Goal: Task Accomplishment & Management: Manage account settings

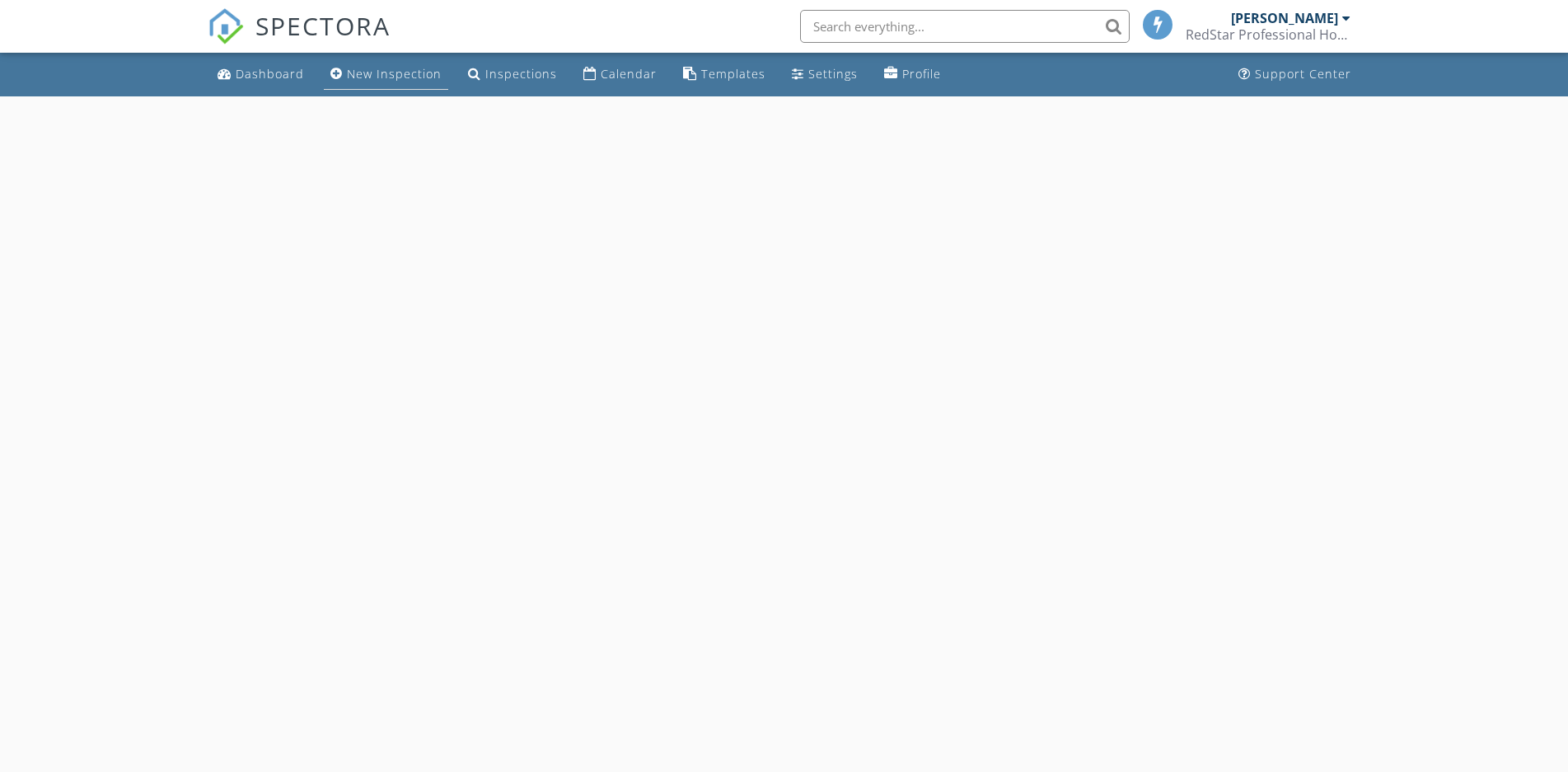
click at [379, 68] on div "New Inspection" at bounding box center [394, 74] width 94 height 16
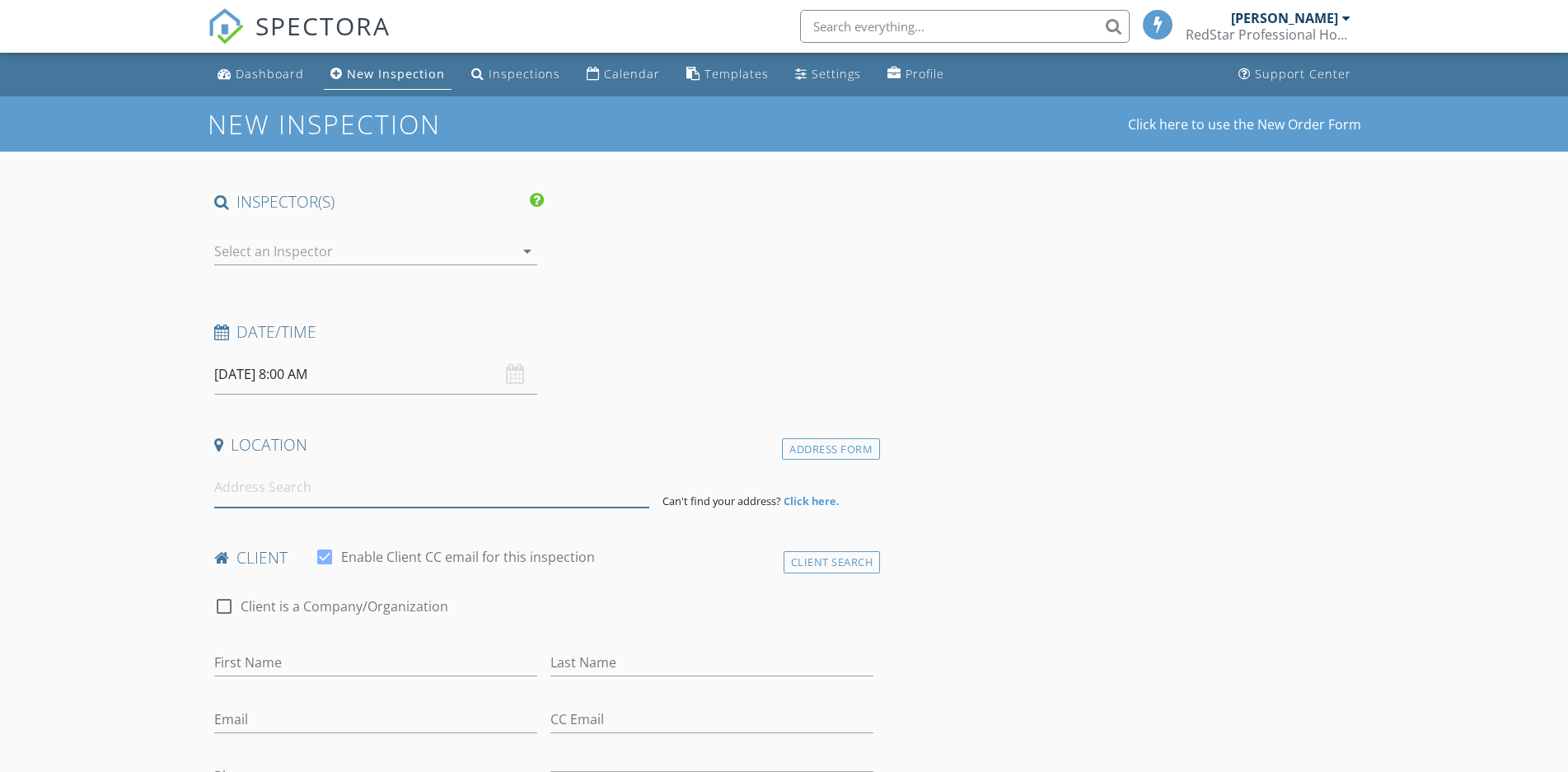
click at [306, 477] on input at bounding box center [432, 487] width 435 height 41
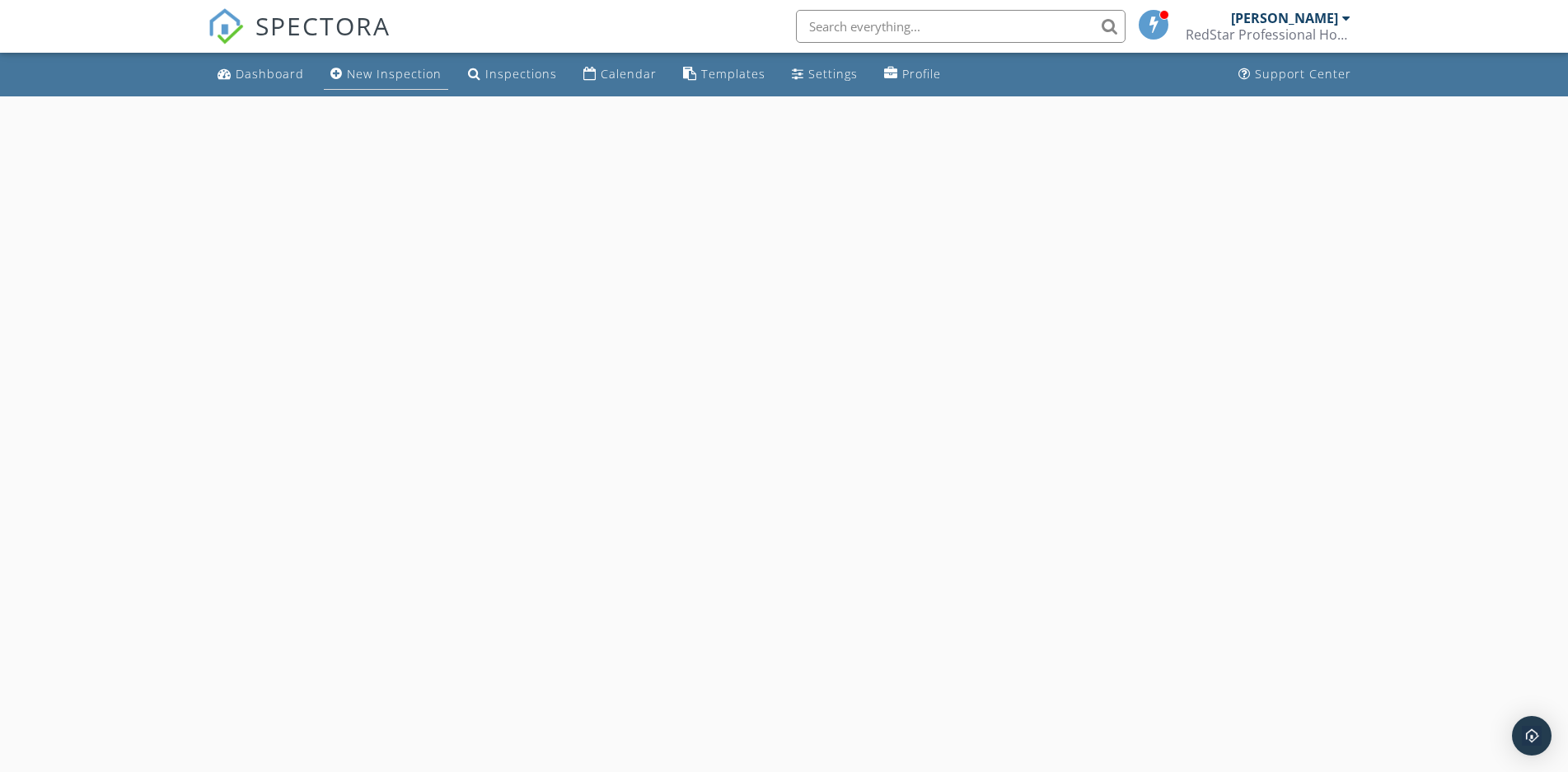
click at [378, 73] on div "New Inspection" at bounding box center [394, 74] width 94 height 16
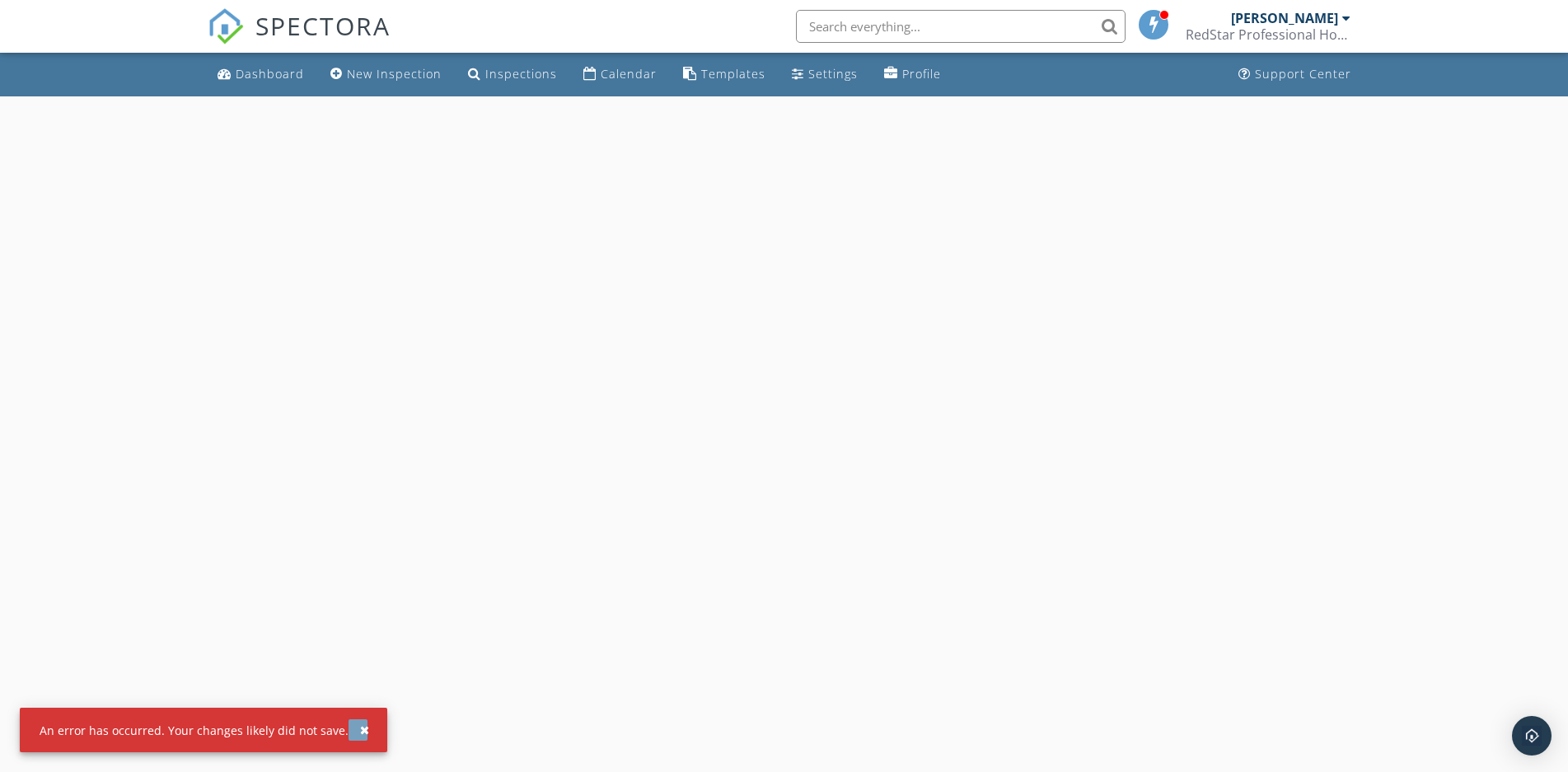
click at [360, 729] on div "button" at bounding box center [364, 730] width 9 height 12
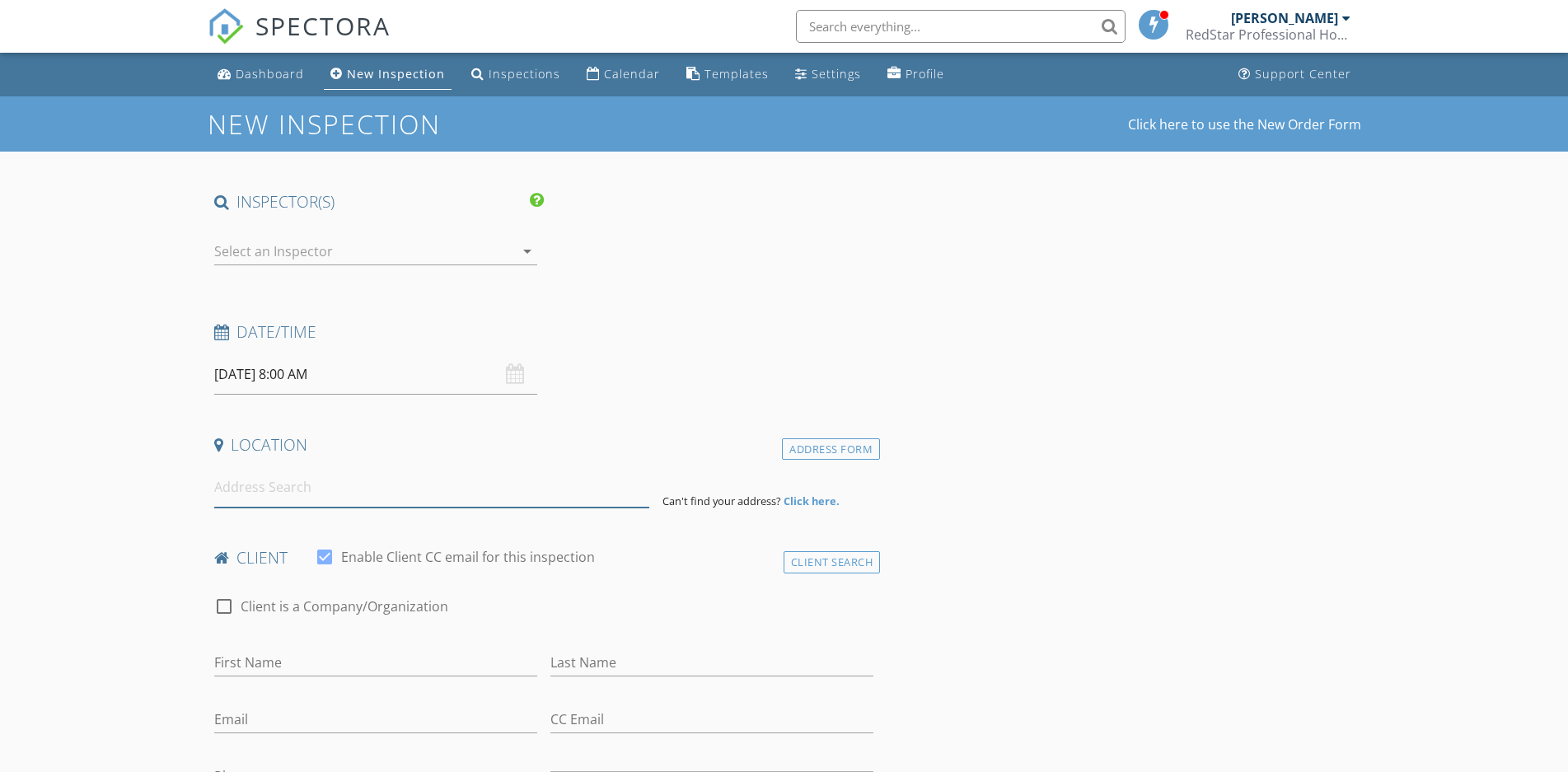
click at [258, 488] on input at bounding box center [432, 487] width 435 height 41
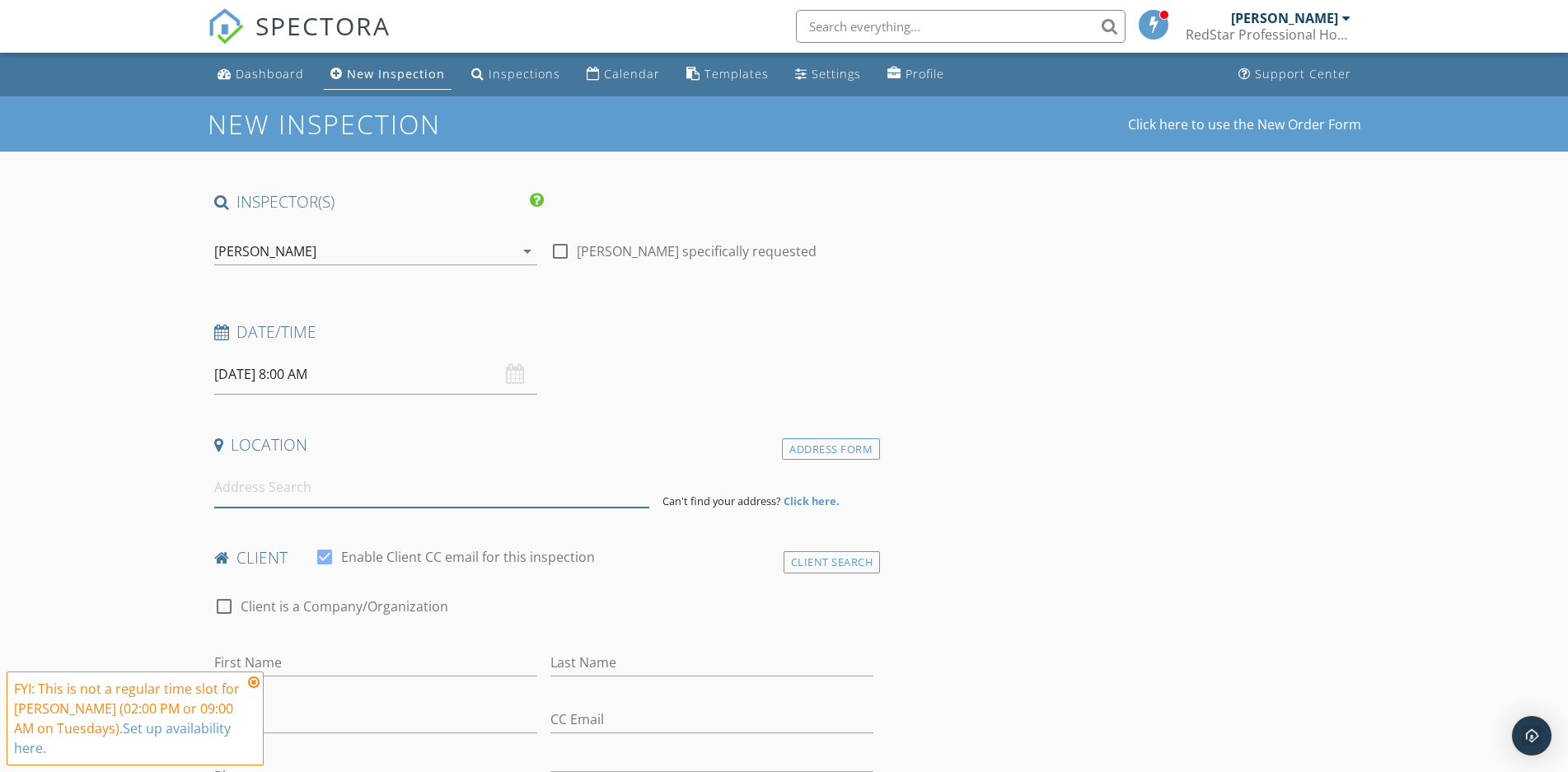
type input "1"
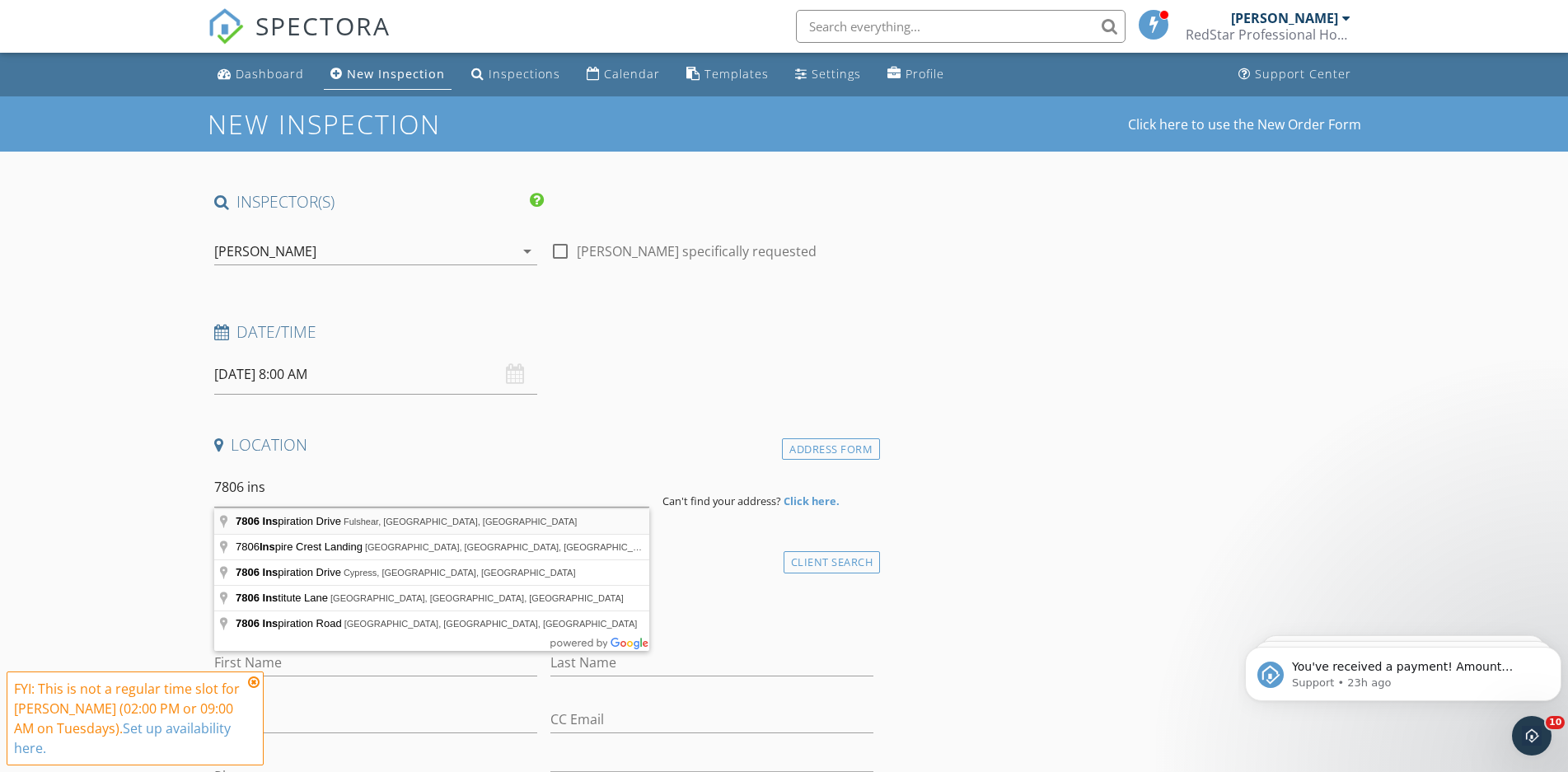
type input "7806 Inspiration Drive, Fulshear, TX, USA"
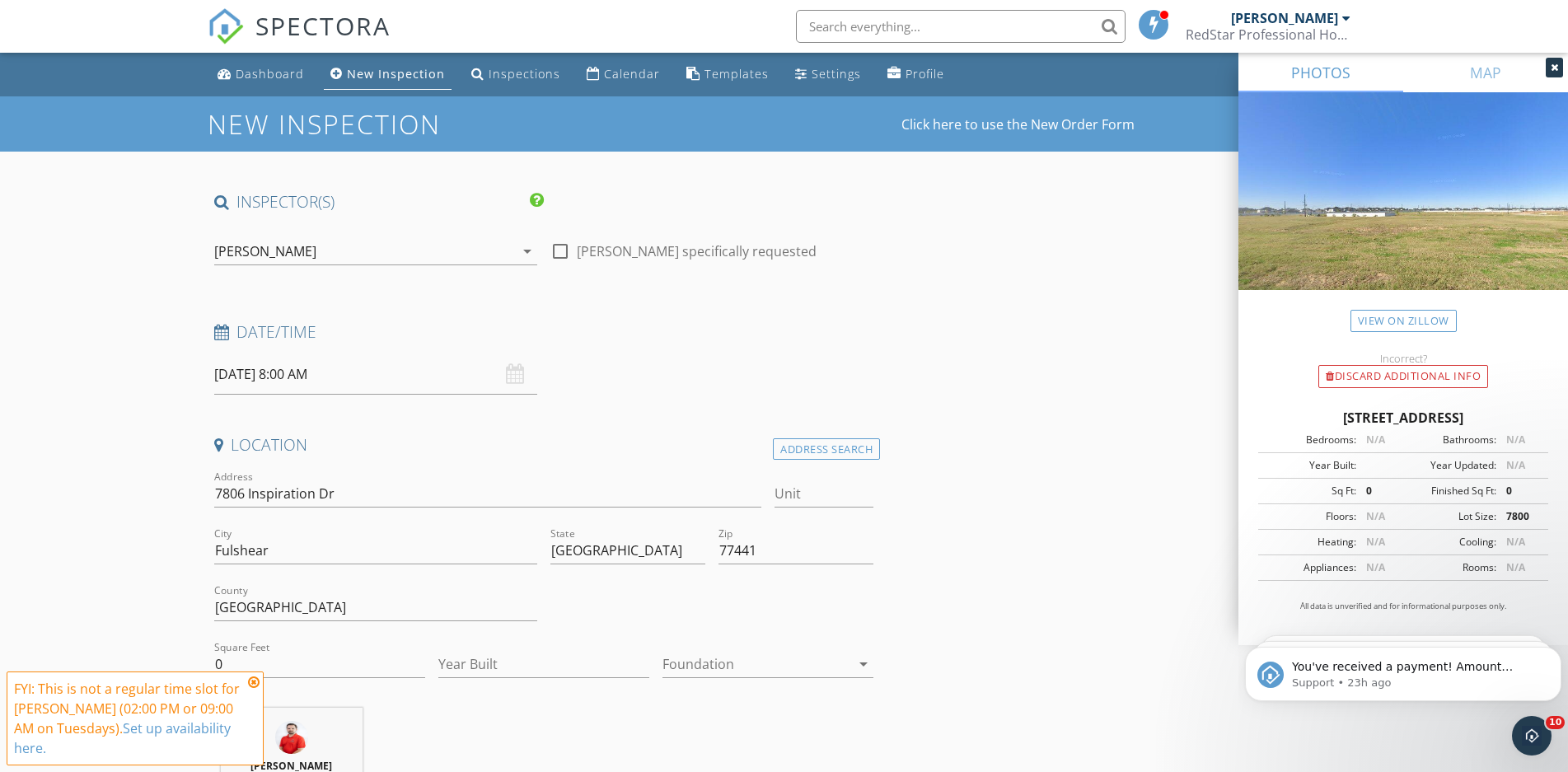
scroll to position [252, 0]
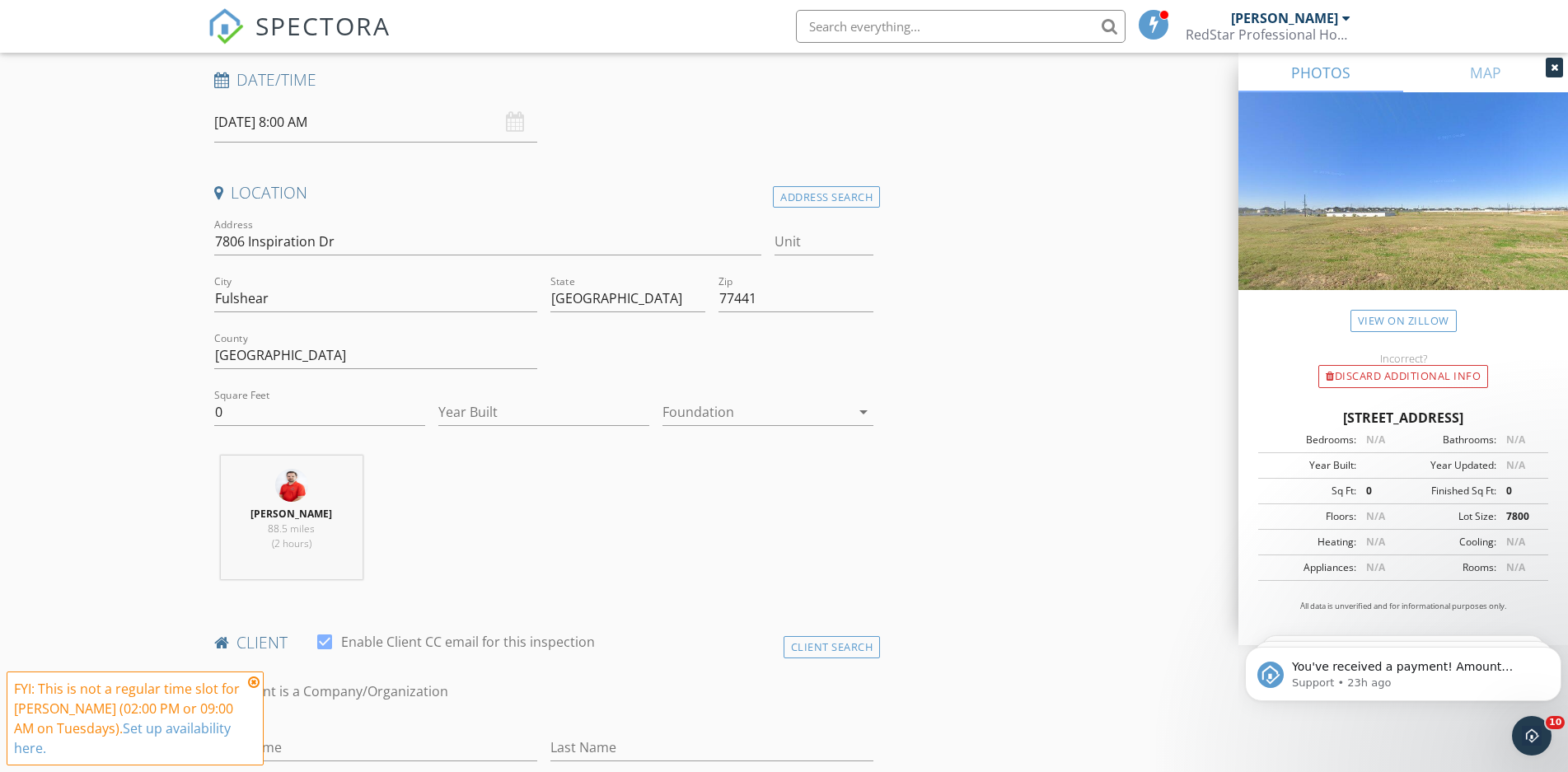
click at [724, 413] on div at bounding box center [755, 412] width 188 height 26
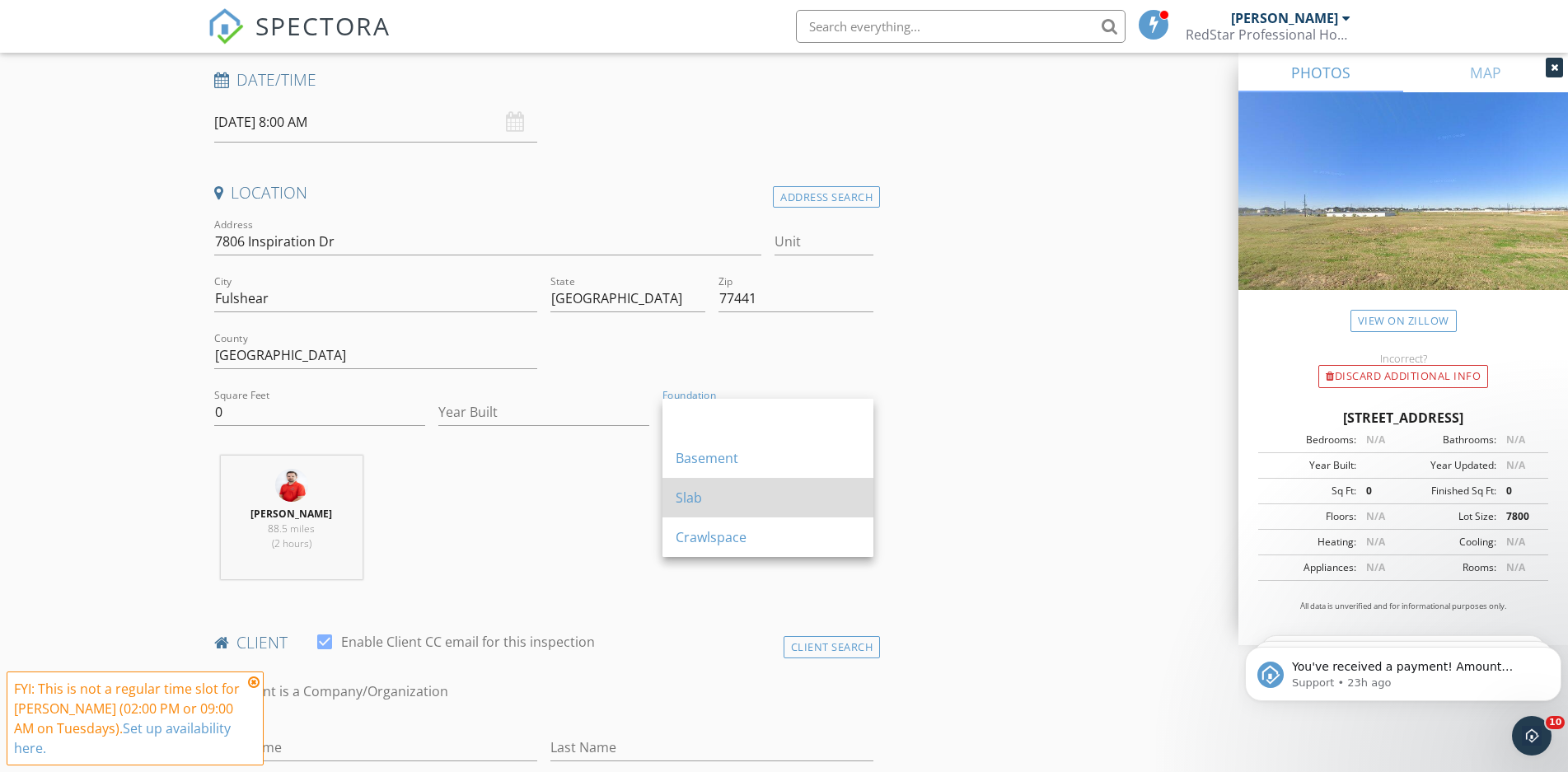
click at [702, 498] on div "Slab" at bounding box center [767, 497] width 185 height 20
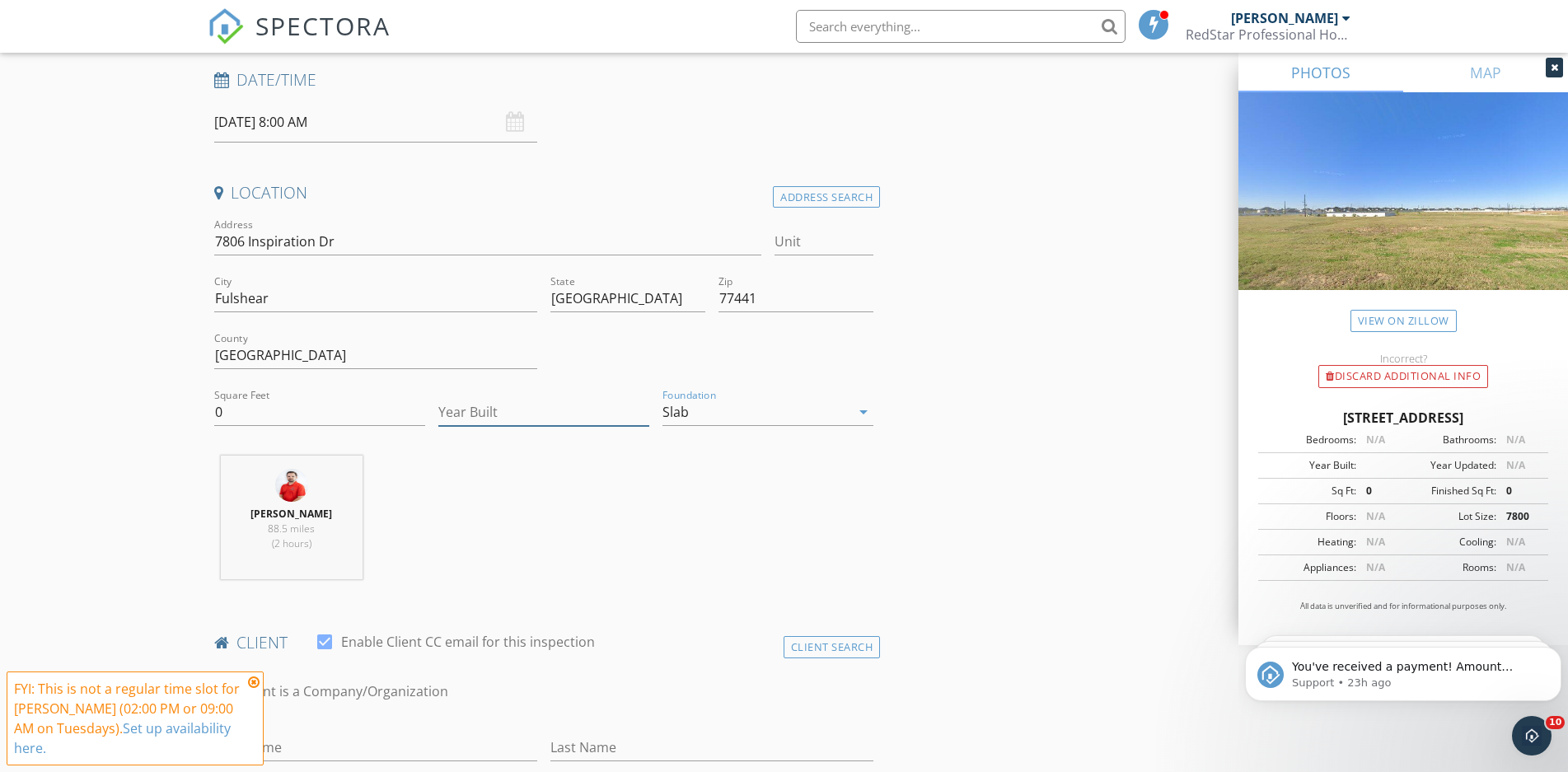
click at [530, 411] on input "Year Built" at bounding box center [544, 412] width 211 height 27
type input "2025"
click at [292, 410] on input "0" at bounding box center [319, 412] width 211 height 27
type input "2179"
click at [519, 491] on div "Nick Jones 88.5 miles (2 hours)" at bounding box center [544, 524] width 673 height 137
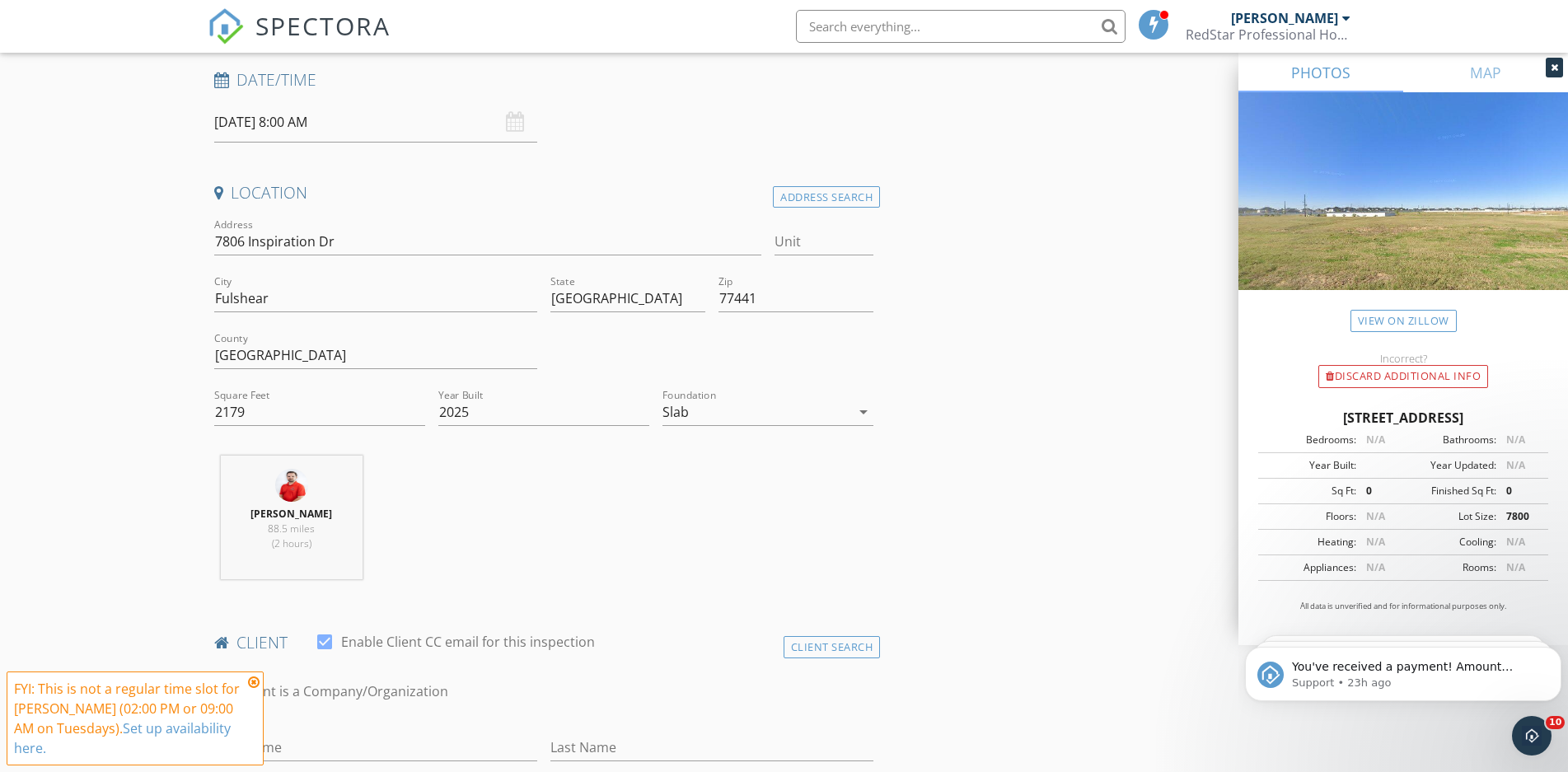
scroll to position [841, 0]
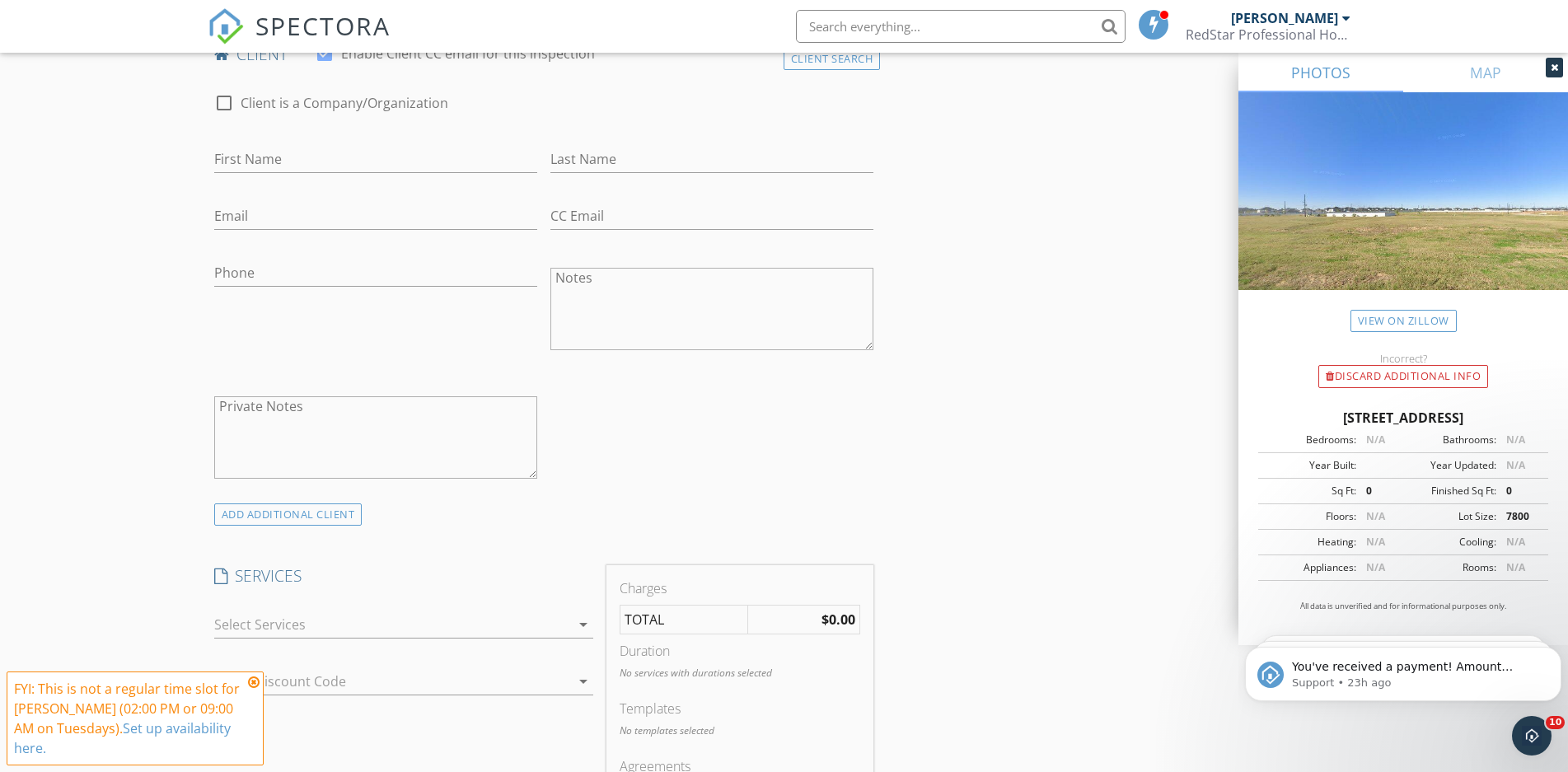
click at [287, 616] on div at bounding box center [392, 625] width 356 height 26
click at [326, 704] on div "Standard Inspection and Thermal Imaging at 4 main components" at bounding box center [415, 707] width 310 height 13
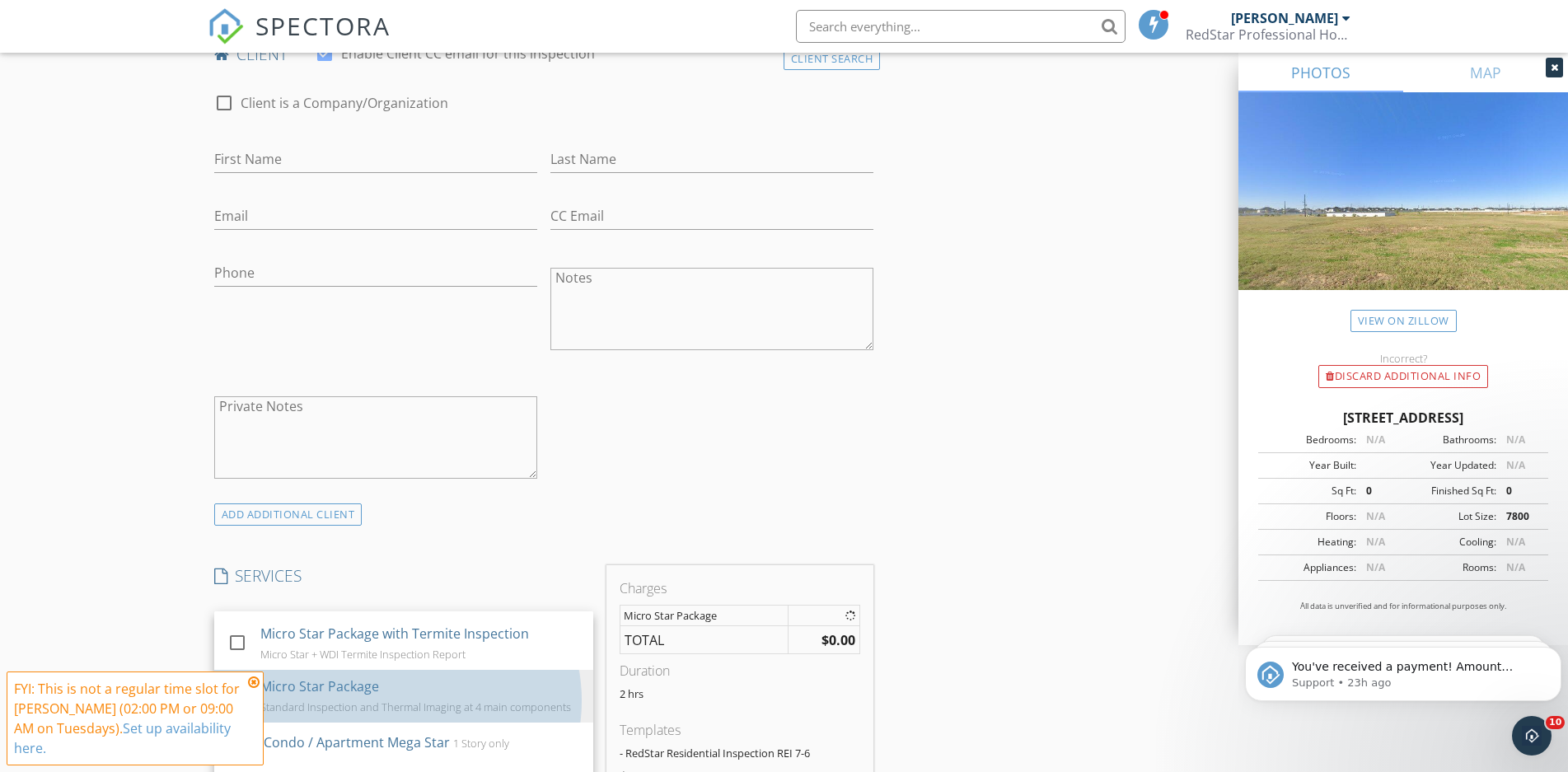
checkbox input "true"
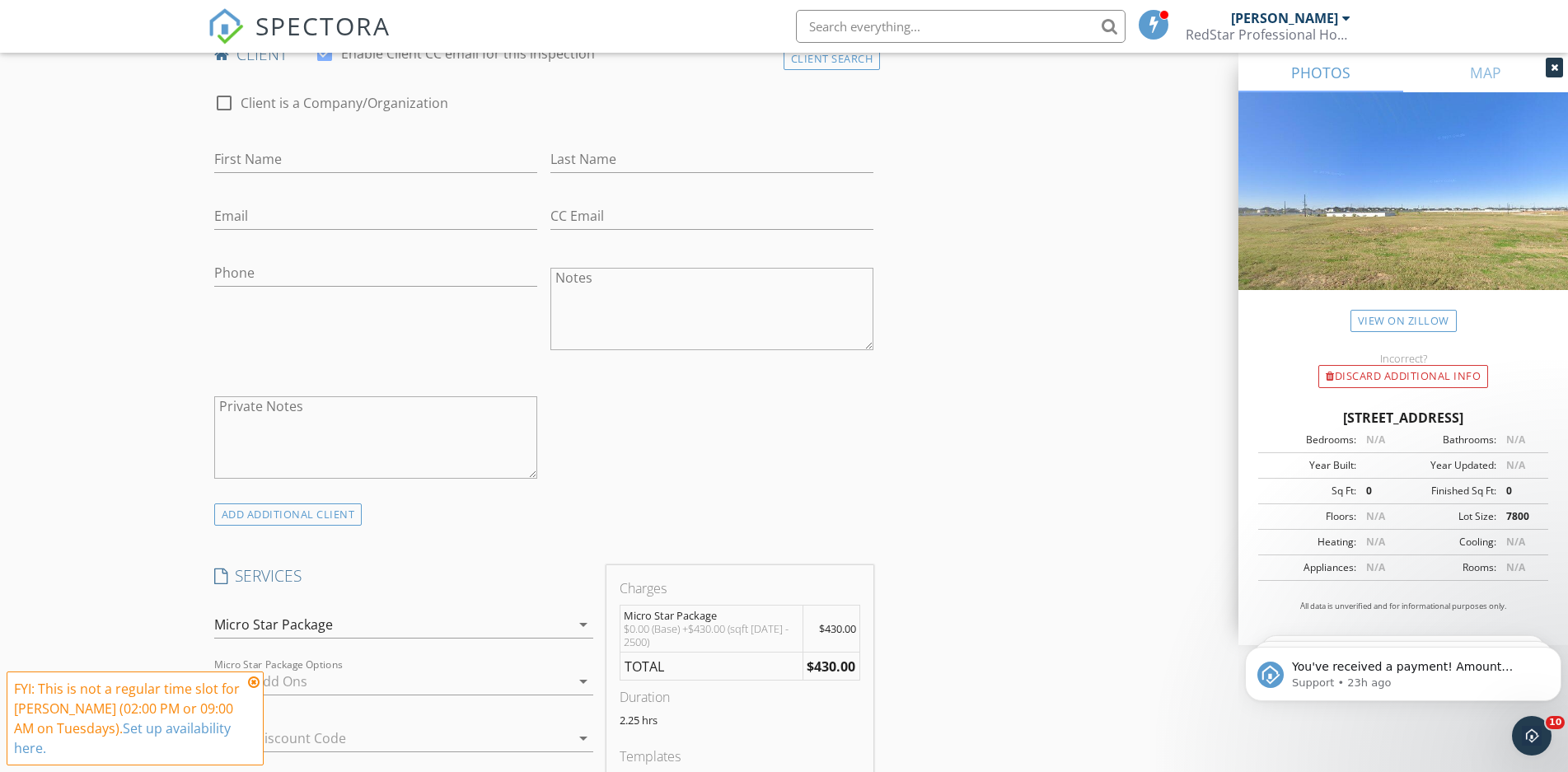
scroll to position [1177, 0]
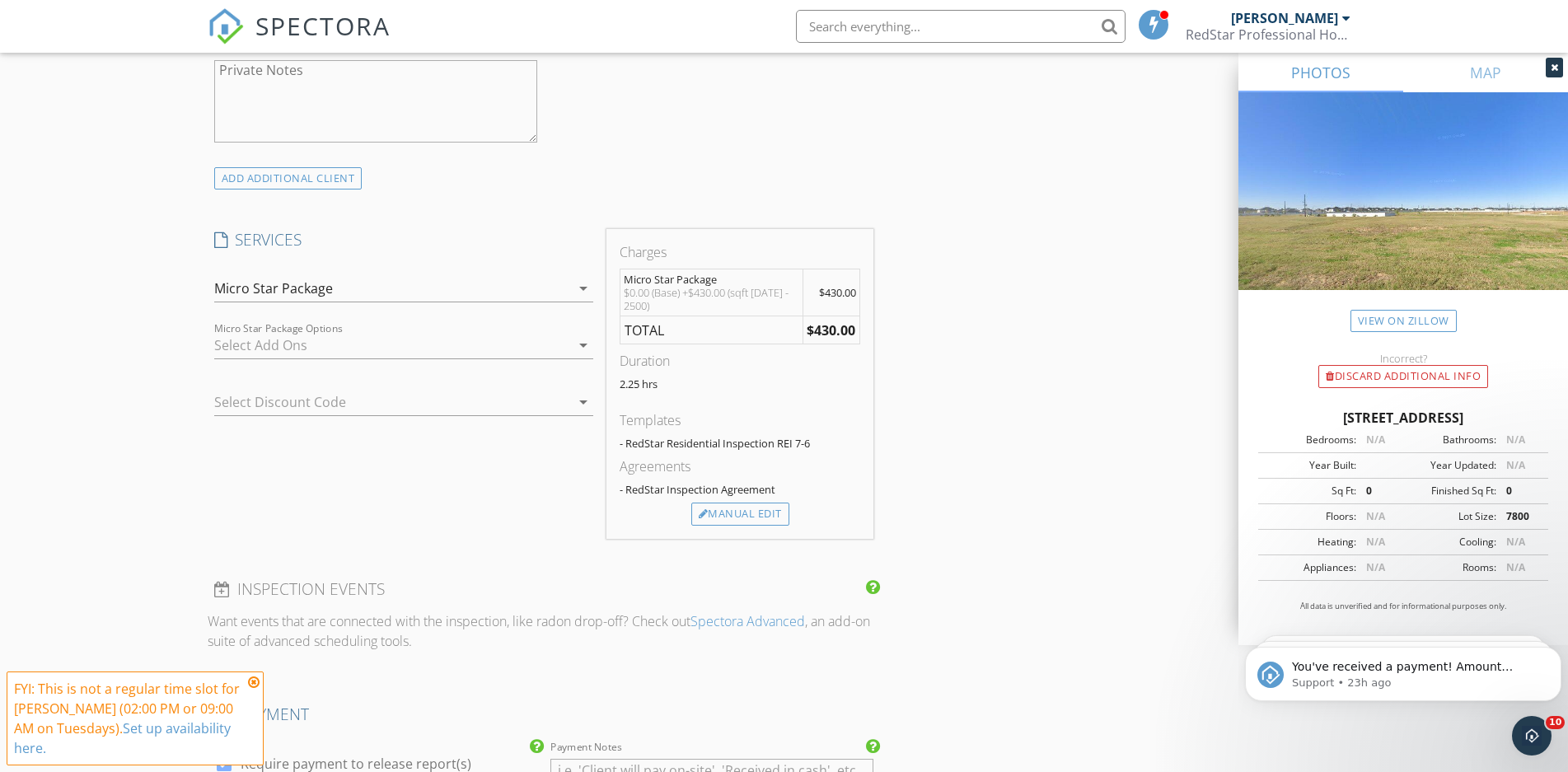
click at [259, 347] on div at bounding box center [392, 345] width 356 height 26
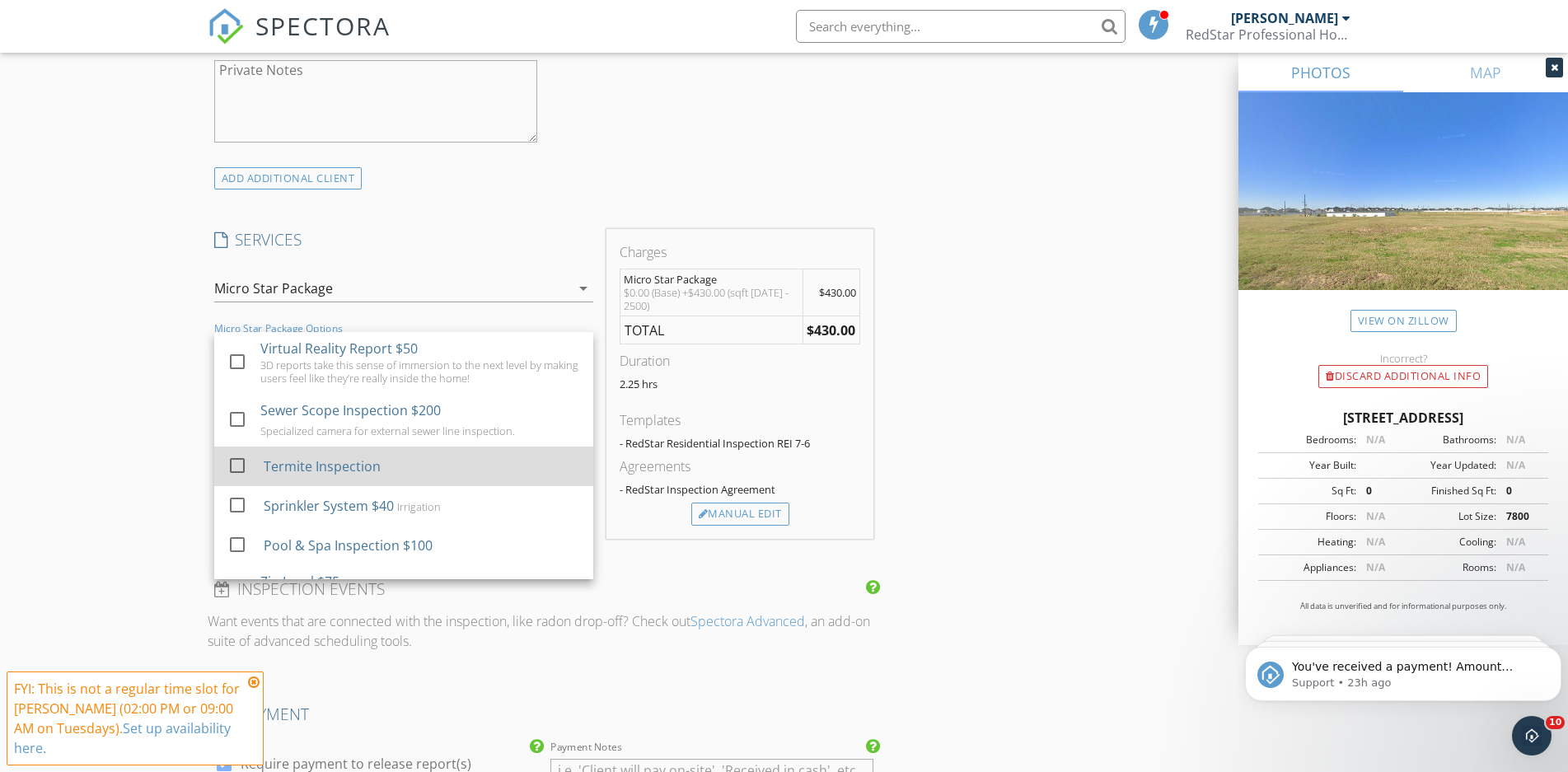
click at [290, 468] on div "Termite Inspection" at bounding box center [321, 467] width 117 height 20
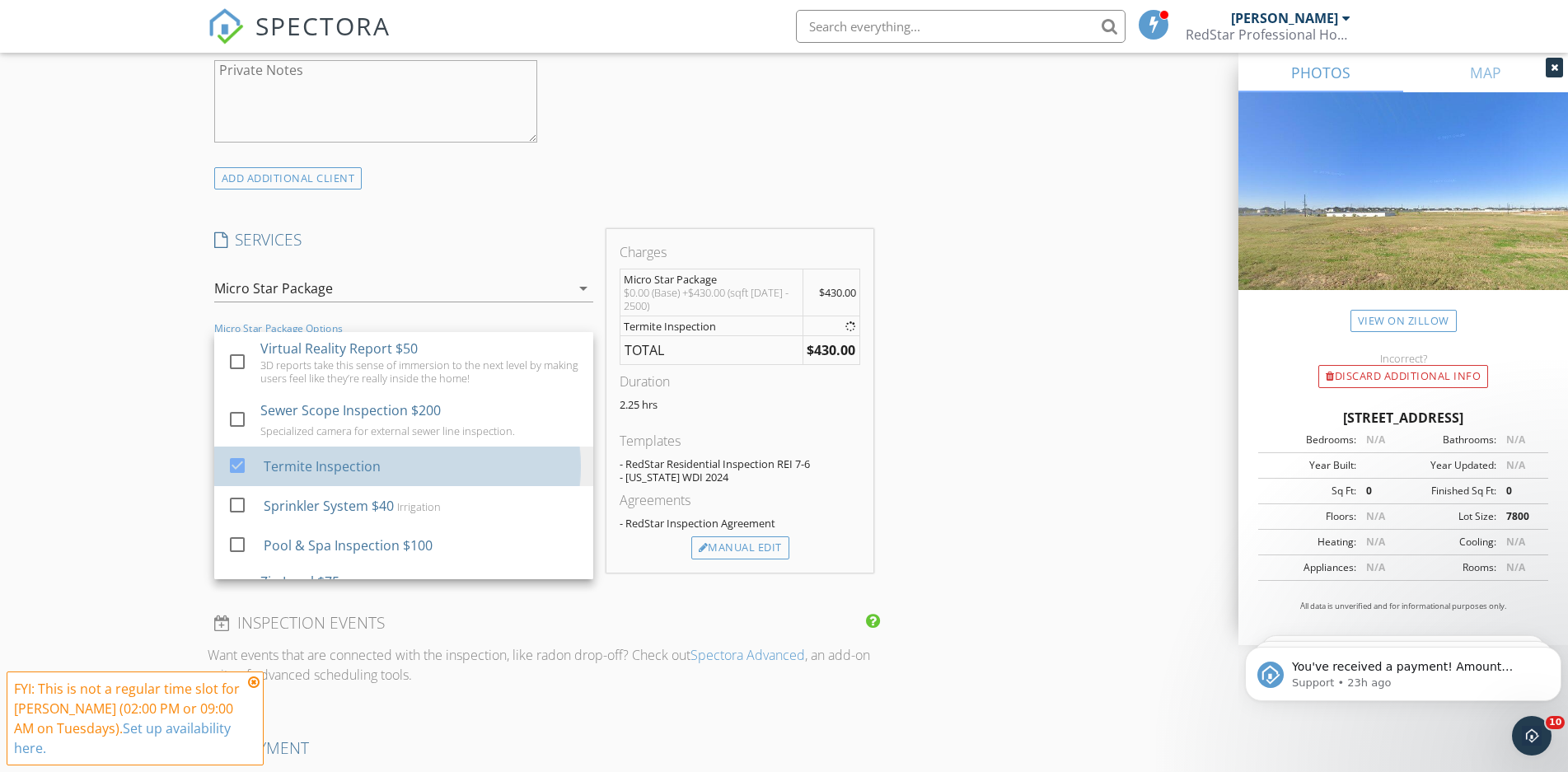
click at [135, 374] on div "New Inspection Click here to use the New Order Form INSPECTOR(S) check_box Nick…" at bounding box center [784, 544] width 1568 height 3248
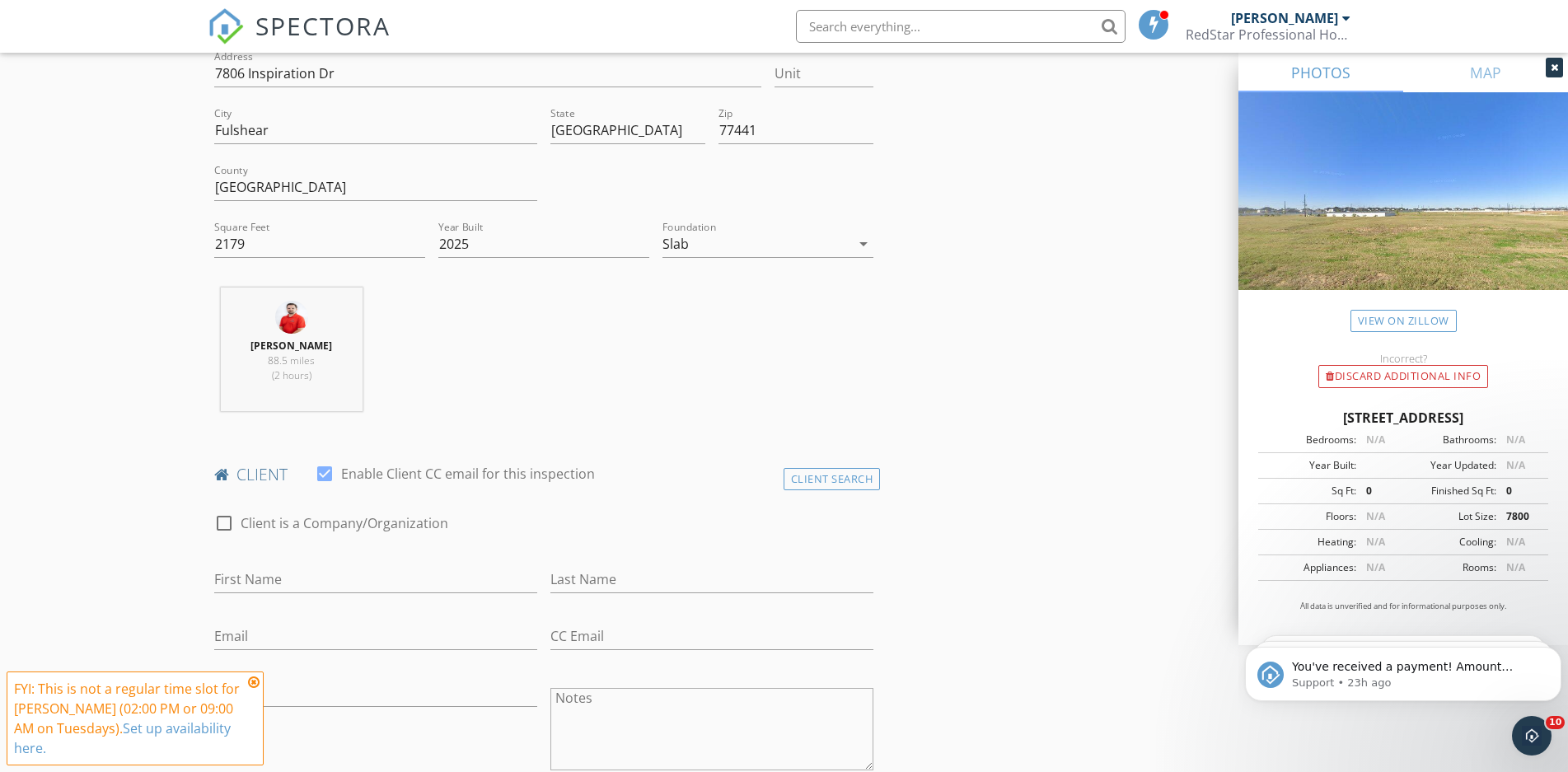
scroll to position [0, 0]
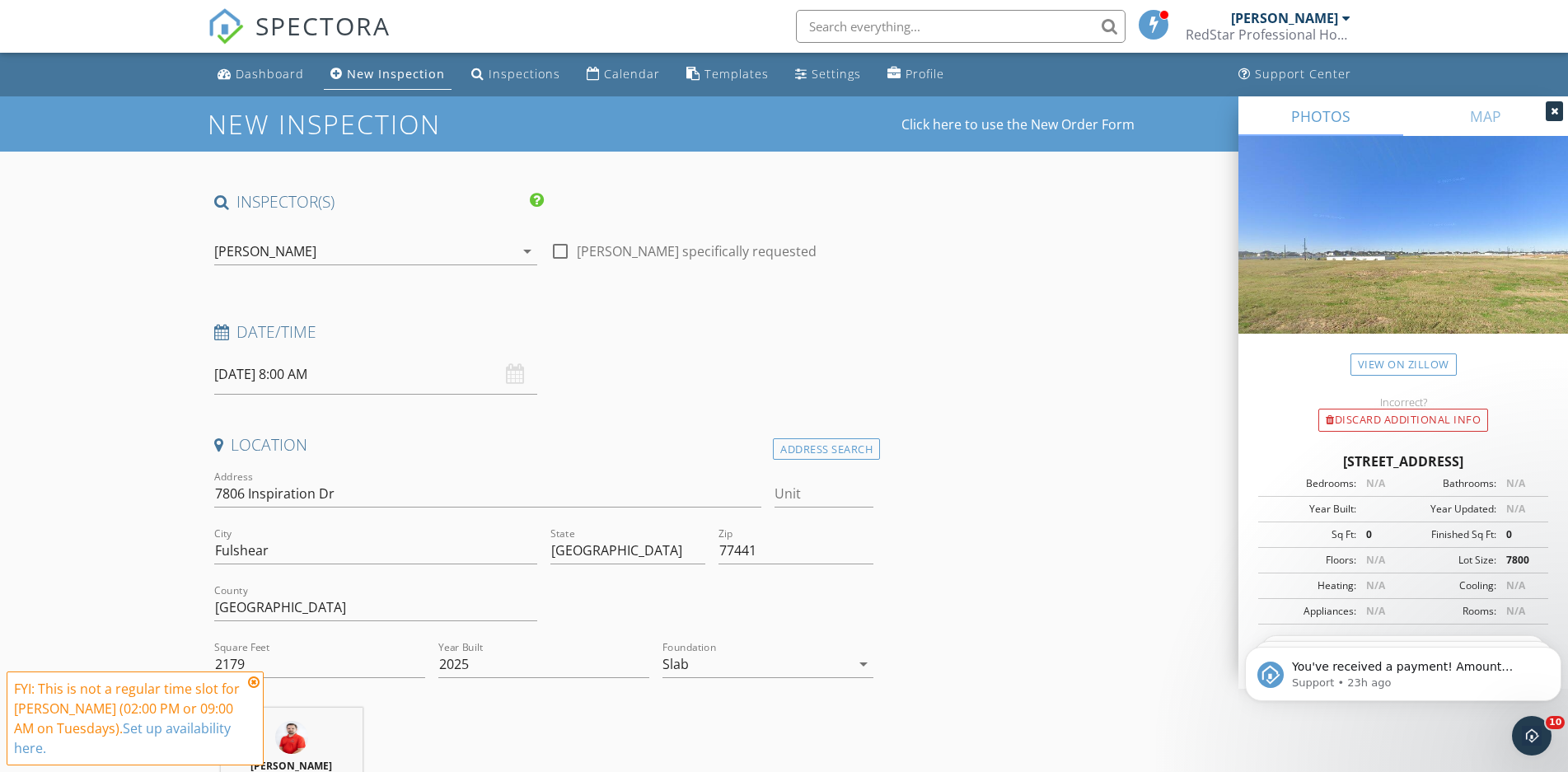
click at [363, 74] on div "New Inspection" at bounding box center [396, 74] width 98 height 16
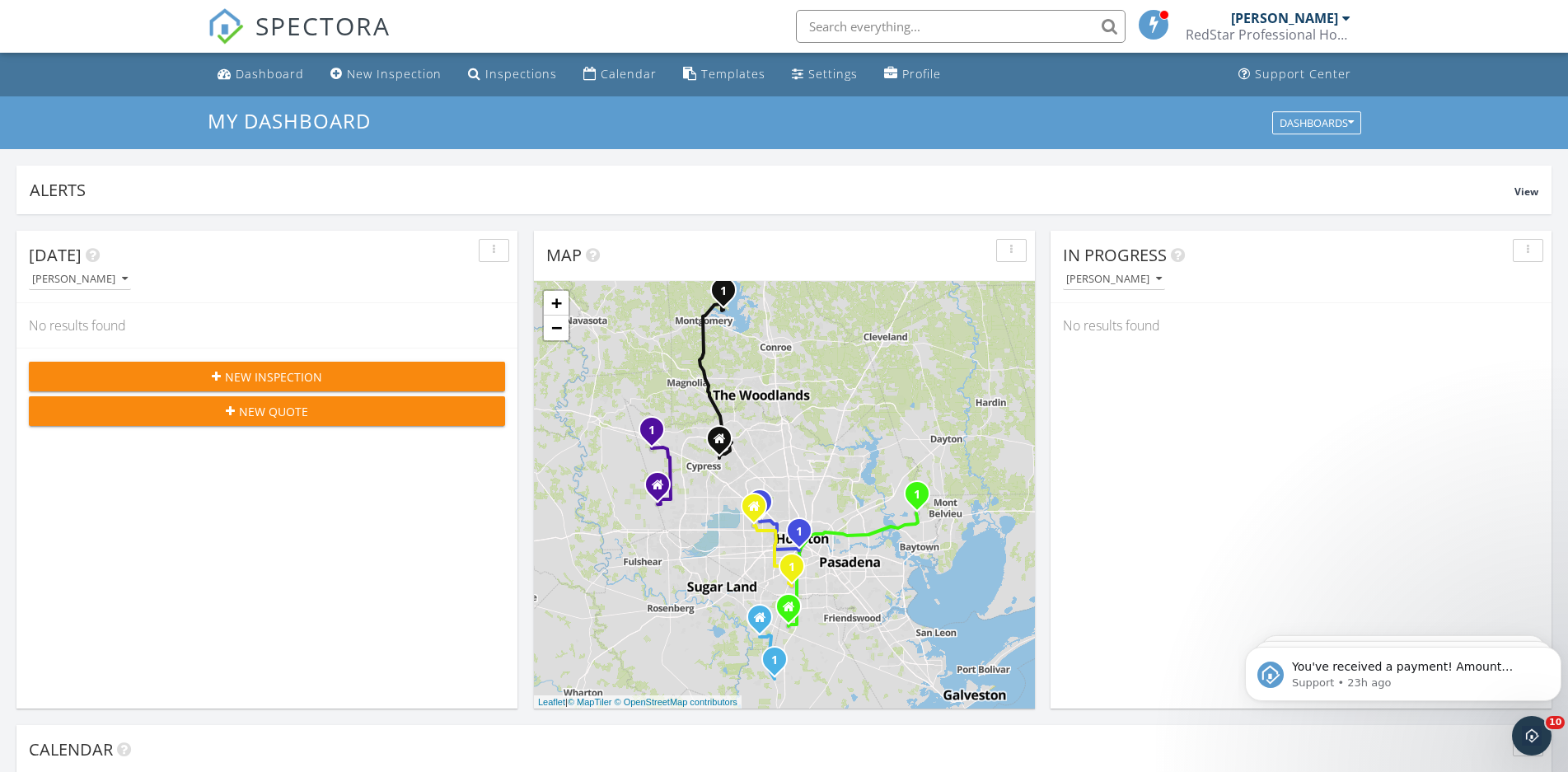
scroll to position [1514, 1583]
click at [251, 70] on div "Dashboard" at bounding box center [270, 74] width 69 height 16
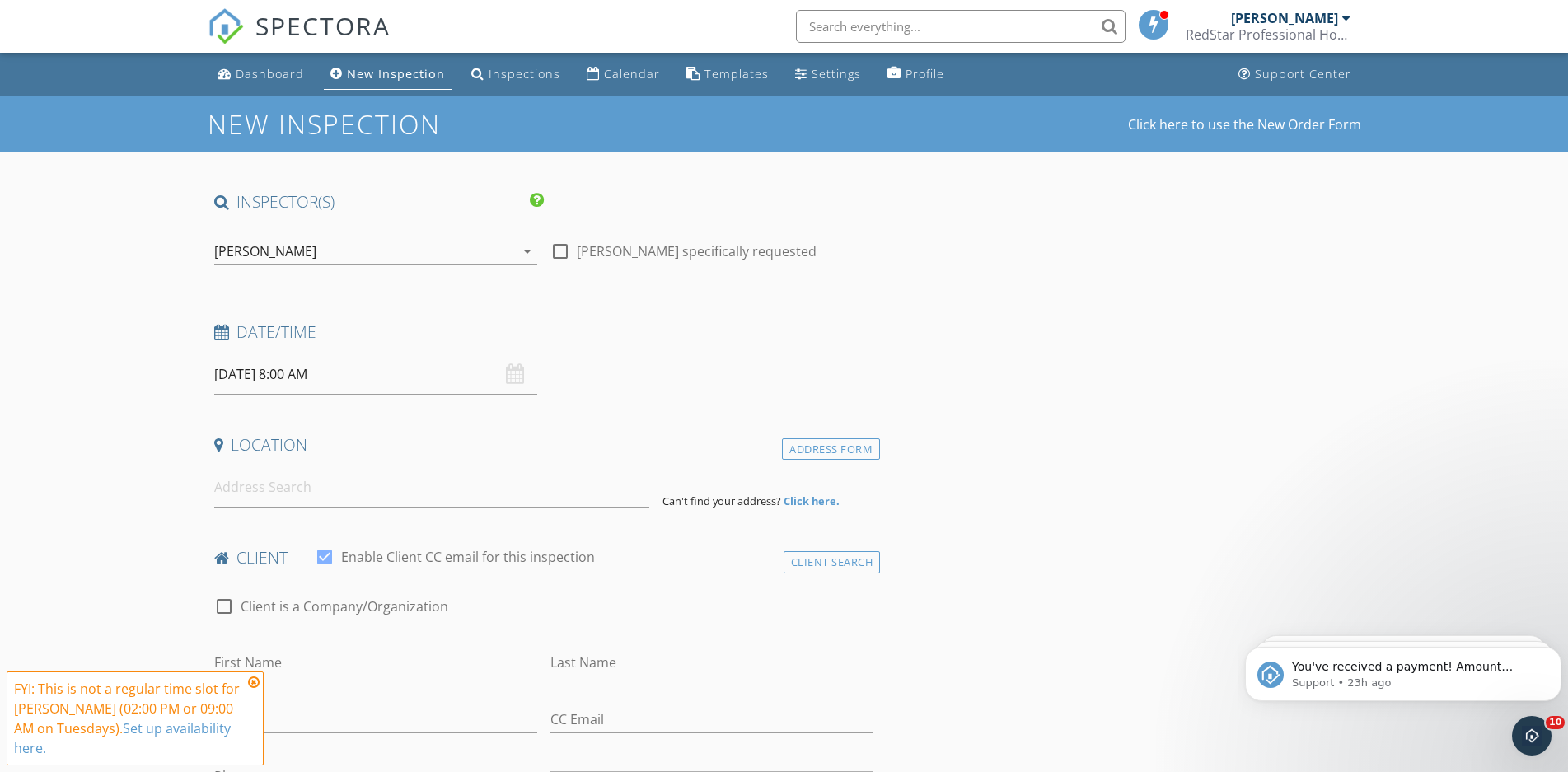
click at [318, 384] on input "09/30/2025 8:00 AM" at bounding box center [376, 374] width 323 height 41
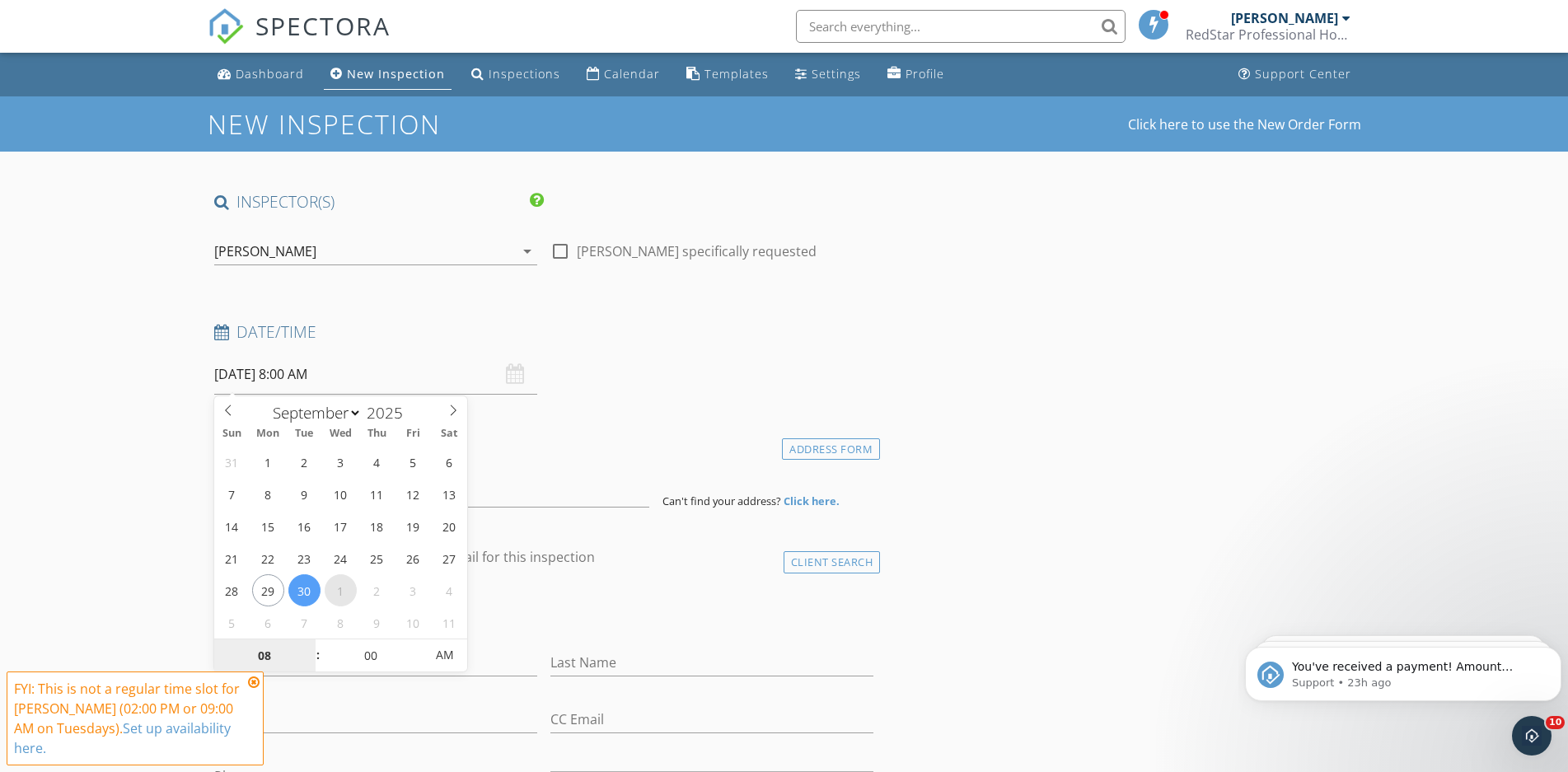
select select "9"
type input "10/01/2025 8:00 AM"
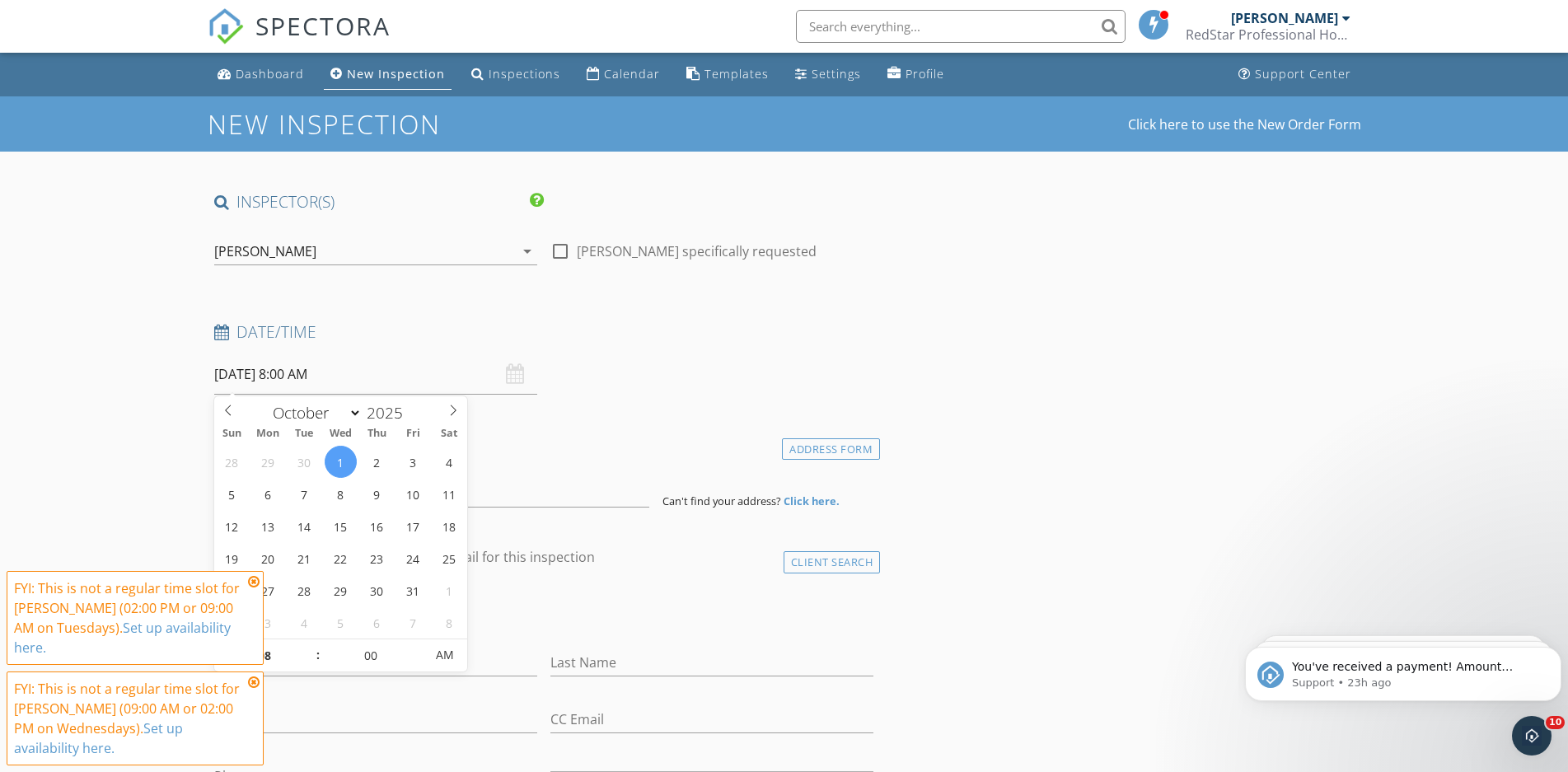
click at [316, 645] on span ":" at bounding box center [318, 655] width 5 height 33
type input "09"
type input "[DATE] 9:00 AM"
click at [307, 644] on span at bounding box center [309, 648] width 12 height 17
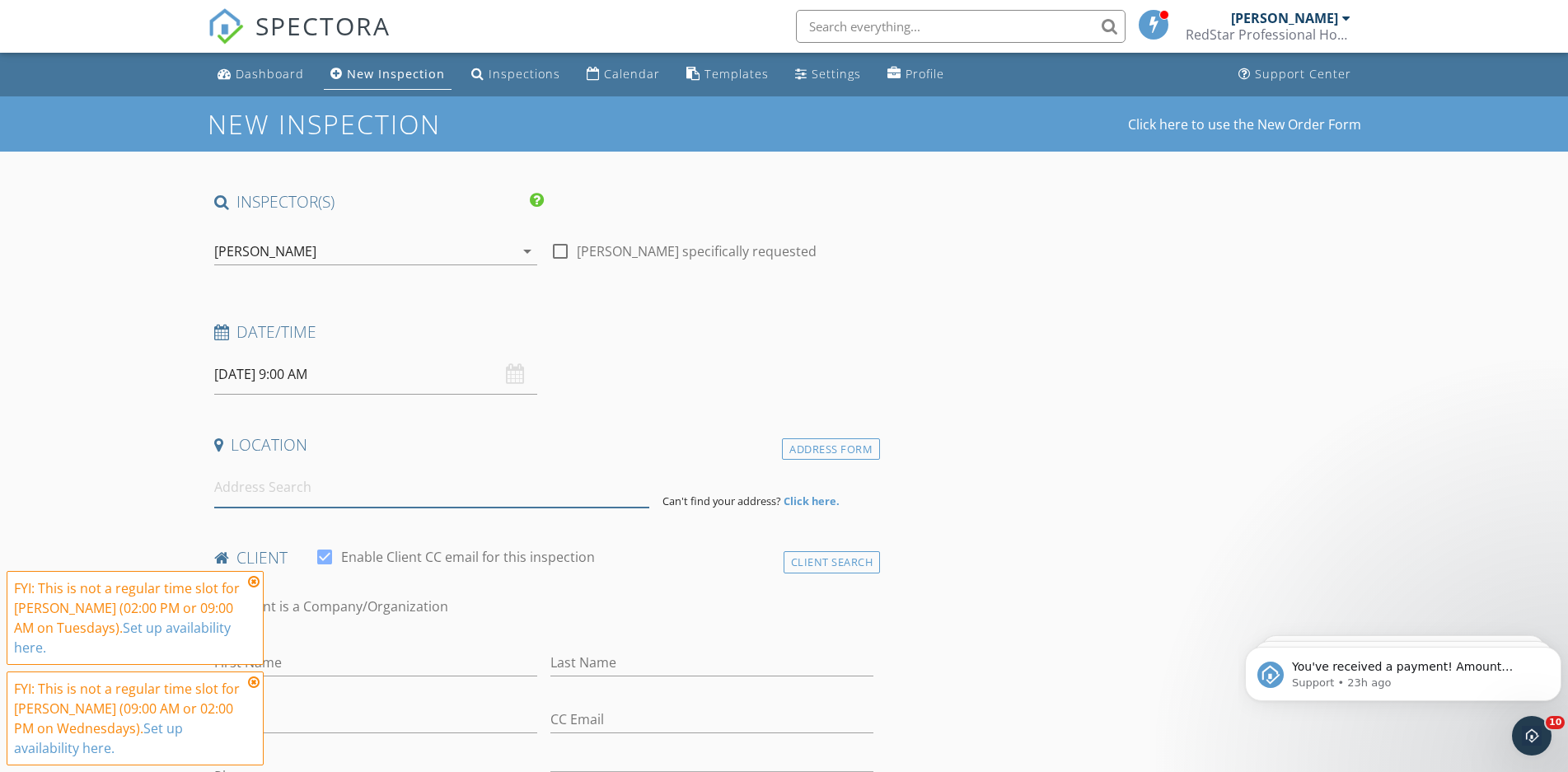
click at [346, 489] on input at bounding box center [432, 487] width 435 height 41
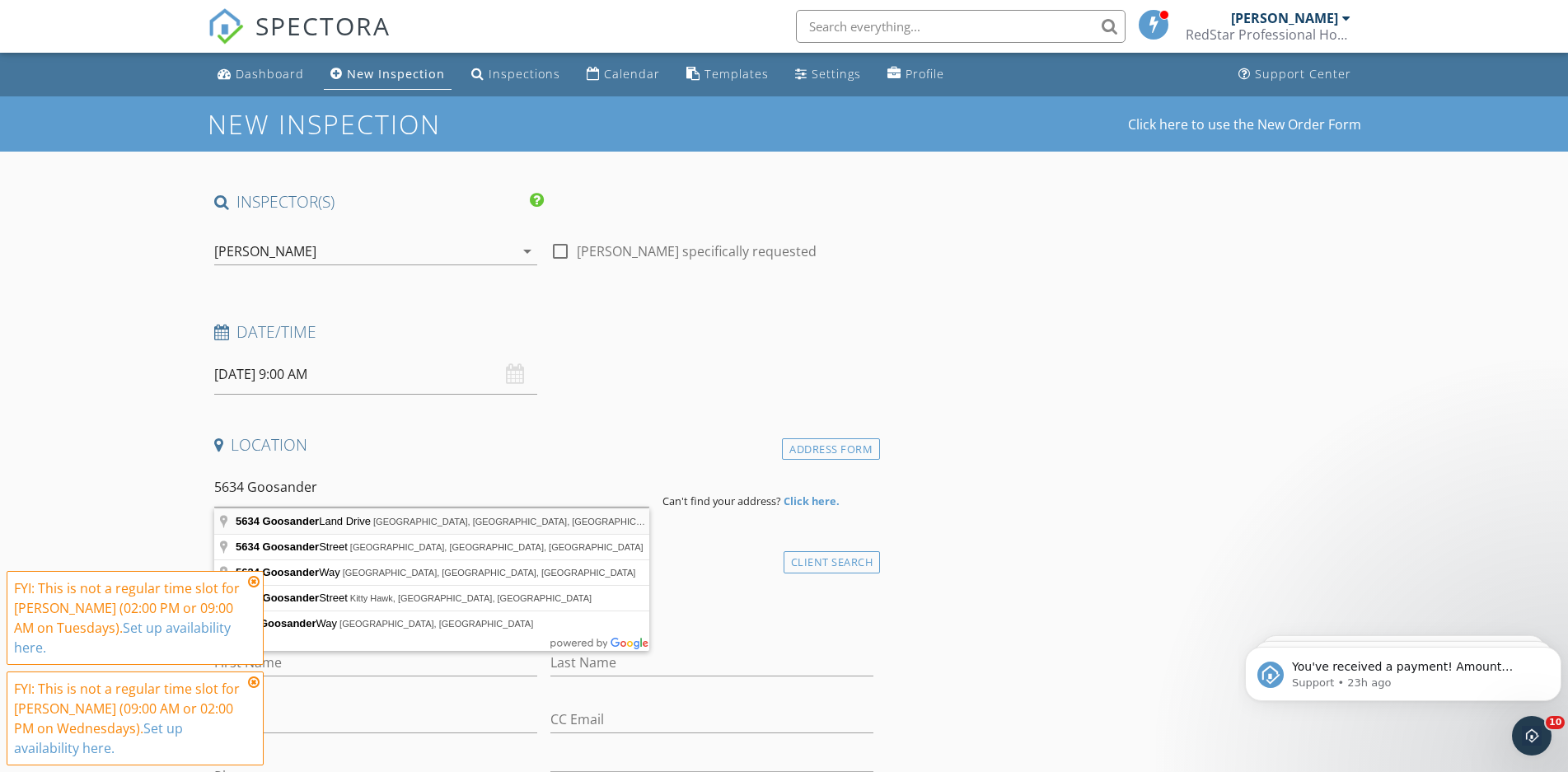
type input "5634 Goosander Land Drive, Baytown, TX, USA"
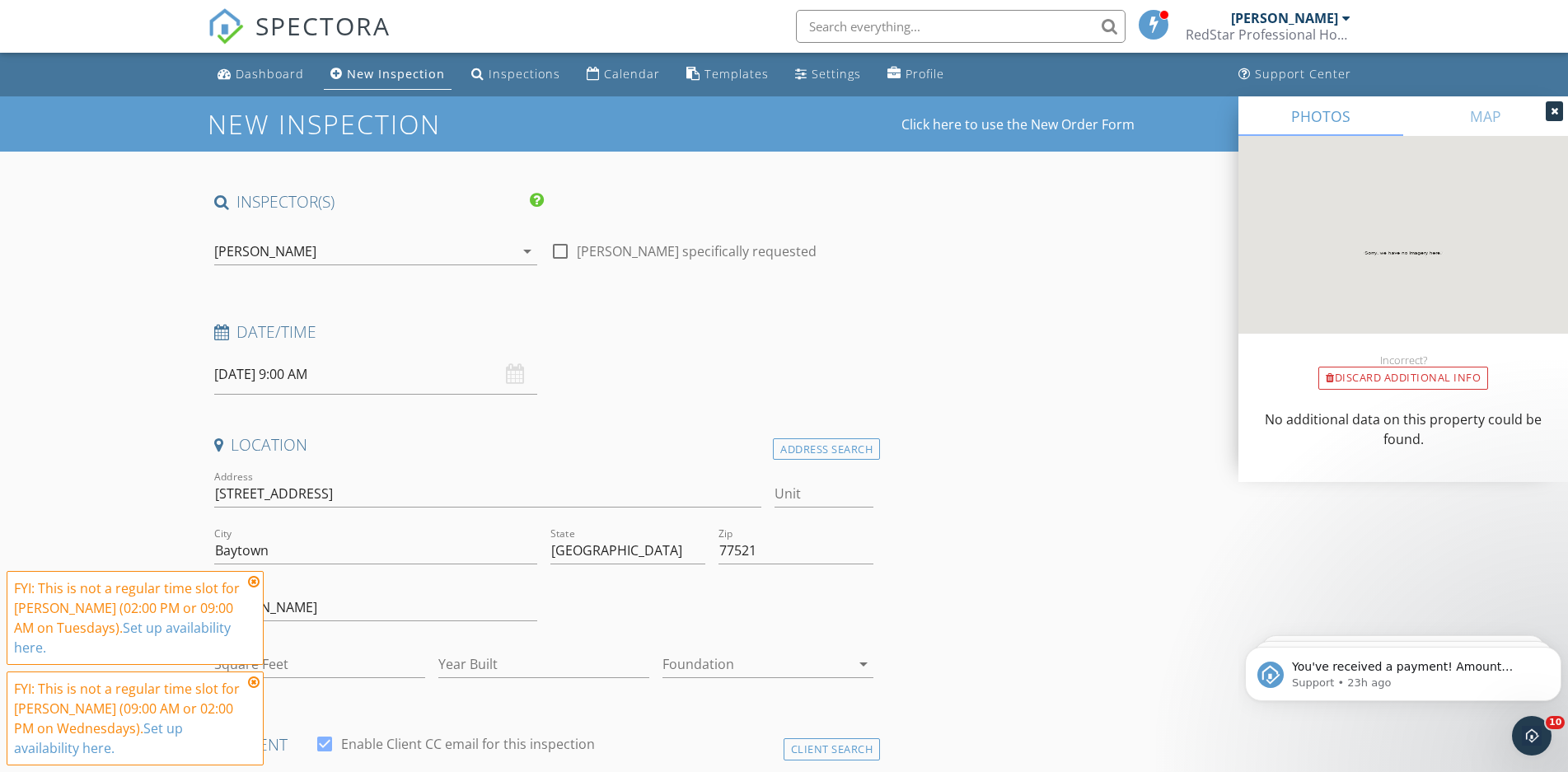
click at [276, 248] on div "[PERSON_NAME]" at bounding box center [265, 252] width 102 height 15
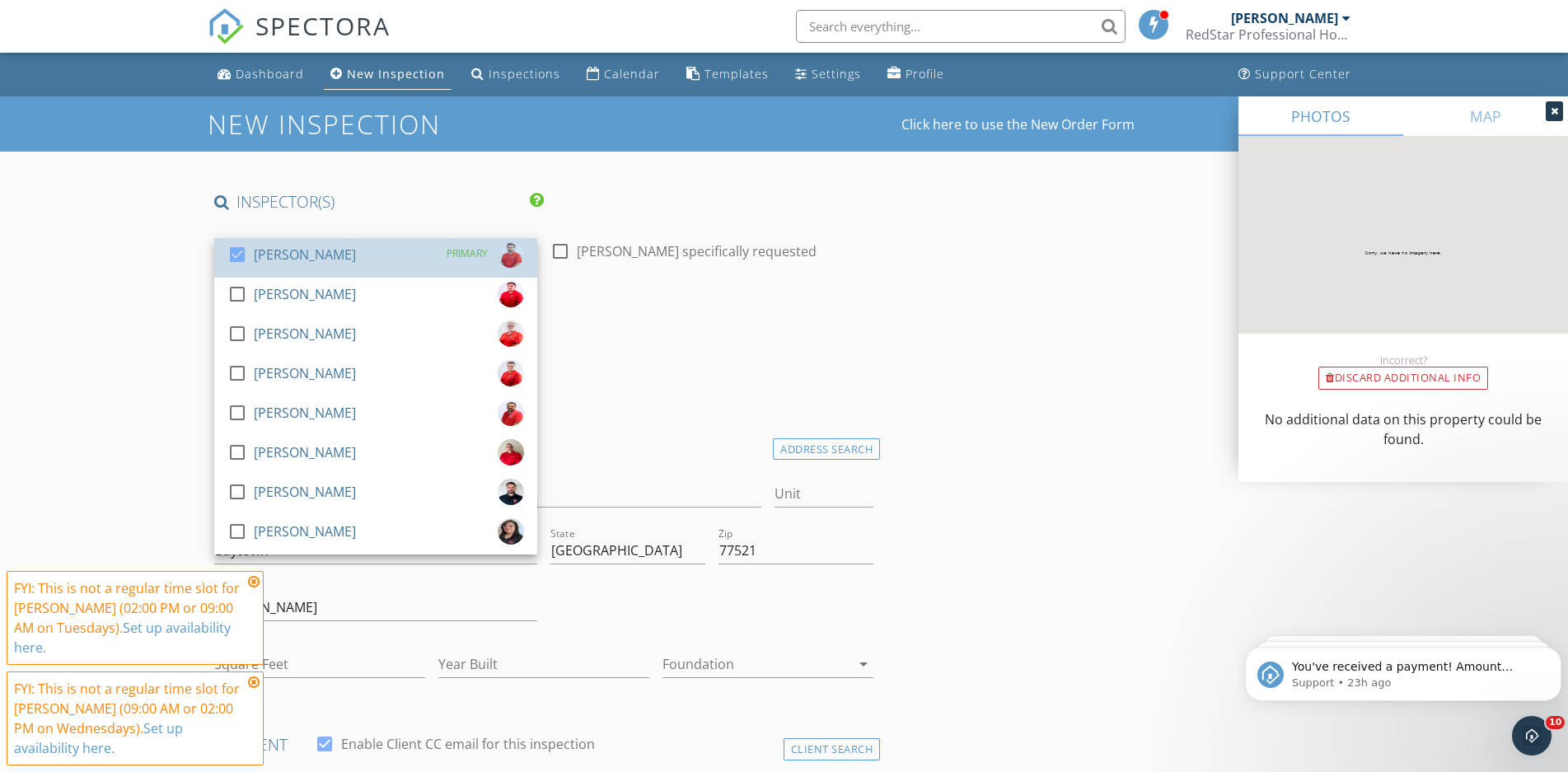
click at [276, 248] on div "[PERSON_NAME]" at bounding box center [304, 255] width 102 height 26
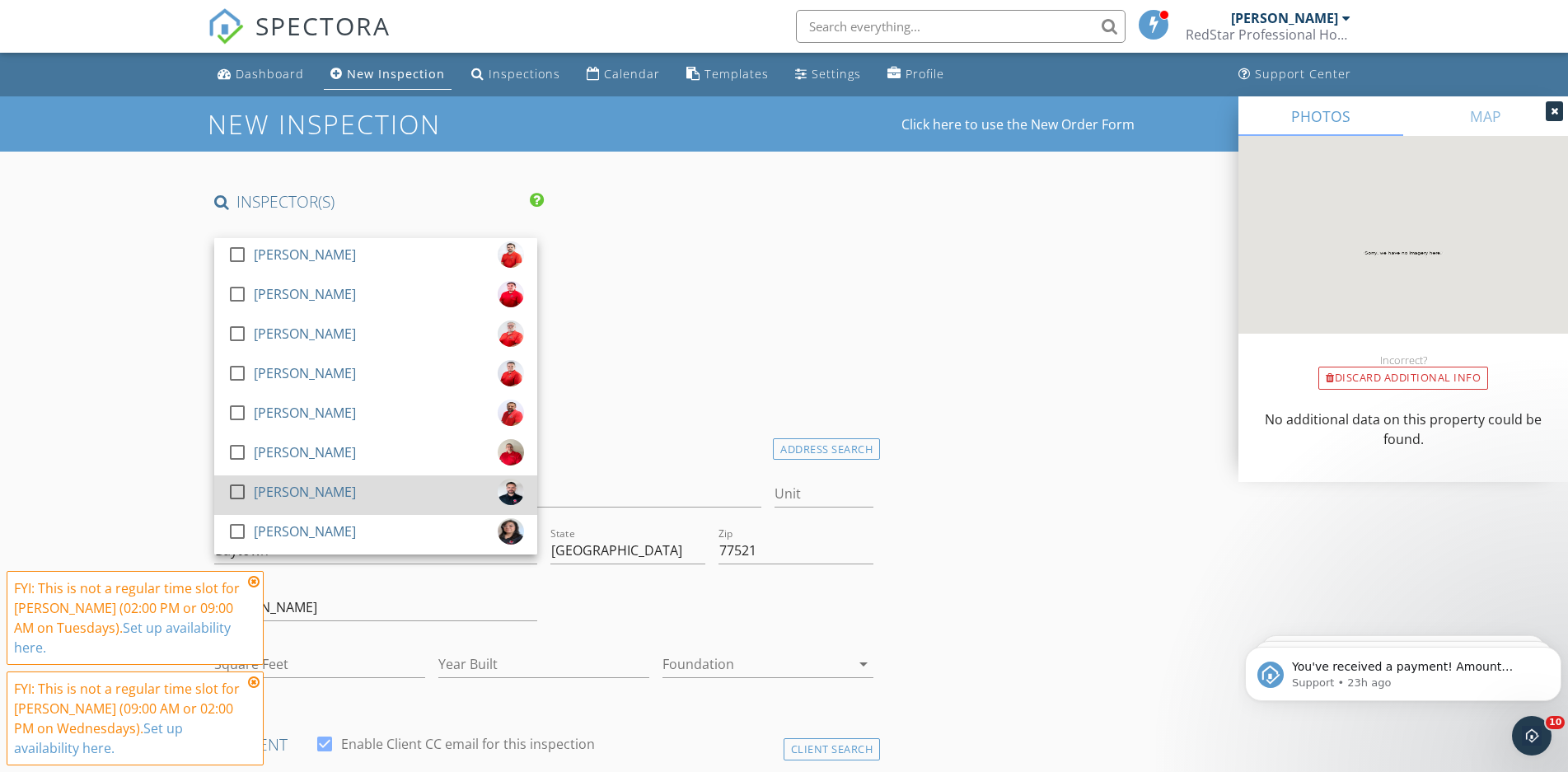
click at [287, 482] on div "[PERSON_NAME]" at bounding box center [304, 491] width 102 height 26
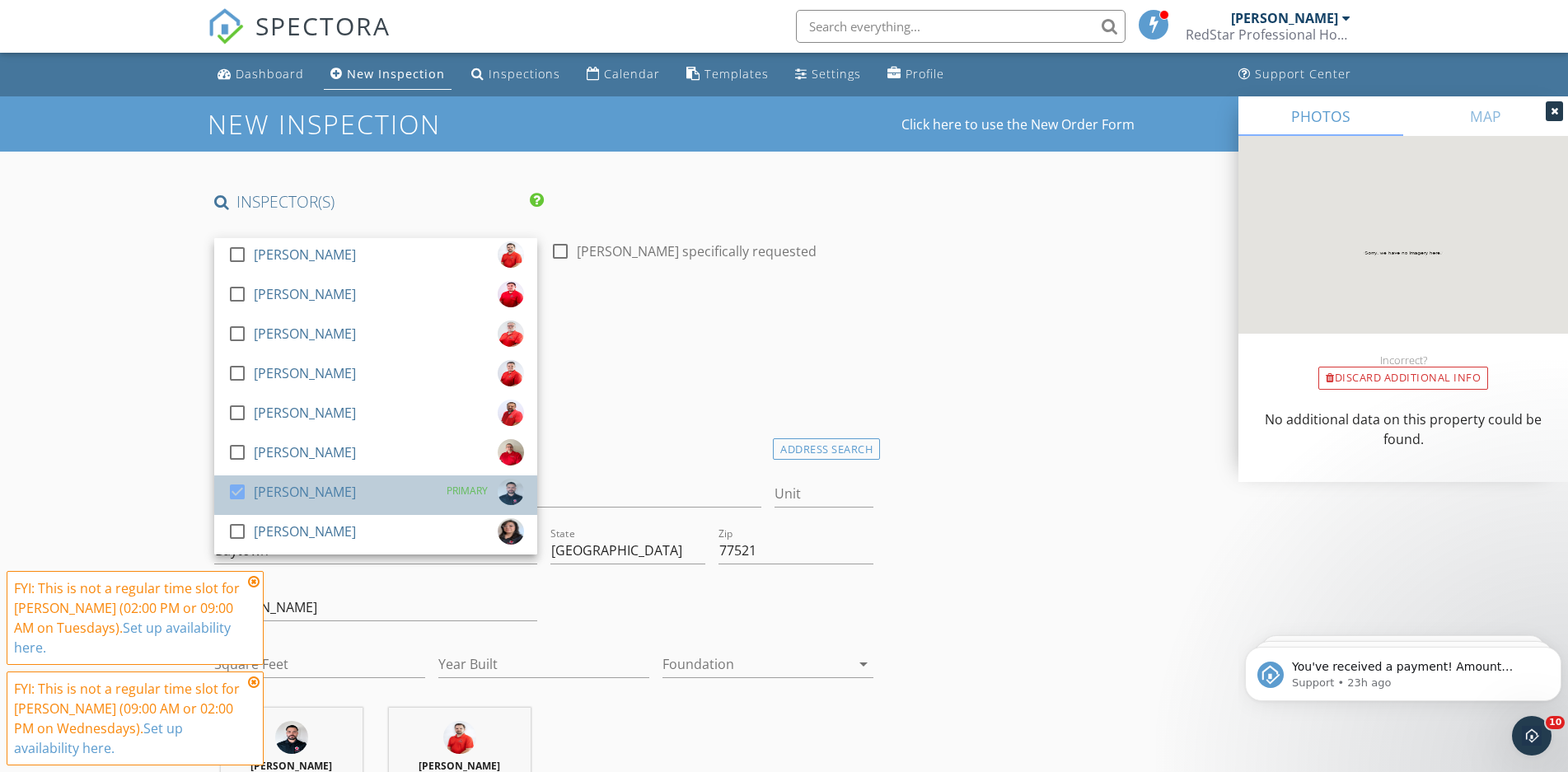
click at [299, 495] on div "[PERSON_NAME]" at bounding box center [304, 491] width 102 height 26
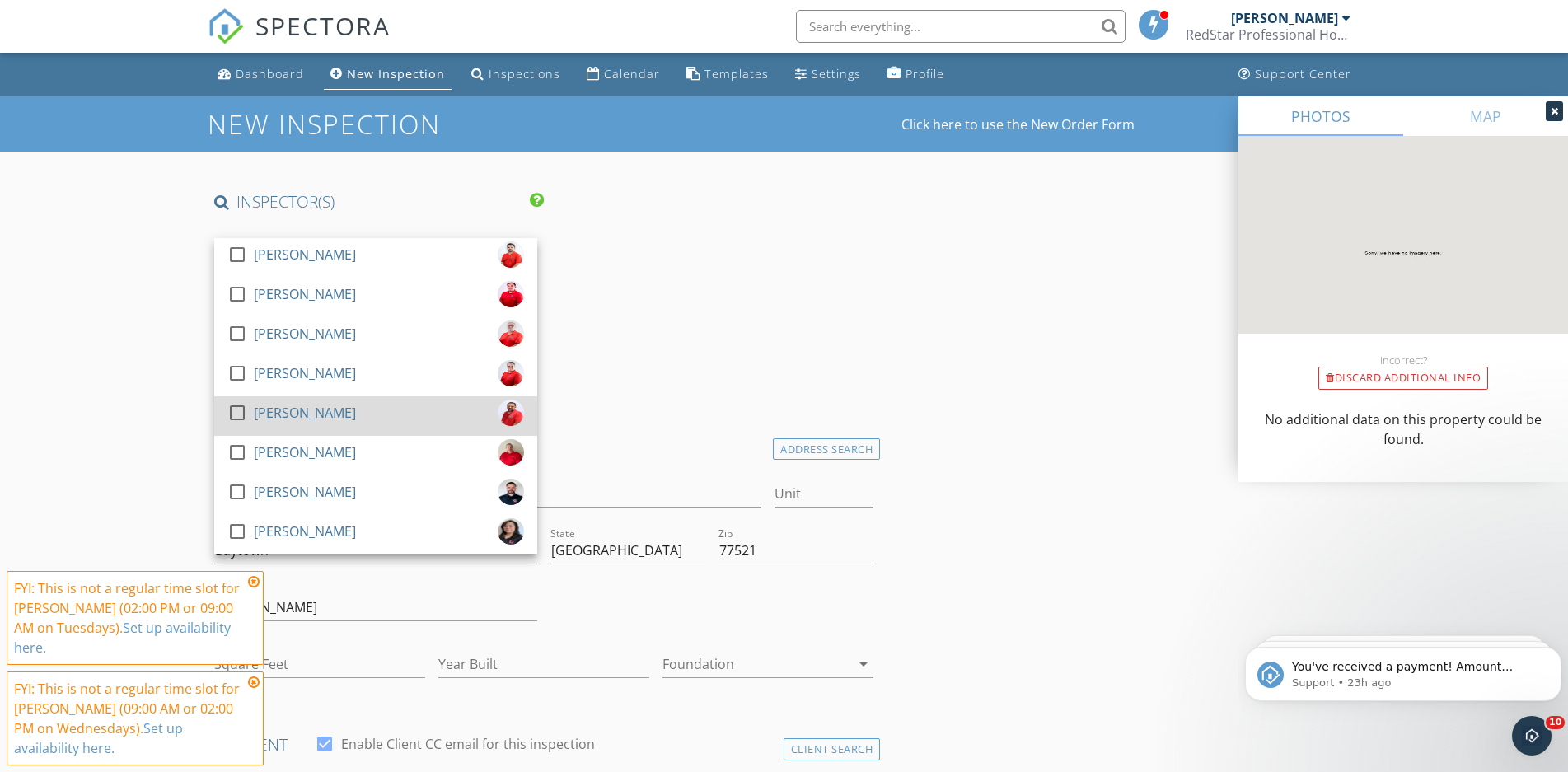
click at [300, 409] on div "[PERSON_NAME]" at bounding box center [304, 413] width 102 height 26
click at [278, 412] on div "[PERSON_NAME]" at bounding box center [304, 413] width 102 height 26
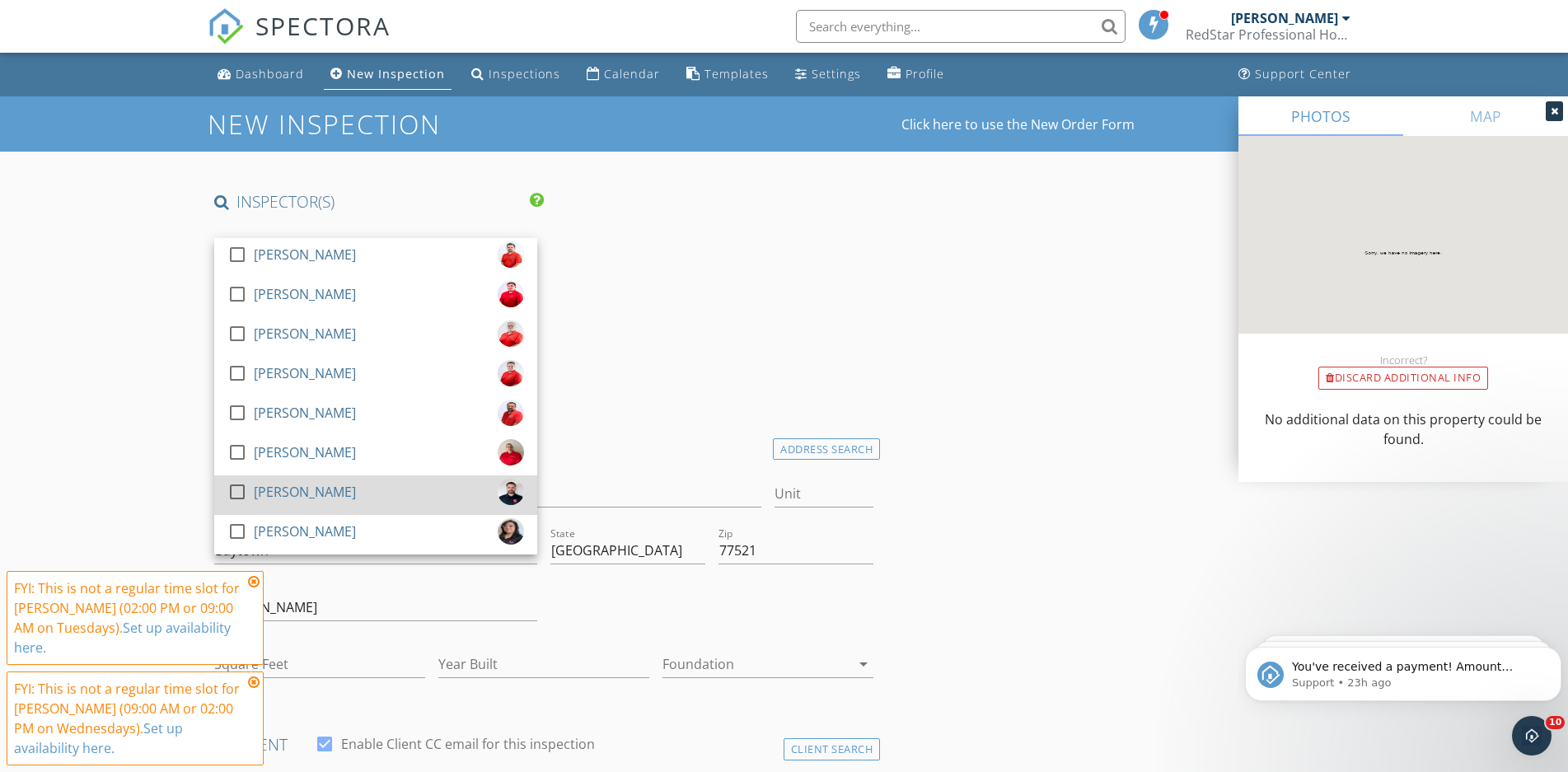
click at [290, 491] on div "Luis Gonzalez" at bounding box center [304, 491] width 102 height 26
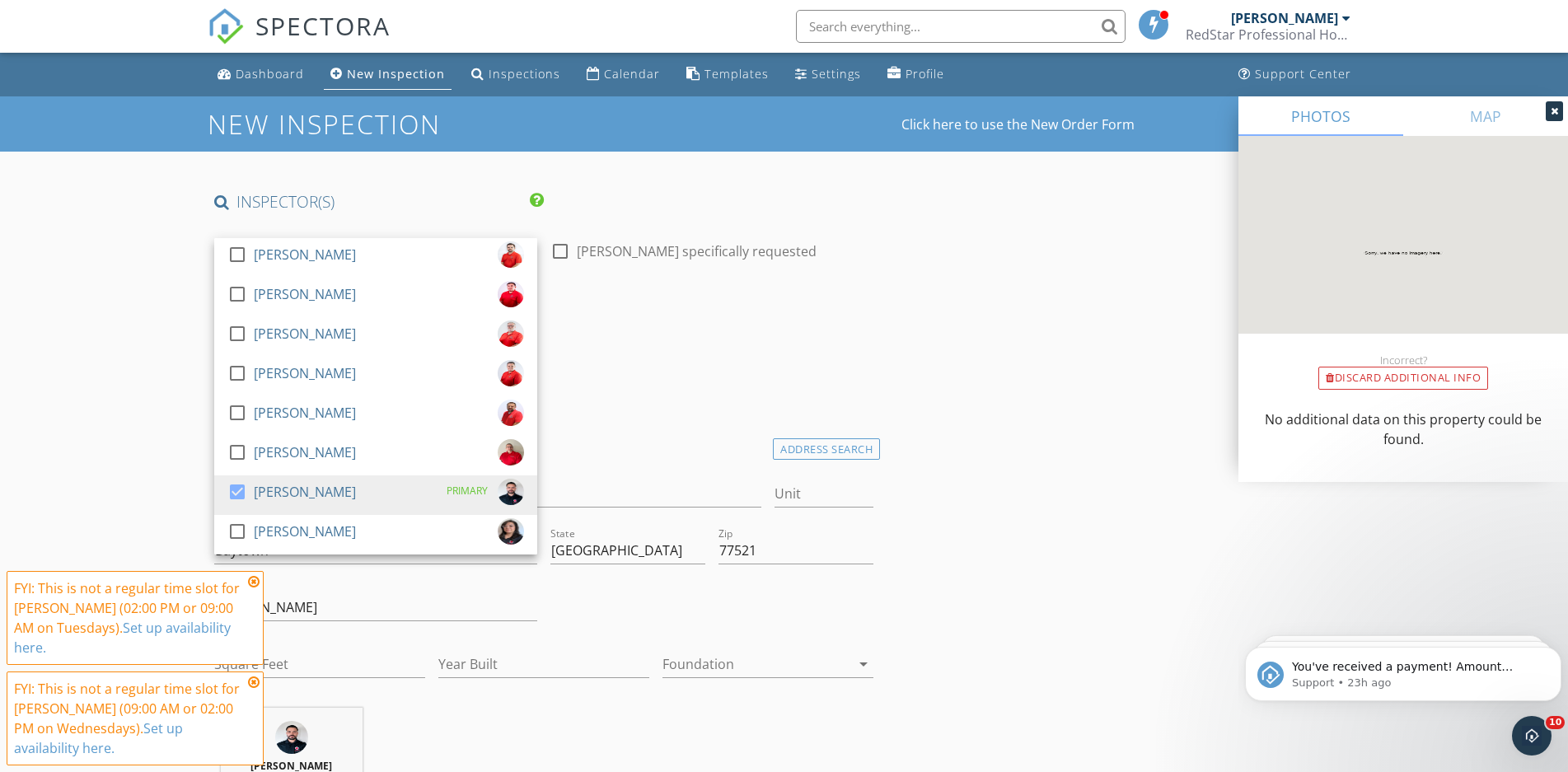
click at [679, 338] on h4 "Date/Time" at bounding box center [544, 332] width 659 height 22
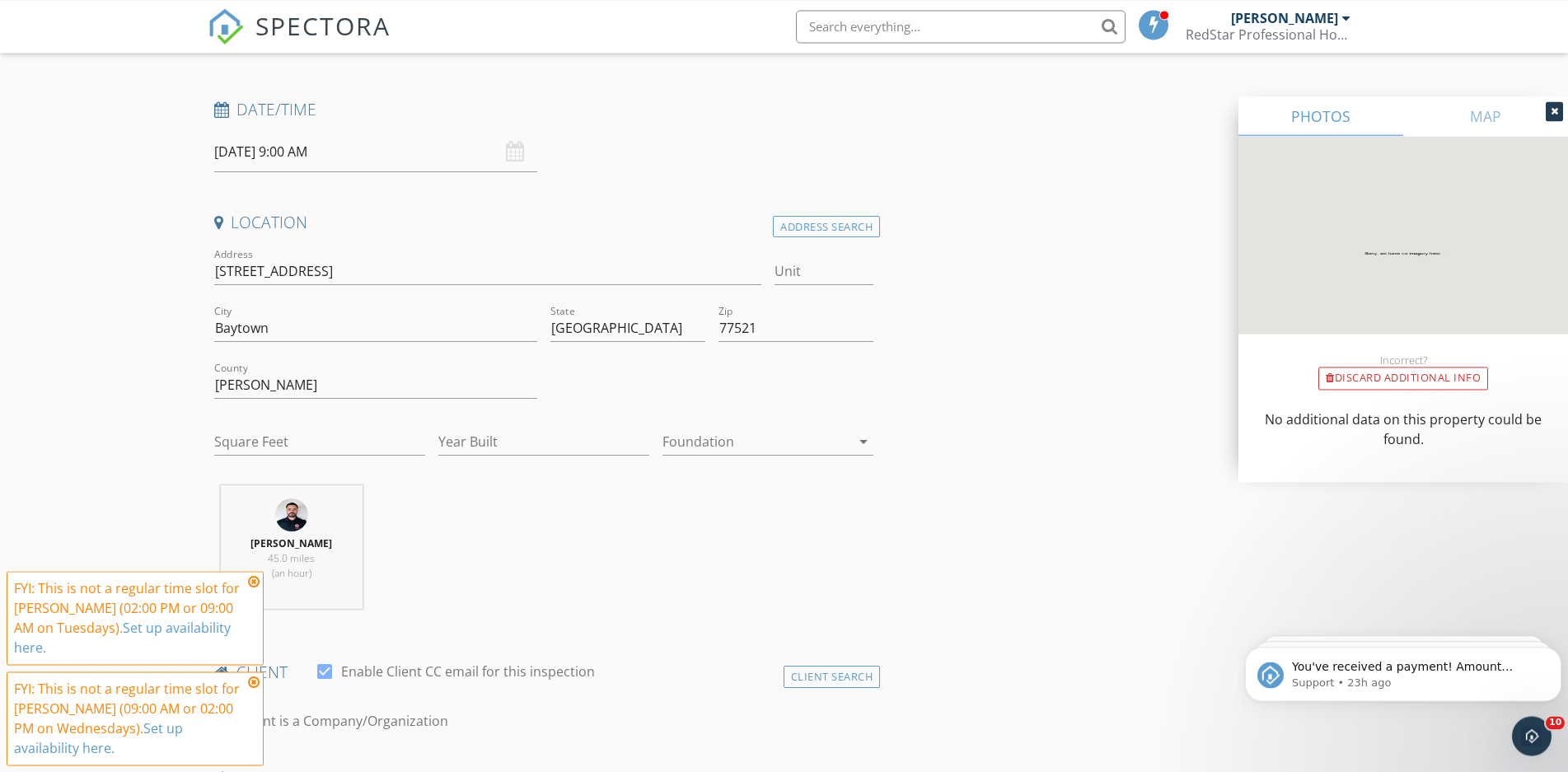
scroll to position [252, 0]
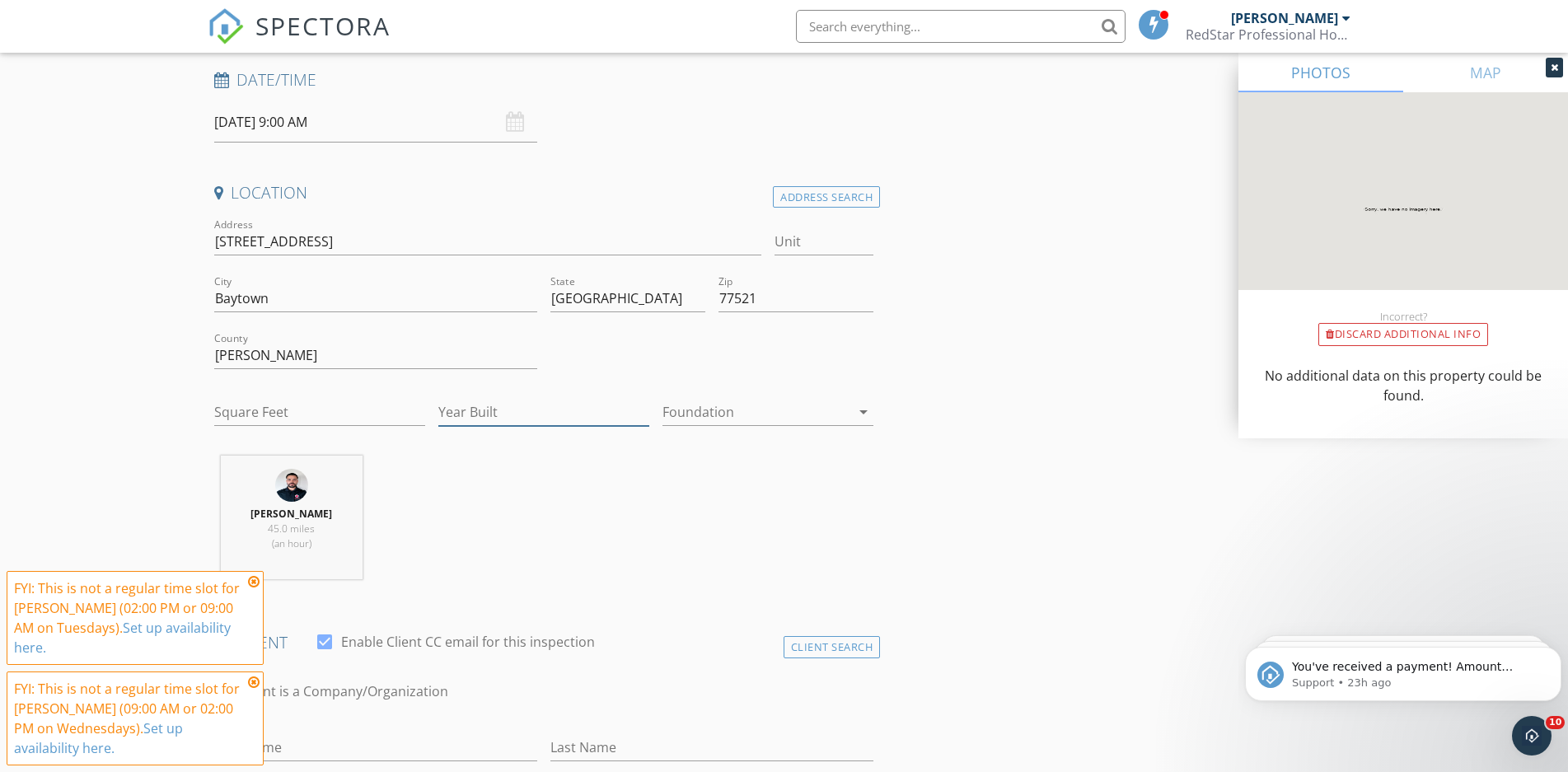
click at [559, 405] on input "Year Built" at bounding box center [544, 412] width 211 height 27
type input "2025"
click at [319, 412] on input "Square Feet" at bounding box center [319, 412] width 211 height 27
type input "1461"
click at [681, 483] on div "Luis Gonzalez 45.0 miles (an hour)" at bounding box center [544, 524] width 673 height 137
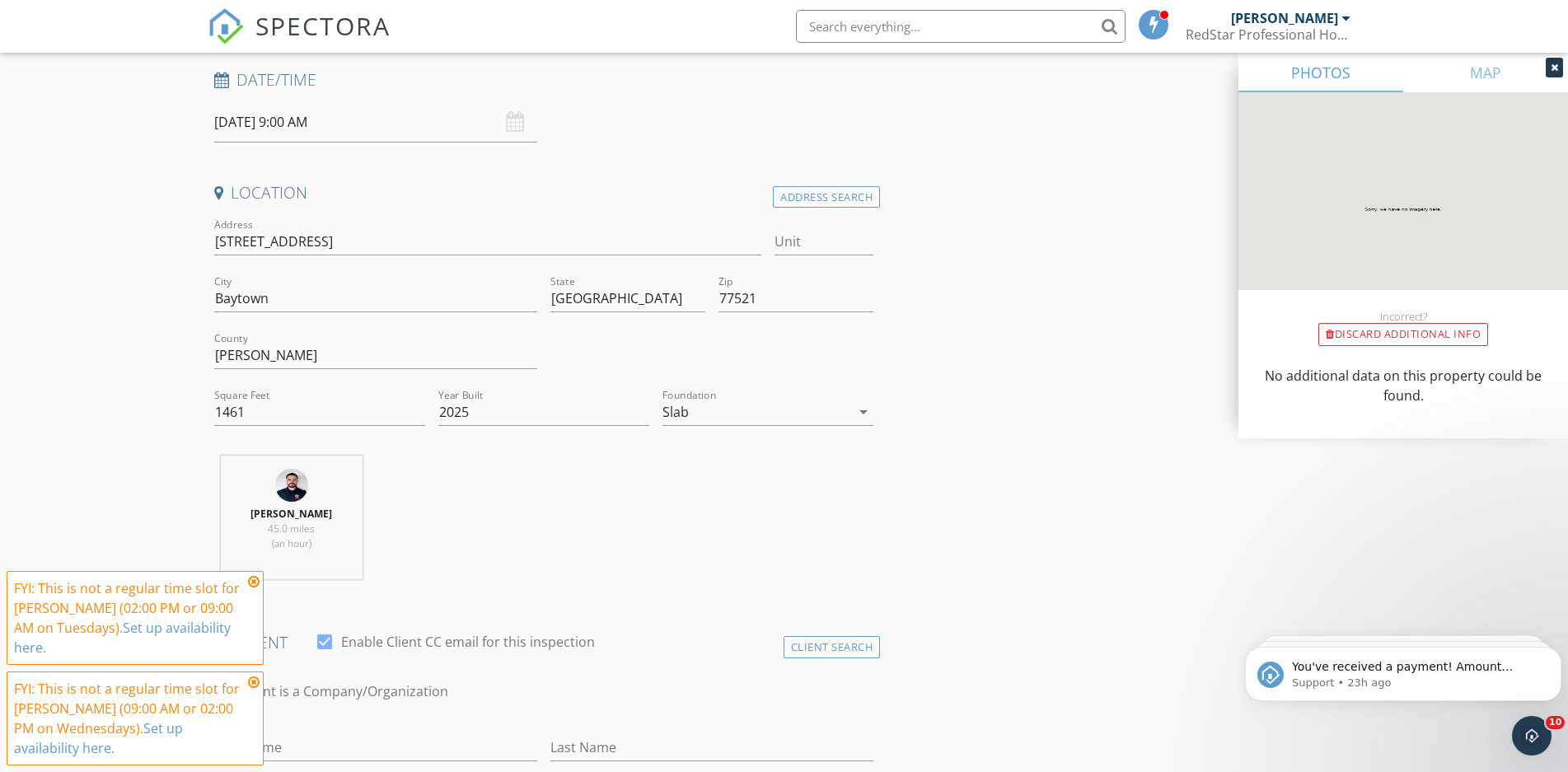
scroll to position [672, 0]
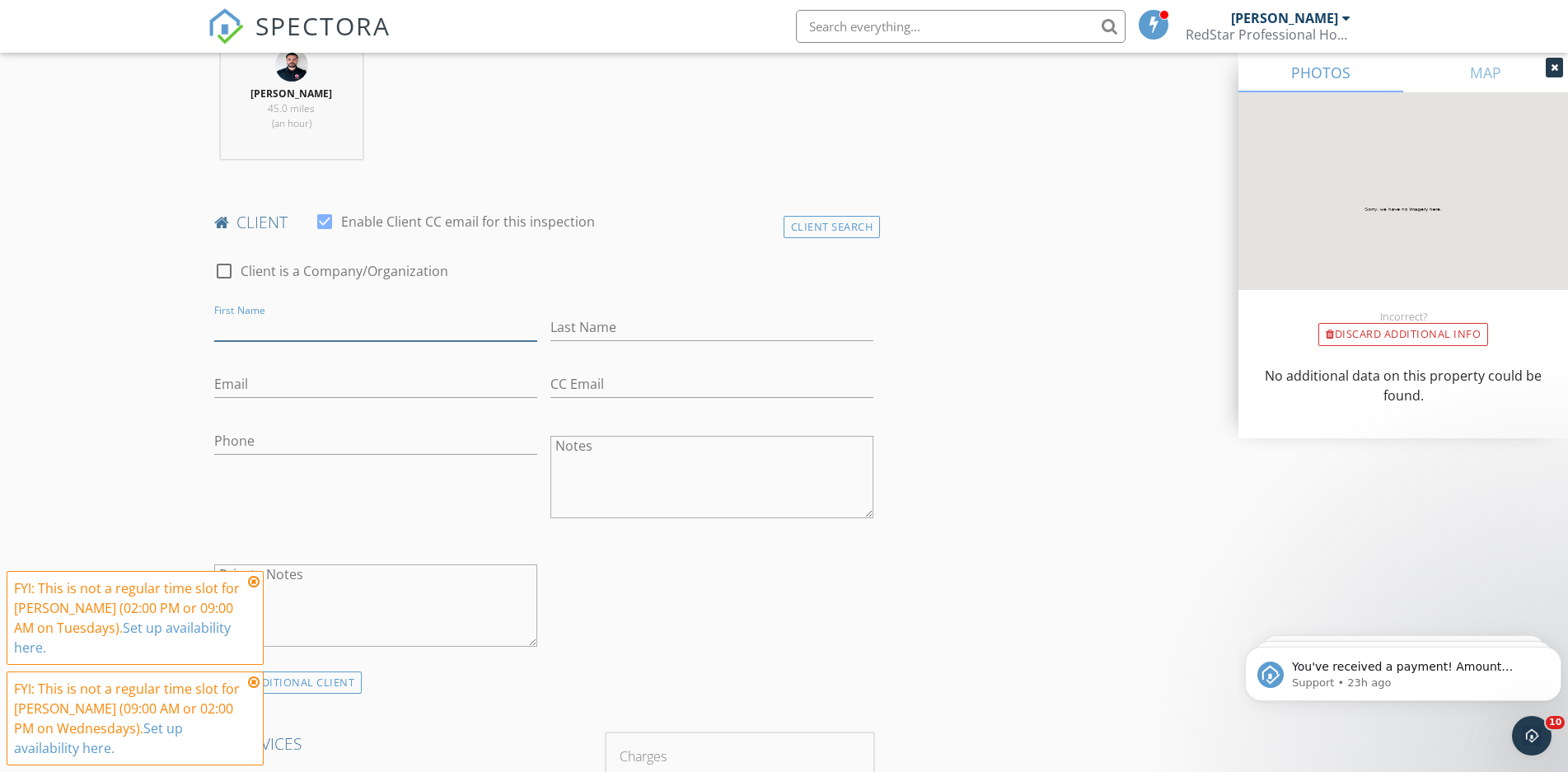
click at [281, 328] on input "First Name" at bounding box center [376, 327] width 323 height 27
click at [391, 326] on input "Khanh" at bounding box center [376, 327] width 323 height 27
type input "Khanh Thi"
type input "Phuong Nguyen"
click at [285, 439] on input "Phone" at bounding box center [376, 441] width 323 height 27
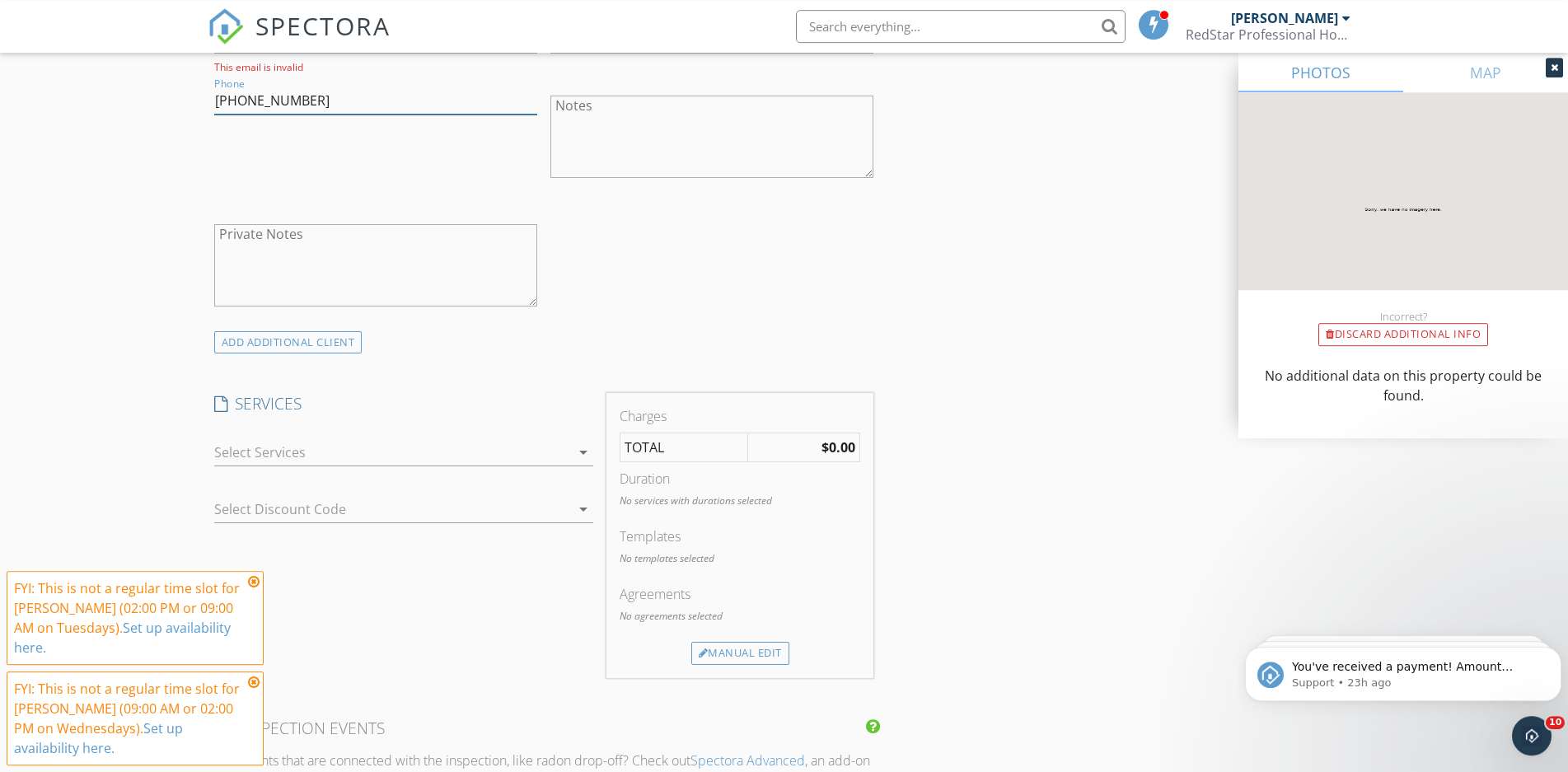
scroll to position [1092, 0]
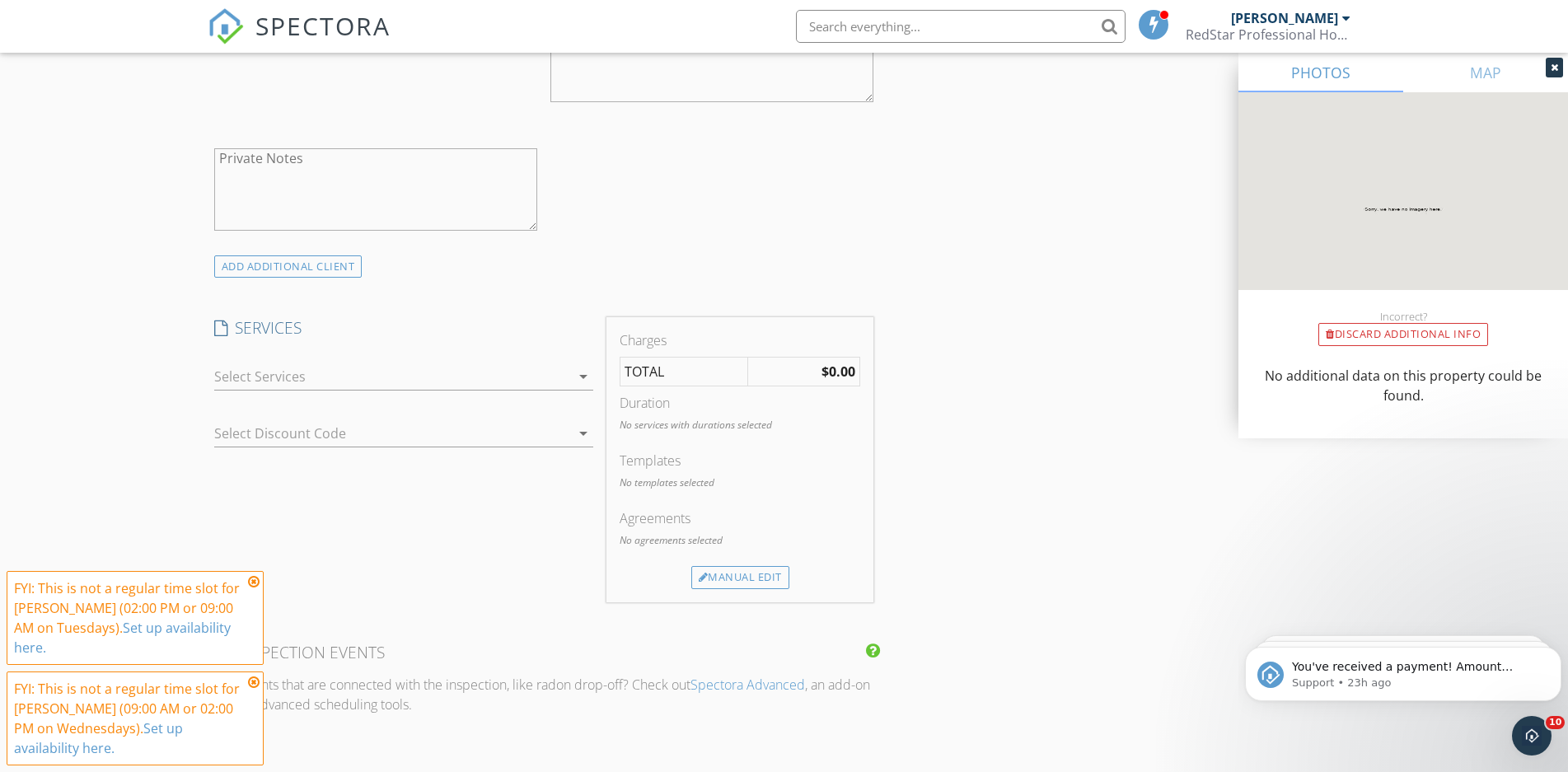
type input "832-973-0932"
click at [303, 375] on div at bounding box center [392, 376] width 356 height 26
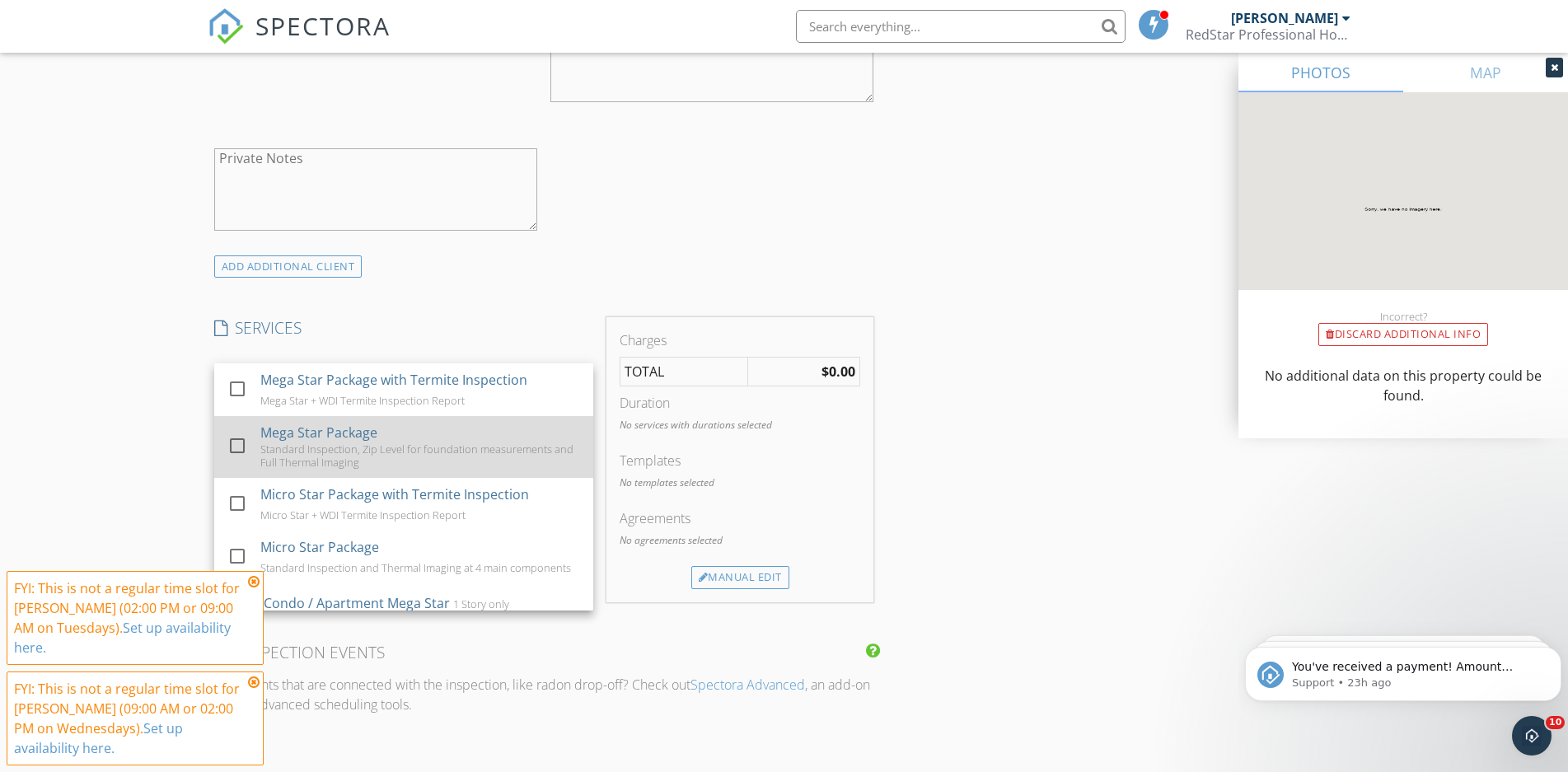
click at [343, 442] on div "Mega Star Package" at bounding box center [319, 433] width 117 height 20
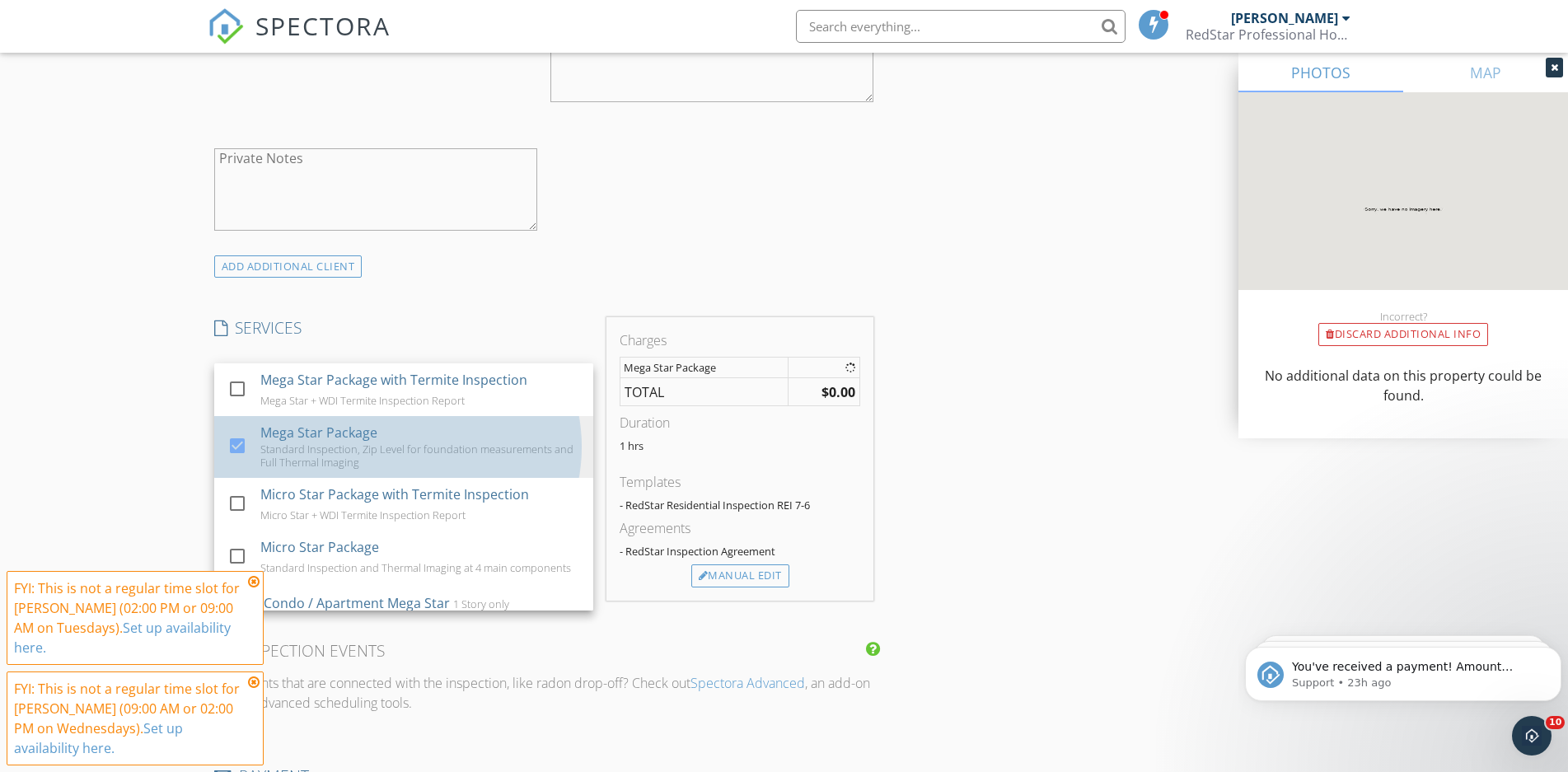
checkbox input "true"
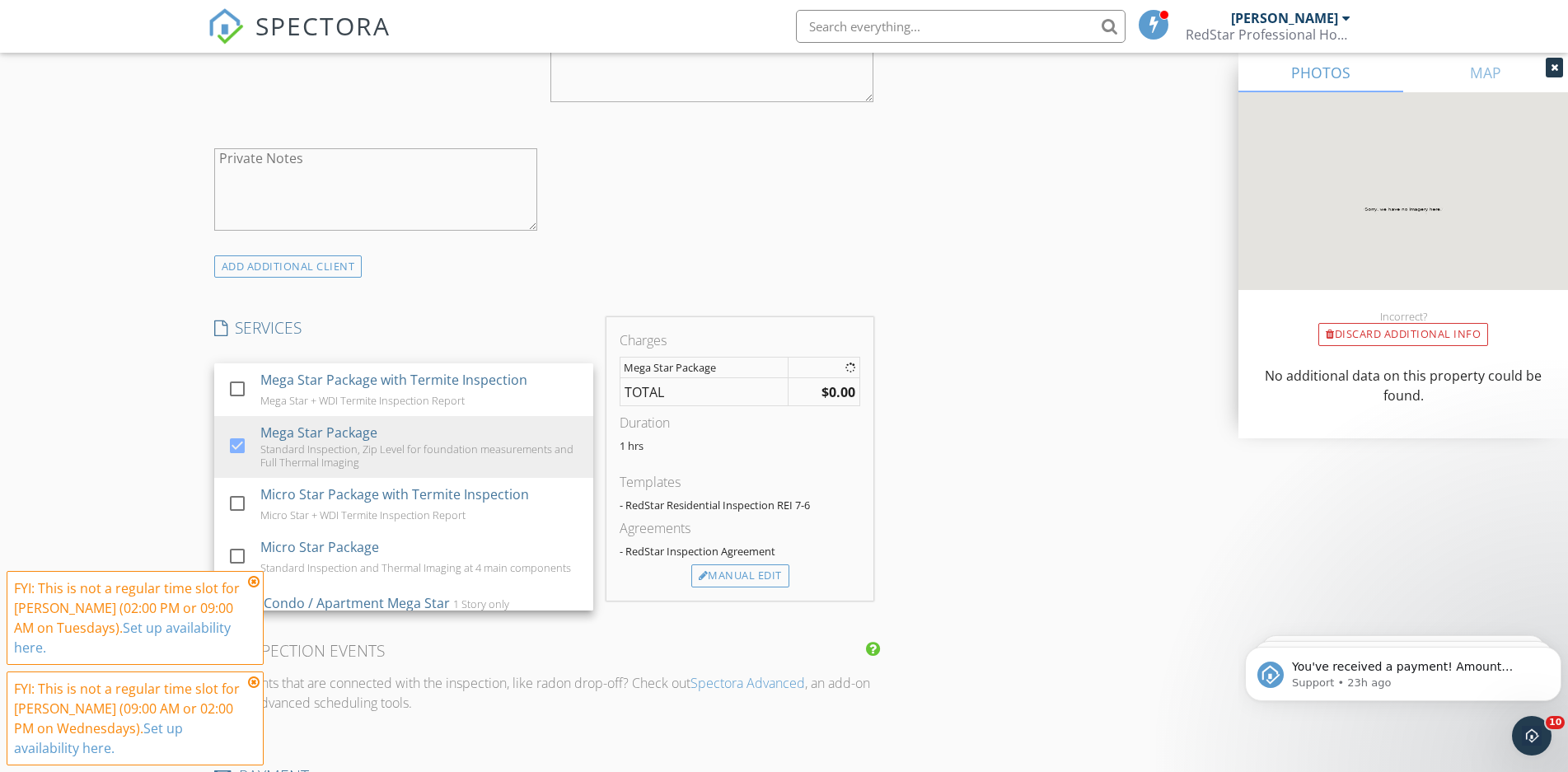
click at [177, 429] on div "New Inspection Click here to use the New Order Form INSPECTOR(S) check_box_outl…" at bounding box center [784, 599] width 1568 height 3191
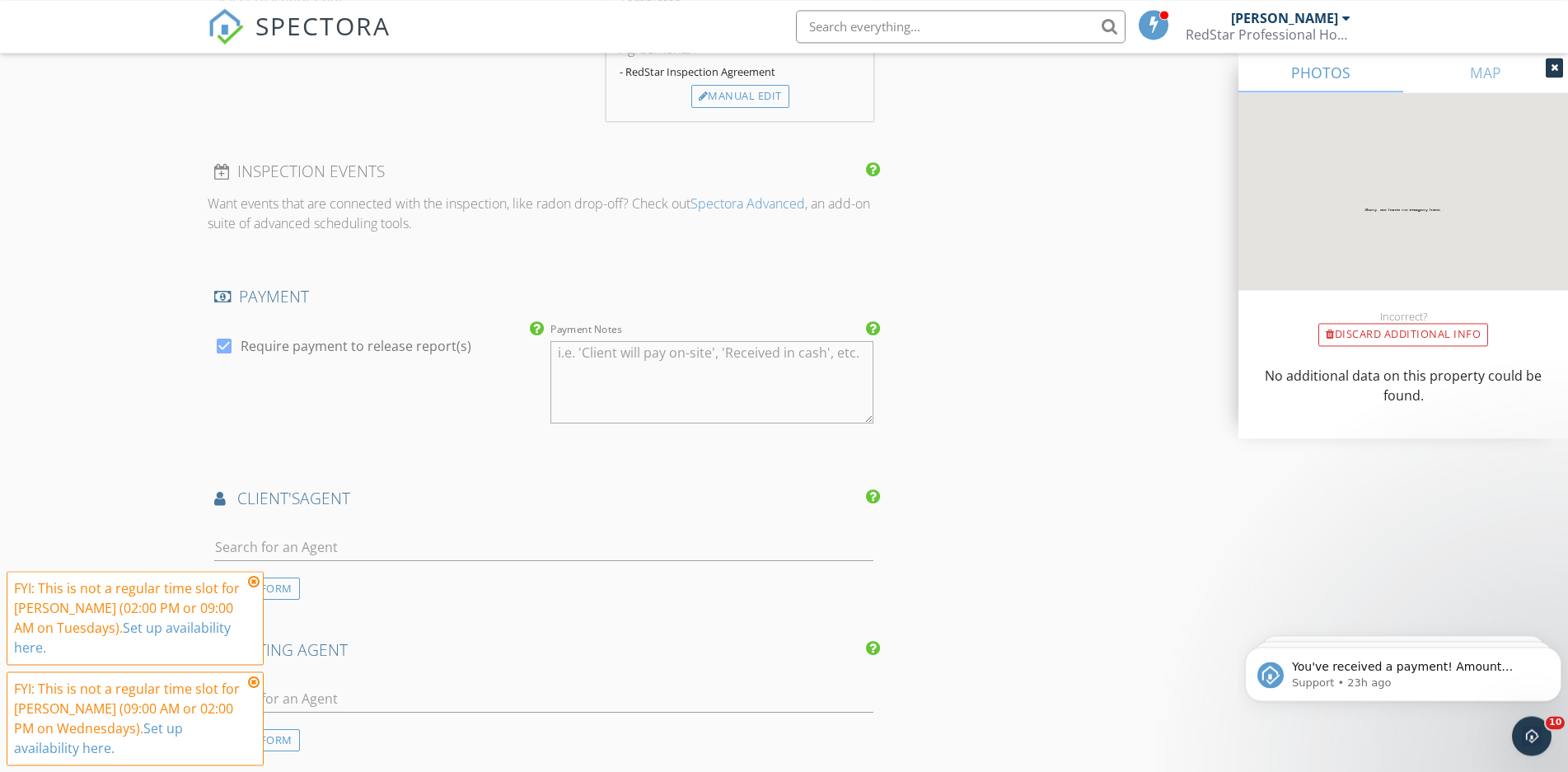
scroll to position [1596, 0]
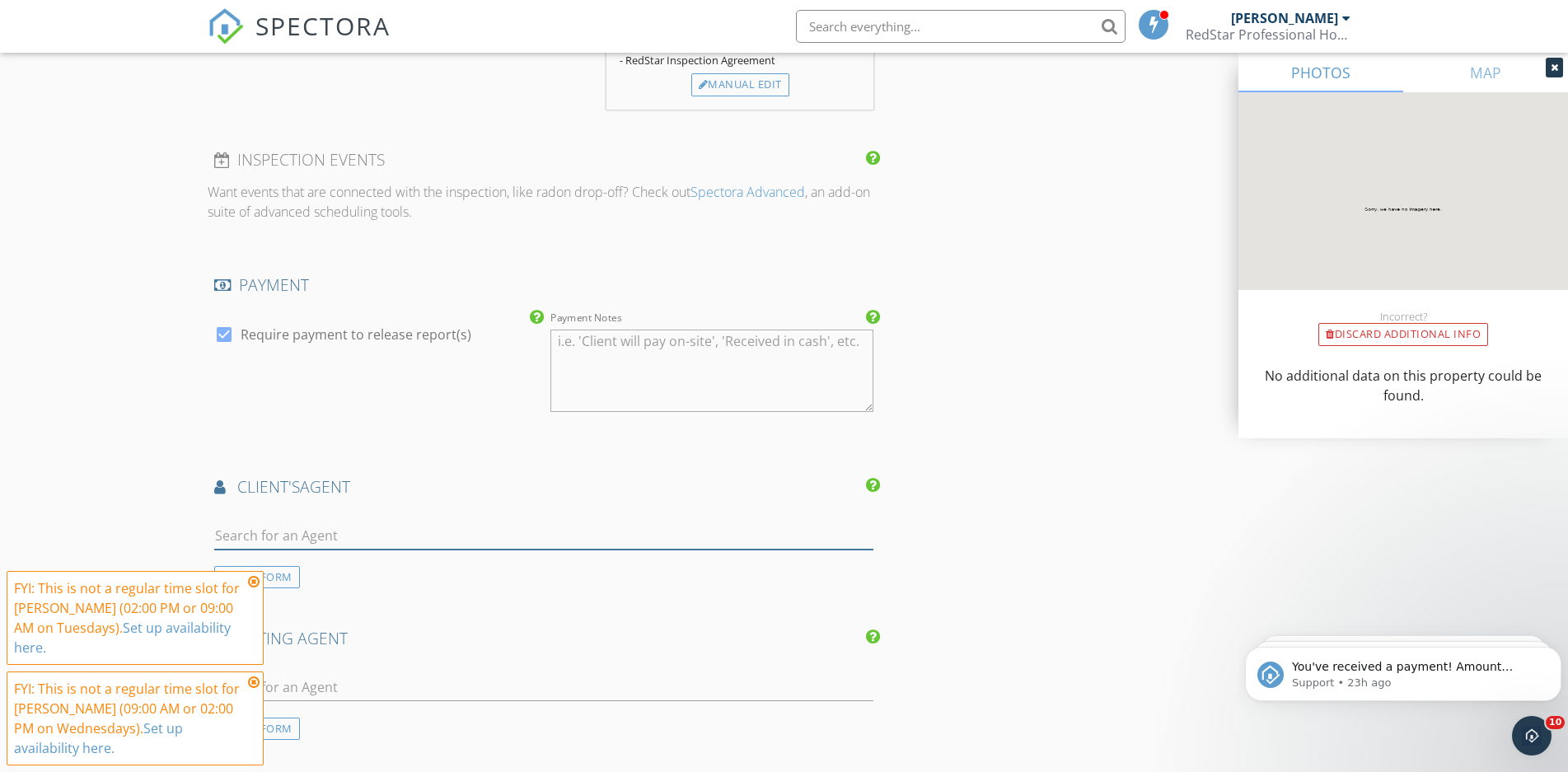
click at [292, 532] on input "text" at bounding box center [544, 535] width 659 height 27
type input "346-553-9797"
click at [317, 570] on div "Jennifer Vu" at bounding box center [312, 572] width 102 height 20
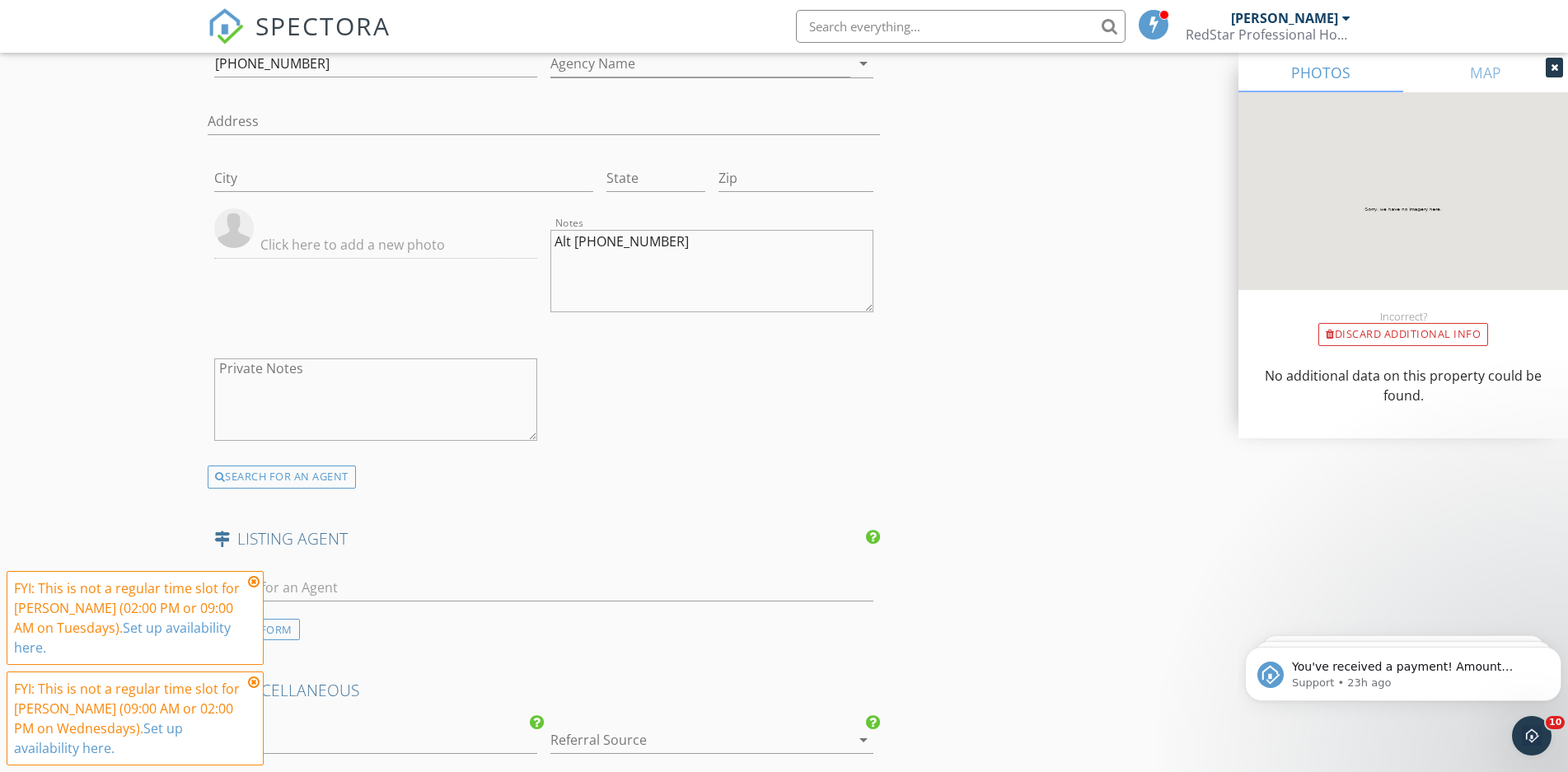
scroll to position [2521, 0]
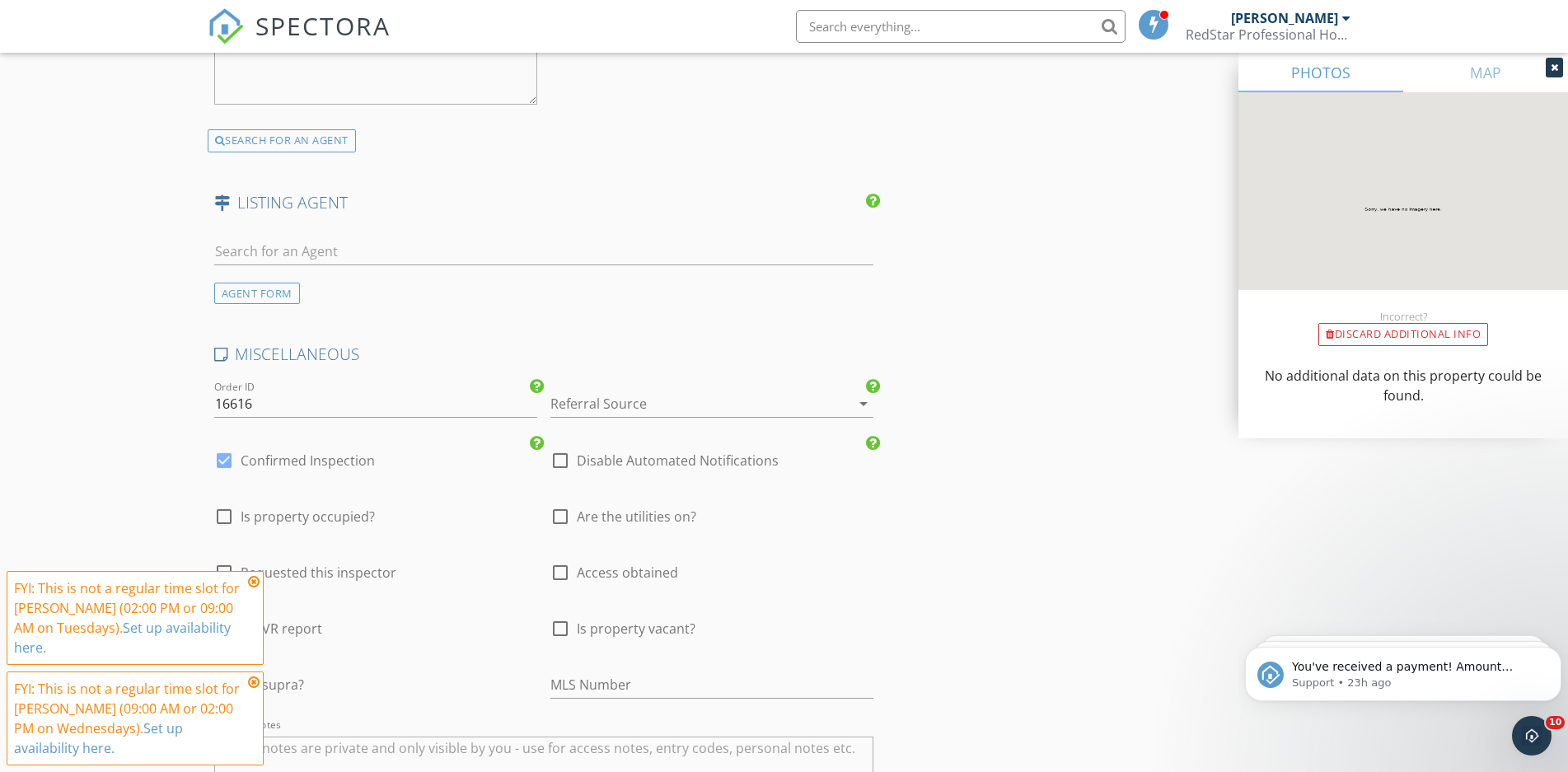
click at [224, 468] on div at bounding box center [224, 461] width 28 height 28
checkbox input "false"
checkbox input "true"
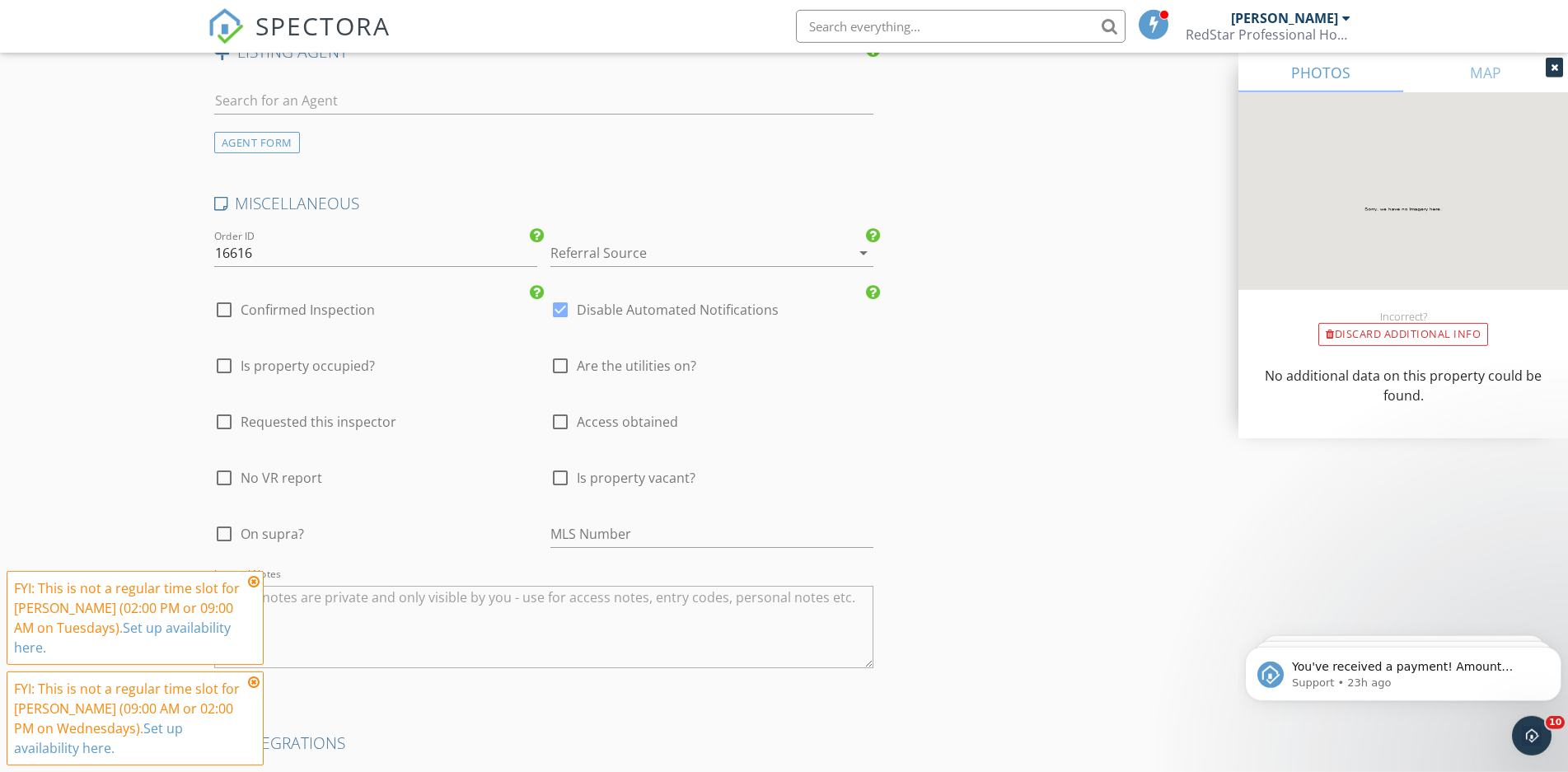
scroll to position [2941, 0]
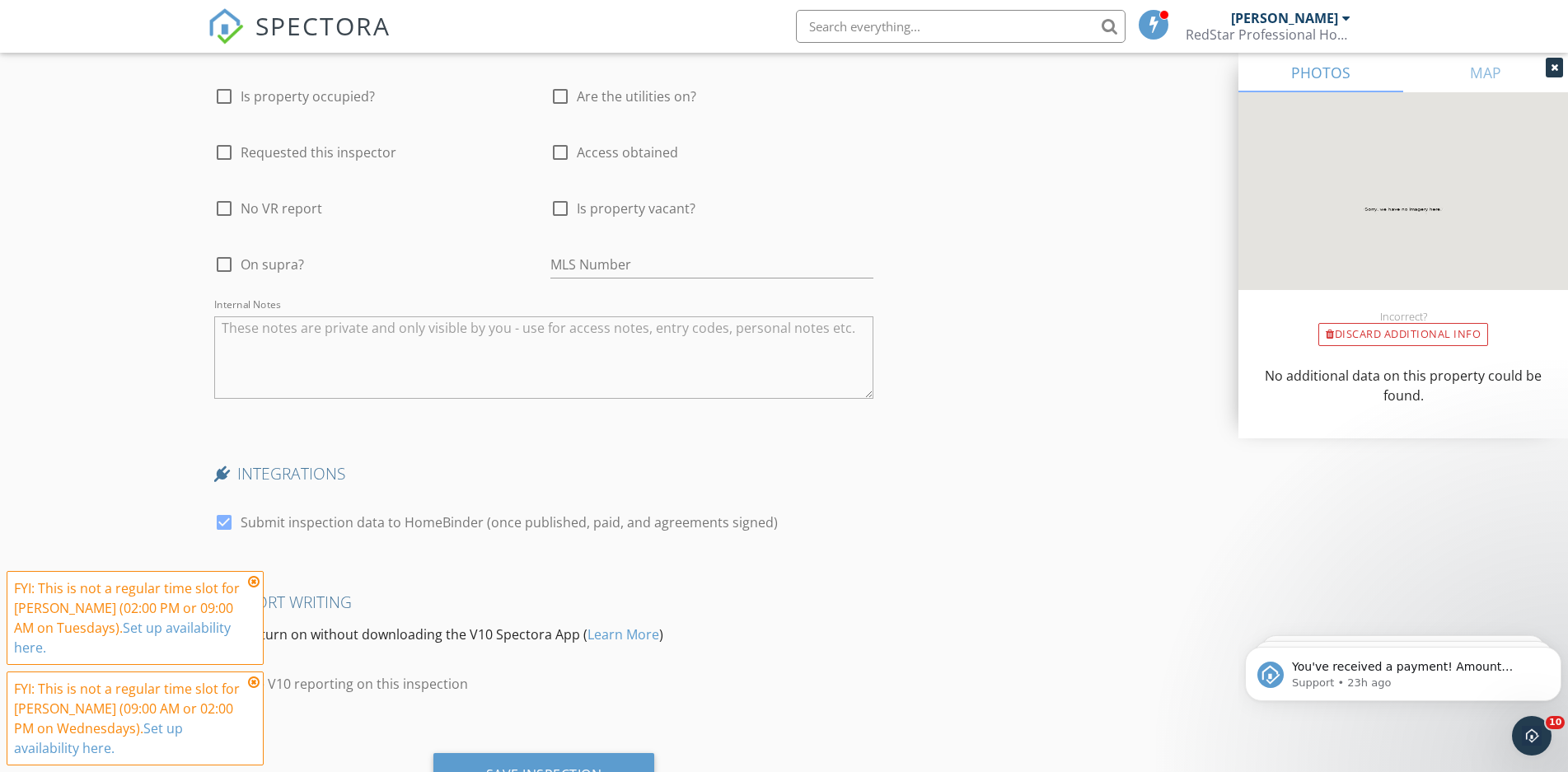
click at [328, 357] on textarea "Internal Notes" at bounding box center [544, 357] width 659 height 83
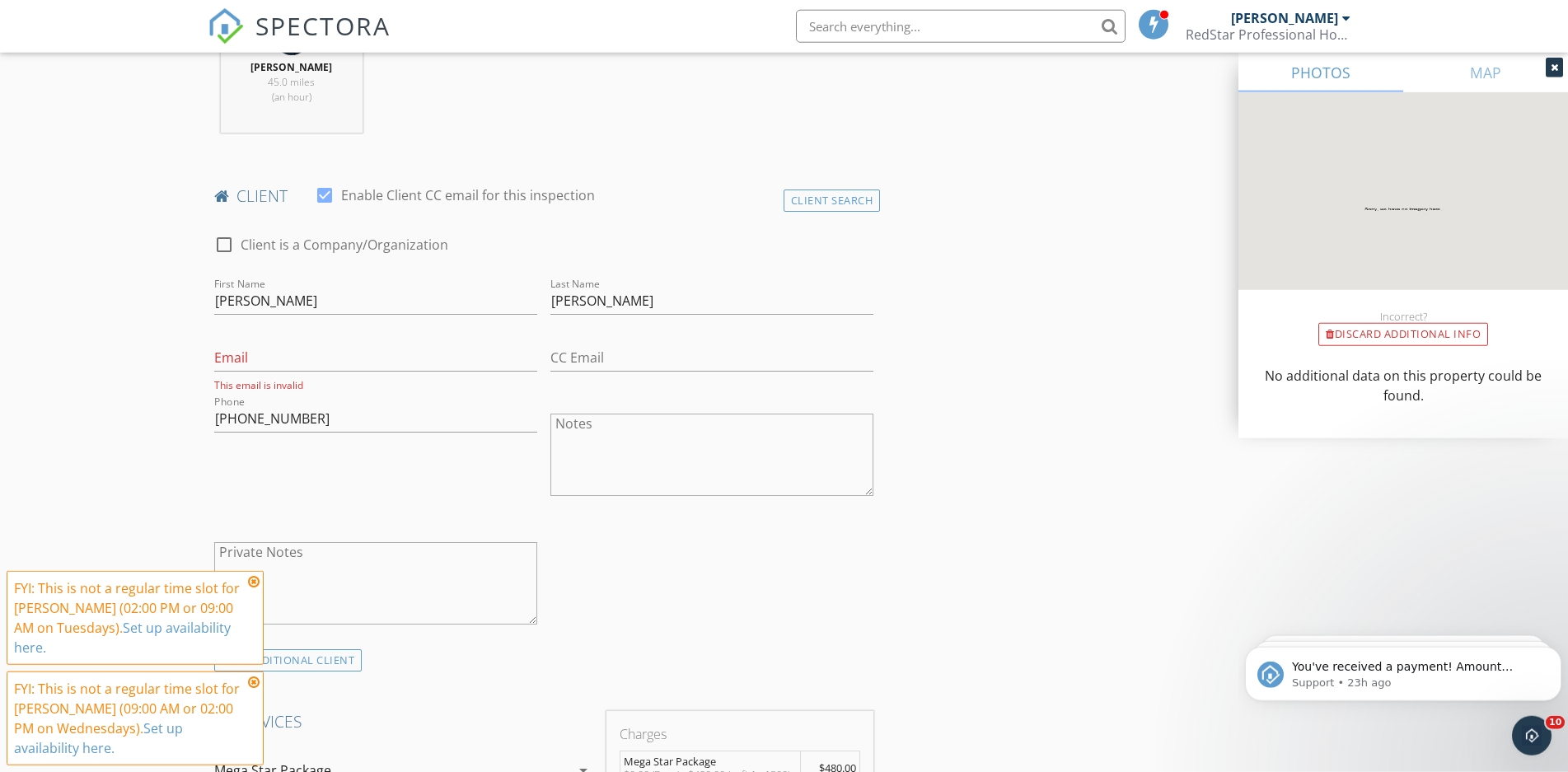
scroll to position [756, 0]
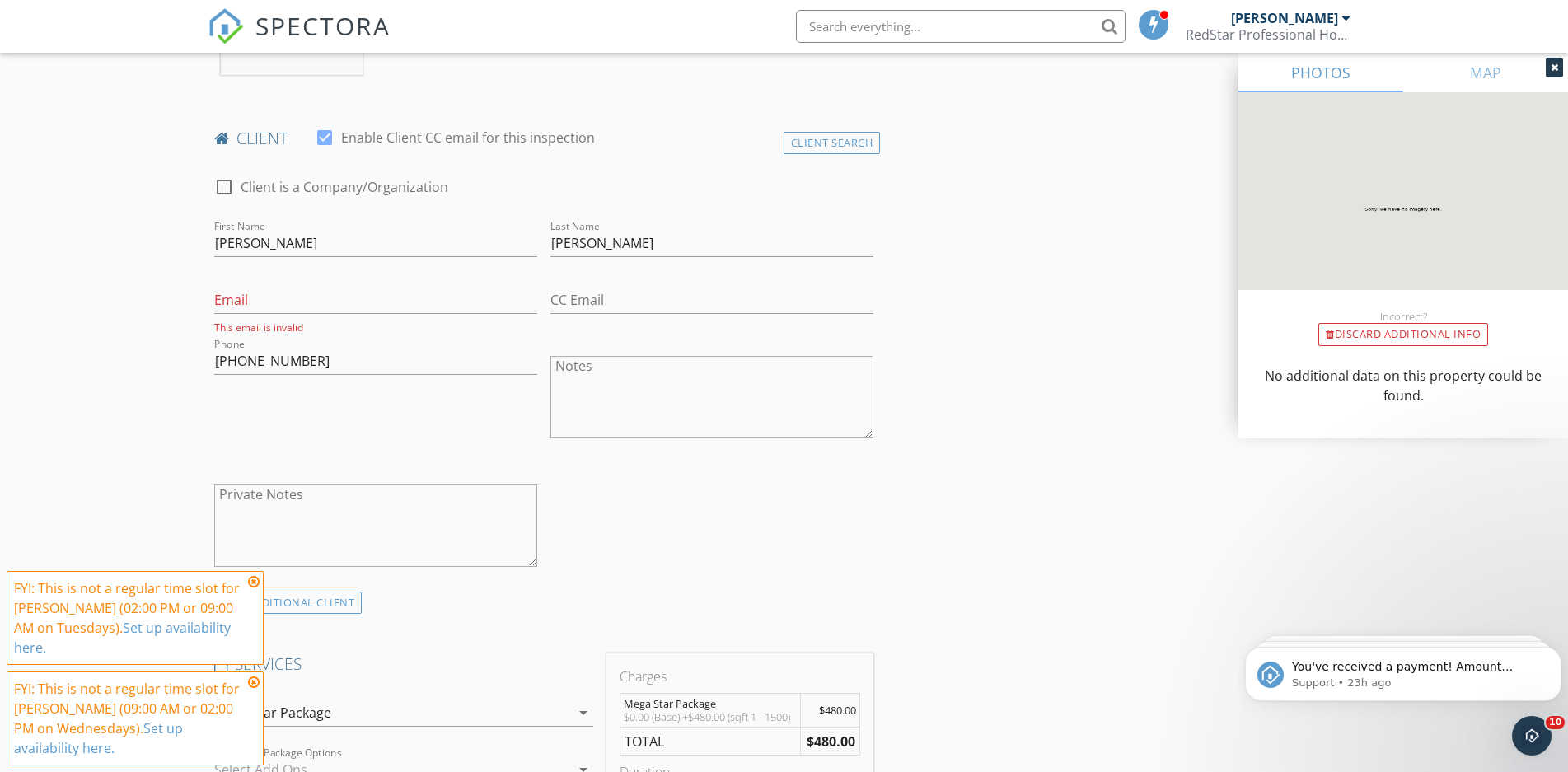
type textarea "Need clients email"
click at [254, 302] on input "Email" at bounding box center [376, 300] width 323 height 27
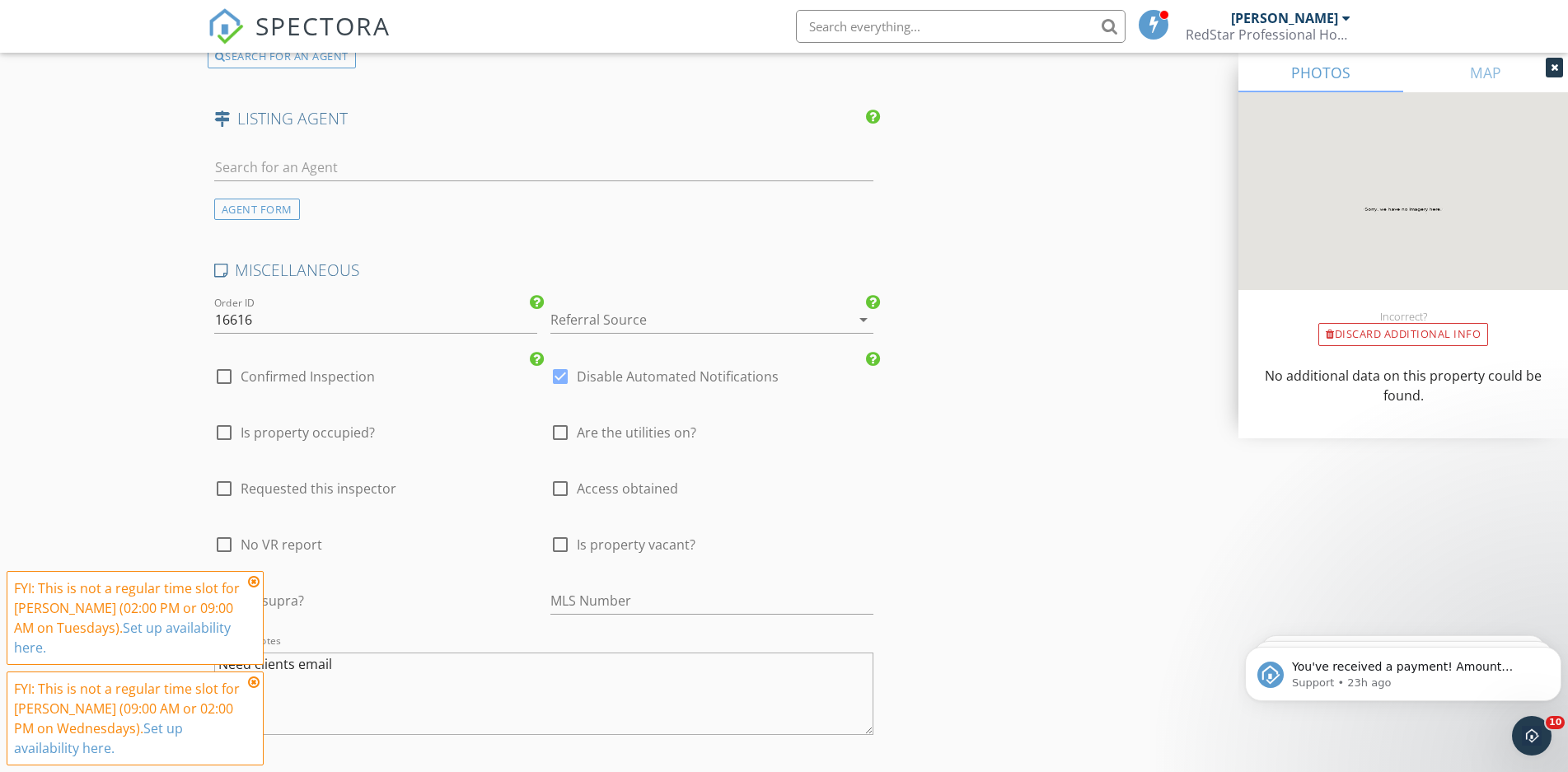
scroll to position [3018, 0]
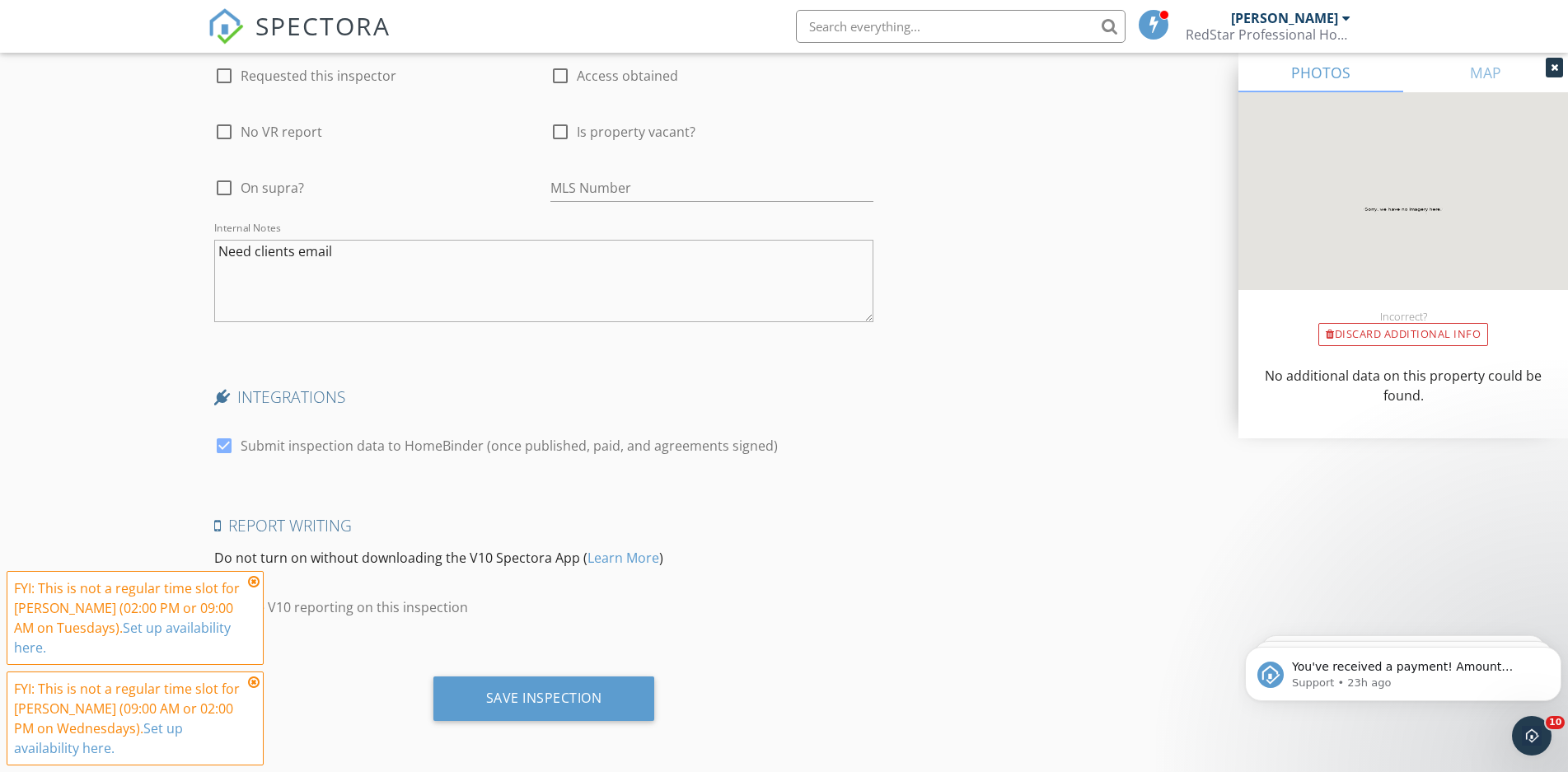
type input "needemail.com"
click at [354, 252] on textarea "Need clients email" at bounding box center [544, 281] width 659 height 83
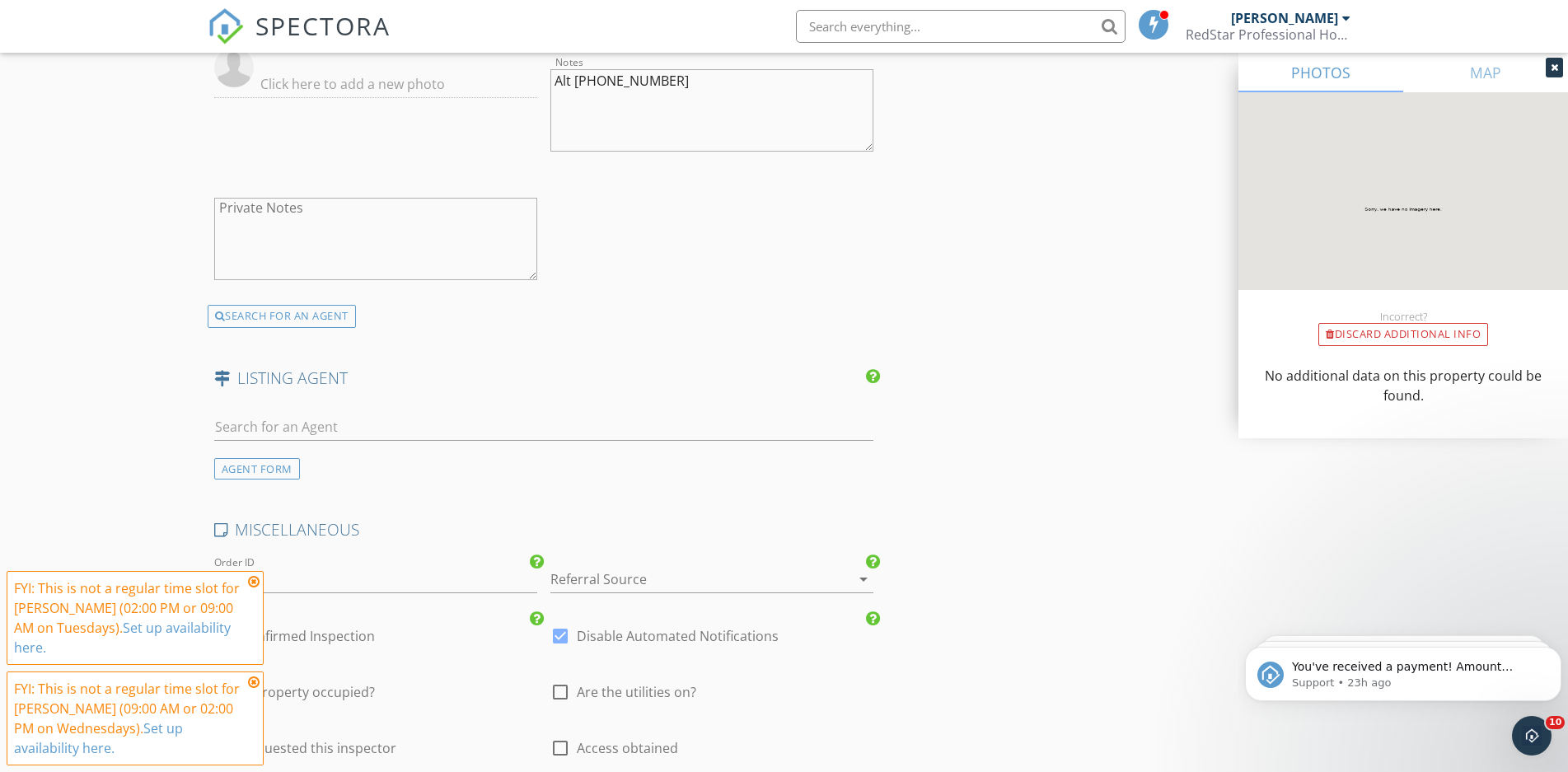
scroll to position [2765, 0]
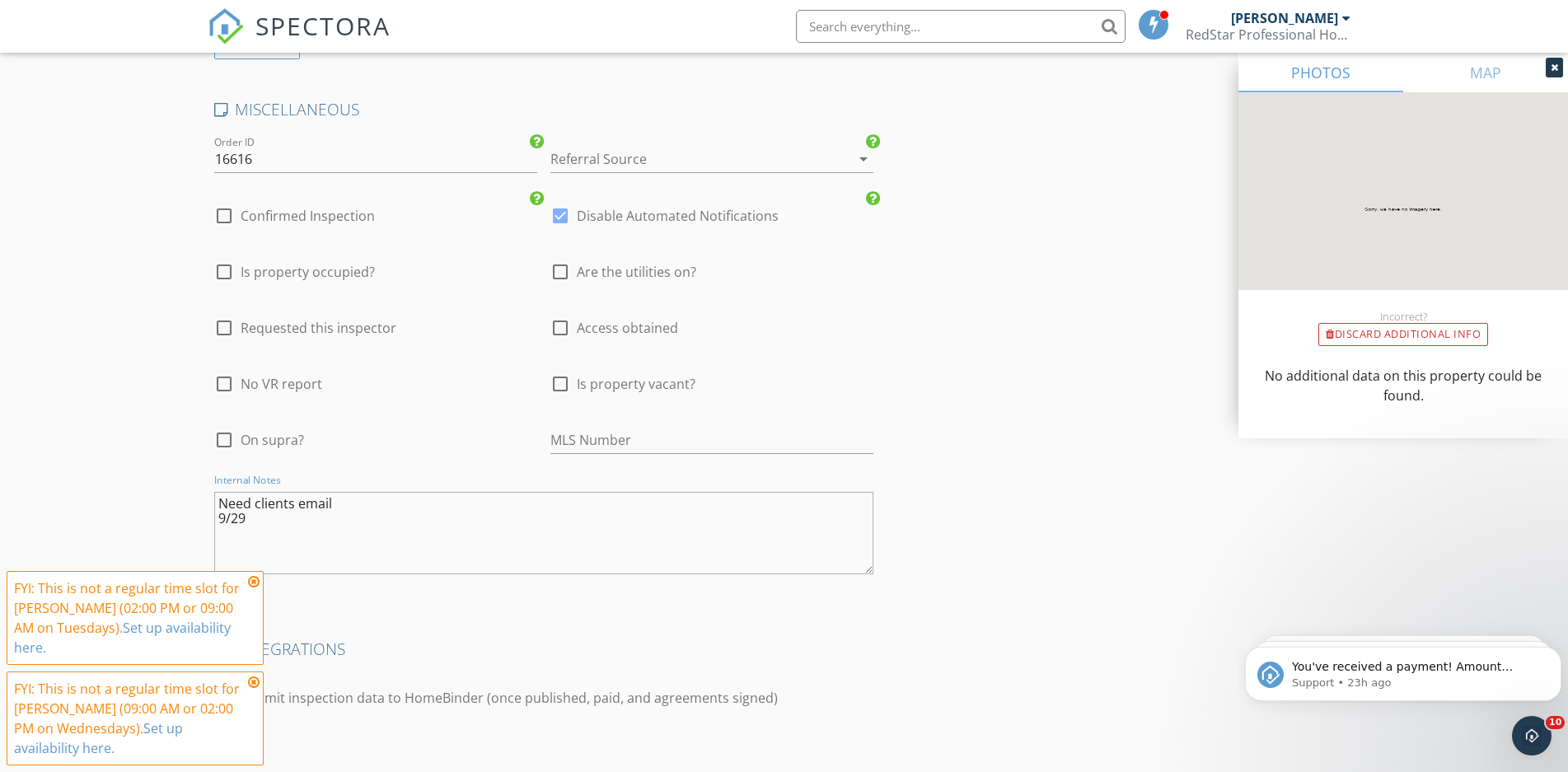
drag, startPoint x: 371, startPoint y: 494, endPoint x: 170, endPoint y: 499, distance: 201.1
click at [214, 499] on textarea "Need clients email 9/29" at bounding box center [544, 533] width 659 height 83
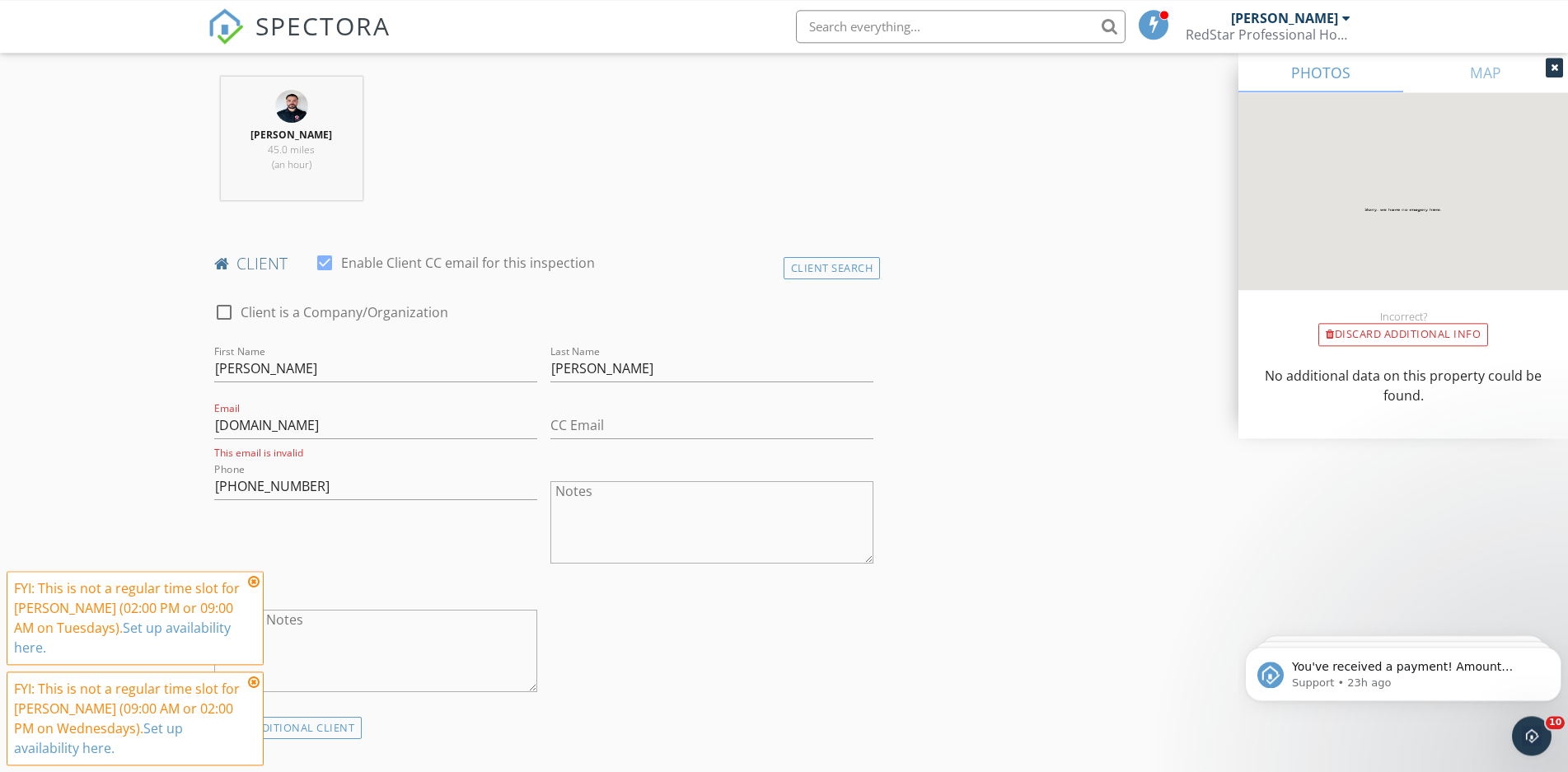
scroll to position [664, 0]
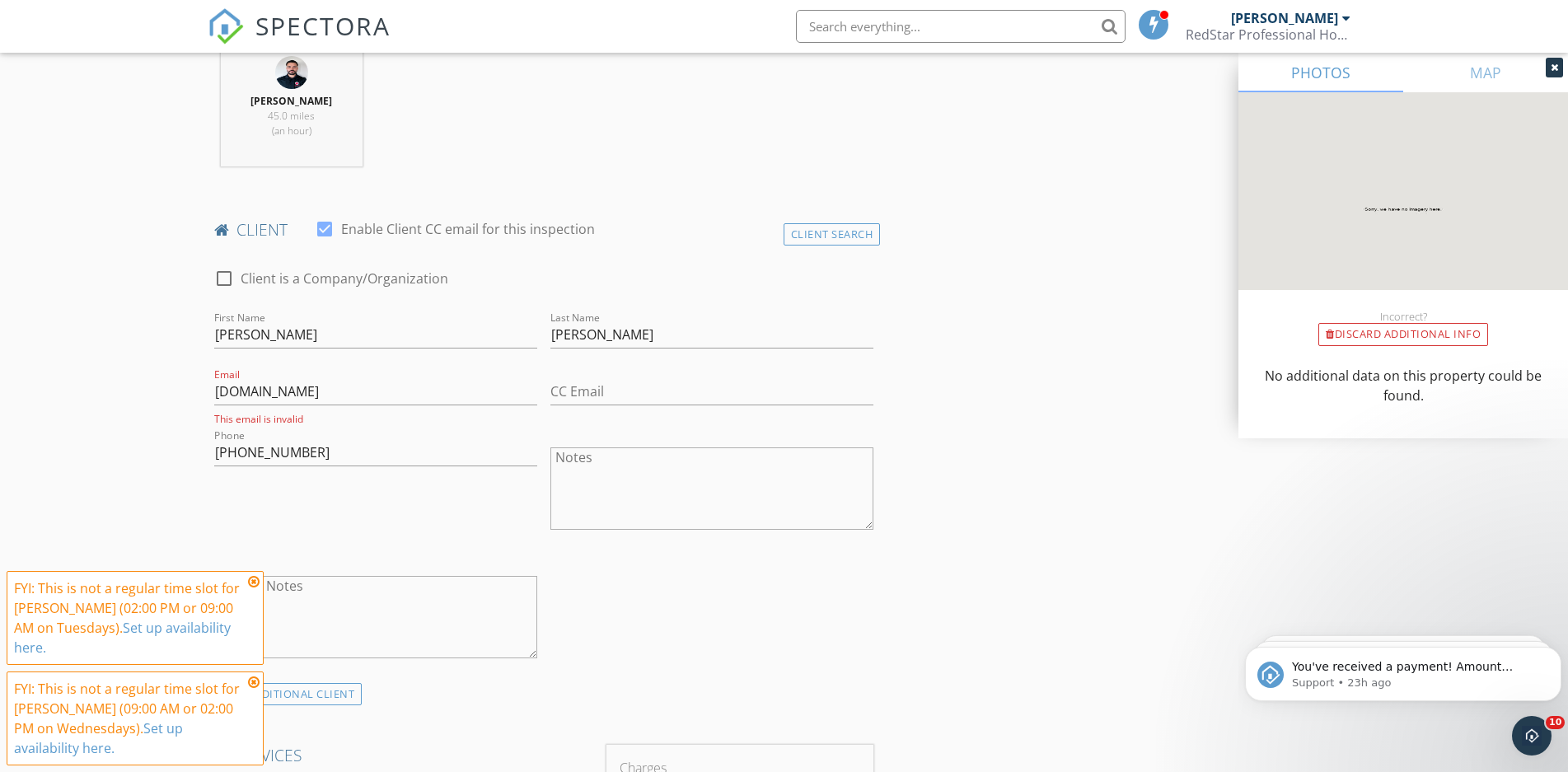
type textarea "9/29"
drag, startPoint x: 334, startPoint y: 389, endPoint x: 190, endPoint y: 402, distance: 144.6
click at [214, 402] on input "needemail.com" at bounding box center [376, 391] width 323 height 27
click at [329, 393] on input "holidayus@yahoo.om" at bounding box center [376, 391] width 323 height 27
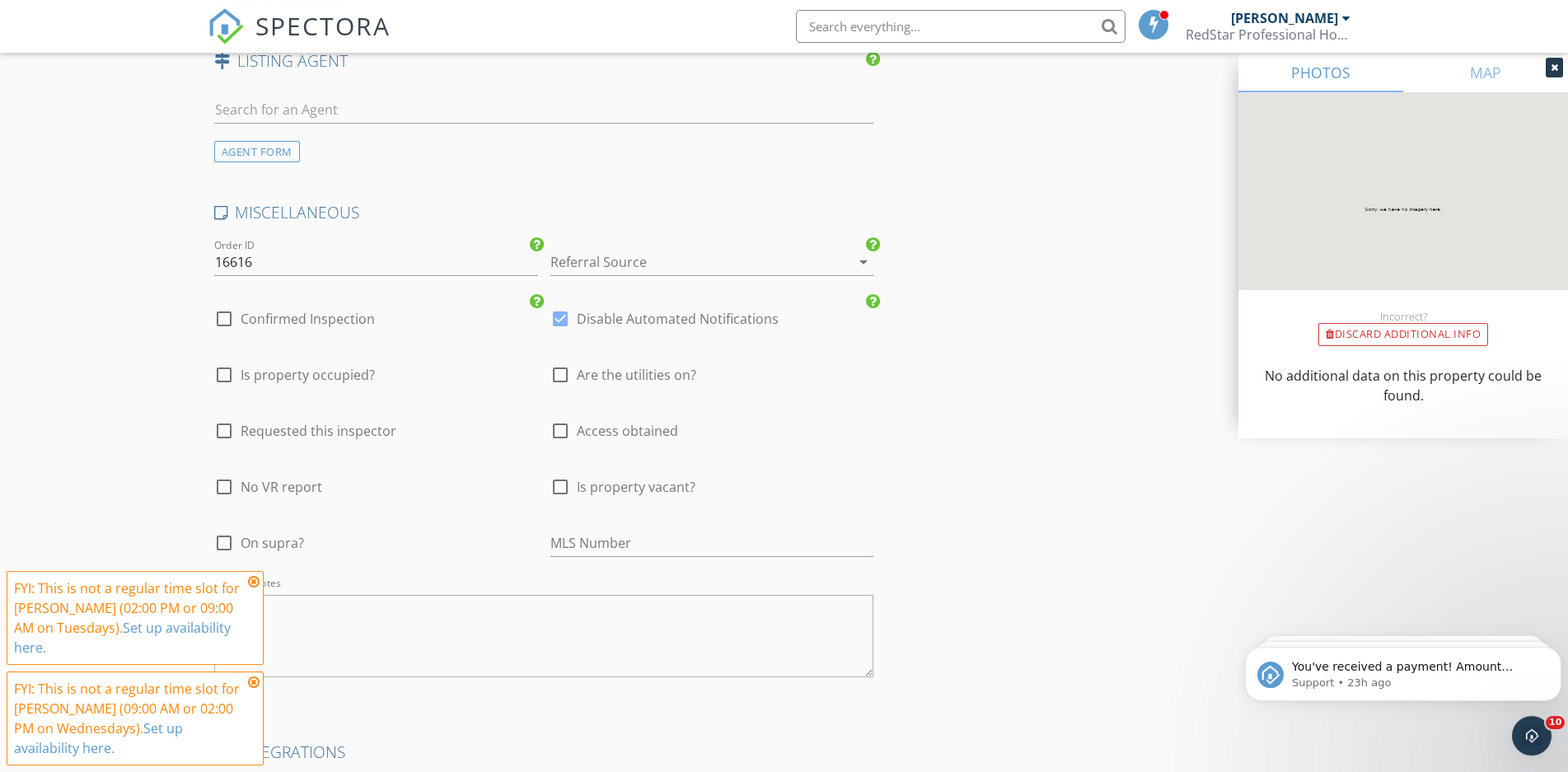
scroll to position [2765, 0]
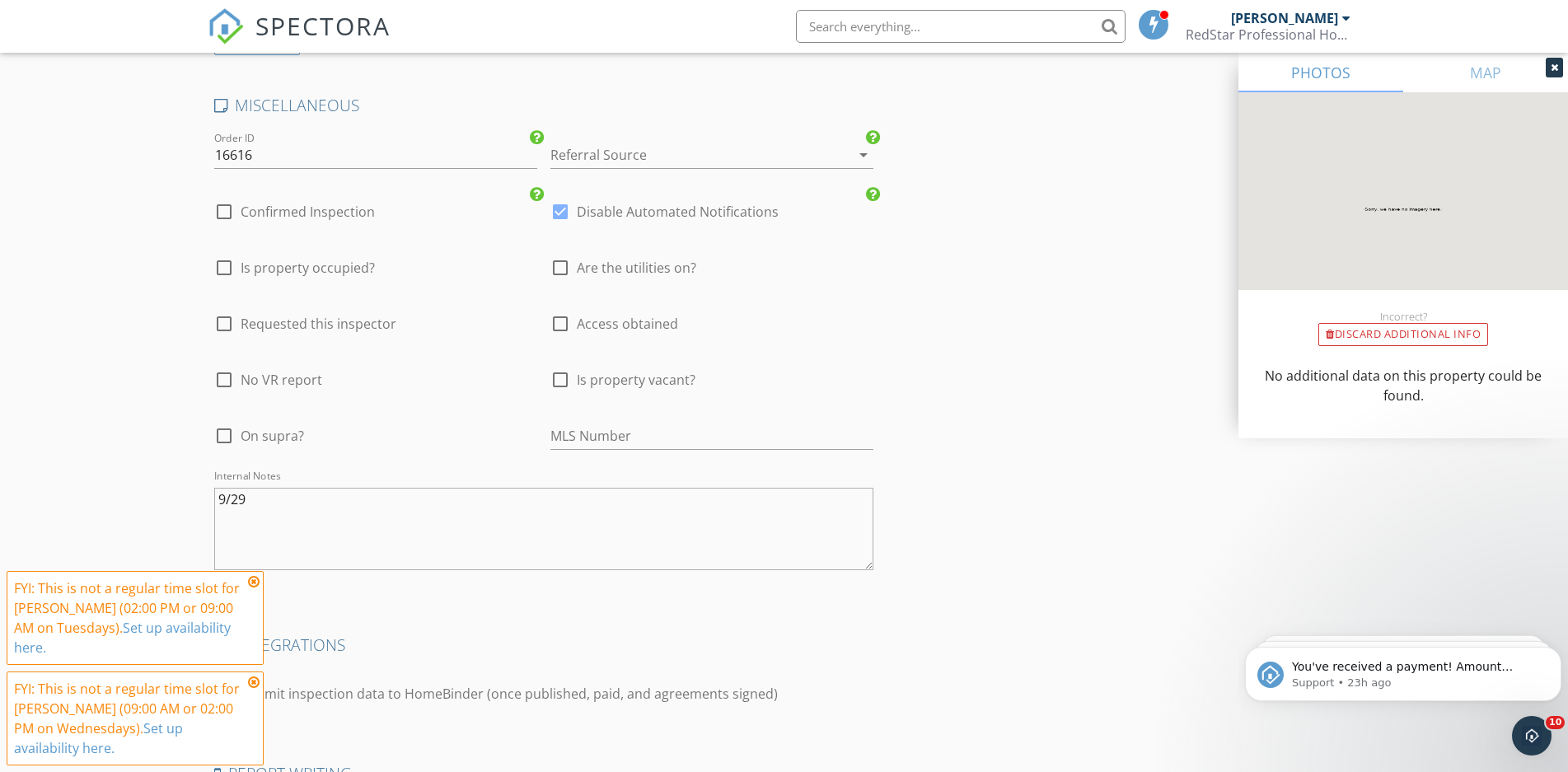
type input "holidayus@yahoo.com"
click at [378, 510] on textarea "9/29" at bounding box center [544, 529] width 659 height 83
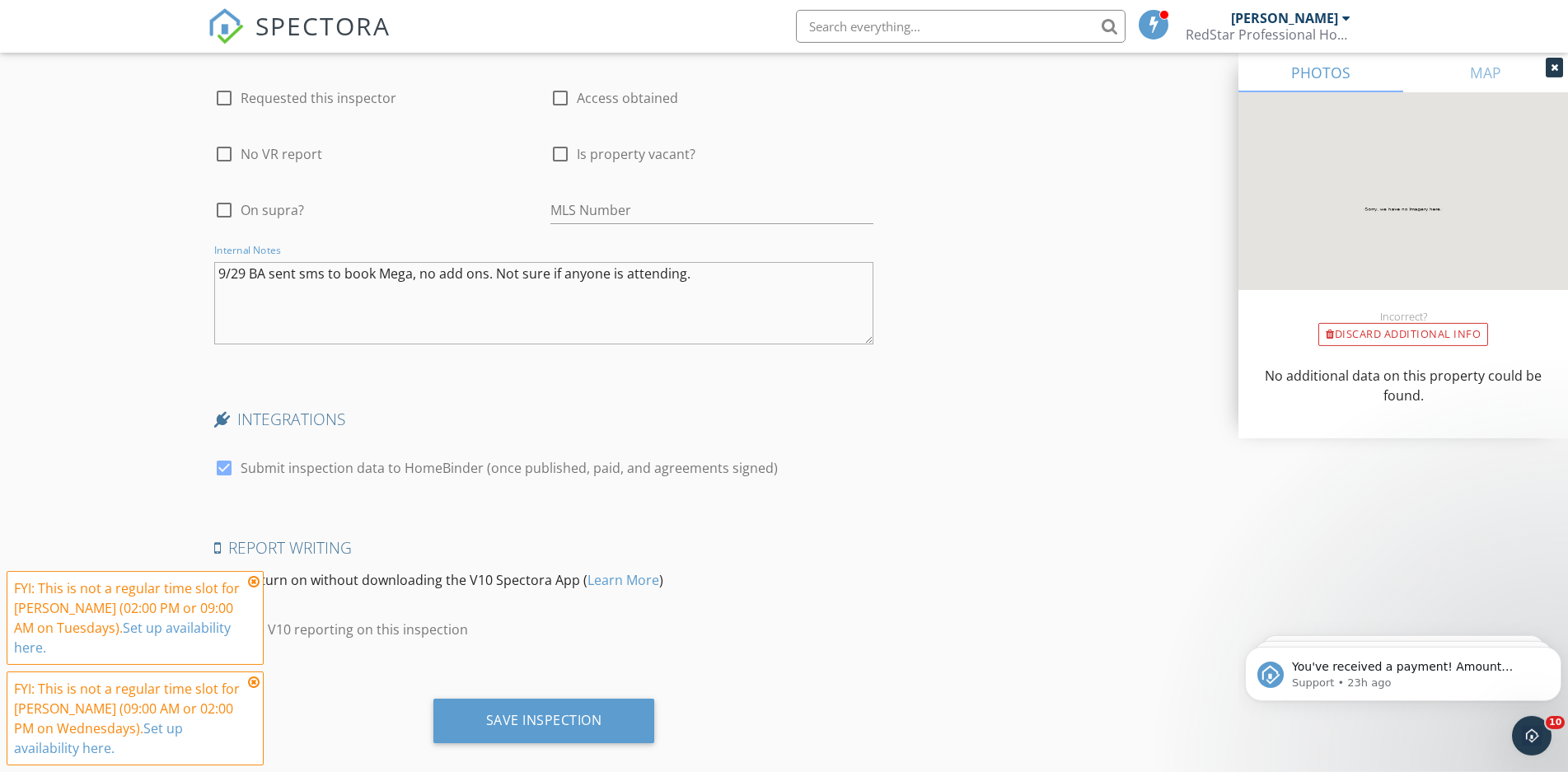
scroll to position [3014, 0]
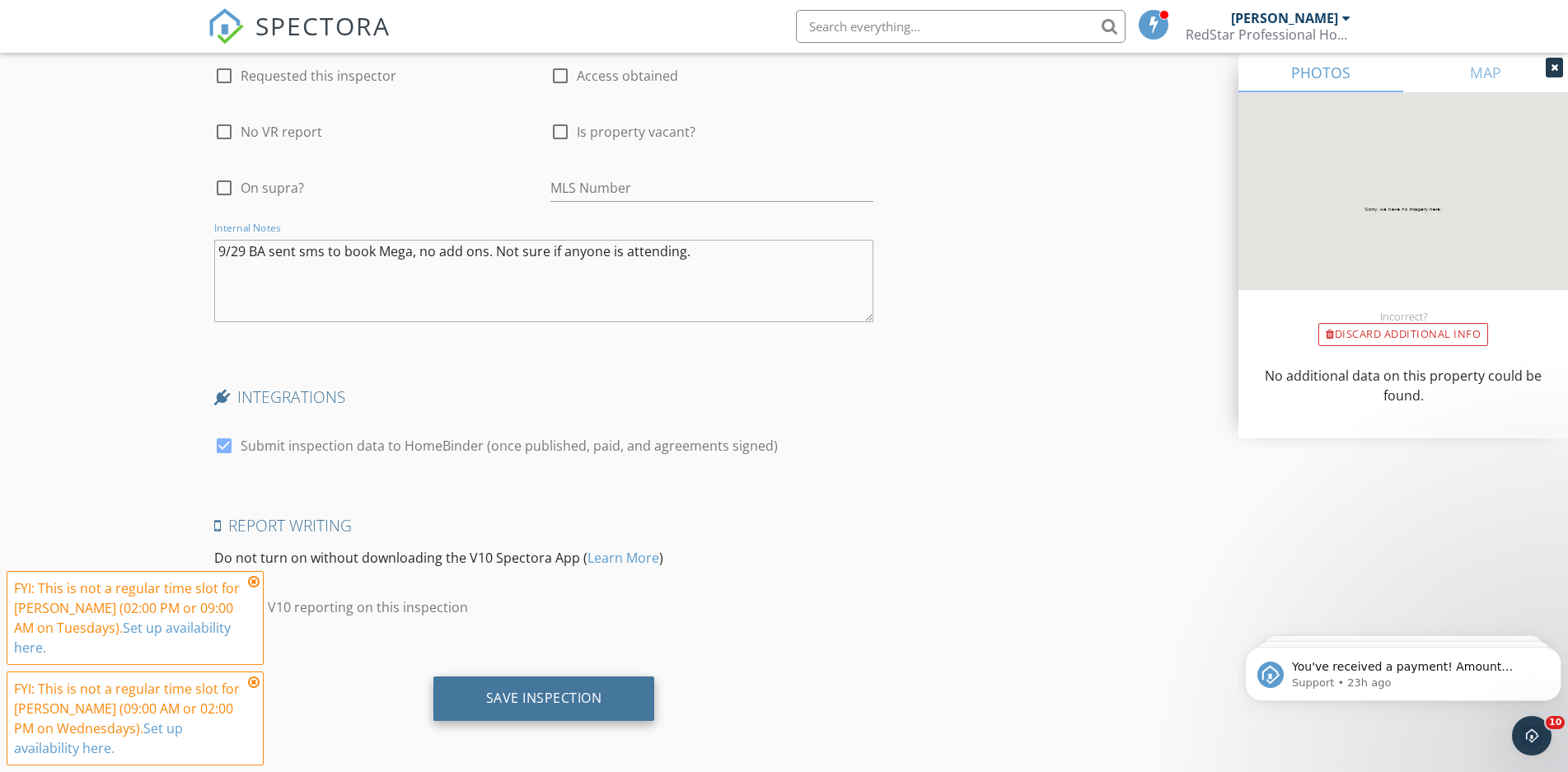
type textarea "9/29 BA sent sms to book Mega, no add ons. Not sure if anyone is attending."
click at [524, 698] on div "Save Inspection" at bounding box center [544, 698] width 116 height 17
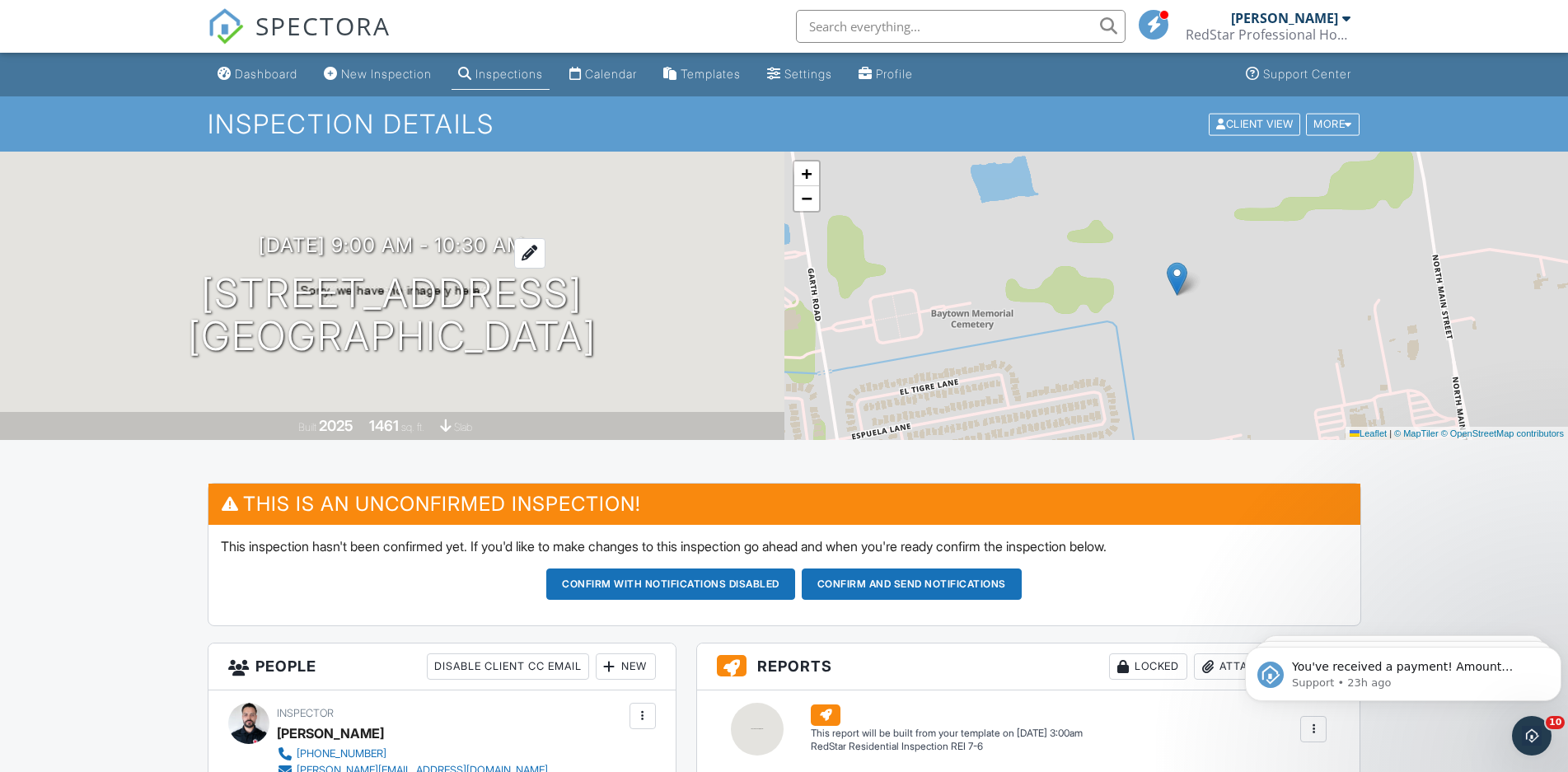
click at [469, 253] on h3 "10/01/2025 9:00 am - 10:30 am" at bounding box center [392, 245] width 266 height 22
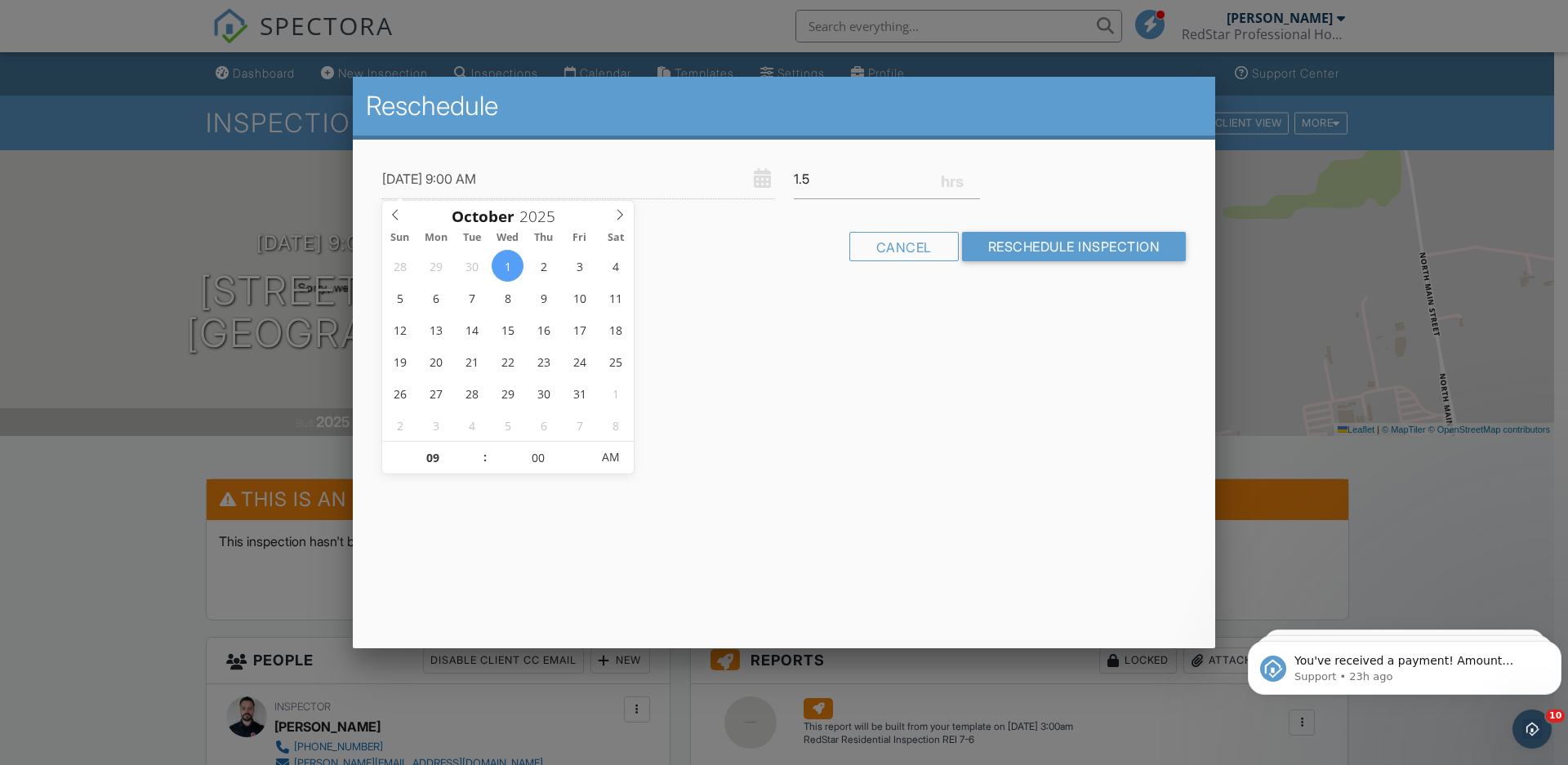
click at [980, 175] on div "1.5" at bounding box center [887, 179] width 206 height 40
click at [975, 173] on input "1.75" at bounding box center [887, 179] width 186 height 40
click at [975, 173] on input "2" at bounding box center [887, 179] width 186 height 40
click at [975, 173] on input "2.25" at bounding box center [887, 179] width 186 height 40
click at [975, 173] on input "2.5" at bounding box center [887, 179] width 186 height 40
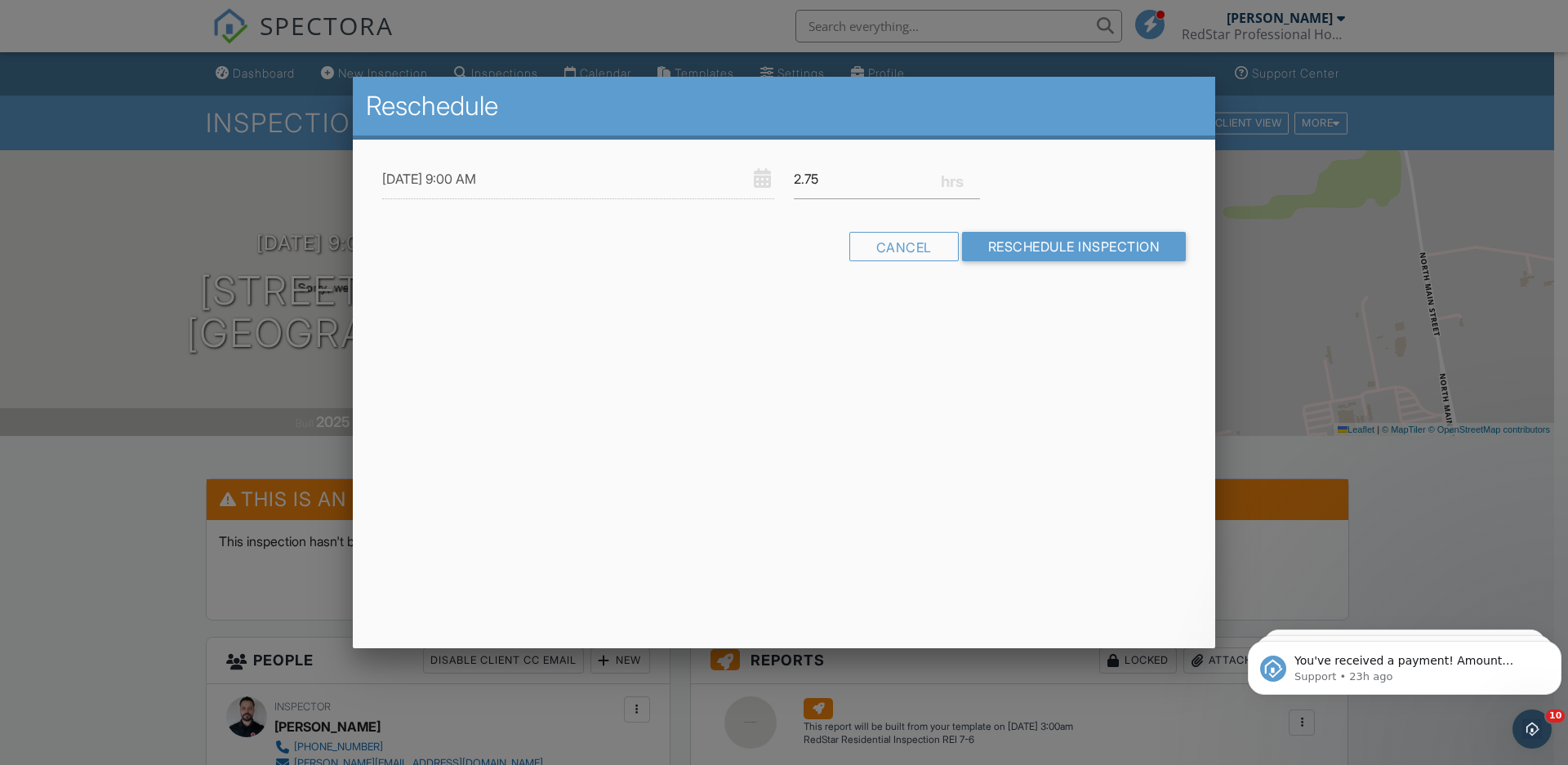
click at [975, 173] on input "2.75" at bounding box center [887, 179] width 186 height 40
type input "3"
click at [975, 173] on input "3" at bounding box center [887, 179] width 186 height 40
click at [1004, 246] on input "Reschedule Inspection" at bounding box center [1074, 247] width 225 height 30
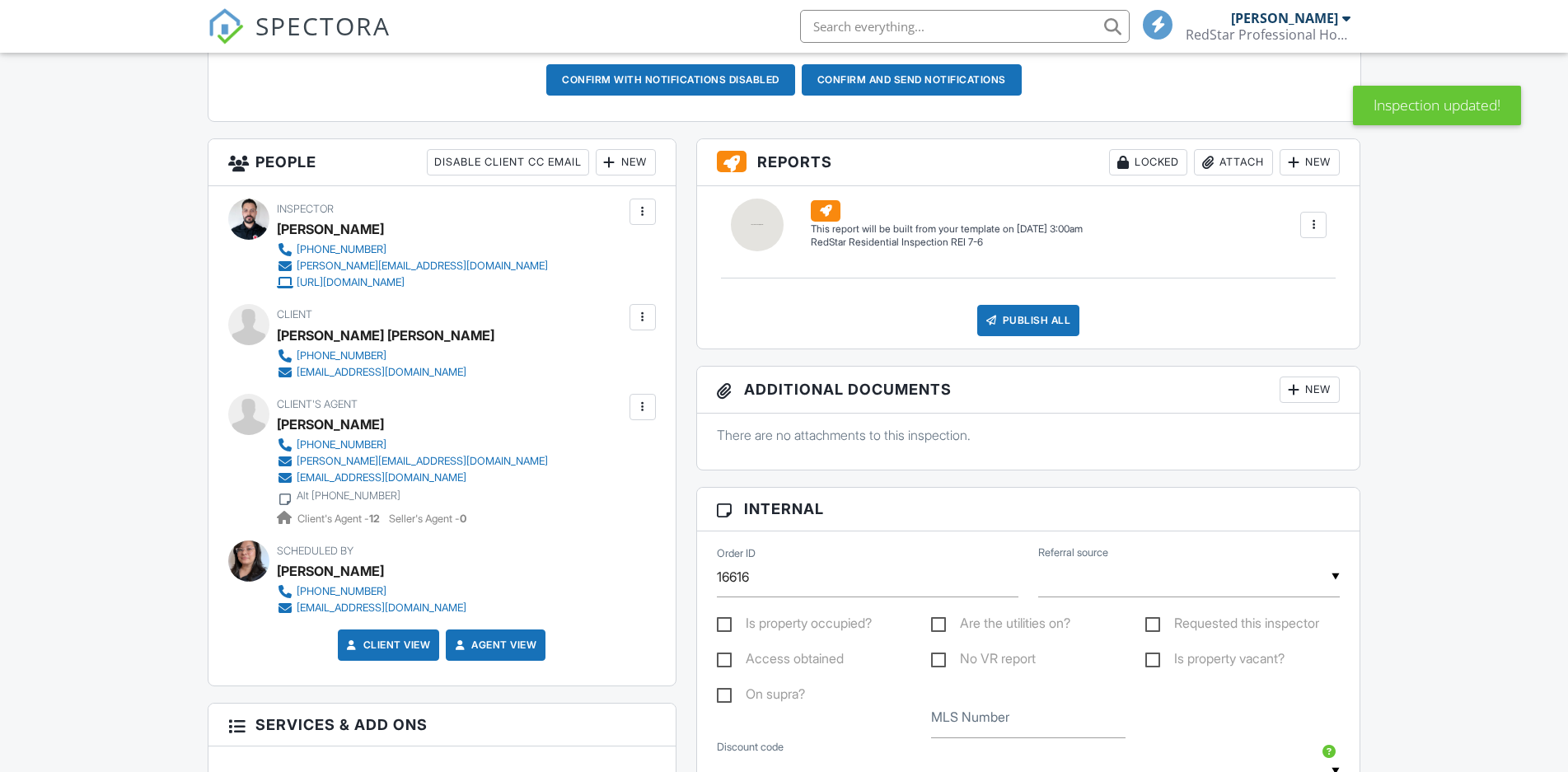
scroll to position [924, 0]
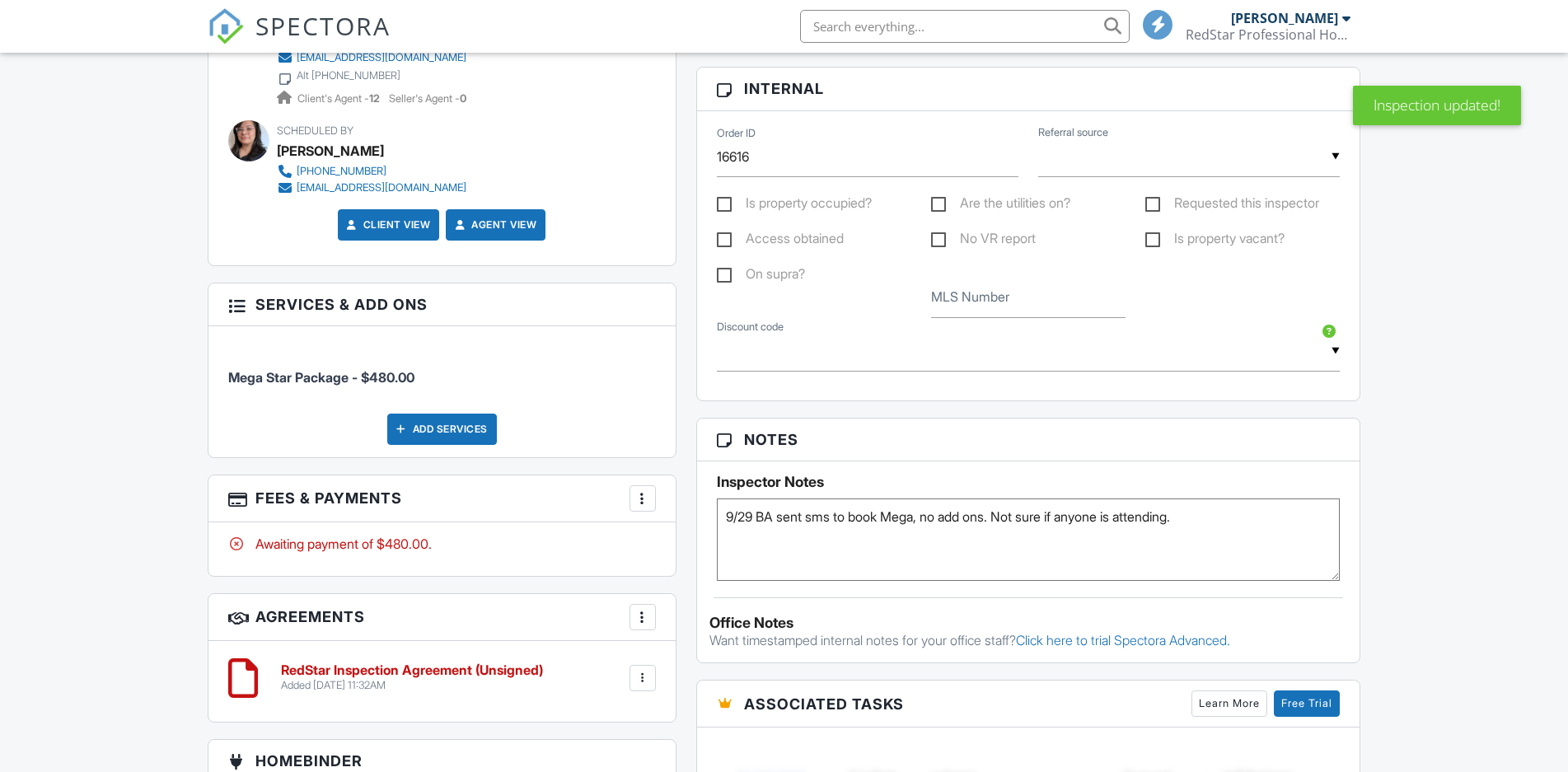
click at [758, 516] on textarea "9/29 BA sent sms to book Mega, no add ons. Not sure if anyone is attending." at bounding box center [1029, 539] width 624 height 83
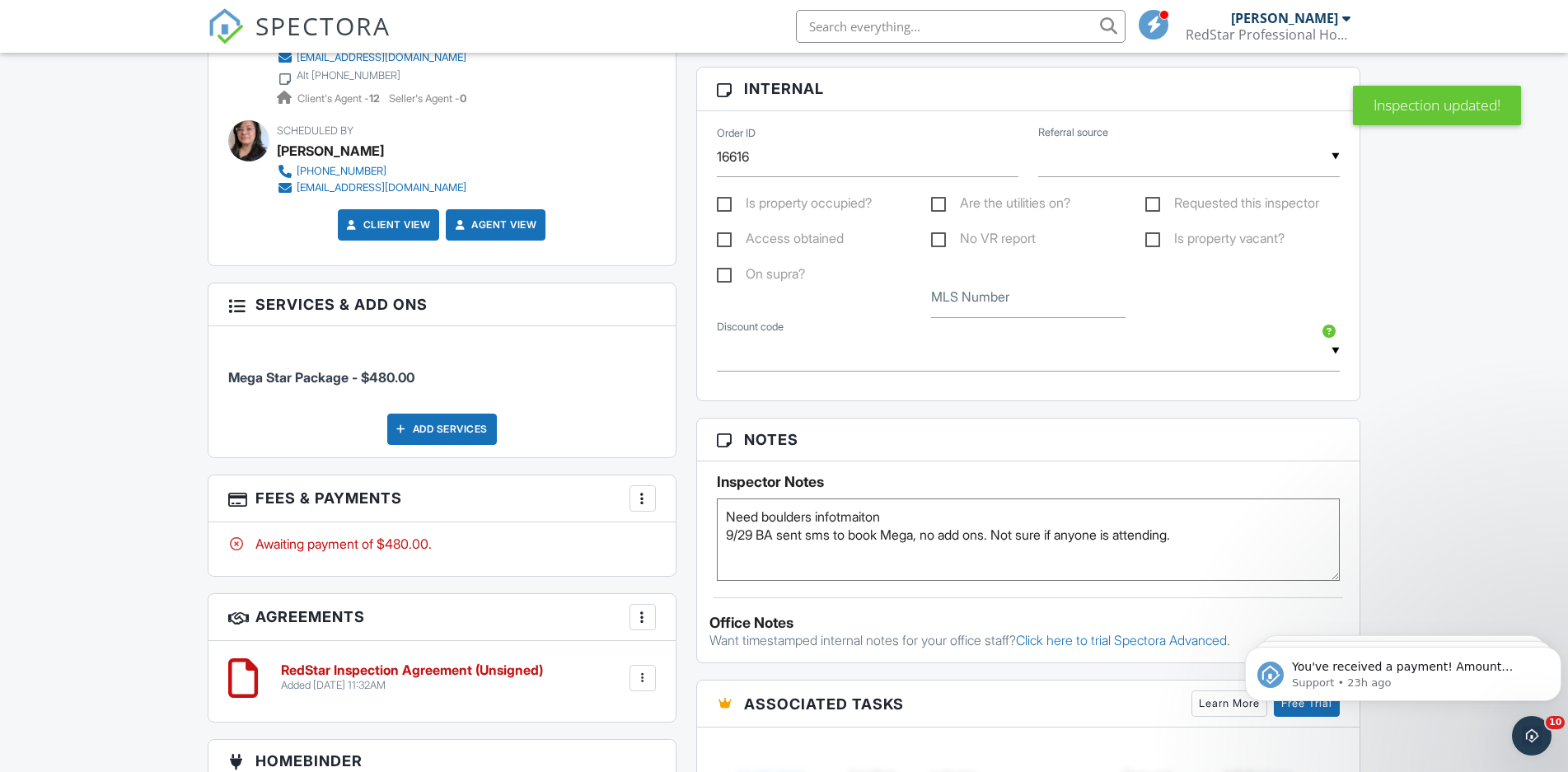
scroll to position [0, 0]
click at [787, 516] on textarea "9/29 BA sent sms to book Mega, no add ons. Not sure if anyone is attending." at bounding box center [1029, 539] width 624 height 83
click at [900, 517] on textarea "9/29 BA sent sms to book Mega, no add ons. Not sure if anyone is attending." at bounding box center [1029, 539] width 624 height 83
drag, startPoint x: 904, startPoint y: 514, endPoint x: 837, endPoint y: 514, distance: 67.0
click at [837, 514] on textarea "9/29 BA sent sms to book Mega, no add ons. Not sure if anyone is attending." at bounding box center [1029, 539] width 624 height 83
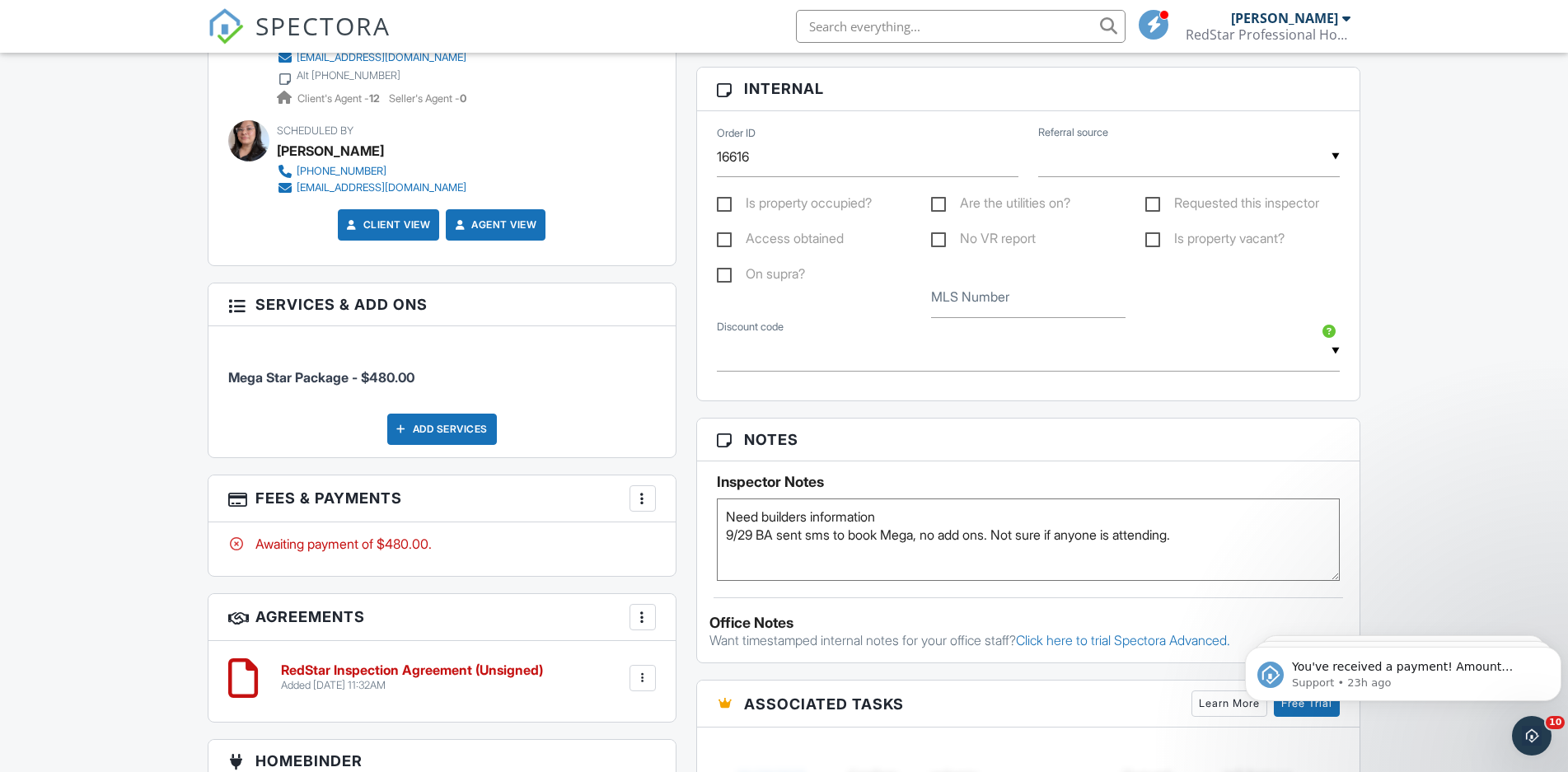
click at [1479, 358] on div "Dashboard New Inspection Inspections Calendar Templates Settings Profile Suppor…" at bounding box center [784, 262] width 1568 height 2267
click at [1212, 531] on textarea "9/29 BA sent sms to book Mega, no add ons. Not sure if anyone is attending." at bounding box center [1029, 539] width 624 height 83
type textarea "Need builders information 9/29 BA sent sms to book Mega, no add ons. Not sure i…"
click at [1393, 398] on div "Dashboard New Inspection Inspections Calendar Templates Settings Profile Suppor…" at bounding box center [784, 262] width 1568 height 2267
click at [1118, 164] on input "text" at bounding box center [1188, 156] width 301 height 41
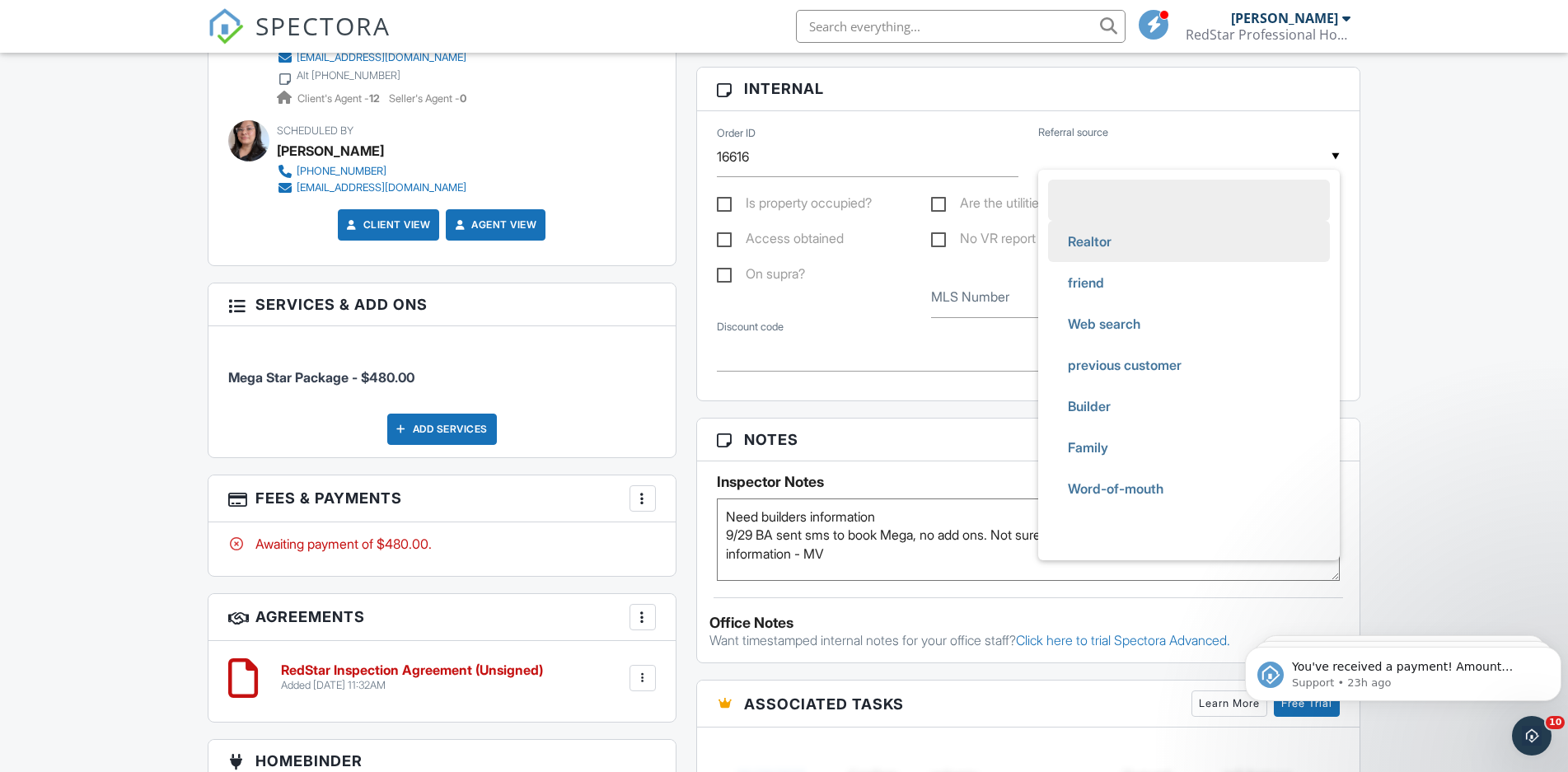
click at [1115, 245] on span "Realtor" at bounding box center [1089, 242] width 70 height 41
type input "Realtor"
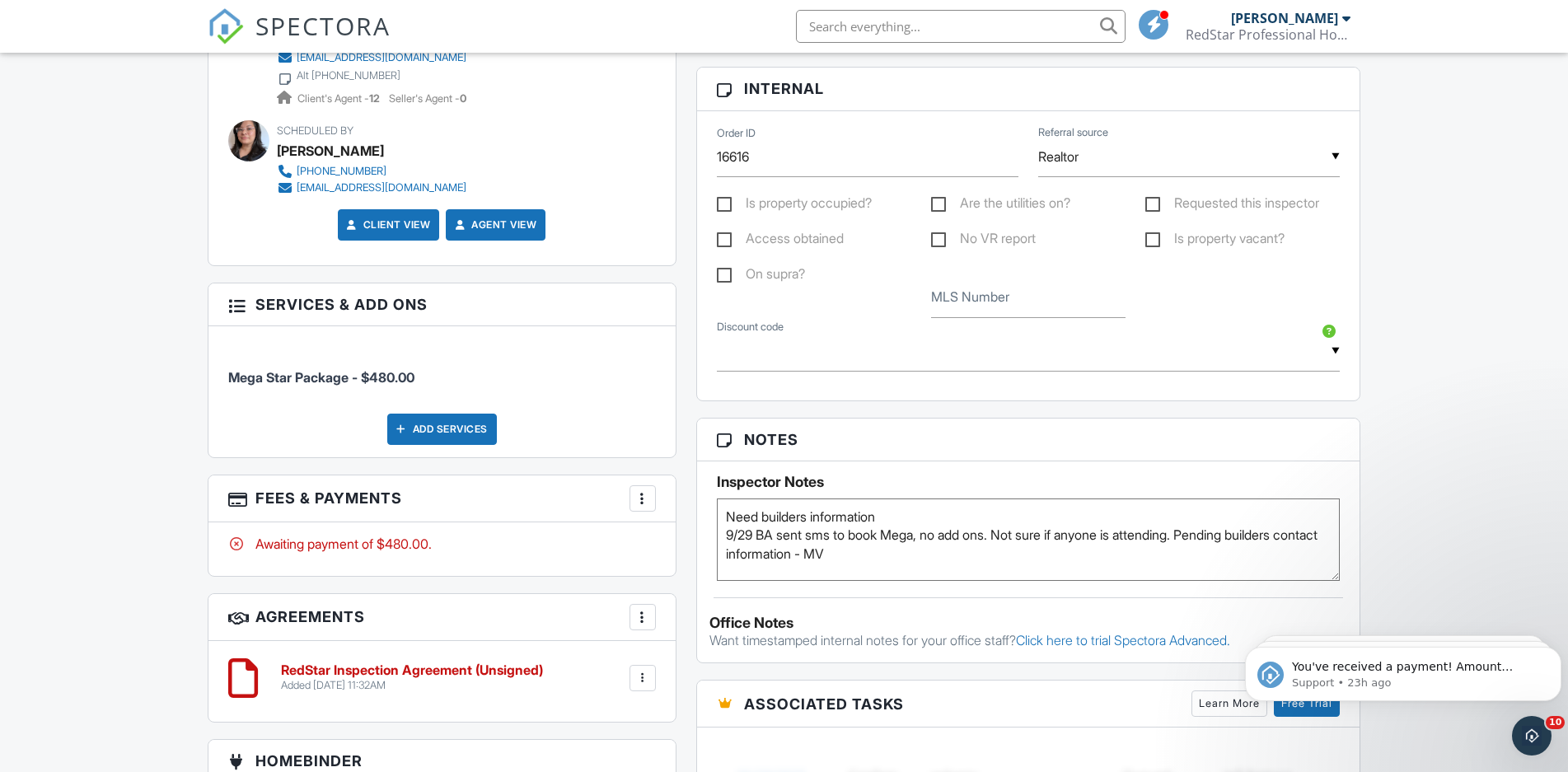
click at [1163, 245] on label "Is property vacant?" at bounding box center [1215, 241] width 139 height 21
click at [1156, 245] on input "Is property vacant?" at bounding box center [1150, 241] width 11 height 11
checkbox input "true"
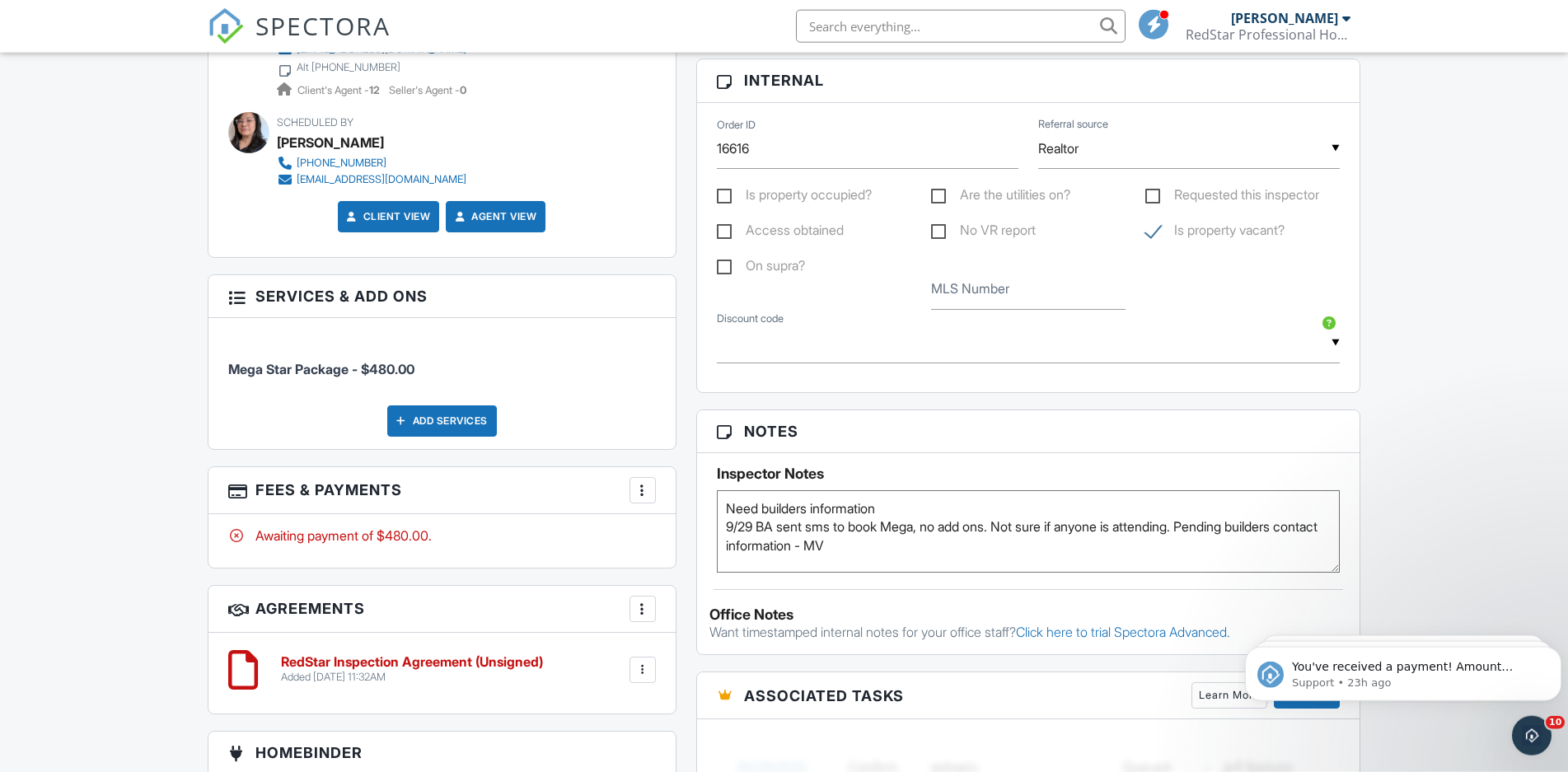
scroll to position [1009, 0]
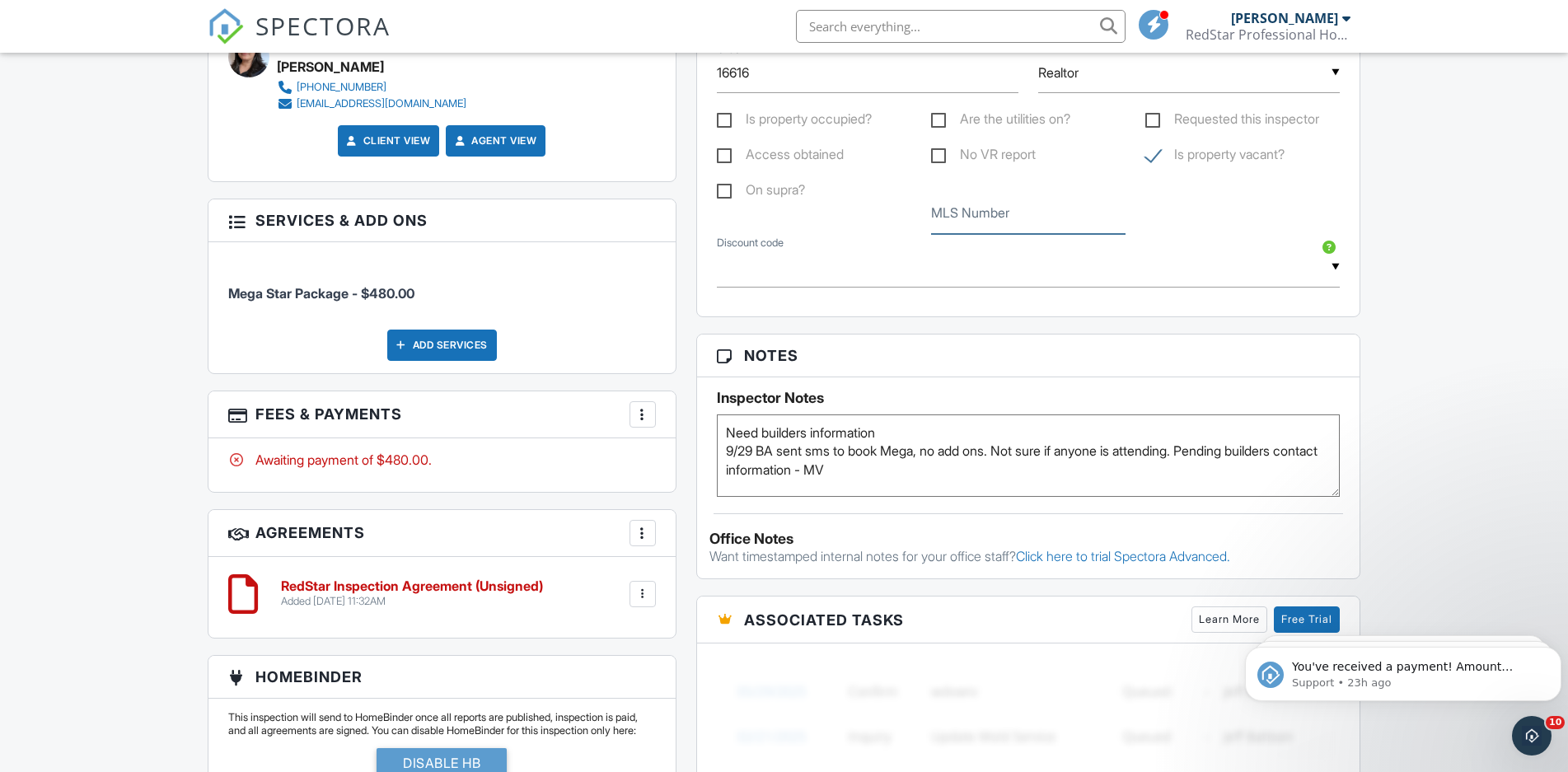
click at [966, 222] on input "MLS Number" at bounding box center [1028, 213] width 194 height 41
paste input "62675547"
type input "62675547"
click at [1140, 264] on input "text" at bounding box center [1029, 267] width 624 height 41
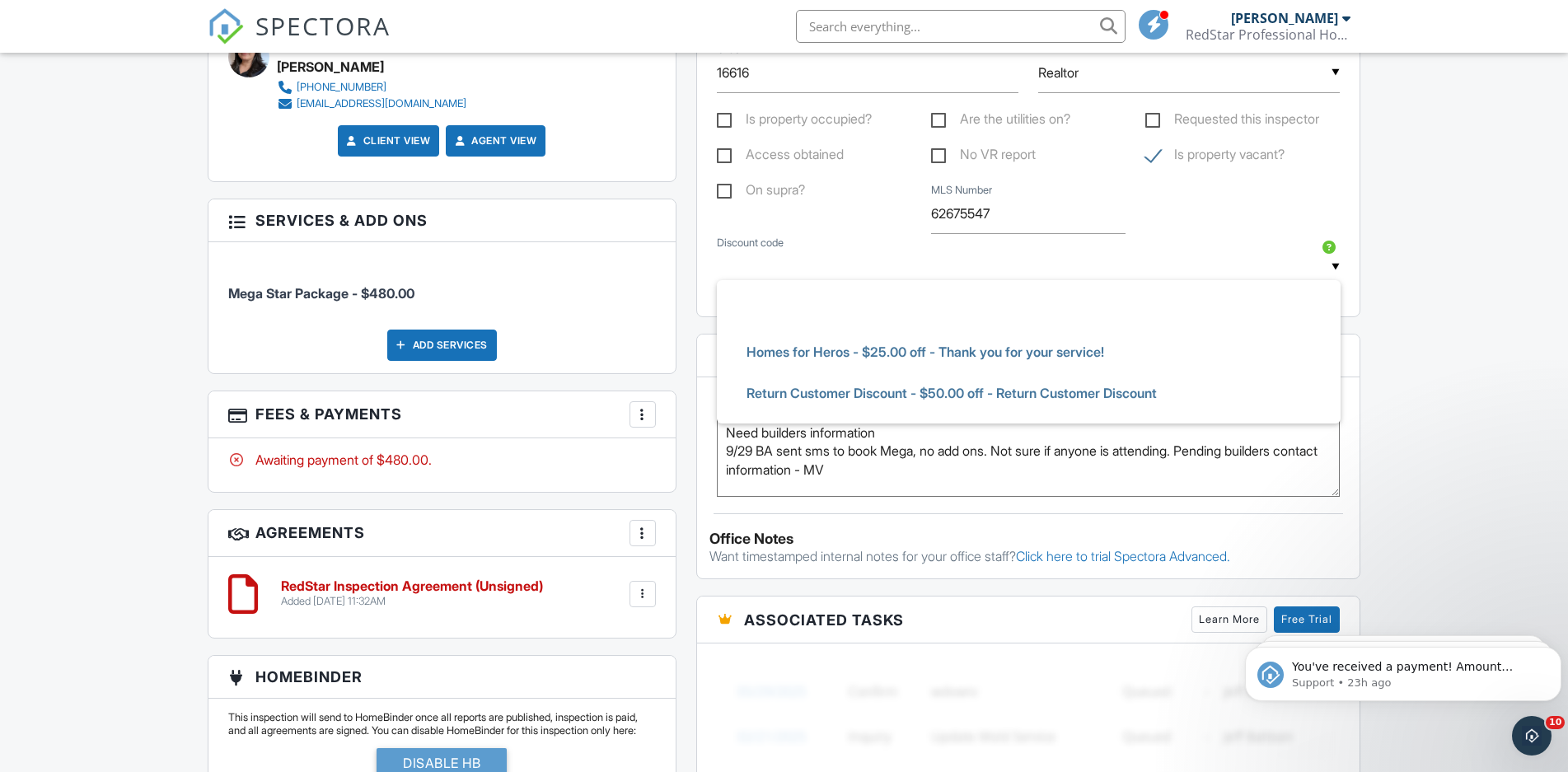
click at [1370, 244] on div "Reports Locked Attach New (Untitled report) RedStar Residential Inspection REI …" at bounding box center [1028, 349] width 684 height 1431
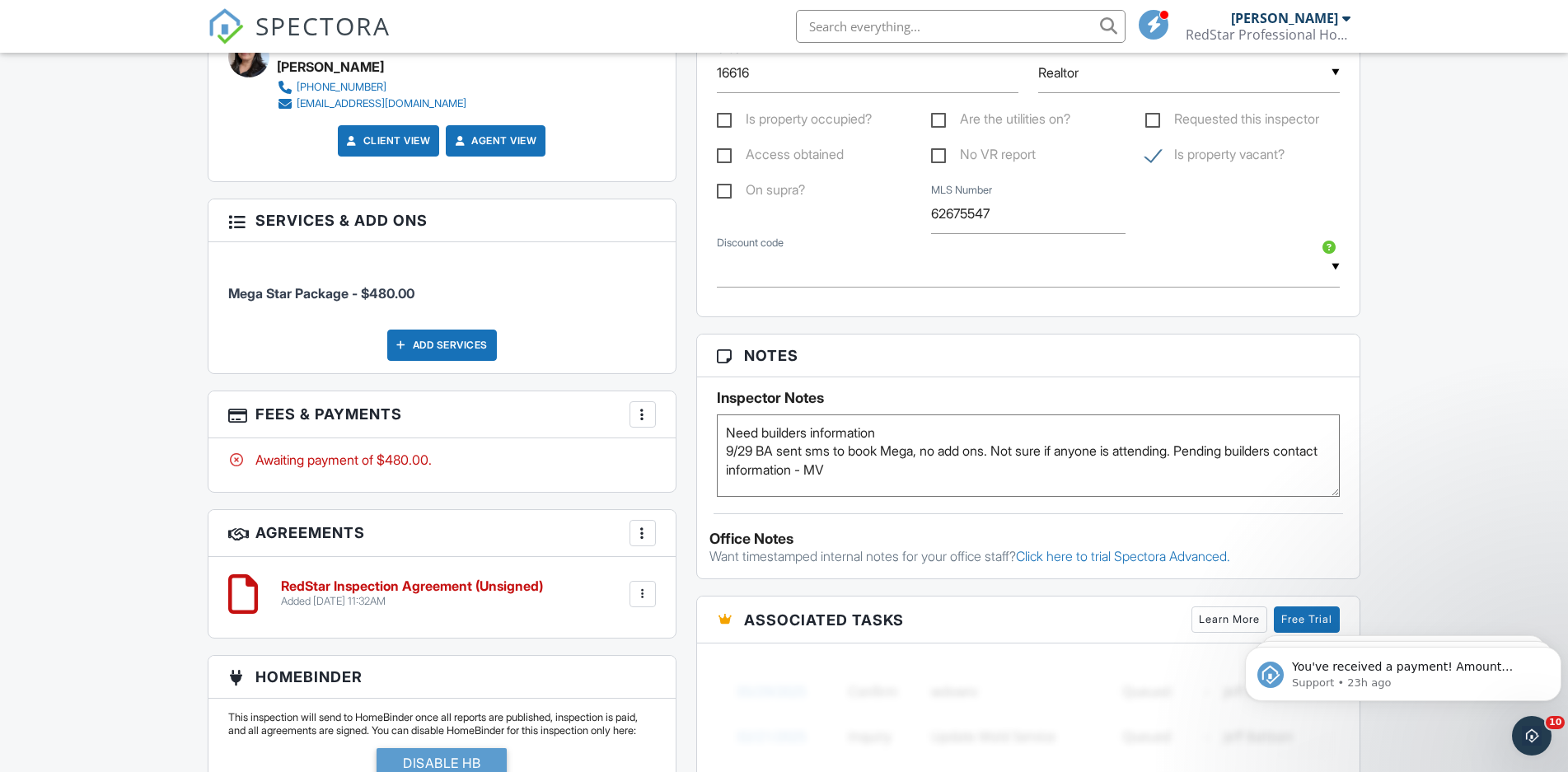
click at [1389, 233] on div "Dashboard New Inspection Inspections Calendar Templates Settings Profile Suppor…" at bounding box center [784, 178] width 1568 height 2267
click at [1405, 185] on div "Dashboard New Inspection Inspections Calendar Templates Settings Profile Suppor…" at bounding box center [784, 178] width 1568 height 2267
click at [1434, 196] on div "Dashboard New Inspection Inspections Calendar Templates Settings Profile Suppor…" at bounding box center [784, 178] width 1568 height 2267
click at [1467, 245] on div "Dashboard New Inspection Inspections Calendar Templates Settings Profile Suppor…" at bounding box center [784, 178] width 1568 height 2267
click at [1473, 247] on div "Dashboard New Inspection Inspections Calendar Templates Settings Profile Suppor…" at bounding box center [784, 178] width 1568 height 2267
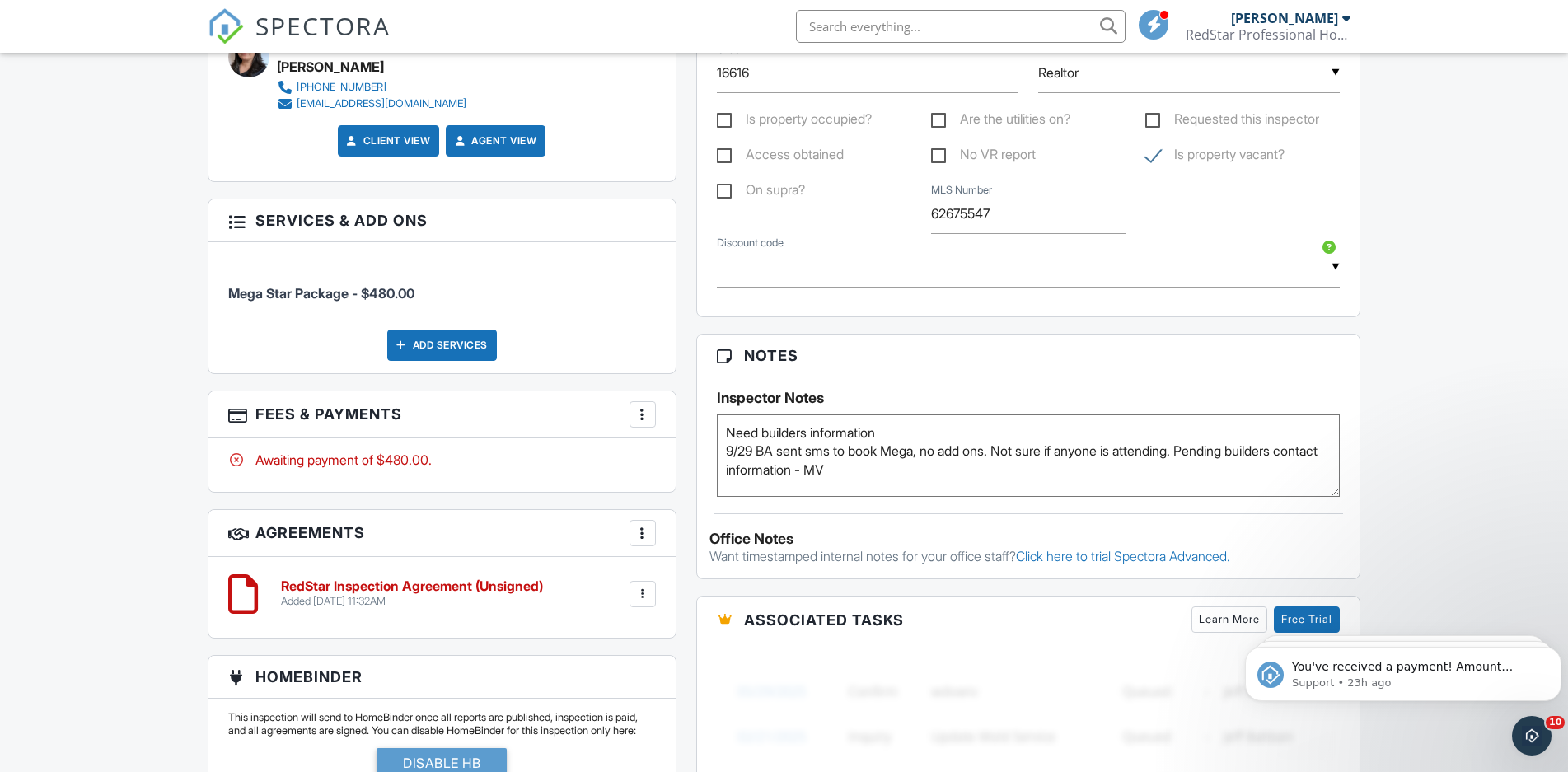
click at [1473, 247] on div "Dashboard New Inspection Inspections Calendar Templates Settings Profile Suppor…" at bounding box center [784, 178] width 1568 height 2267
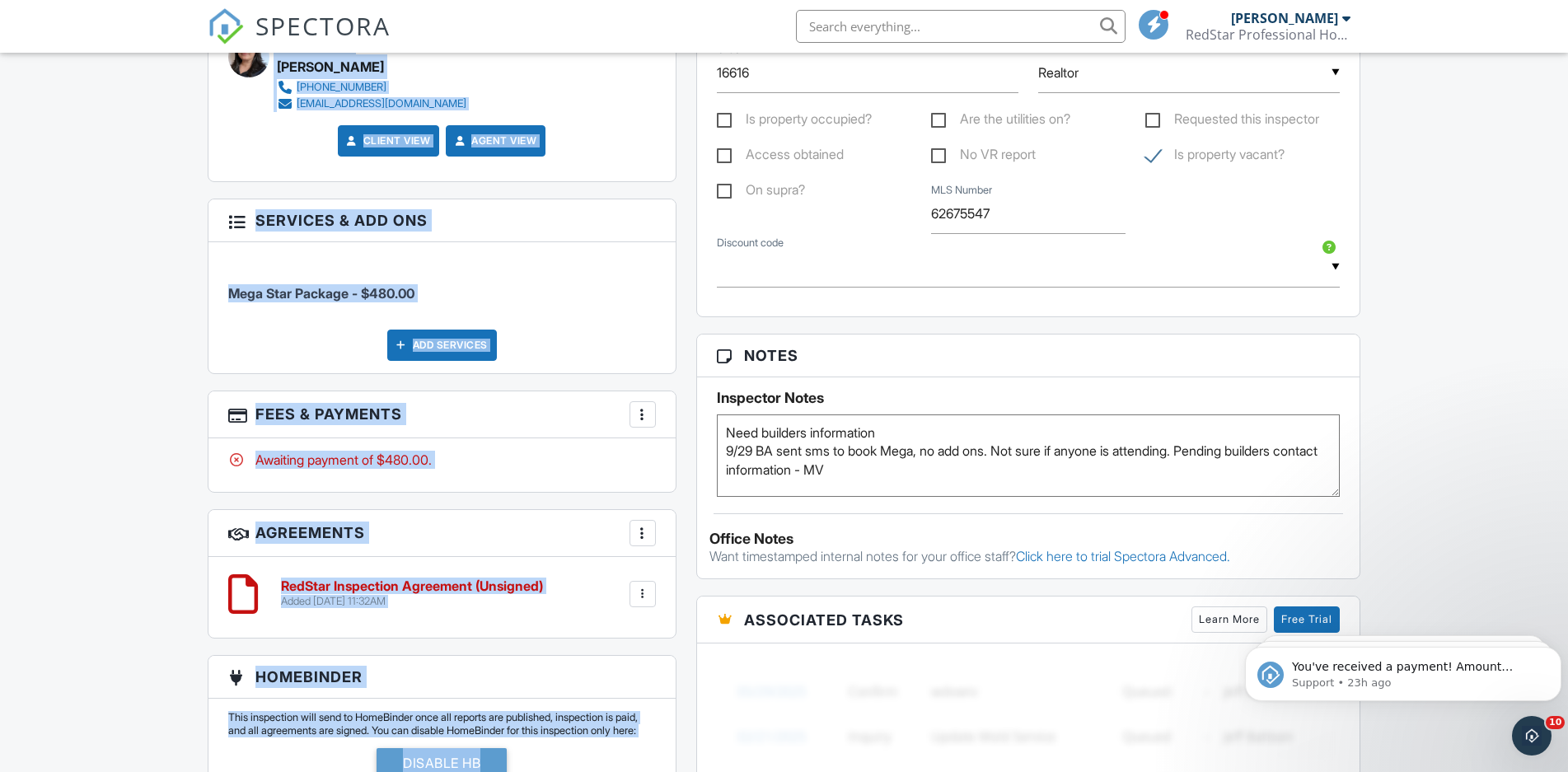
click at [1475, 247] on div "Dashboard New Inspection Inspections Calendar Templates Settings Profile Suppor…" at bounding box center [784, 178] width 1568 height 2267
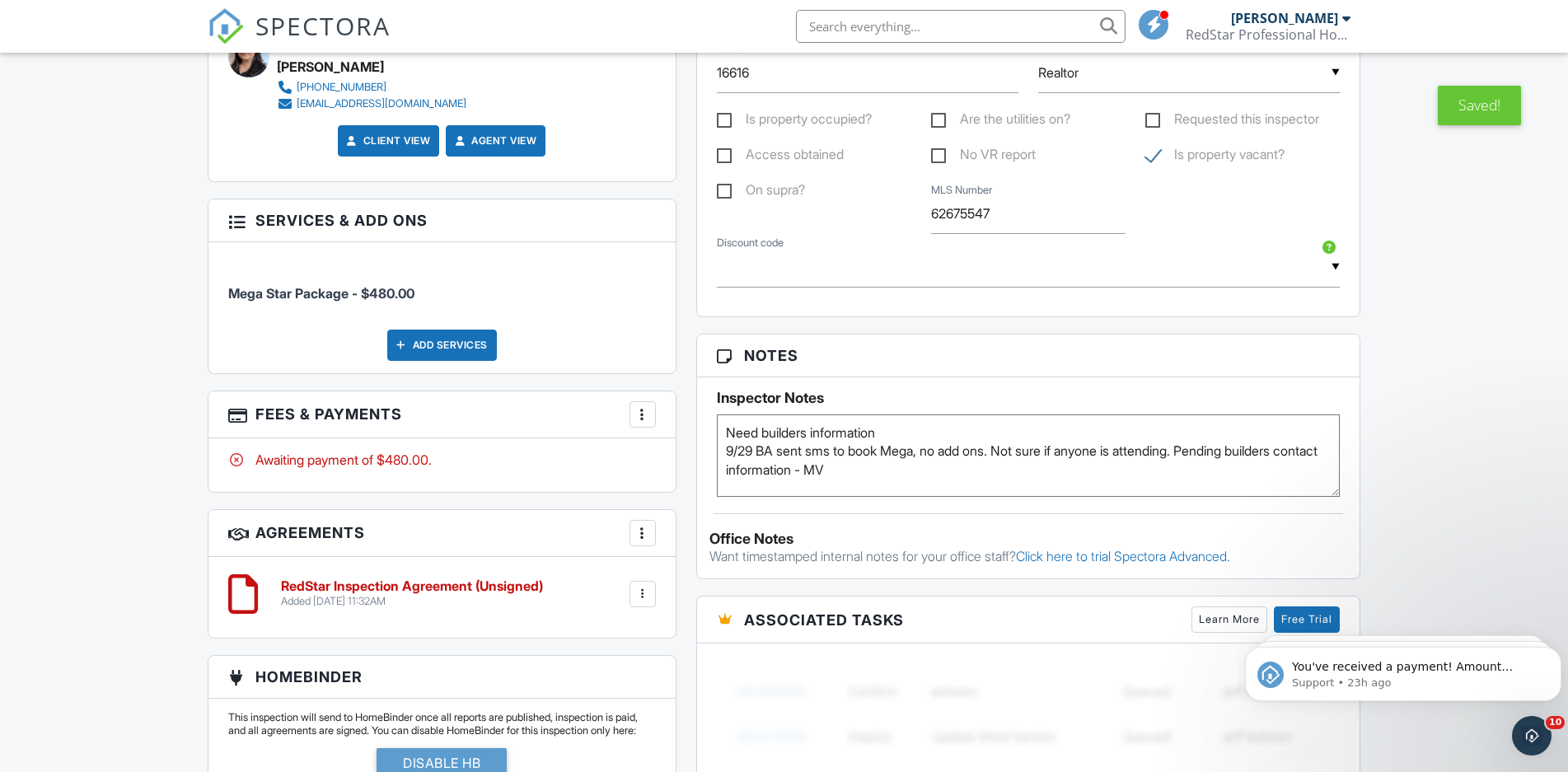
click at [1412, 254] on div "Dashboard New Inspection Inspections Calendar Templates Settings Profile Suppor…" at bounding box center [784, 178] width 1568 height 2267
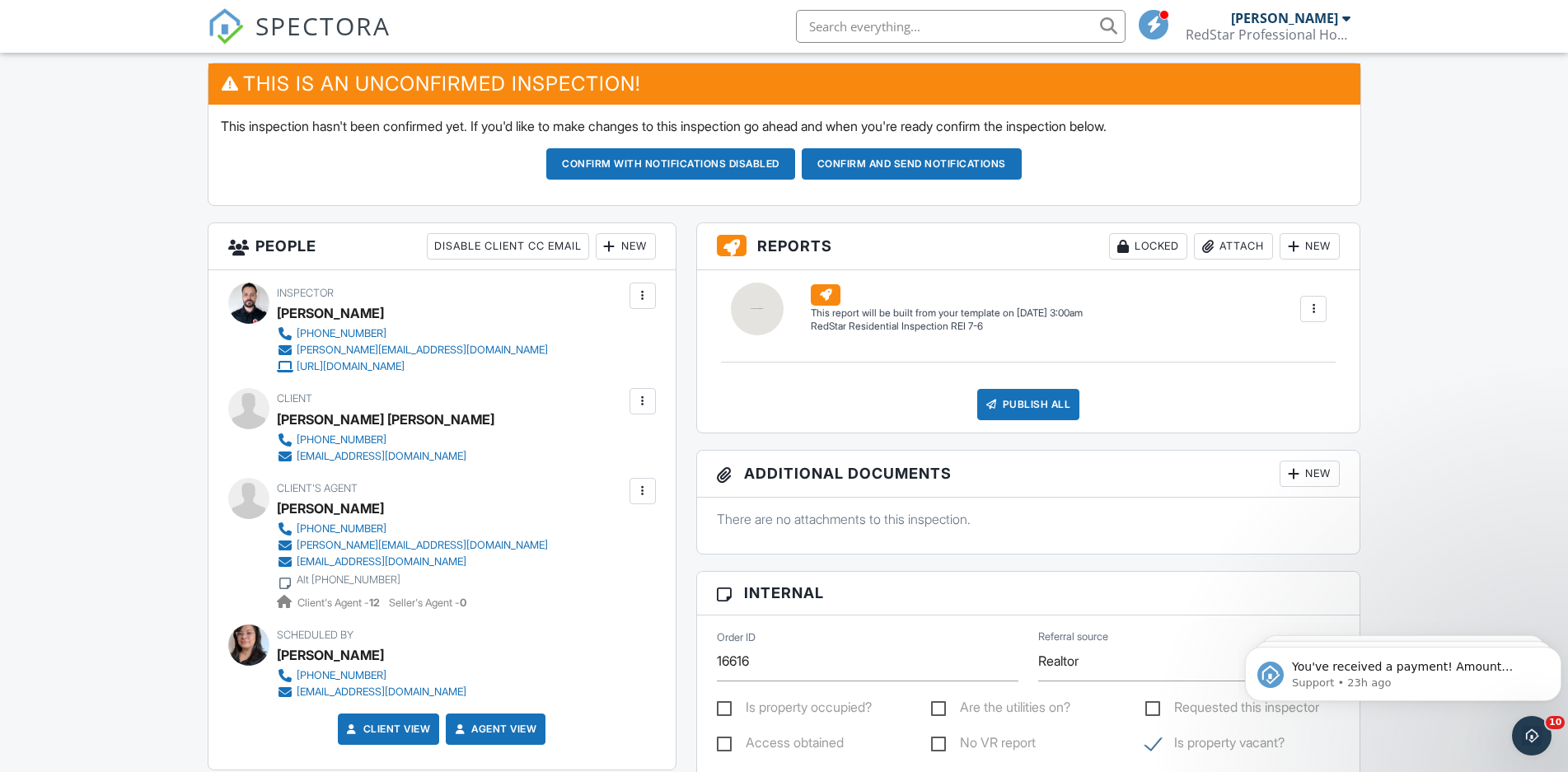
scroll to position [841, 0]
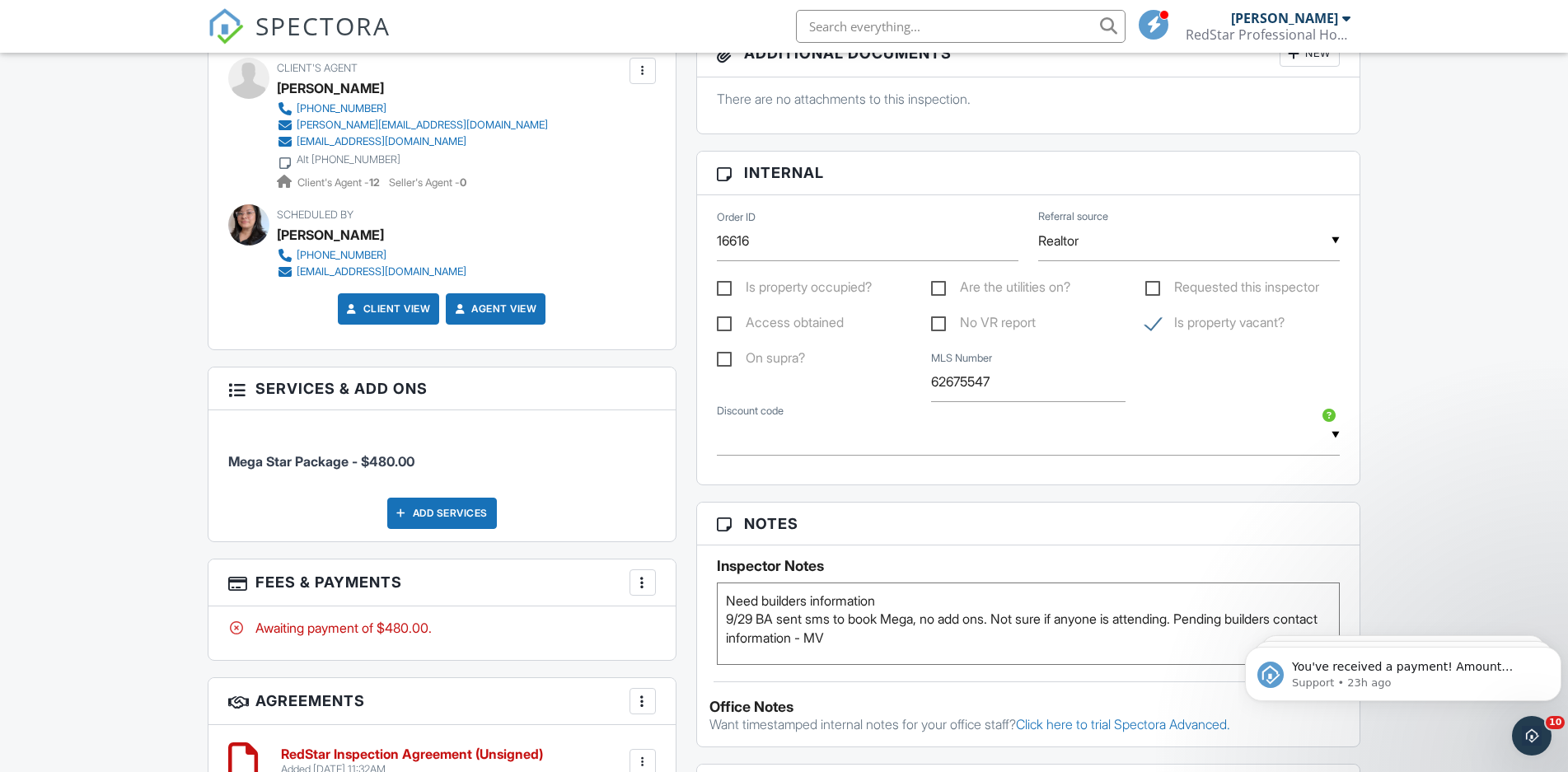
drag, startPoint x: 884, startPoint y: 600, endPoint x: 702, endPoint y: 610, distance: 182.3
click at [717, 610] on textarea "9/29 BA sent sms to book Mega, no add ons. Not sure if anyone is attending." at bounding box center [1029, 624] width 624 height 83
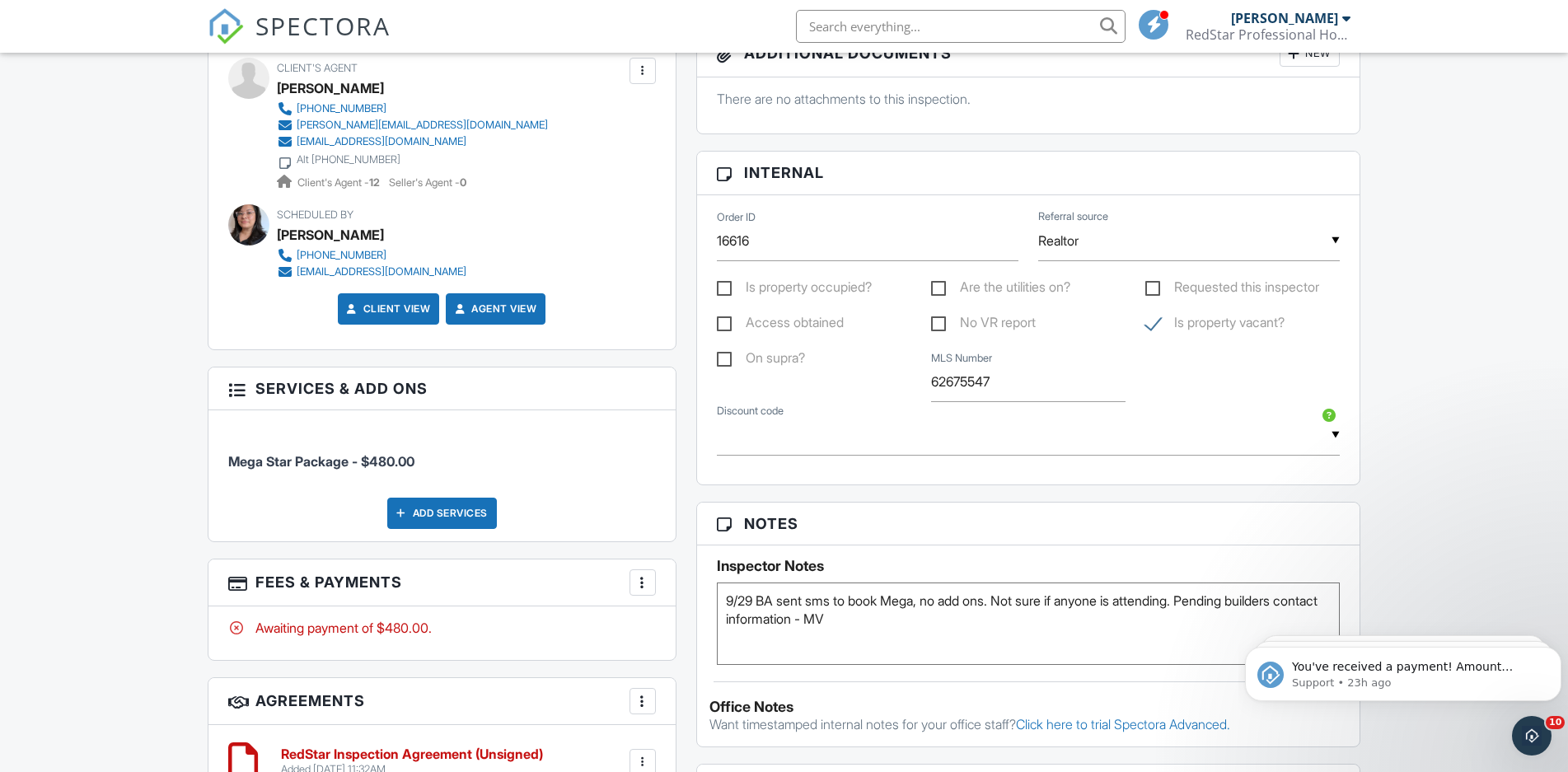
click at [923, 630] on textarea "9/29 BA sent sms to book Mega, no add ons. Not sure if anyone is attending." at bounding box center [1029, 624] width 624 height 83
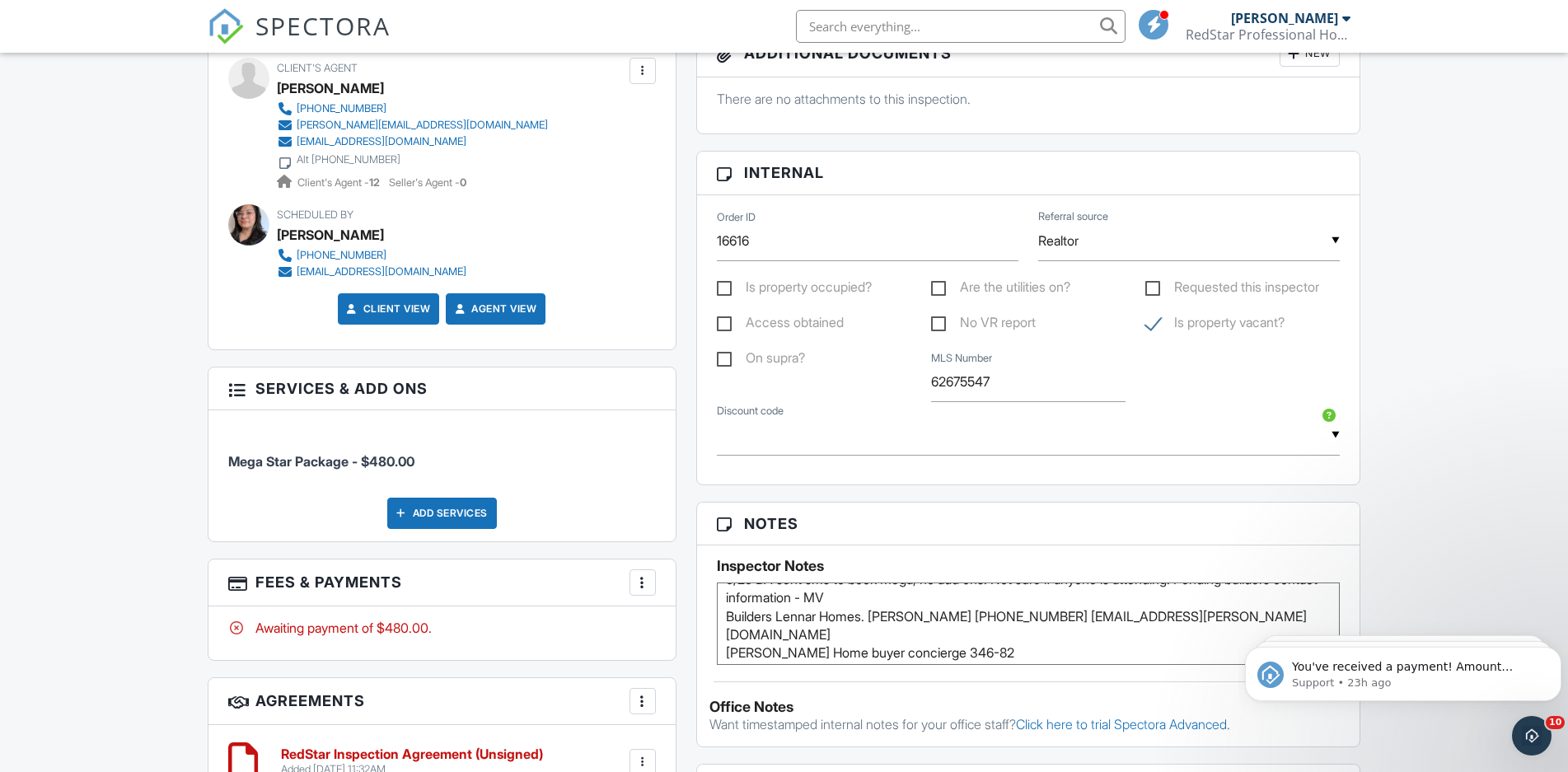
scroll to position [12, 0]
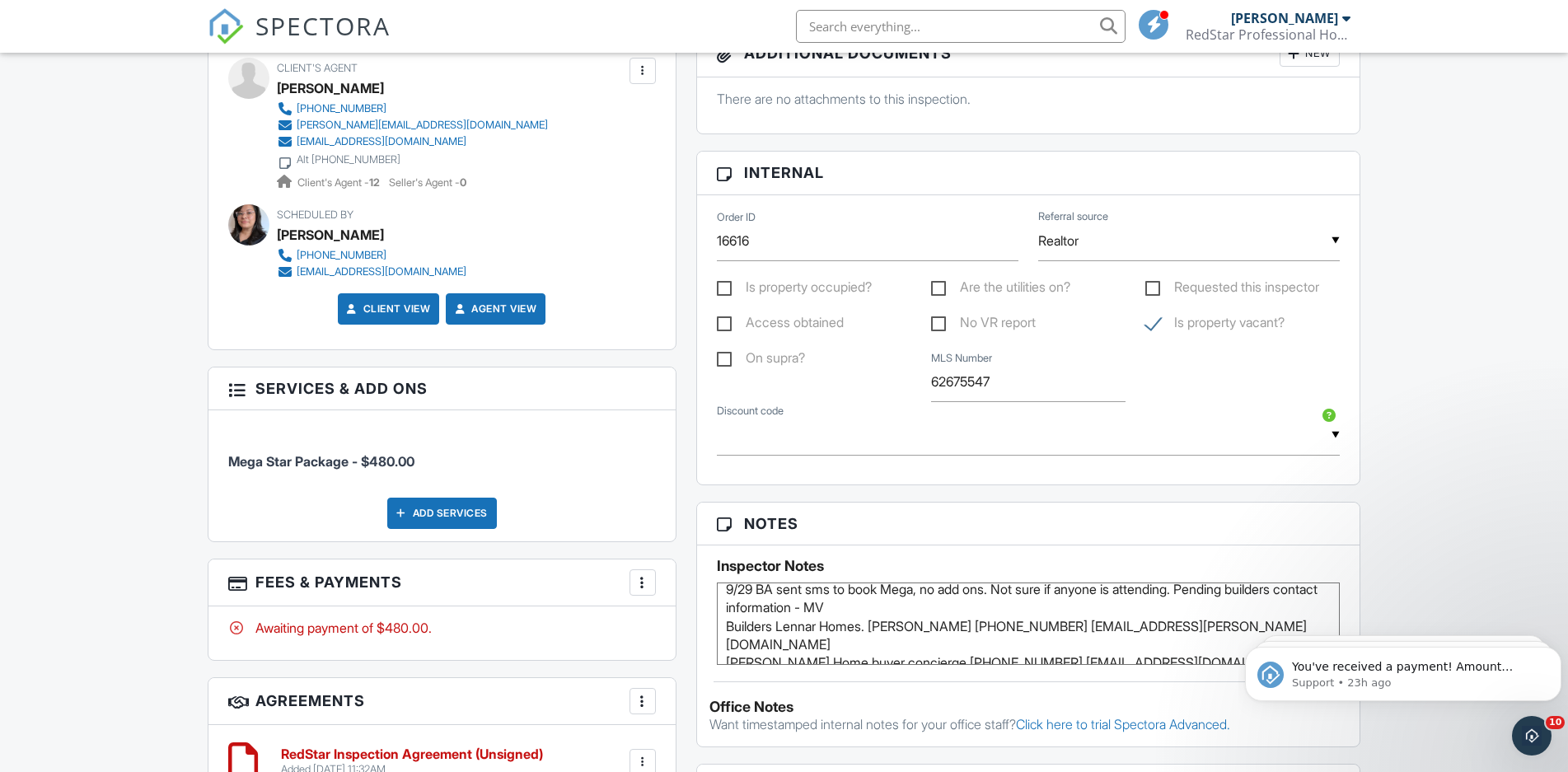
type textarea "9/29 BA sent sms to book Mega, no add ons. Not sure if anyone is attending. Pen…"
click at [1452, 401] on div "Dashboard New Inspection Inspections Calendar Templates Settings Profile Suppor…" at bounding box center [784, 346] width 1568 height 2267
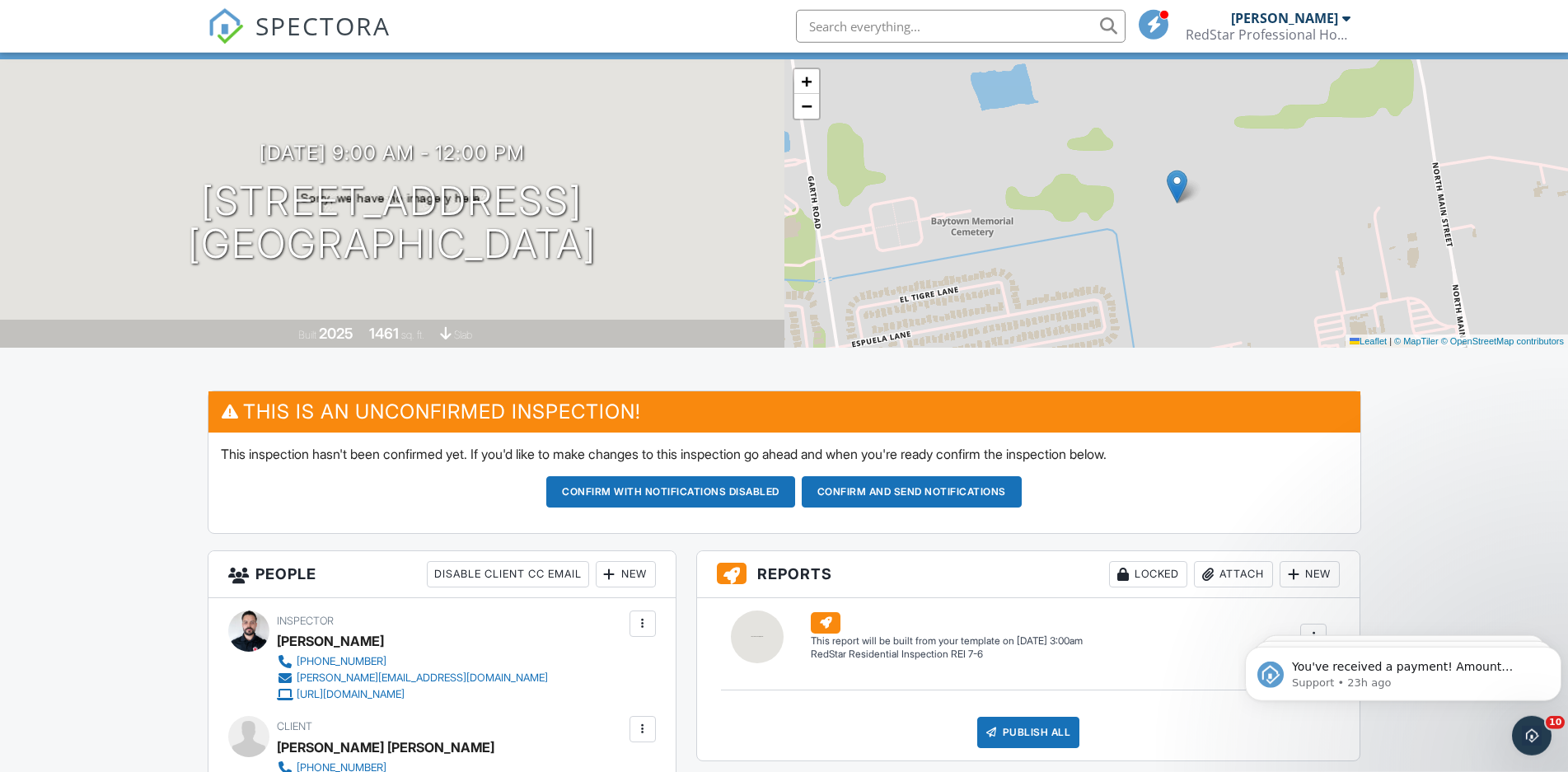
scroll to position [168, 0]
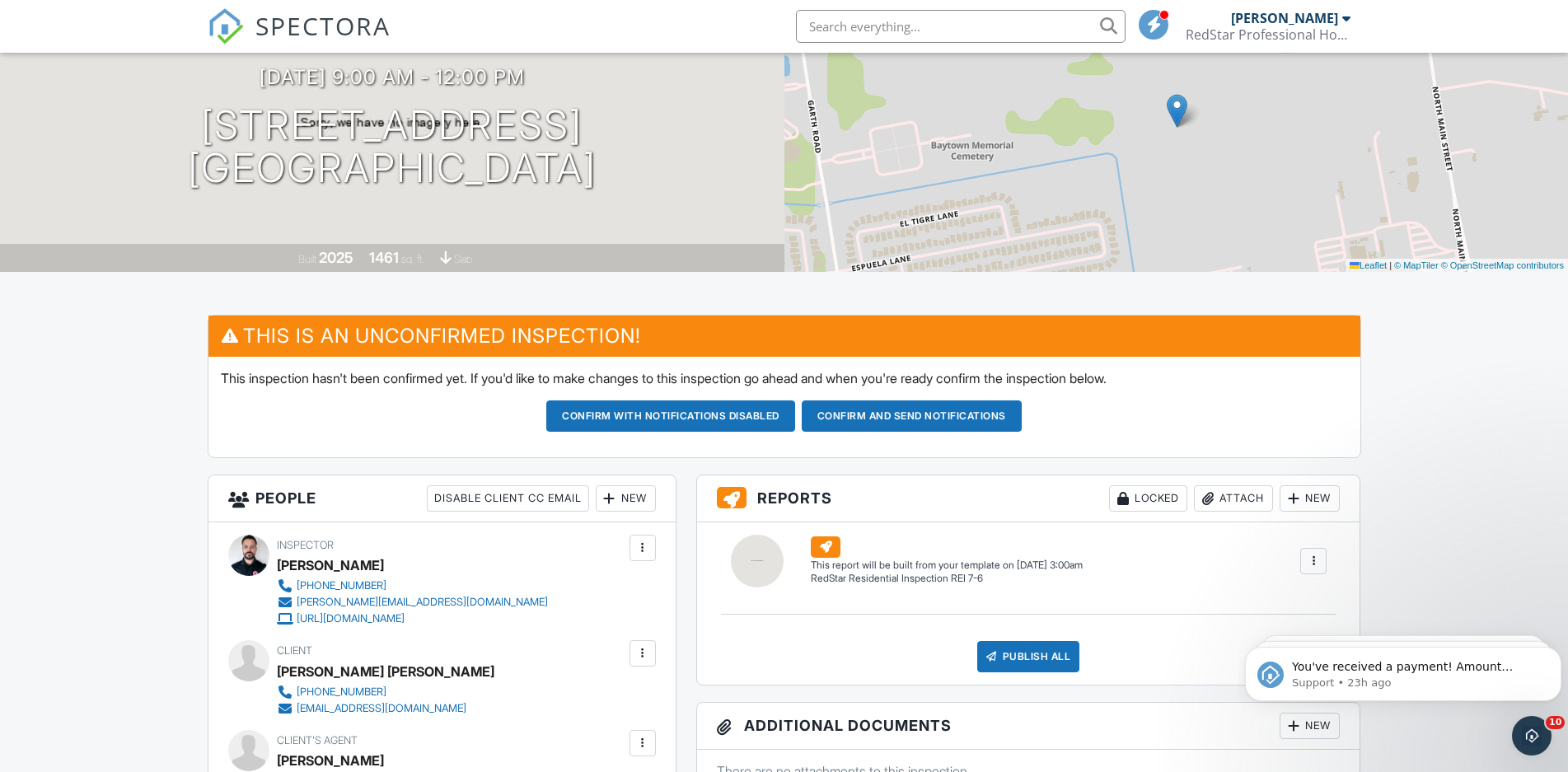
click at [884, 410] on button "Confirm and send notifications" at bounding box center [912, 416] width 220 height 31
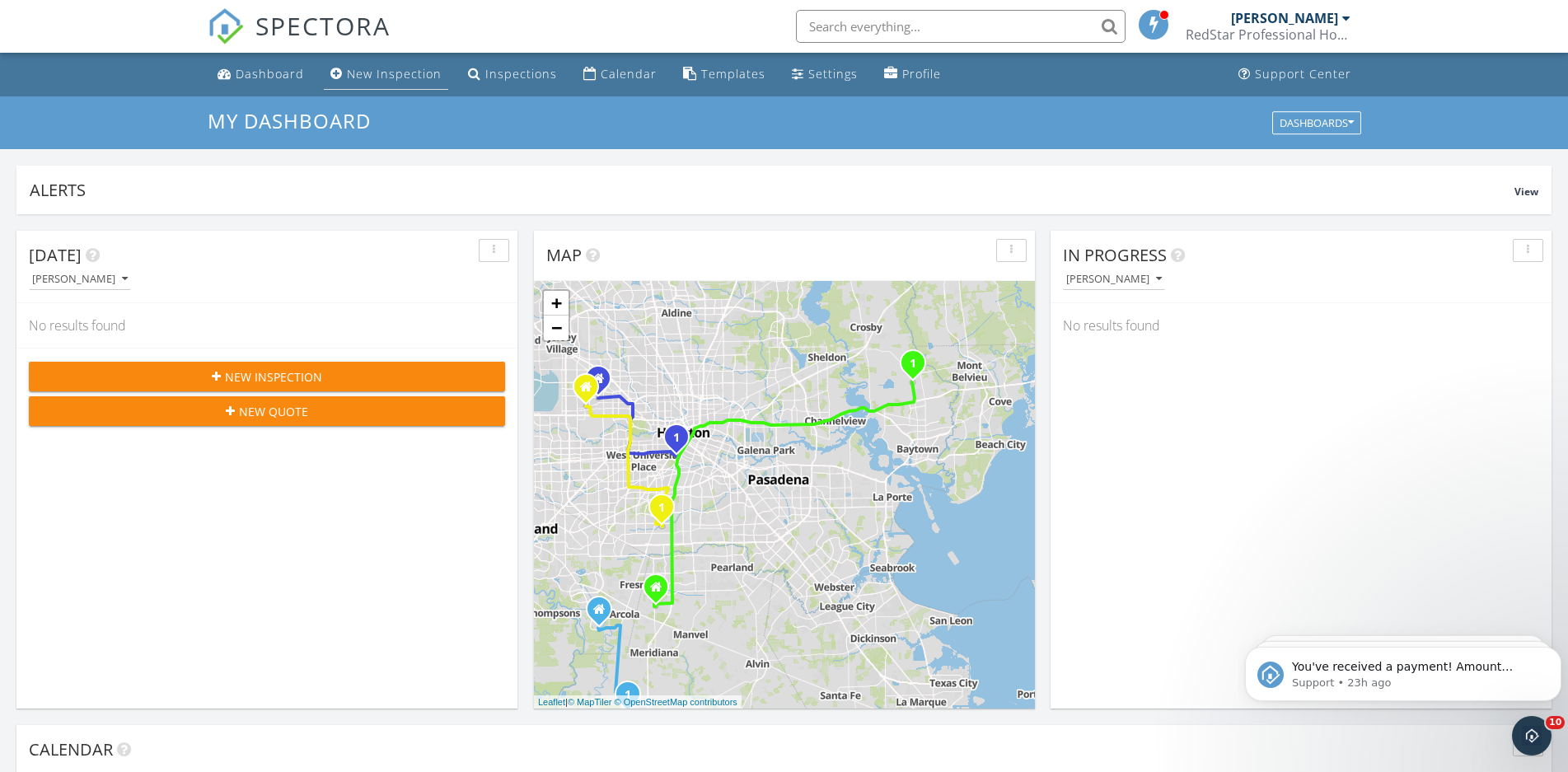
click at [396, 66] on link "New Inspection" at bounding box center [386, 74] width 124 height 31
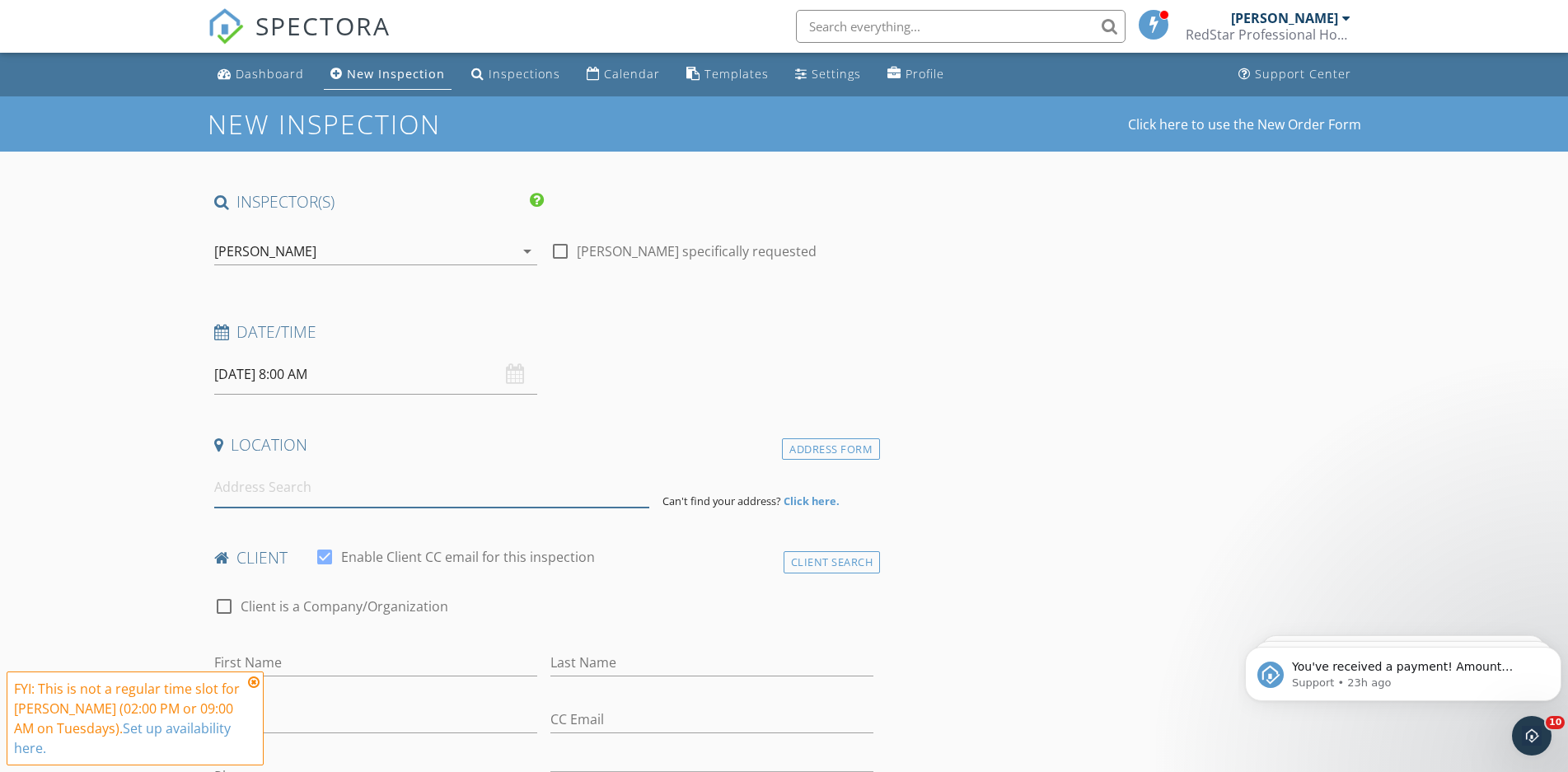
click at [278, 488] on input at bounding box center [432, 487] width 435 height 41
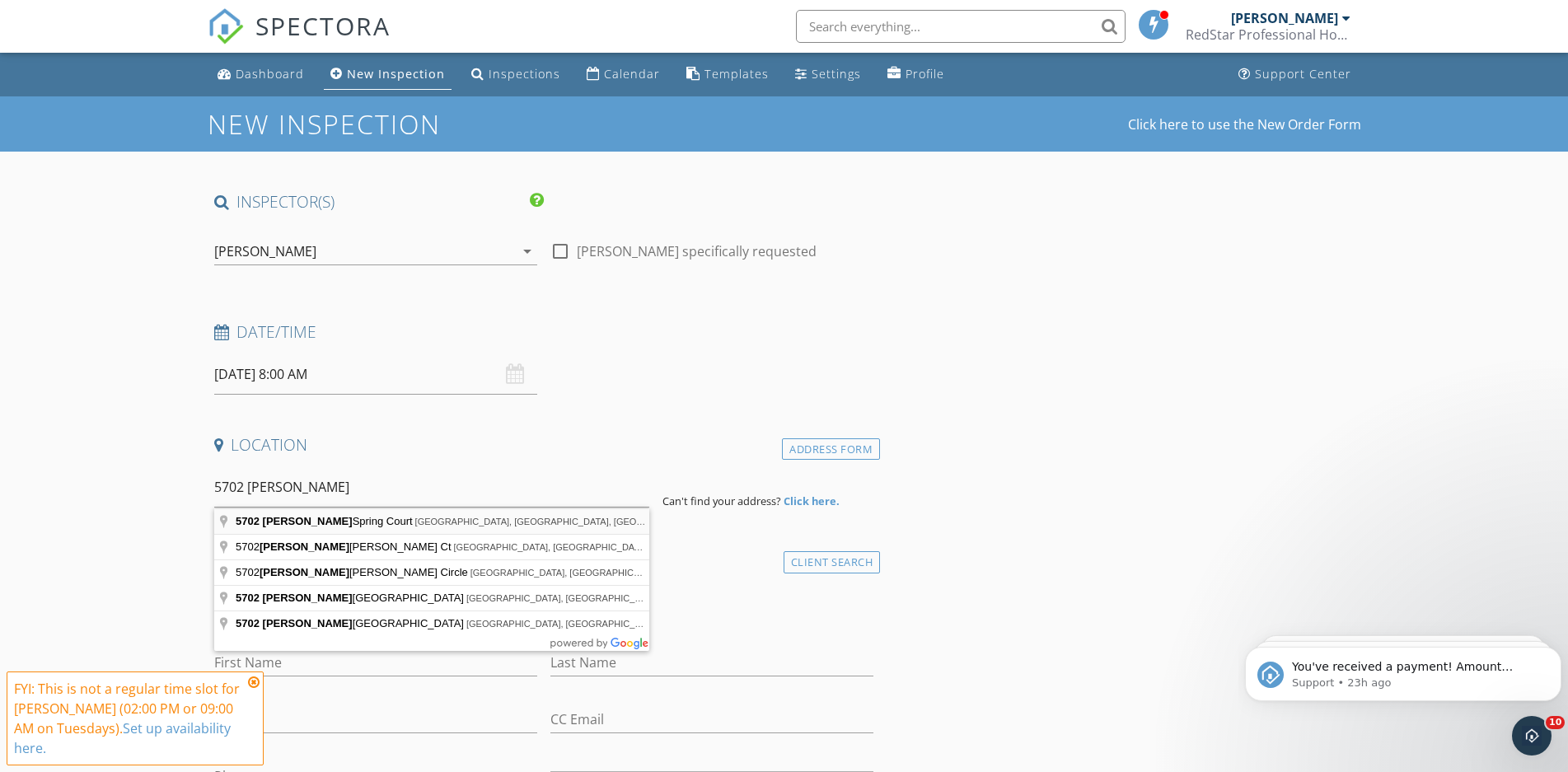
type input "5702 Ashley Spring Court, Katy, TX, USA"
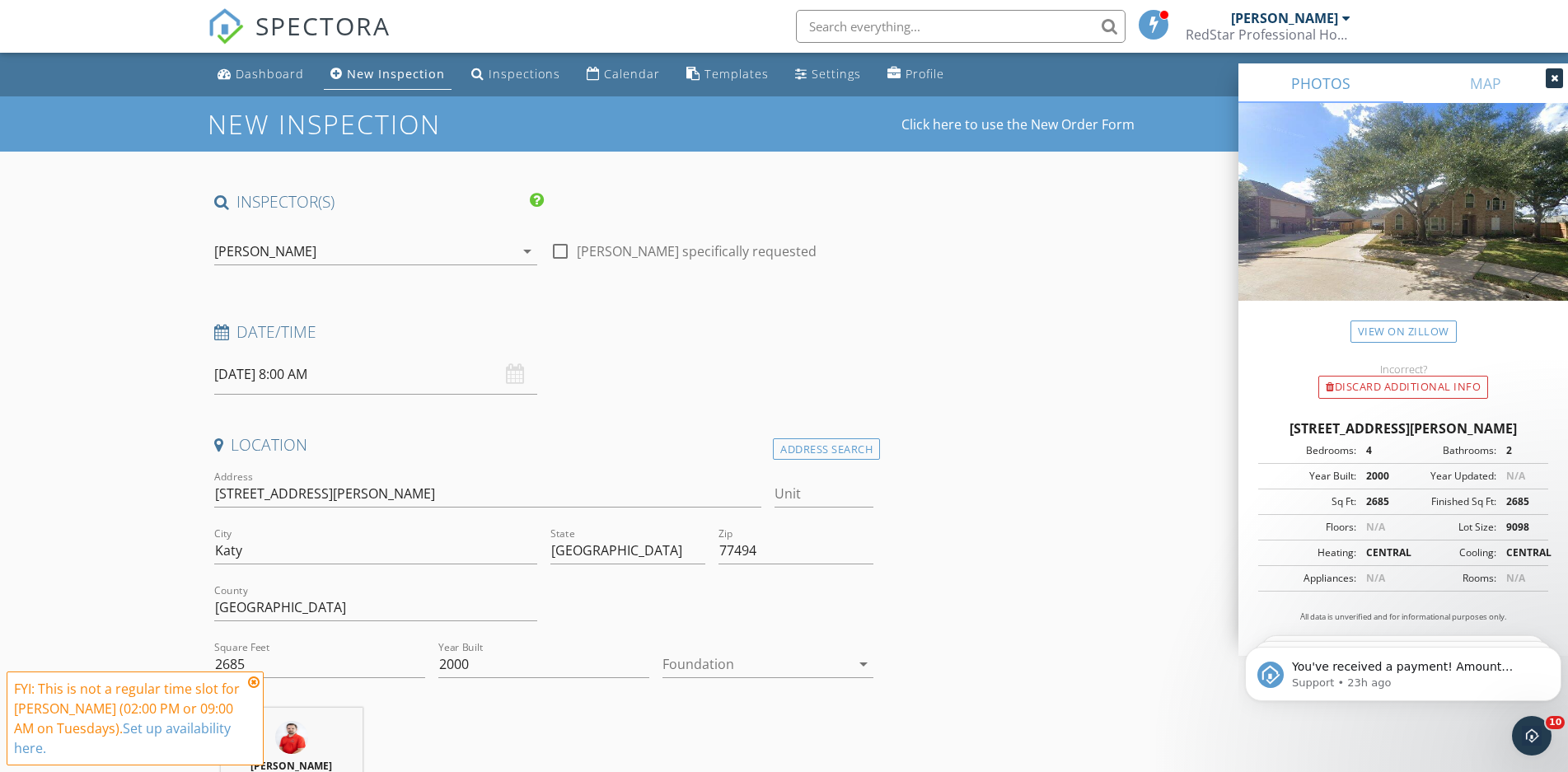
scroll to position [168, 0]
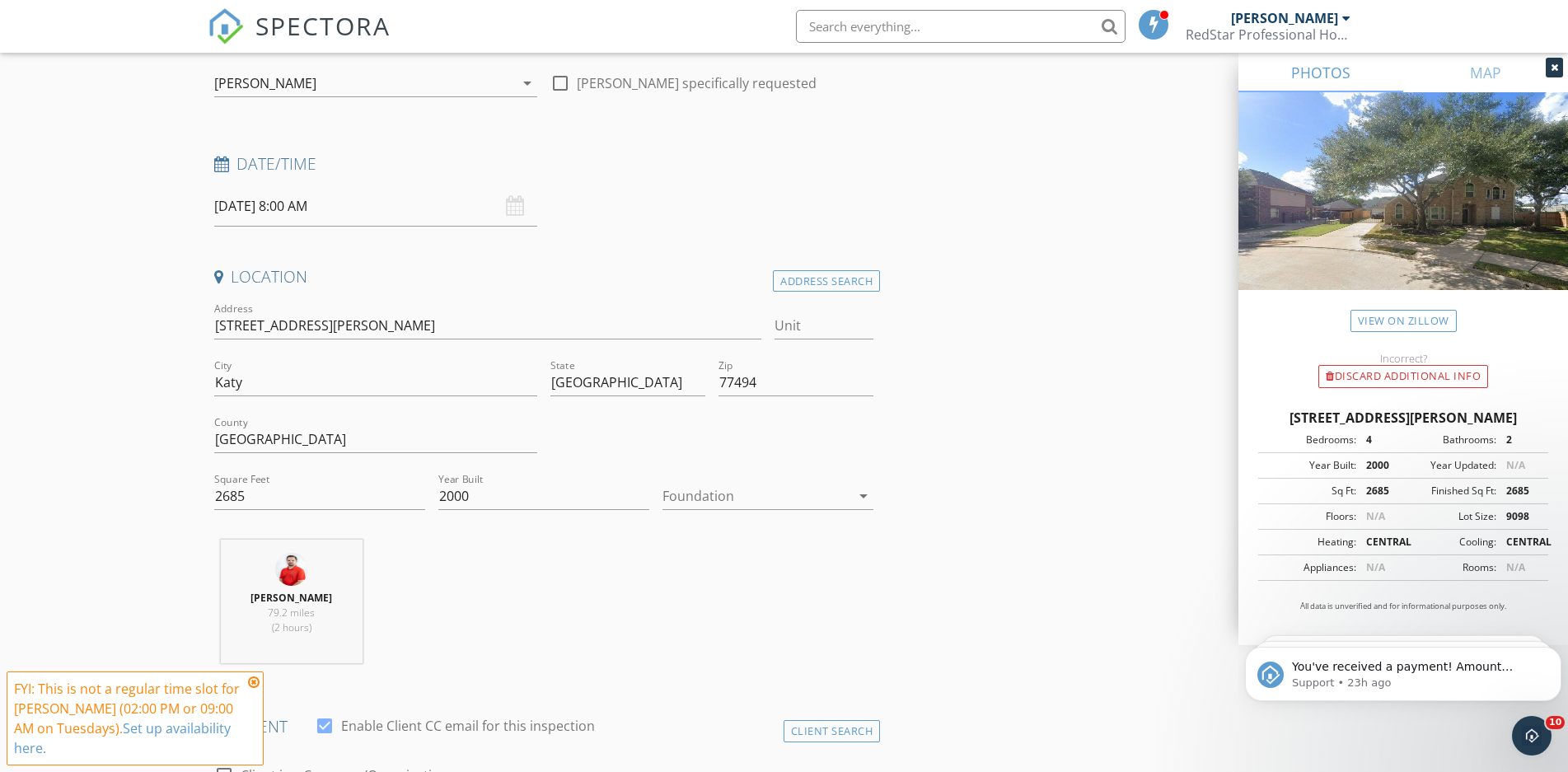
click at [722, 491] on div at bounding box center [755, 496] width 188 height 26
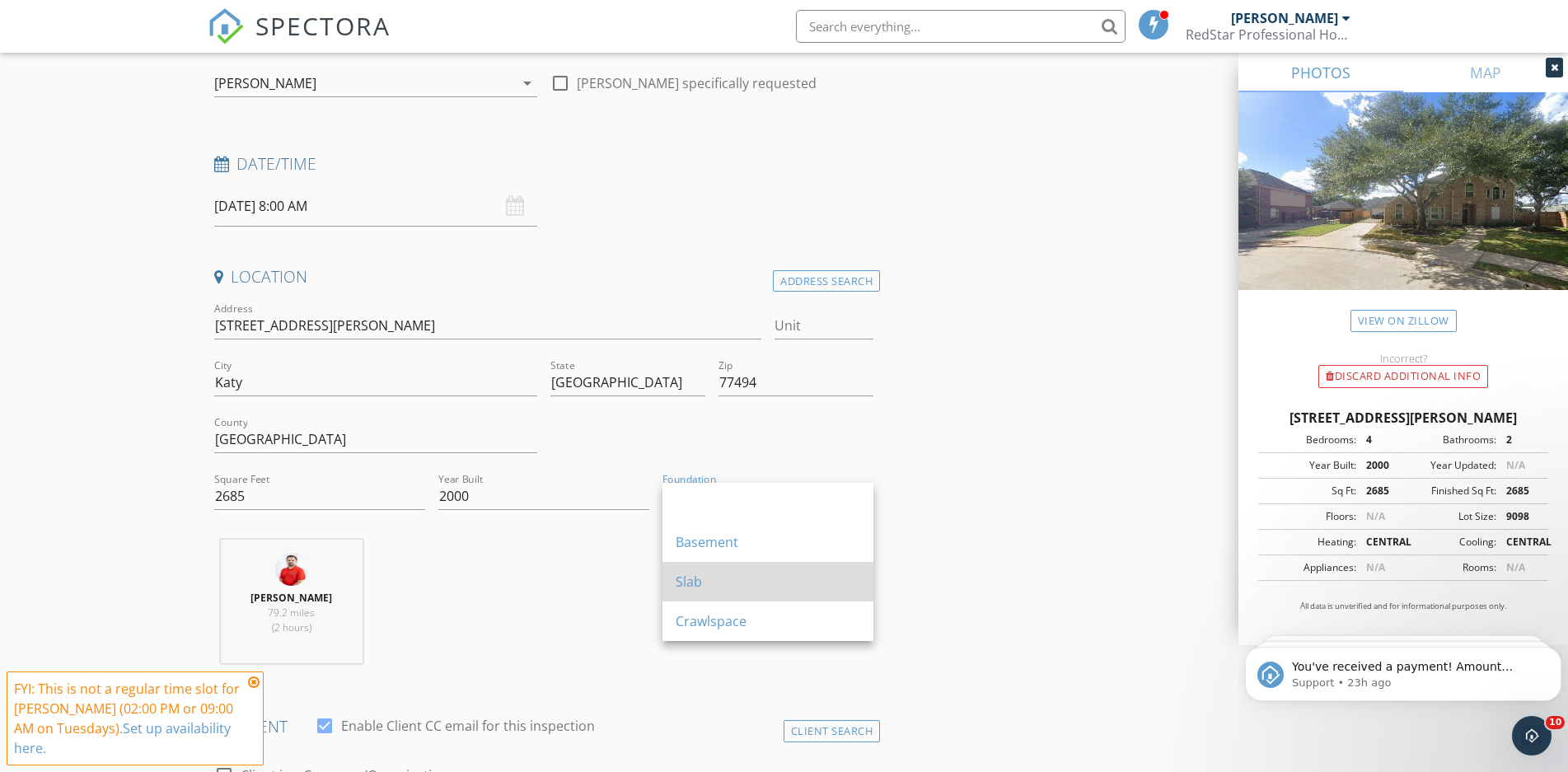
click at [695, 579] on div "Slab" at bounding box center [767, 582] width 185 height 20
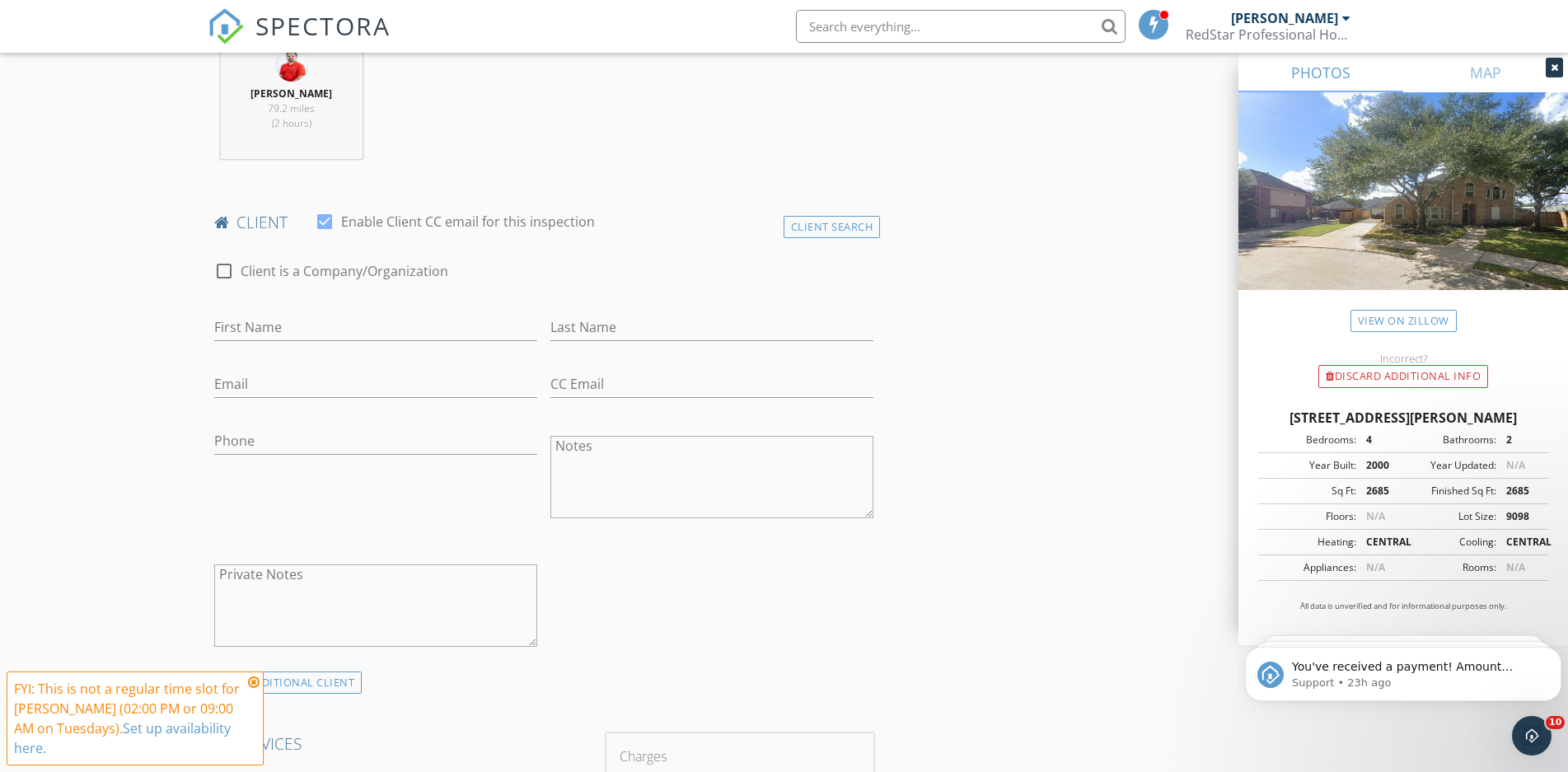
scroll to position [1092, 0]
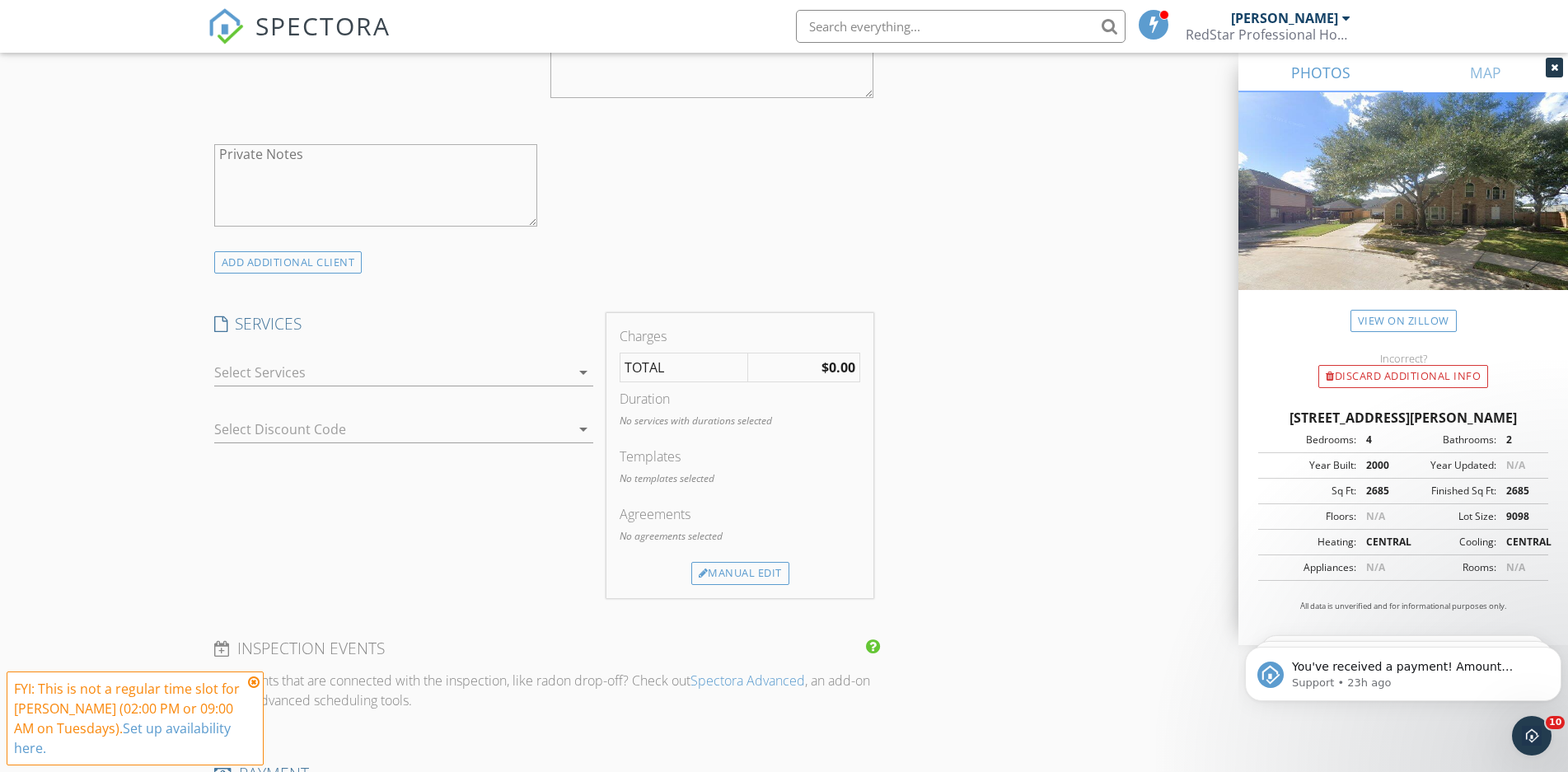
click at [288, 372] on div at bounding box center [392, 372] width 356 height 26
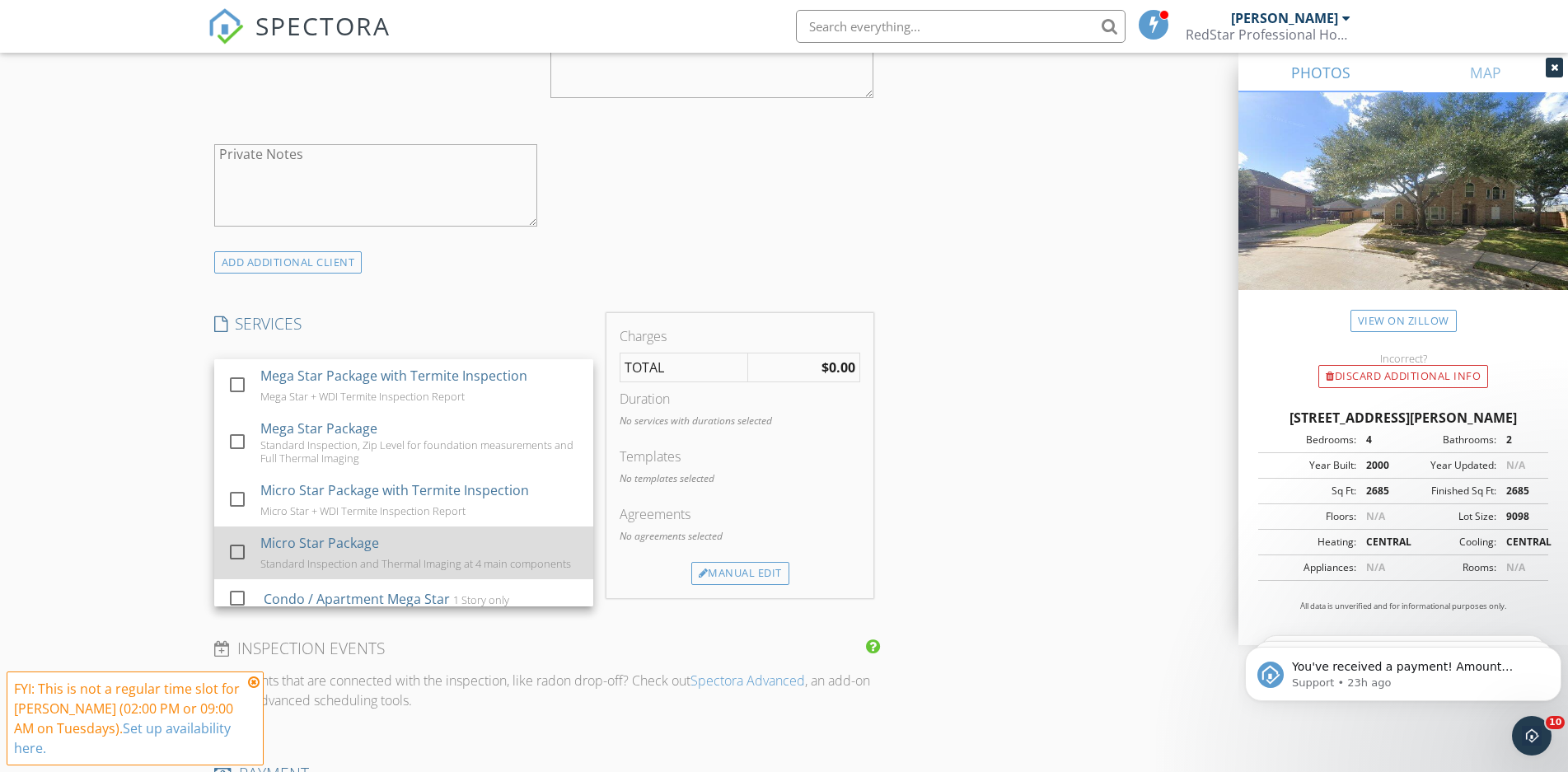
click at [288, 544] on div "Micro Star Package" at bounding box center [319, 543] width 118 height 20
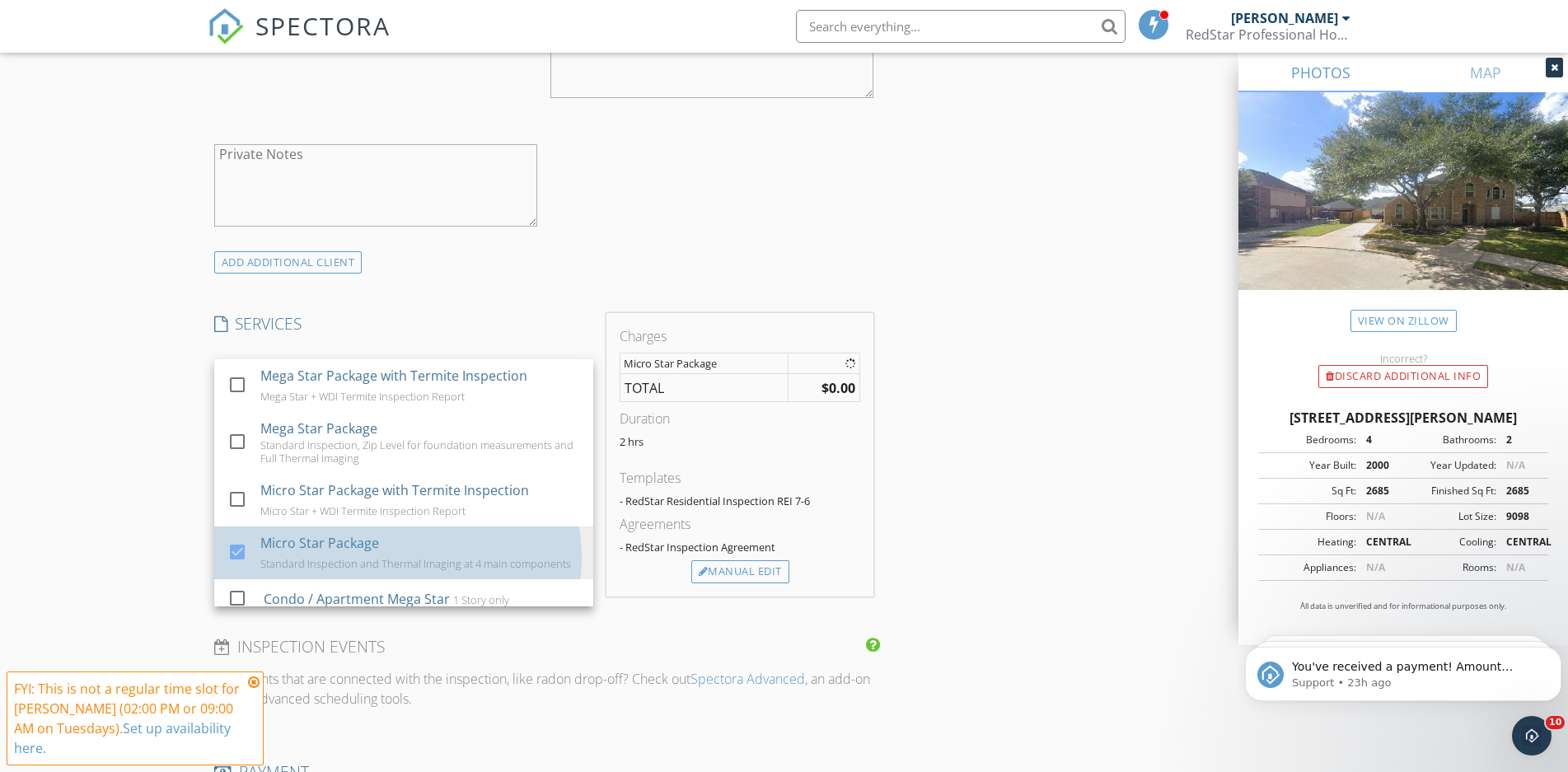
checkbox input "true"
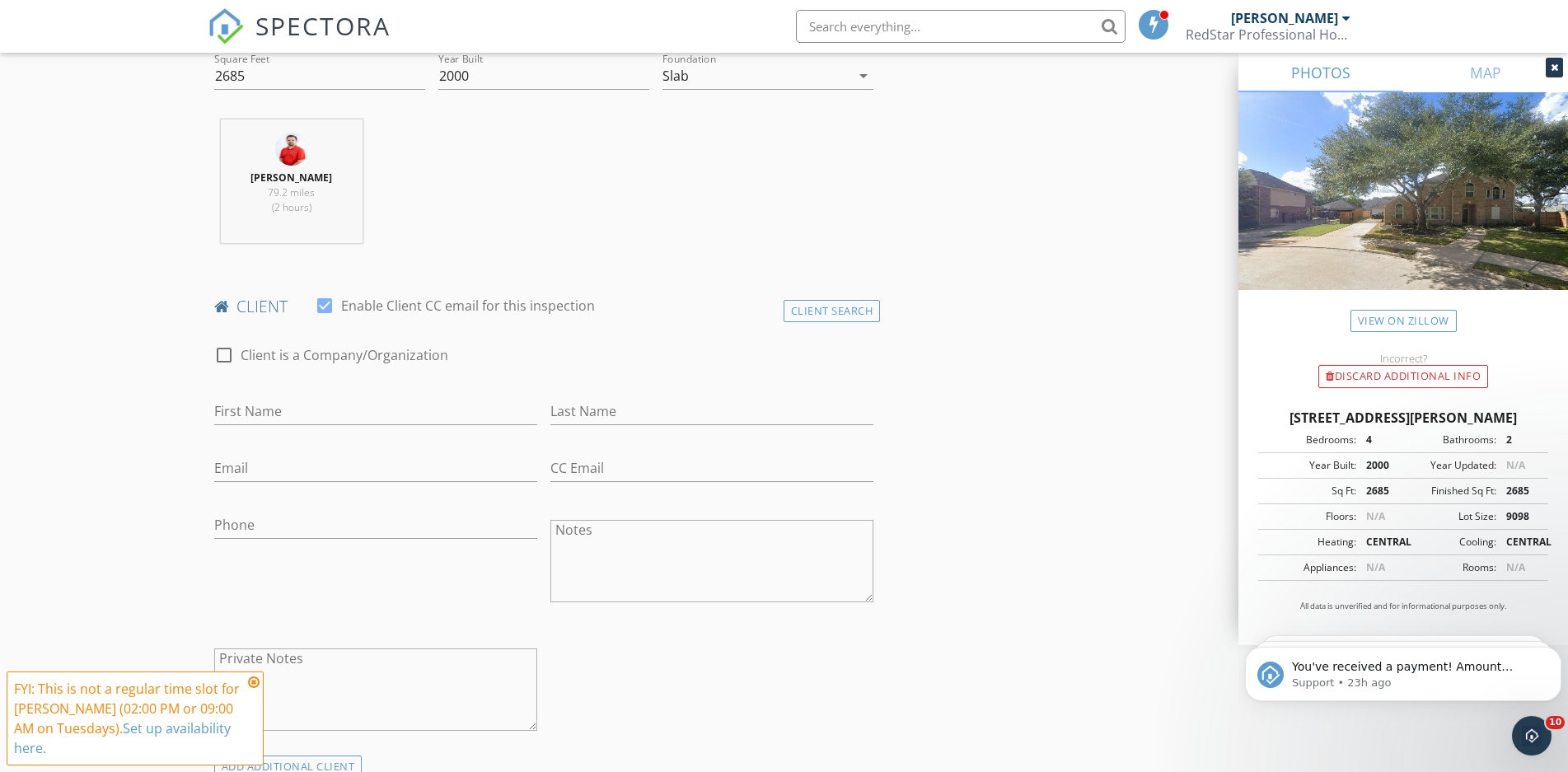
scroll to position [504, 0]
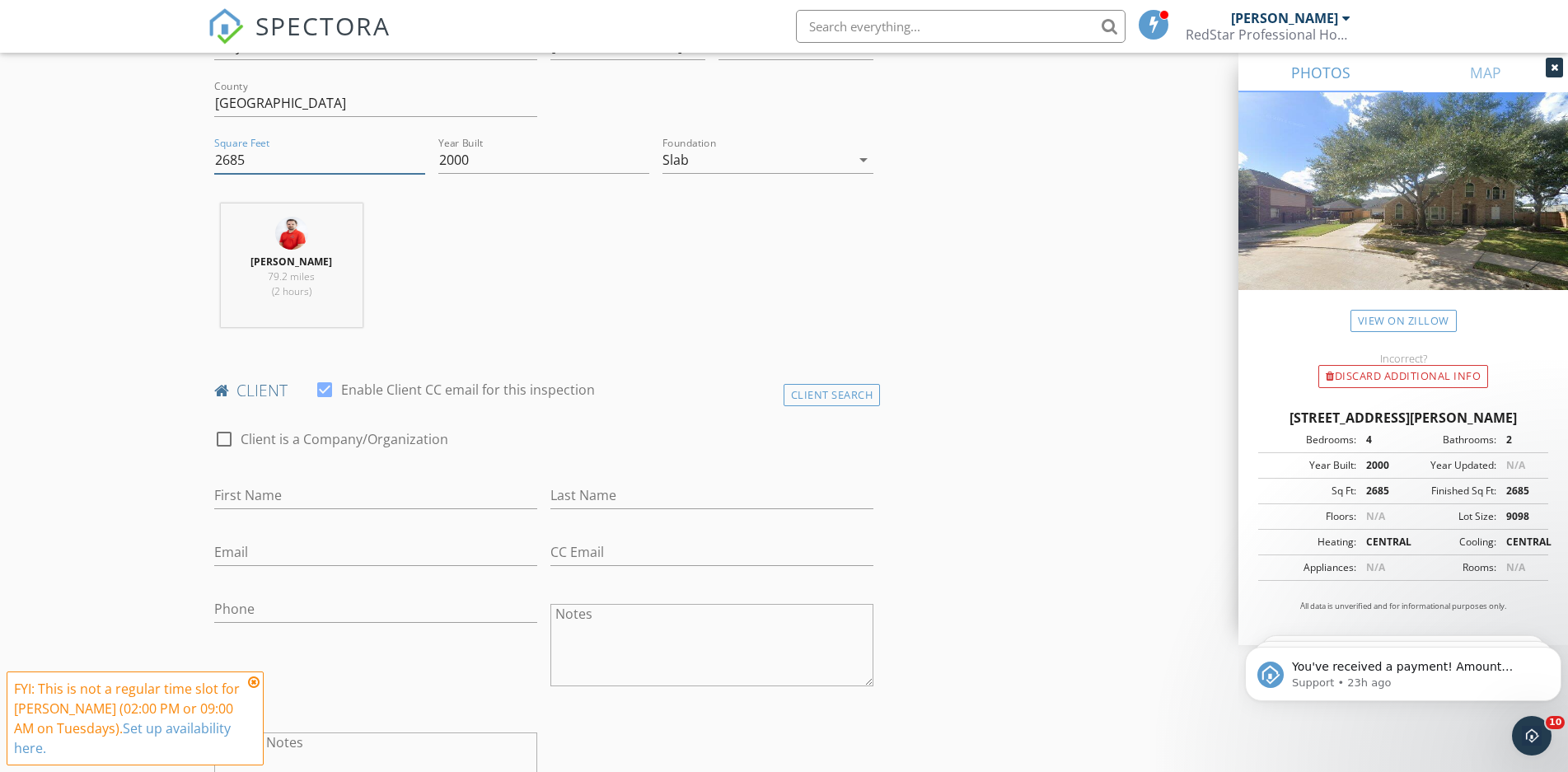
drag, startPoint x: 257, startPoint y: 156, endPoint x: 161, endPoint y: 157, distance: 96.0
click at [214, 157] on input "2685" at bounding box center [319, 160] width 211 height 27
type input "2816"
click at [522, 267] on div "Nick Jones 79.2 miles (2 hours)" at bounding box center [544, 271] width 673 height 137
click at [250, 688] on icon at bounding box center [254, 682] width 12 height 13
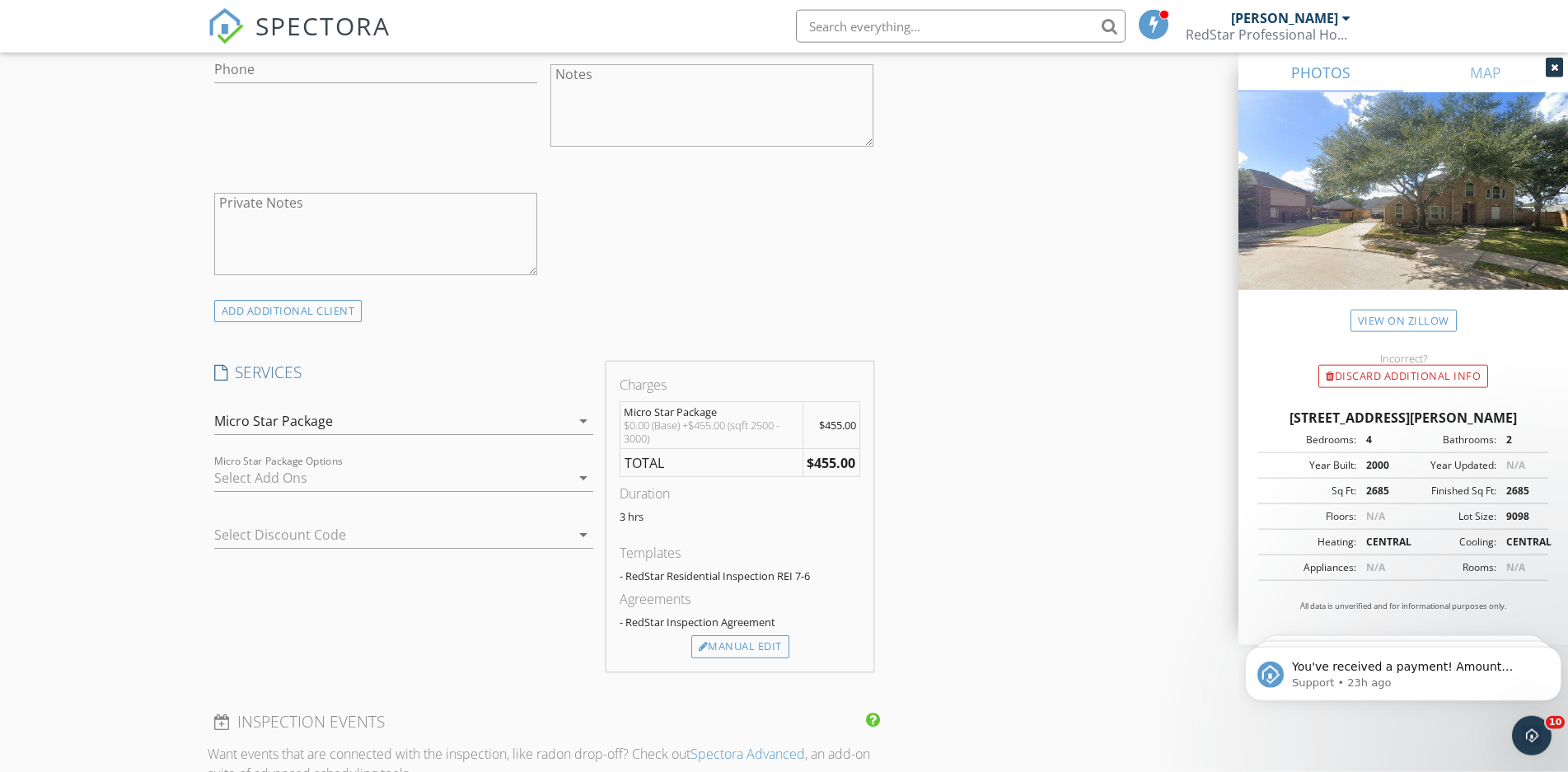
scroll to position [1177, 0]
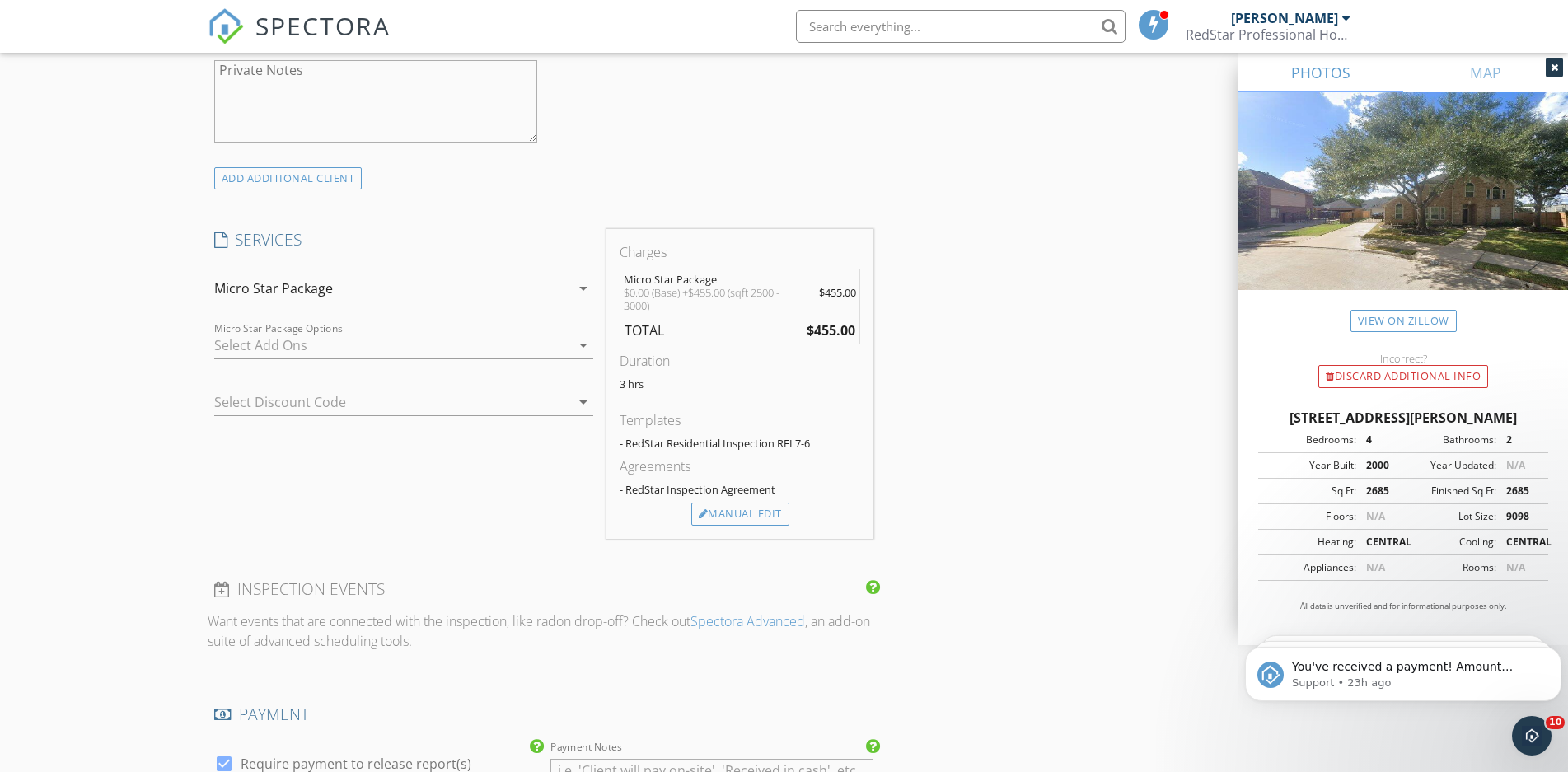
click at [286, 281] on div "Micro Star Package" at bounding box center [273, 288] width 118 height 15
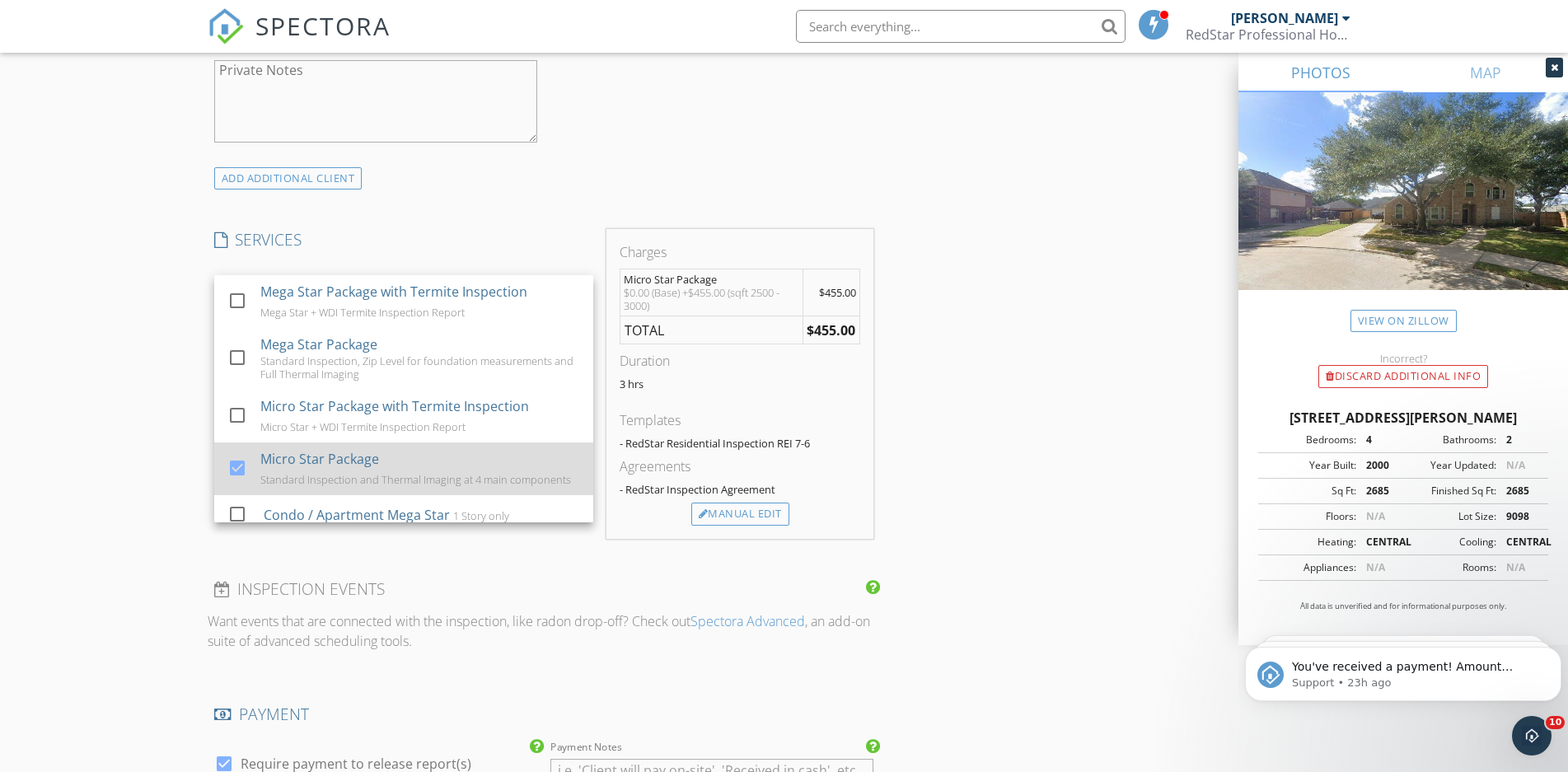
click at [290, 458] on div "Micro Star Package" at bounding box center [319, 459] width 118 height 20
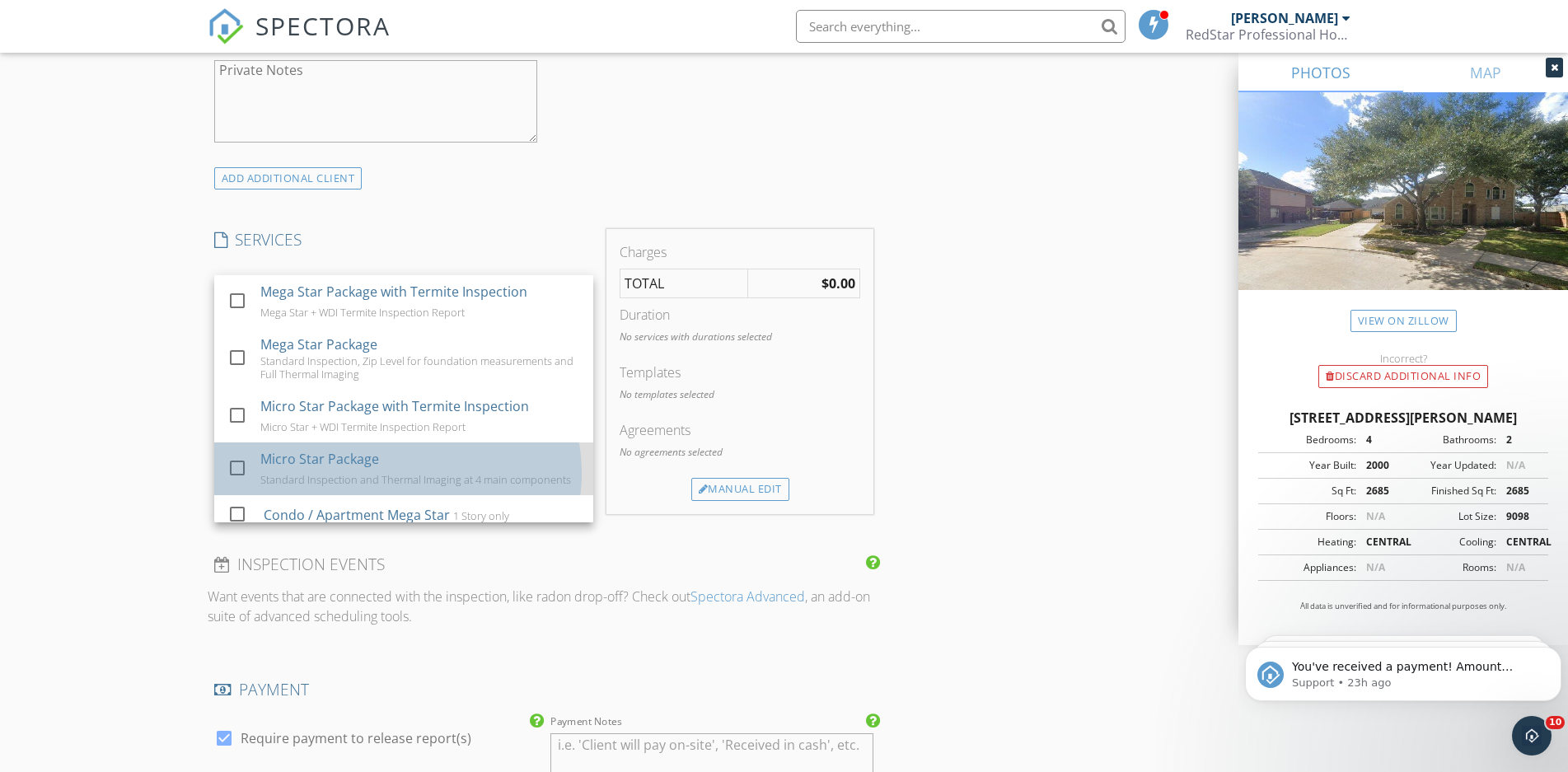
click at [293, 457] on div "Micro Star Package" at bounding box center [319, 459] width 118 height 20
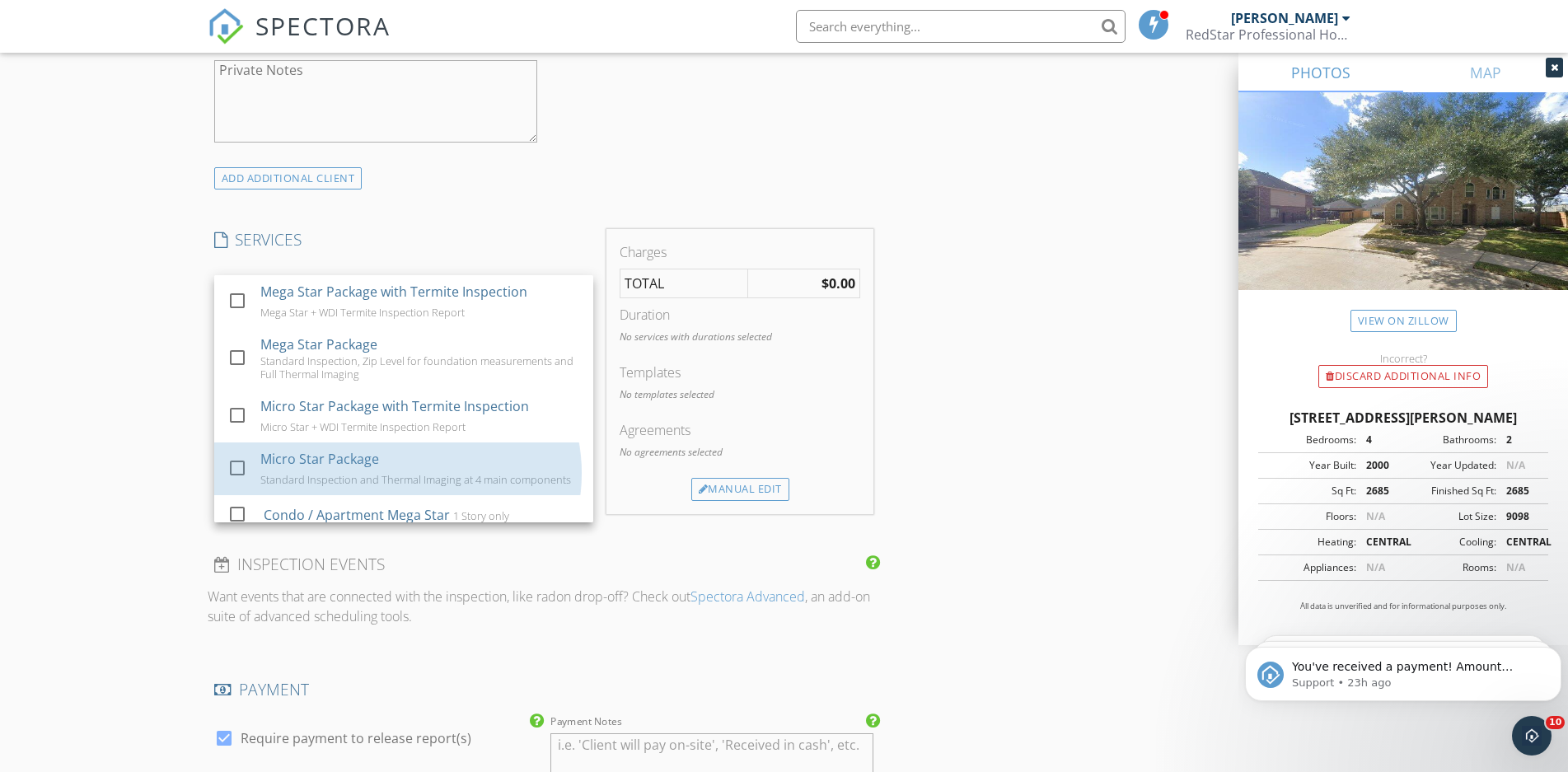
checkbox input "true"
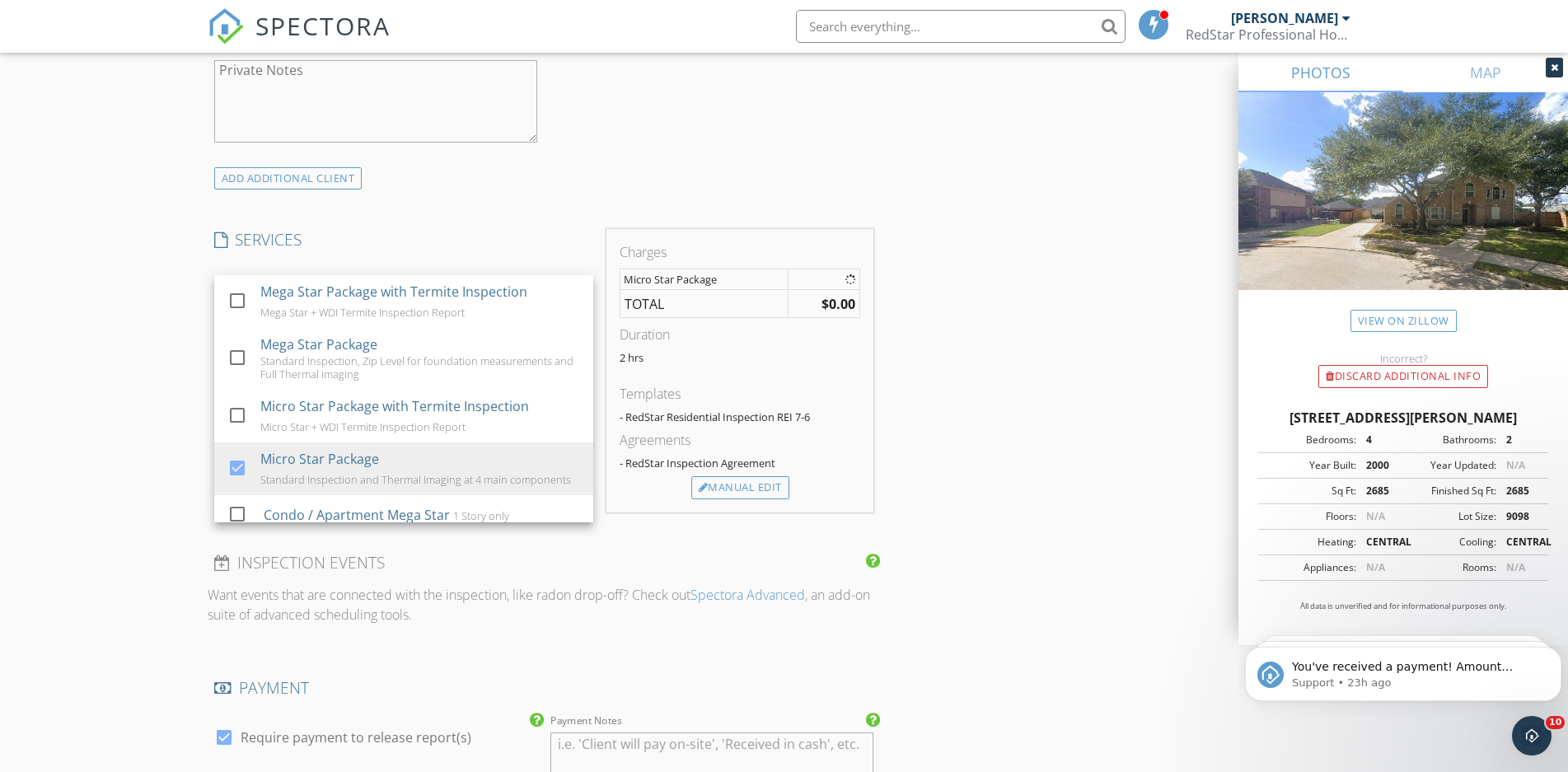
click at [156, 322] on div "New Inspection Click here to use the New Order Form INSPECTOR(S) check_box Nick…" at bounding box center [784, 514] width 1568 height 3187
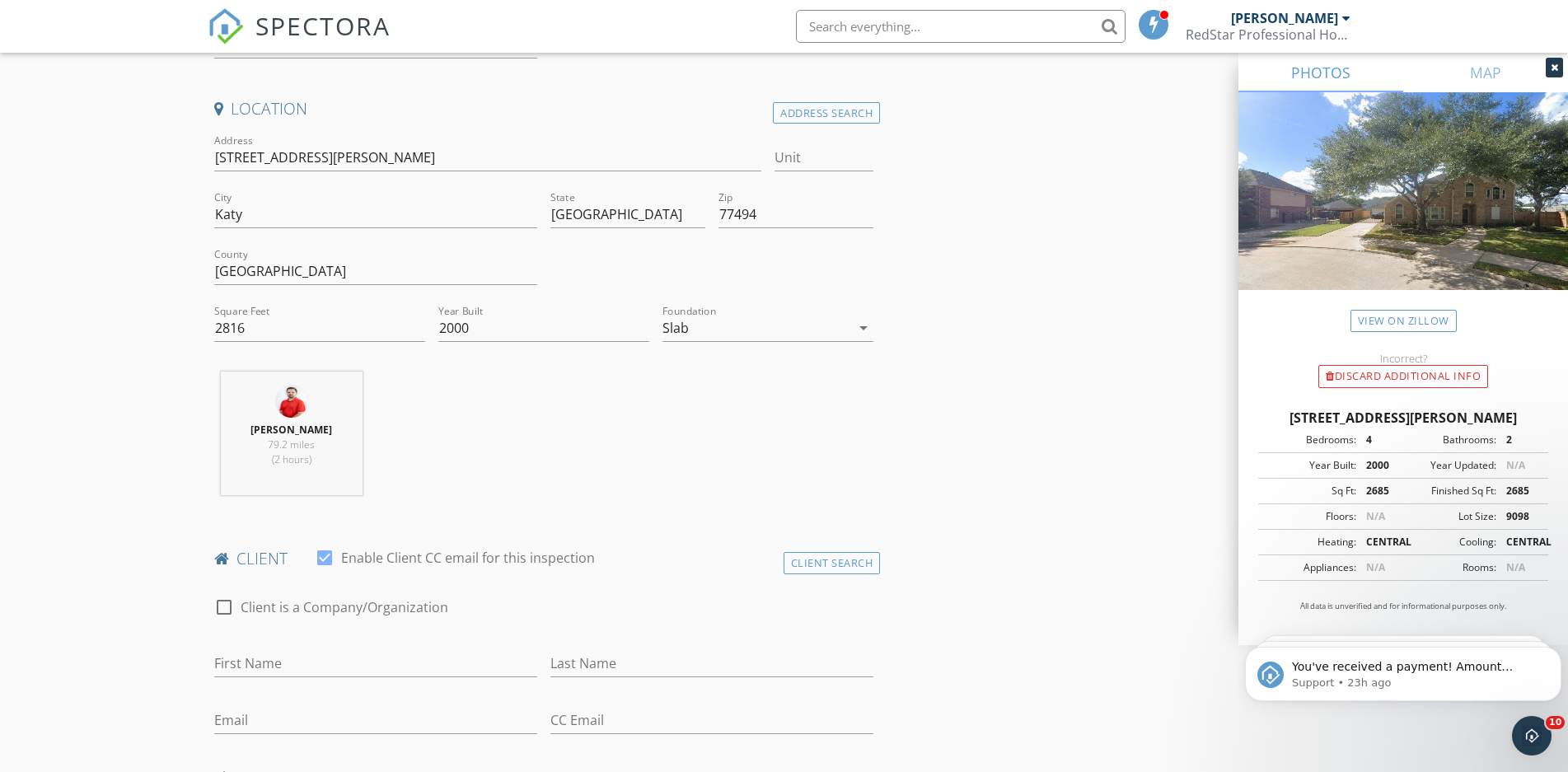
scroll to position [756, 0]
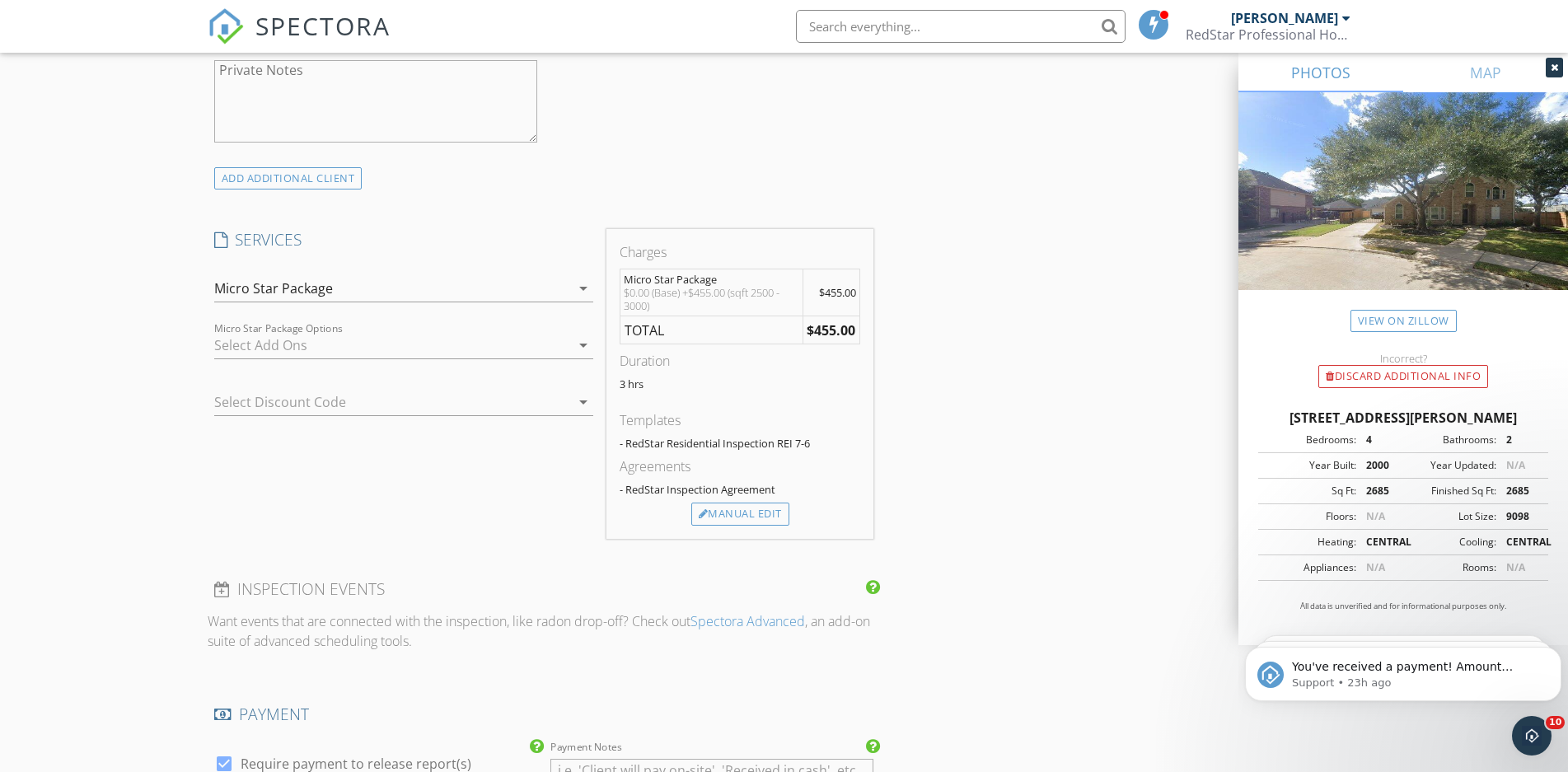
click at [292, 344] on div at bounding box center [392, 345] width 356 height 26
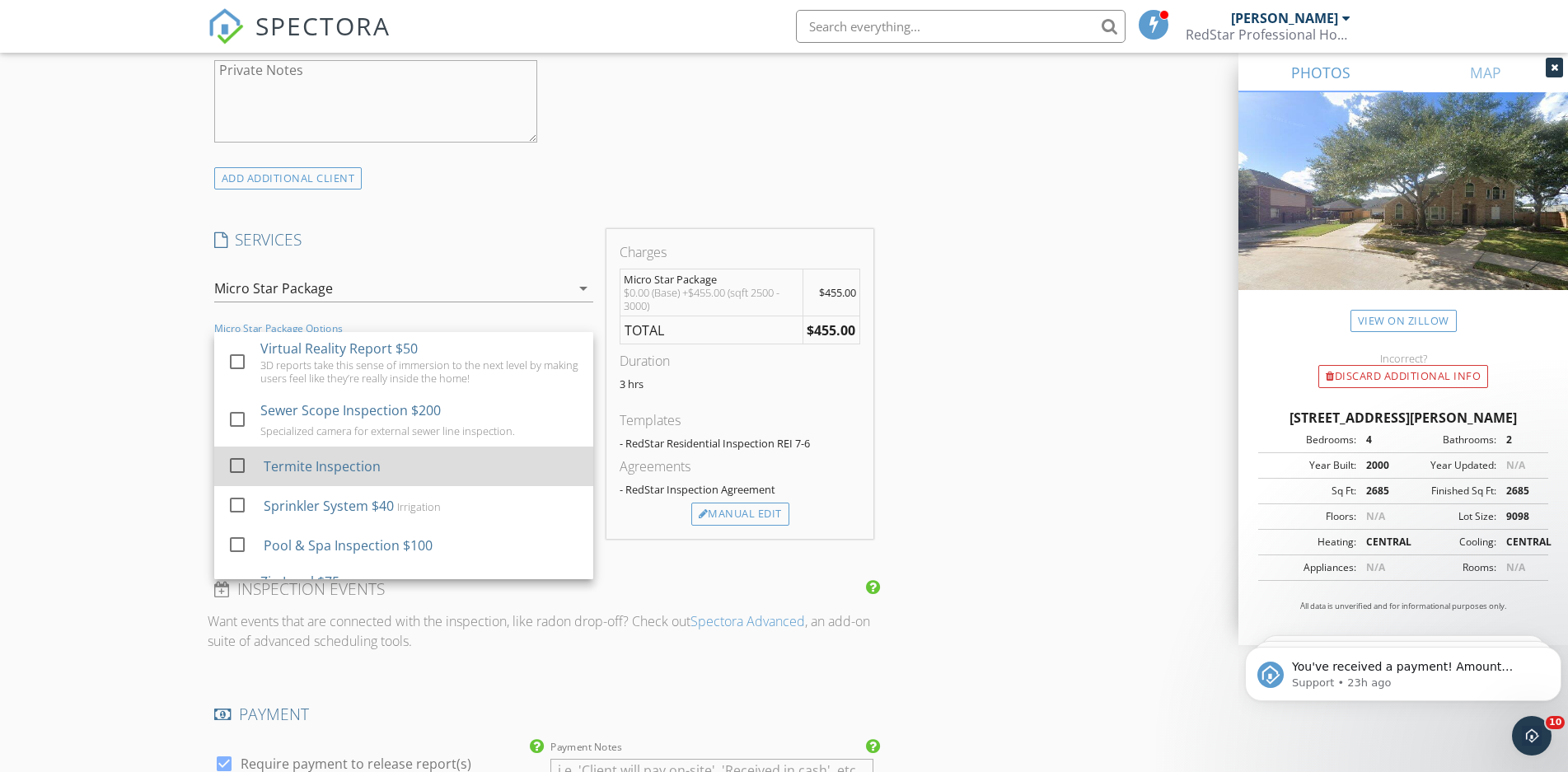
click at [303, 469] on div "Termite Inspection" at bounding box center [321, 467] width 117 height 20
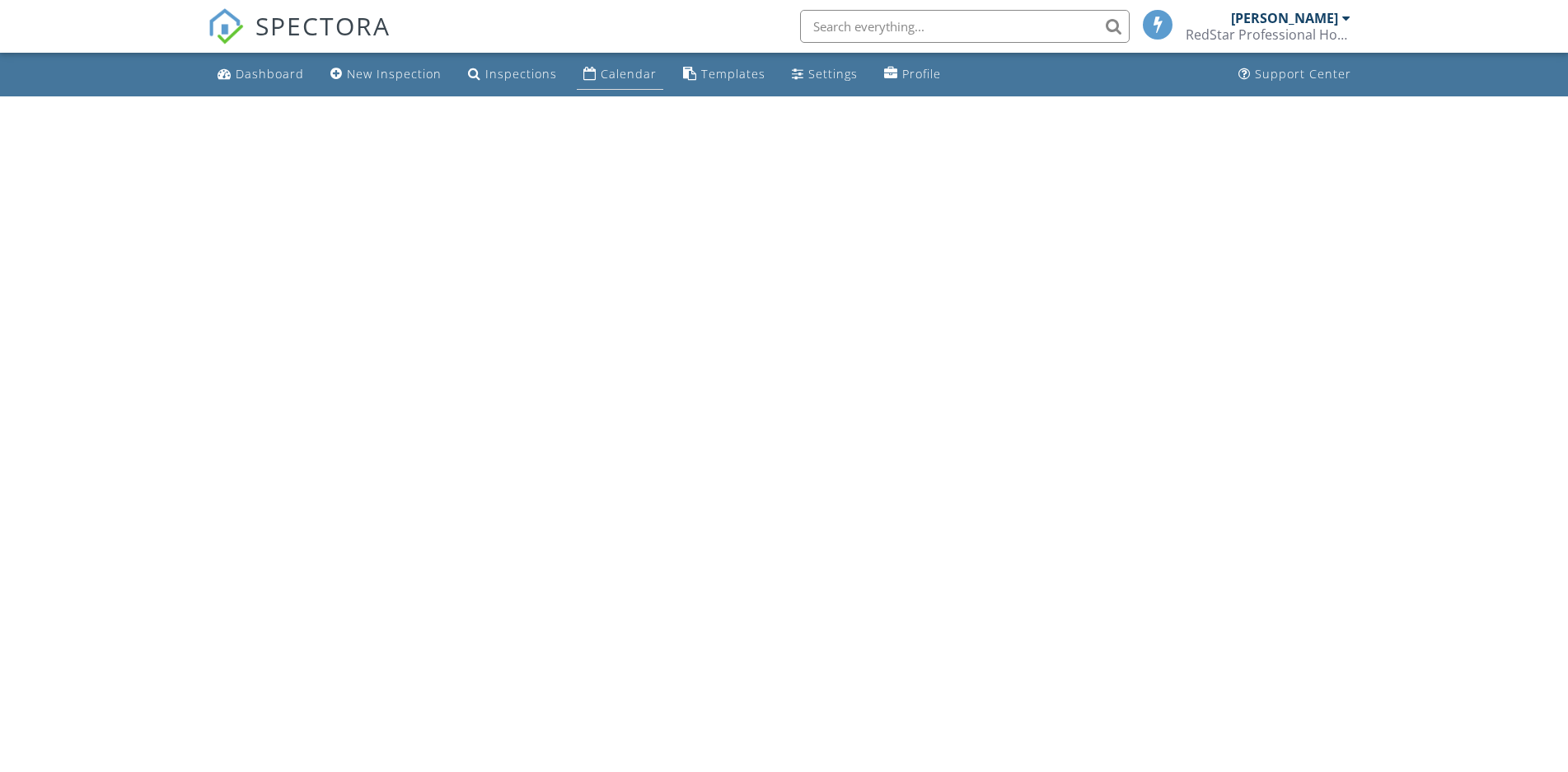
click at [601, 78] on div "Calendar" at bounding box center [629, 74] width 56 height 16
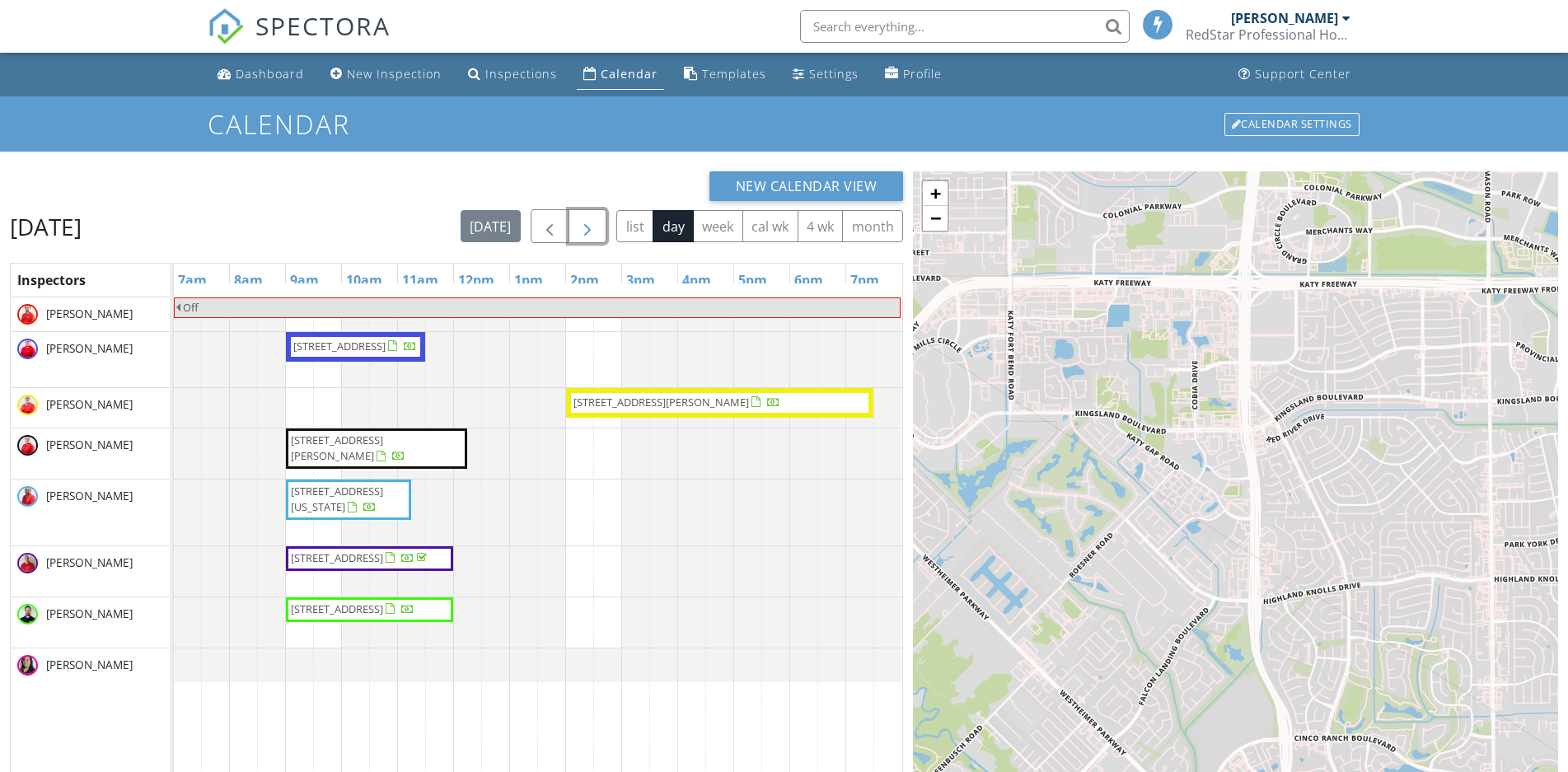
click at [581, 232] on span "button" at bounding box center [587, 227] width 20 height 20
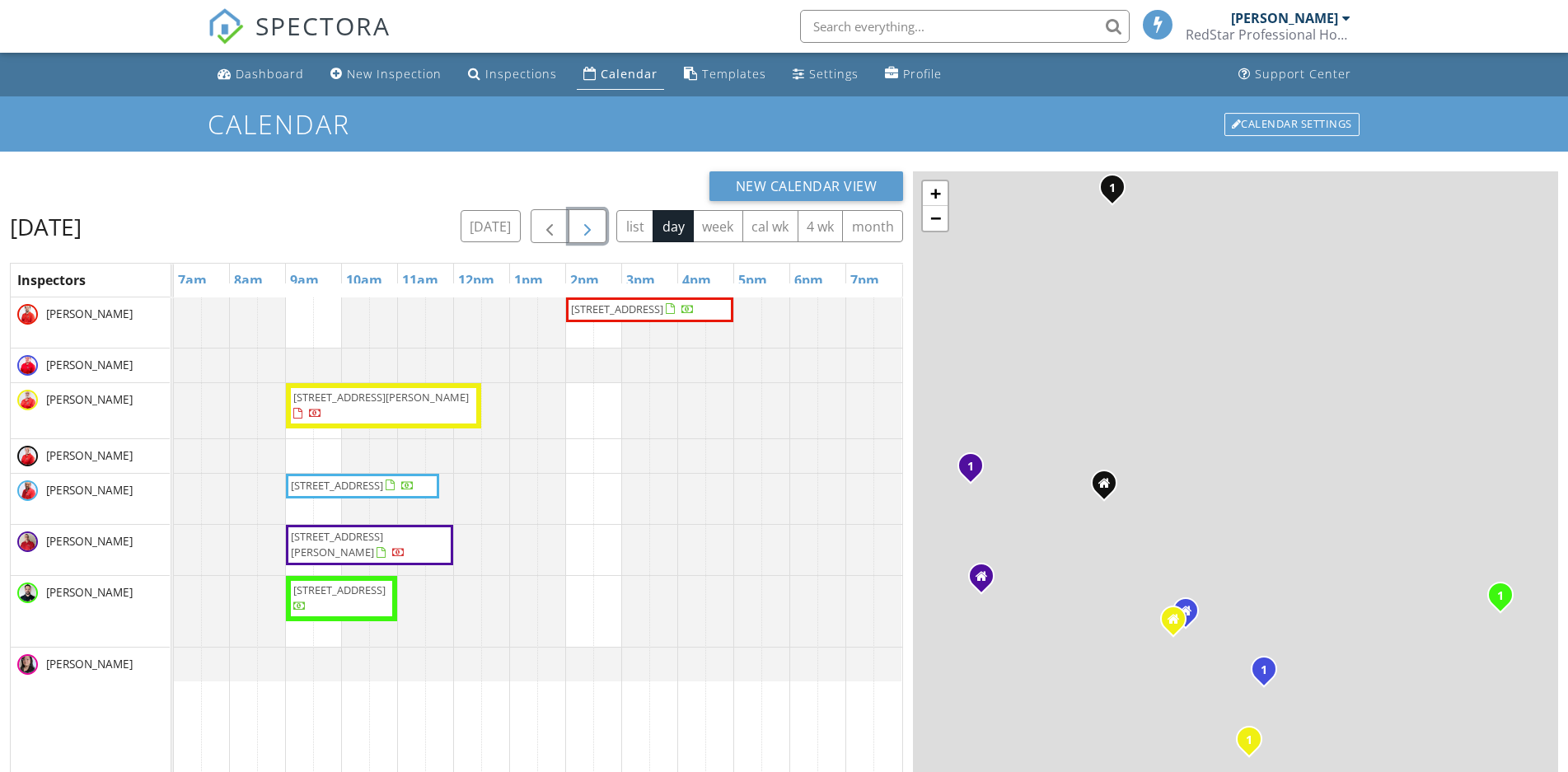
click at [581, 232] on span "button" at bounding box center [587, 227] width 20 height 20
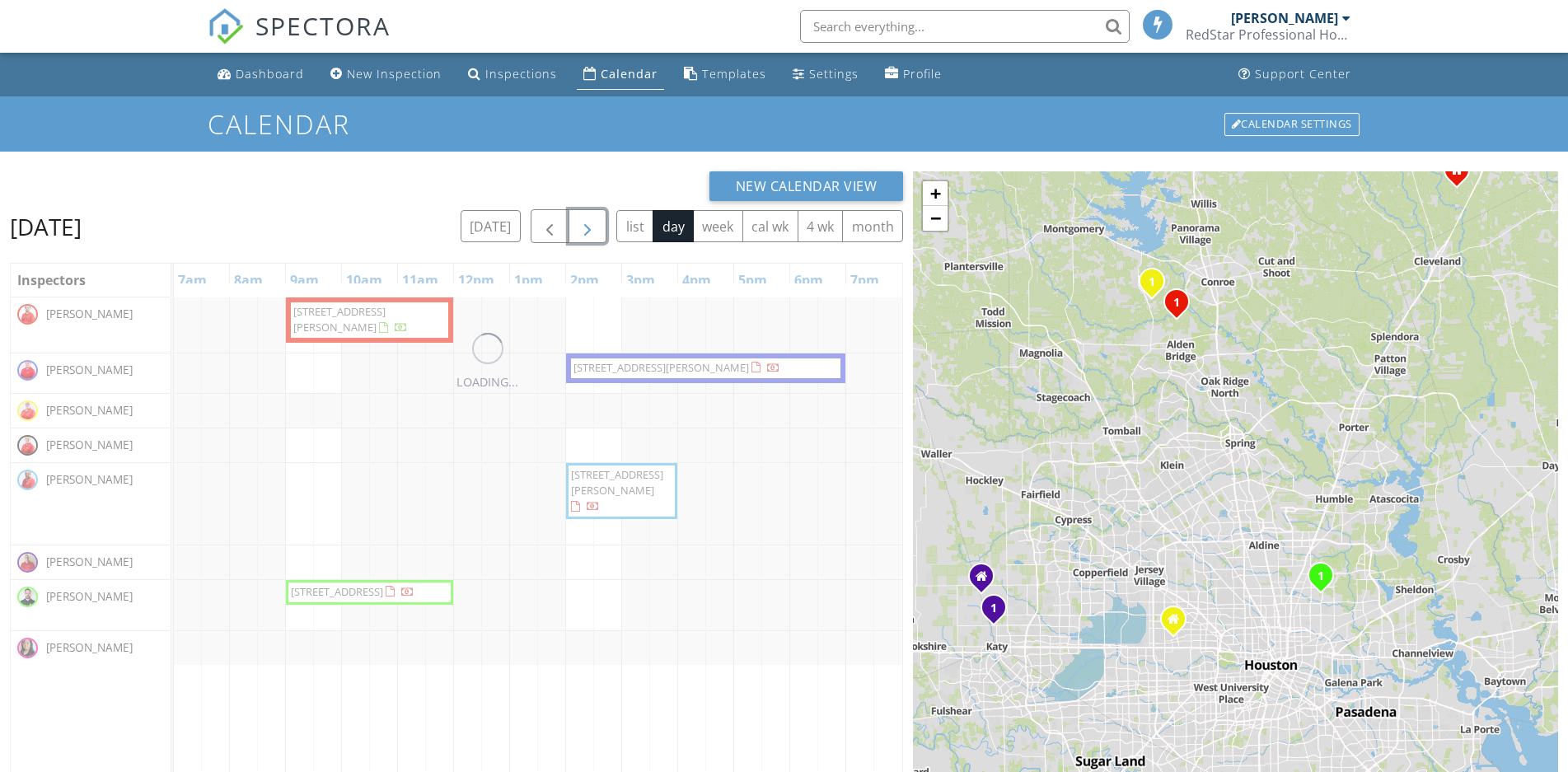
click at [581, 232] on span "button" at bounding box center [587, 227] width 20 height 20
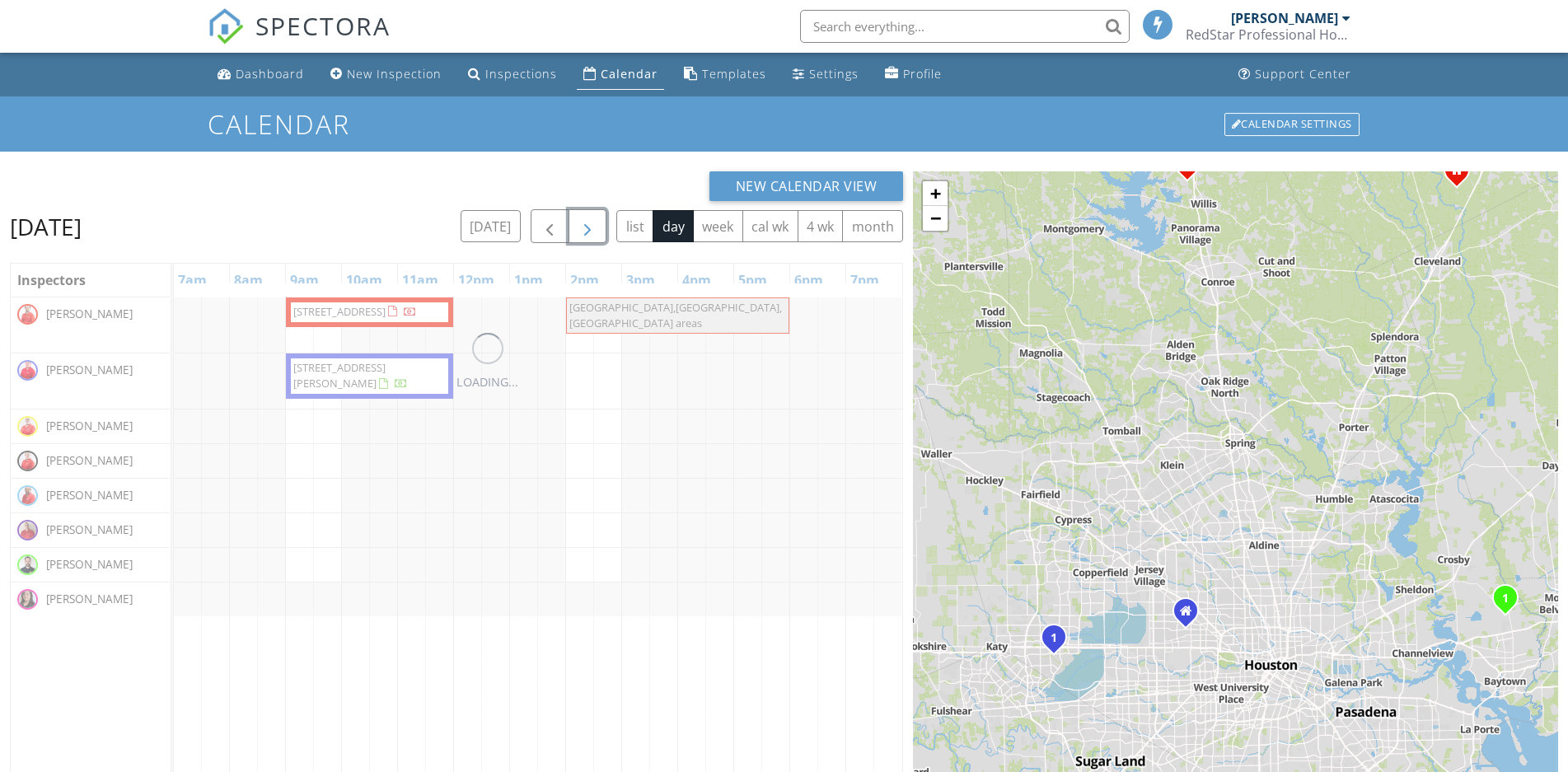
click at [581, 232] on span "button" at bounding box center [587, 227] width 20 height 20
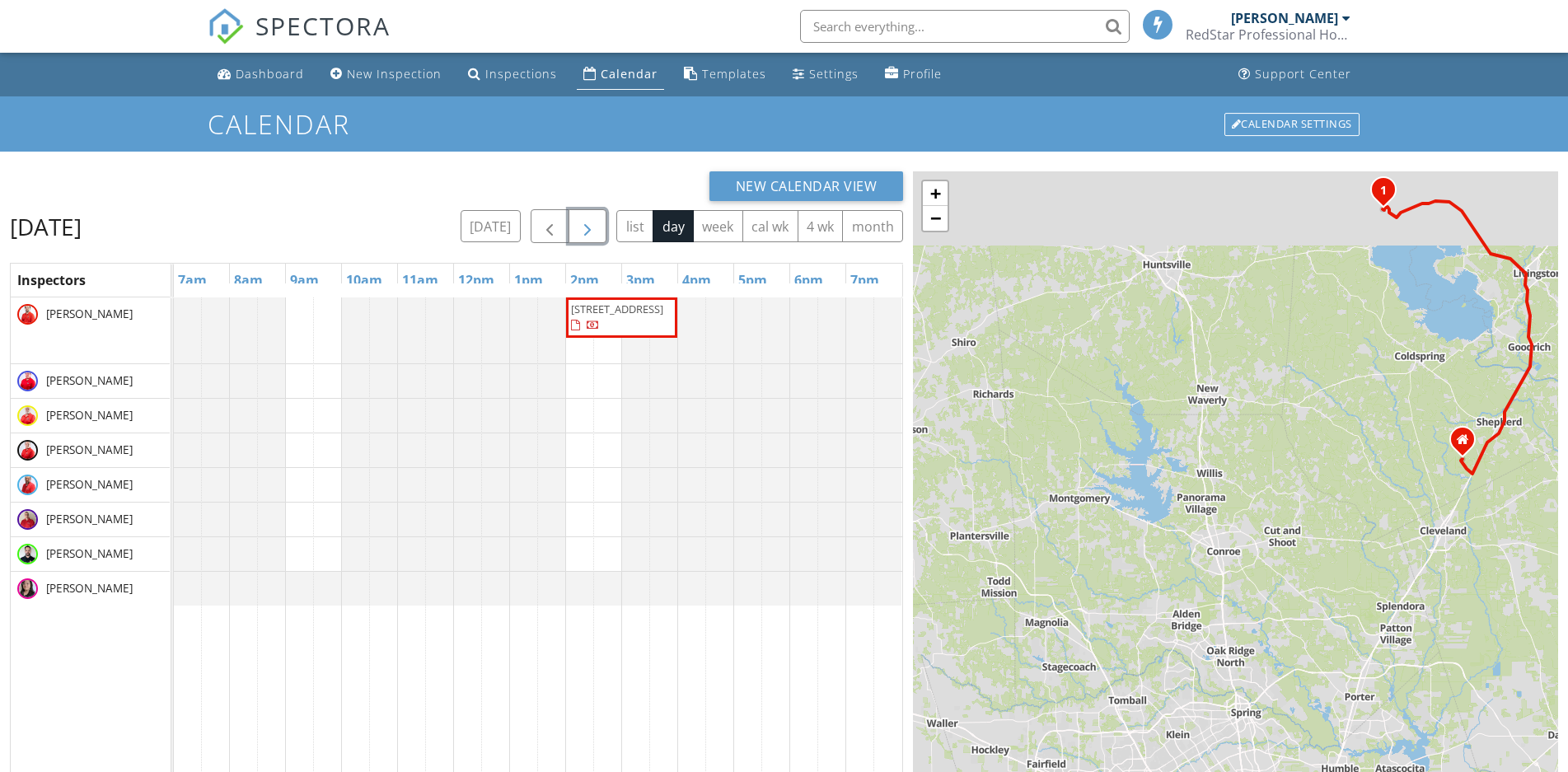
click at [581, 232] on span "button" at bounding box center [587, 227] width 20 height 20
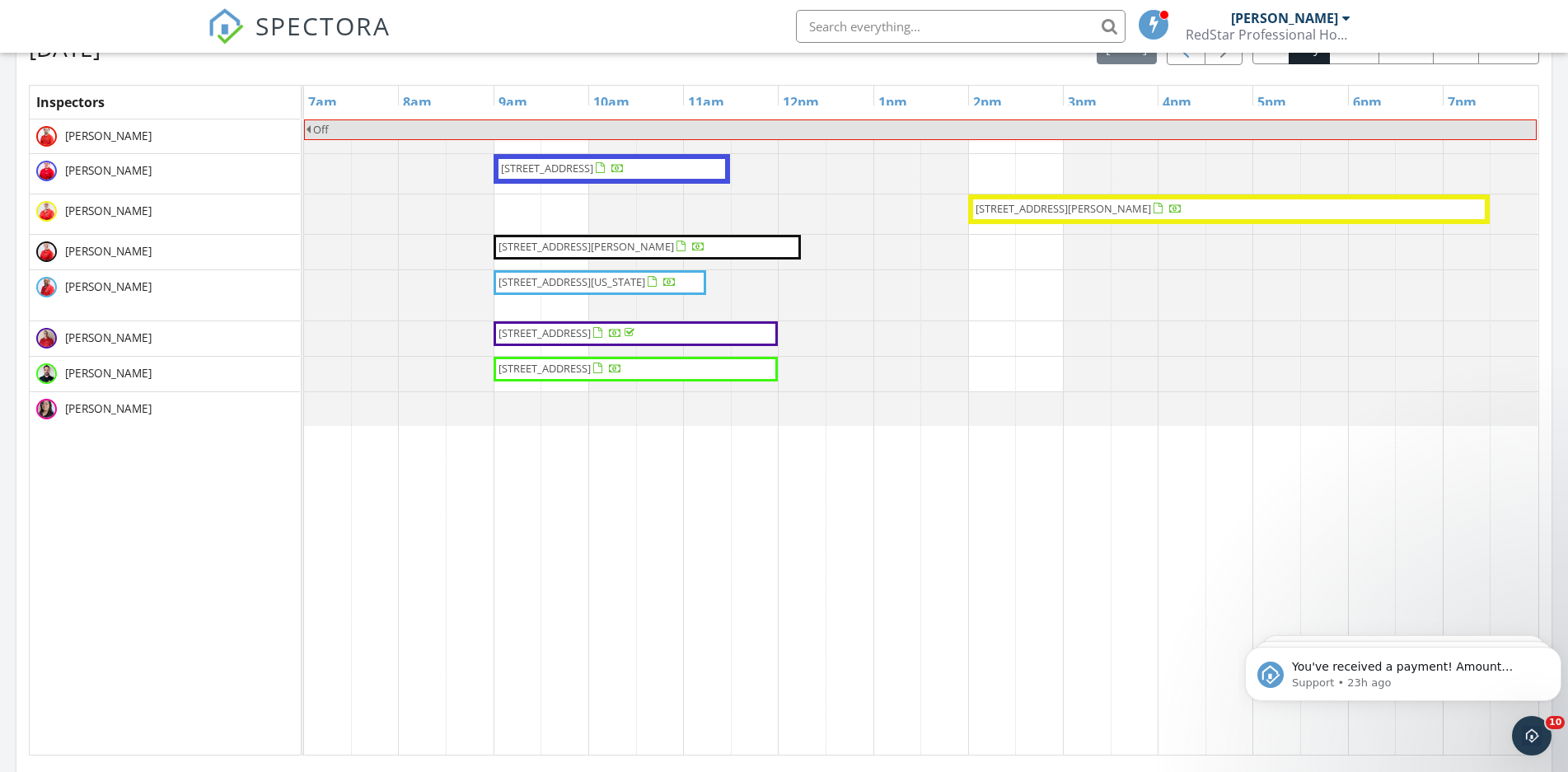
scroll to position [588, 0]
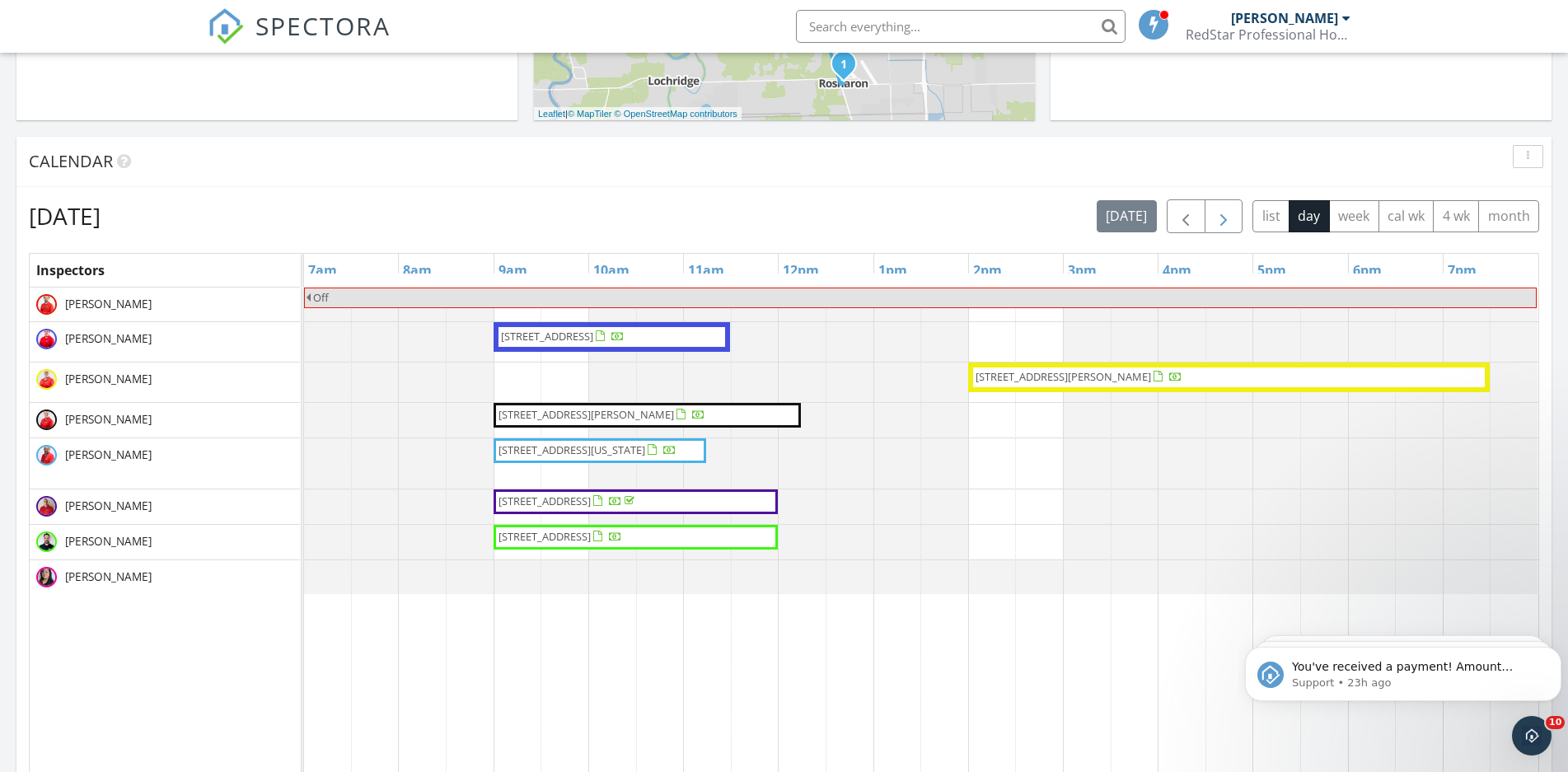
click at [1225, 211] on span "button" at bounding box center [1224, 217] width 20 height 20
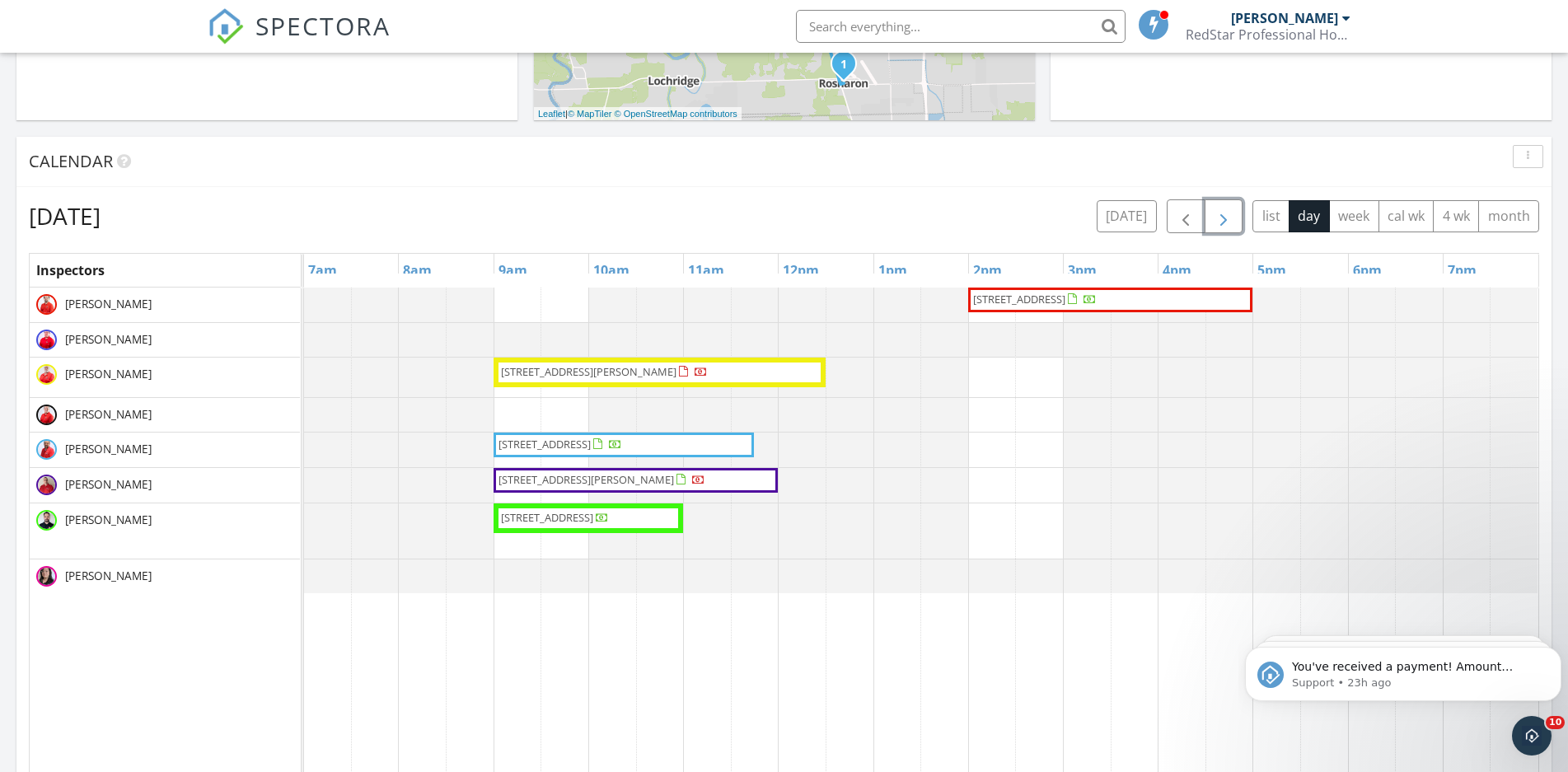
click at [1225, 211] on span "button" at bounding box center [1224, 217] width 20 height 20
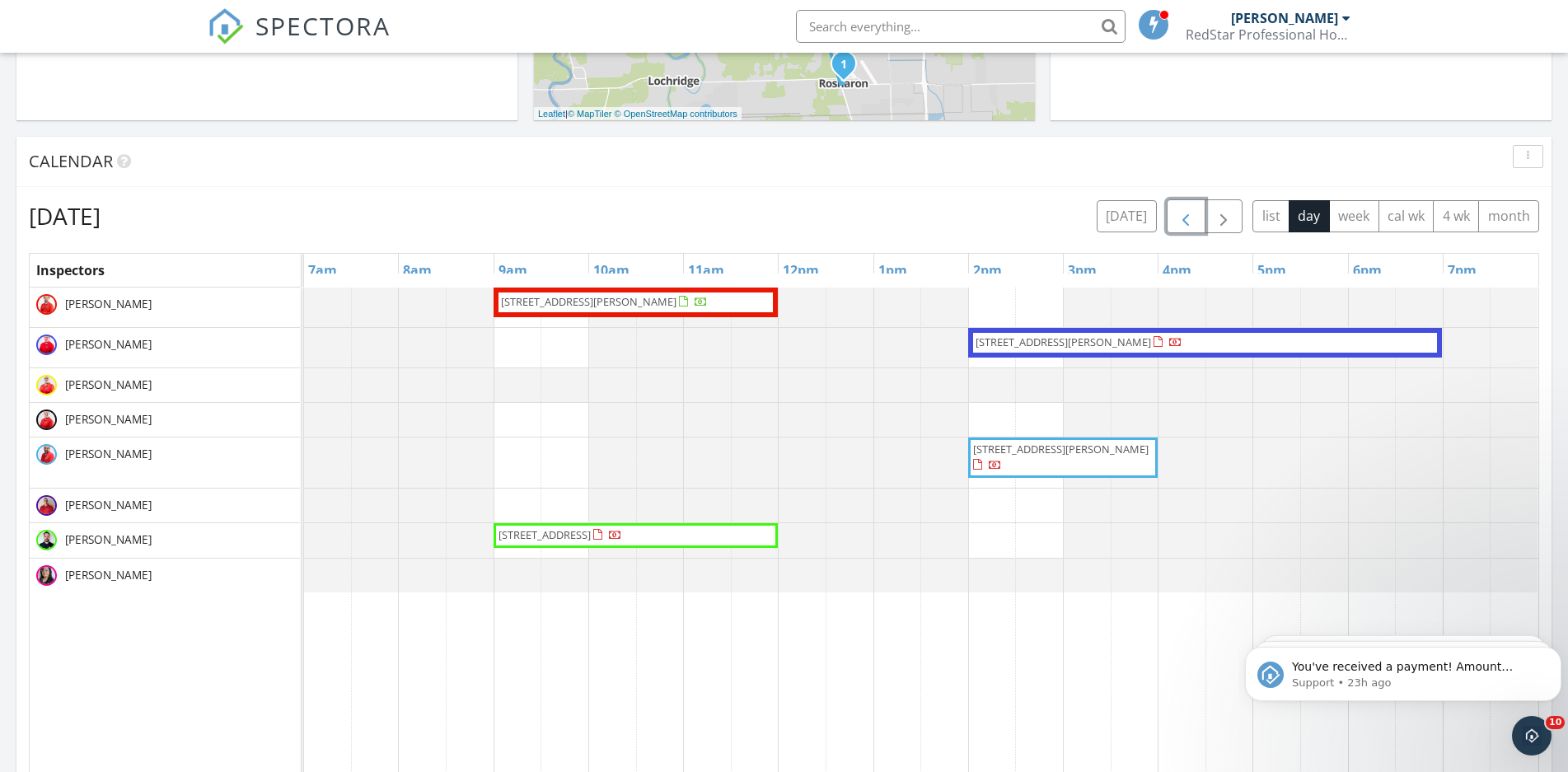
click at [1187, 216] on span "button" at bounding box center [1186, 217] width 20 height 20
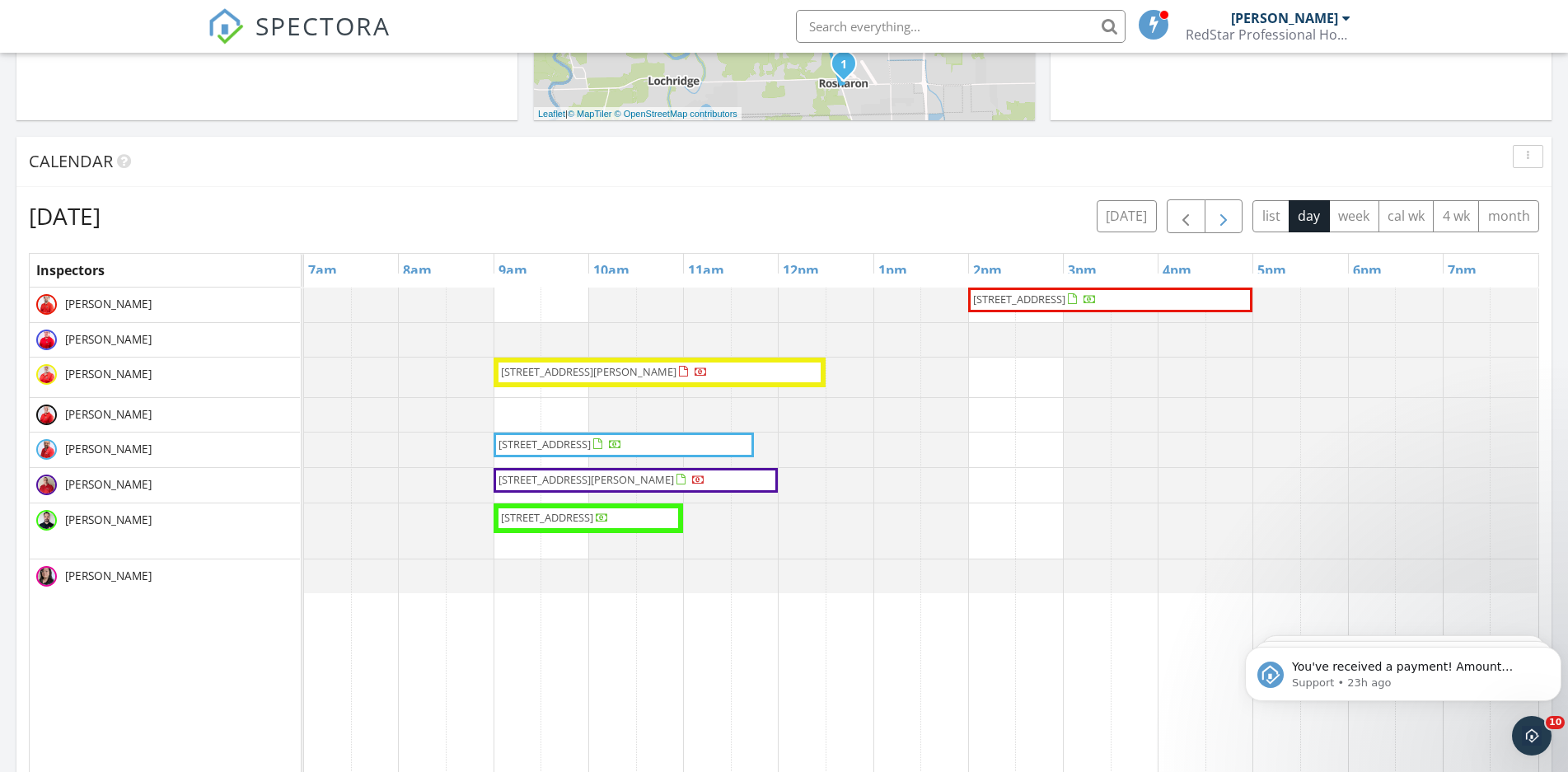
click at [1224, 216] on span "button" at bounding box center [1224, 217] width 20 height 20
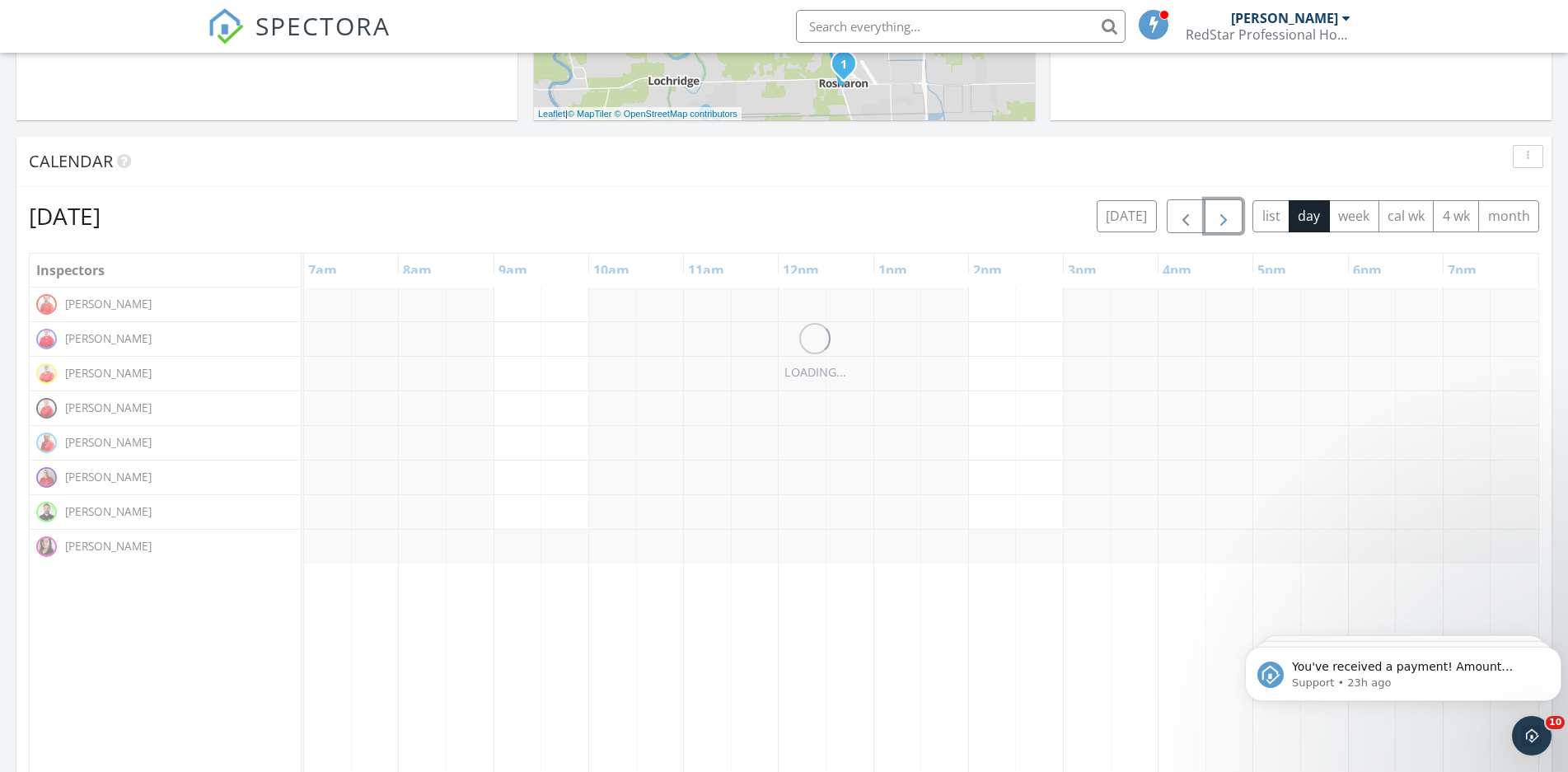
click at [1224, 216] on span "button" at bounding box center [1224, 217] width 20 height 20
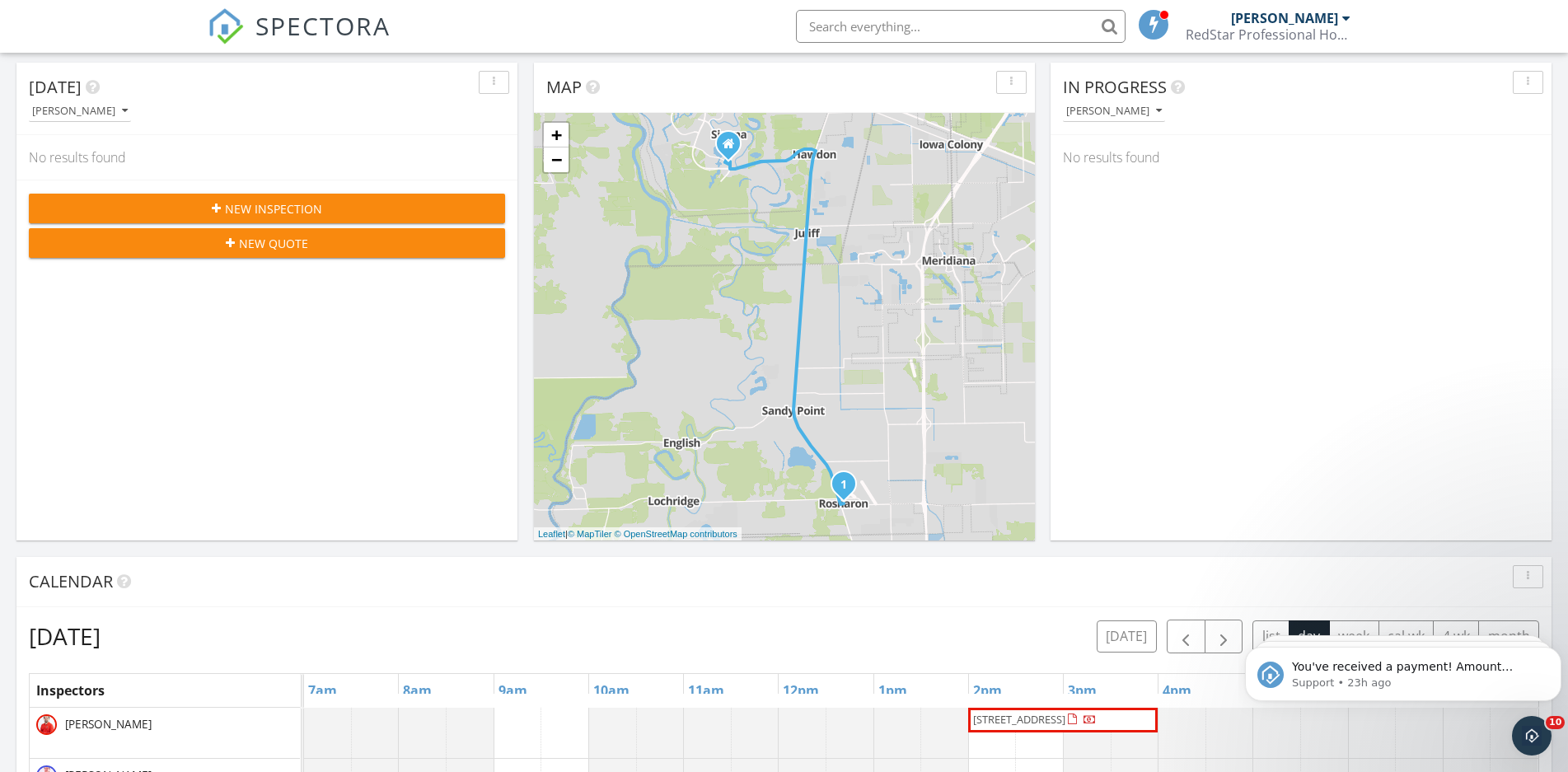
scroll to position [0, 0]
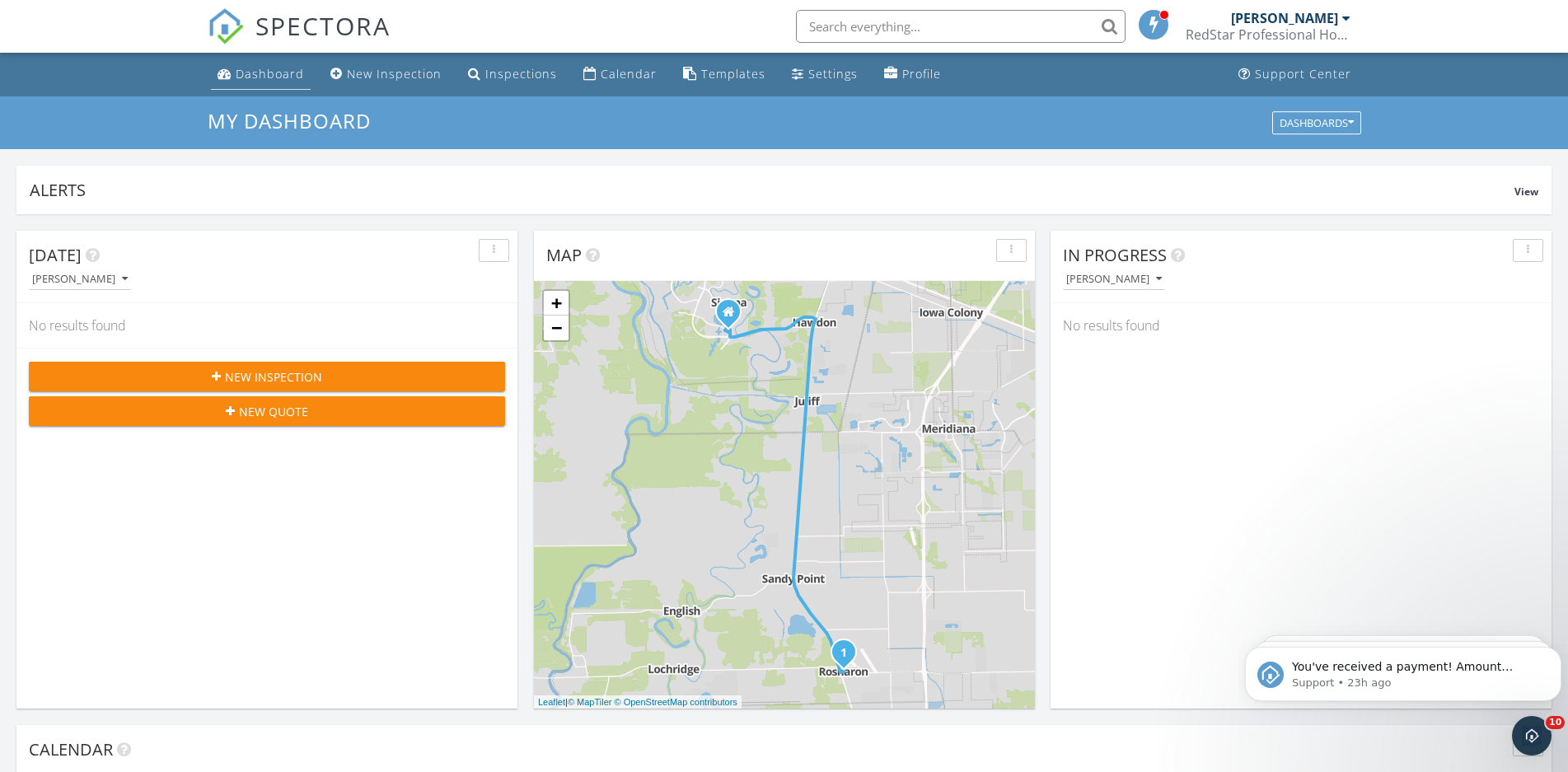
click at [260, 65] on link "Dashboard" at bounding box center [261, 74] width 99 height 31
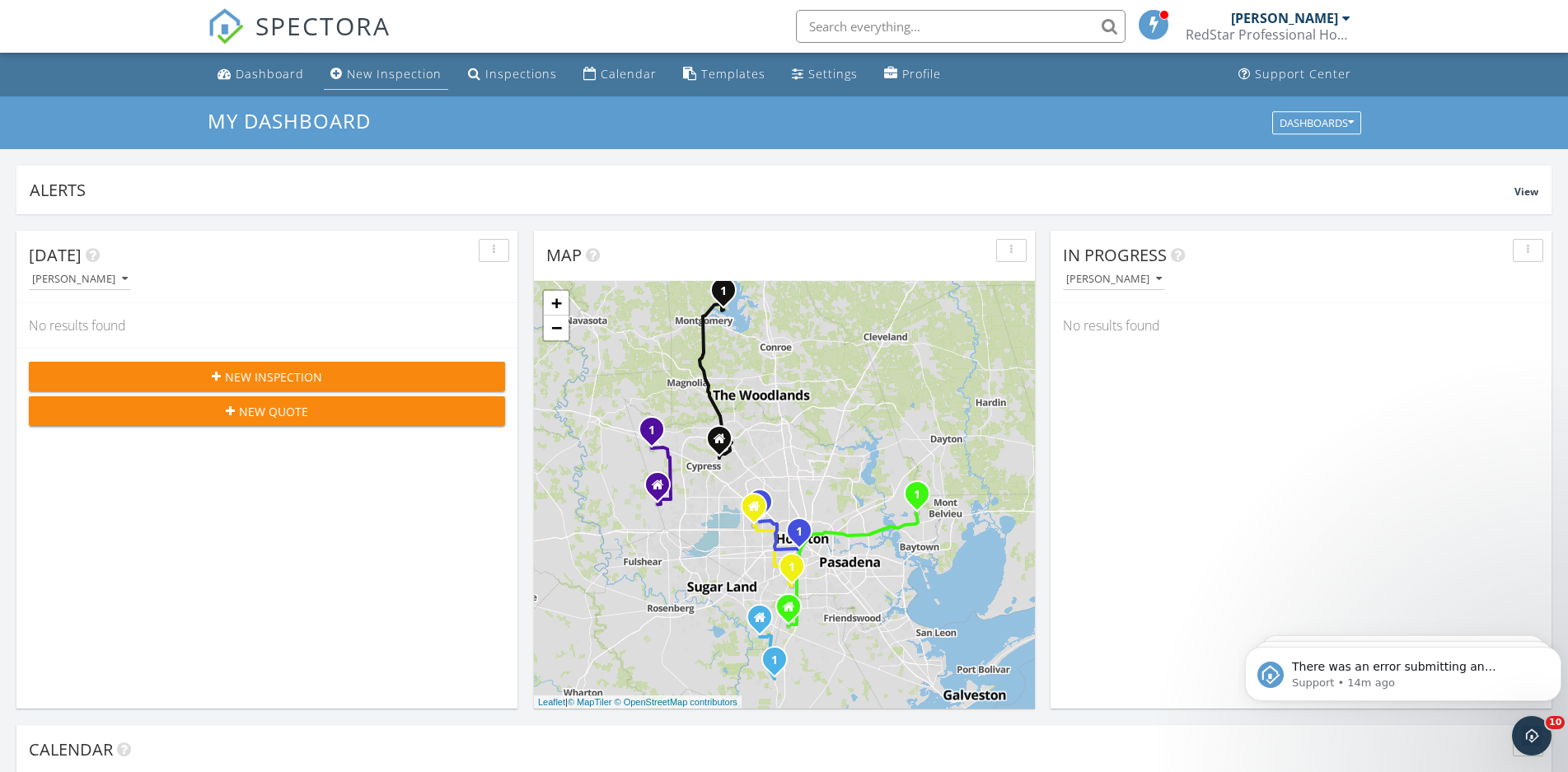
click at [386, 86] on link "New Inspection" at bounding box center [386, 74] width 124 height 31
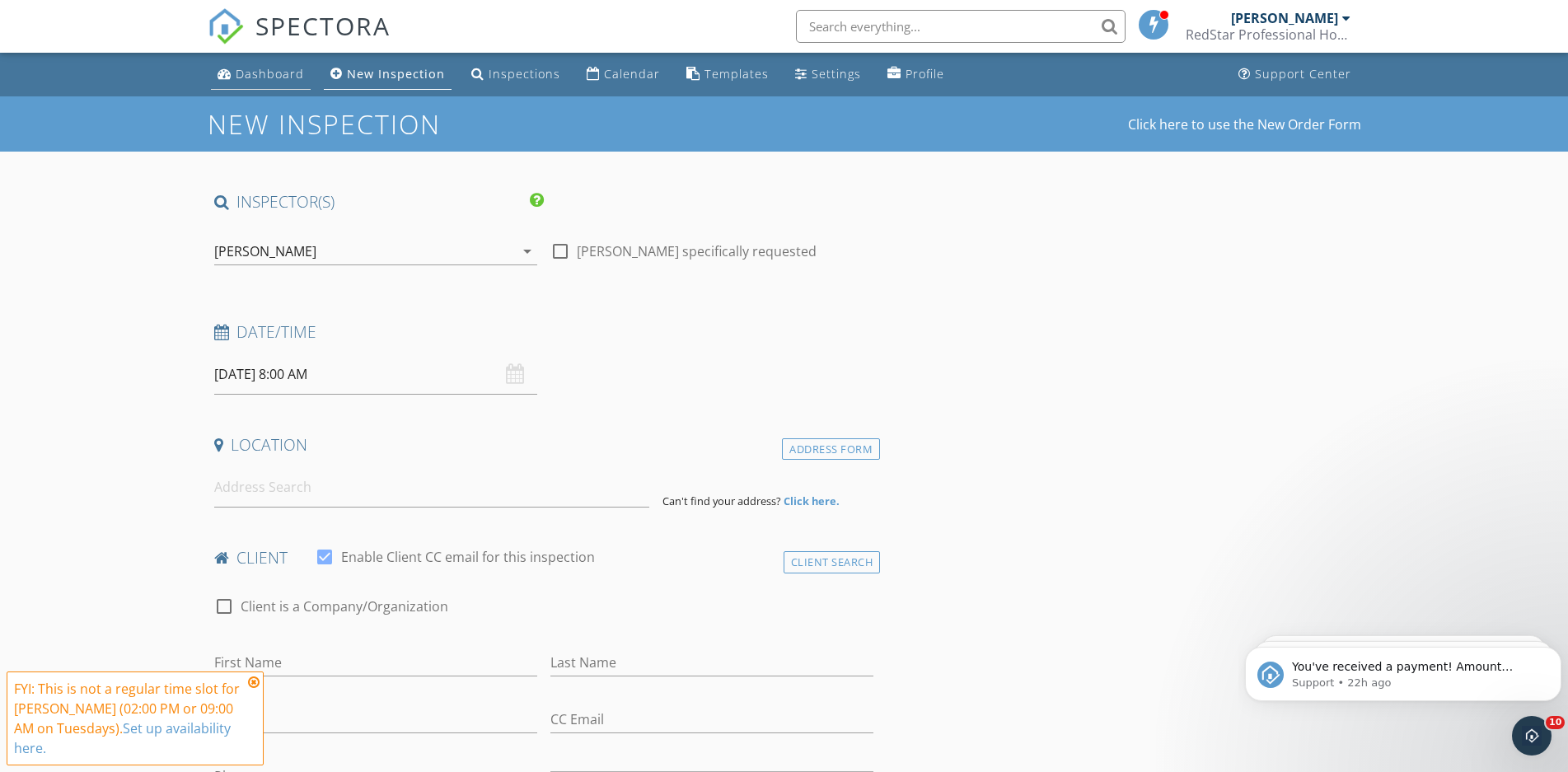
click at [265, 89] on link "Dashboard" at bounding box center [261, 74] width 99 height 31
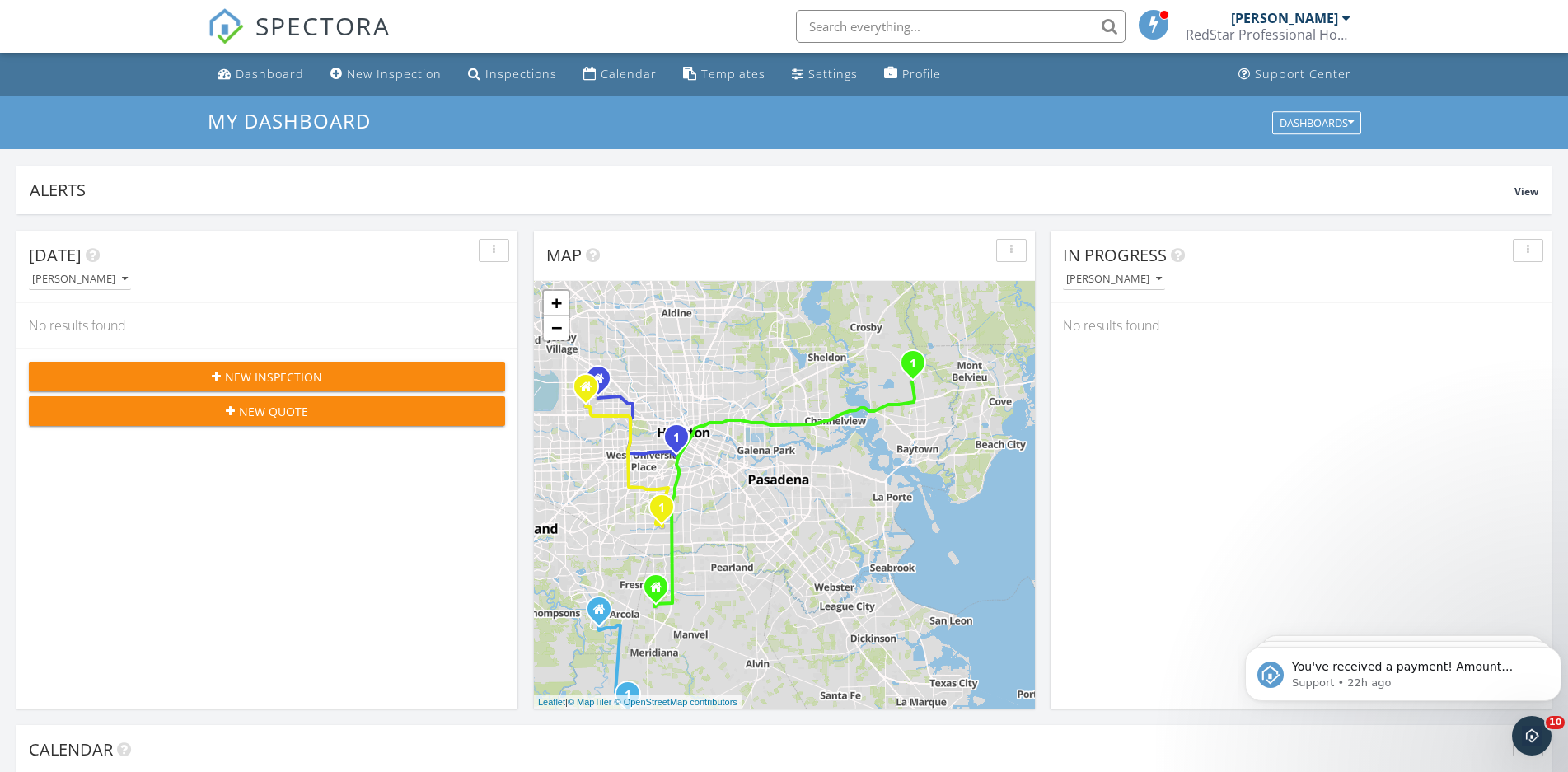
click at [869, 15] on input "text" at bounding box center [961, 26] width 329 height 33
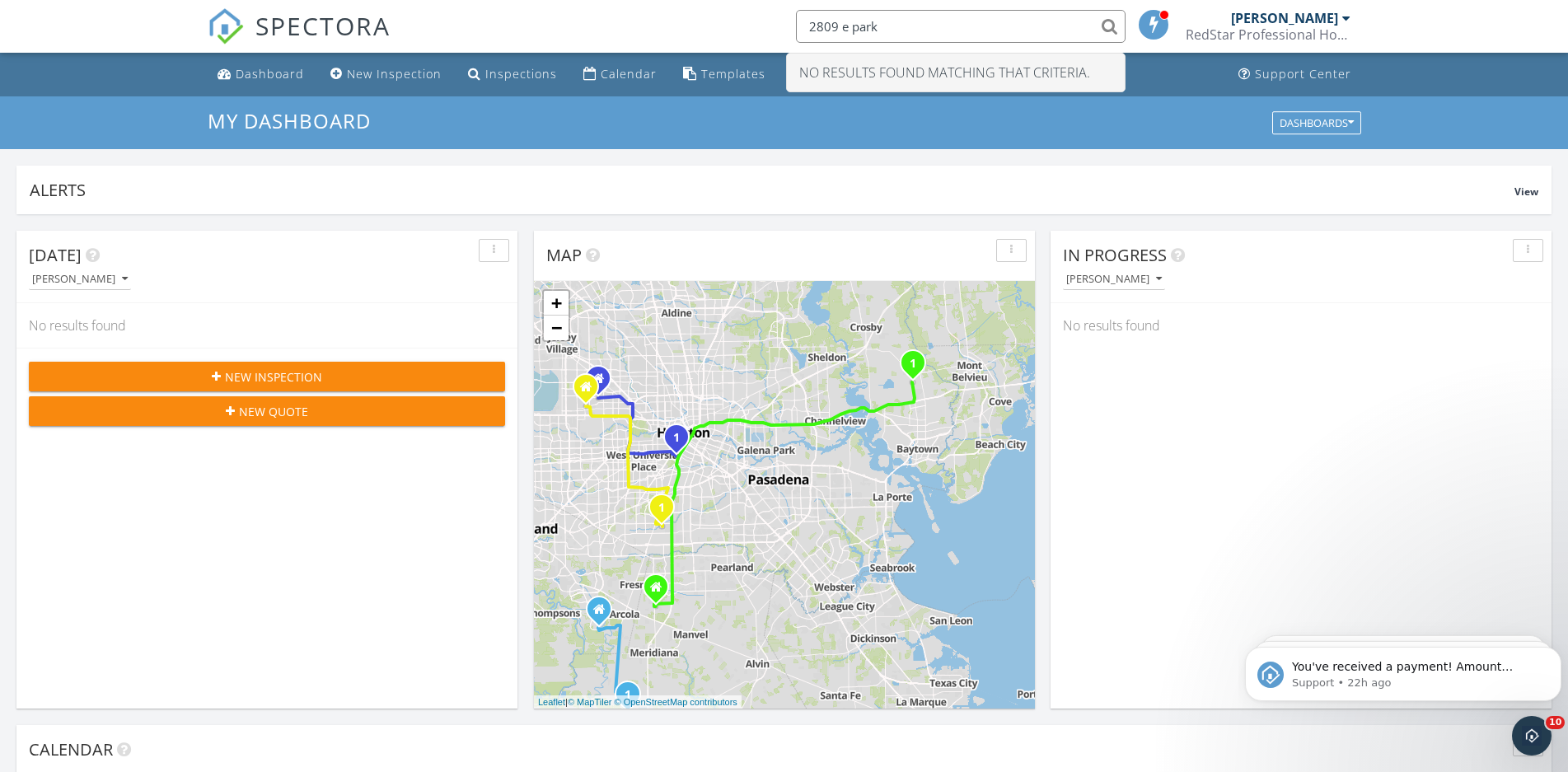
drag, startPoint x: 904, startPoint y: 18, endPoint x: 774, endPoint y: 31, distance: 130.6
click at [796, 31] on input "2809 e park" at bounding box center [961, 26] width 329 height 33
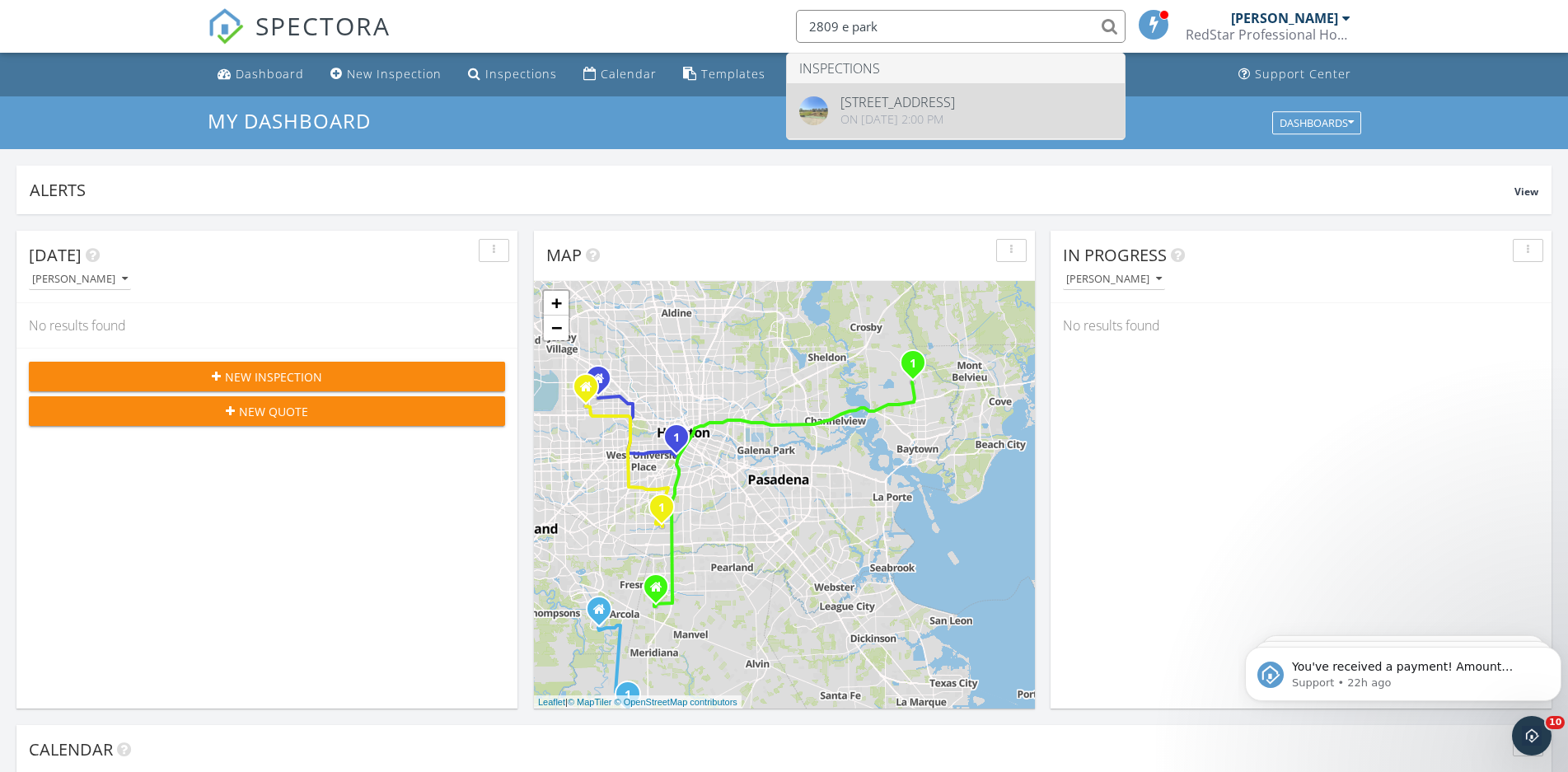
type input "2809 e park"
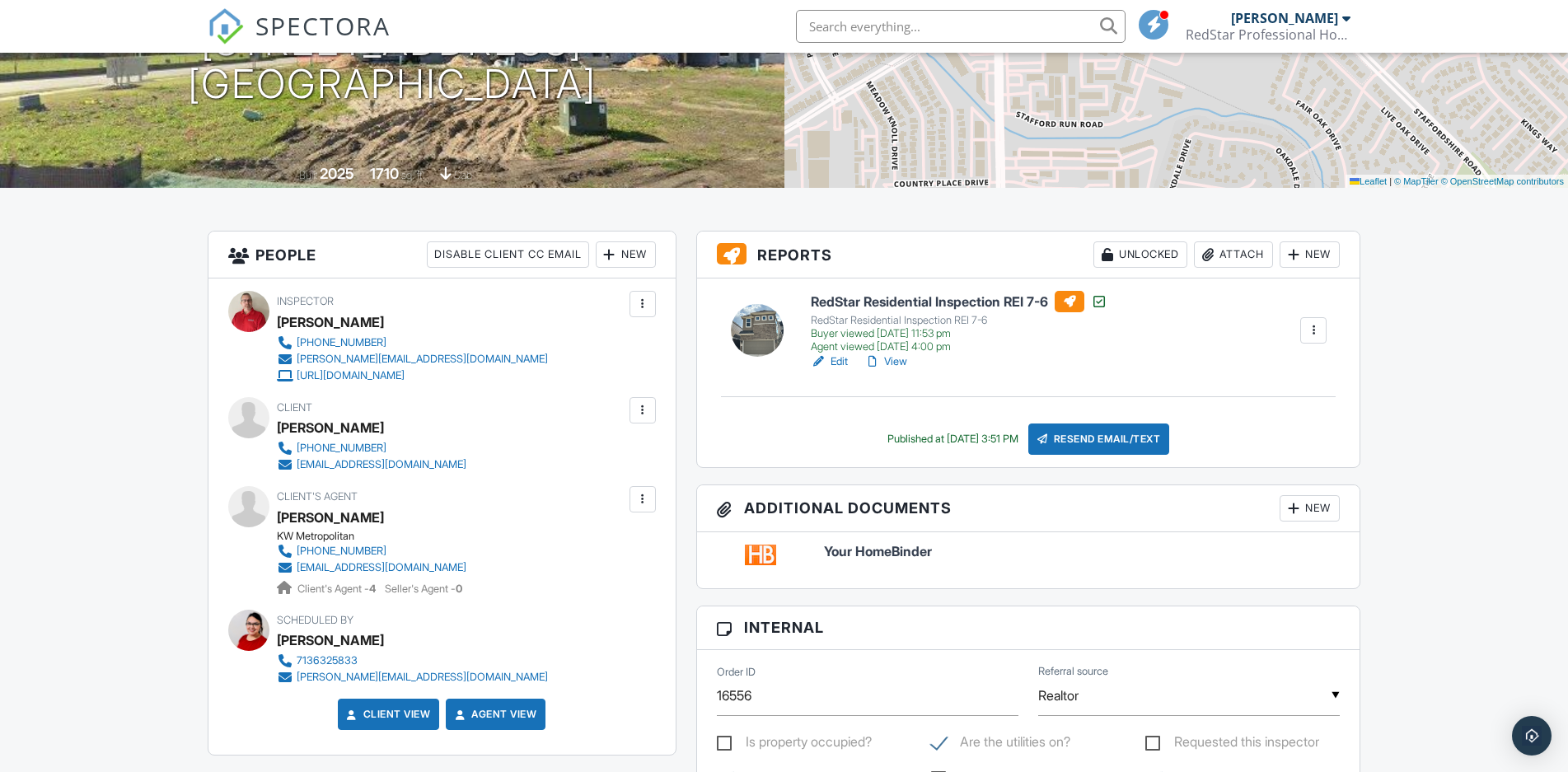
click at [900, 360] on link "View" at bounding box center [885, 362] width 43 height 17
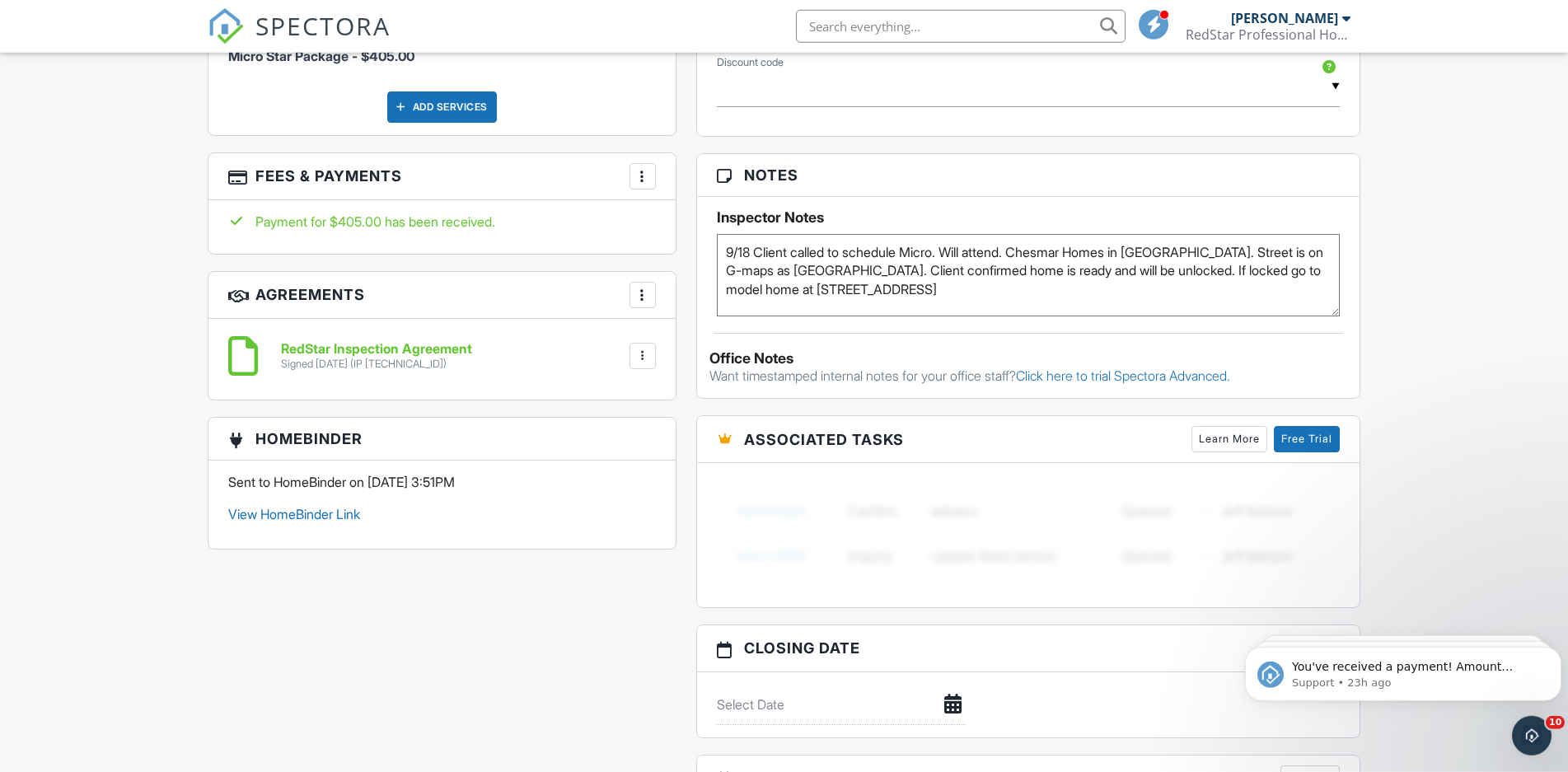
scroll to position [1092, 0]
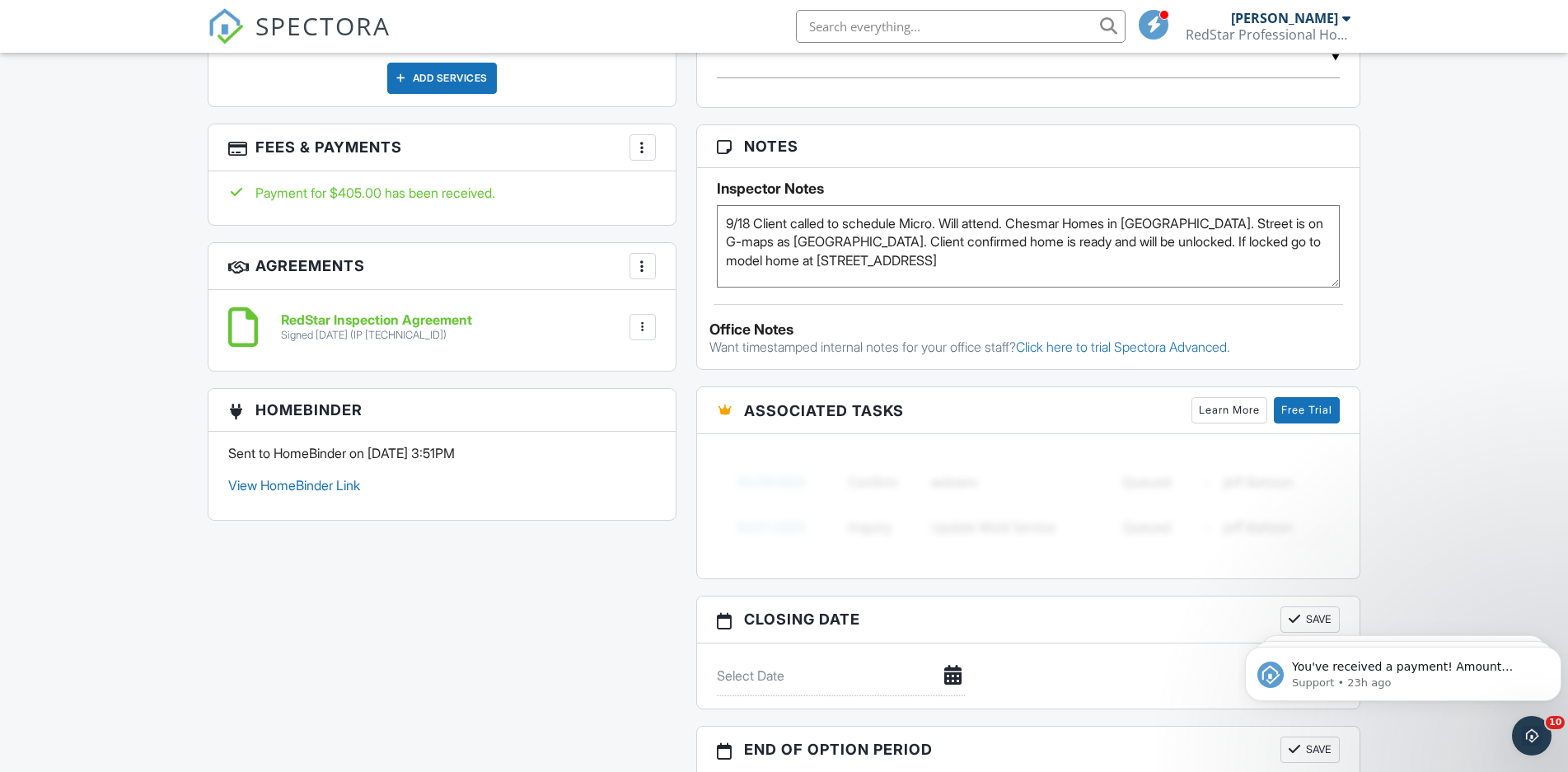
click at [952, 264] on textarea "9/18 Client called to schedule Micro. Will attend. Chesmar Homes in [GEOGRAPHIC…" at bounding box center [1029, 247] width 624 height 83
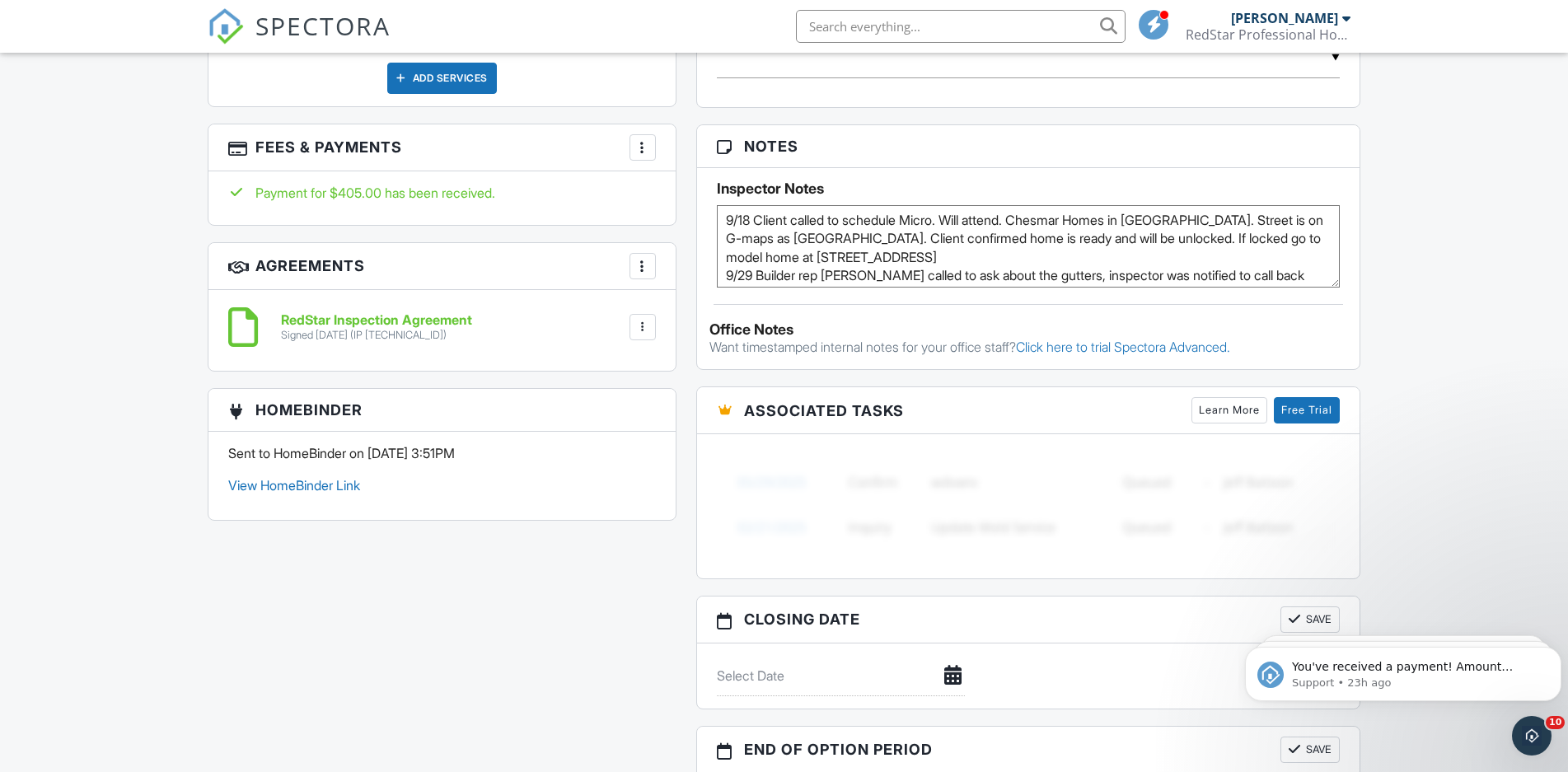
scroll to position [21, 0]
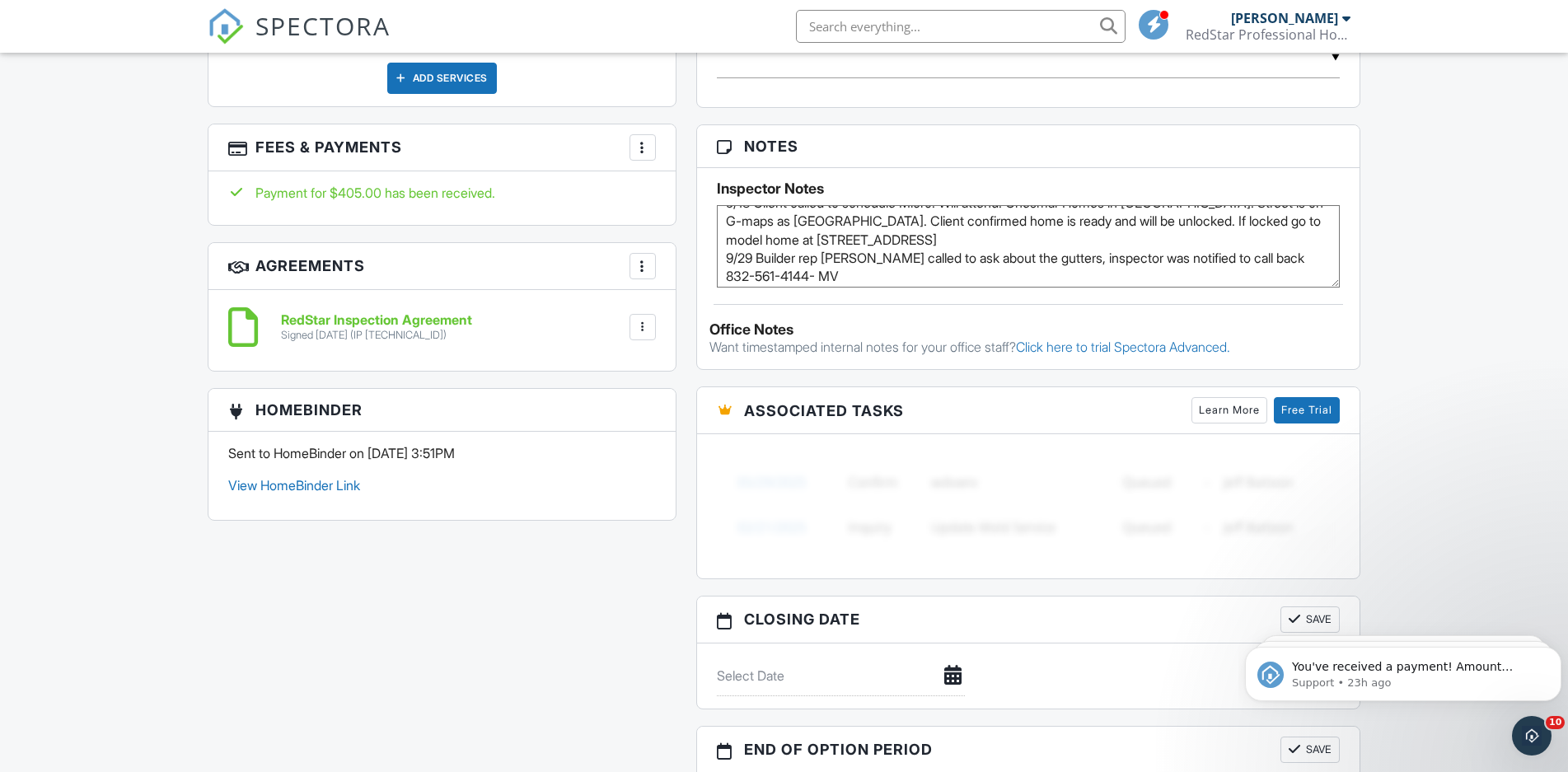
type textarea "9/18 Client called to schedule Micro. Will attend. Chesmar Homes in Park Hill. …"
click at [1465, 320] on div "Dashboard New Inspection Inspections Calendar Templates Settings Profile Suppor…" at bounding box center [784, 266] width 1568 height 2610
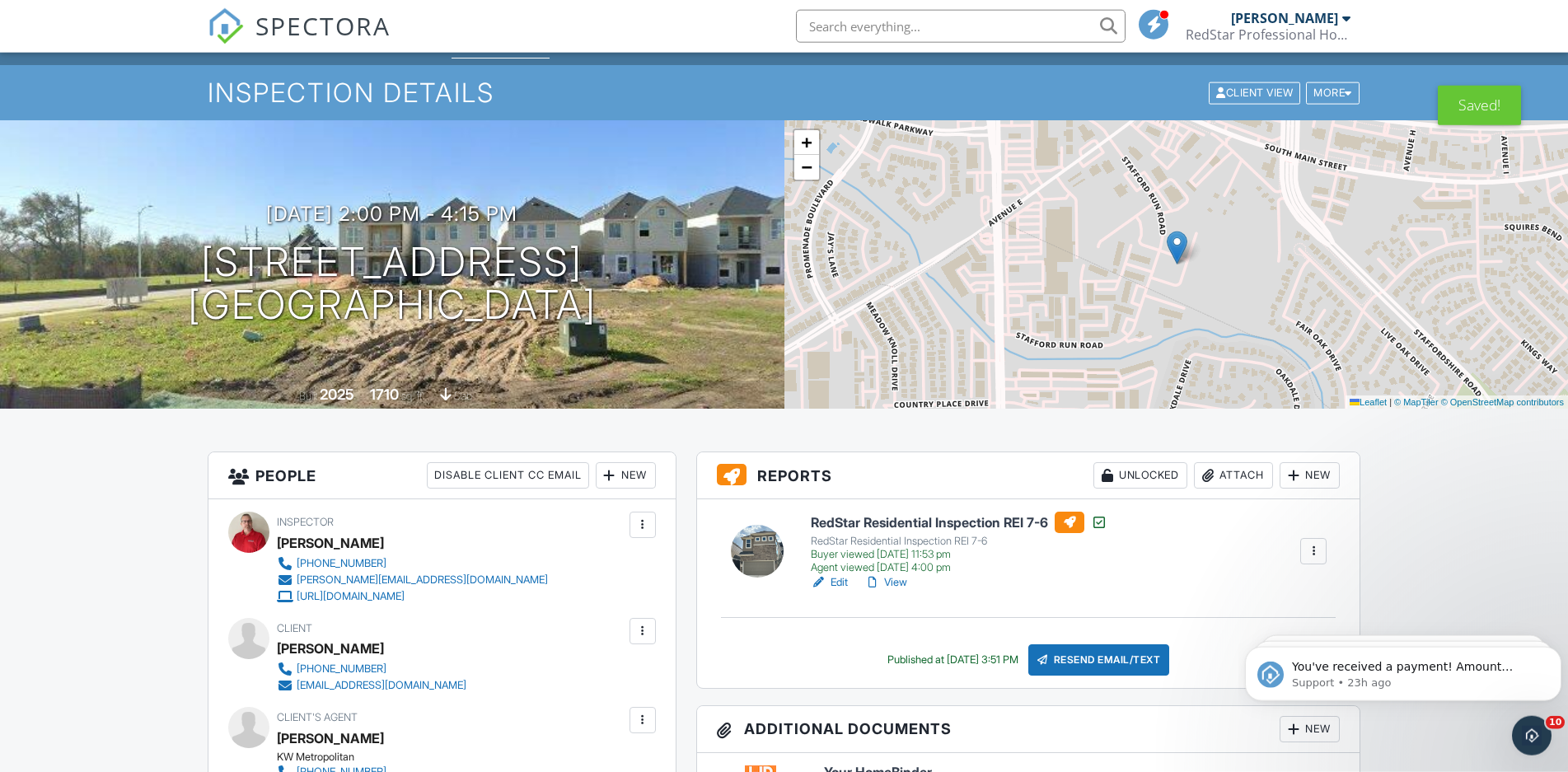
scroll to position [0, 0]
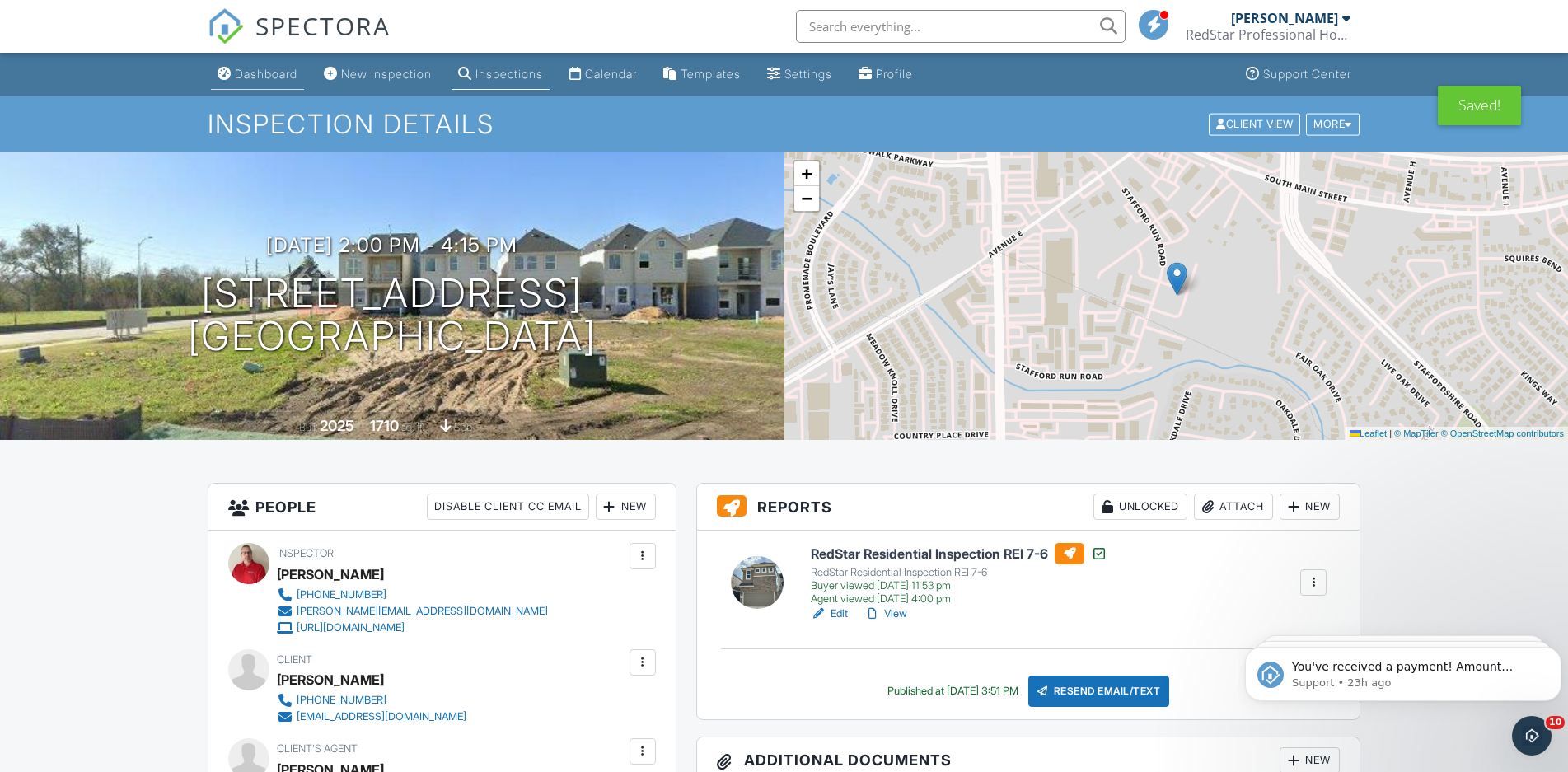
click at [253, 74] on div "Dashboard" at bounding box center [266, 74] width 63 height 14
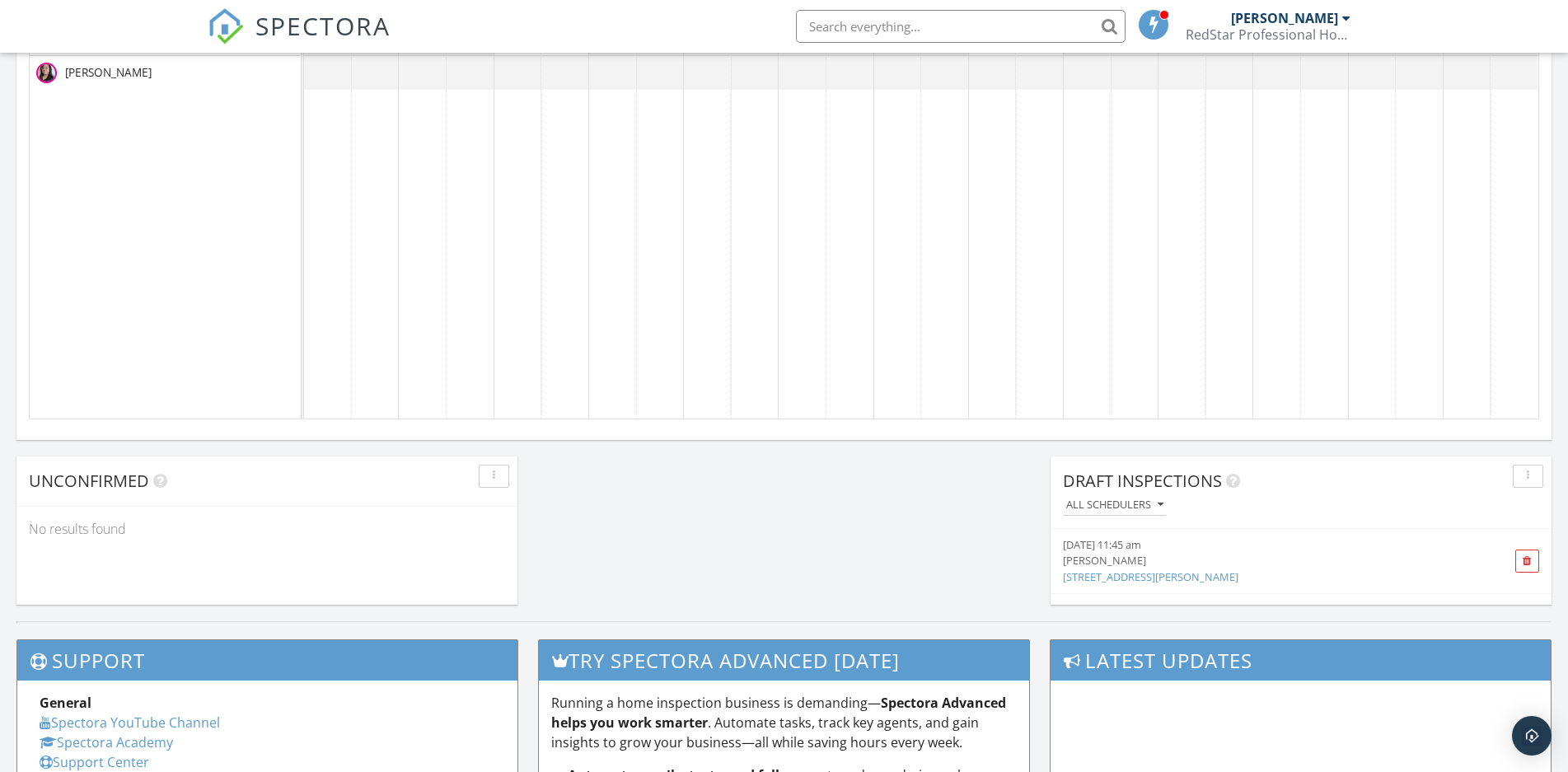
scroll to position [672, 0]
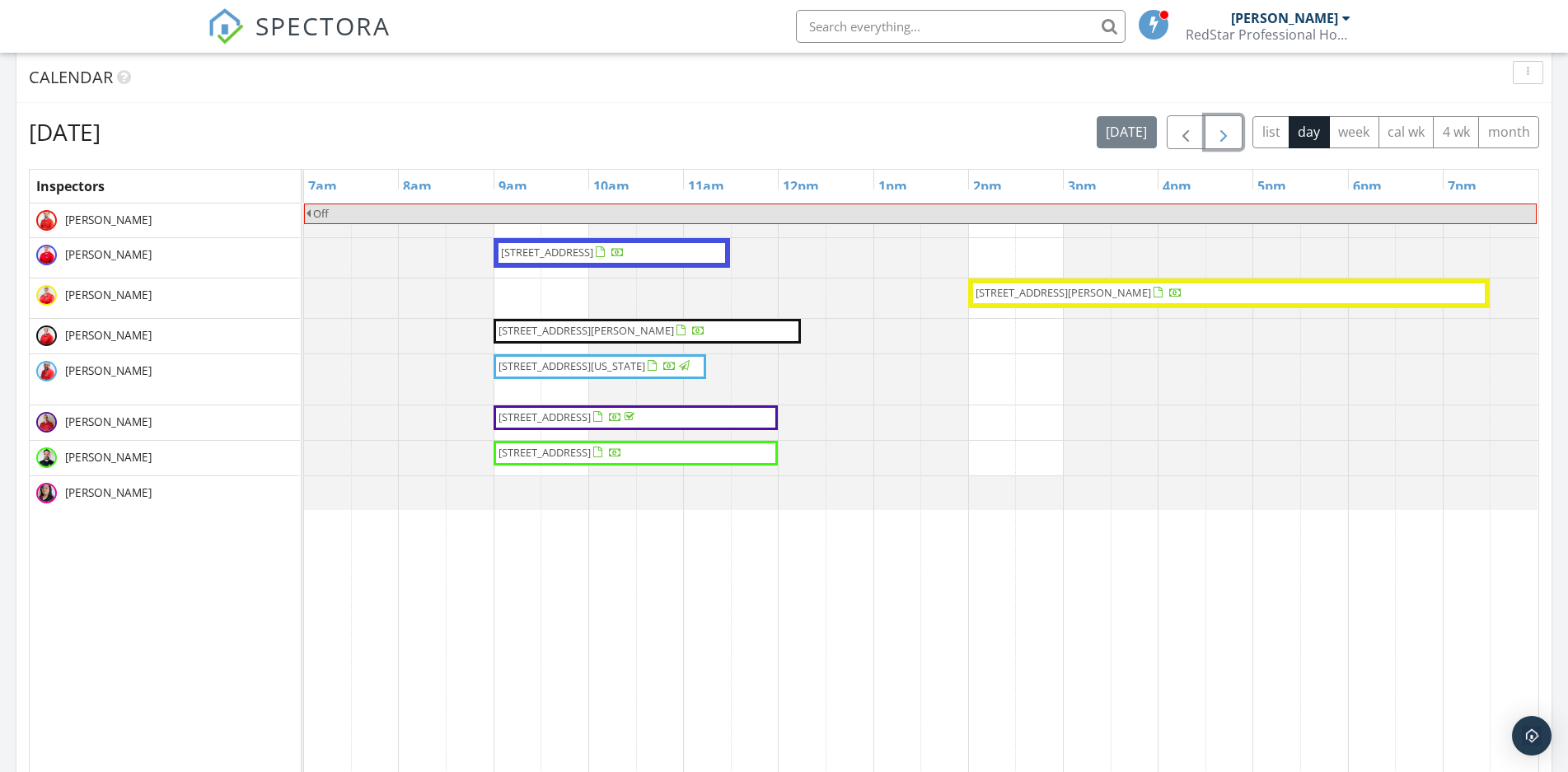
click at [1232, 135] on span "button" at bounding box center [1224, 132] width 20 height 20
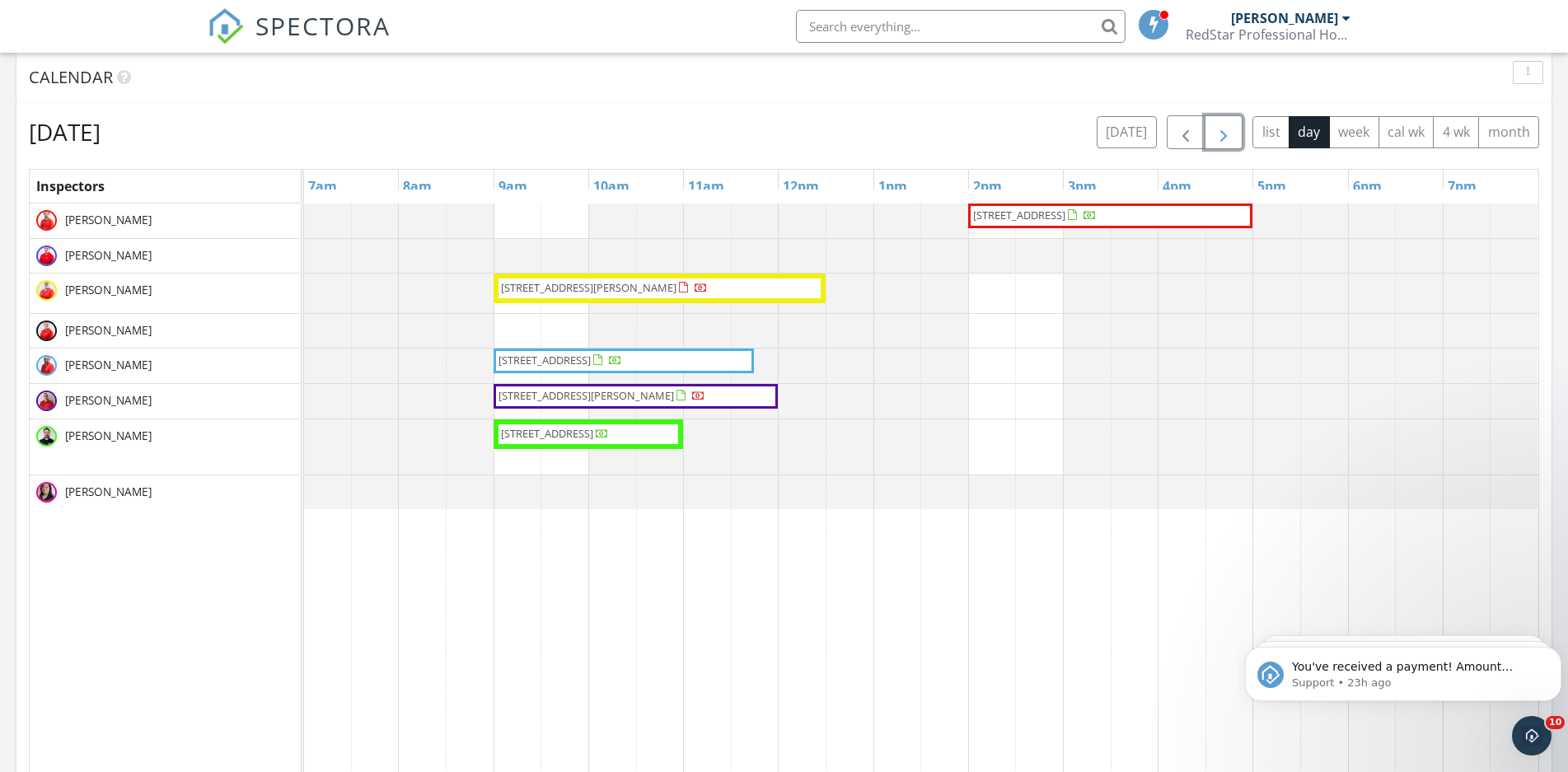
scroll to position [0, 0]
click at [1232, 135] on span "button" at bounding box center [1224, 132] width 20 height 20
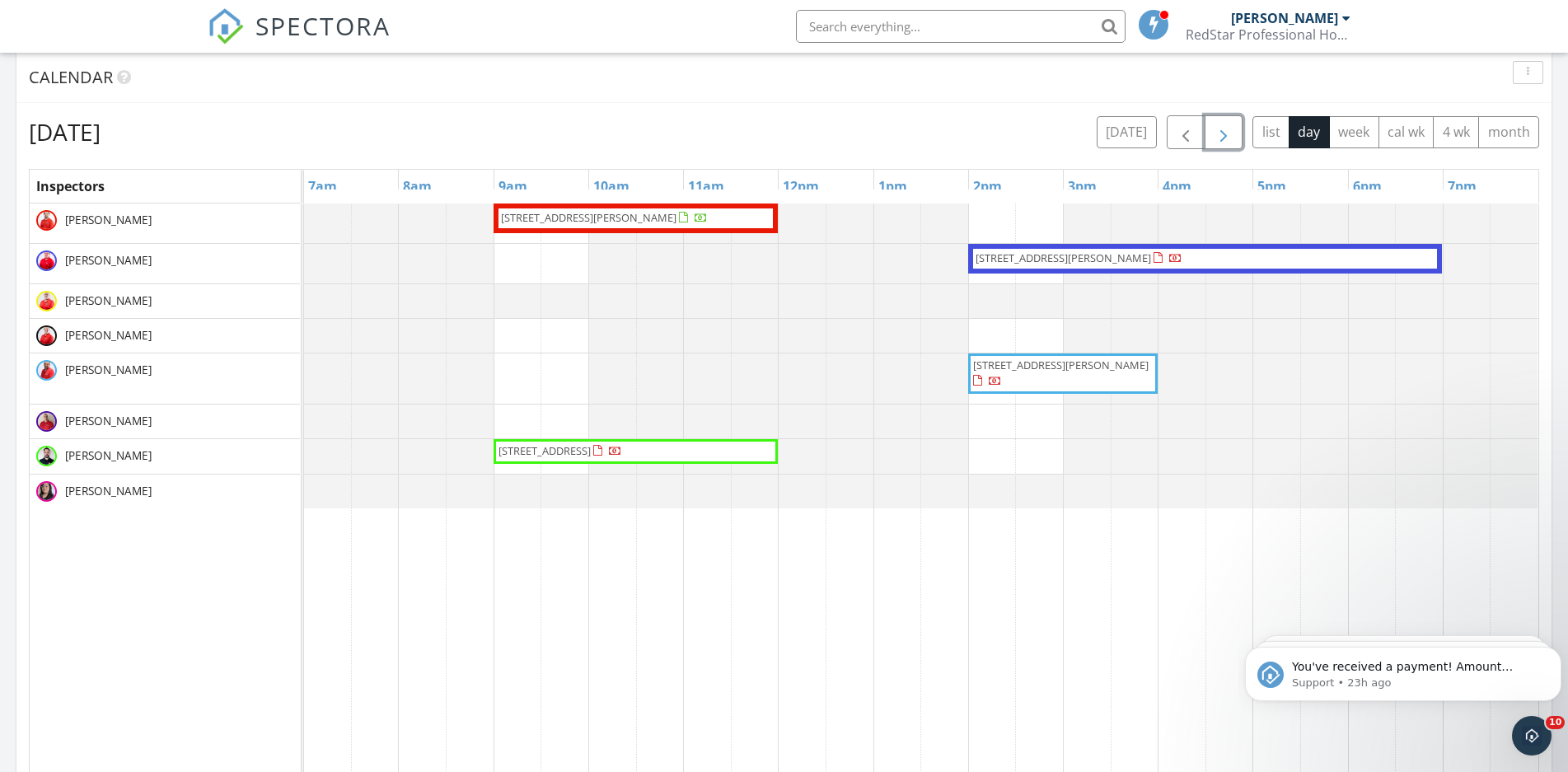
click at [1232, 135] on span "button" at bounding box center [1224, 132] width 20 height 20
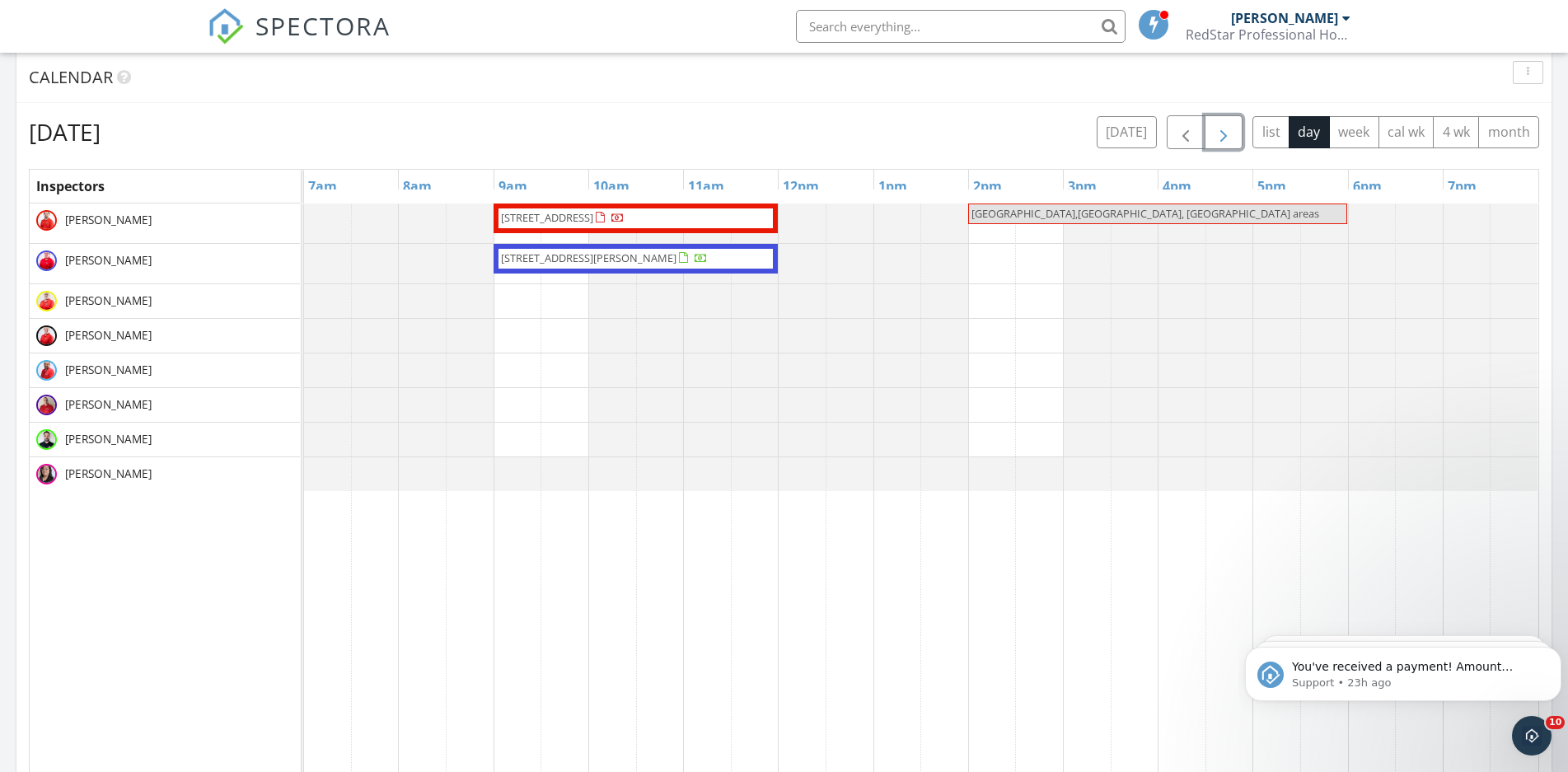
click at [1216, 133] on span "button" at bounding box center [1224, 132] width 20 height 20
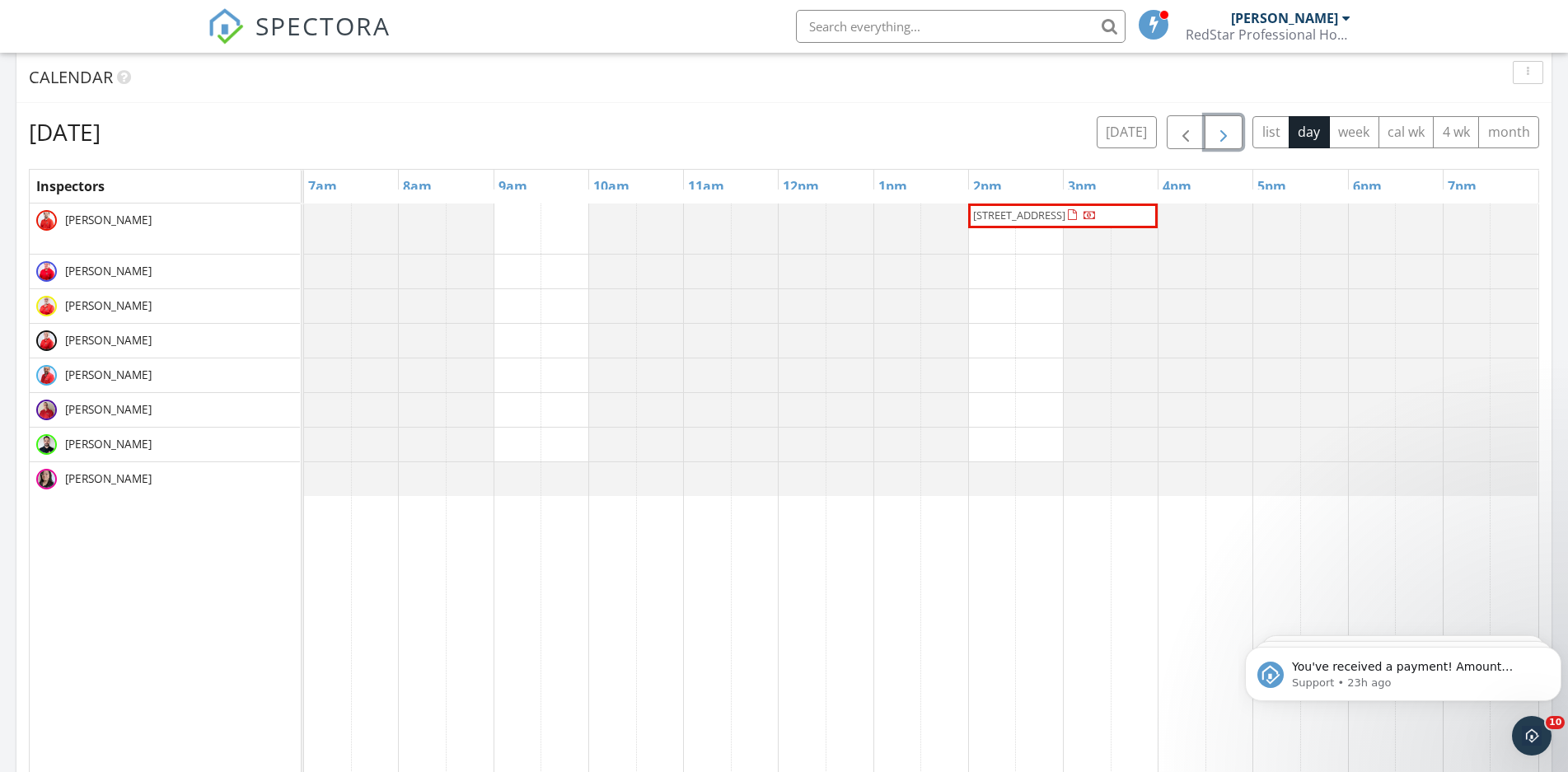
click at [1216, 133] on span "button" at bounding box center [1224, 132] width 20 height 20
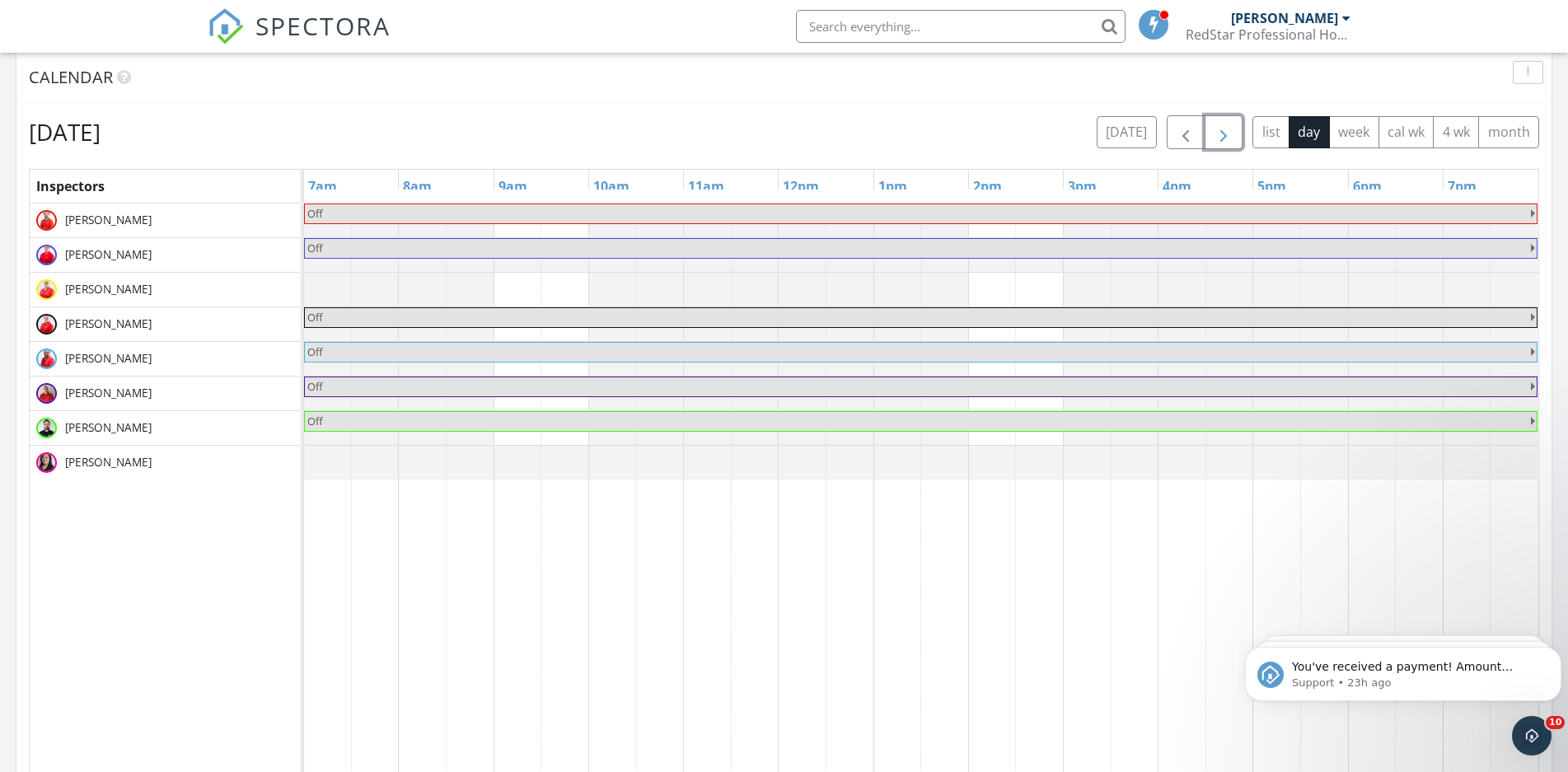
click at [1216, 133] on span "button" at bounding box center [1224, 132] width 20 height 20
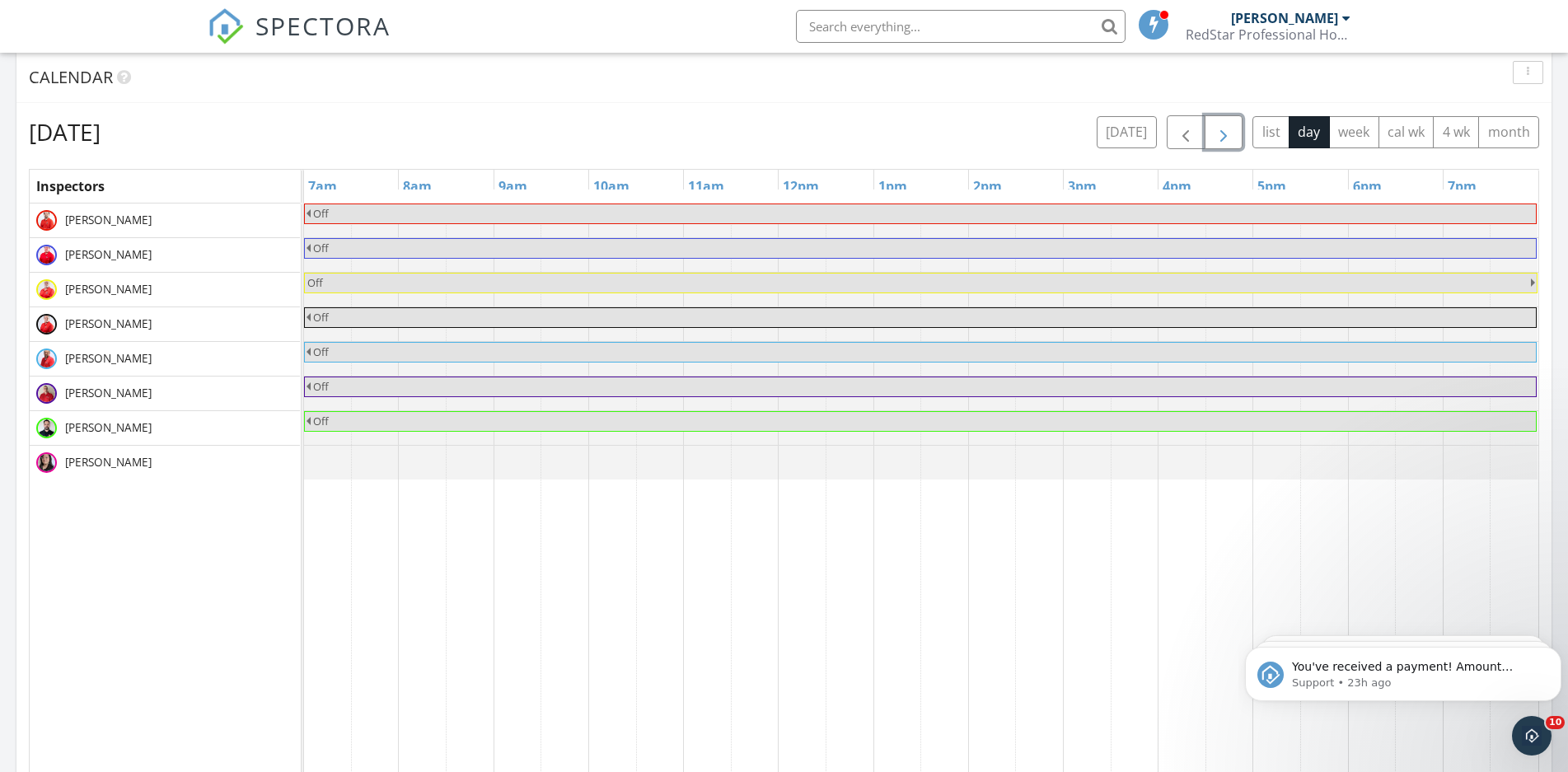
click at [1216, 133] on span "button" at bounding box center [1224, 132] width 20 height 20
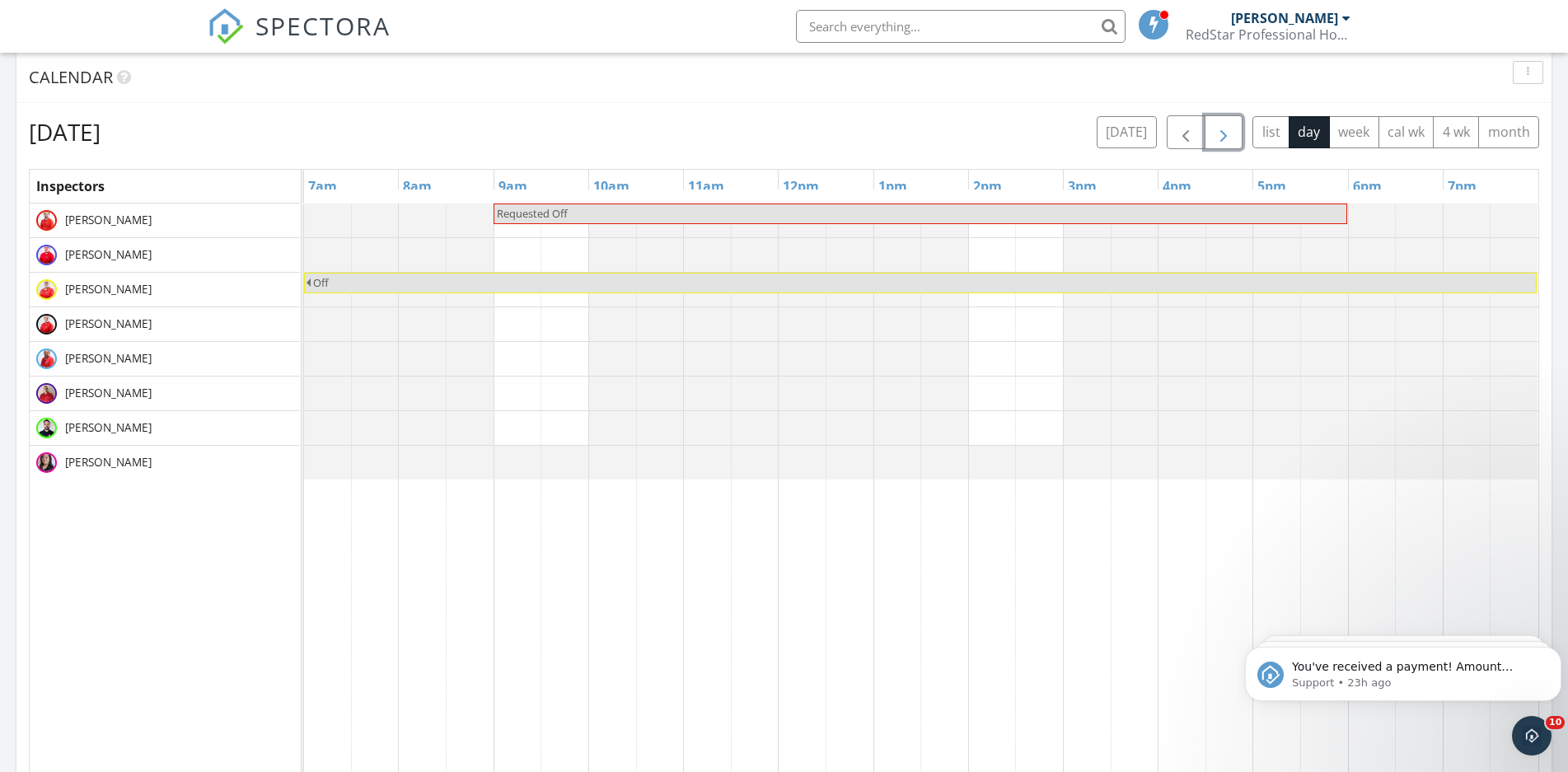
click at [1216, 133] on span "button" at bounding box center [1224, 132] width 20 height 20
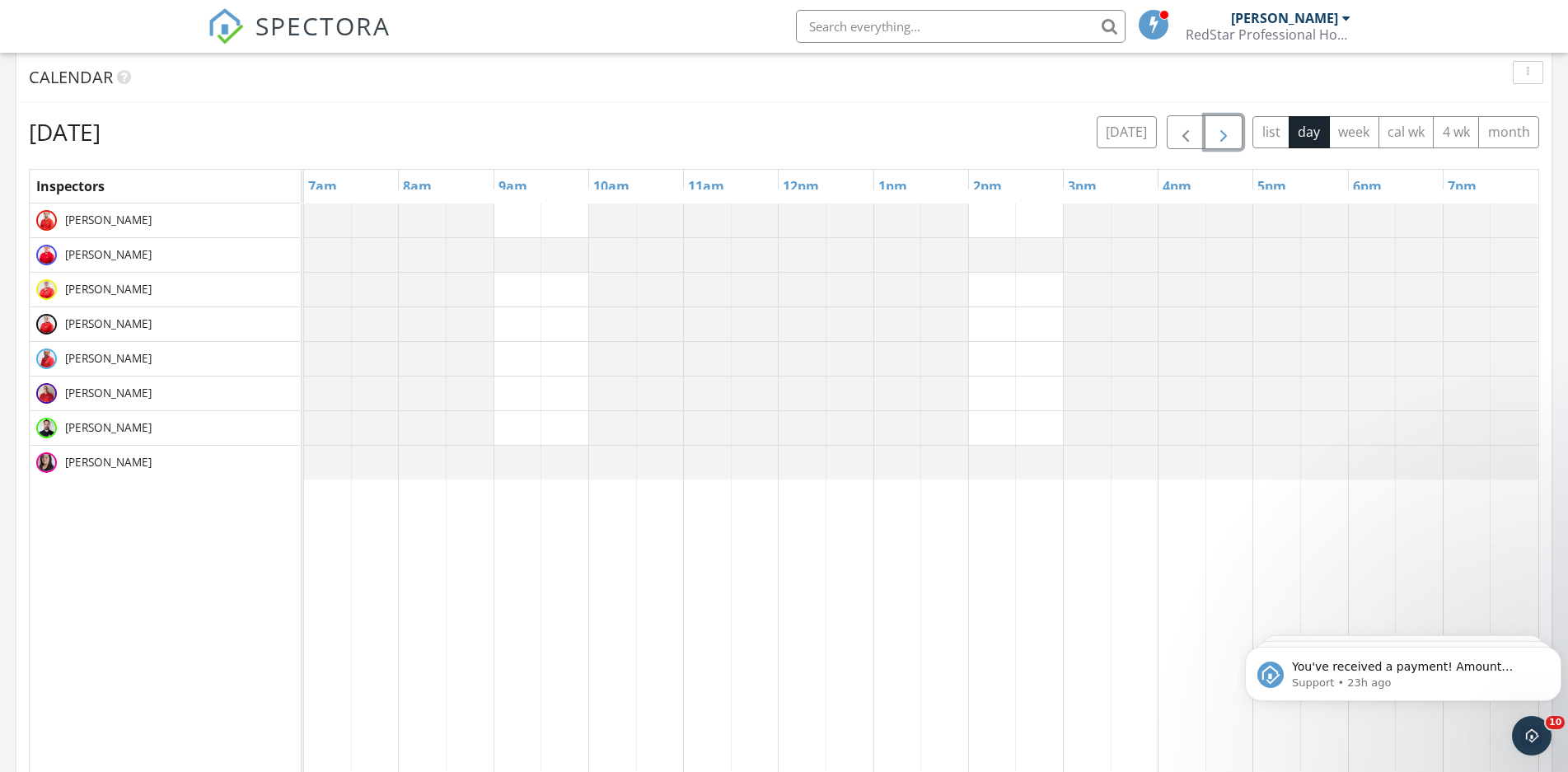
click at [1216, 133] on span "button" at bounding box center [1224, 132] width 20 height 20
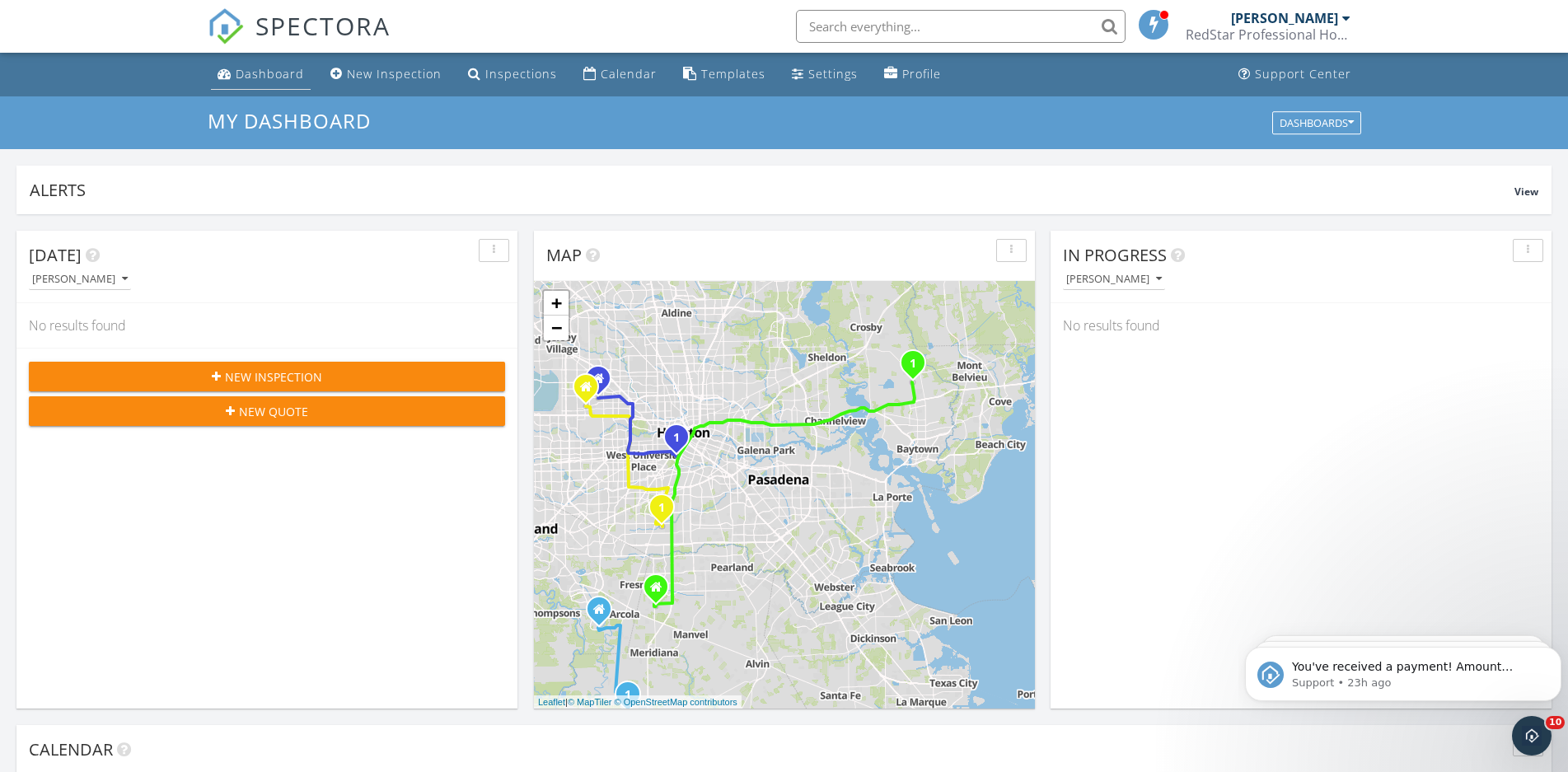
click at [241, 60] on link "Dashboard" at bounding box center [261, 74] width 99 height 31
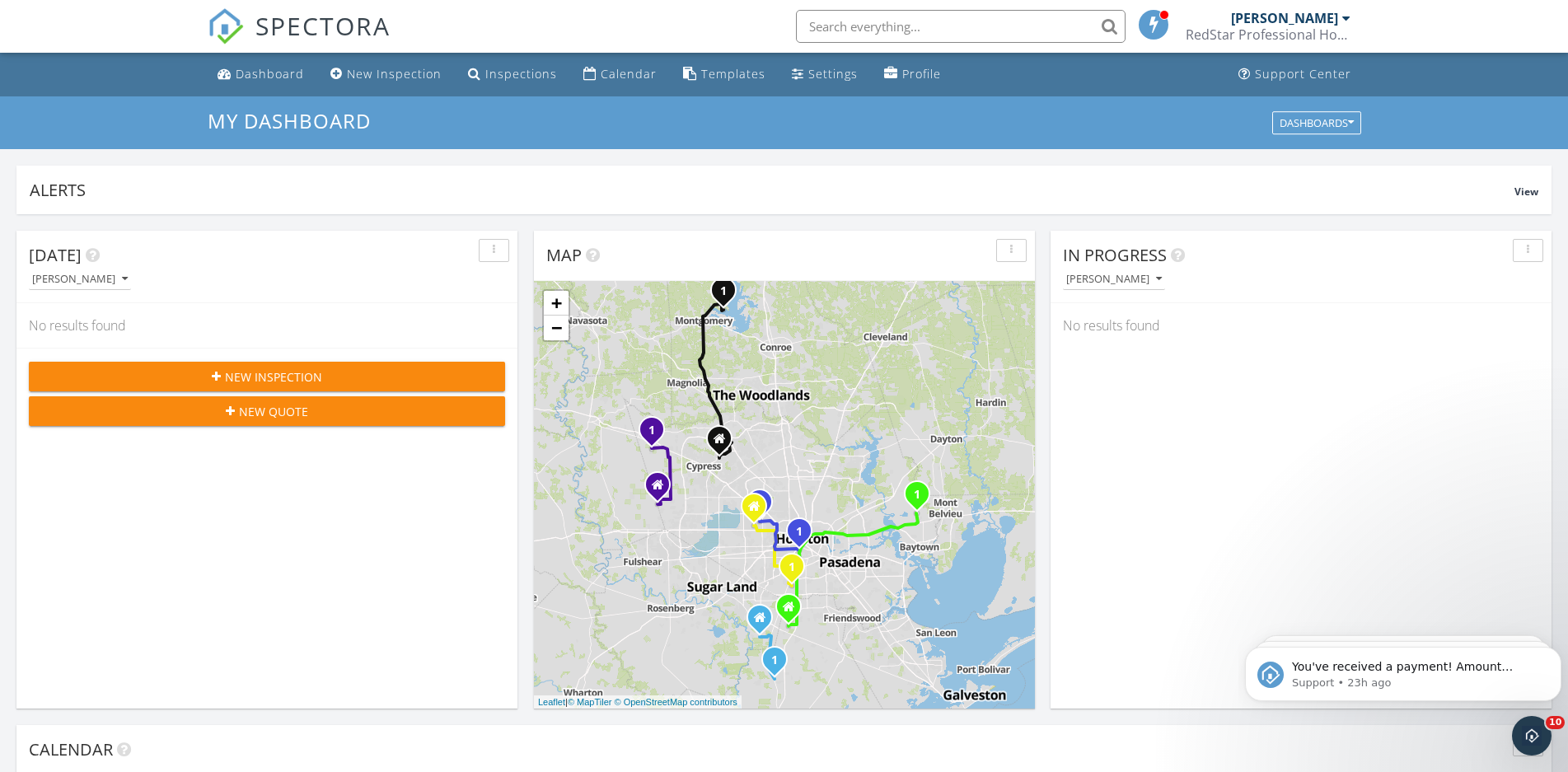
click at [1022, 25] on input "text" at bounding box center [961, 26] width 329 height 33
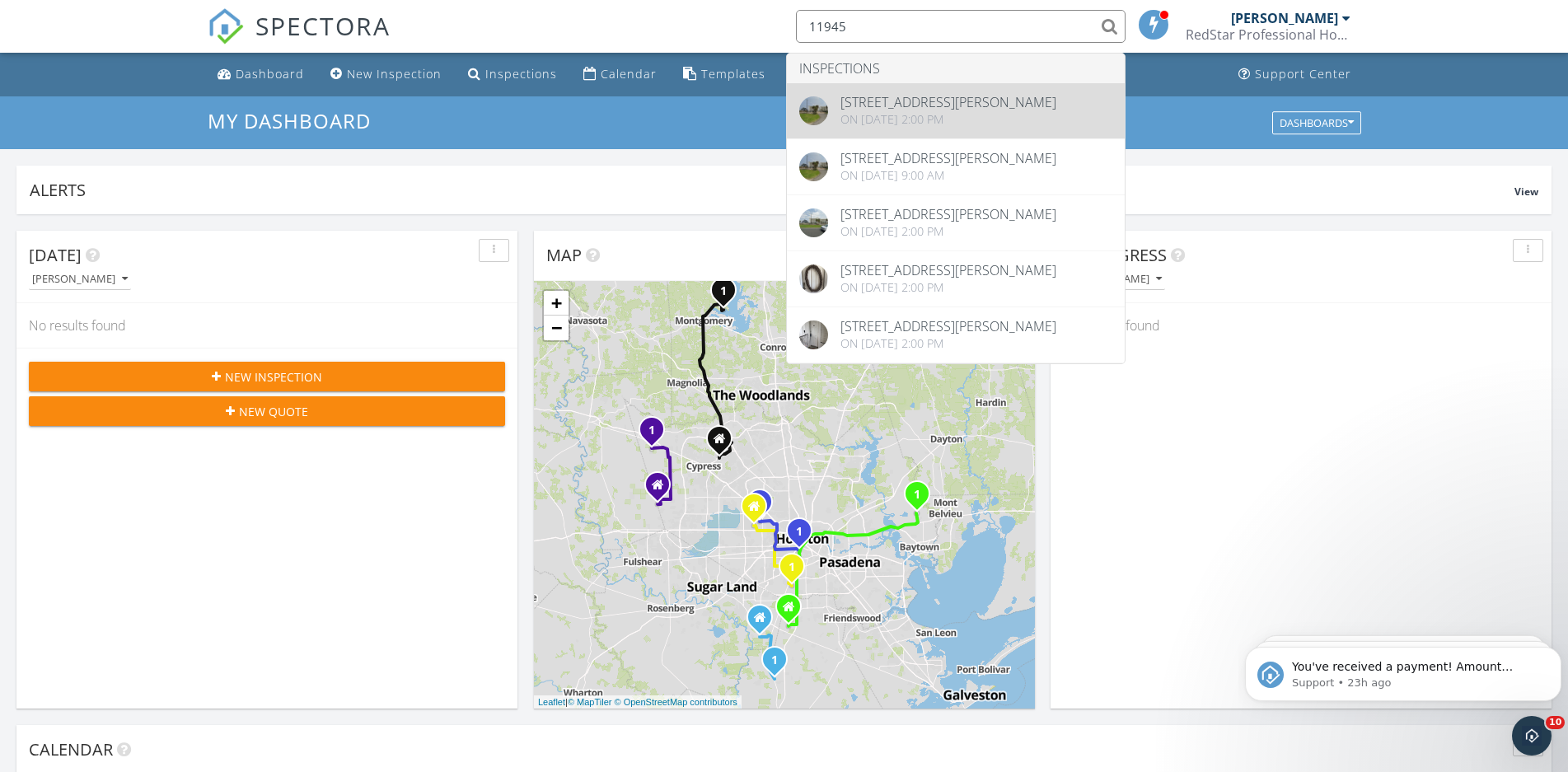
type input "11945"
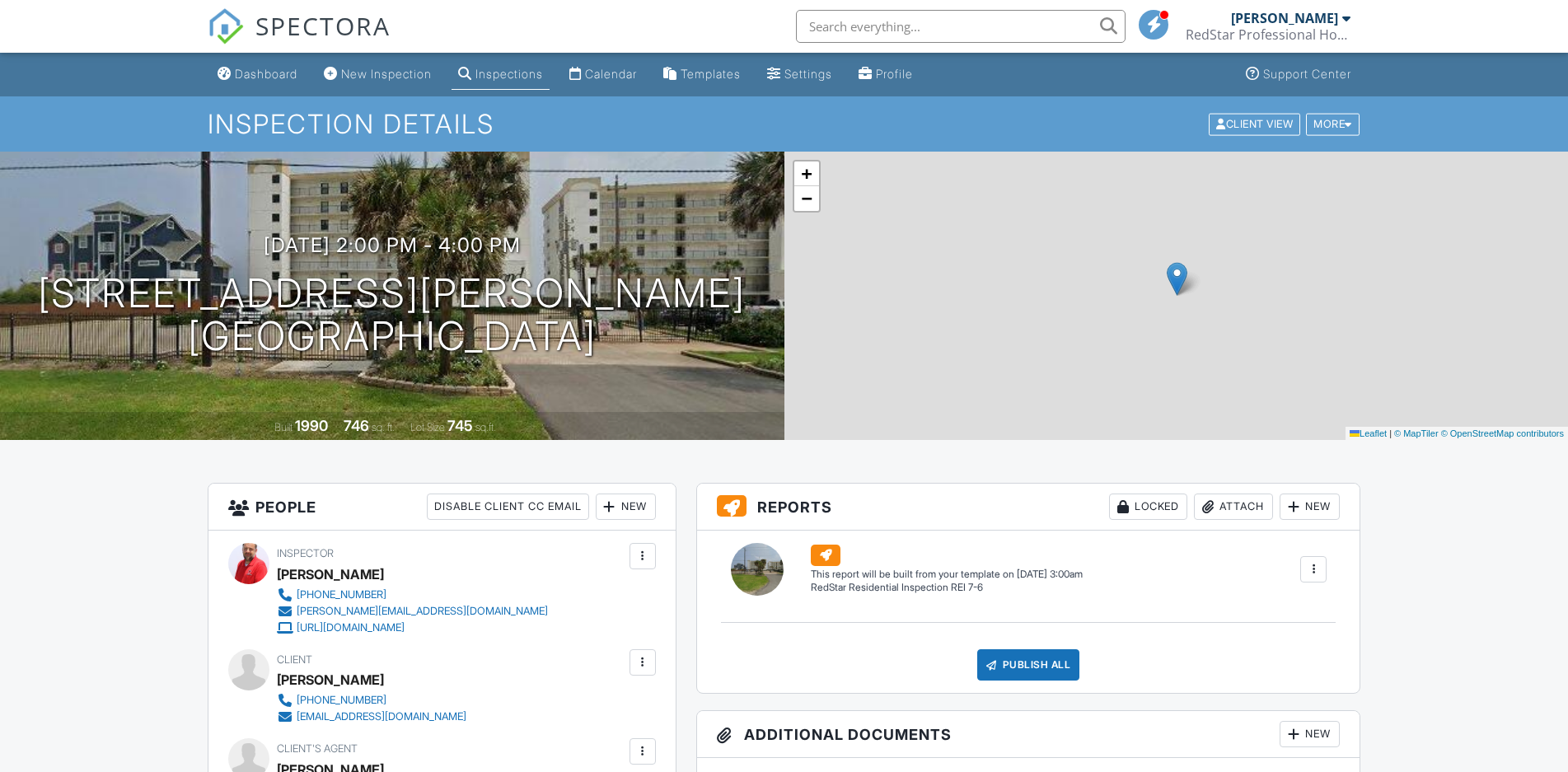
checkbox input "true"
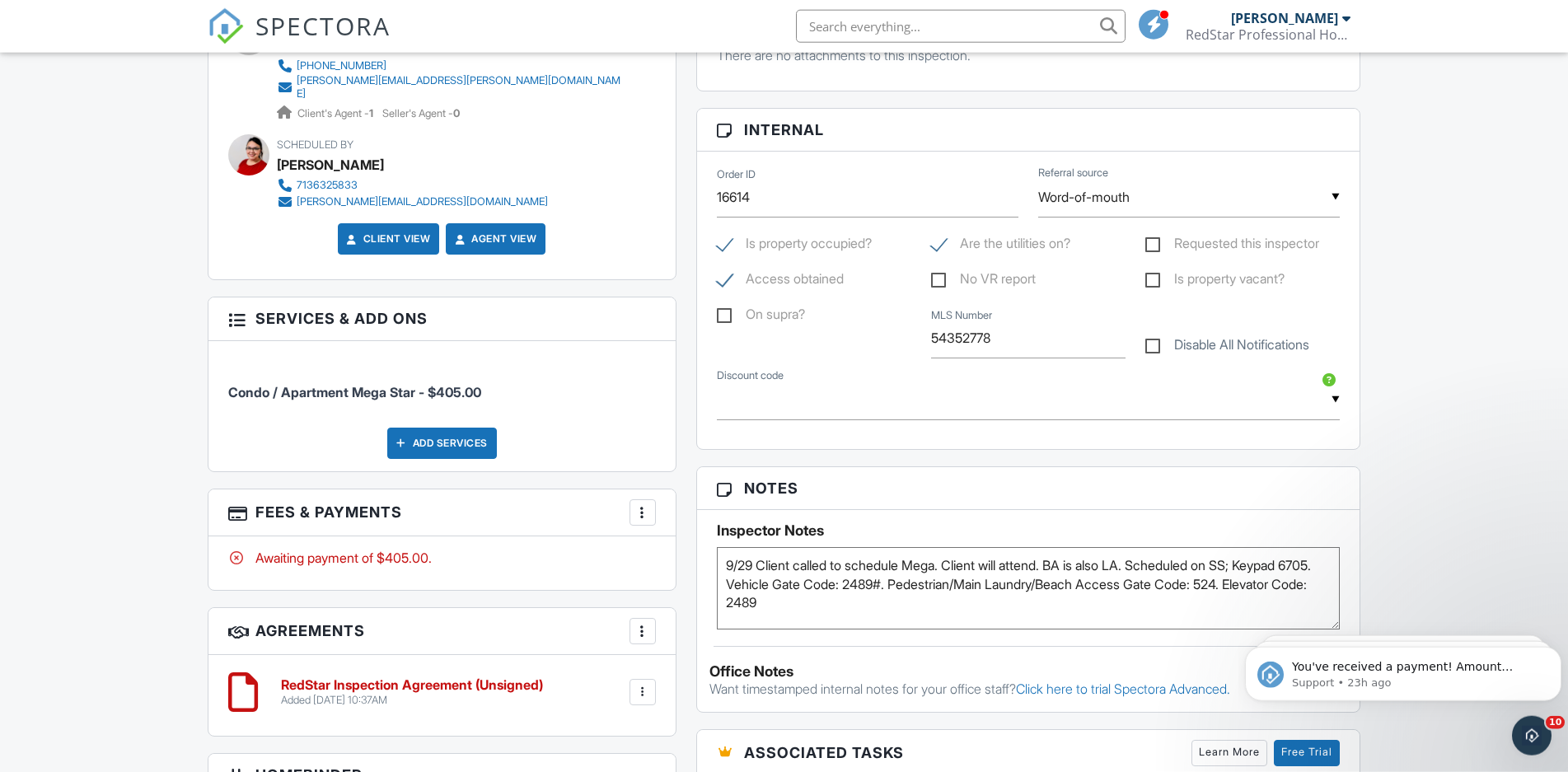
scroll to position [756, 0]
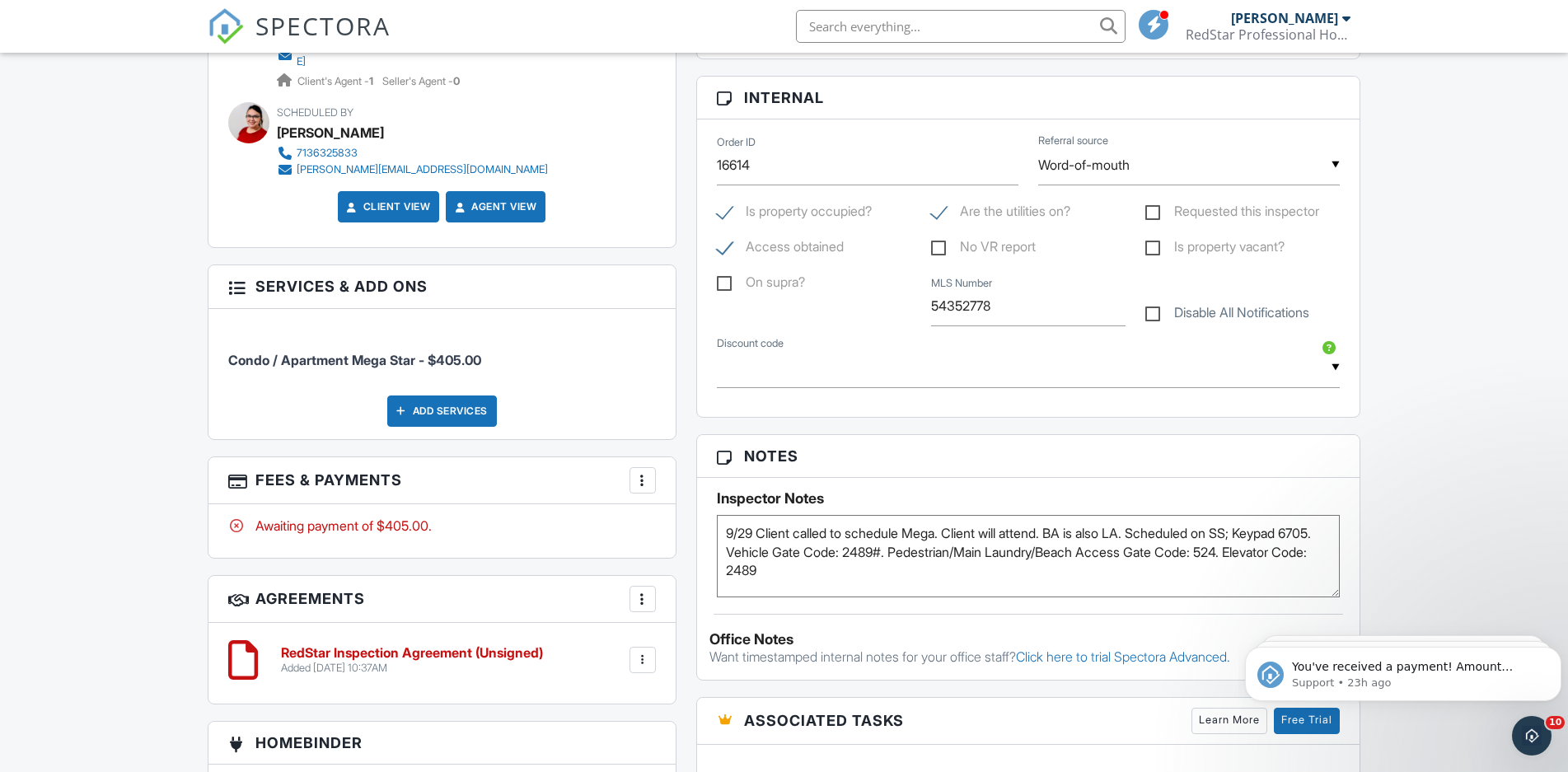
click at [1423, 426] on div "Dashboard New Inspection Inspections Calendar Templates Settings Profile Suppor…" at bounding box center [784, 463] width 1568 height 2333
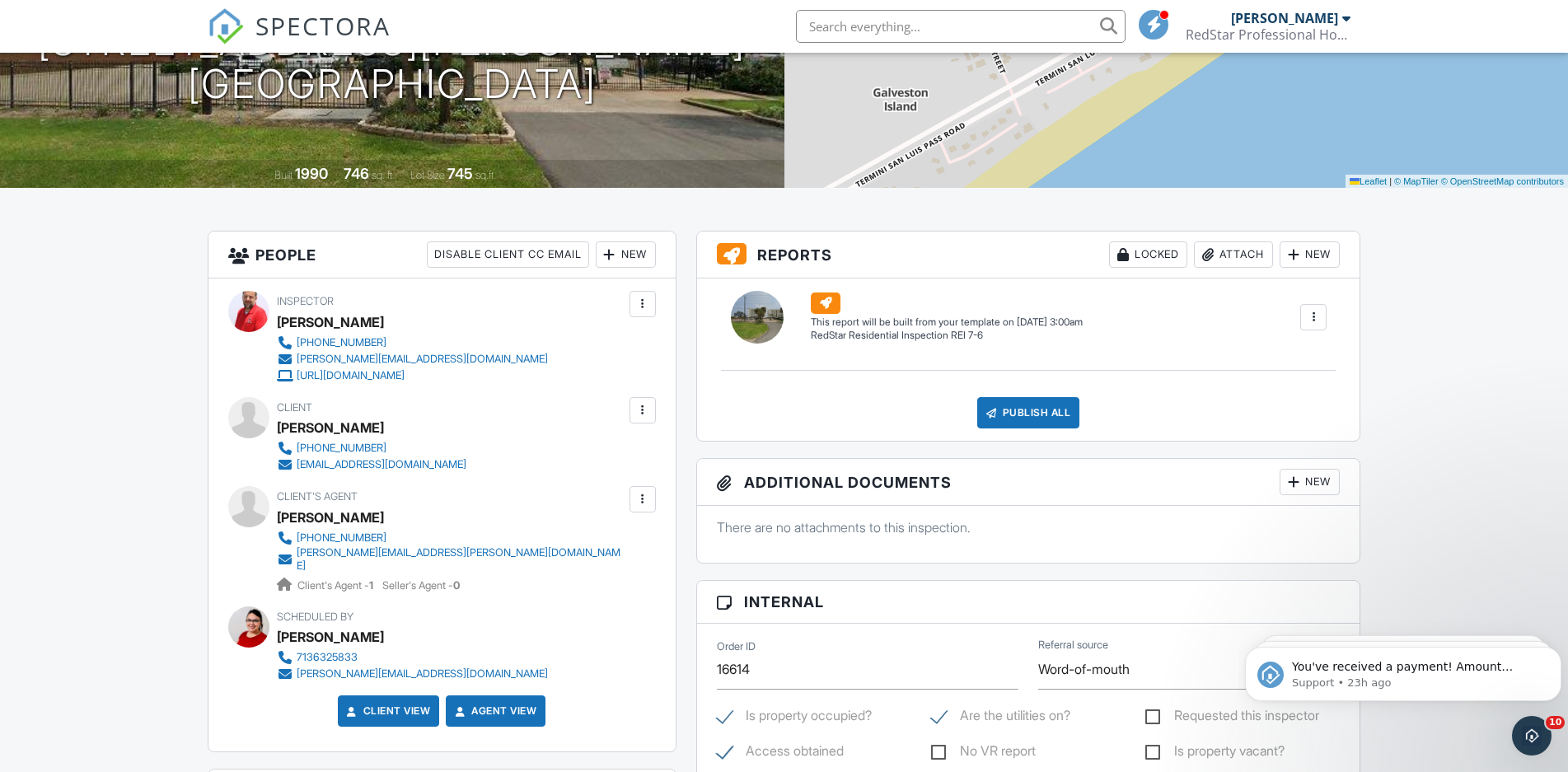
scroll to position [0, 0]
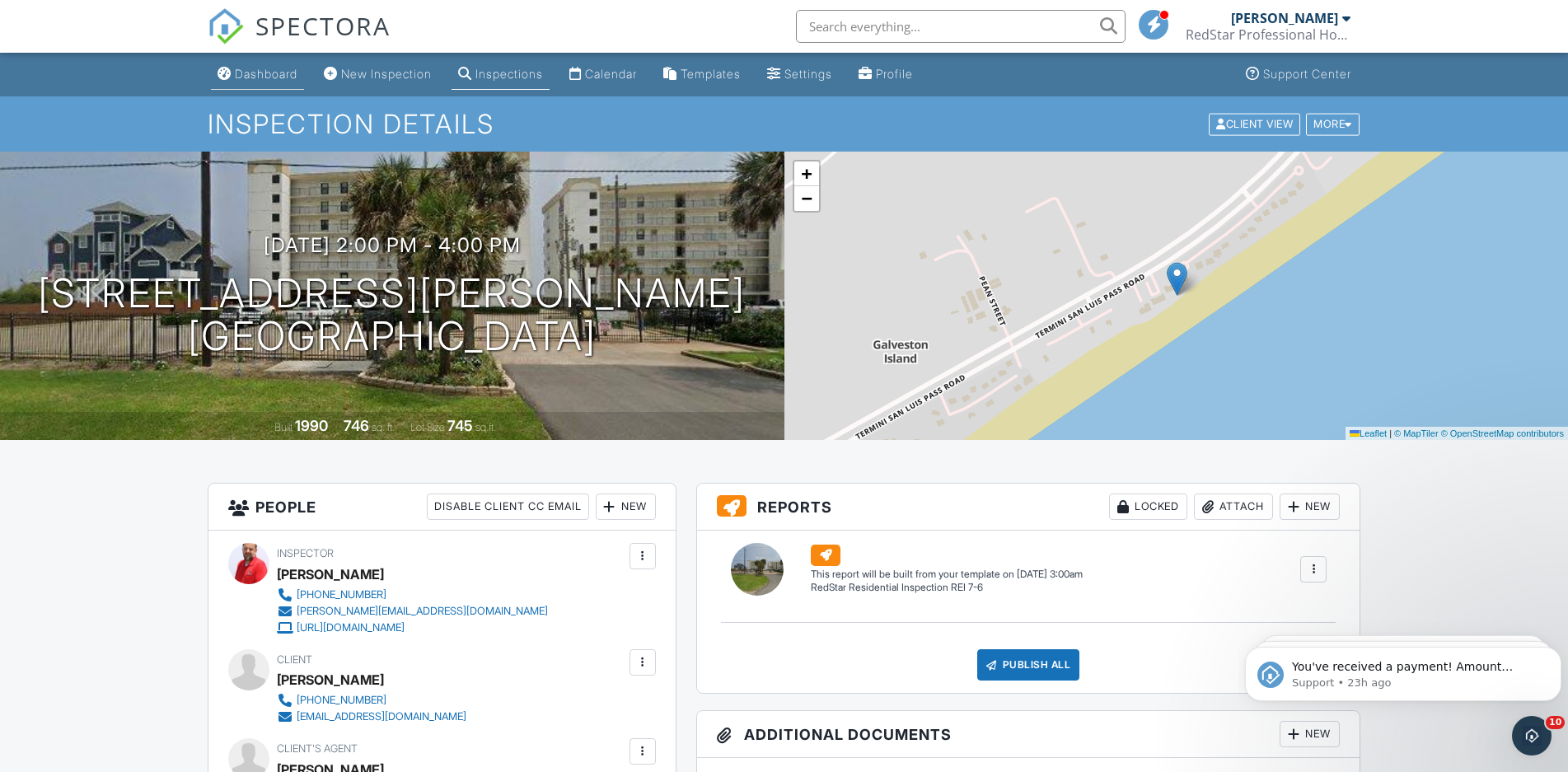
click at [250, 73] on div "Dashboard" at bounding box center [266, 74] width 63 height 14
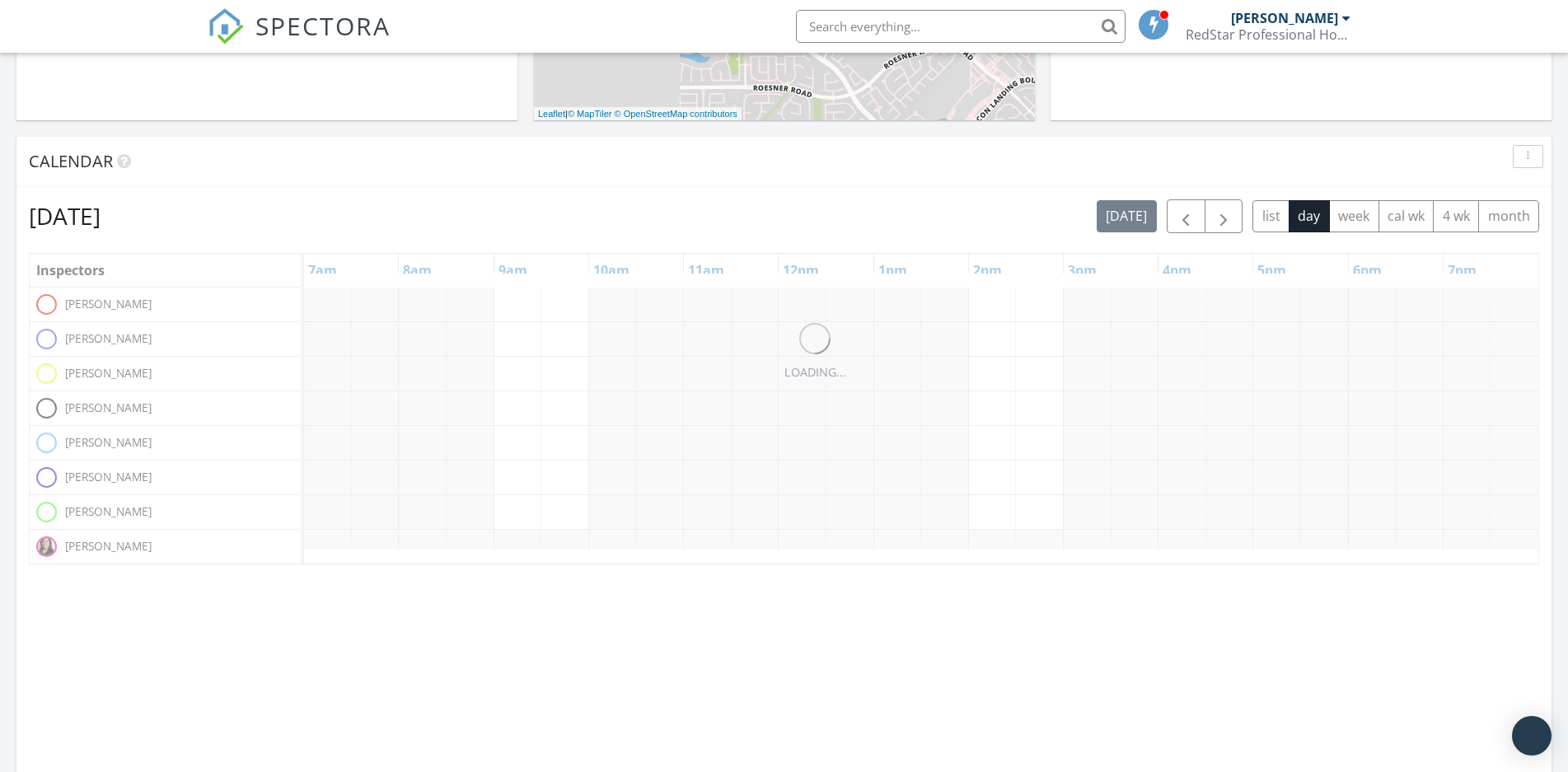
scroll to position [420, 0]
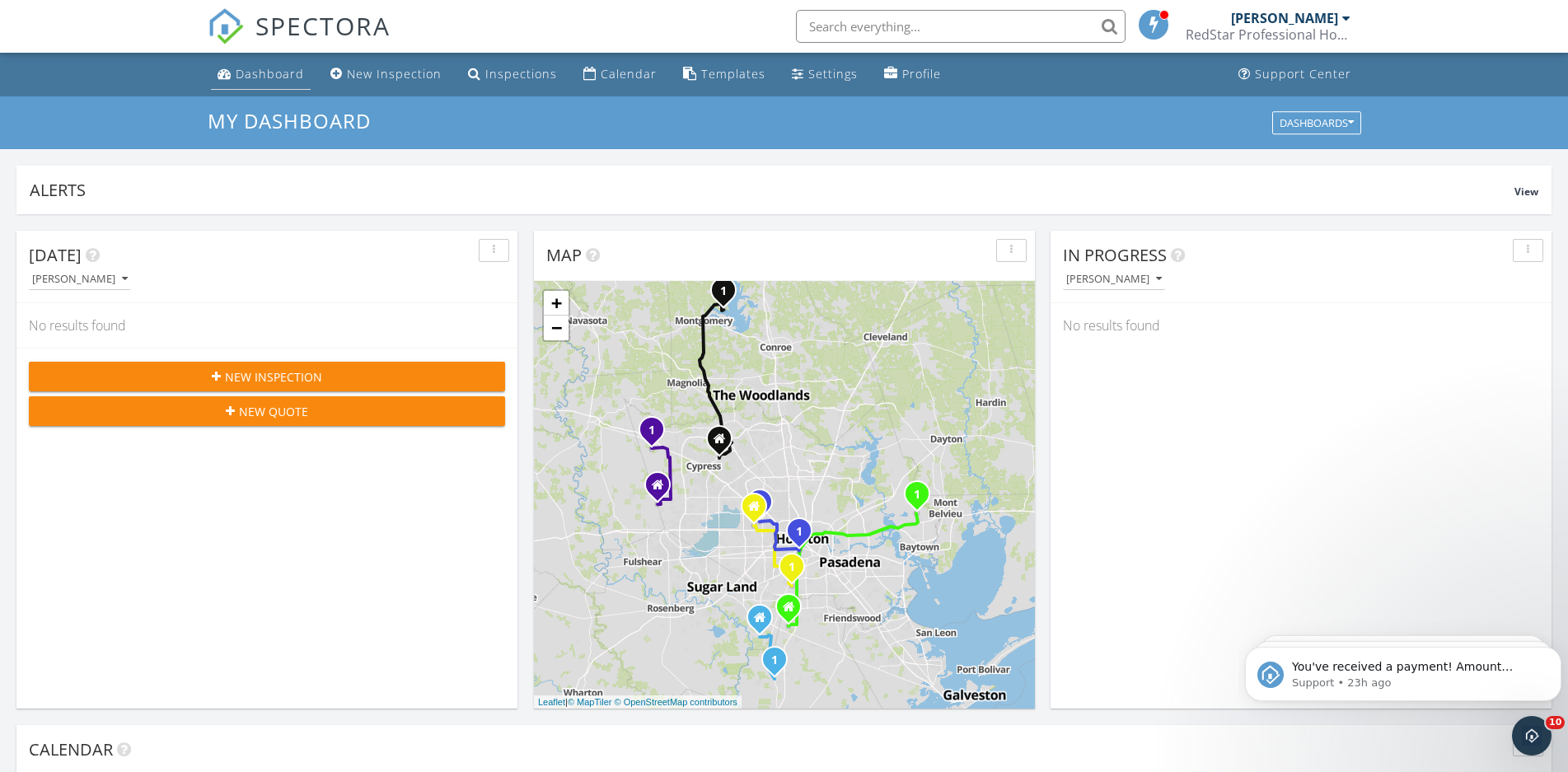
click at [260, 66] on link "Dashboard" at bounding box center [261, 74] width 99 height 31
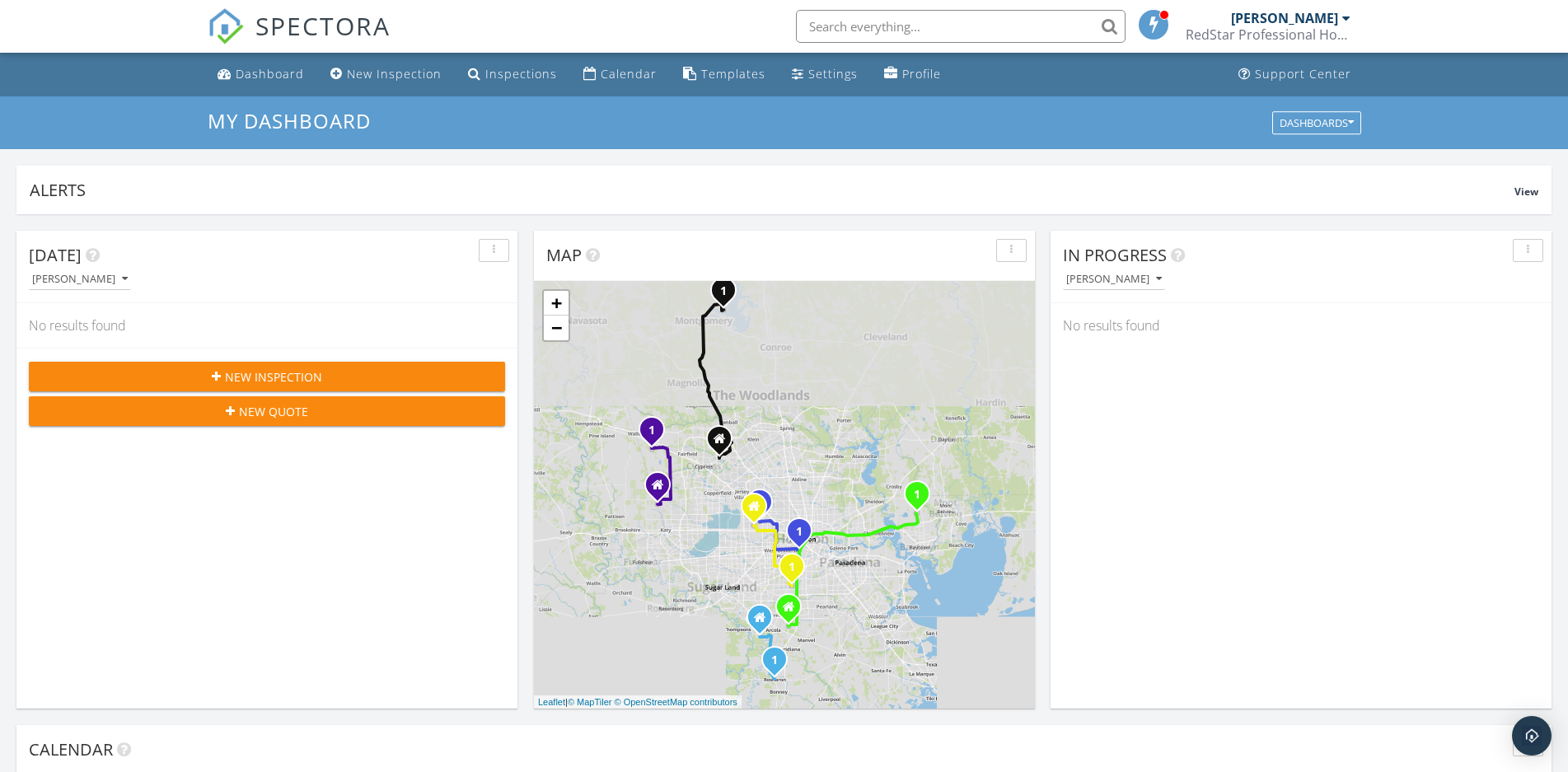
click at [848, 24] on input "text" at bounding box center [961, 26] width 329 height 33
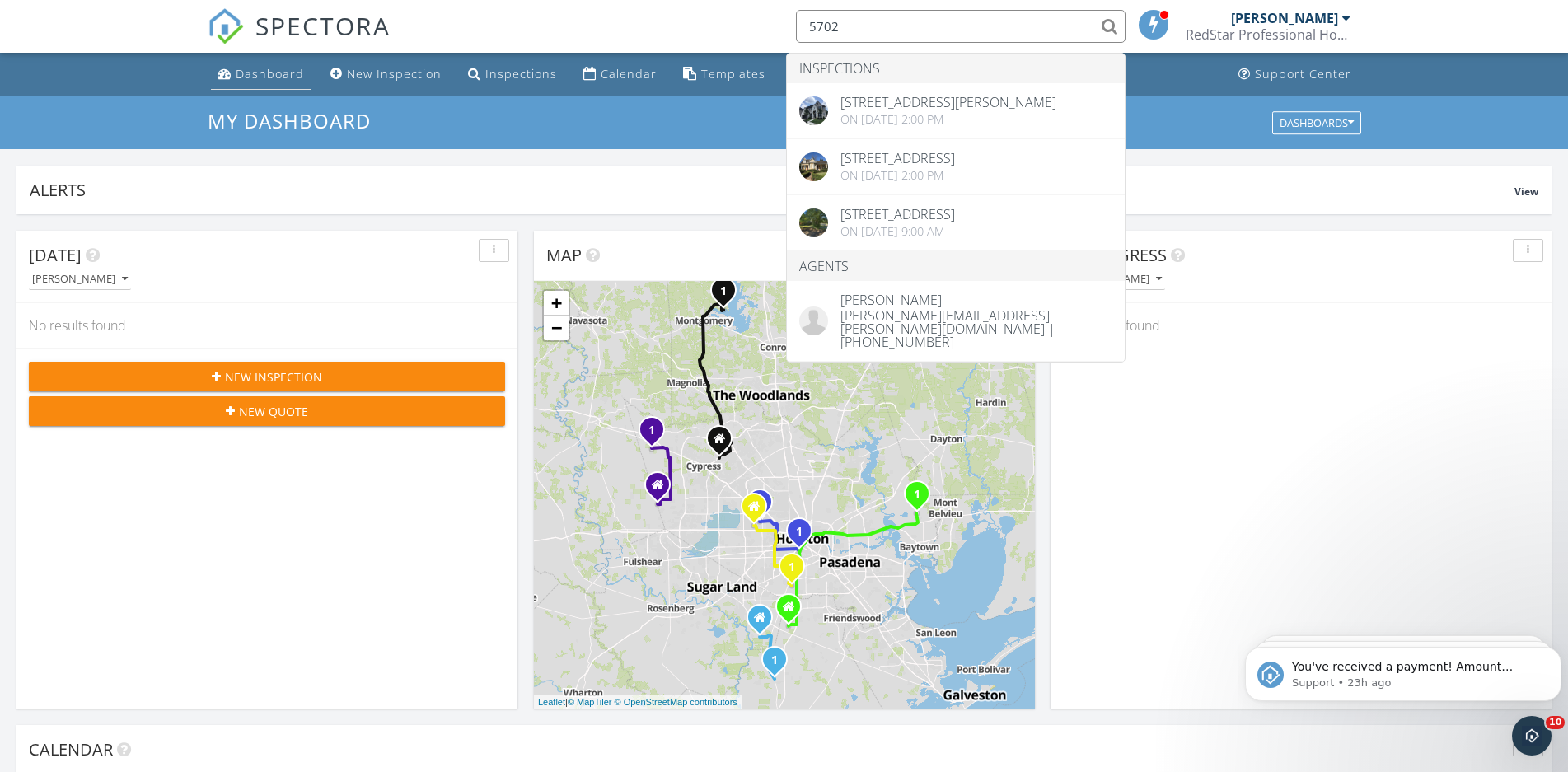
type input "5702"
click at [257, 61] on link "Dashboard" at bounding box center [261, 74] width 99 height 31
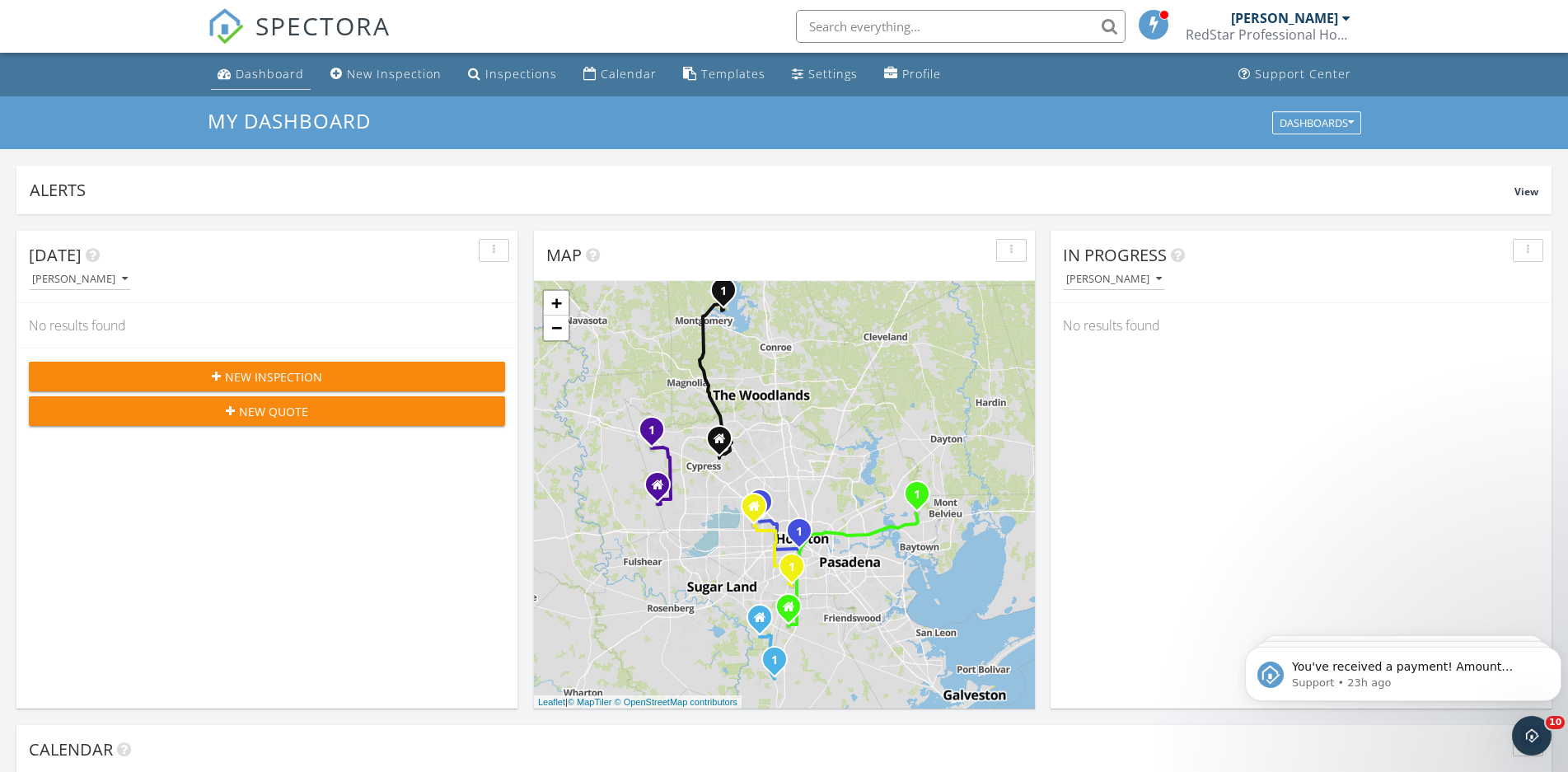
click at [272, 69] on div "Dashboard" at bounding box center [270, 74] width 69 height 16
click at [266, 64] on link "Dashboard" at bounding box center [261, 74] width 99 height 31
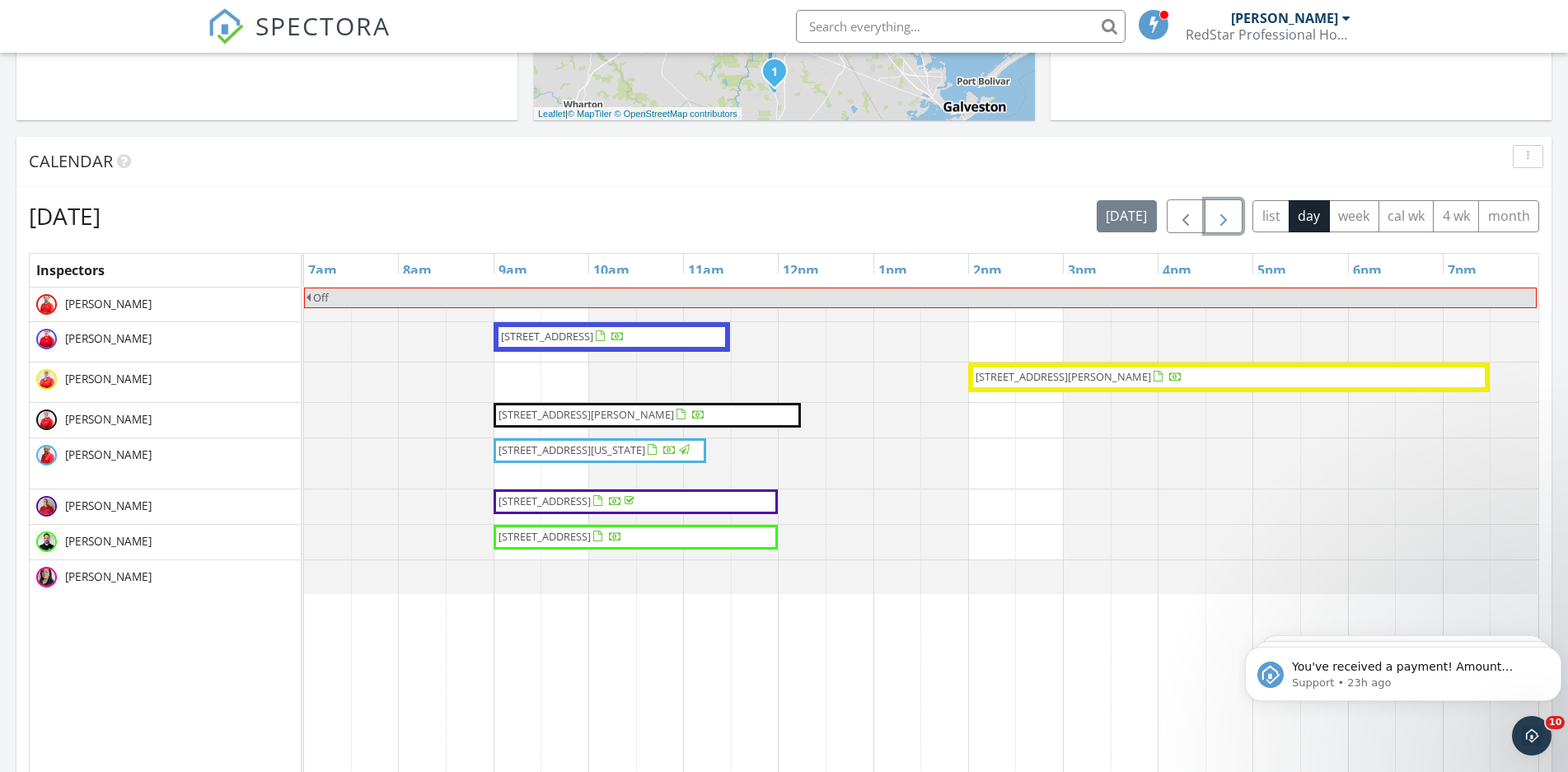
click at [1220, 224] on span "button" at bounding box center [1224, 217] width 20 height 20
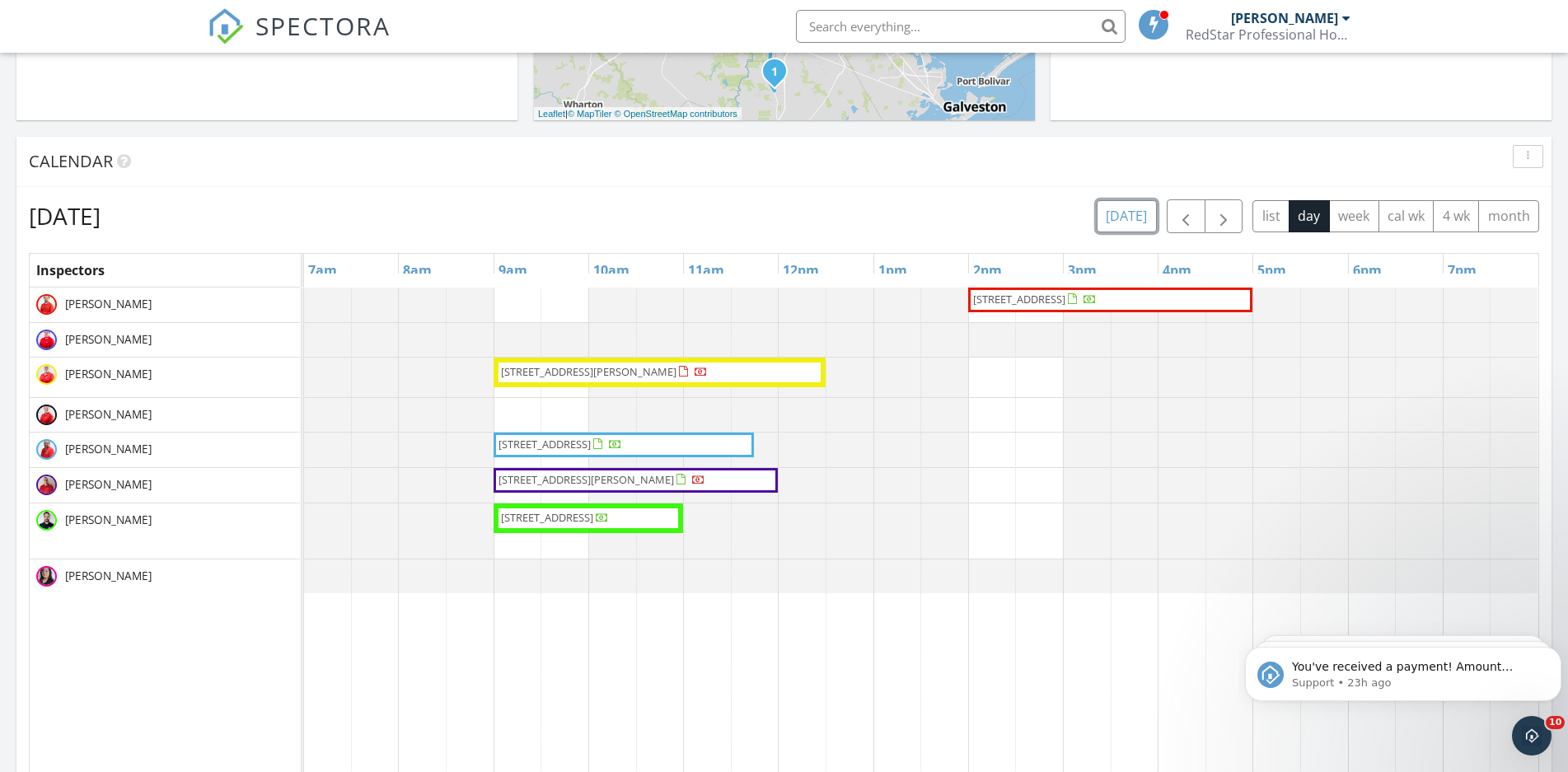
click at [1106, 213] on button "[DATE]" at bounding box center [1126, 216] width 60 height 32
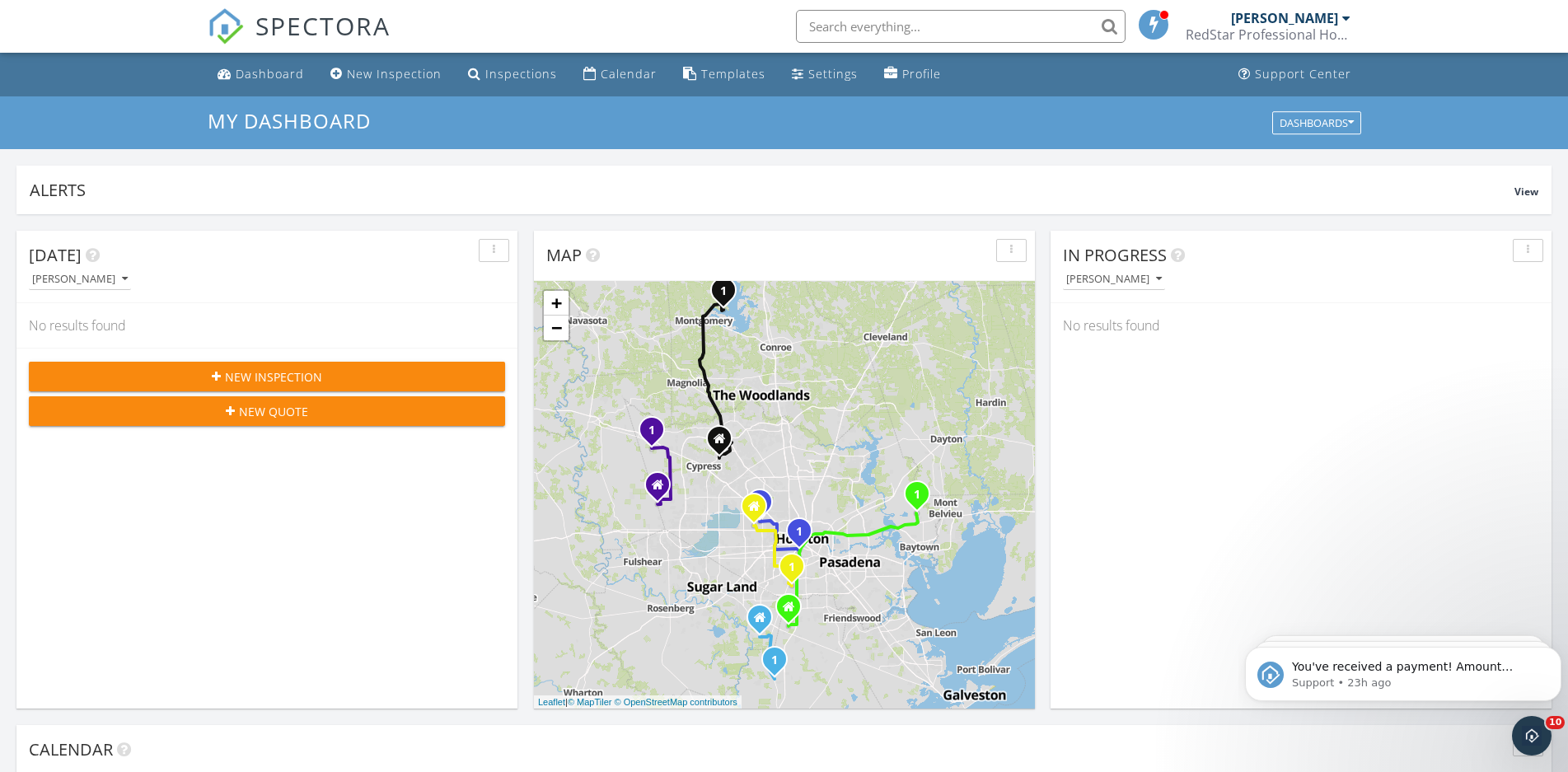
click at [251, 54] on link "SPECTORA" at bounding box center [299, 40] width 183 height 35
click at [263, 76] on div "Dashboard" at bounding box center [270, 74] width 69 height 16
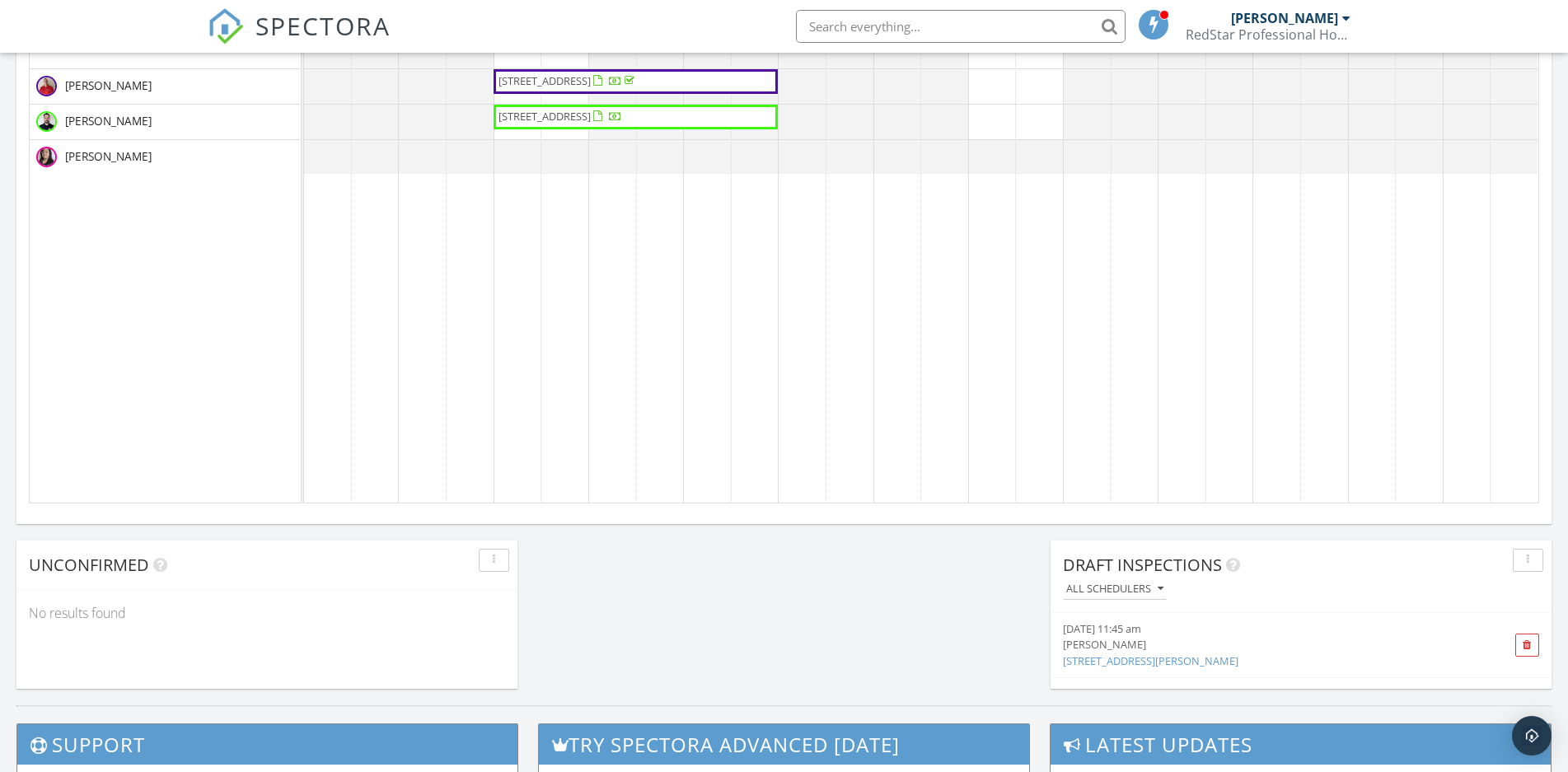
scroll to position [672, 0]
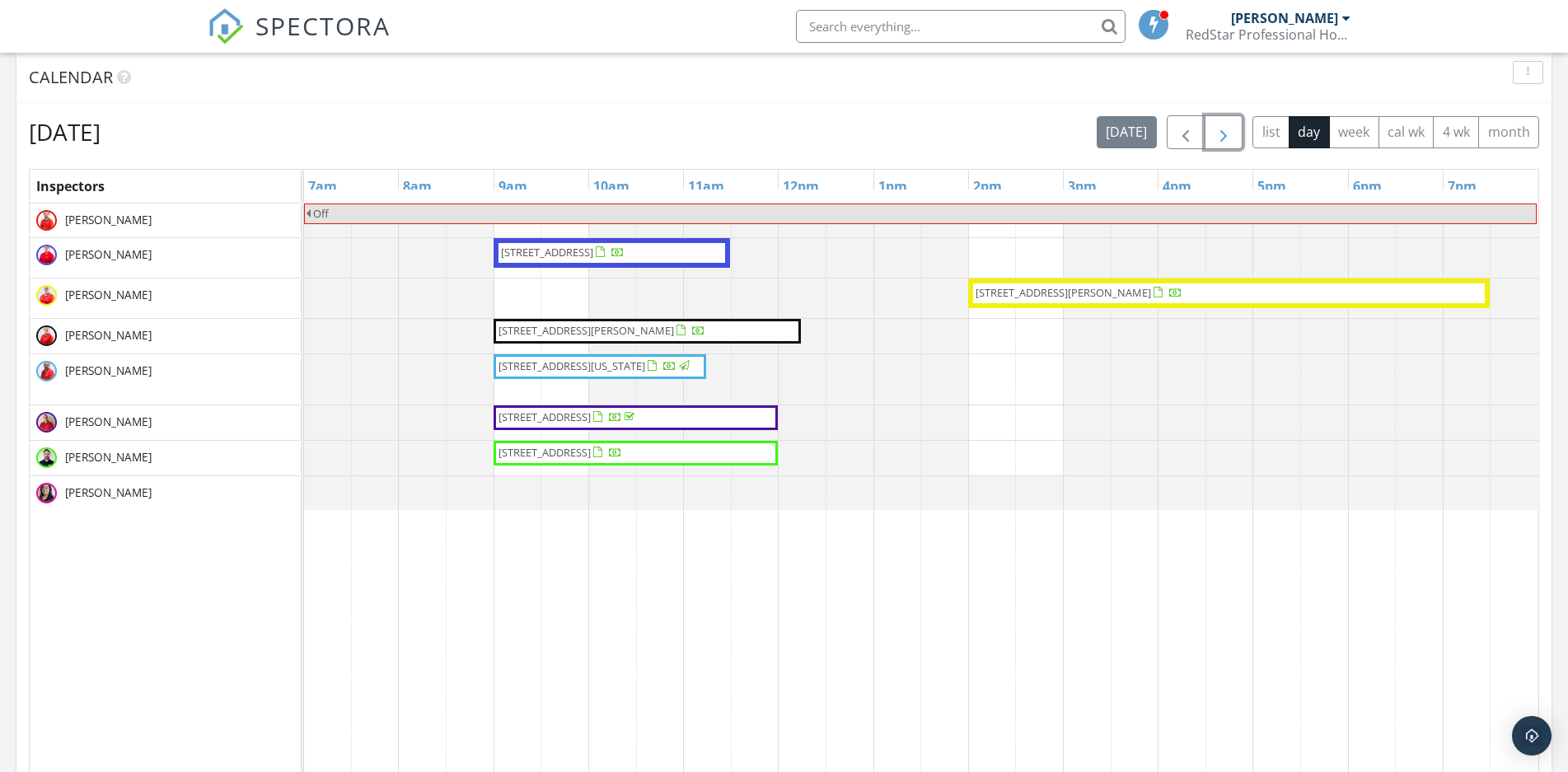
click at [1230, 132] on span "button" at bounding box center [1224, 132] width 20 height 20
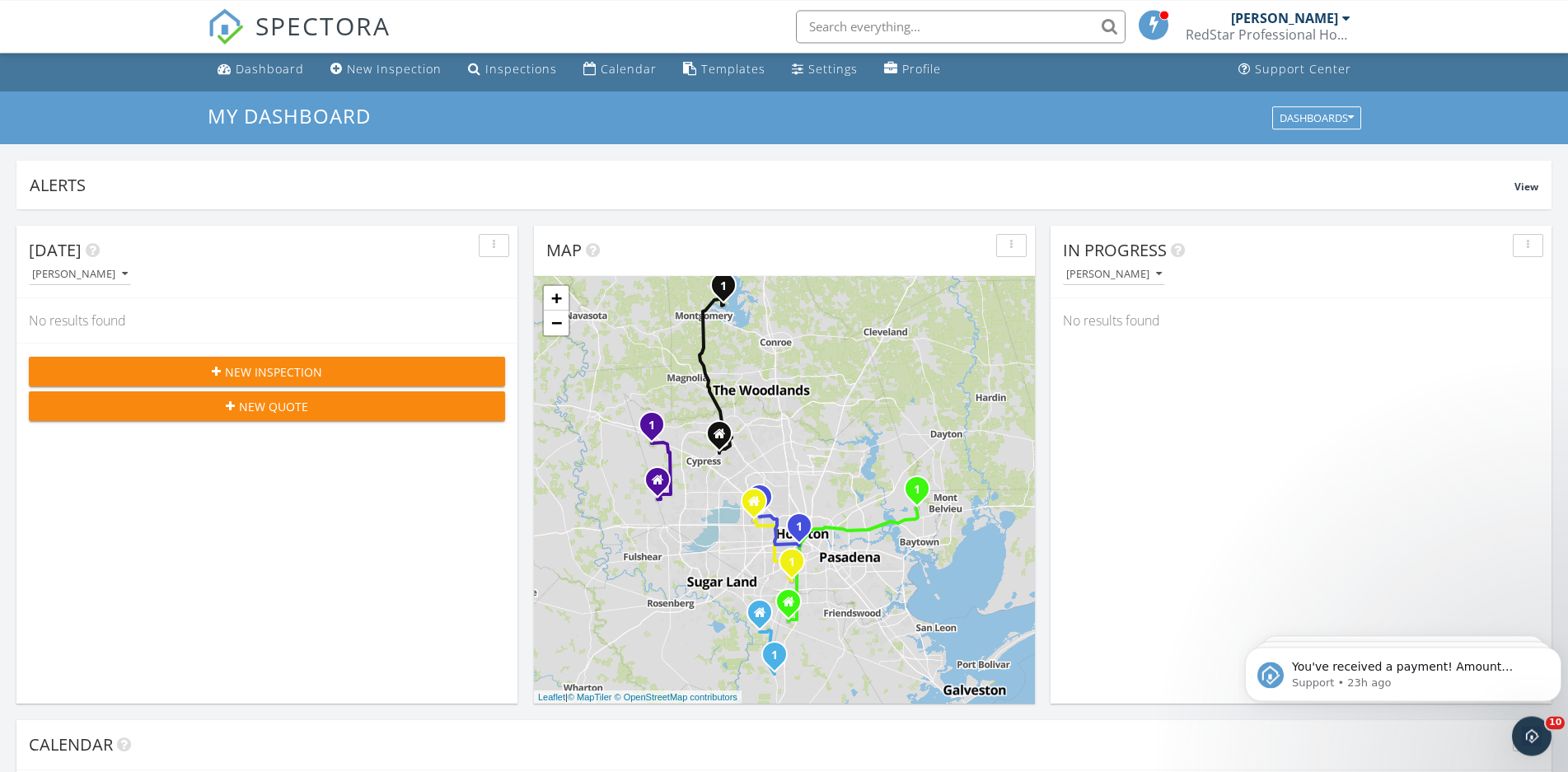
scroll to position [0, 0]
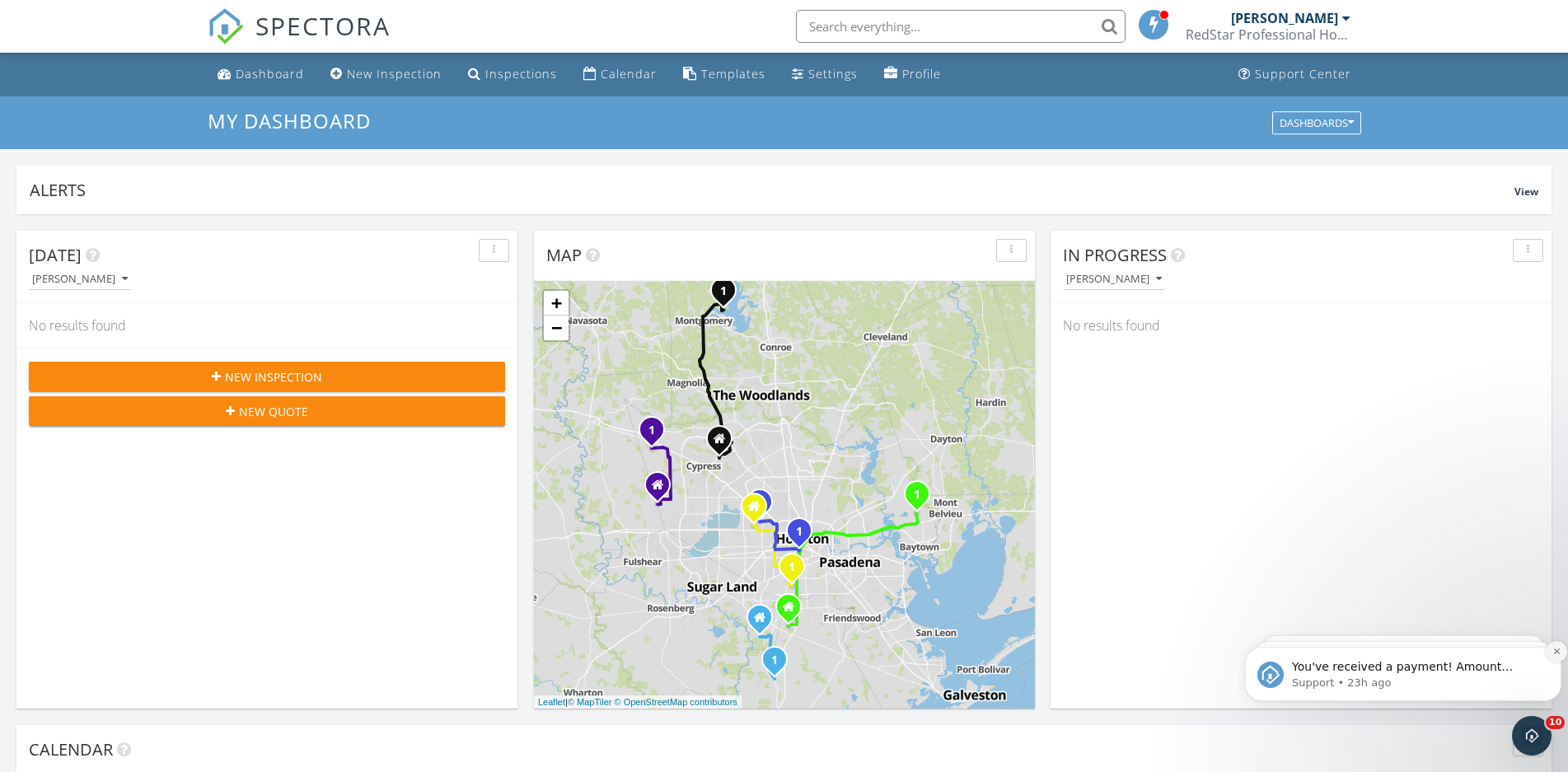
click at [1548, 651] on button "Dismiss notification" at bounding box center [1556, 652] width 22 height 22
click at [1548, 651] on button "Dismiss notification" at bounding box center [1556, 652] width 17 height 17
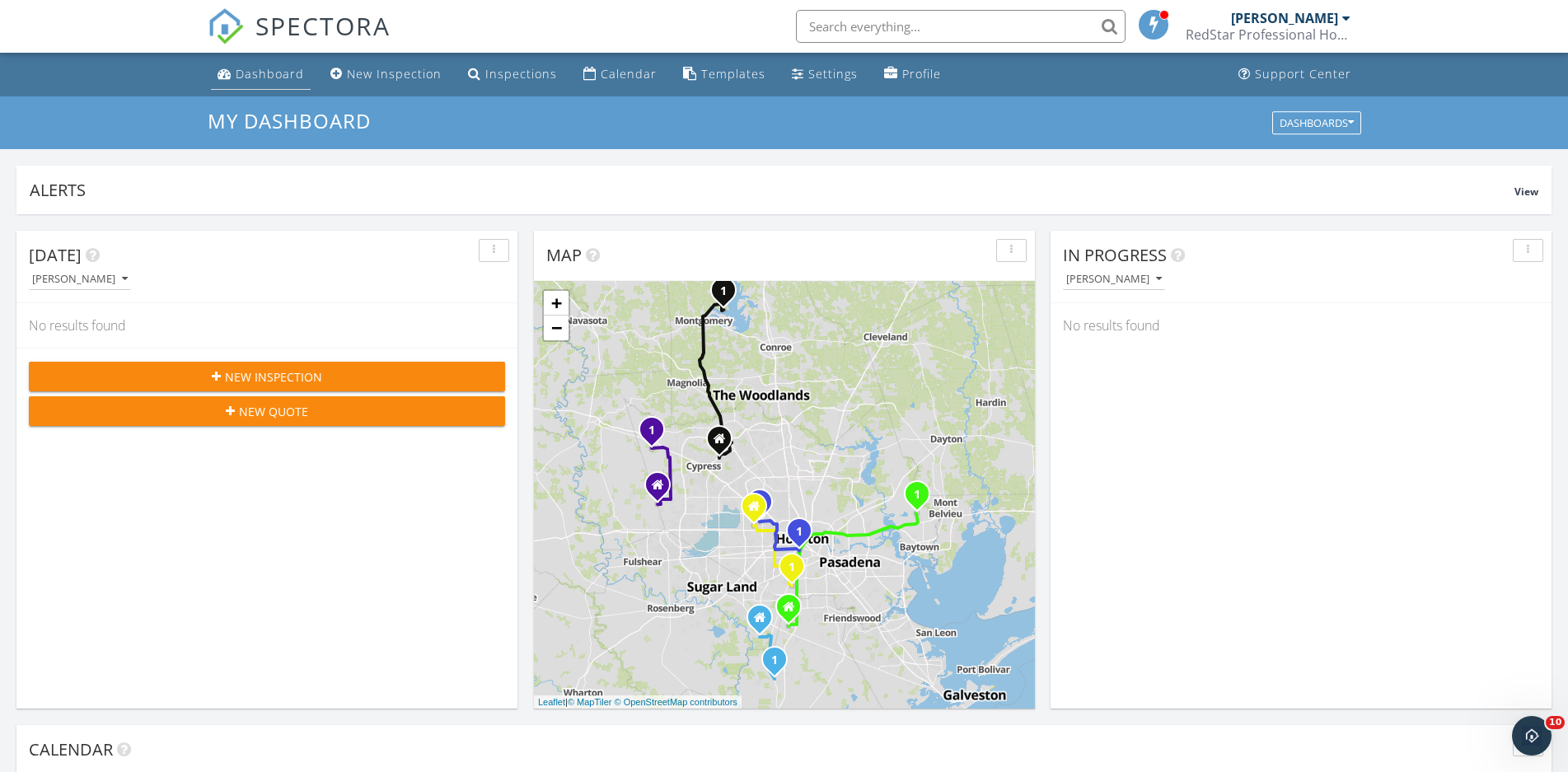
click at [250, 70] on div "Dashboard" at bounding box center [270, 74] width 69 height 16
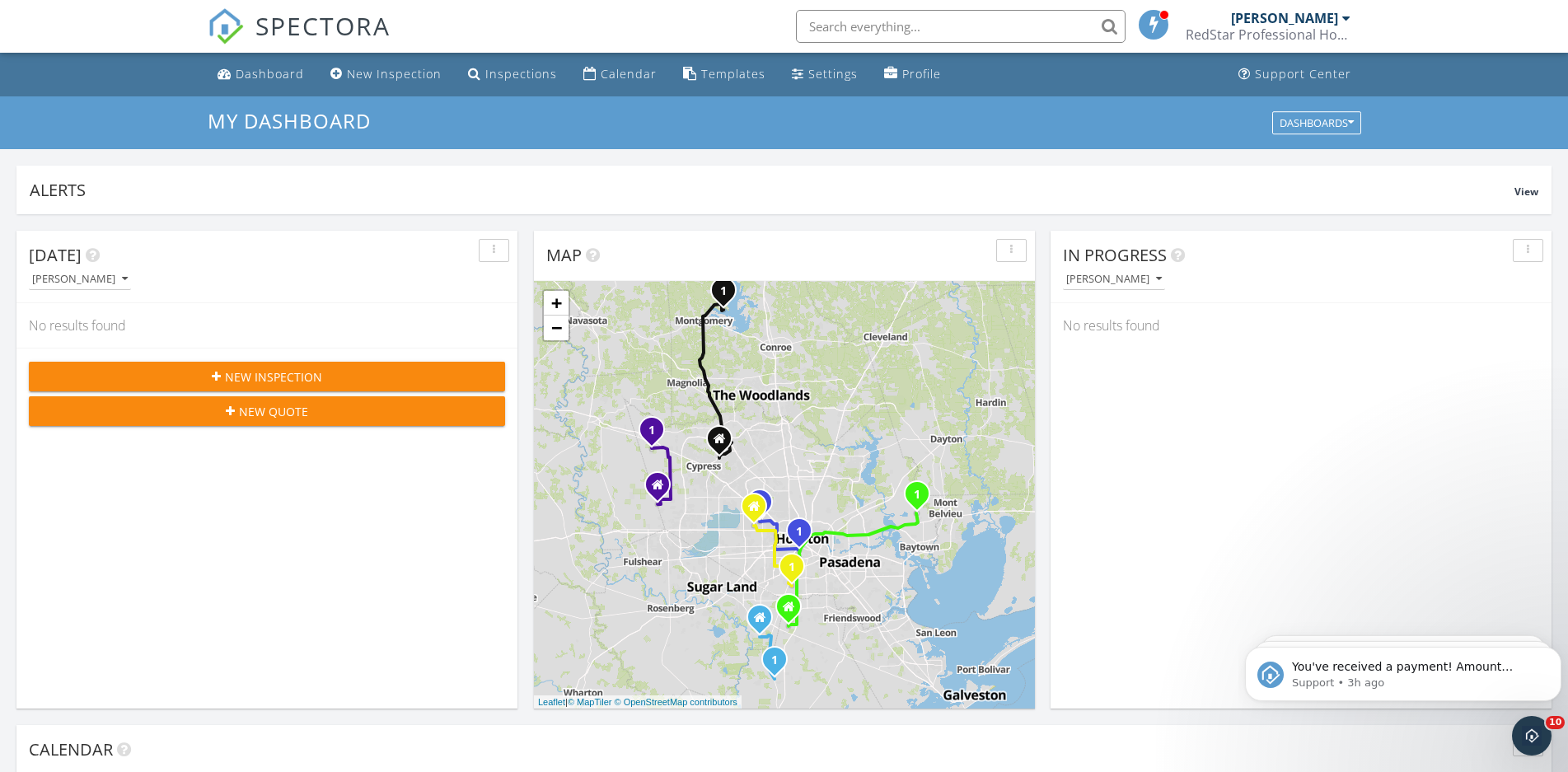
click at [985, 31] on input "text" at bounding box center [961, 26] width 329 height 33
click at [400, 64] on link "New Inspection" at bounding box center [386, 74] width 124 height 31
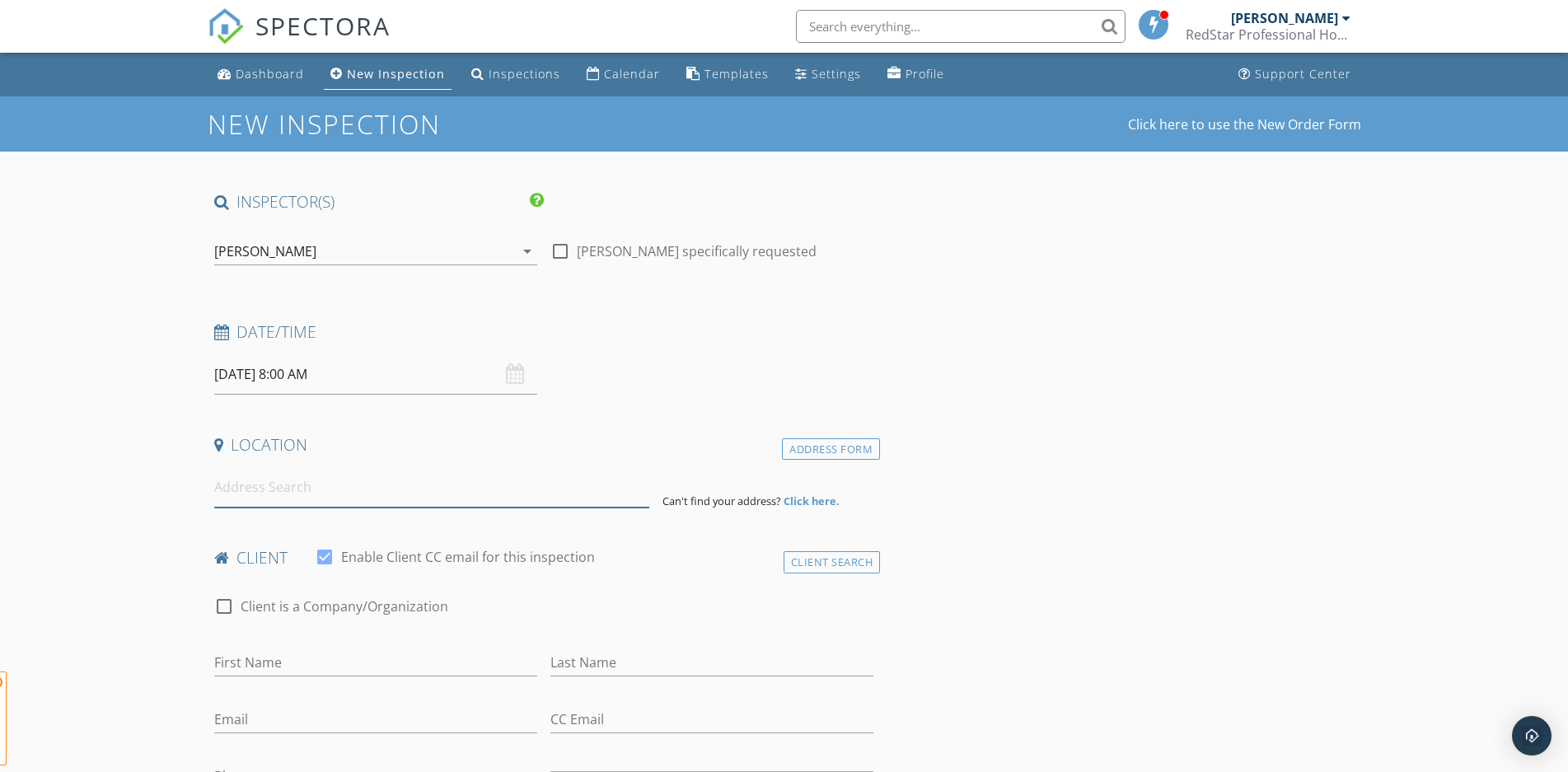
click at [276, 496] on input at bounding box center [432, 487] width 435 height 41
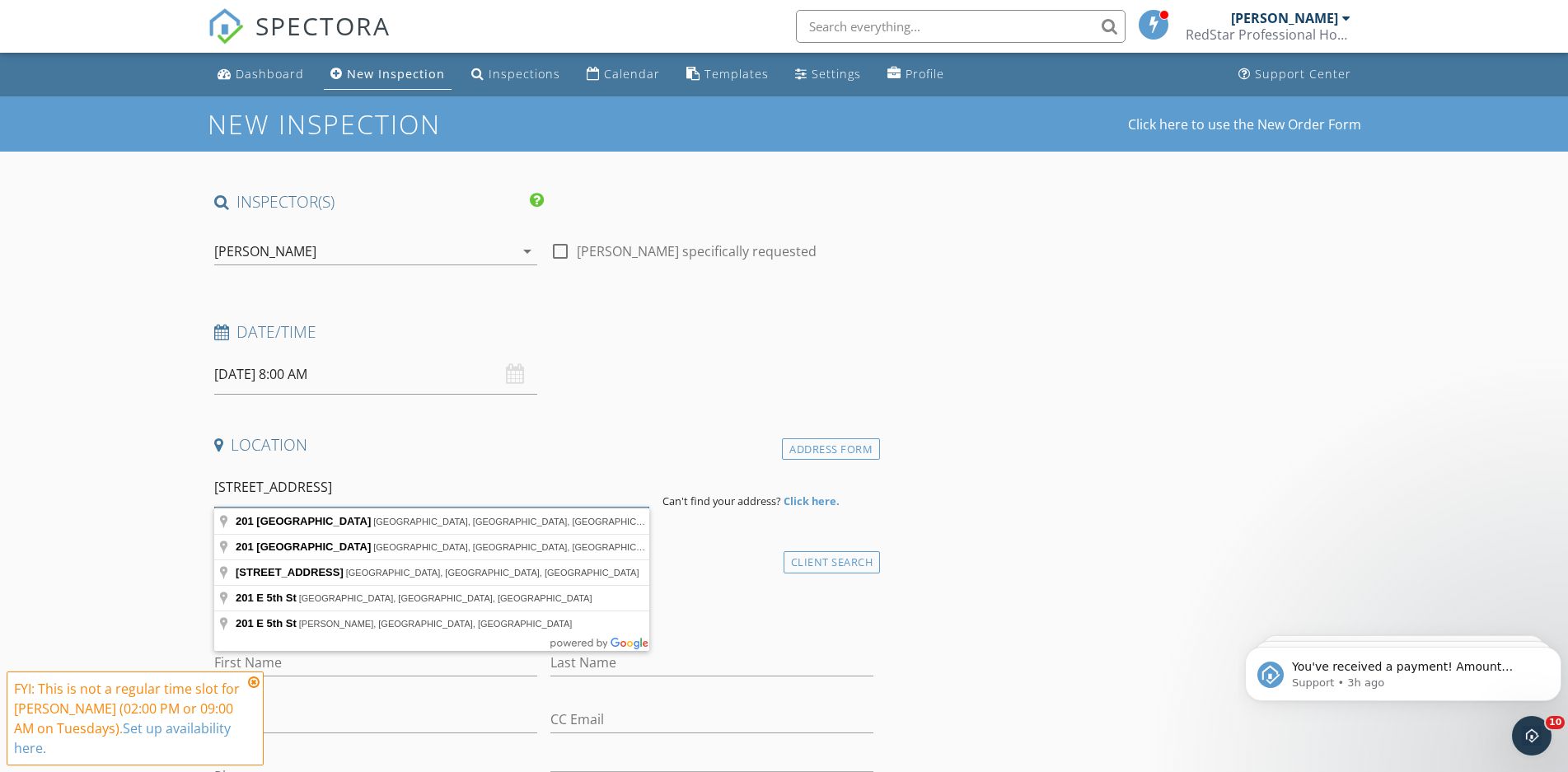
type input "[STREET_ADDRESS]"
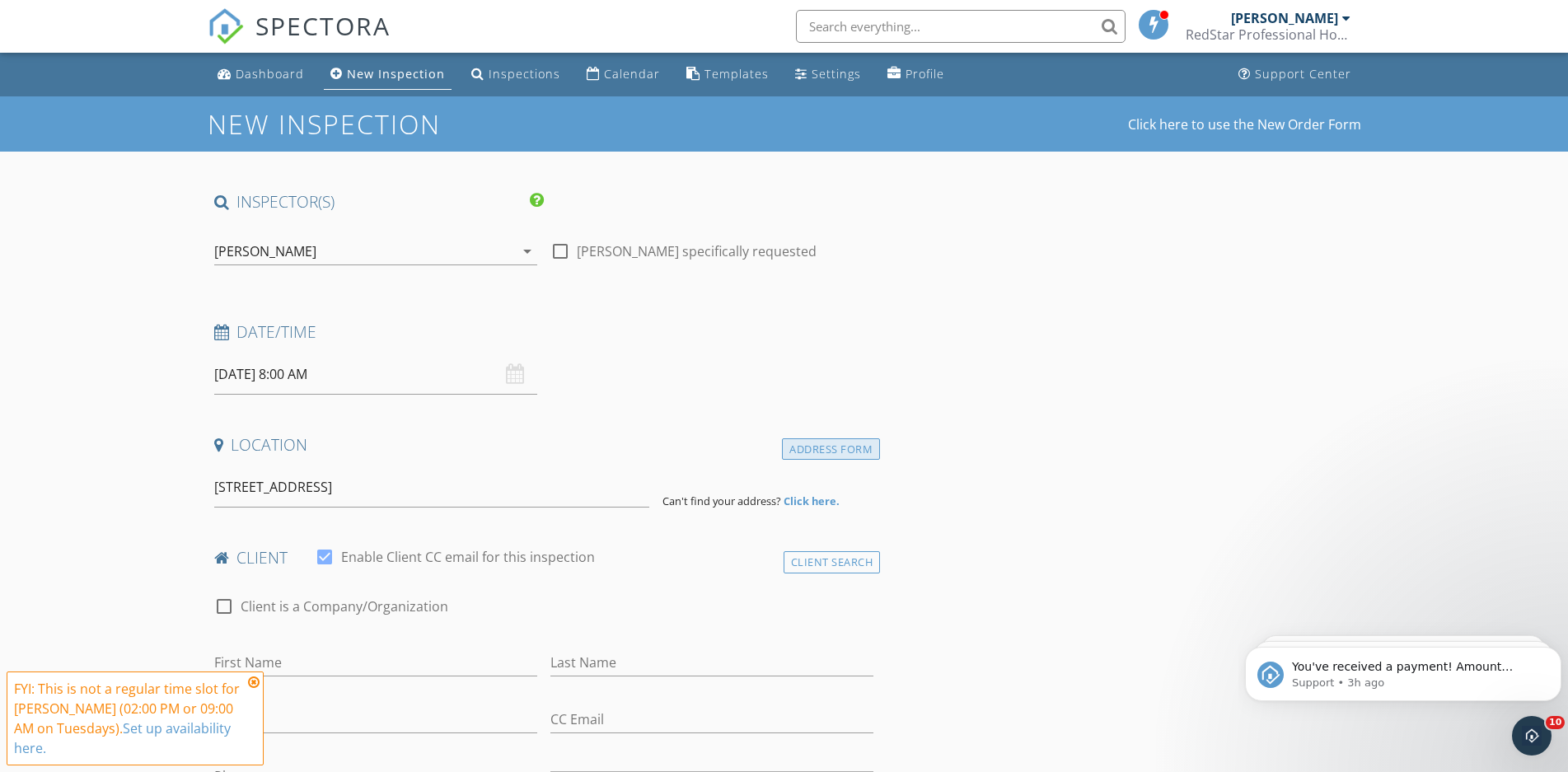
click at [829, 448] on div "Address Form" at bounding box center [831, 449] width 98 height 22
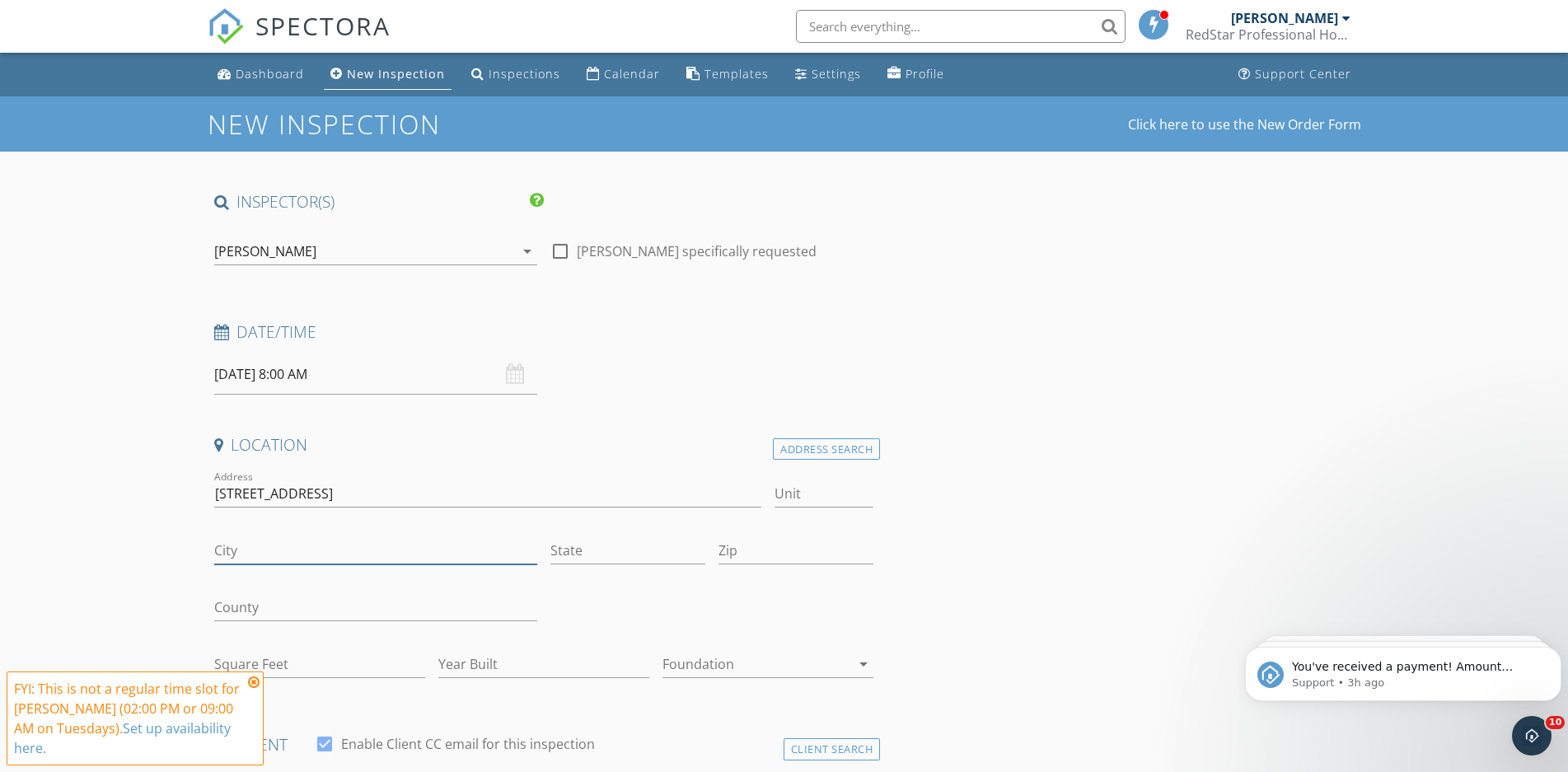
click at [320, 547] on input "City" at bounding box center [376, 550] width 323 height 27
type input "[GEOGRAPHIC_DATA]"
type input "77536"
click at [285, 661] on input "Square Feet" at bounding box center [319, 664] width 211 height 27
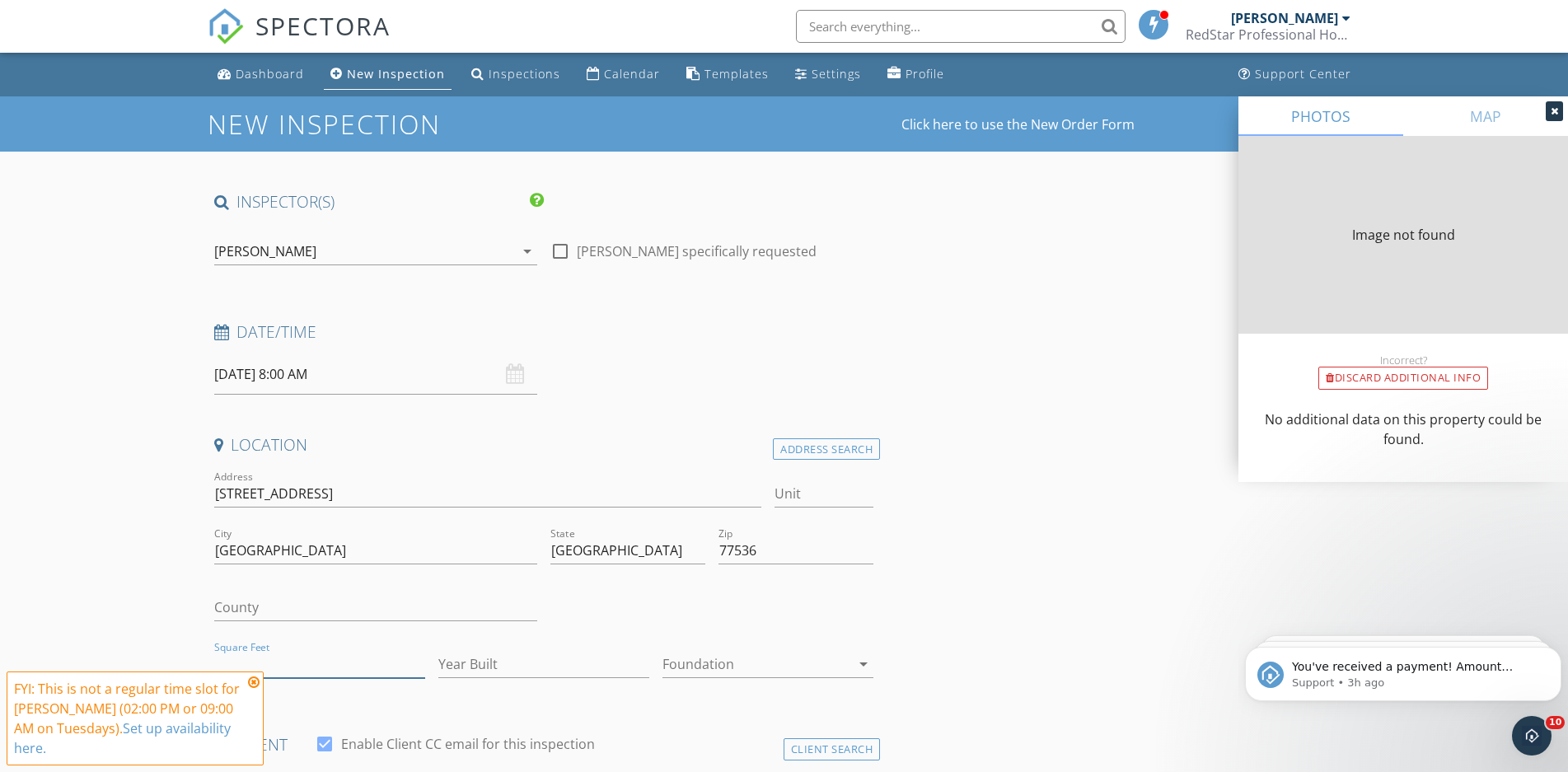
type input "1472"
type input "1956"
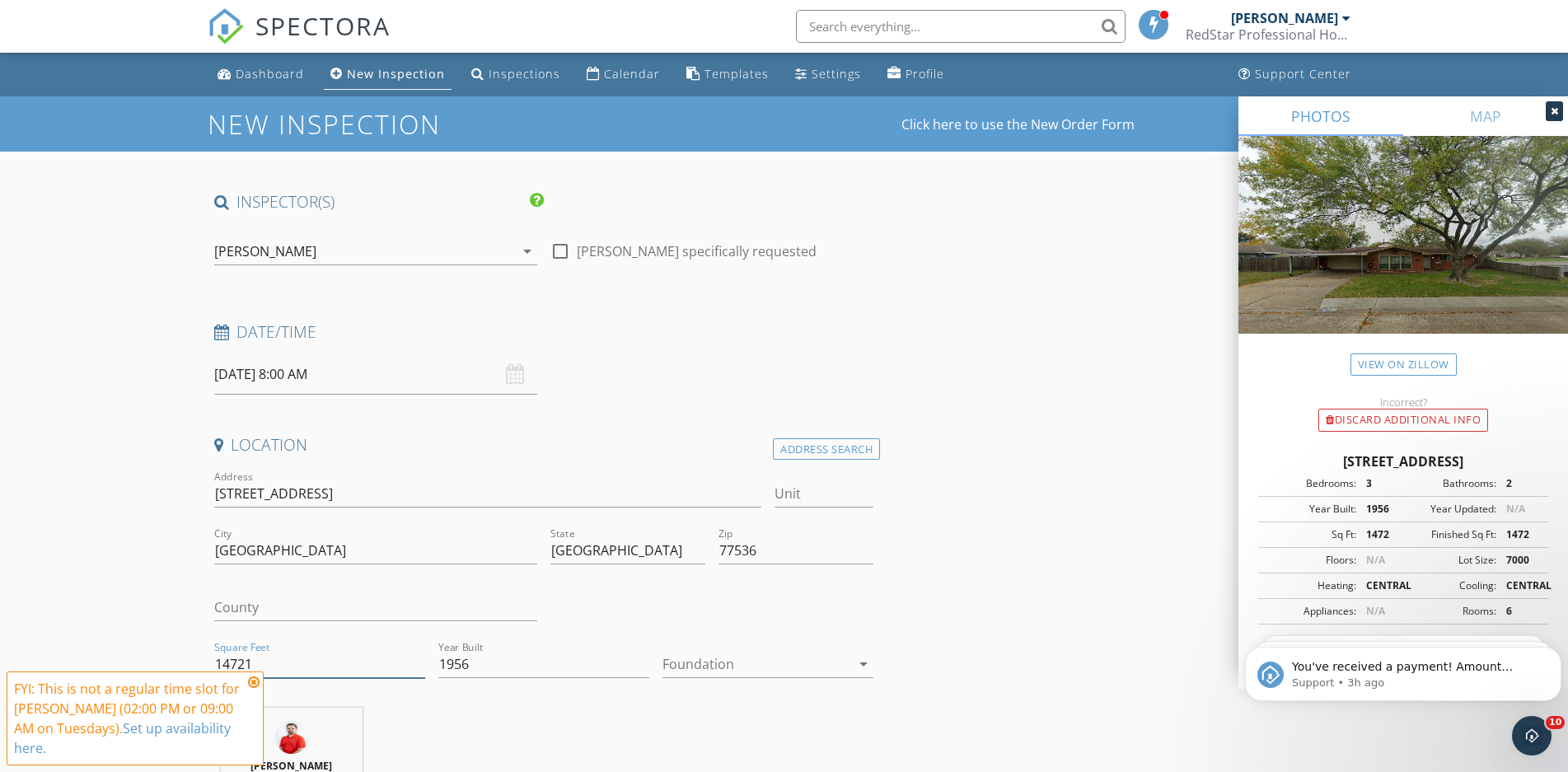
type input "1472"
click at [694, 656] on div at bounding box center [755, 664] width 188 height 26
click at [695, 705] on div "Slab" at bounding box center [767, 702] width 185 height 20
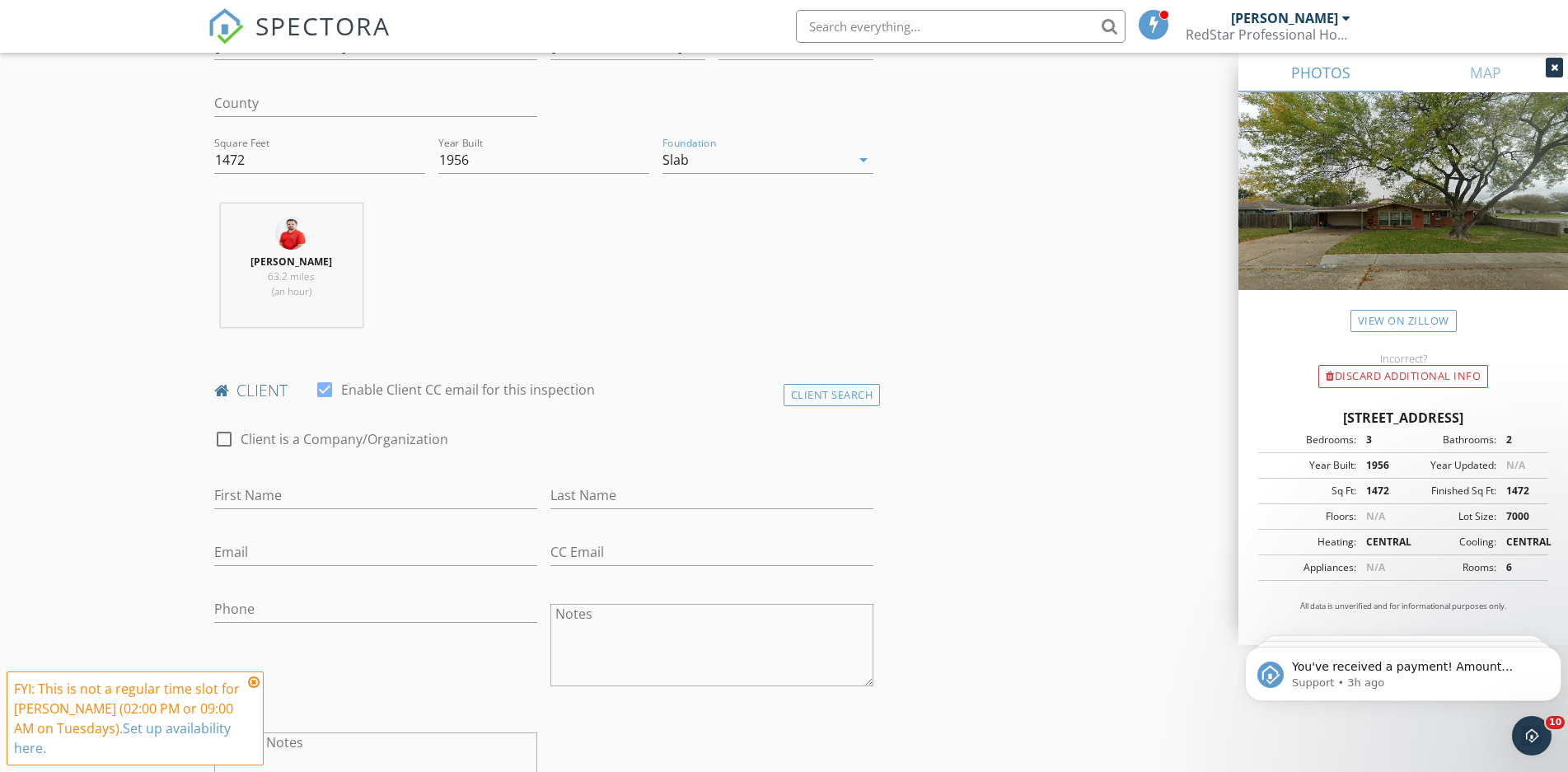
scroll to position [1009, 0]
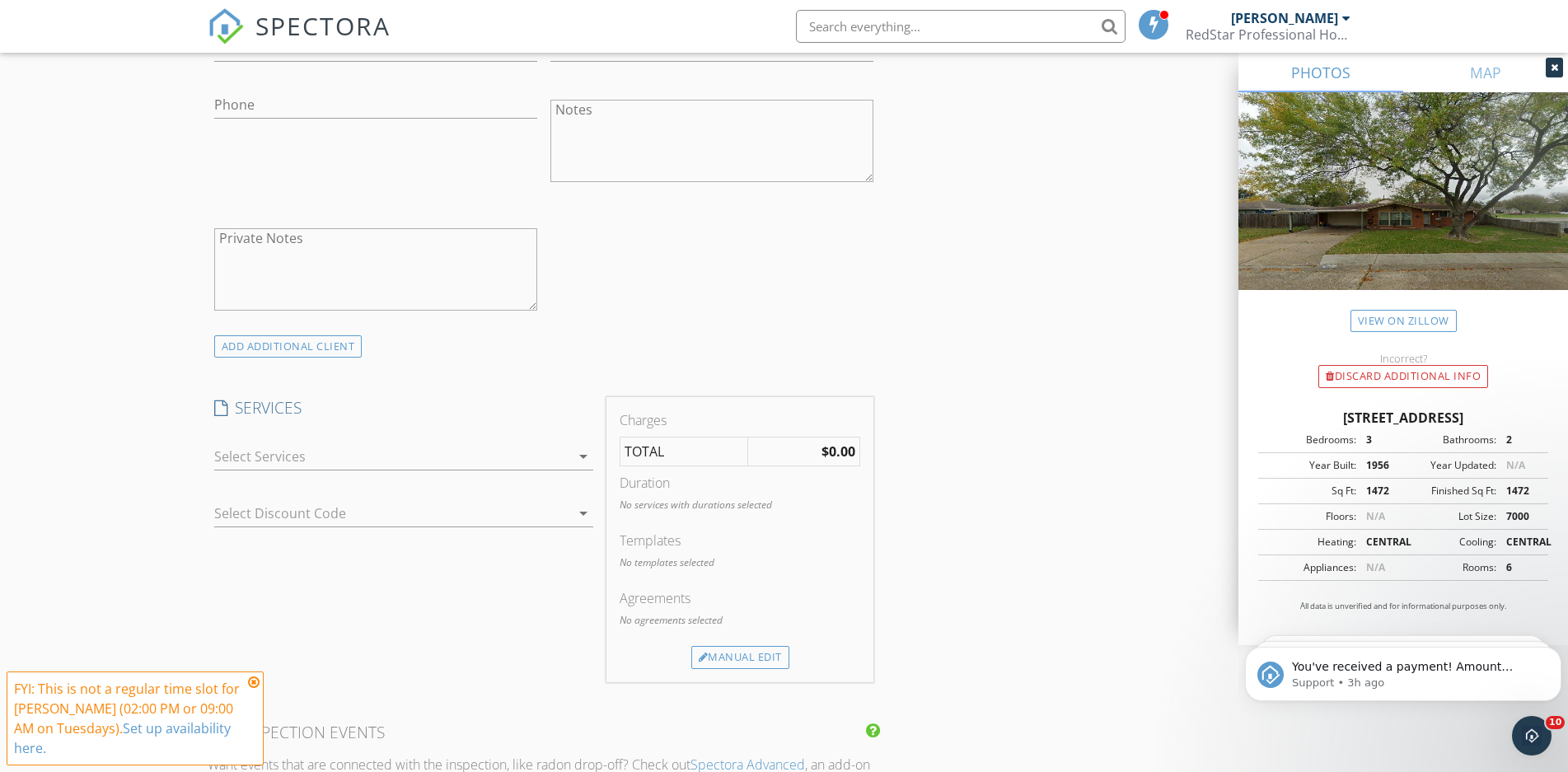
click at [271, 458] on div at bounding box center [392, 457] width 356 height 26
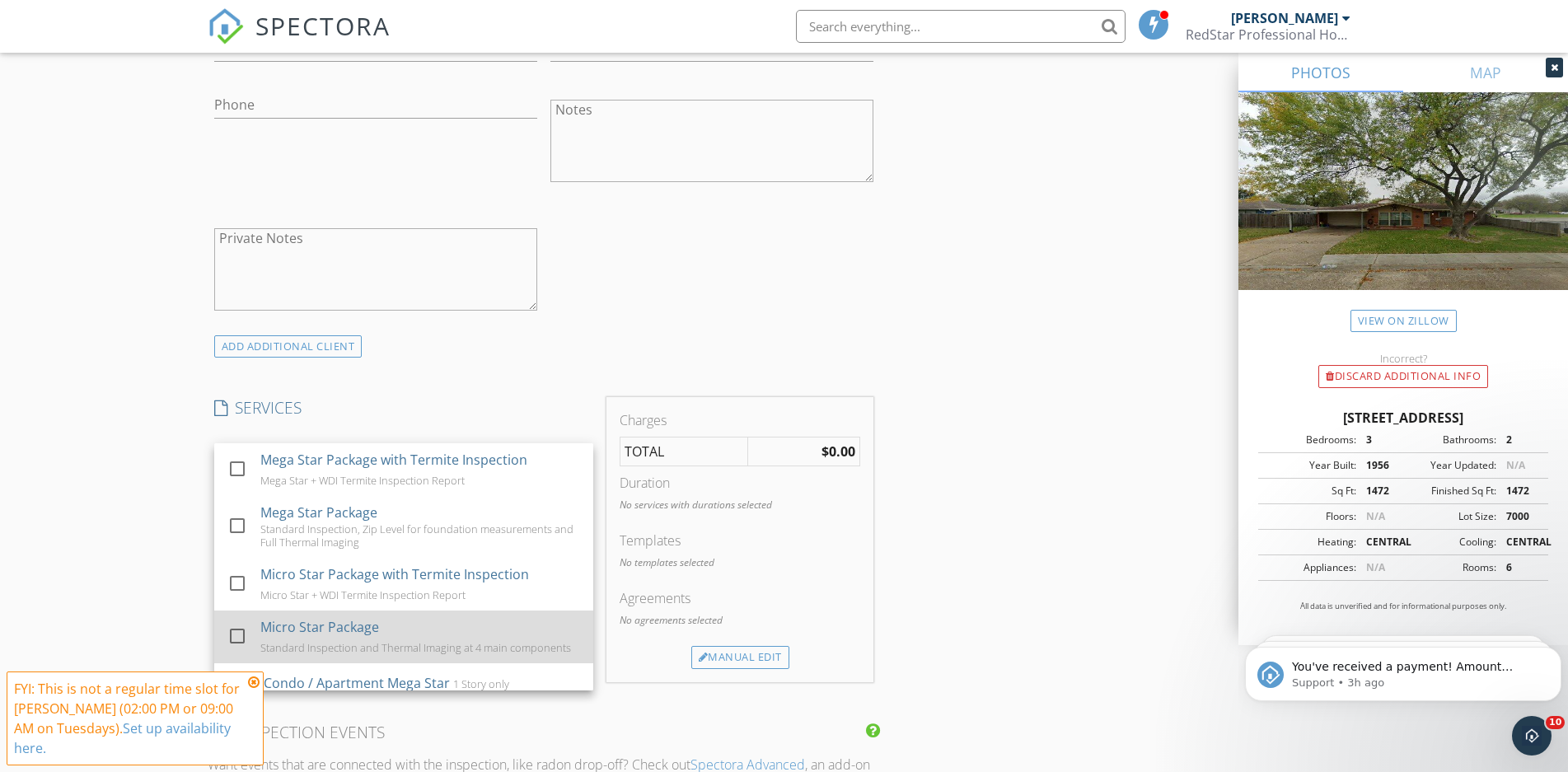
click at [288, 620] on div "Micro Star Package" at bounding box center [319, 627] width 118 height 20
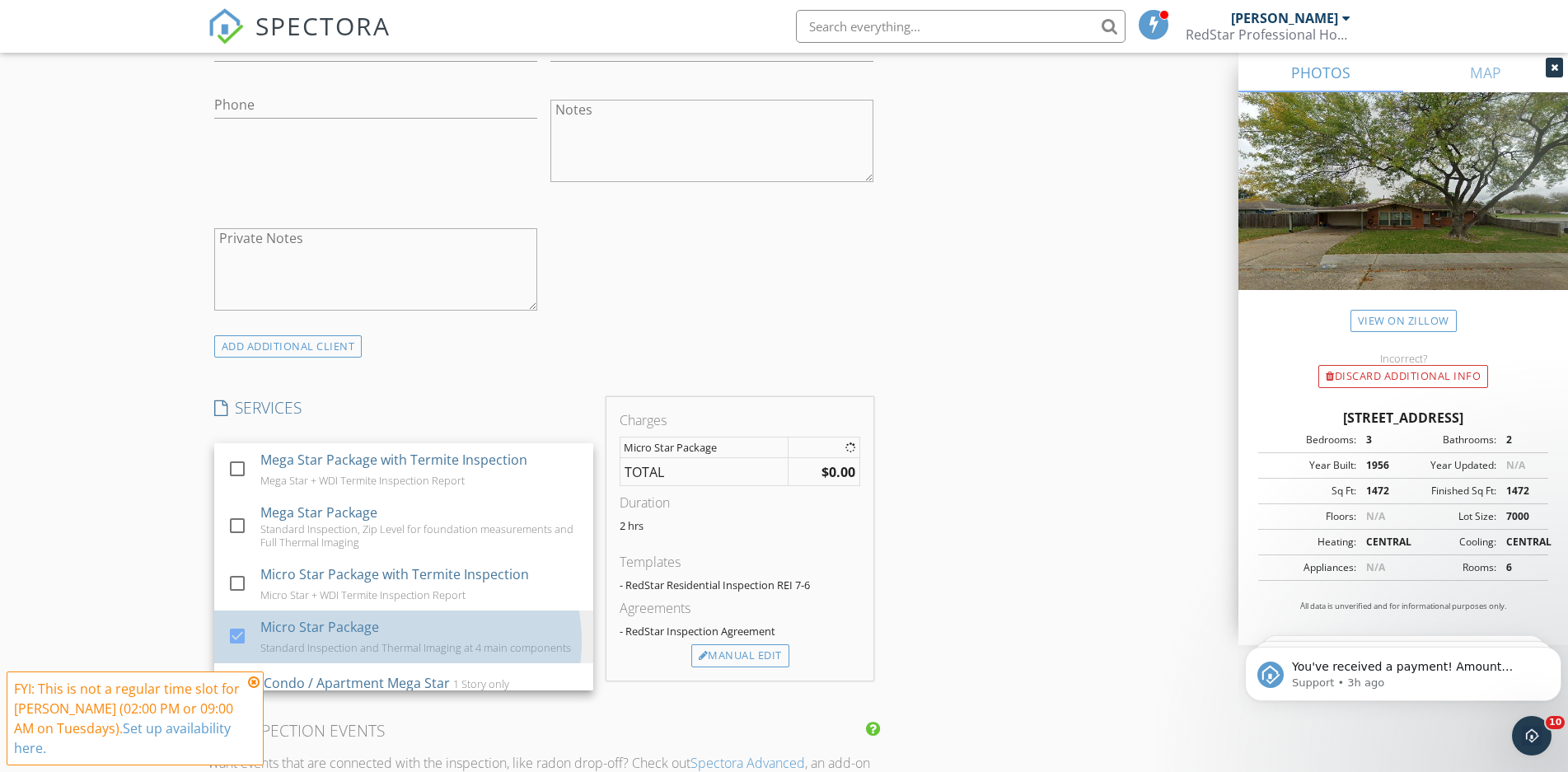
checkbox input "true"
click at [180, 471] on div "New Inspection Click here to use the New Order Form INSPECTOR(S) check_box Nick…" at bounding box center [784, 682] width 1568 height 3187
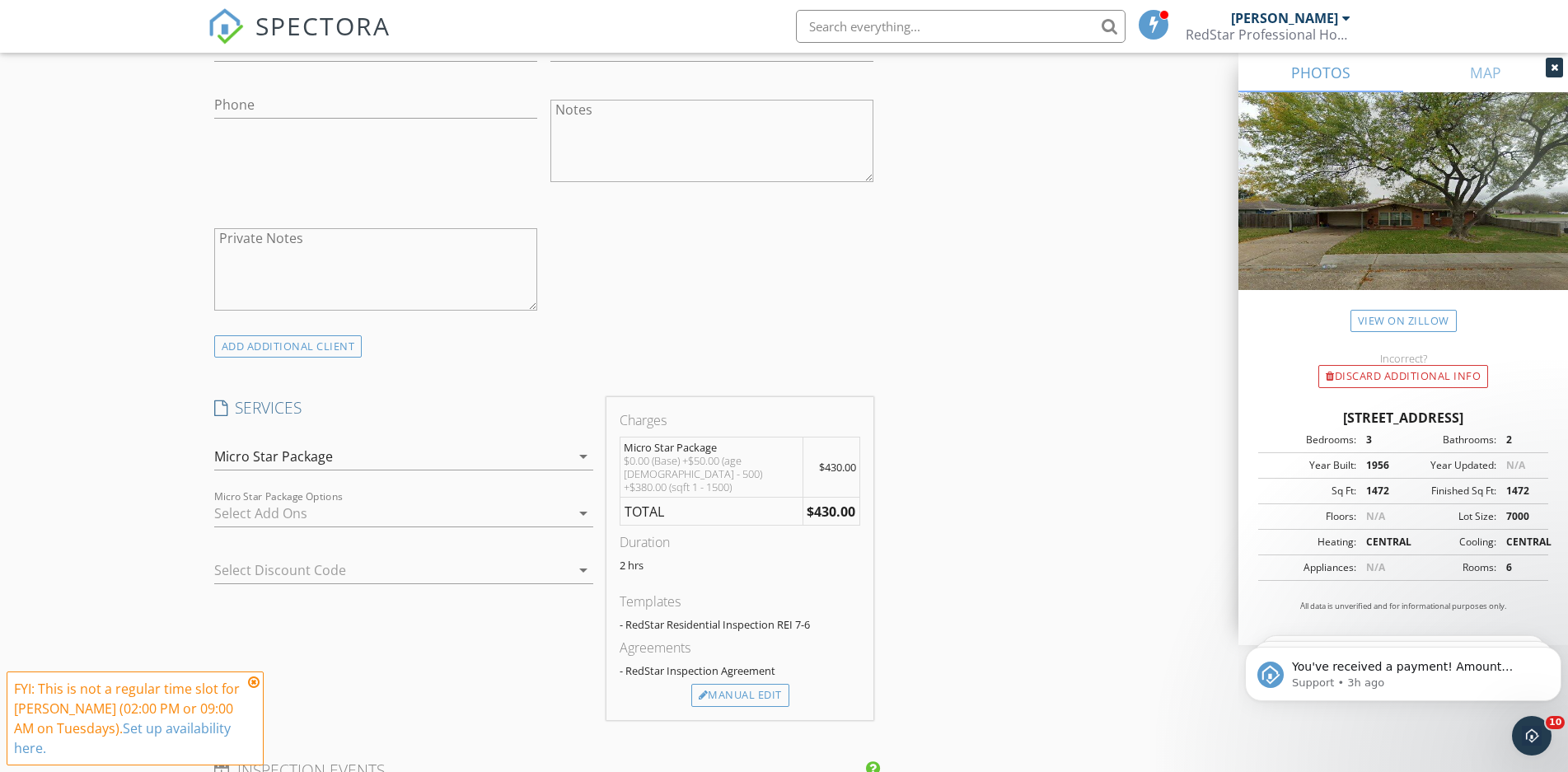
click at [276, 500] on div "check_box_outline_blank Virtual Reality Report $50 3D reports take this sense o…" at bounding box center [404, 516] width 379 height 54
click at [276, 506] on div at bounding box center [392, 513] width 356 height 26
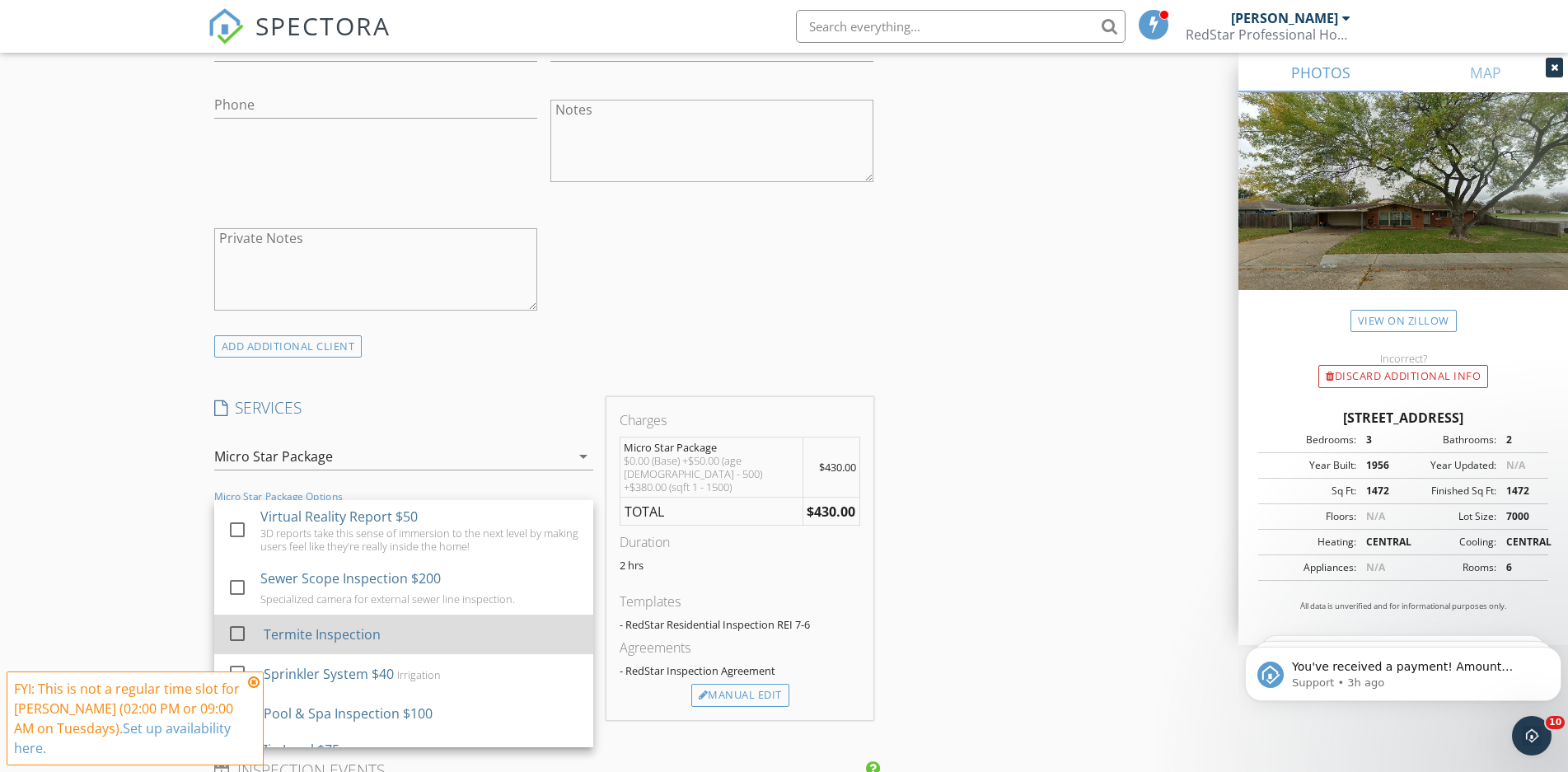
click at [298, 628] on div "Termite Inspection" at bounding box center [321, 635] width 117 height 20
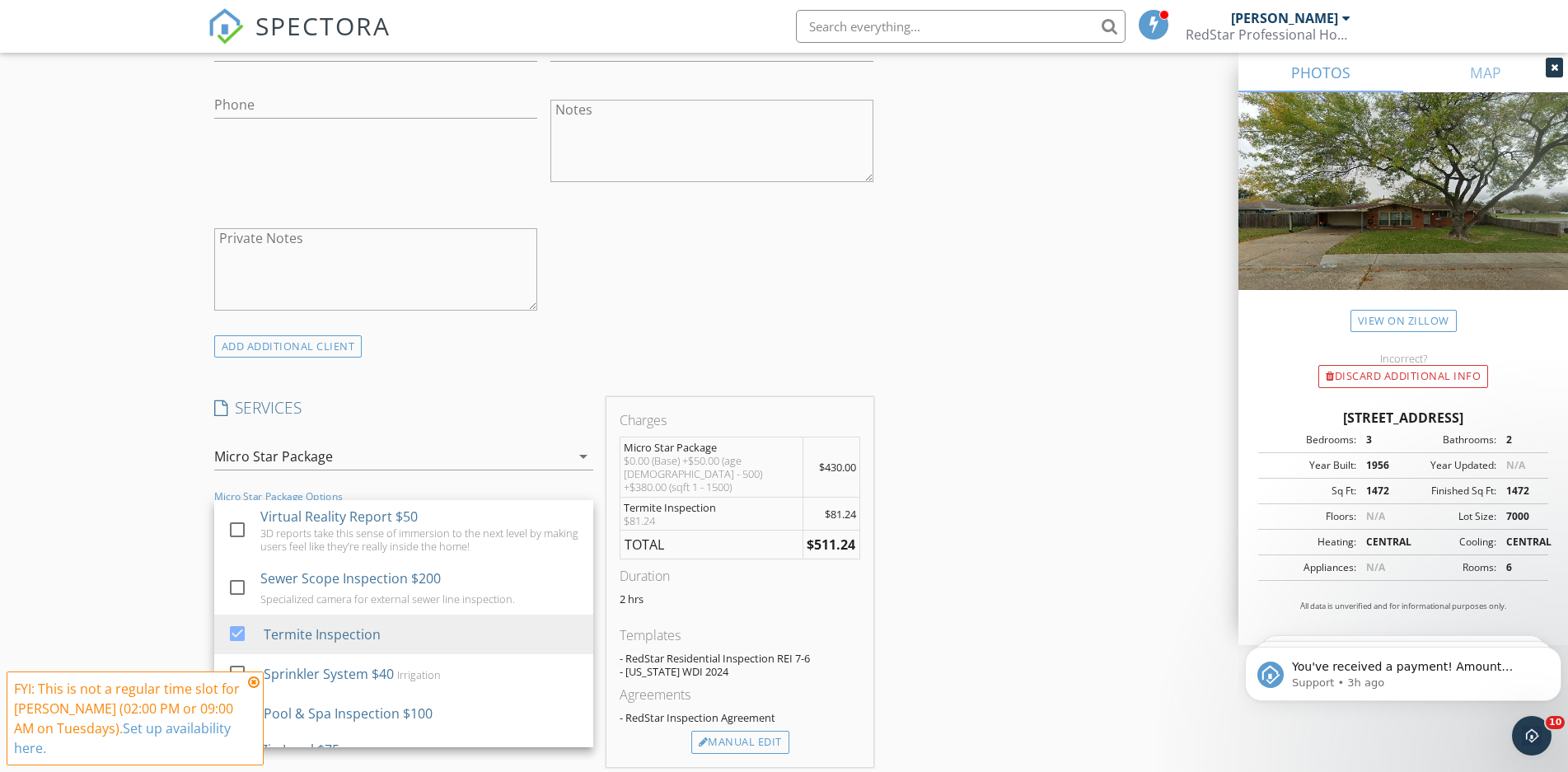
click at [182, 514] on div "New Inspection Click here to use the New Order Form INSPECTOR(S) check_box Nick…" at bounding box center [784, 725] width 1568 height 3274
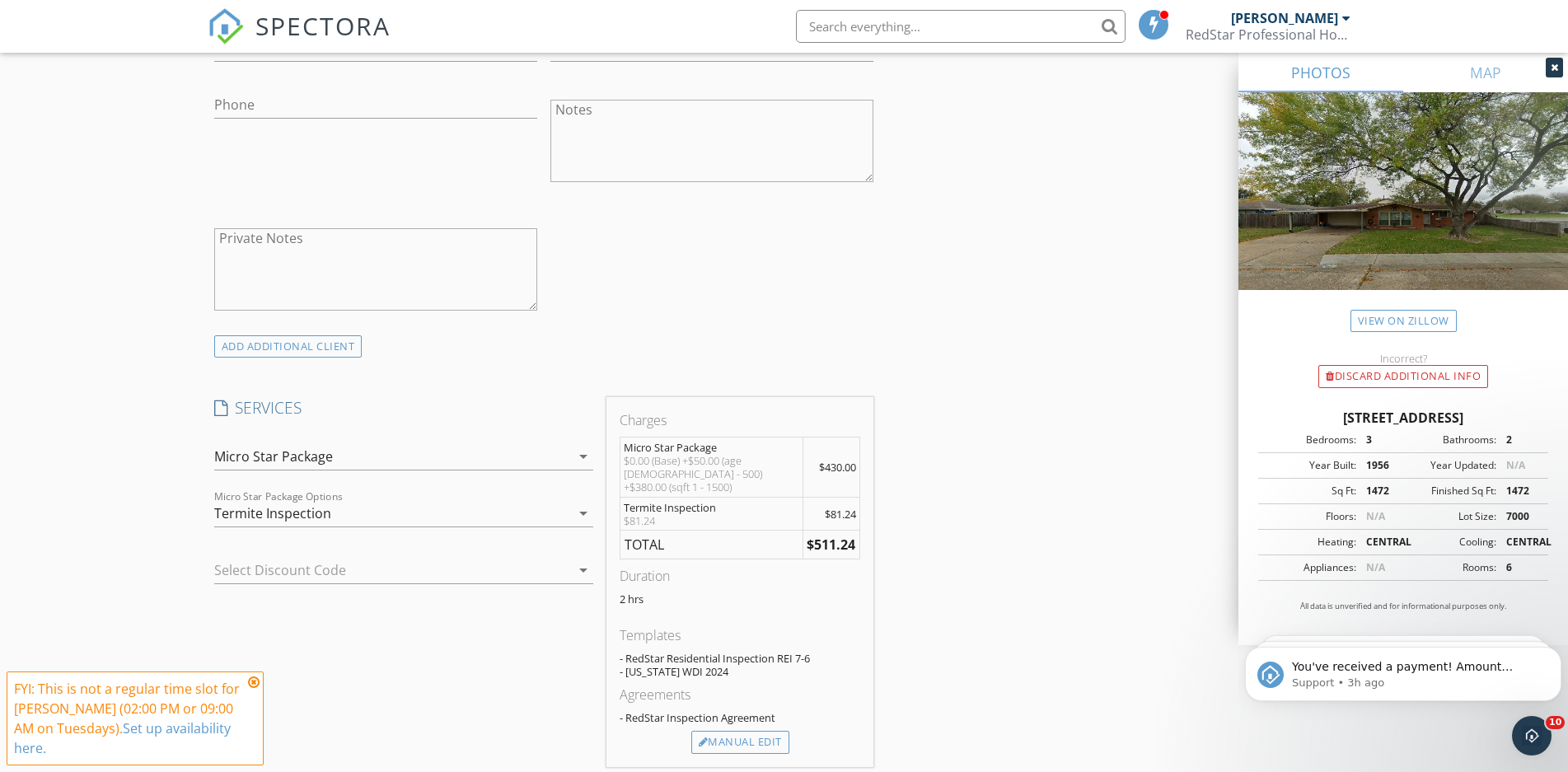
click at [316, 506] on div "Termite Inspection" at bounding box center [272, 513] width 117 height 15
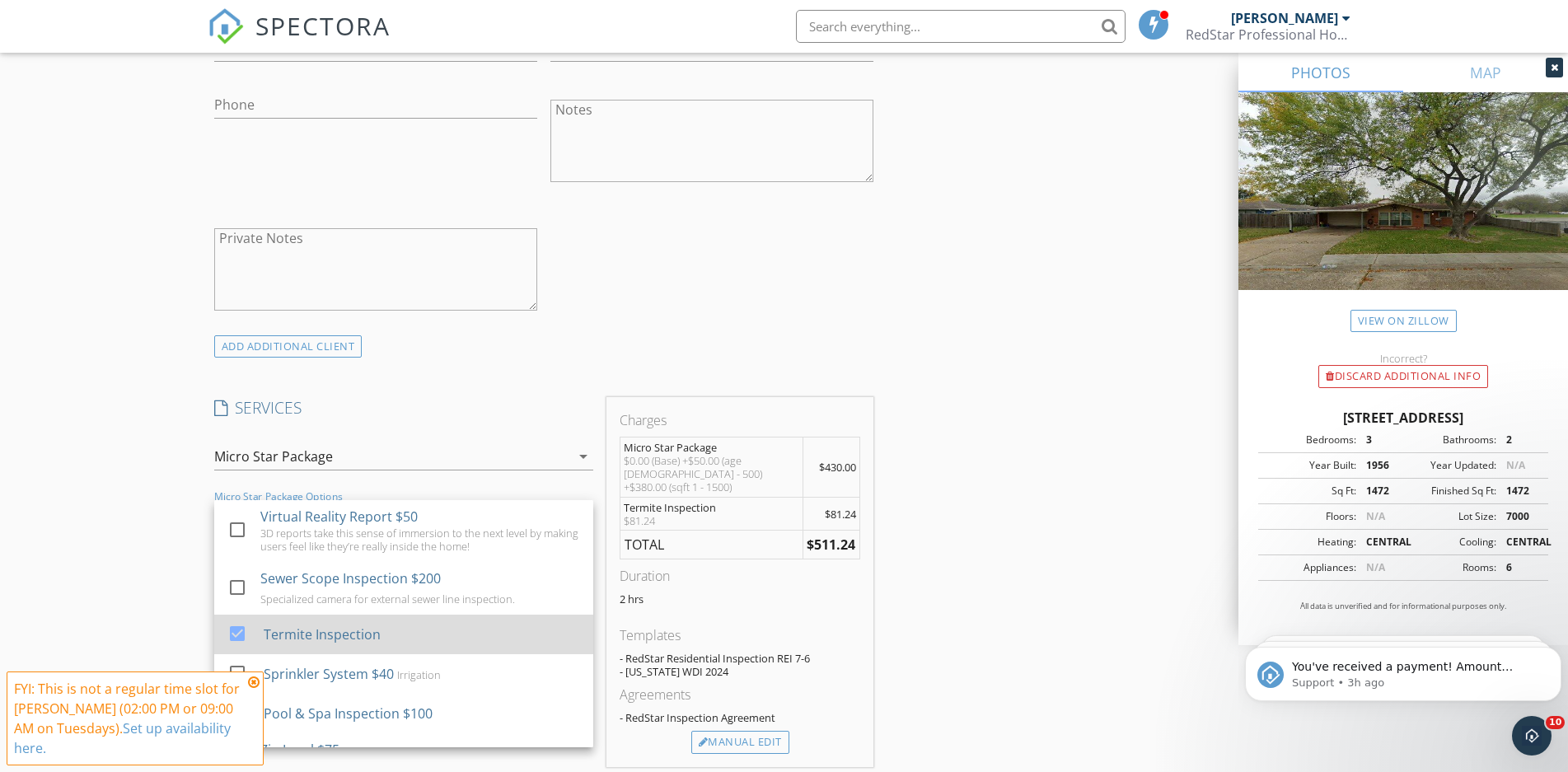
click at [300, 640] on div "Termite Inspection" at bounding box center [321, 635] width 117 height 20
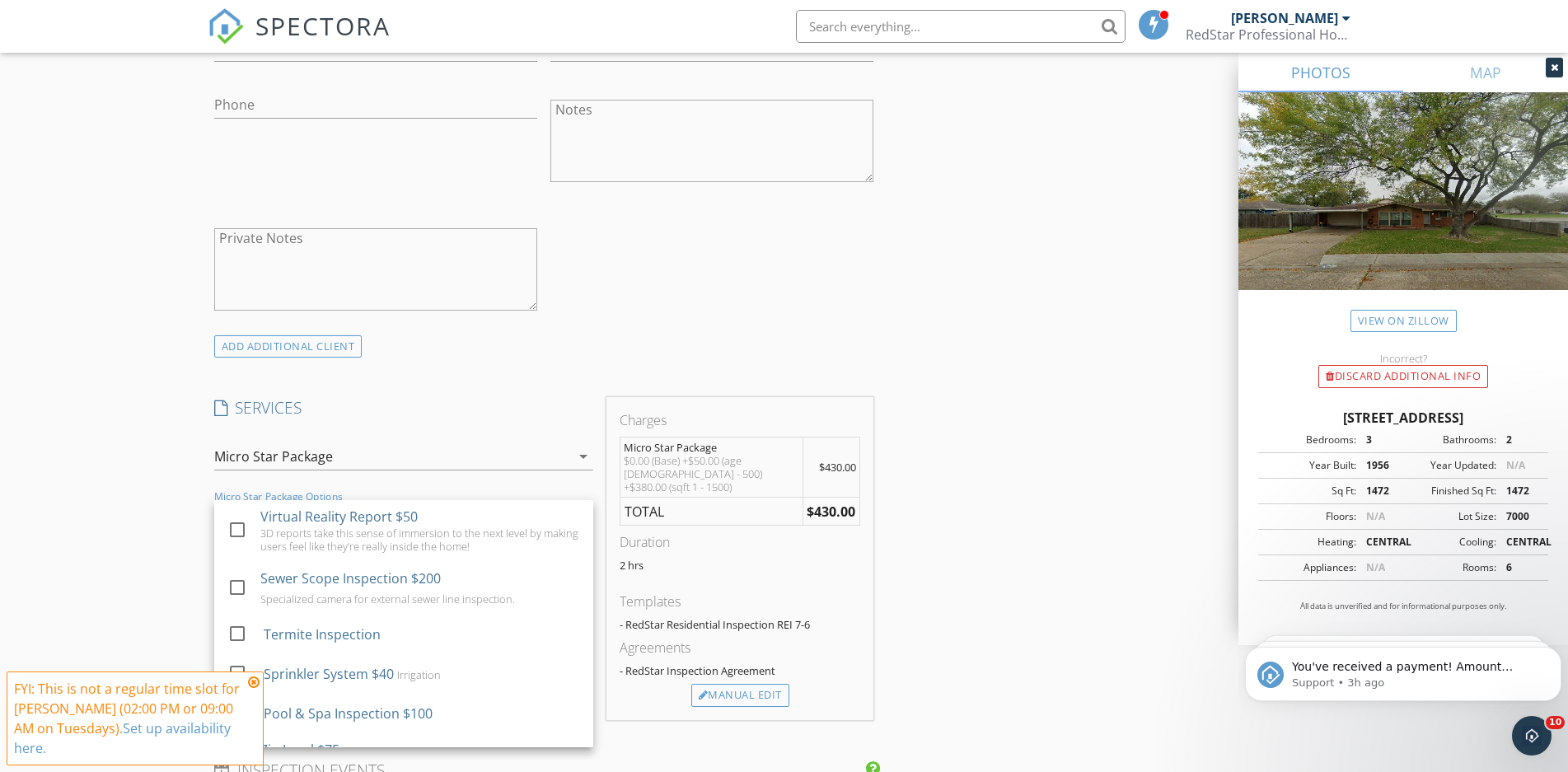
click at [137, 539] on div "New Inspection Click here to use the New Order Form INSPECTOR(S) check_box Nick…" at bounding box center [784, 702] width 1568 height 3227
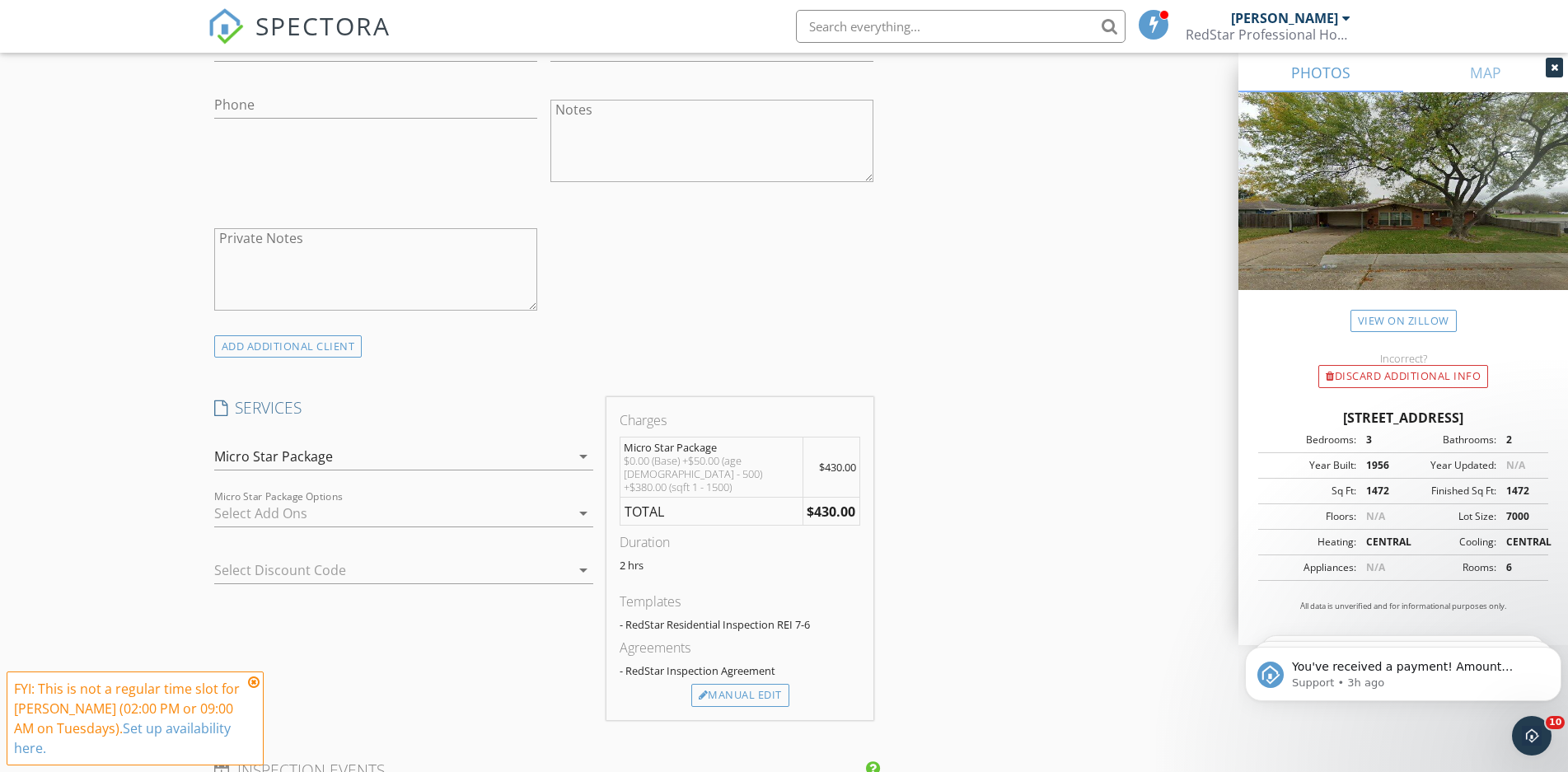
click at [257, 568] on div at bounding box center [381, 570] width 333 height 26
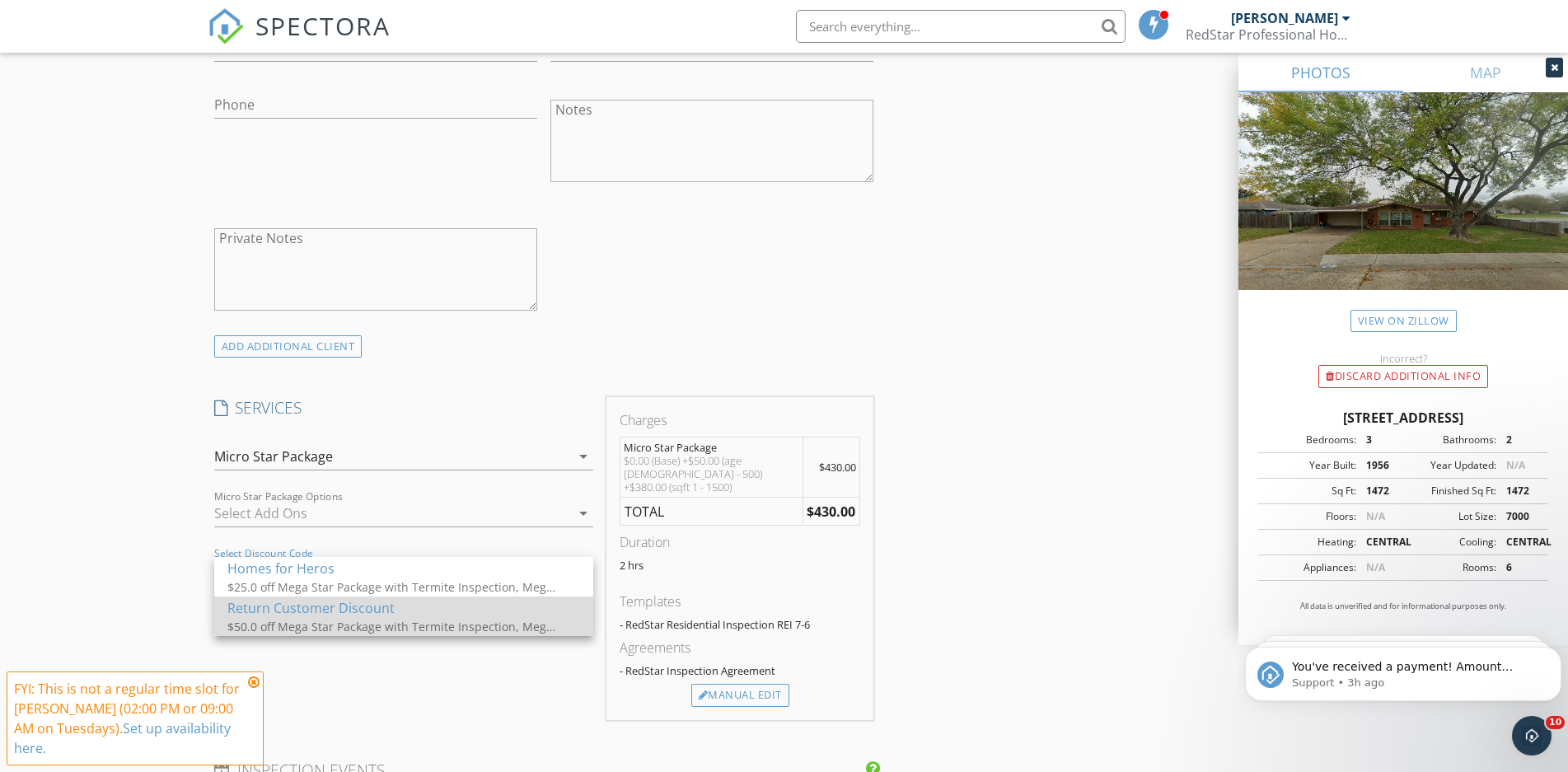
click at [270, 623] on div "$50.0 off Mega Star Package with Termite Inspection, Mega Star Package, Micro S…" at bounding box center [392, 626] width 329 height 17
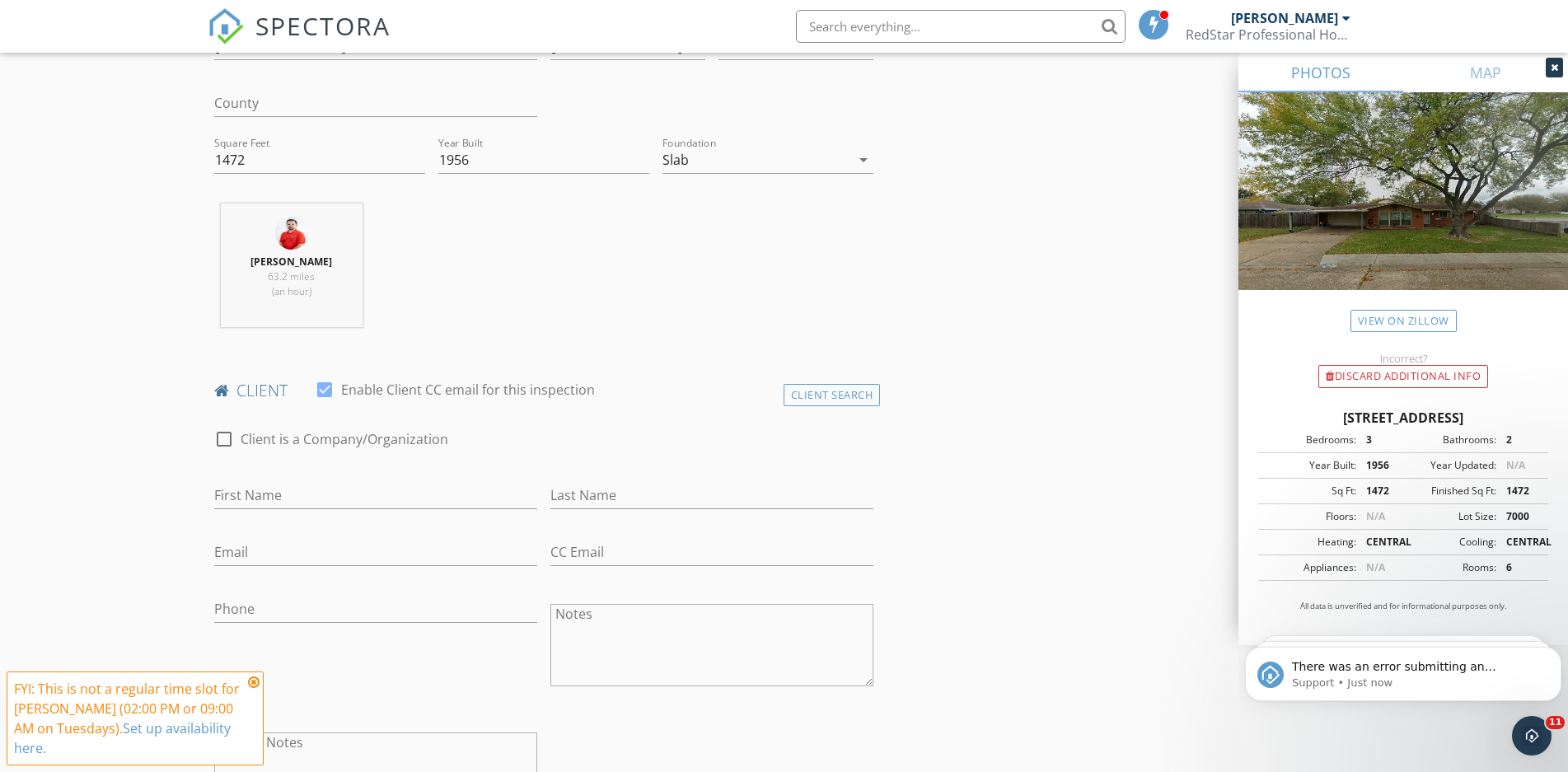
scroll to position [84, 0]
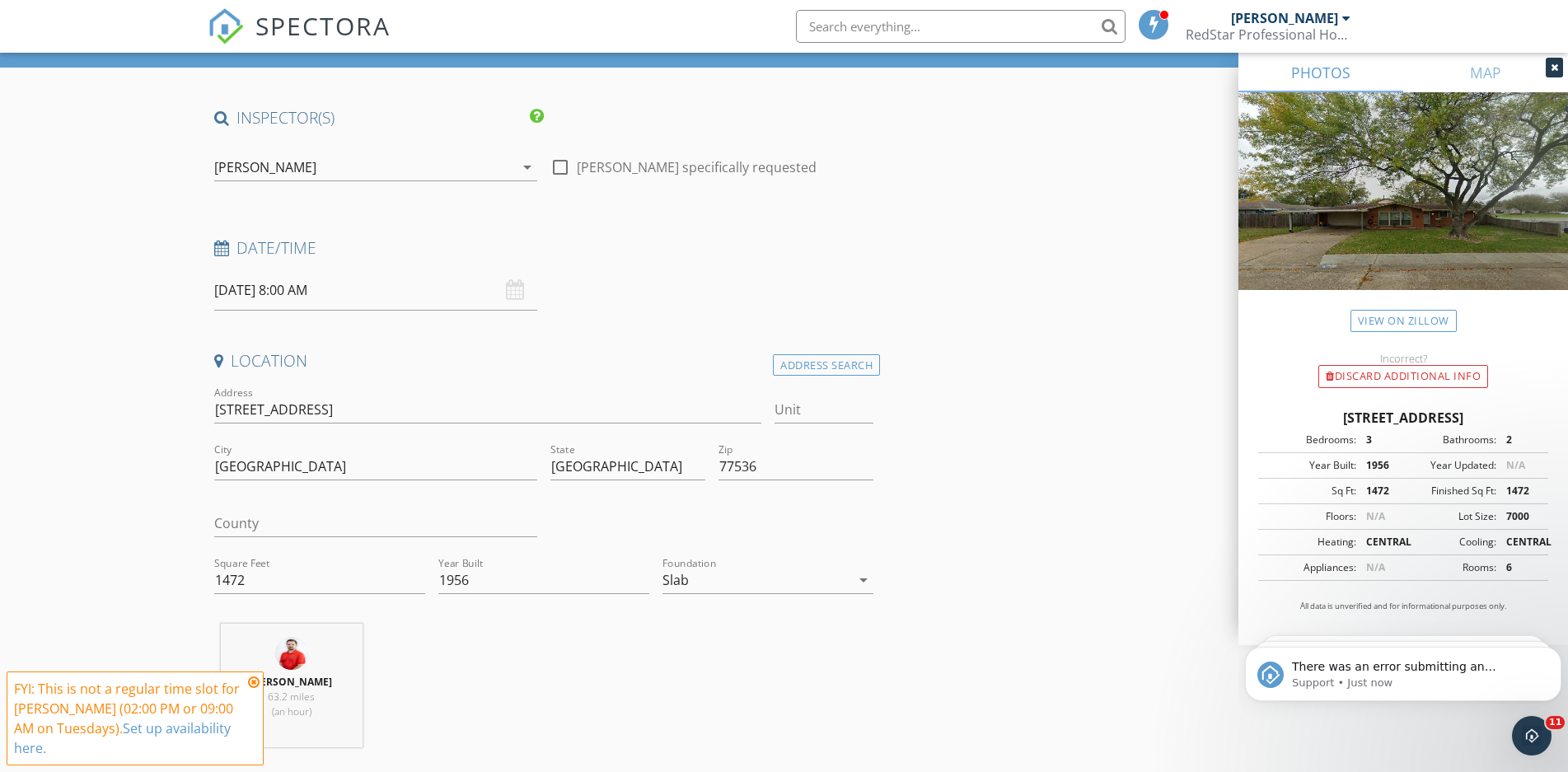
click at [281, 158] on div "[PERSON_NAME]" at bounding box center [364, 167] width 300 height 26
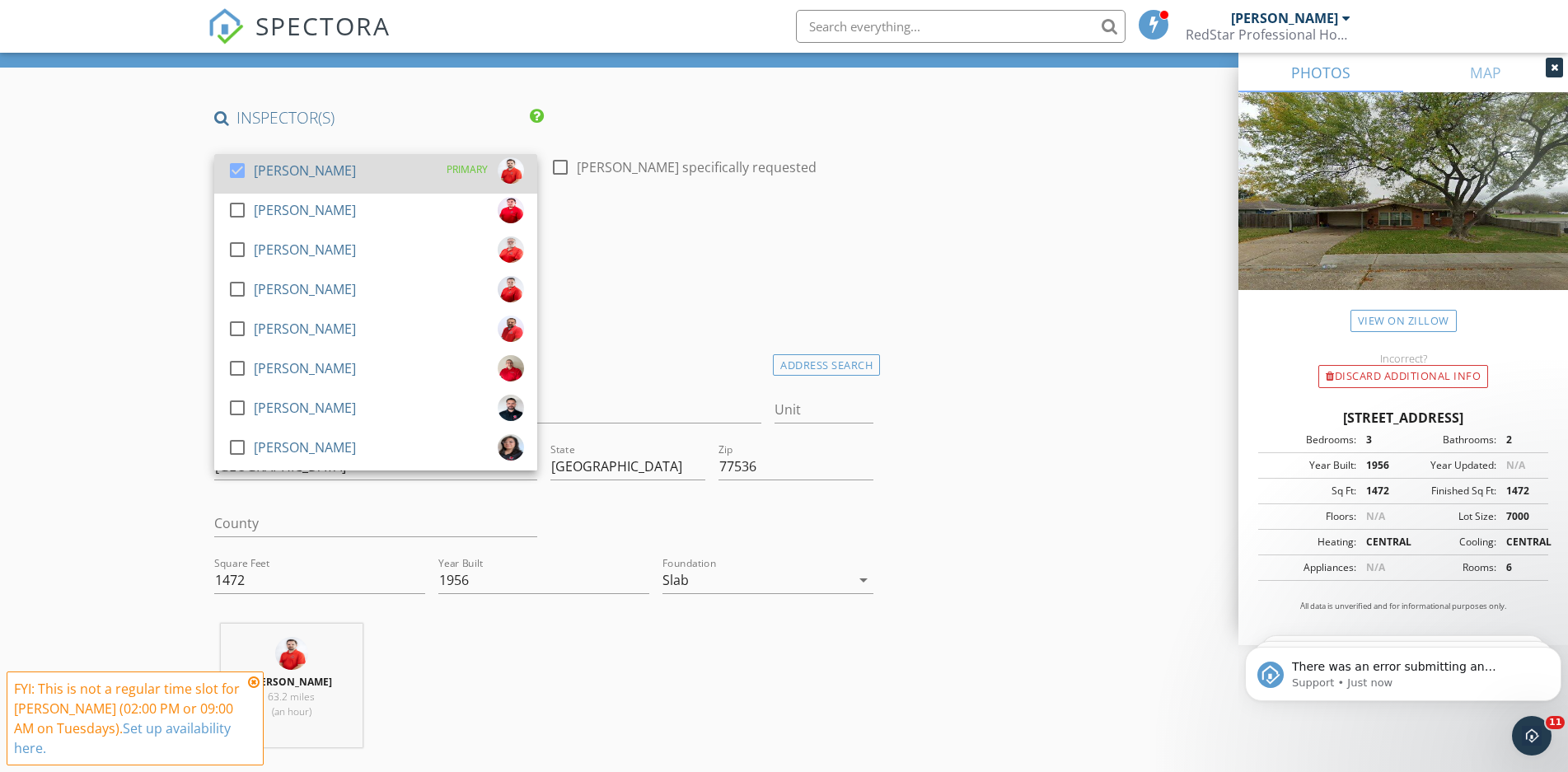
click at [281, 175] on div "[PERSON_NAME]" at bounding box center [304, 170] width 102 height 26
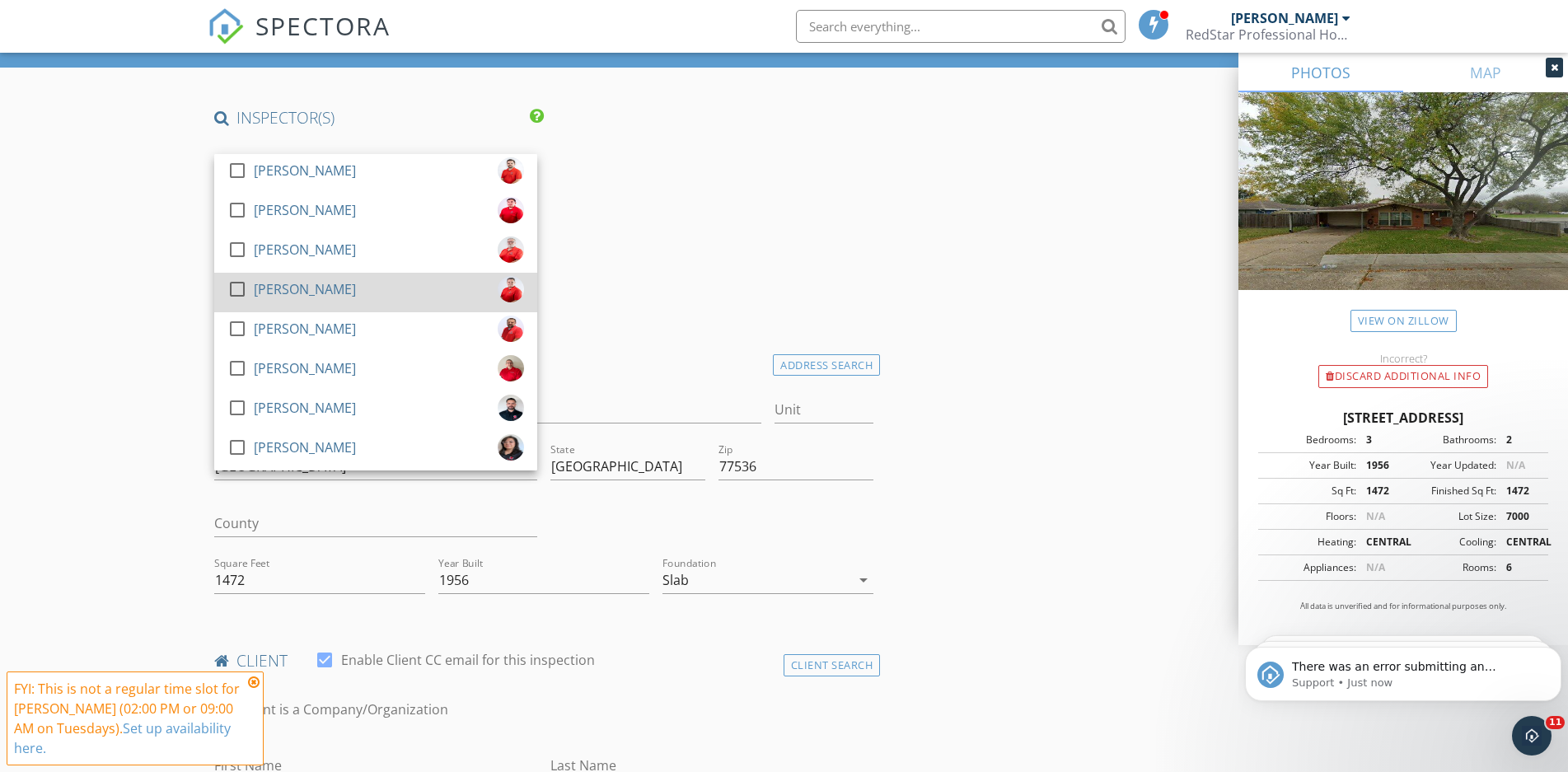
drag, startPoint x: 295, startPoint y: 357, endPoint x: 421, endPoint y: 301, distance: 137.9
click at [295, 357] on div "[PERSON_NAME]" at bounding box center [304, 368] width 102 height 26
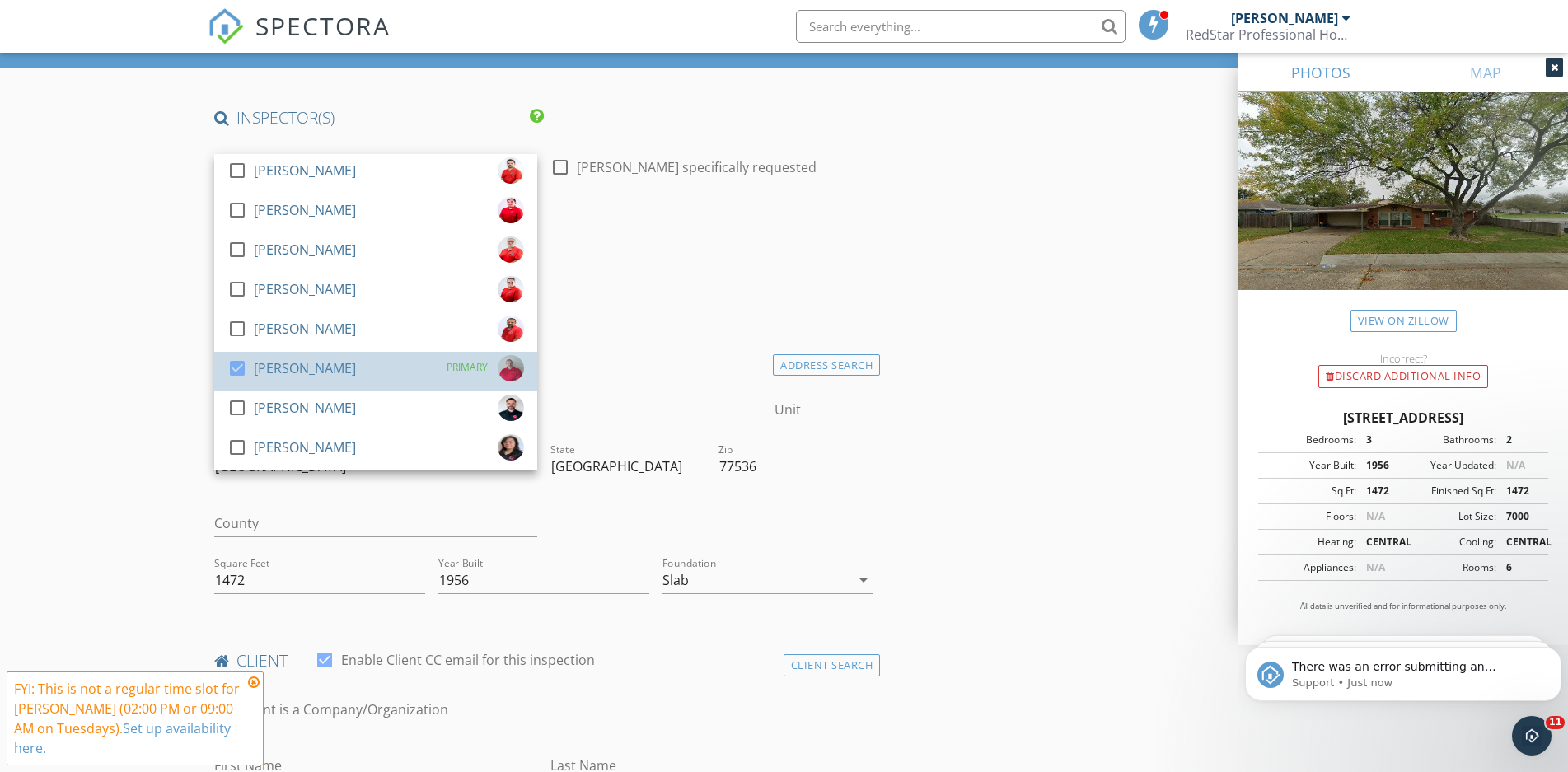
click at [583, 246] on h4 "Date/Time" at bounding box center [544, 248] width 659 height 22
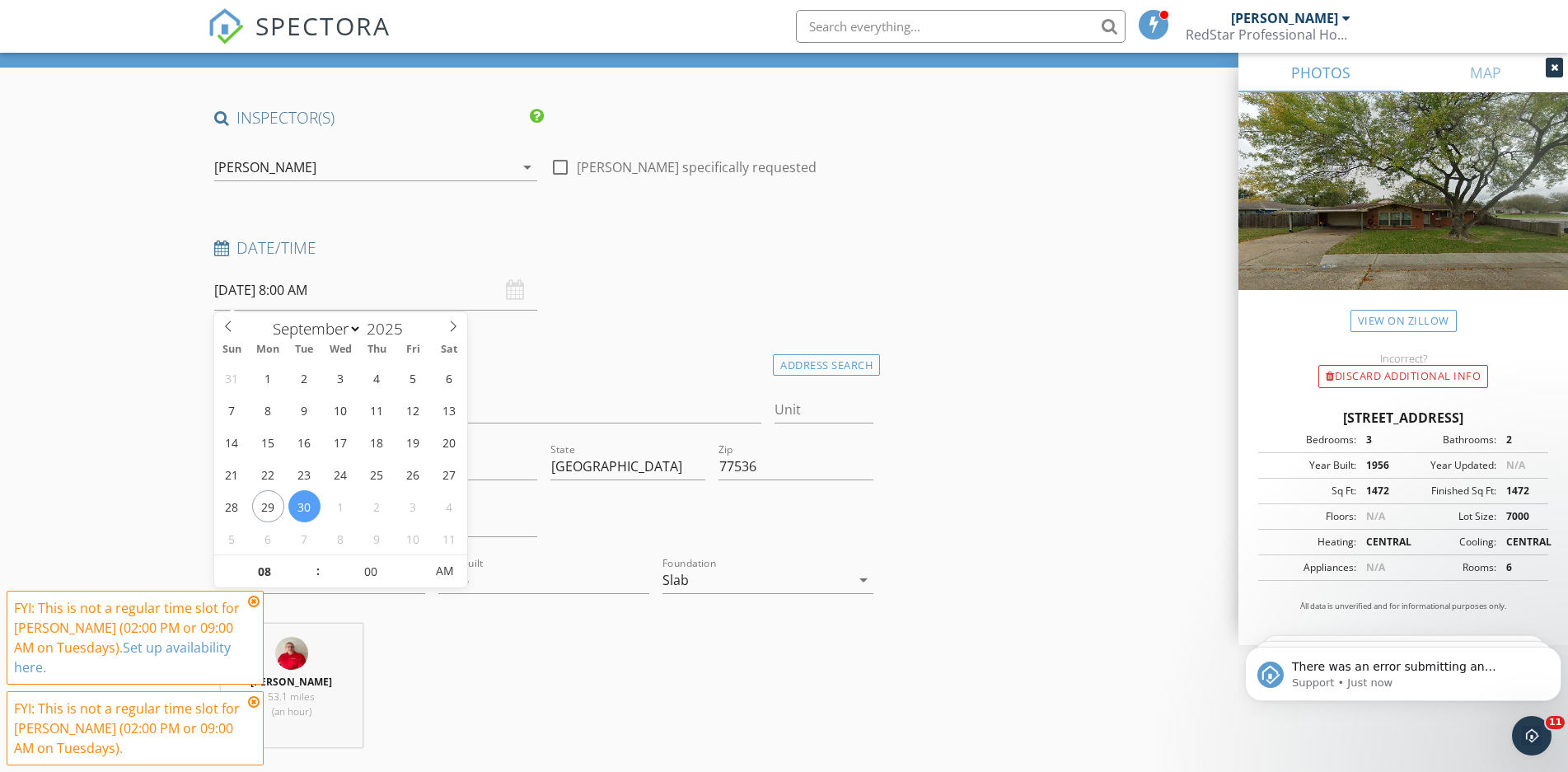
click at [312, 293] on input "09/30/2025 8:00 AM" at bounding box center [376, 290] width 323 height 41
type input "09"
type input "09/30/2025 9:00 AM"
click at [307, 563] on span at bounding box center [309, 563] width 12 height 17
click at [734, 265] on div "Date/Time" at bounding box center [544, 254] width 673 height 33
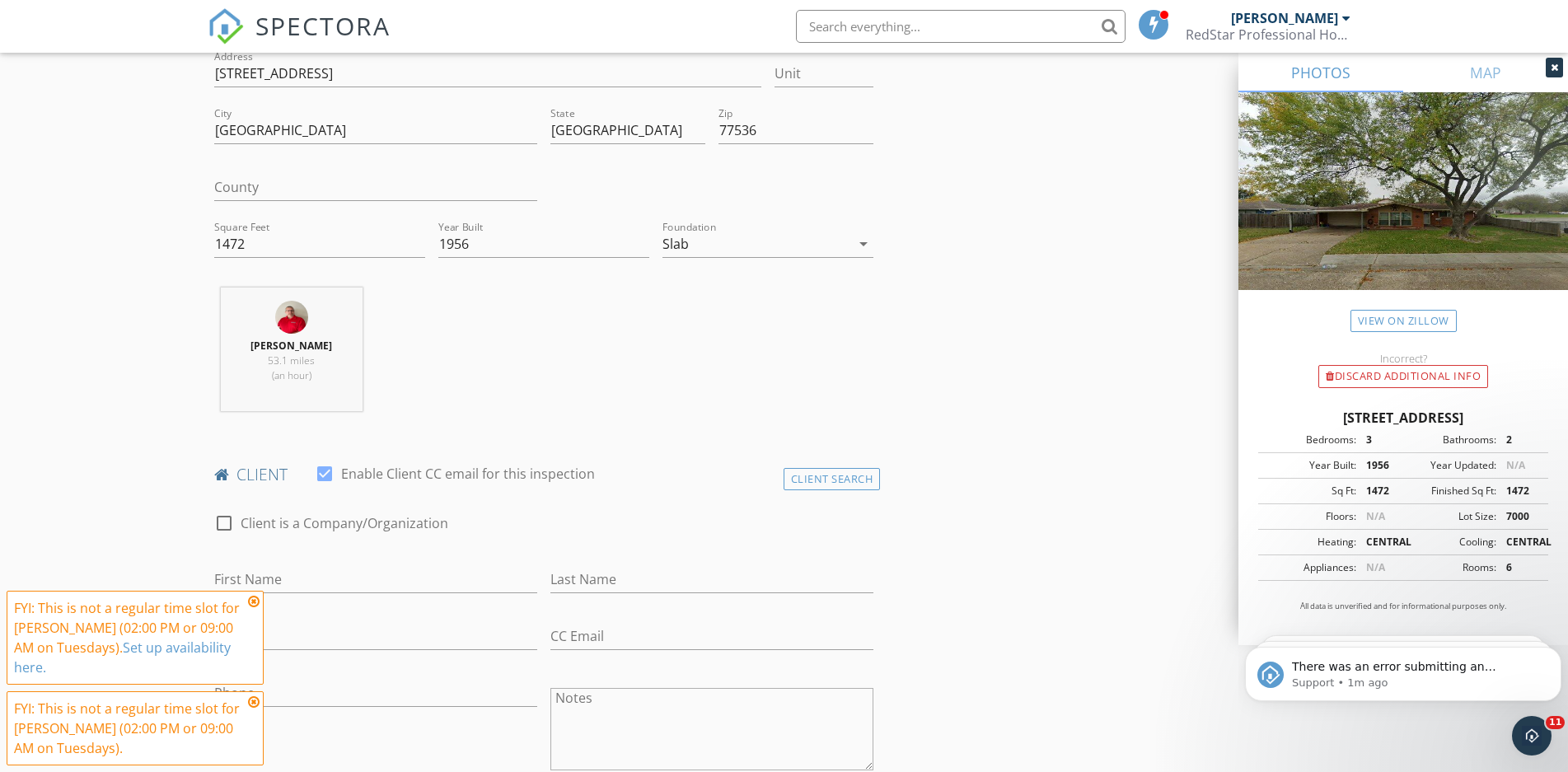
scroll to position [756, 0]
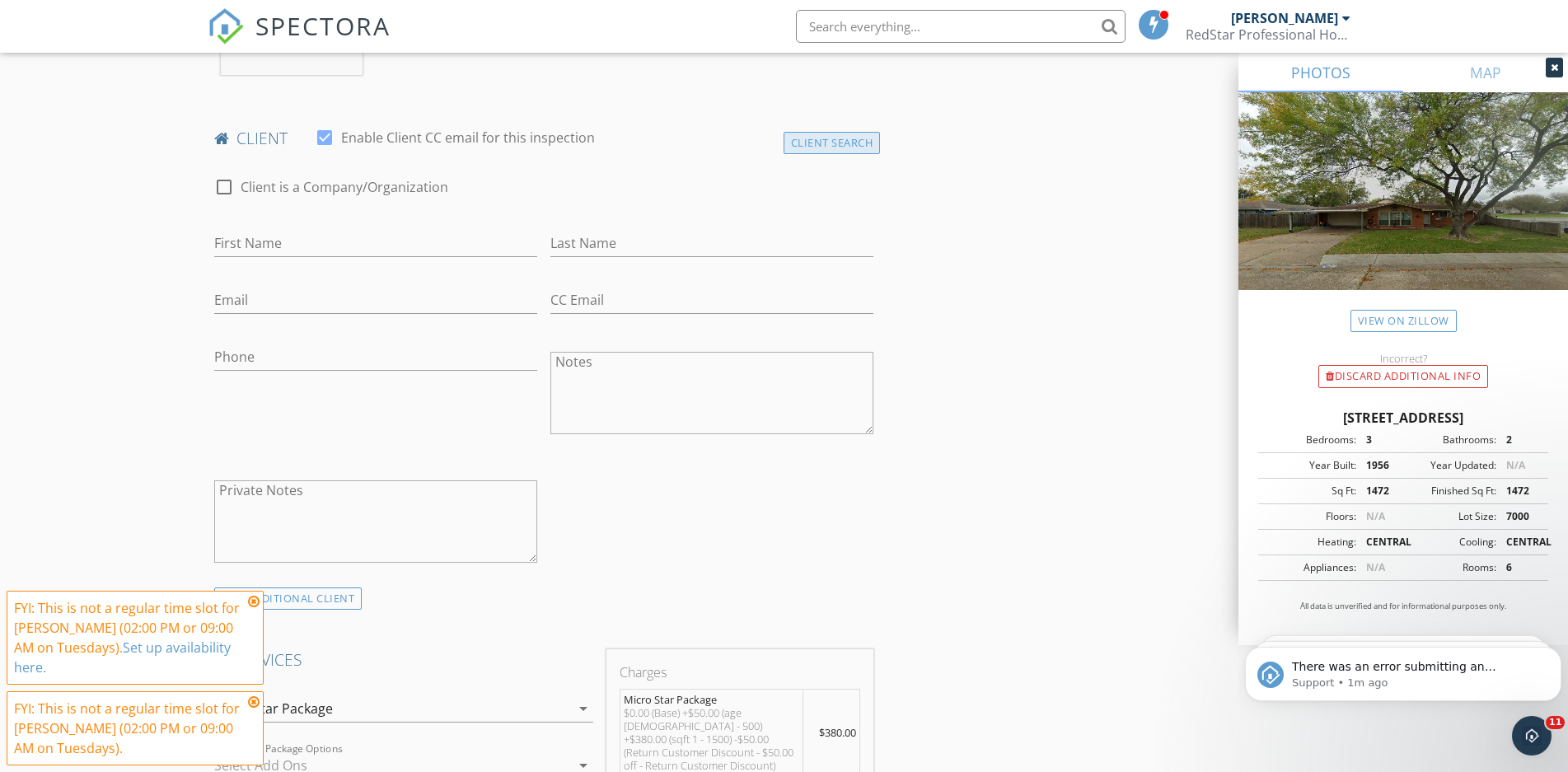
click at [816, 137] on div "Client Search" at bounding box center [832, 142] width 97 height 22
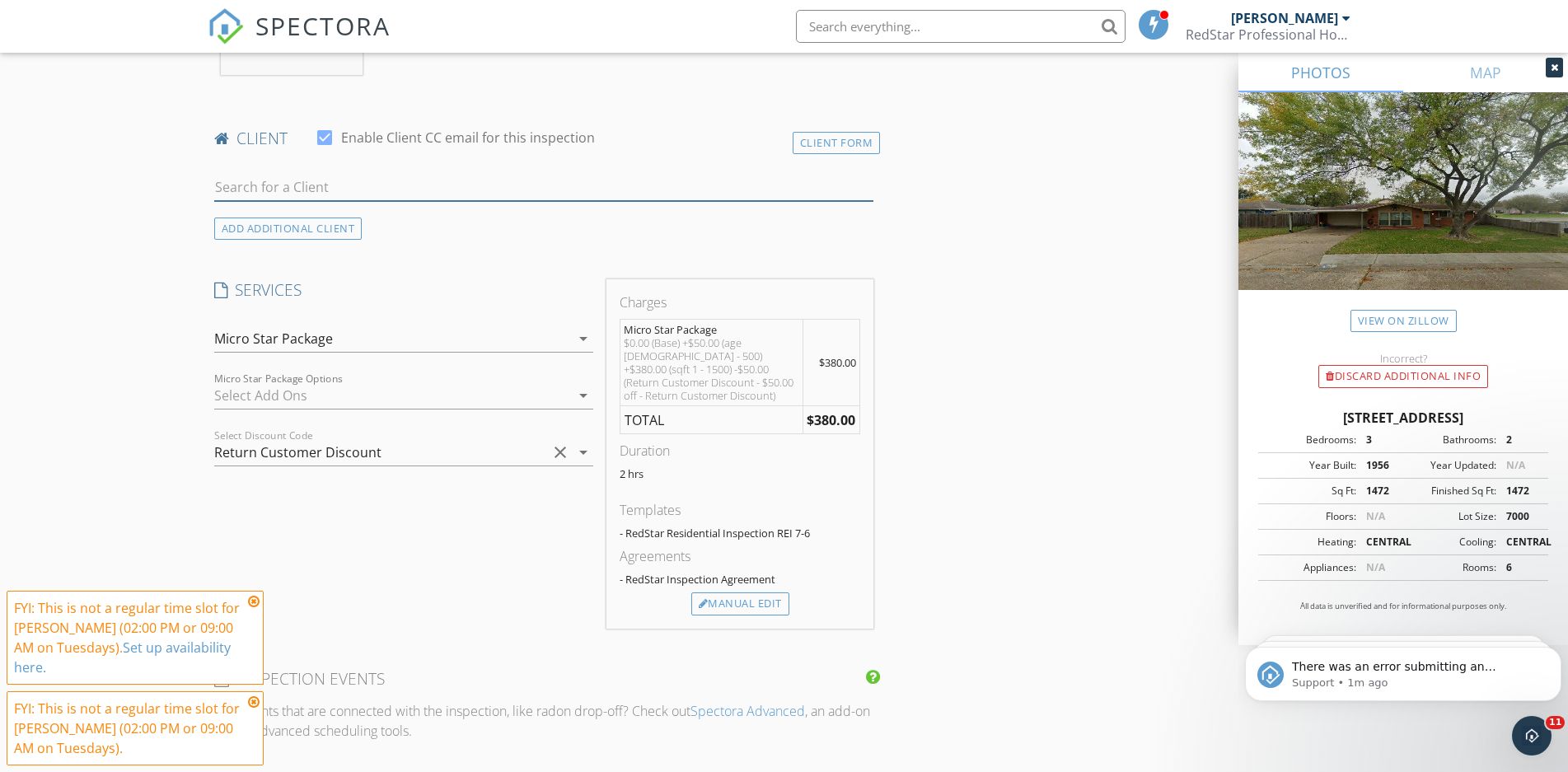
paste input "cleearias@gmail.com"
type input "cleearias@gmail.com"
click at [388, 190] on input "cleearias@gmail.com" at bounding box center [544, 187] width 659 height 27
drag, startPoint x: 360, startPoint y: 209, endPoint x: 362, endPoint y: 218, distance: 9.2
click at [360, 210] on div "Sammy Cardenas" at bounding box center [344, 218] width 166 height 20
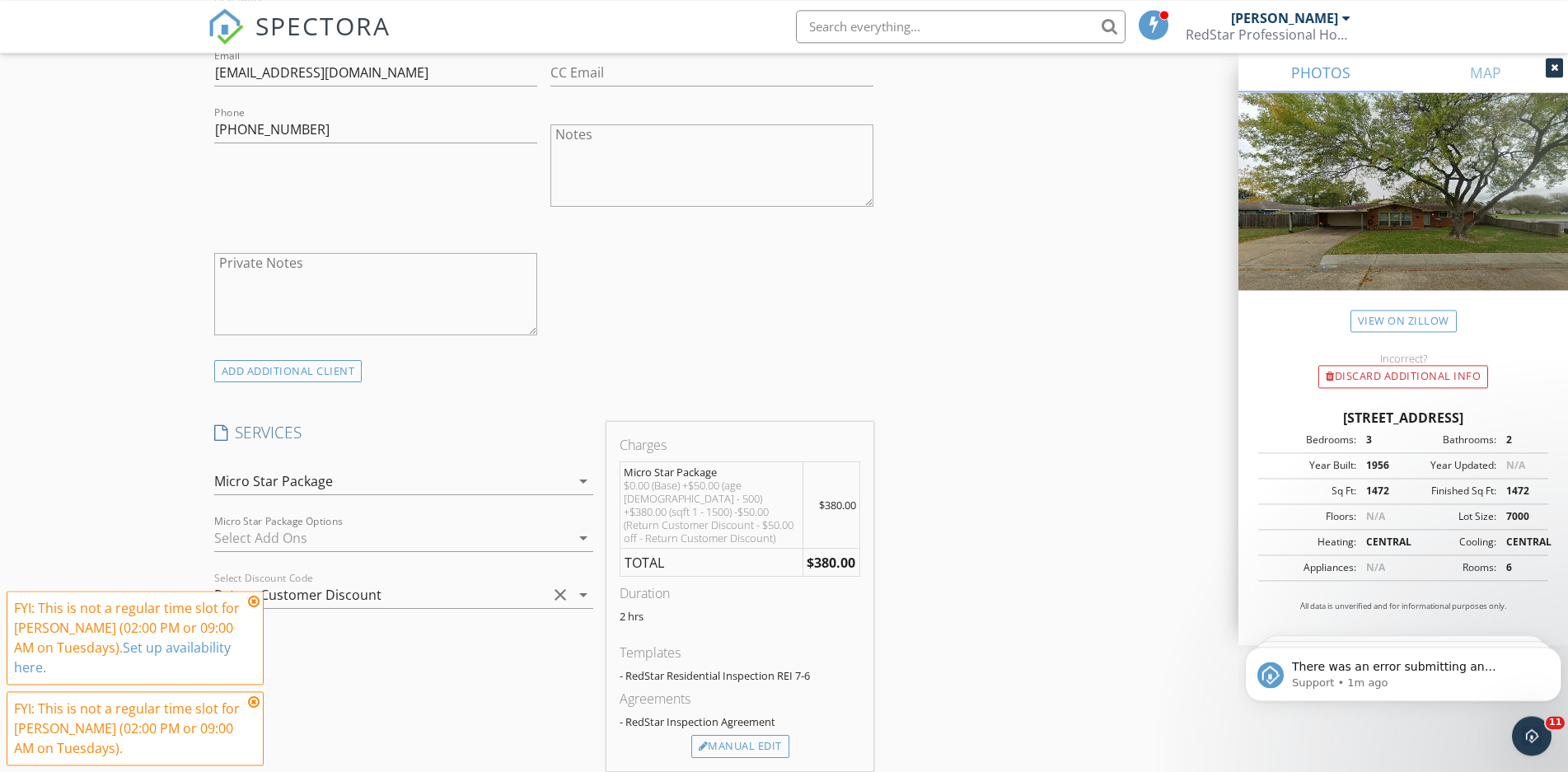
scroll to position [1009, 0]
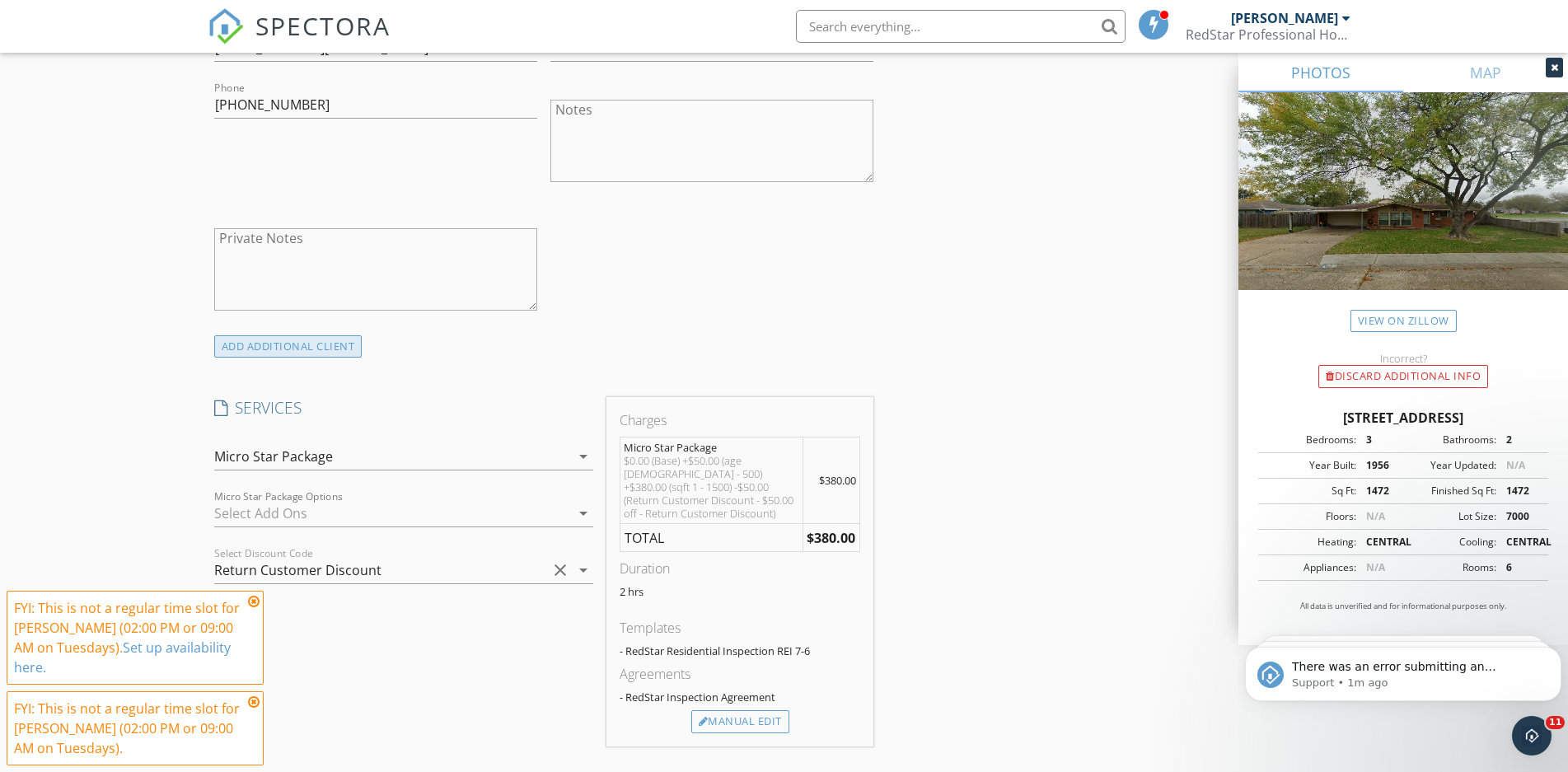
click at [288, 350] on div "ADD ADDITIONAL client" at bounding box center [288, 346] width 148 height 22
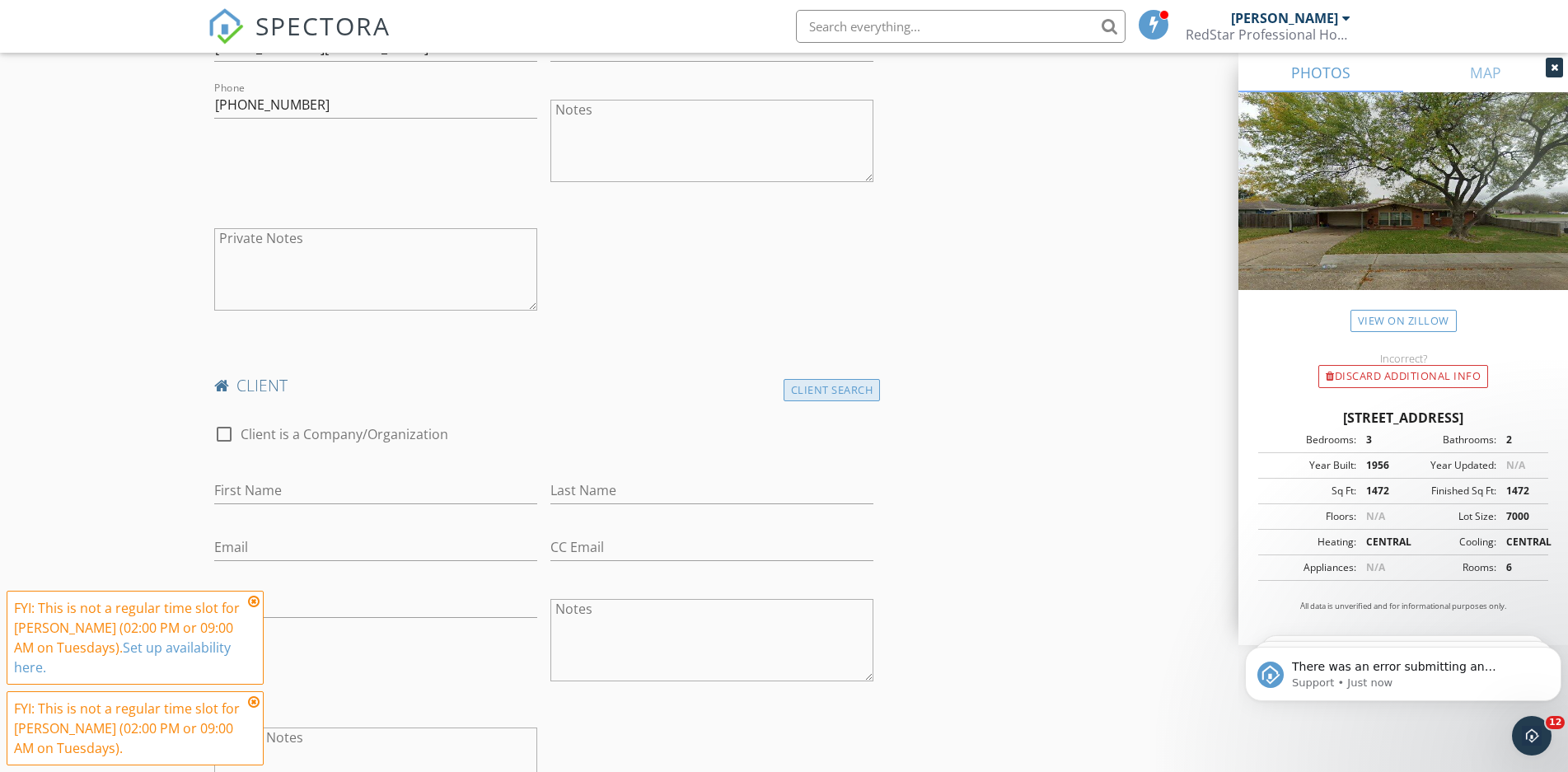
click at [835, 391] on div "Client Search" at bounding box center [832, 390] width 97 height 22
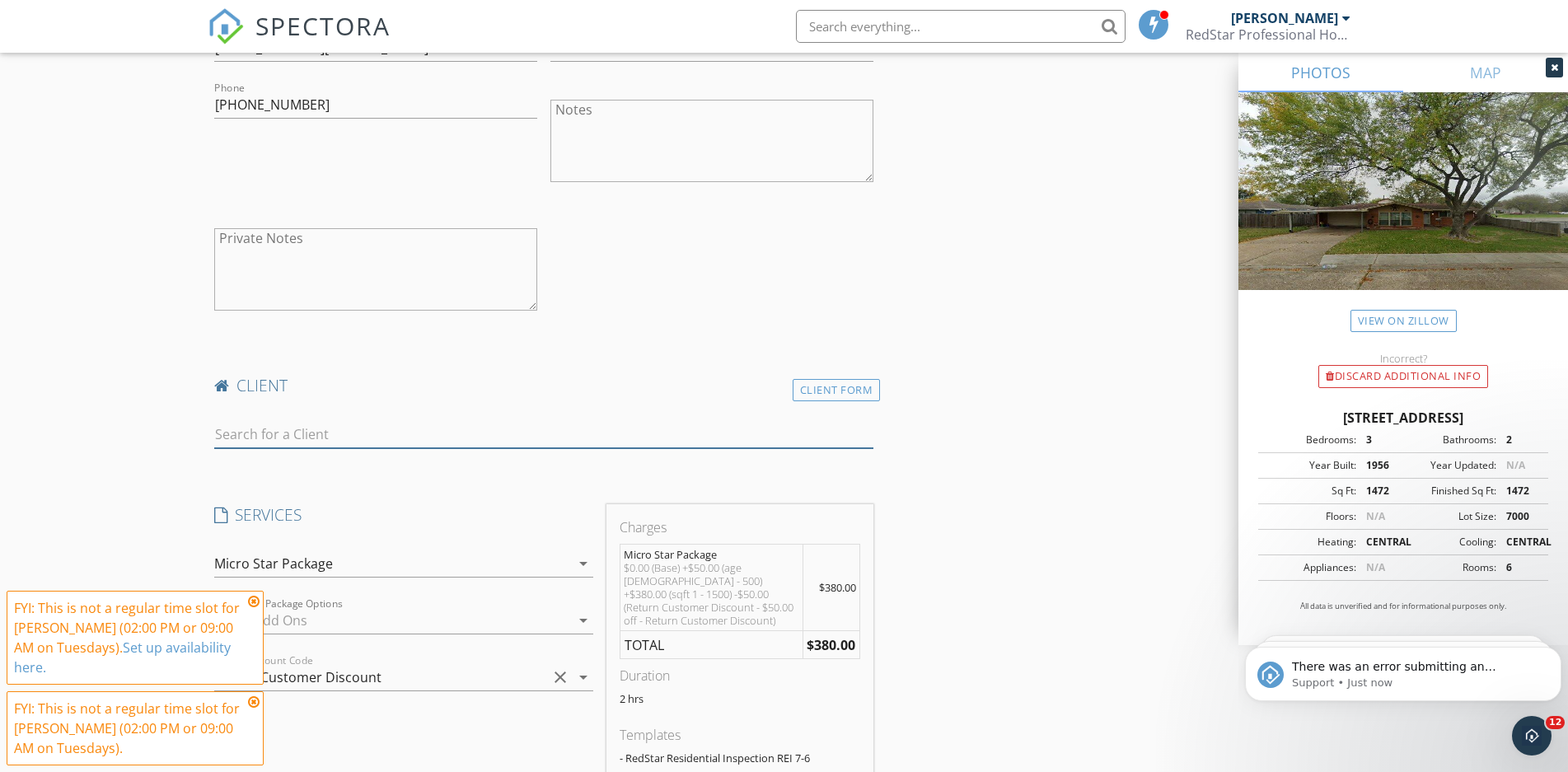
paste input "[PHONE_NUMBER]"
type input "[PHONE_NUMBER]"
click at [347, 430] on input "[PHONE_NUMBER]" at bounding box center [544, 434] width 659 height 27
click at [851, 383] on div "Client Form" at bounding box center [837, 390] width 89 height 22
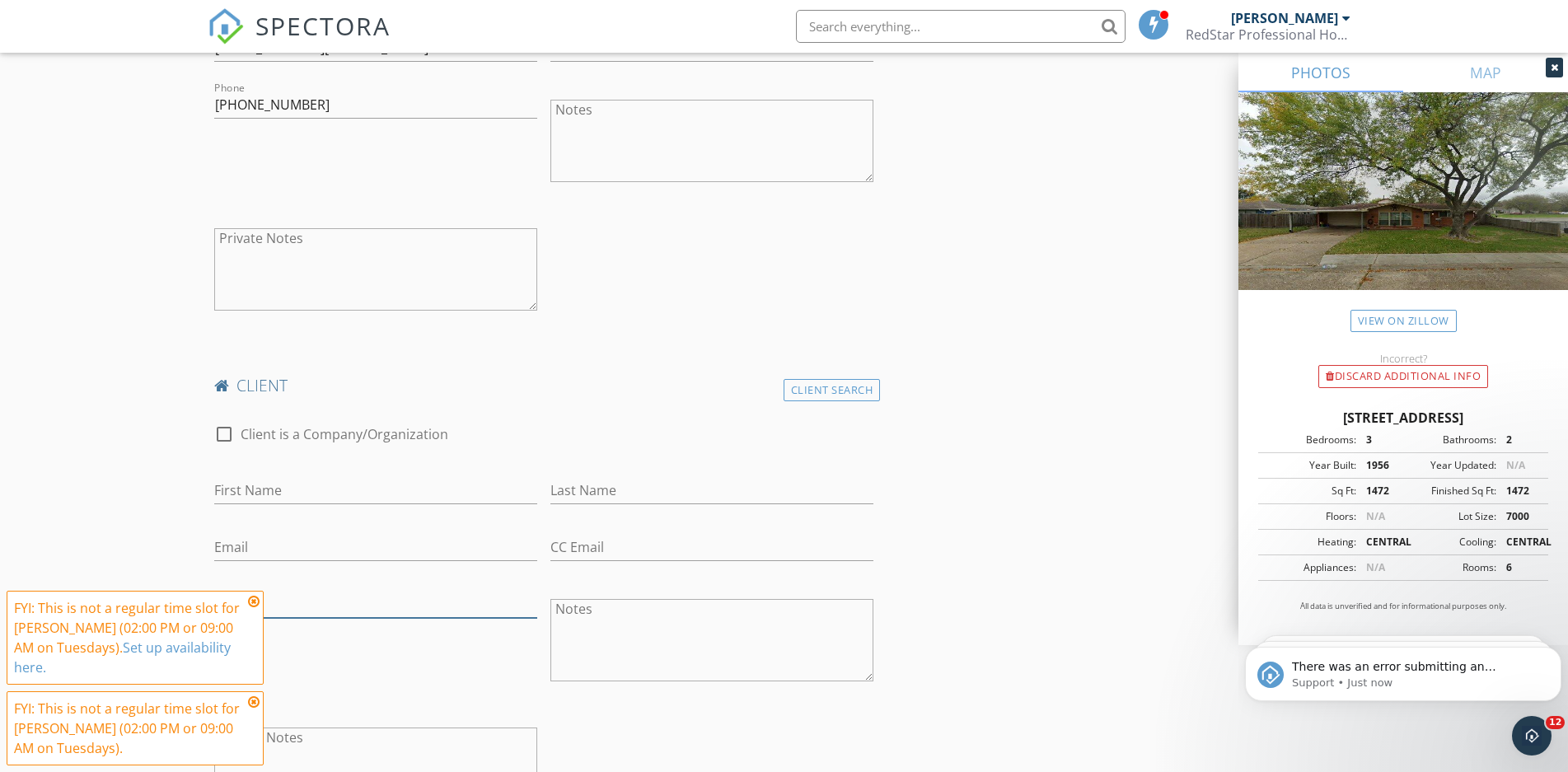
click at [249, 599] on input "Phone" at bounding box center [376, 604] width 323 height 27
paste input "[PHONE_NUMBER]"
type input "[PHONE_NUMBER]"
click at [280, 495] on input "First Name" at bounding box center [376, 490] width 323 height 27
type input "c"
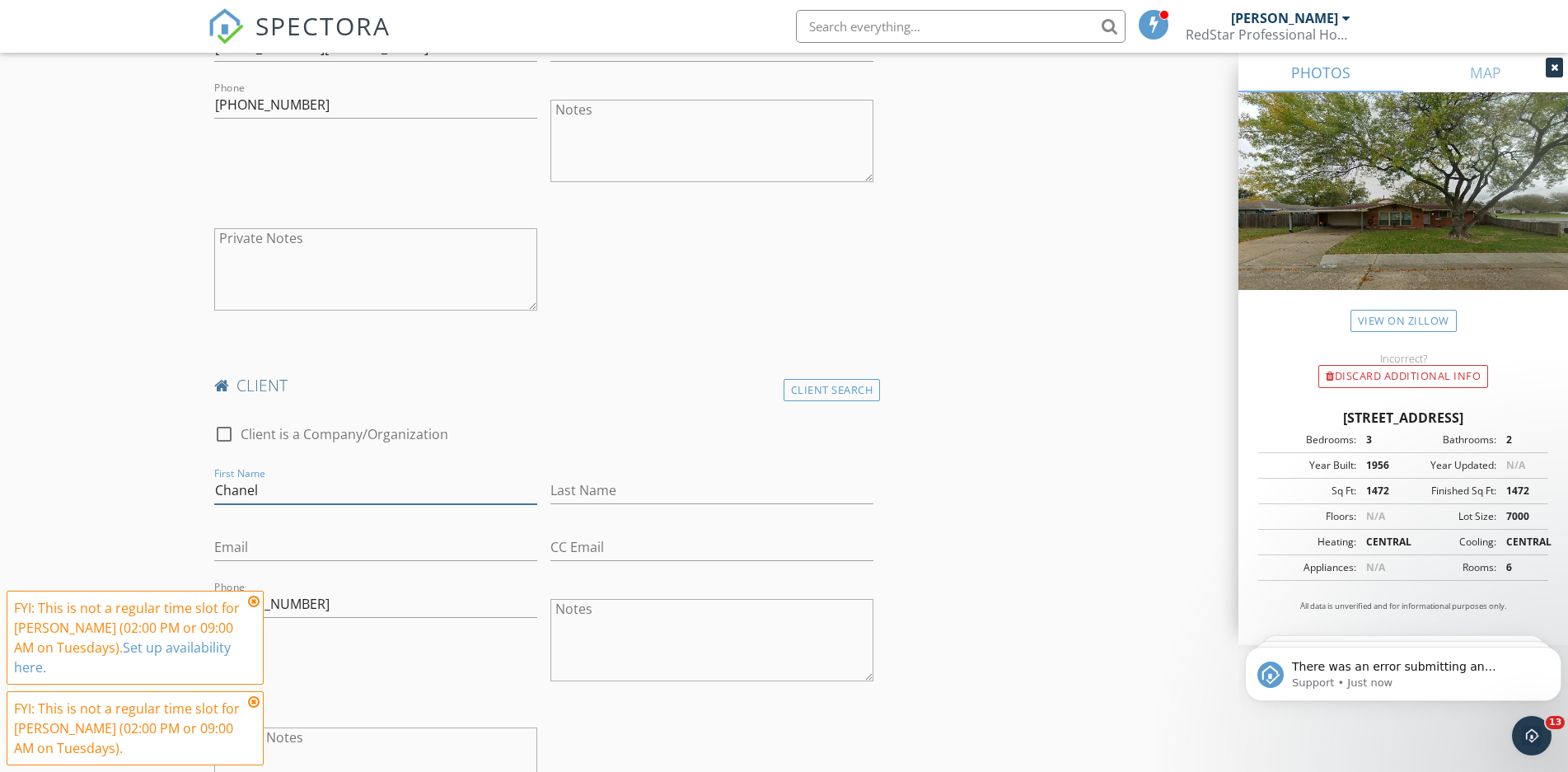
type input "Chanel"
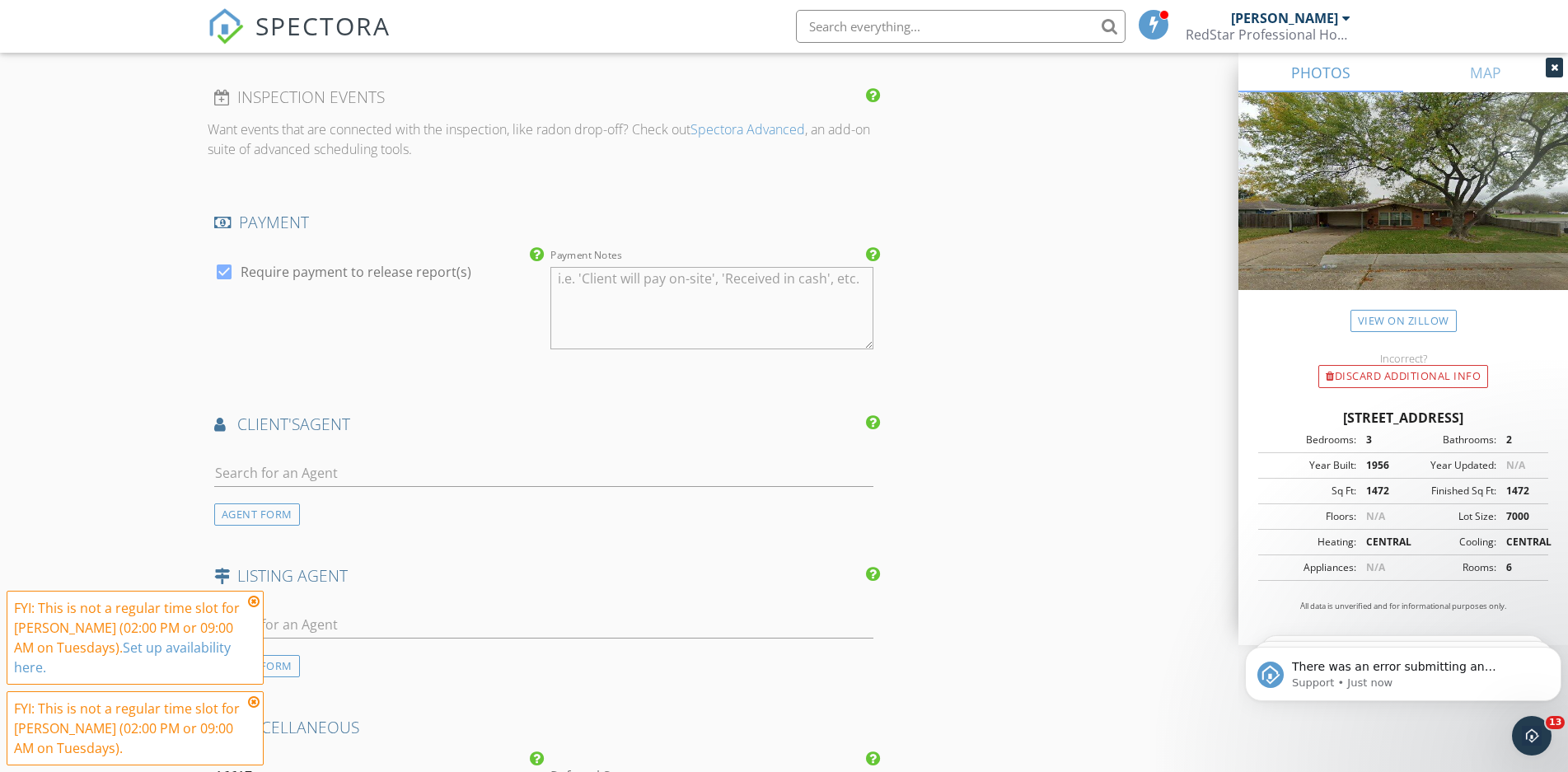
scroll to position [2269, 0]
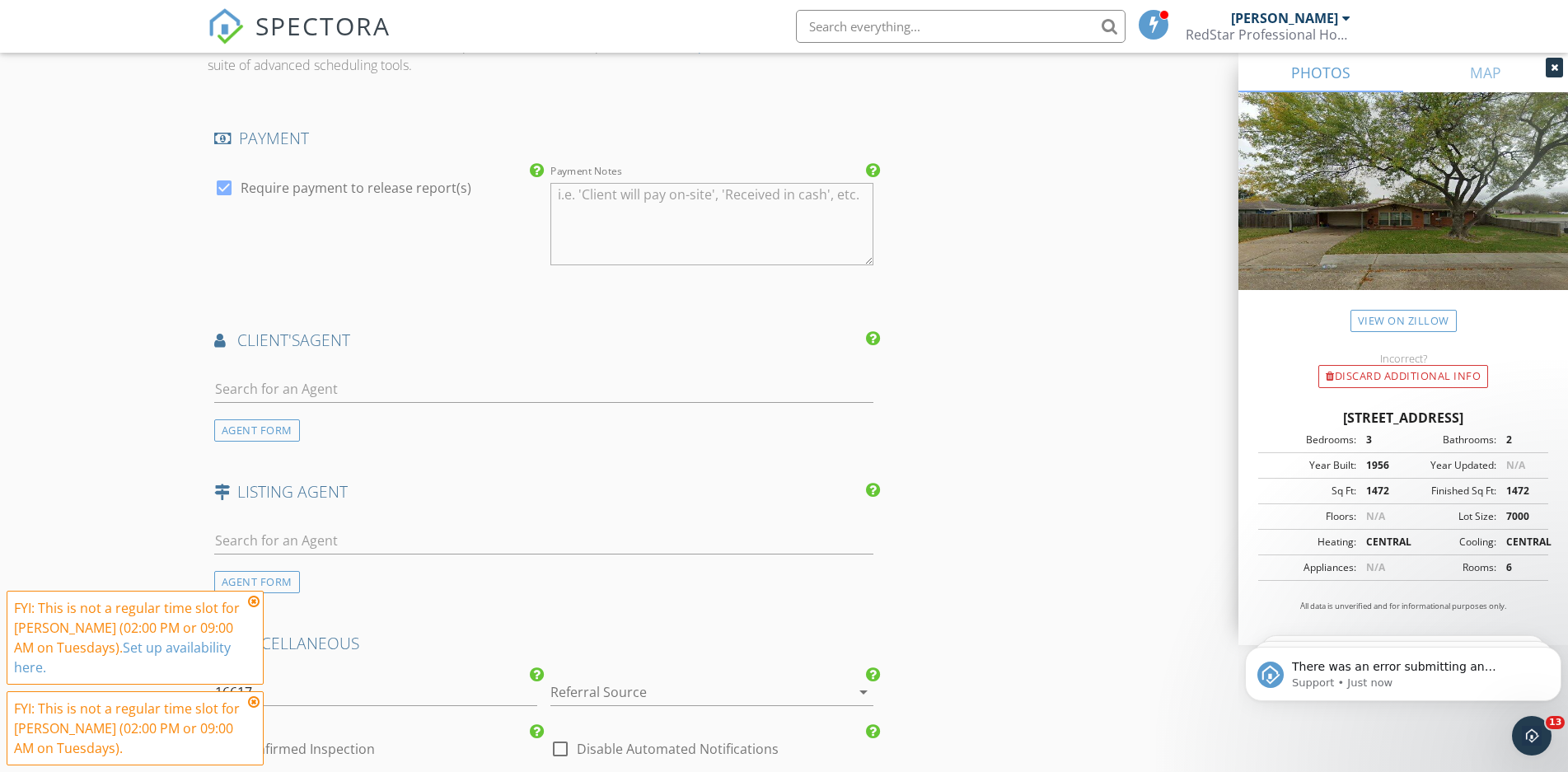
type input "Morales"
click at [278, 366] on div at bounding box center [544, 392] width 659 height 54
paste input "agnestorres@kw.com"
type input "agnestorres@kw.com"
click at [356, 405] on li "Agnes Torres KW Metropolitan" at bounding box center [544, 426] width 658 height 46
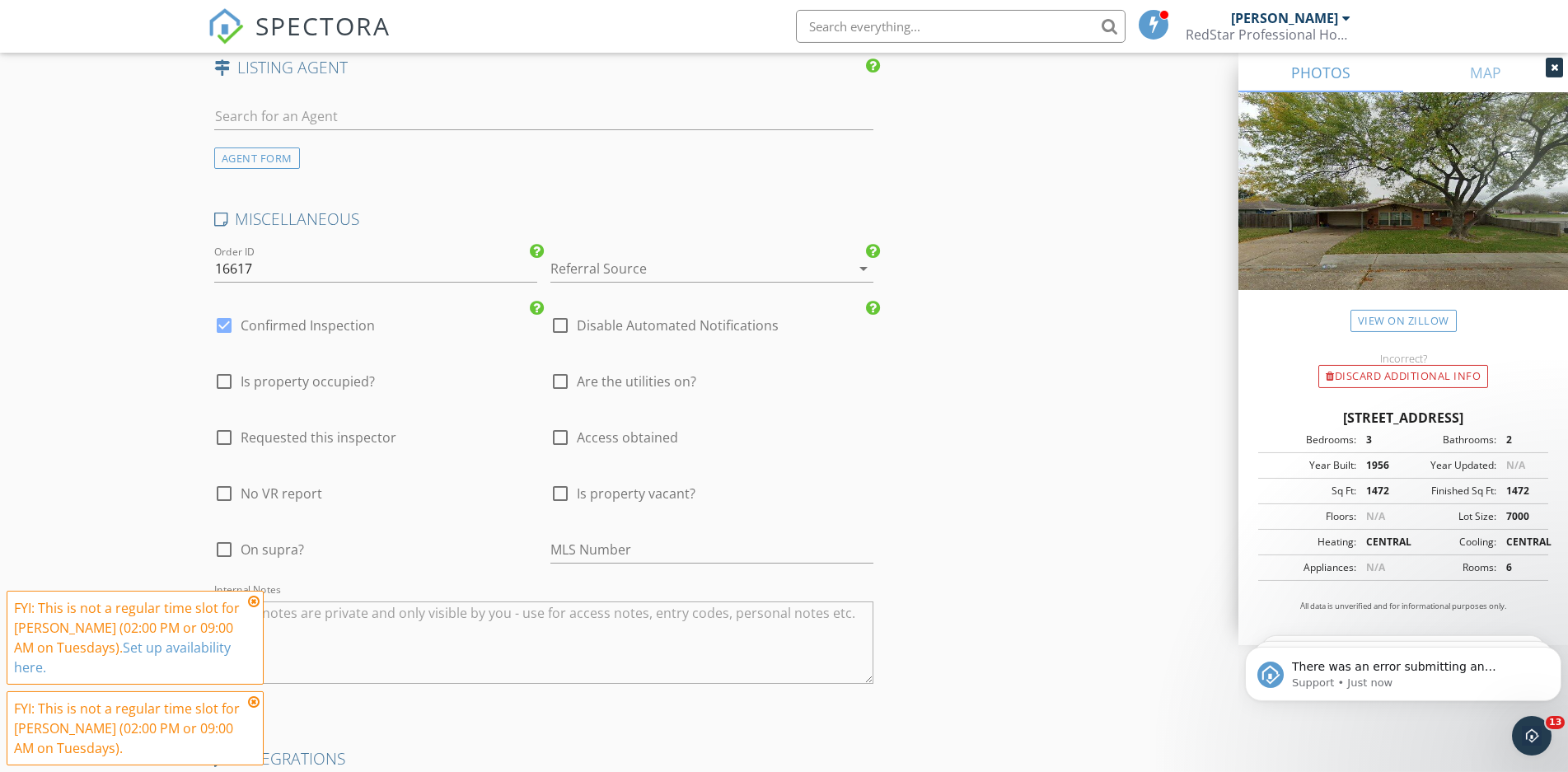
scroll to position [3193, 0]
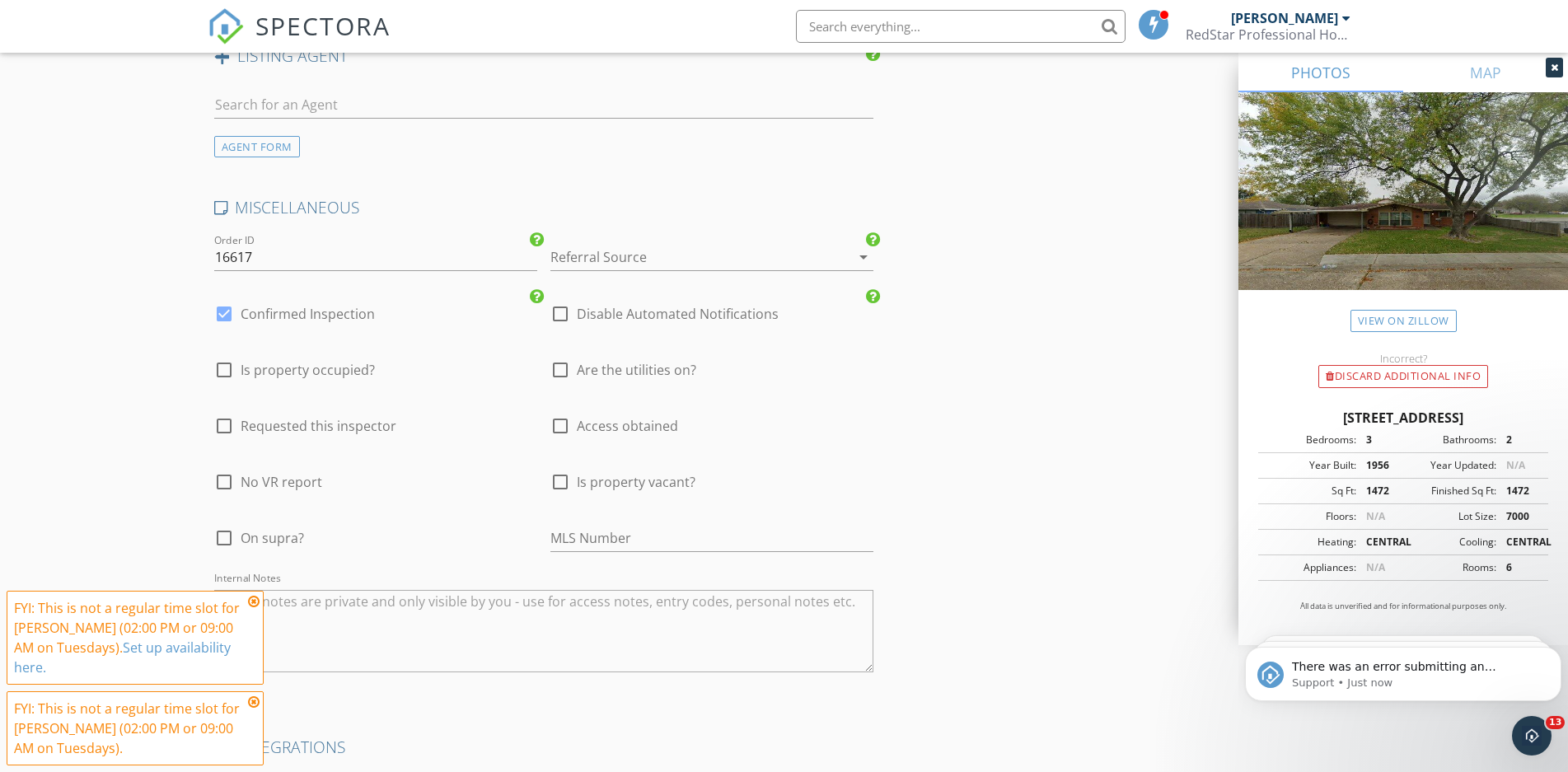
click at [221, 300] on div at bounding box center [224, 314] width 28 height 28
checkbox input "false"
checkbox input "true"
click at [426, 594] on textarea "Internal Notes" at bounding box center [544, 631] width 659 height 83
type textarea "9/29 Returning client called to book a Micro, no add ons. Will attend. Schedule…"
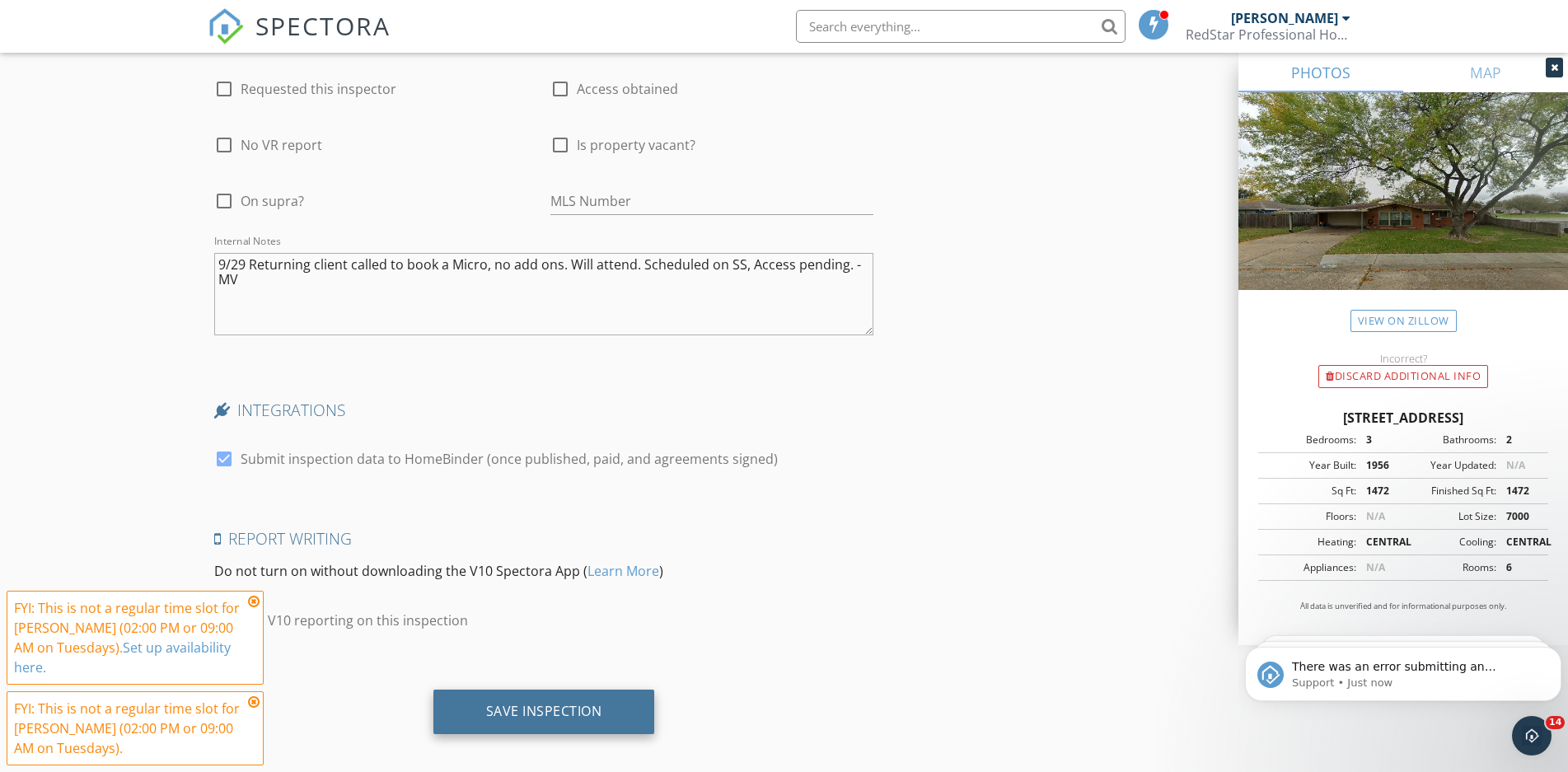
click at [540, 702] on div "Save Inspection" at bounding box center [544, 711] width 116 height 17
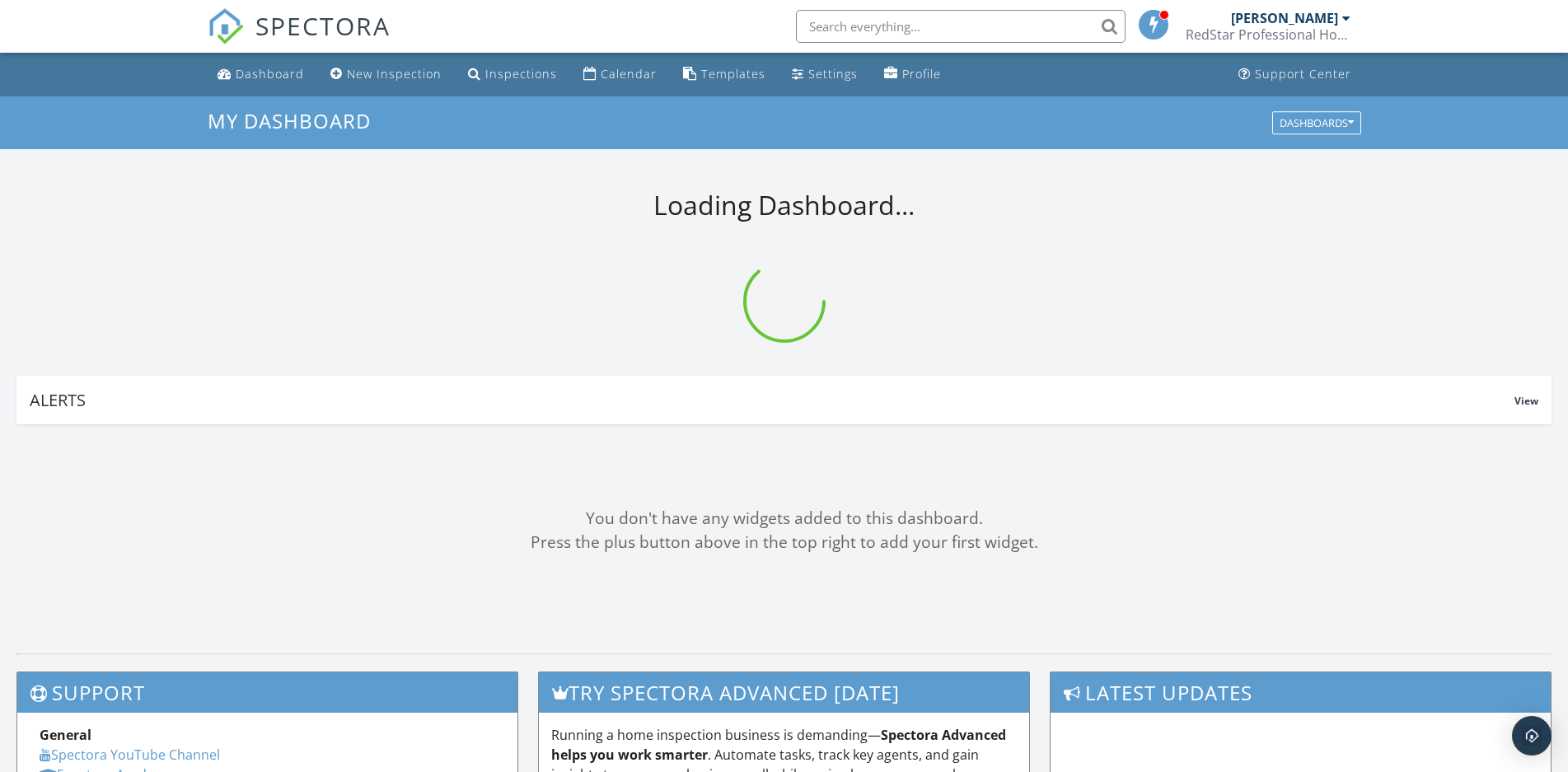
click at [885, 27] on input "text" at bounding box center [961, 26] width 329 height 33
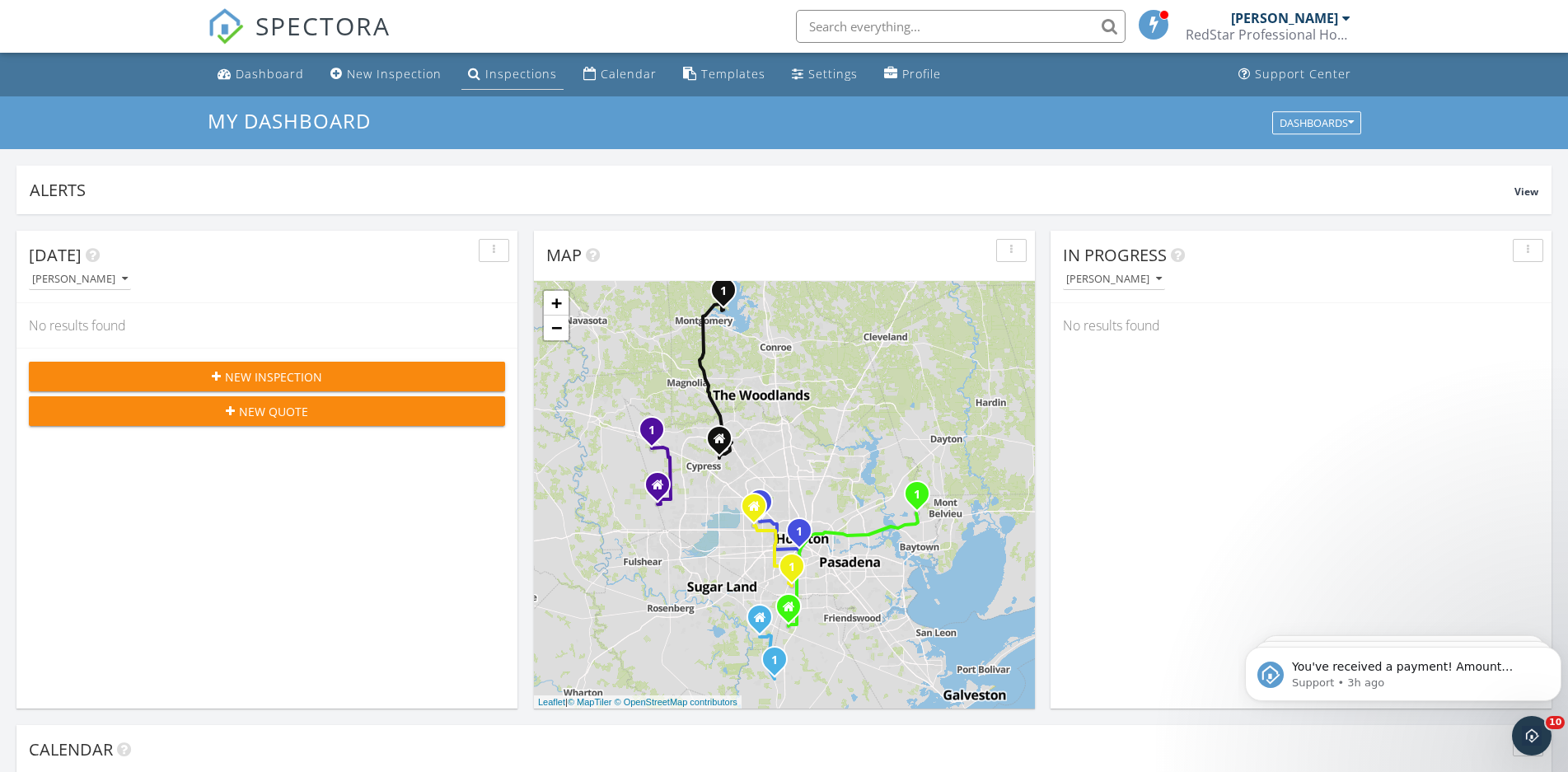
click at [508, 69] on div "Inspections" at bounding box center [520, 74] width 72 height 16
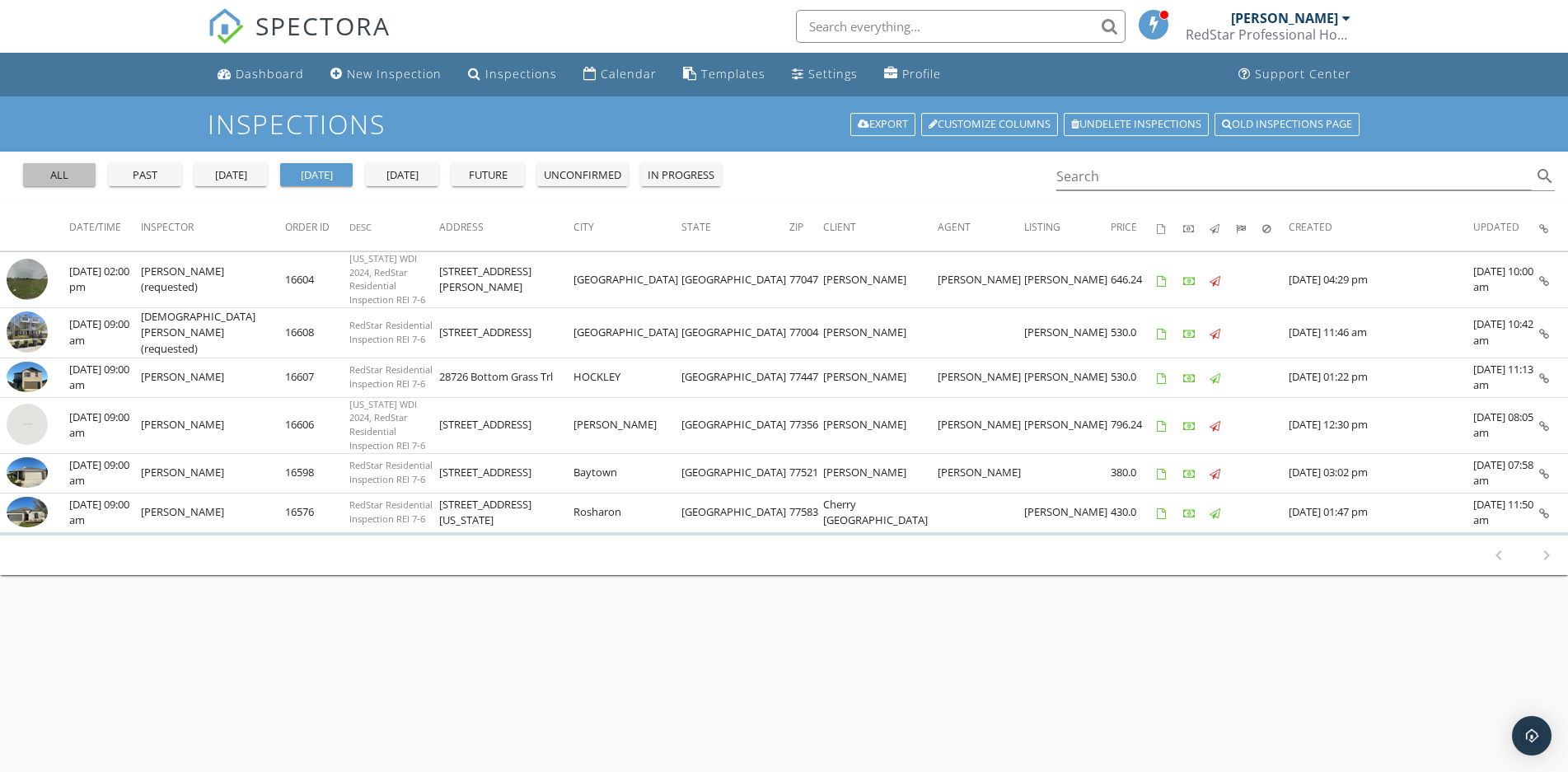
click at [72, 170] on div "all" at bounding box center [60, 175] width 60 height 17
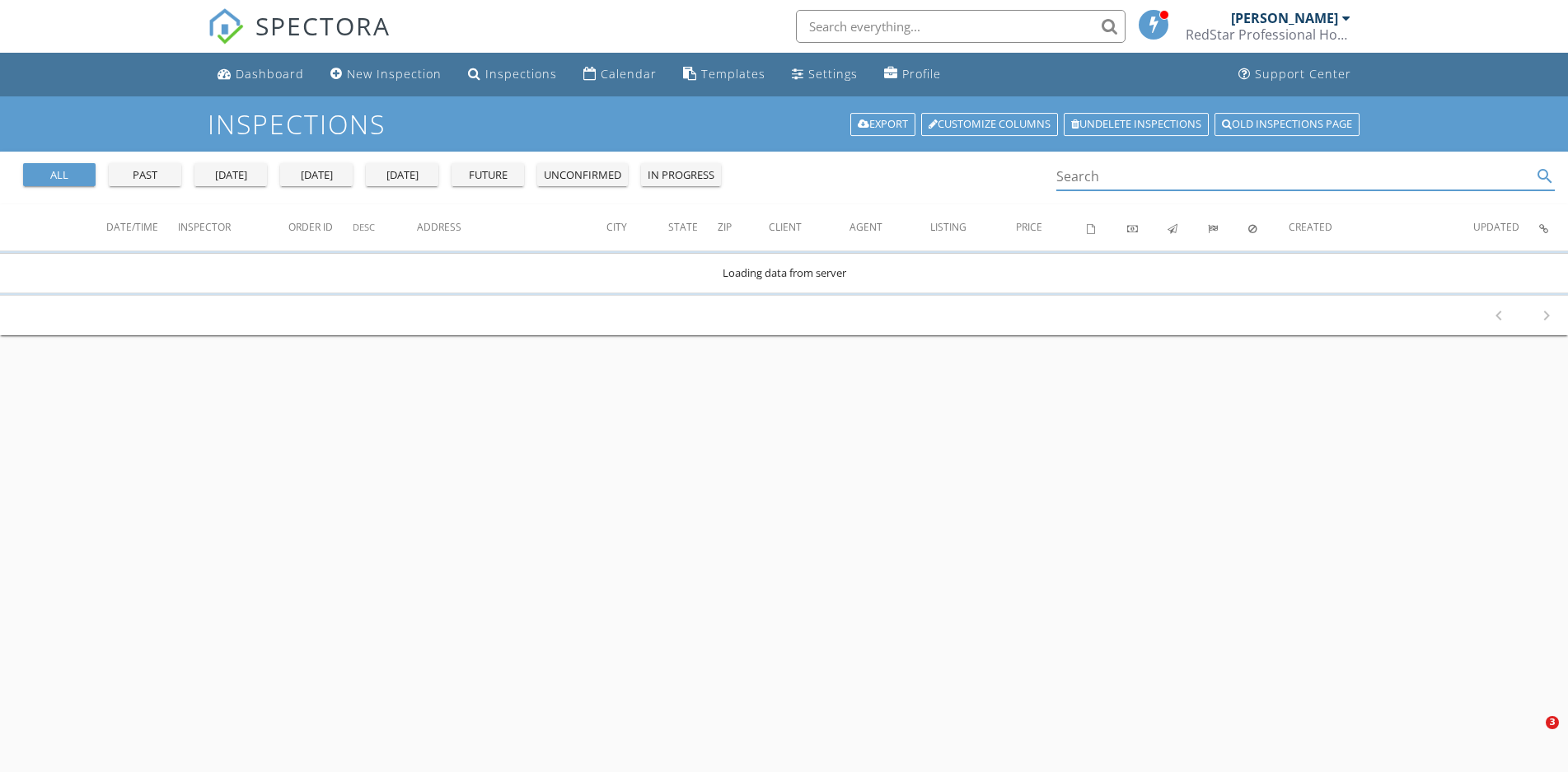
click at [1098, 180] on input "Search" at bounding box center [1293, 176] width 476 height 27
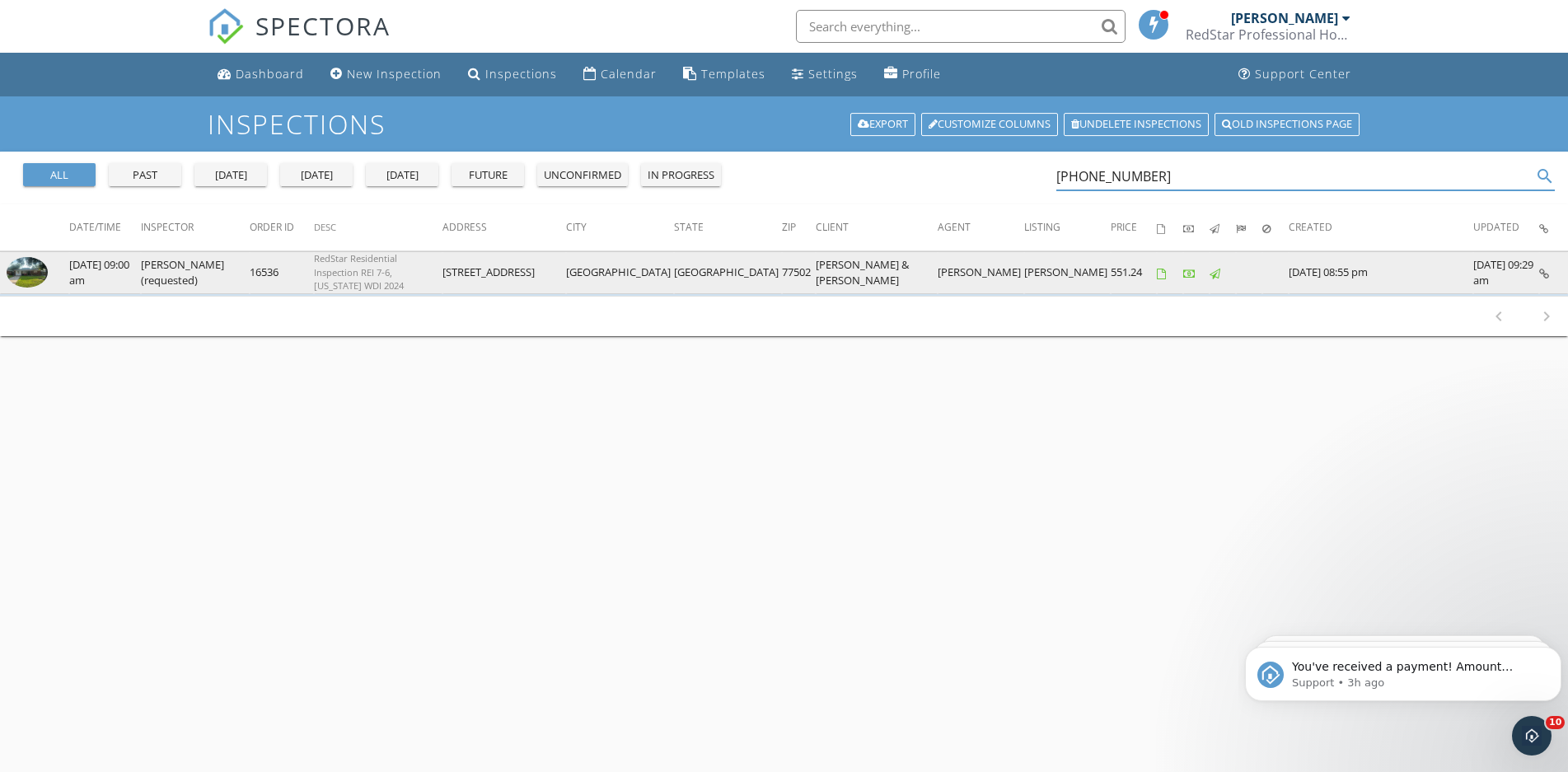
type input "[PHONE_NUMBER]"
click at [89, 281] on td "[DATE] 09:00 am" at bounding box center [105, 272] width 72 height 42
click at [20, 271] on img at bounding box center [27, 272] width 41 height 31
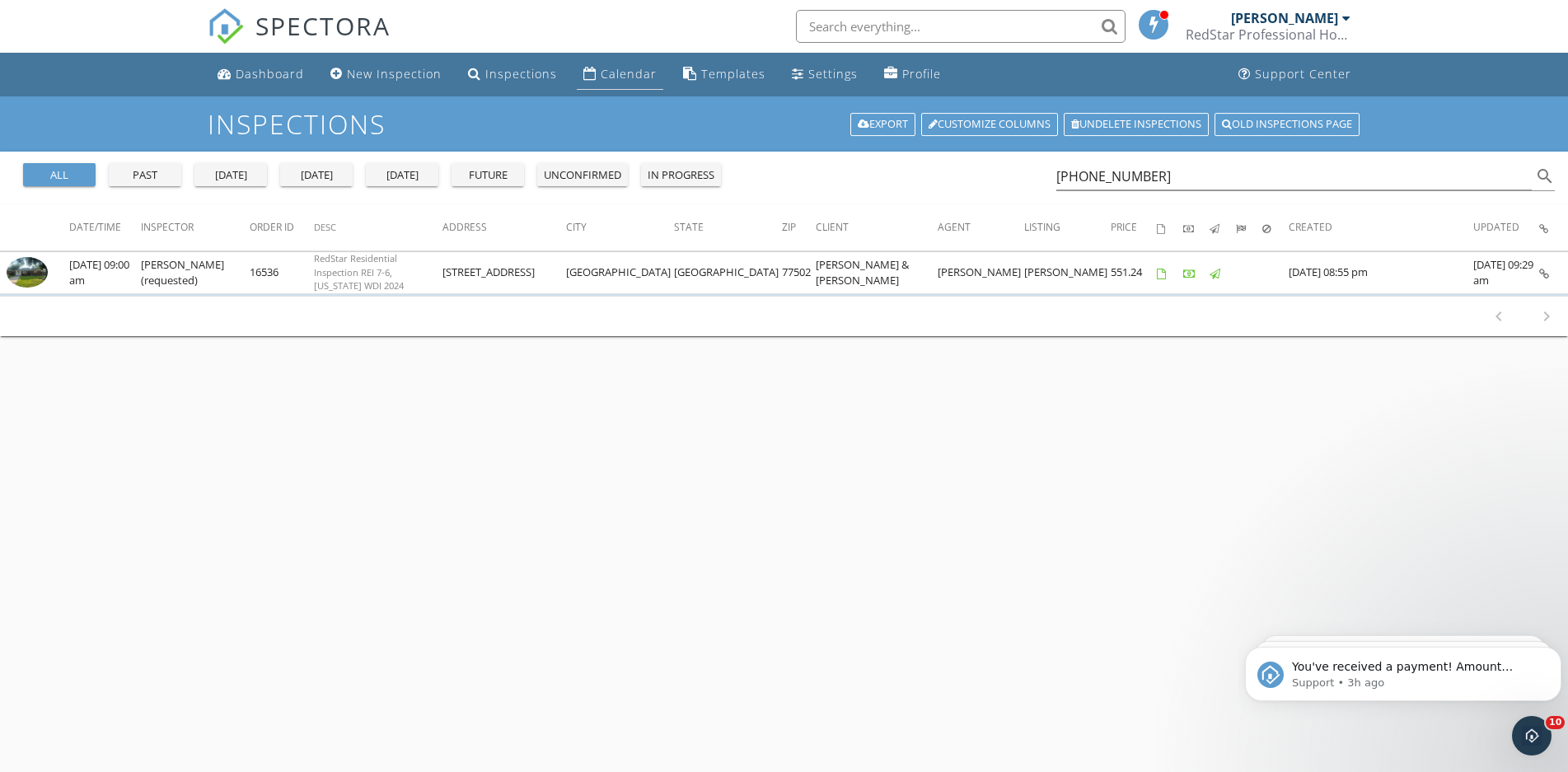
click at [601, 72] on div "Calendar" at bounding box center [629, 74] width 56 height 16
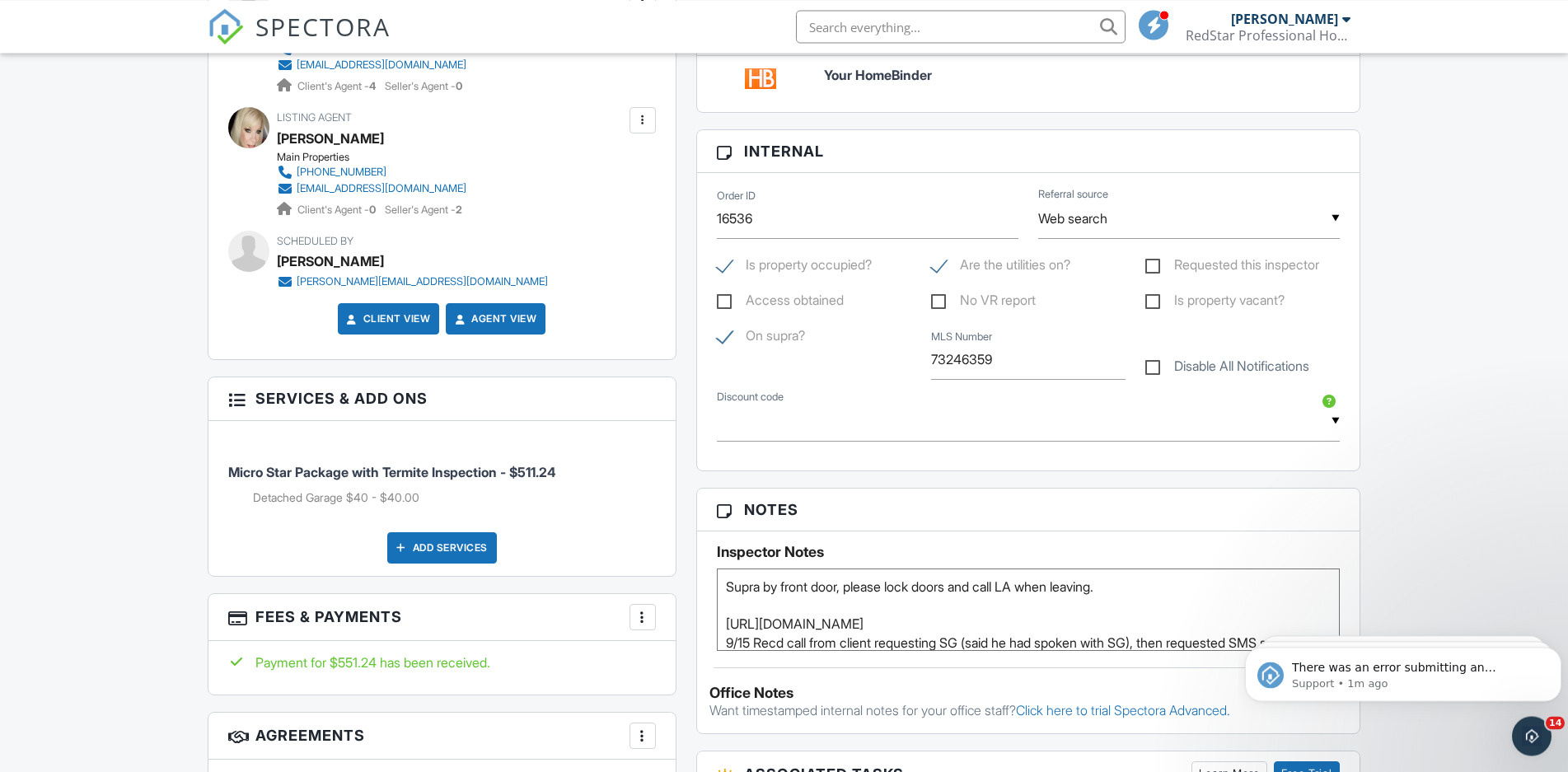
scroll to position [841, 0]
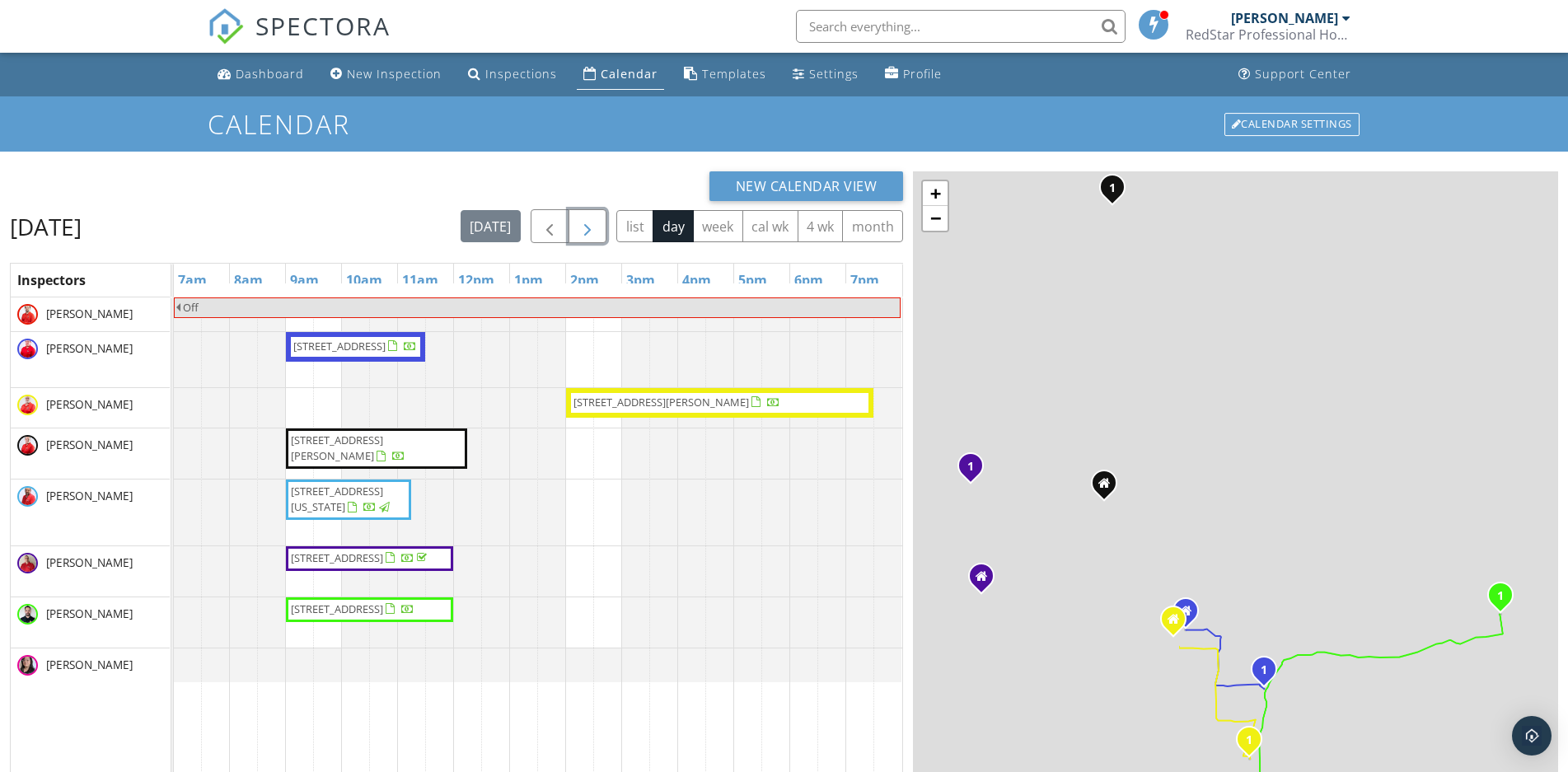
click at [581, 228] on span "button" at bounding box center [587, 227] width 20 height 20
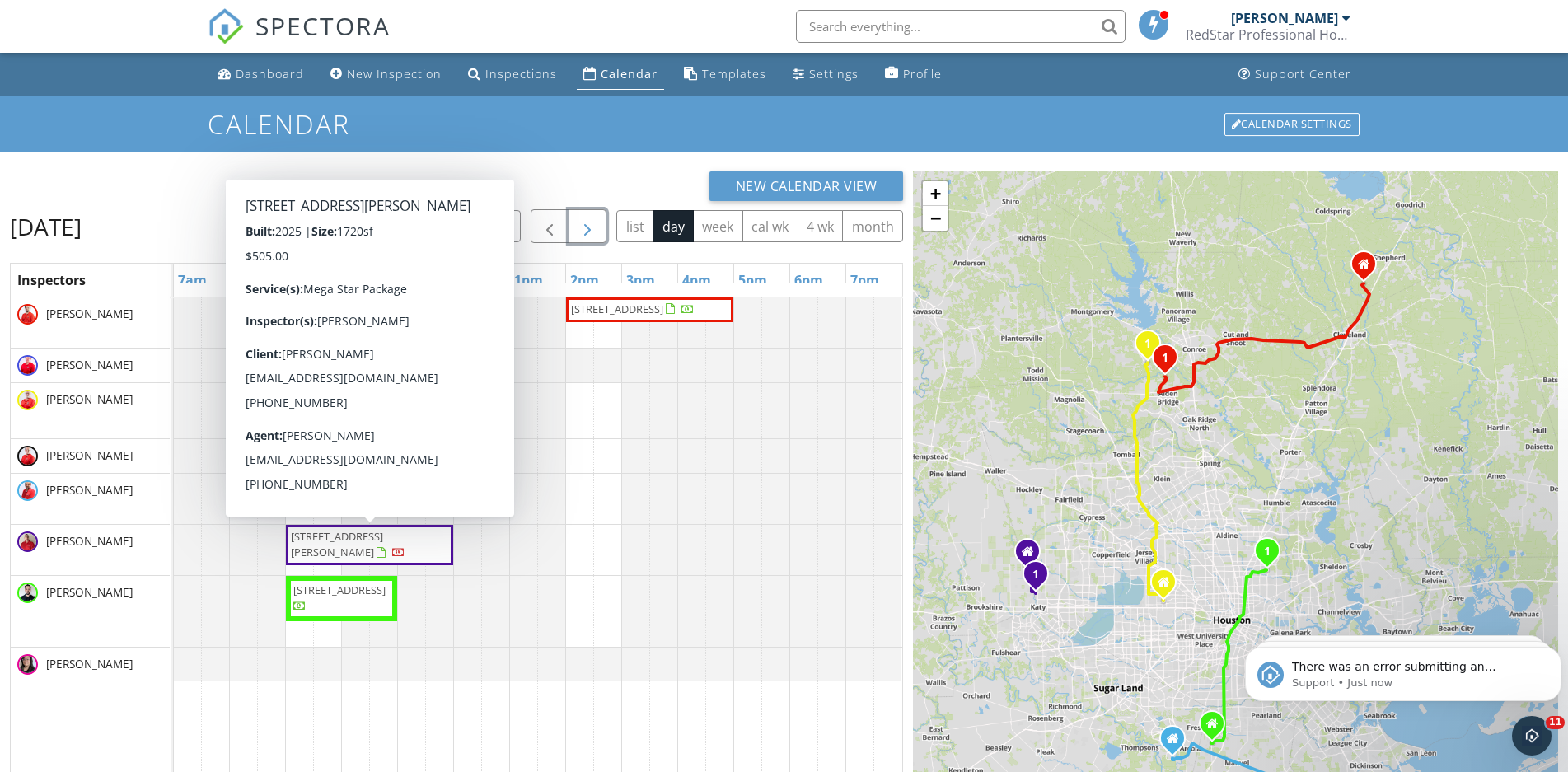
click at [370, 544] on span "26715 scarlet willow Dr, Katy 77493" at bounding box center [337, 544] width 93 height 31
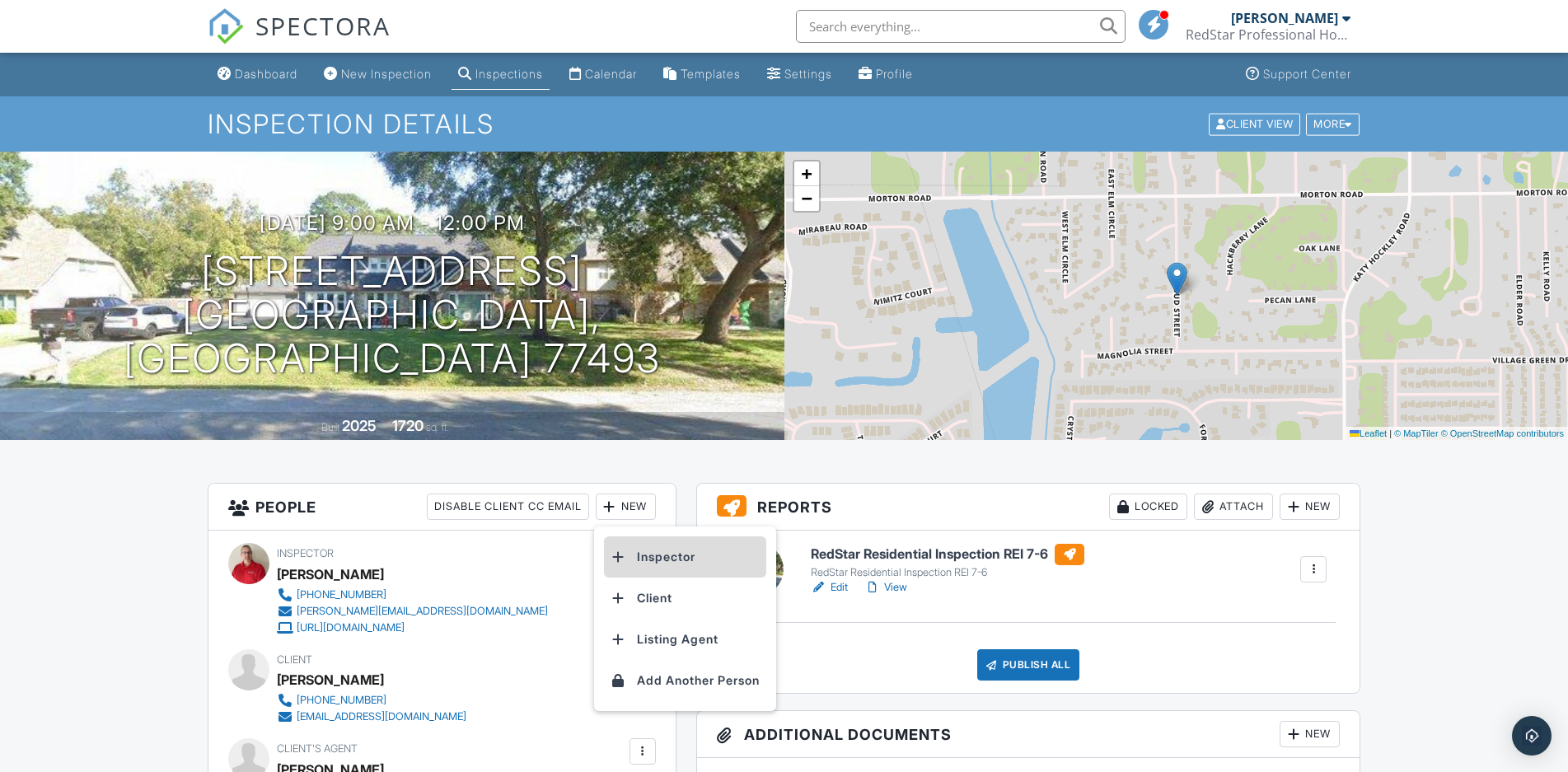
click at [647, 553] on li "Inspector" at bounding box center [685, 557] width 162 height 41
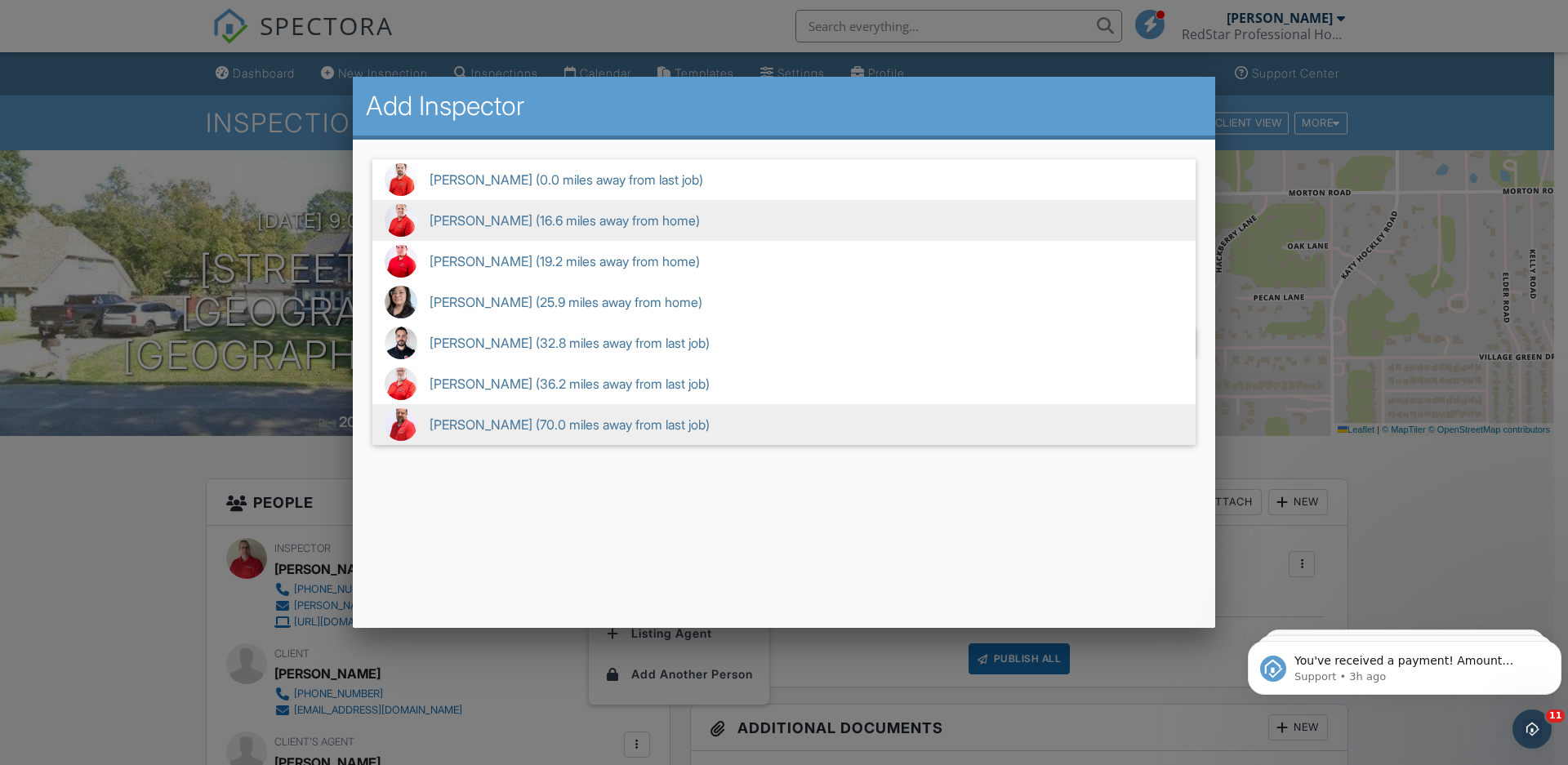
click at [457, 225] on span "[PERSON_NAME] (16.6 miles away from home)" at bounding box center [784, 221] width 823 height 41
type input "[PERSON_NAME] (16.6 miles away from home)"
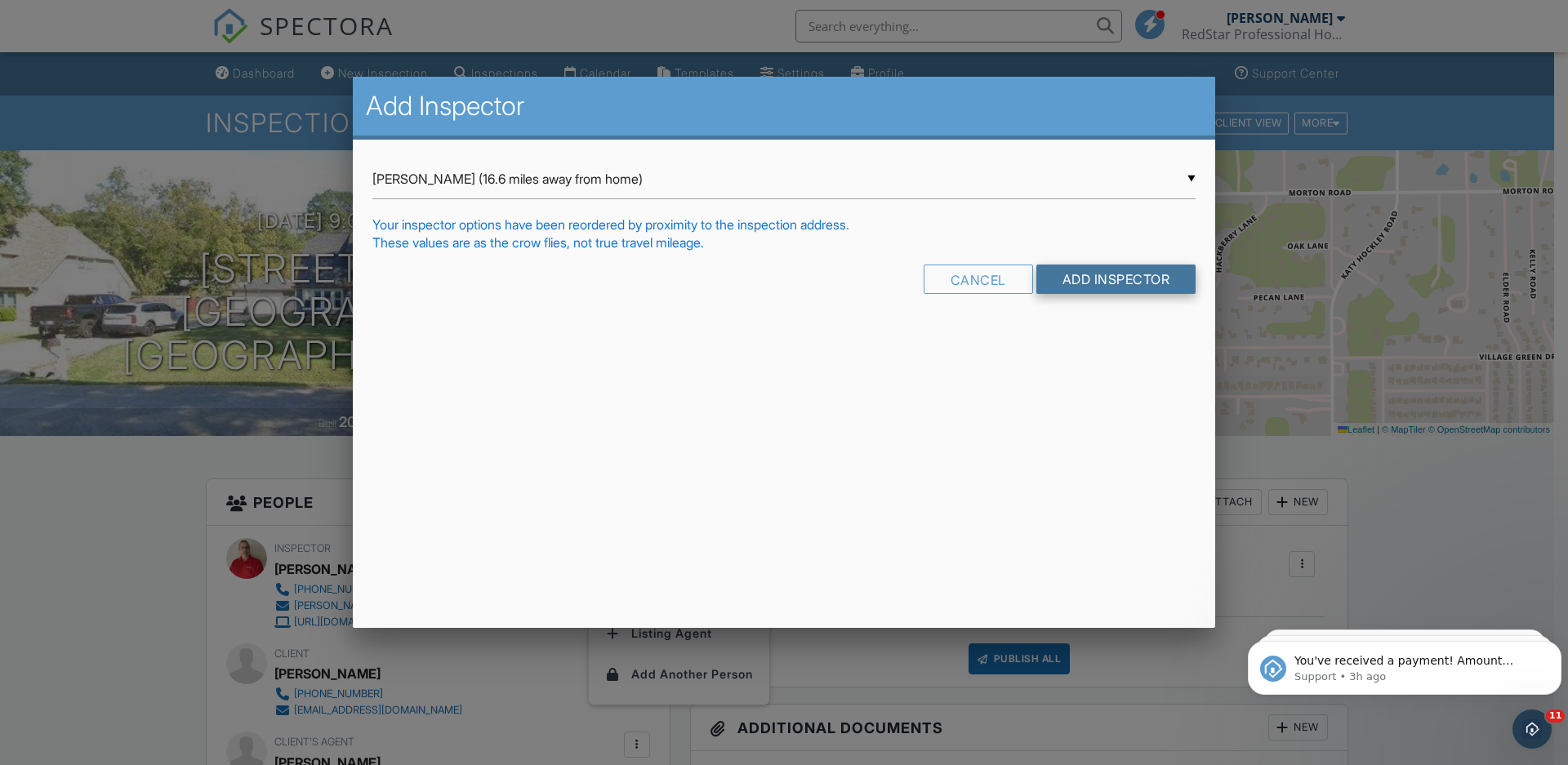
click at [1115, 280] on input "Add Inspector" at bounding box center [1115, 280] width 160 height 30
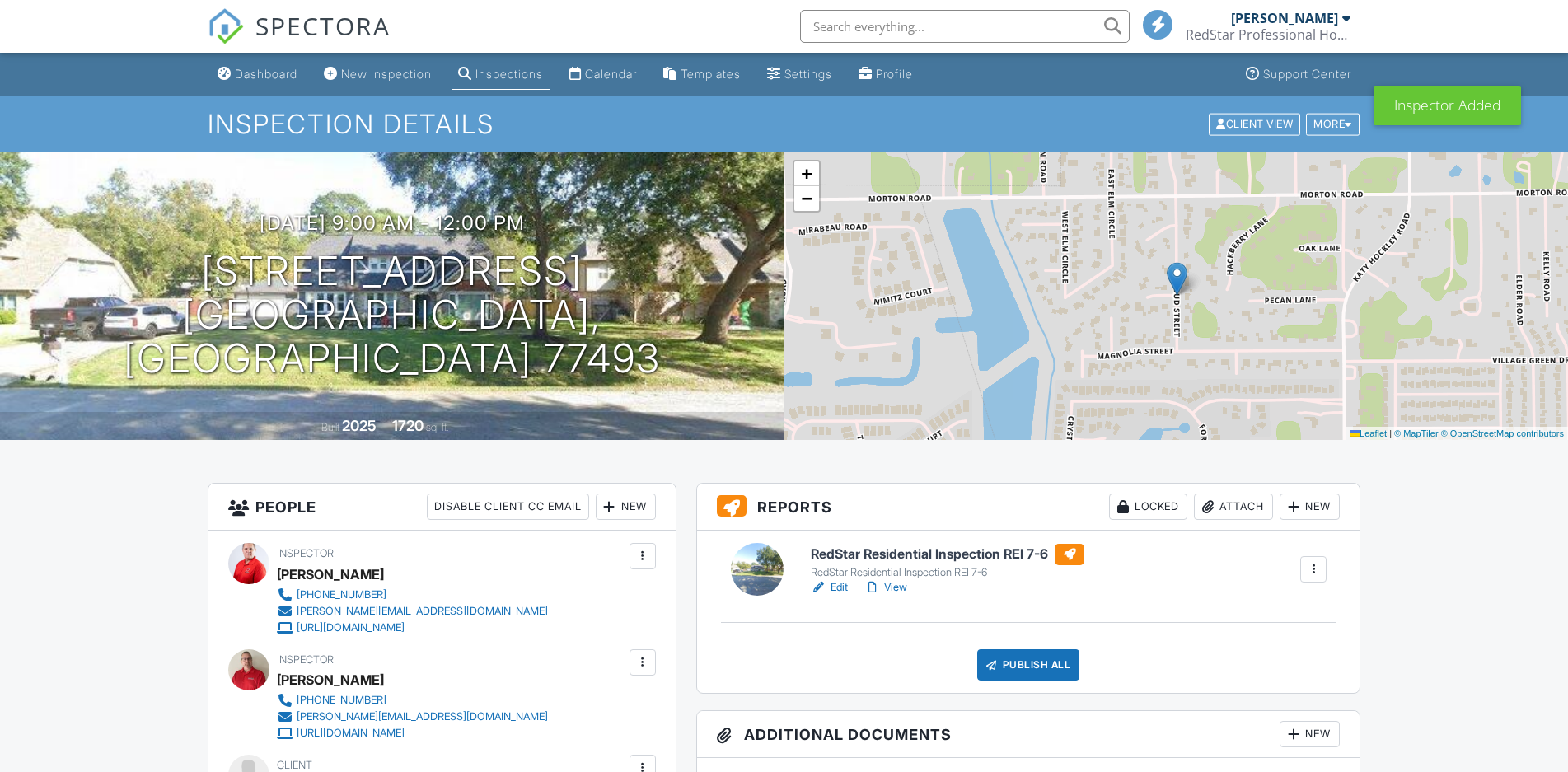
click at [638, 655] on div at bounding box center [643, 663] width 17 height 17
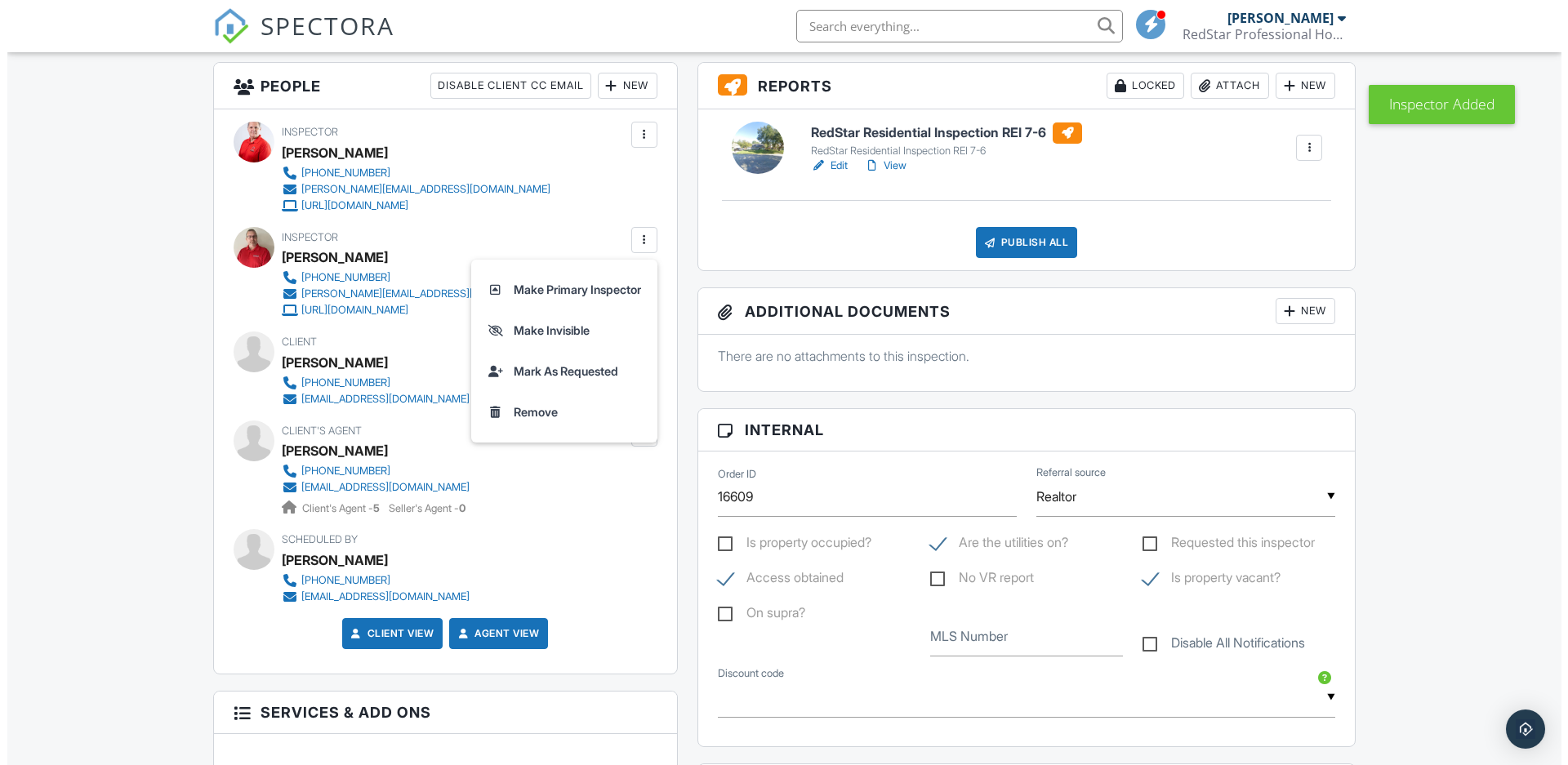
scroll to position [417, 0]
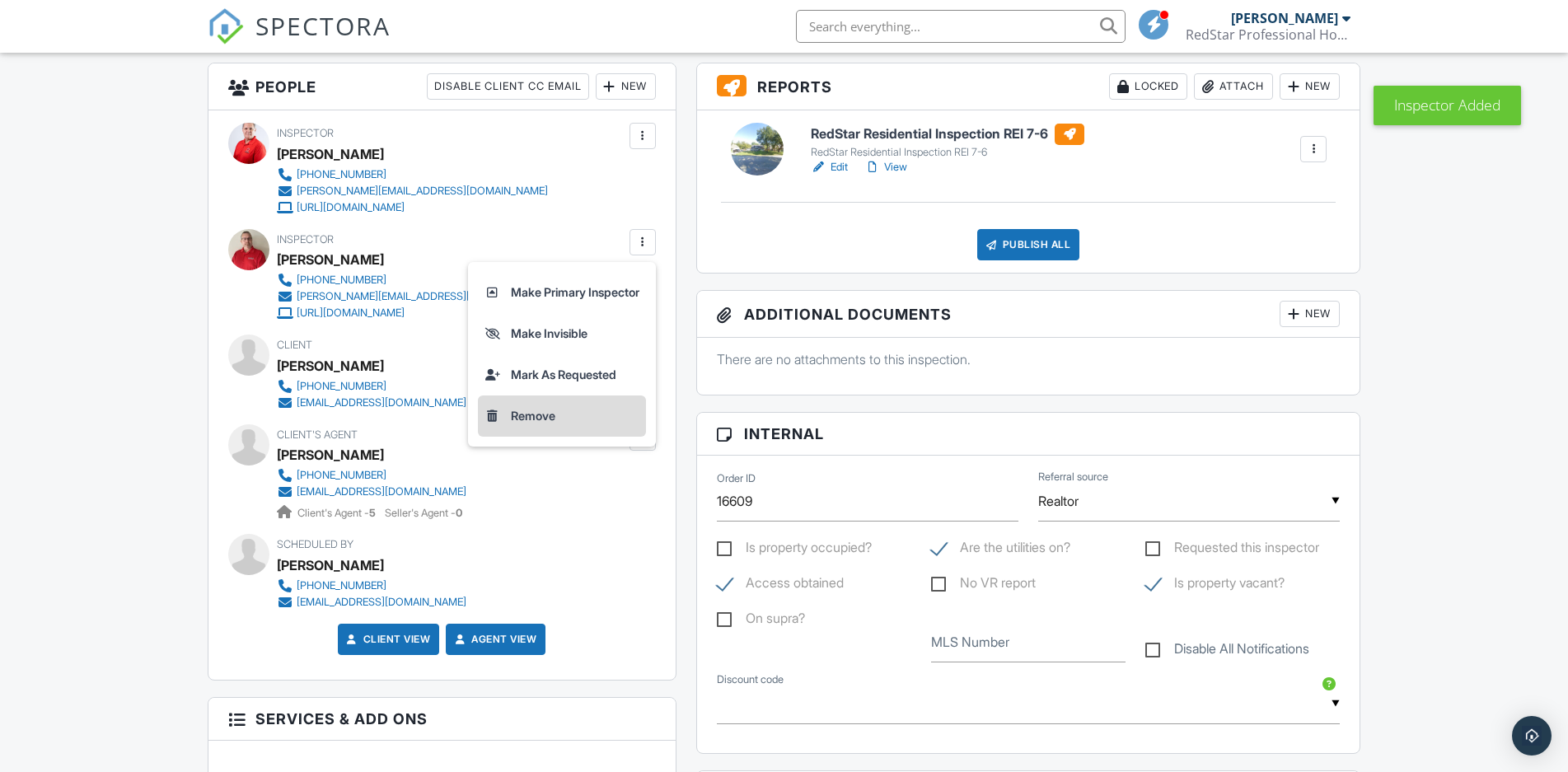
click at [534, 417] on li "Remove" at bounding box center [561, 416] width 168 height 41
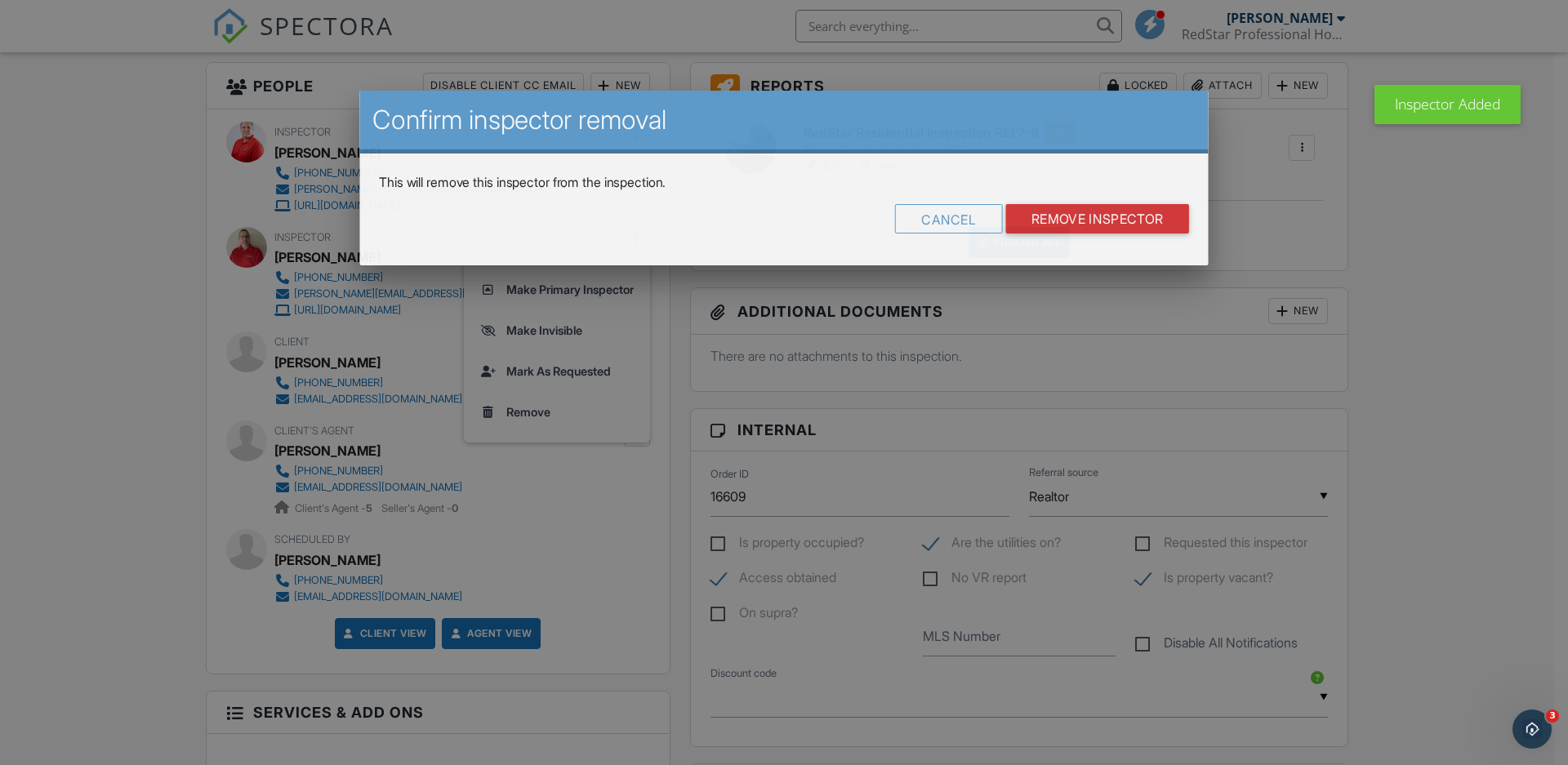
scroll to position [0, 0]
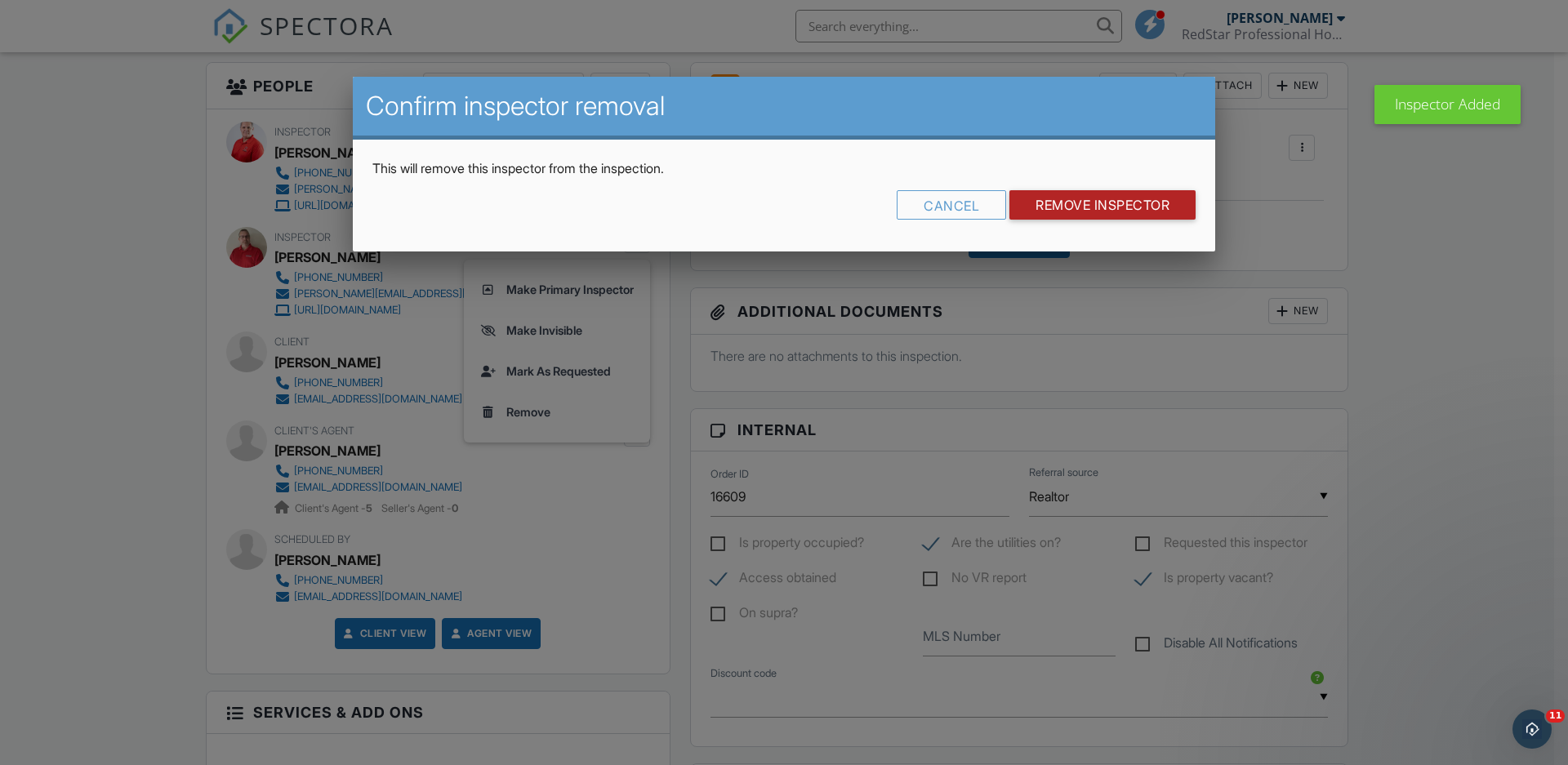
click at [1124, 204] on input "Remove Inspector" at bounding box center [1102, 205] width 186 height 30
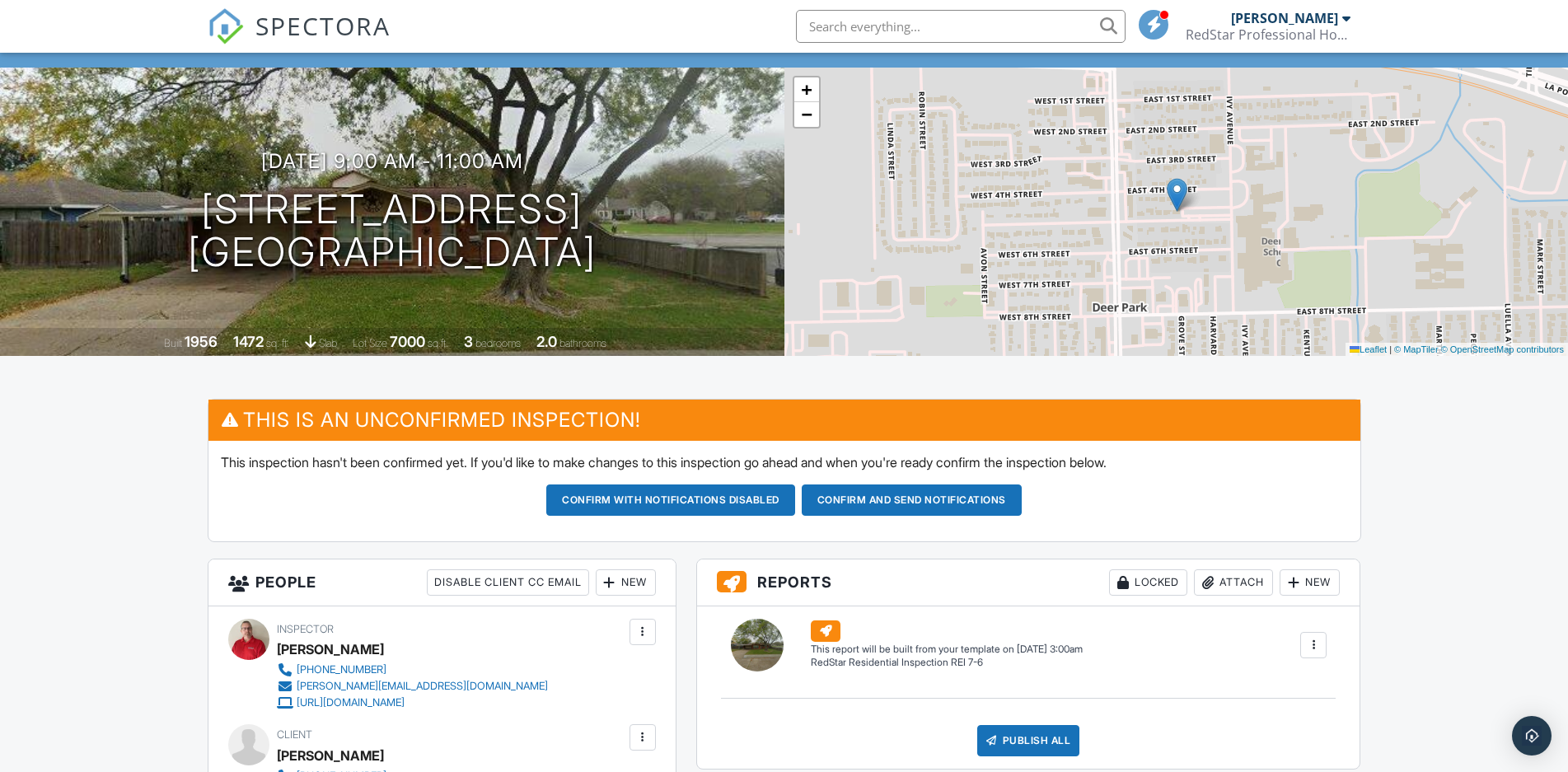
scroll to position [504, 0]
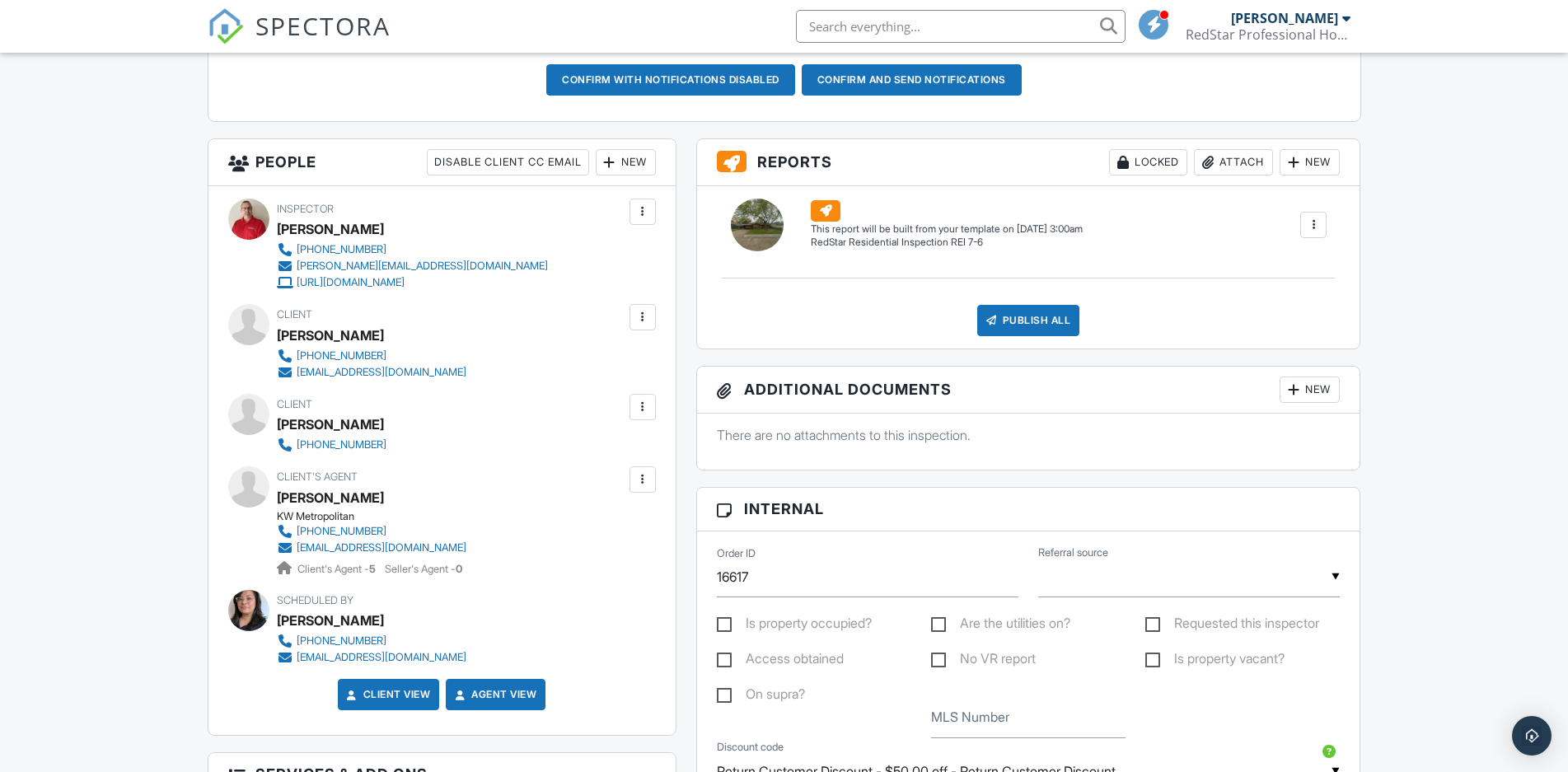
click at [631, 161] on div "New" at bounding box center [626, 162] width 60 height 26
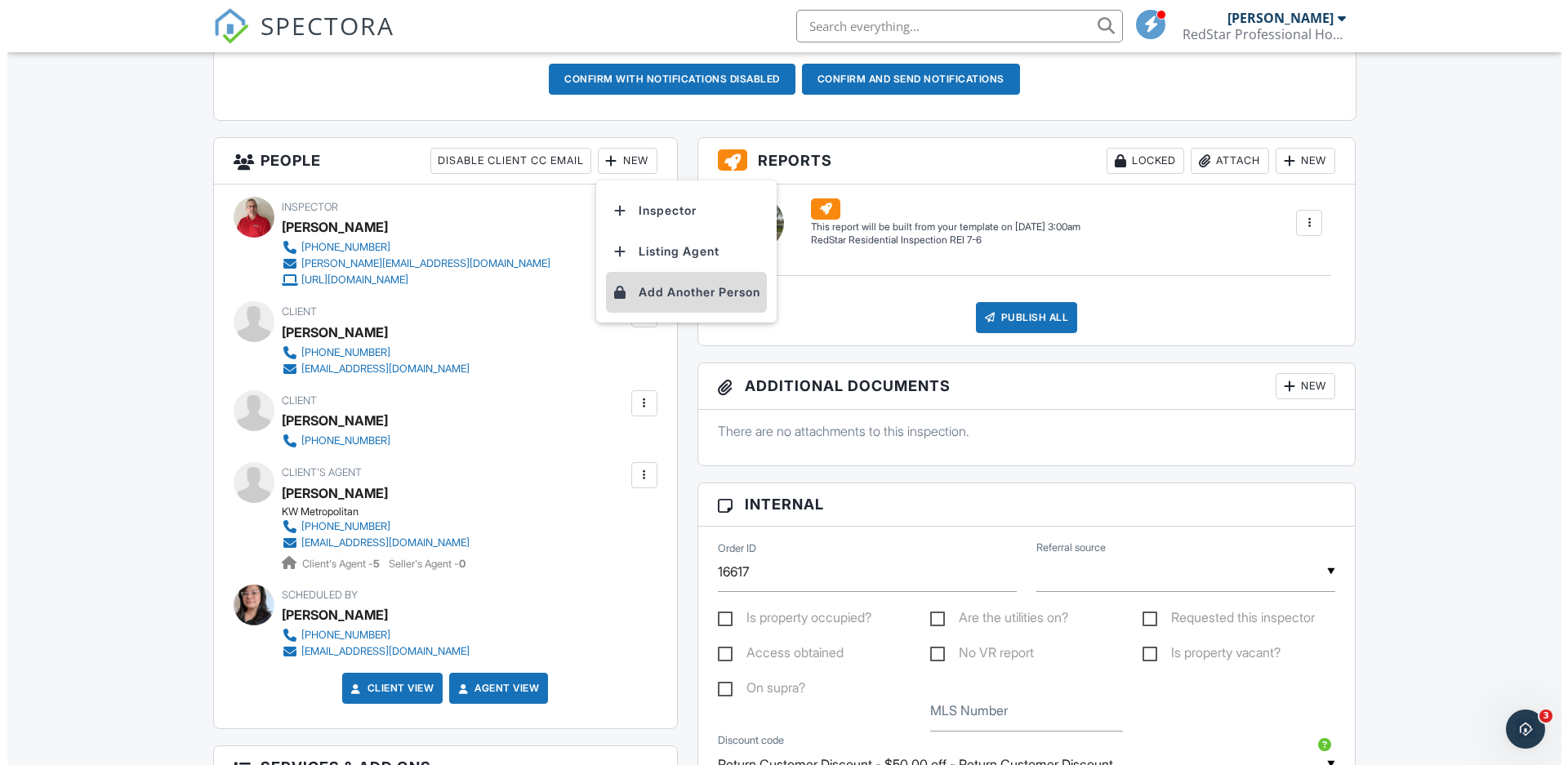
scroll to position [0, 0]
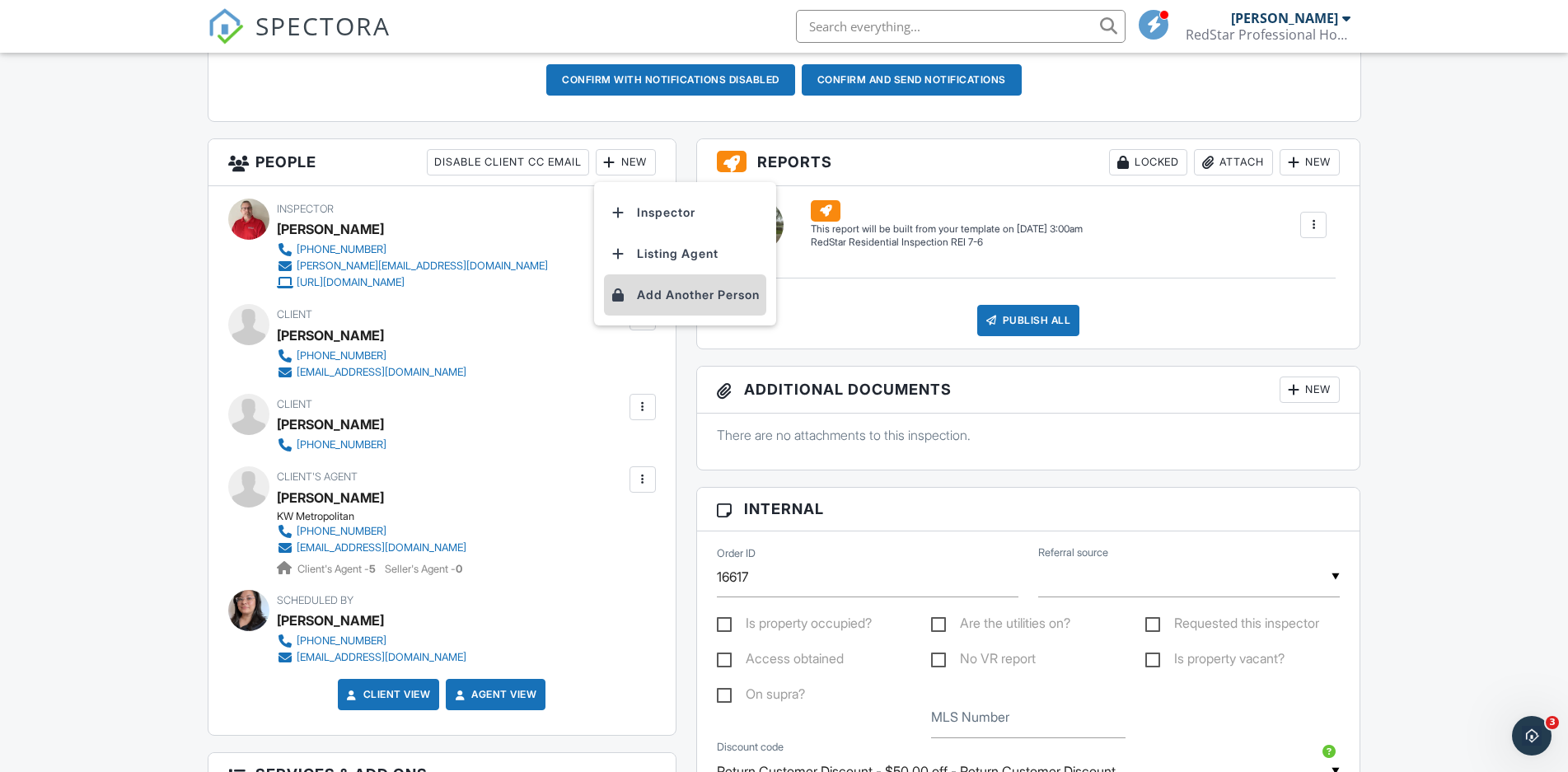
click at [655, 288] on li "Add Another Person" at bounding box center [685, 295] width 162 height 41
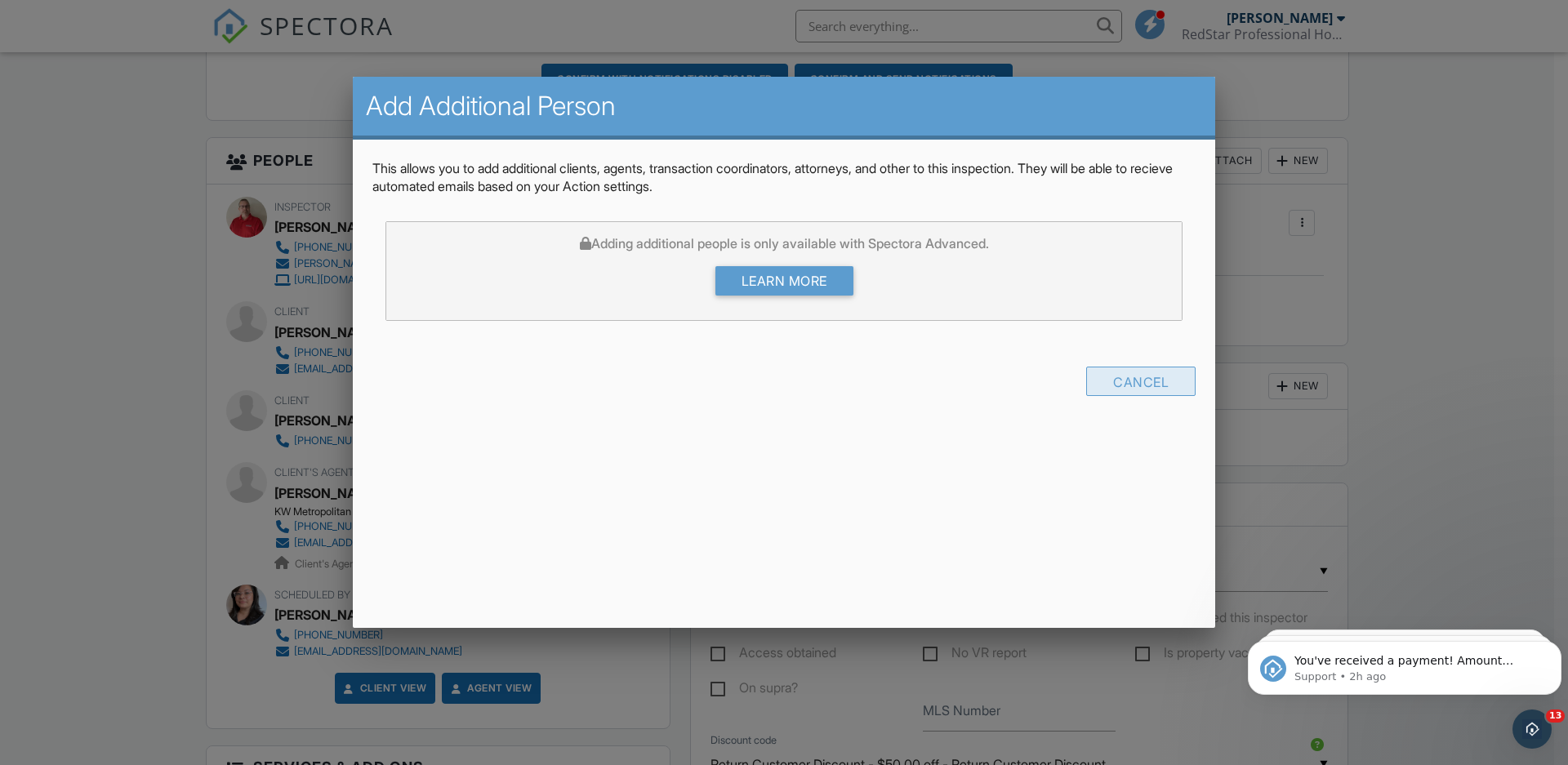
click at [1152, 376] on div "Cancel" at bounding box center [1140, 381] width 109 height 30
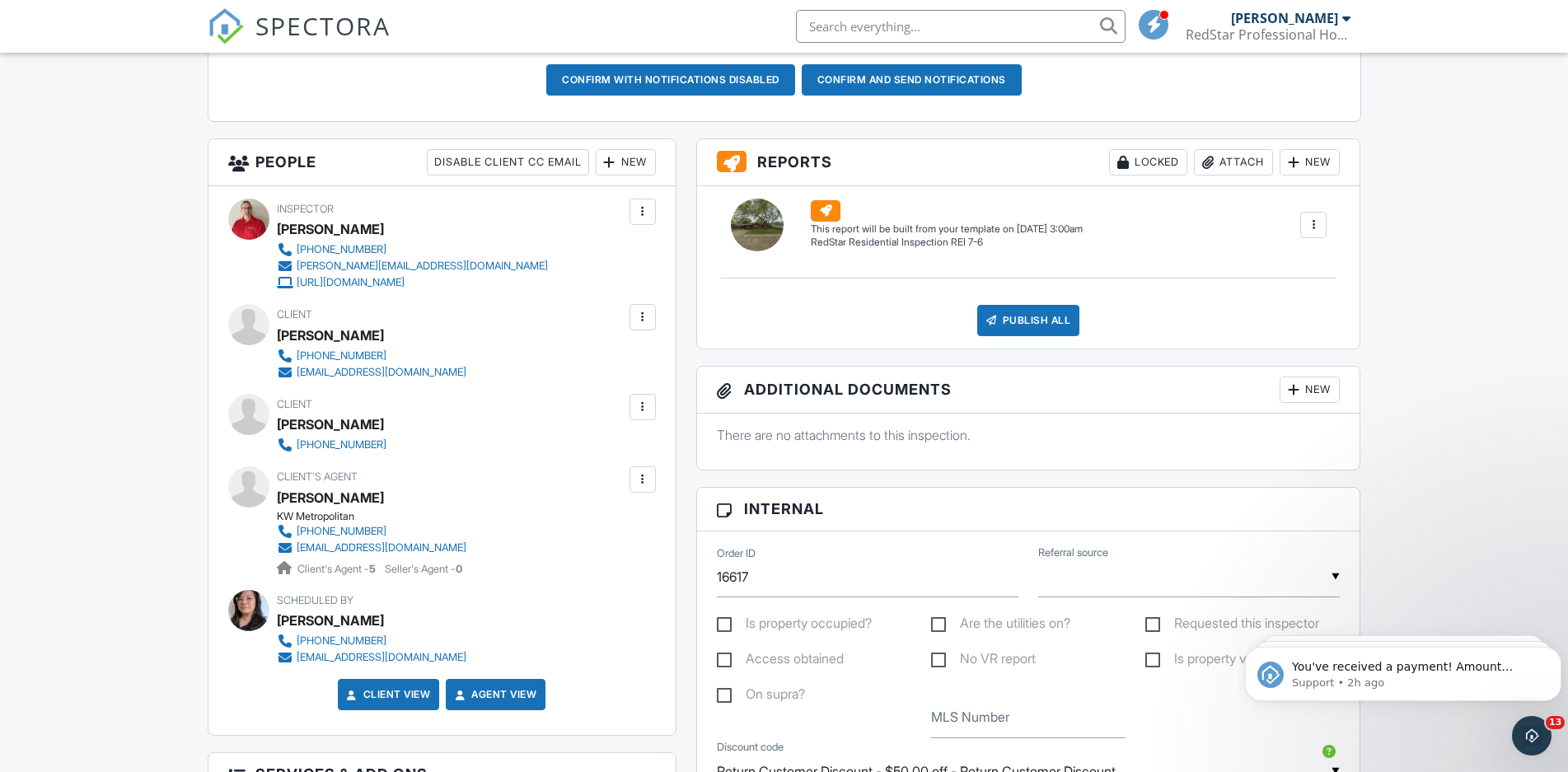
click at [641, 209] on div at bounding box center [643, 212] width 17 height 17
click at [579, 304] on li "Mark As Requested" at bounding box center [573, 303] width 145 height 41
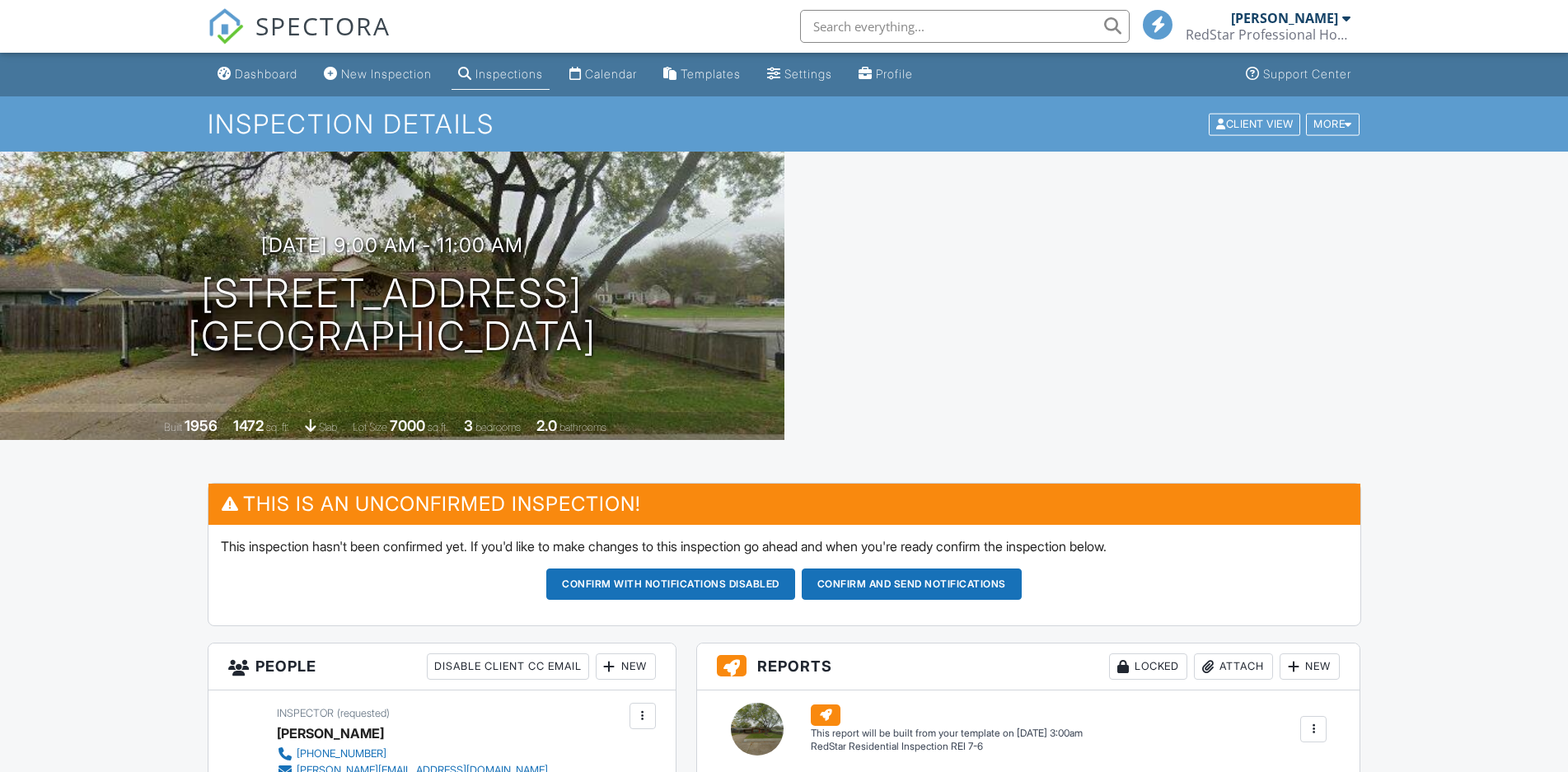
scroll to position [504, 0]
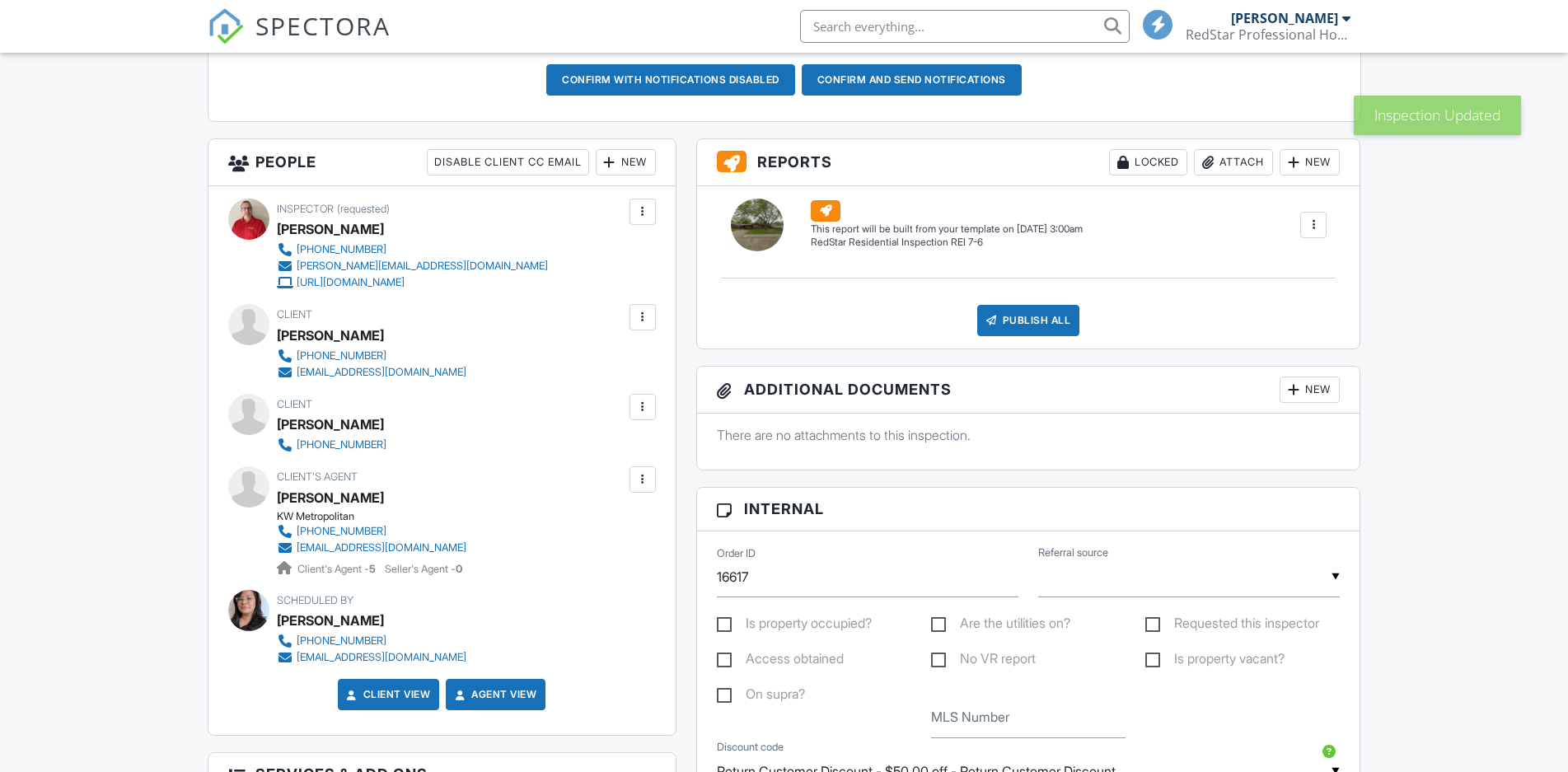
click at [626, 161] on div "New" at bounding box center [626, 162] width 60 height 26
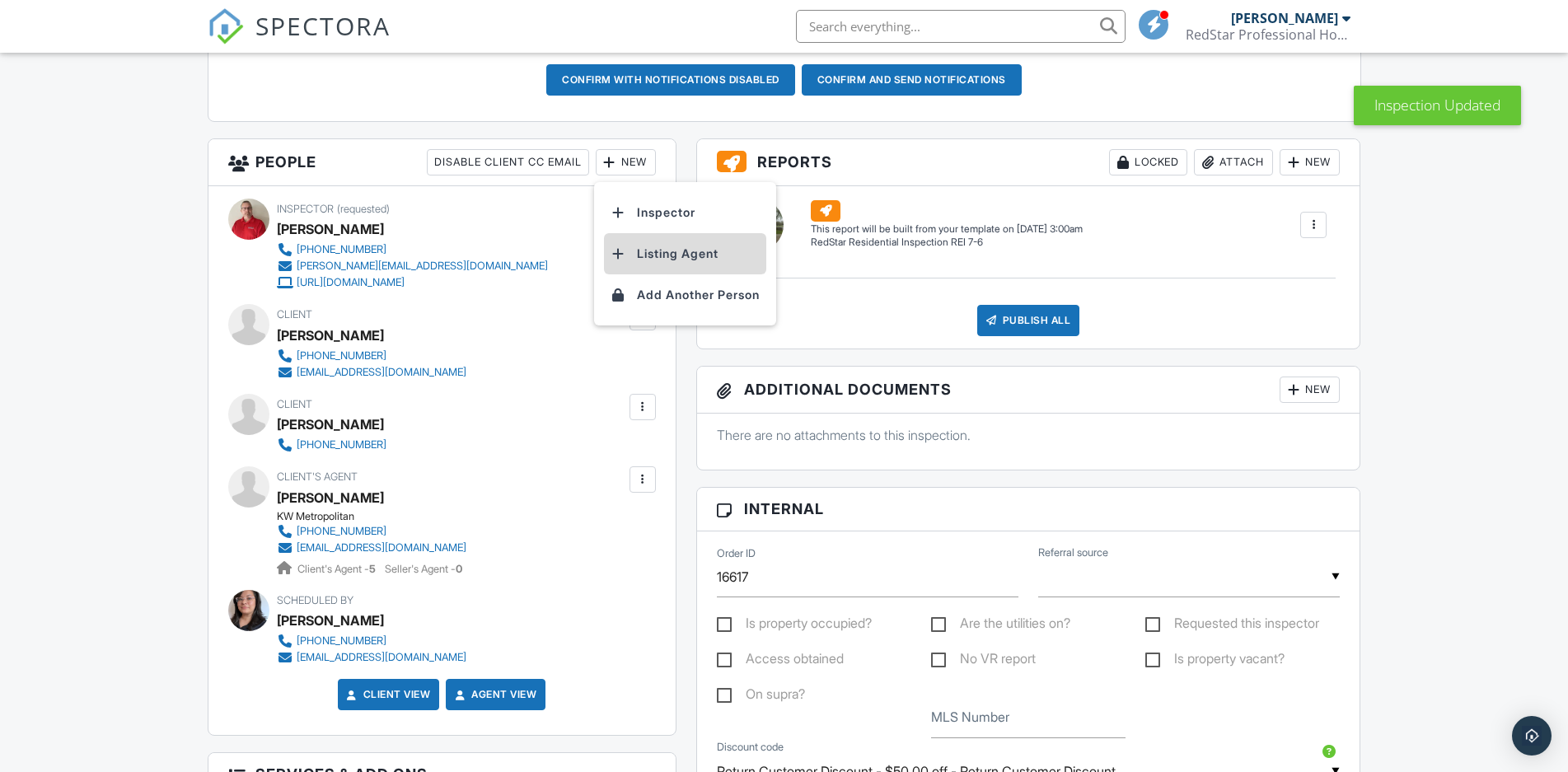
click at [650, 247] on li "Listing Agent" at bounding box center [685, 254] width 162 height 41
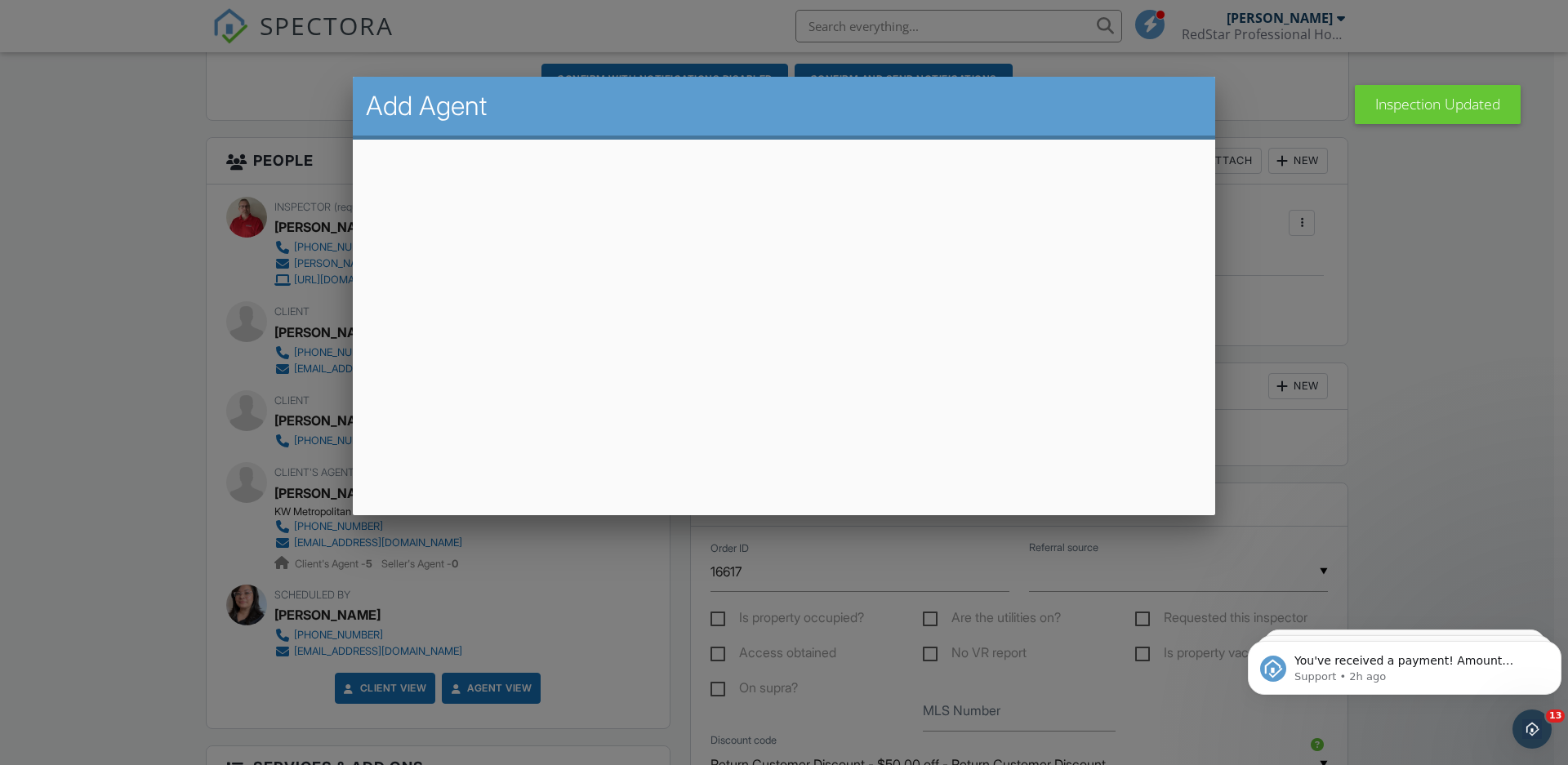
scroll to position [0, 0]
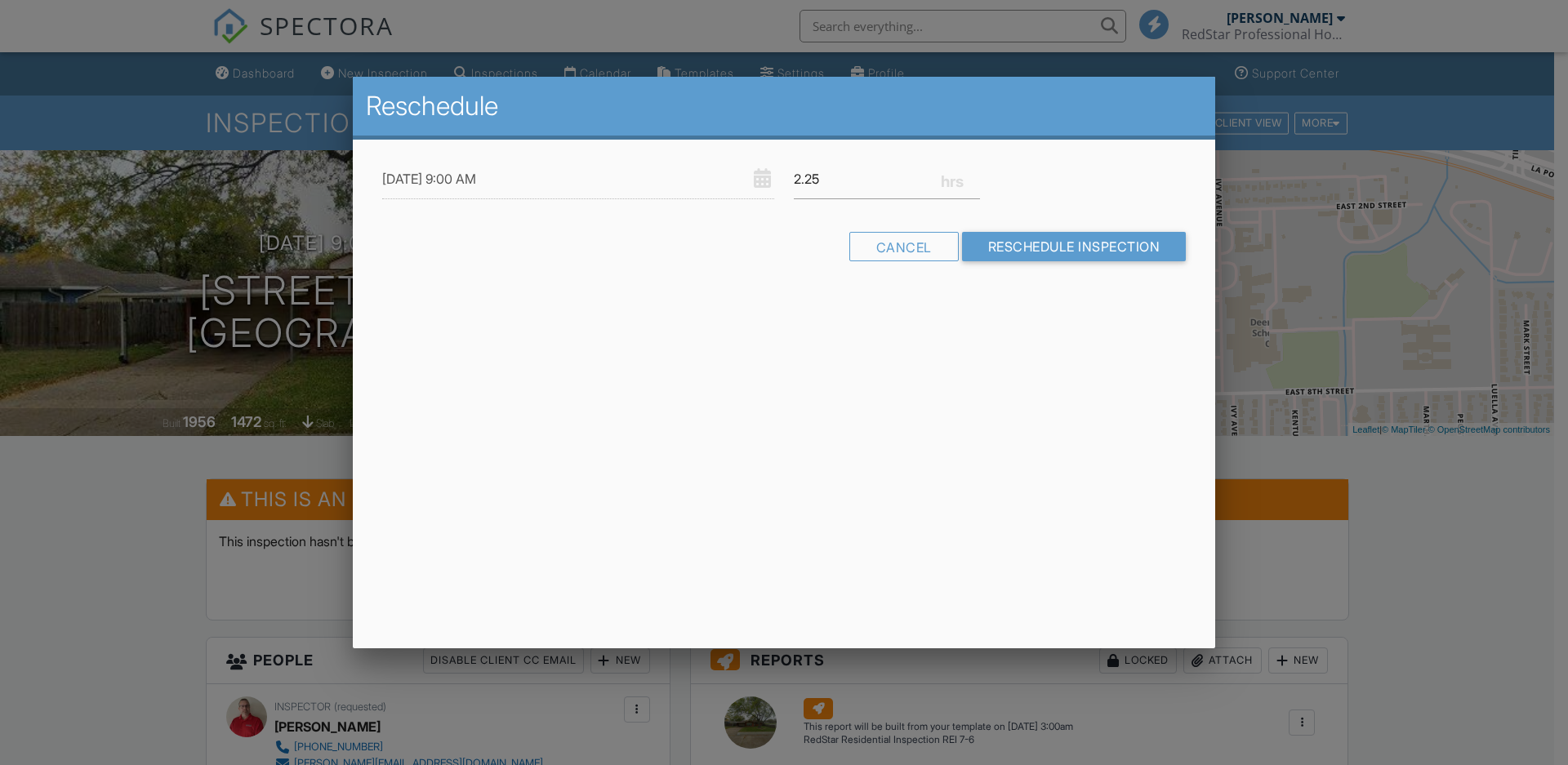
click at [969, 174] on input "2.25" at bounding box center [887, 179] width 186 height 40
click at [969, 174] on input "2.5" at bounding box center [887, 179] width 186 height 40
click at [969, 174] on input "2.75" at bounding box center [887, 179] width 186 height 40
type input "3"
click at [969, 174] on input "3" at bounding box center [887, 179] width 186 height 40
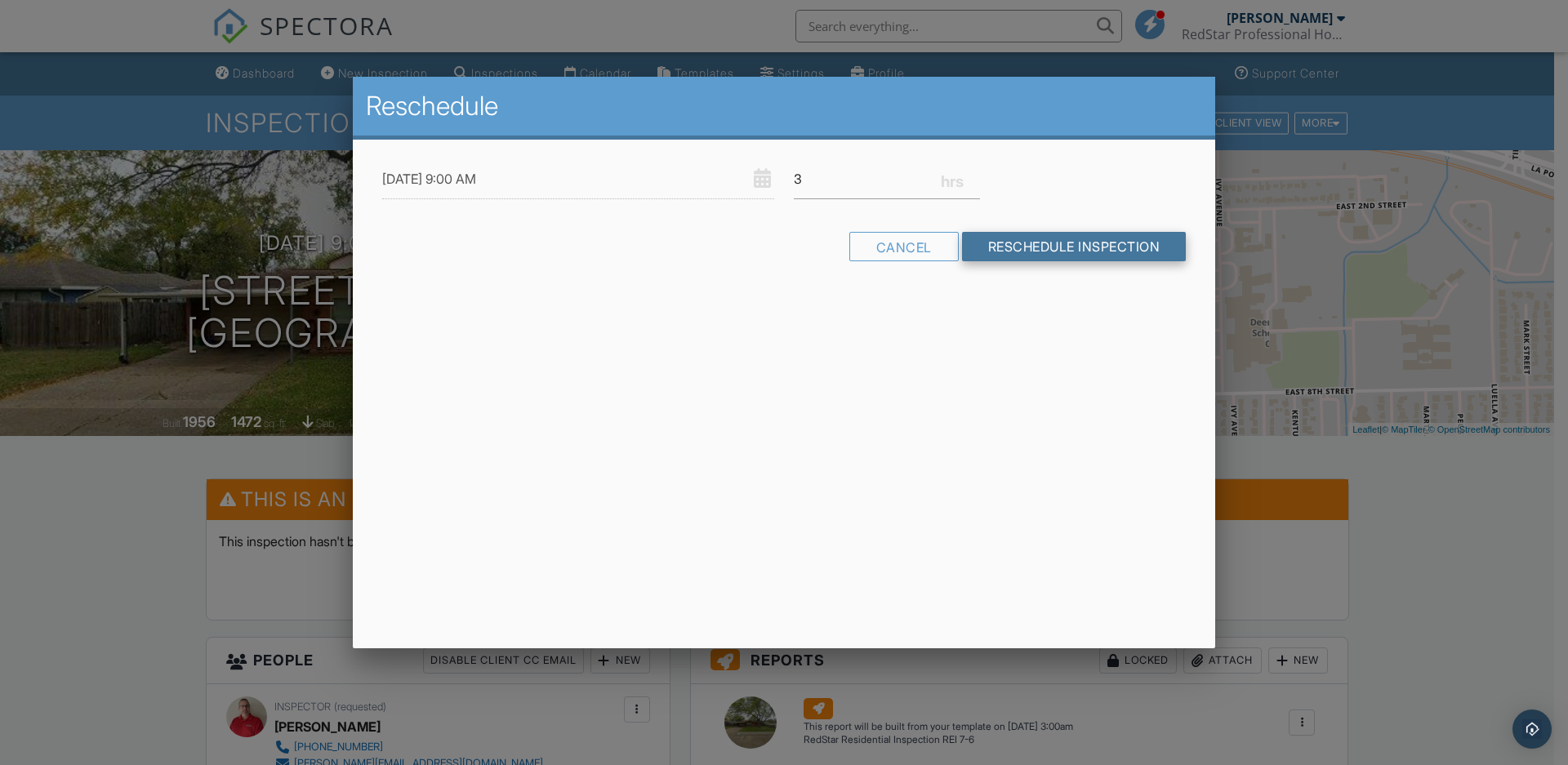
click at [997, 255] on input "Reschedule Inspection" at bounding box center [1074, 247] width 225 height 30
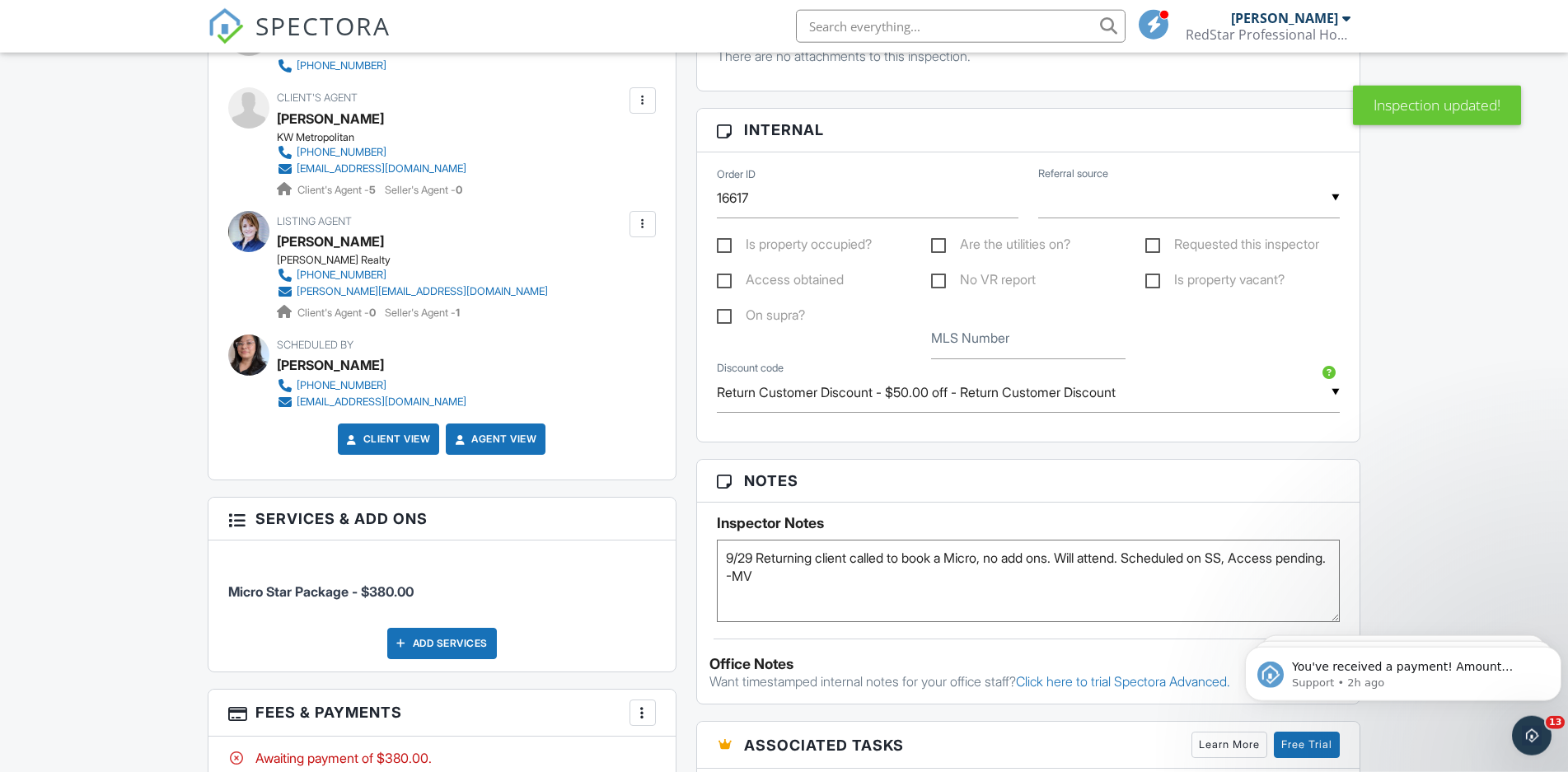
scroll to position [672, 0]
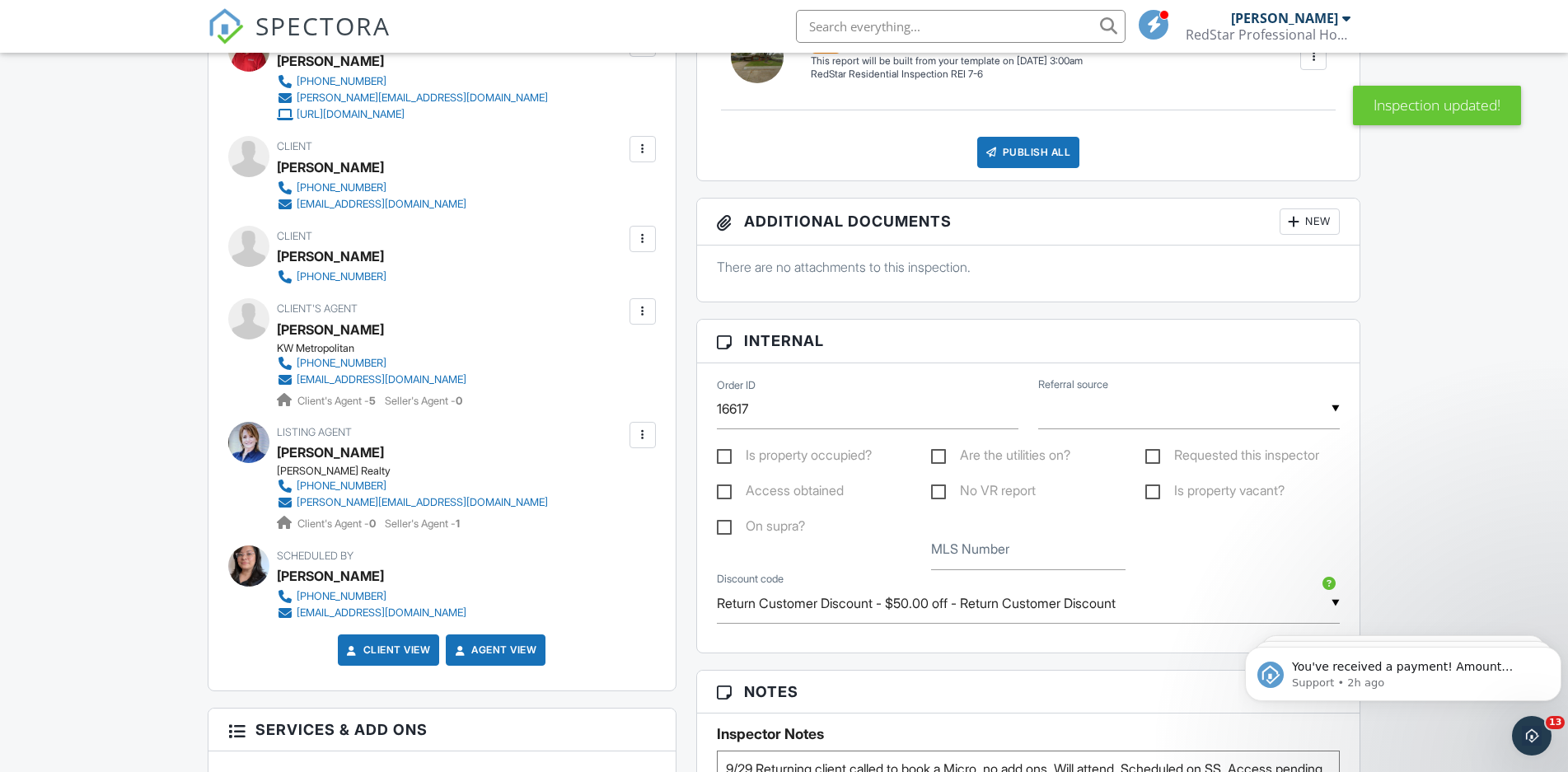
click at [1155, 458] on label "Requested this inspector" at bounding box center [1232, 458] width 174 height 21
click at [1155, 458] on input "Requested this inspector" at bounding box center [1150, 458] width 11 height 11
checkbox input "true"
click at [1134, 422] on input "text" at bounding box center [1188, 409] width 301 height 41
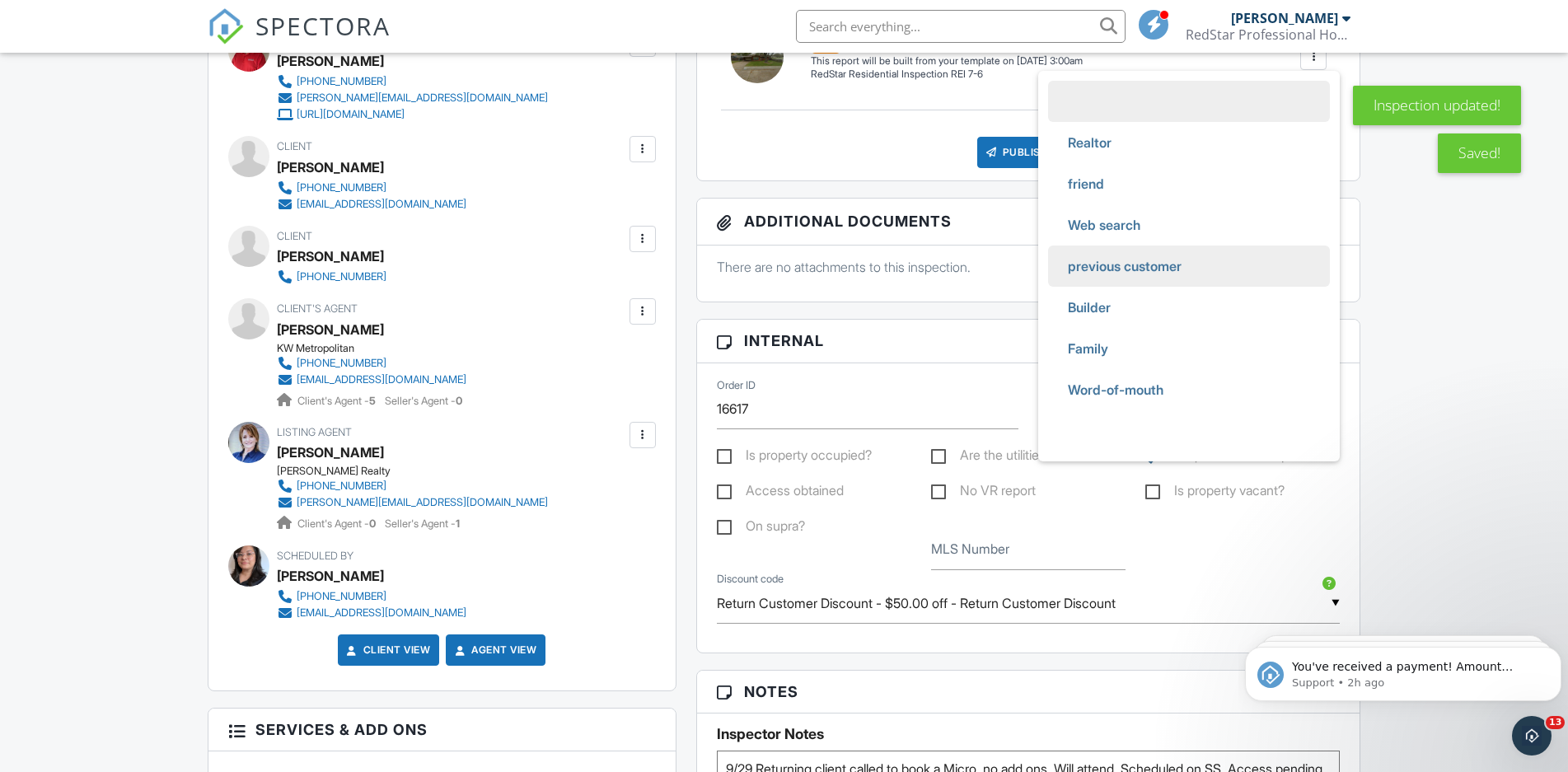
click at [1144, 250] on span "previous customer" at bounding box center [1124, 266] width 140 height 41
type input "previous customer"
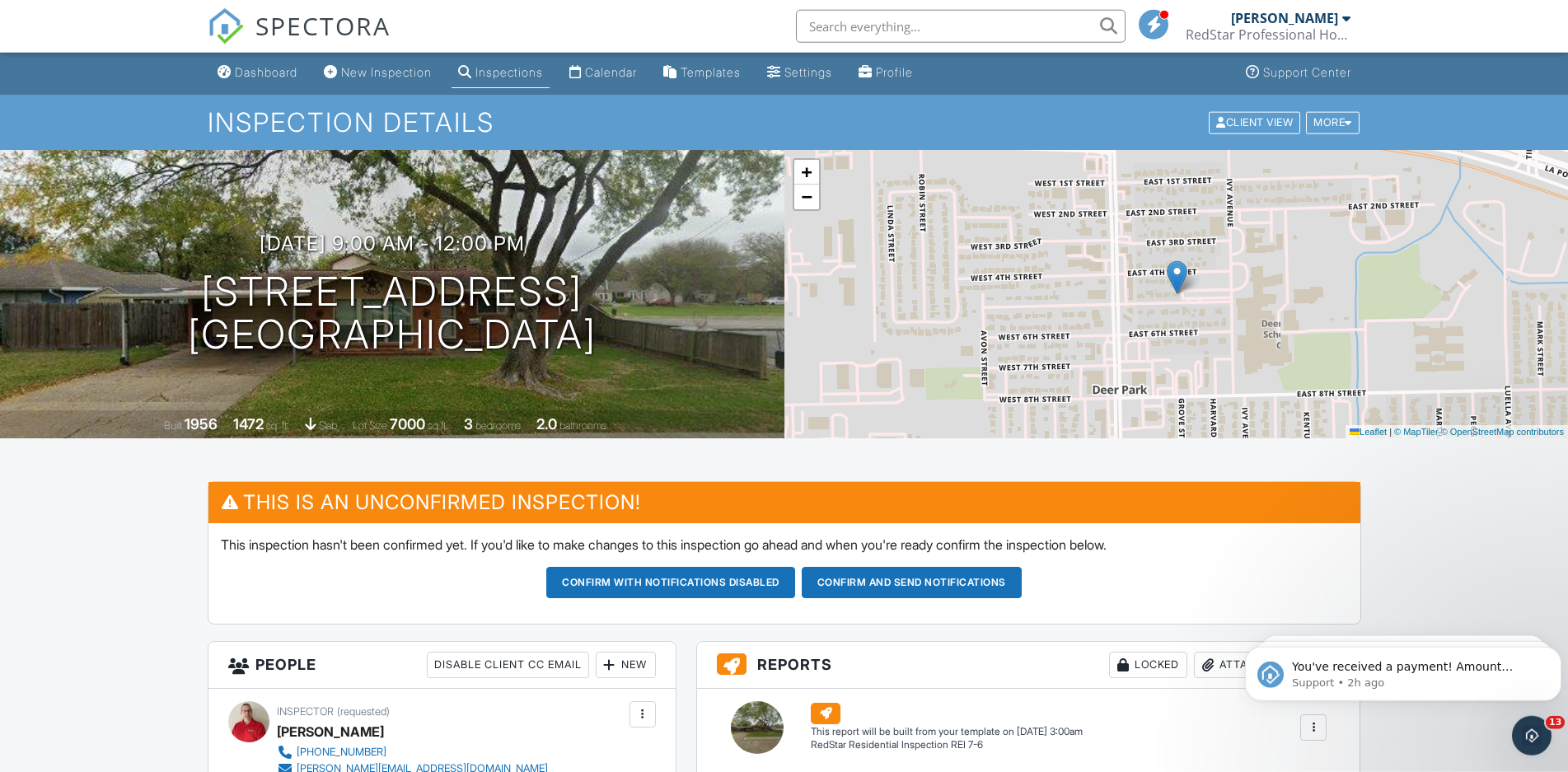
scroll to position [0, 0]
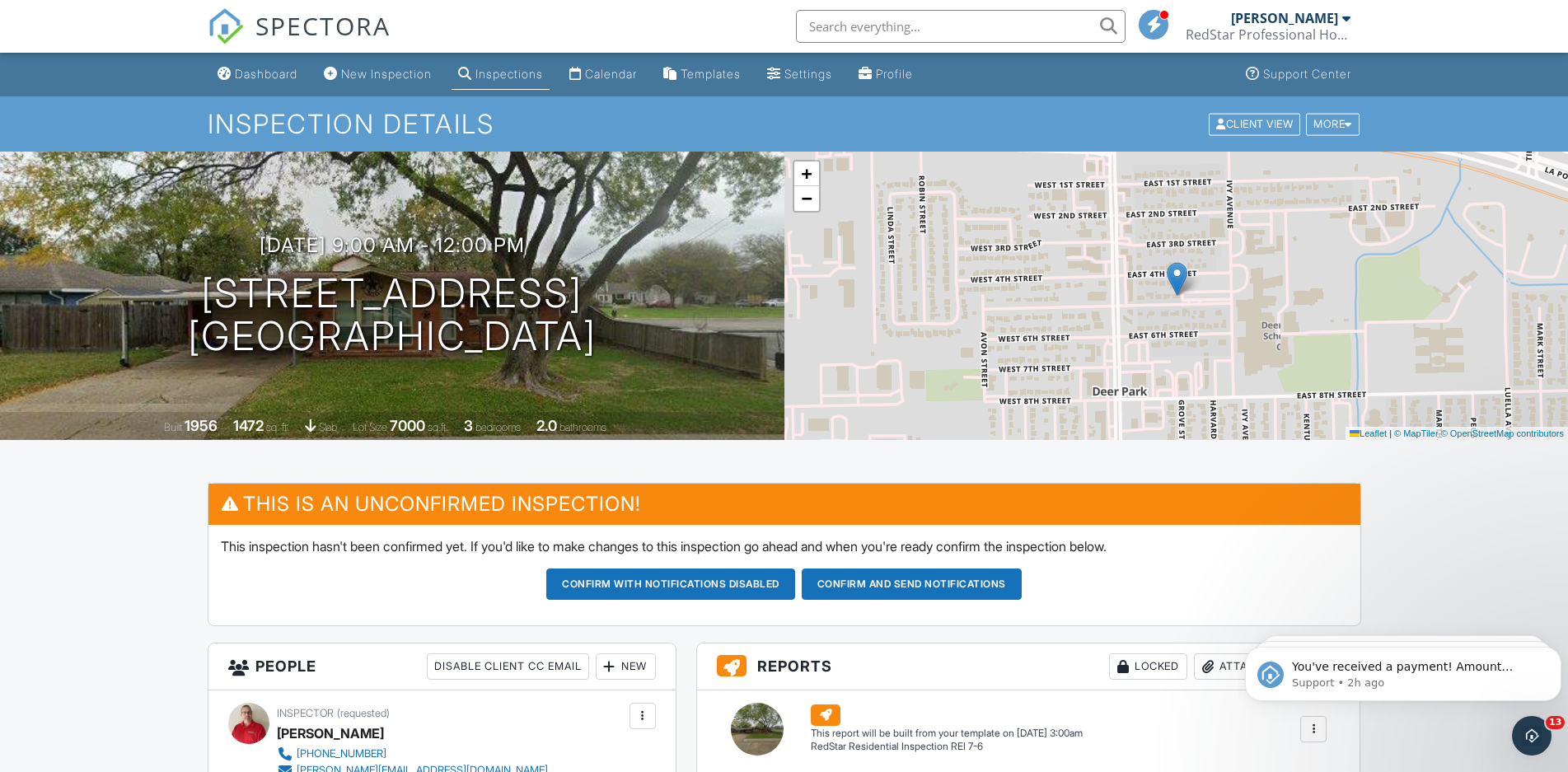
click at [904, 590] on button "Confirm and send notifications" at bounding box center [912, 584] width 220 height 31
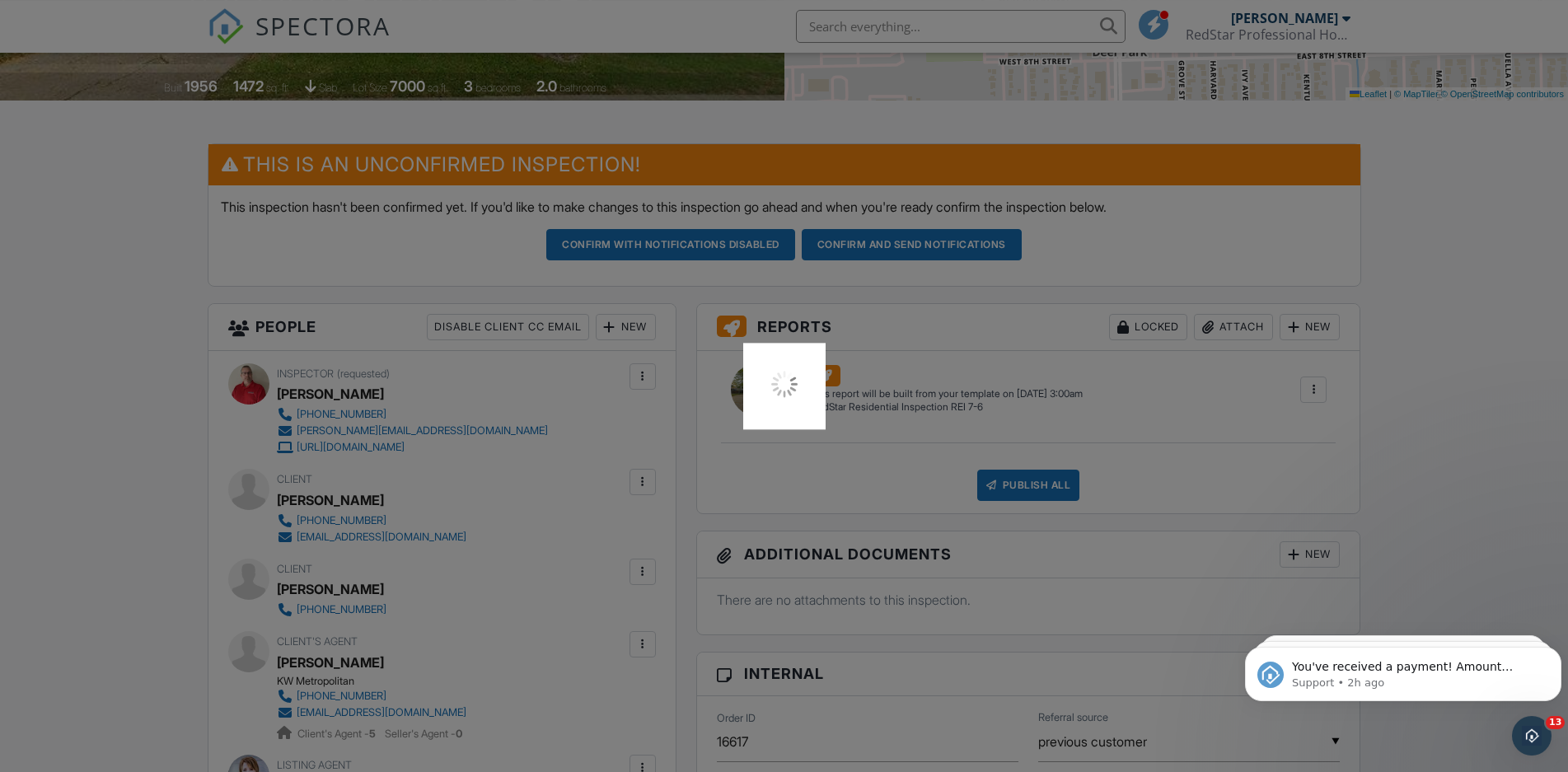
scroll to position [420, 0]
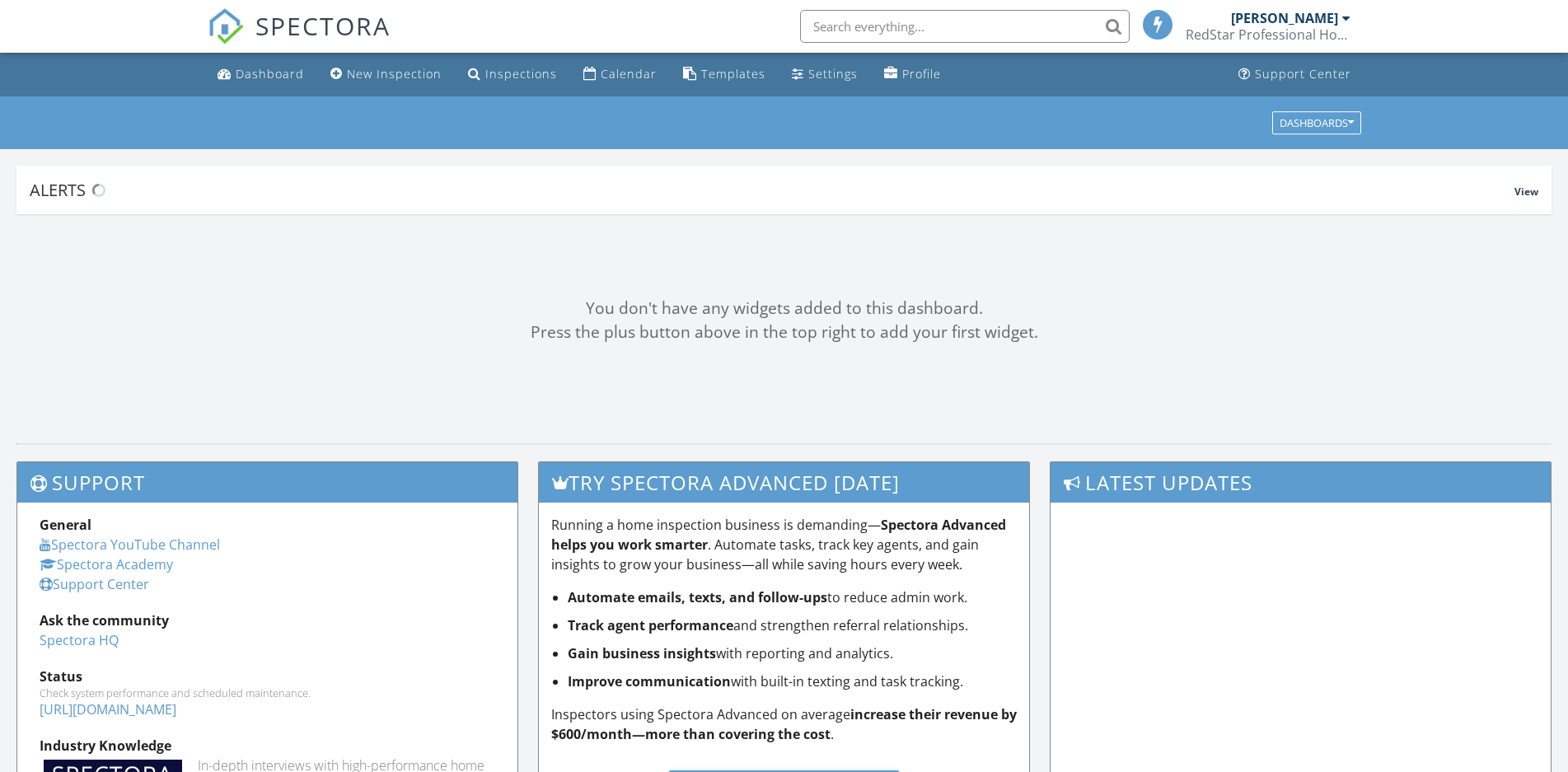
click at [865, 28] on input "text" at bounding box center [965, 26] width 329 height 33
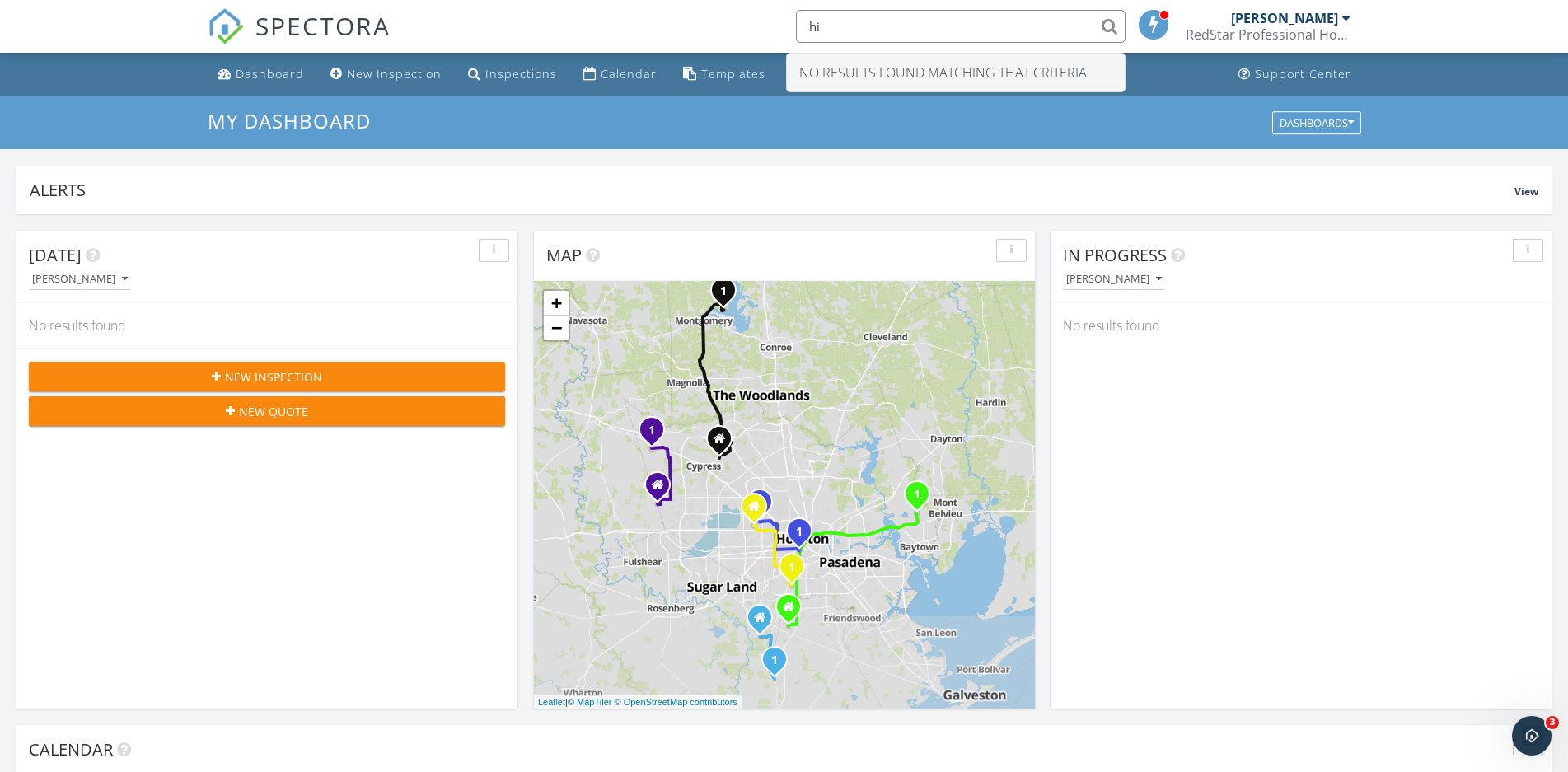
type input "h"
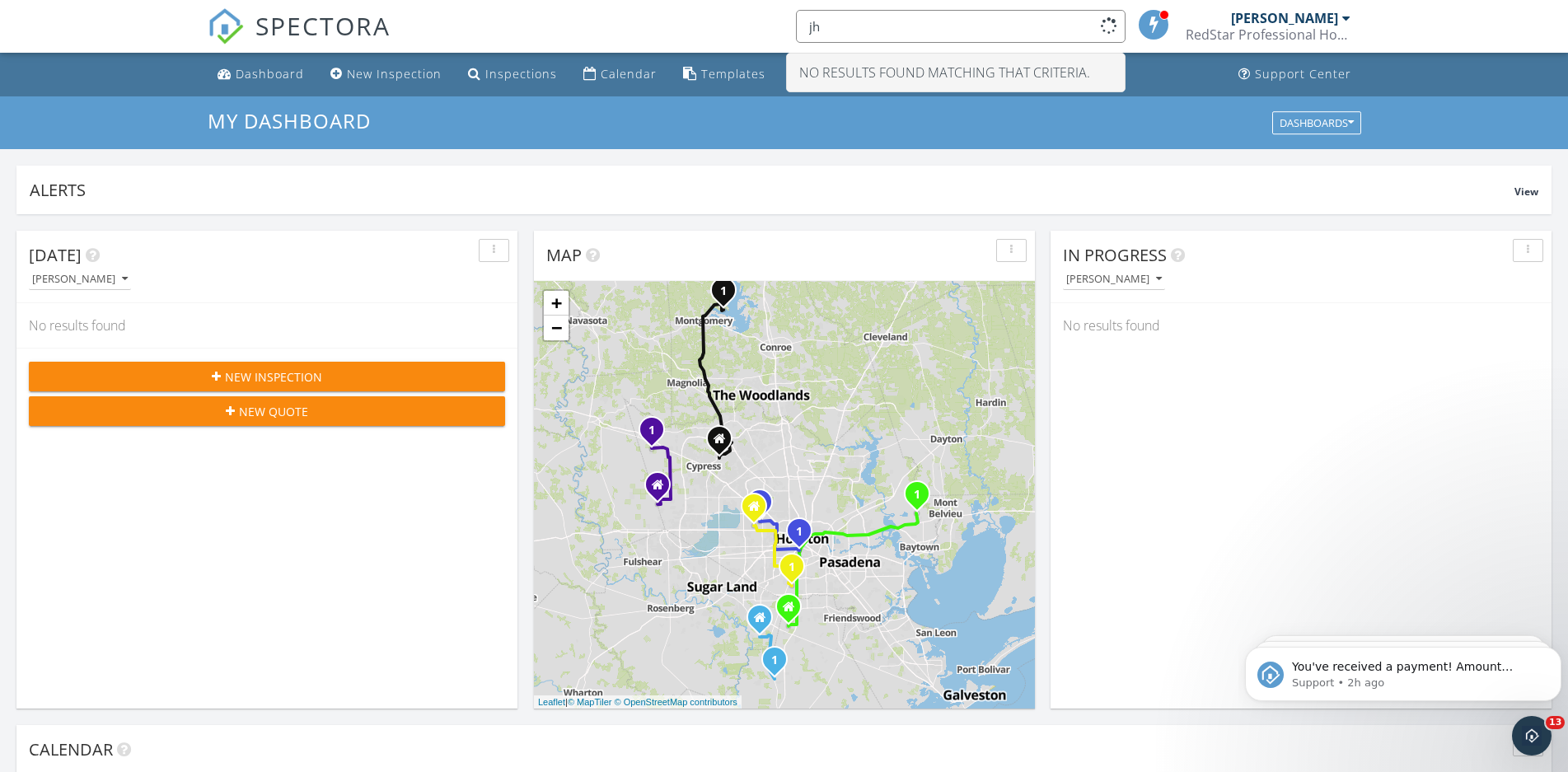
type input "j"
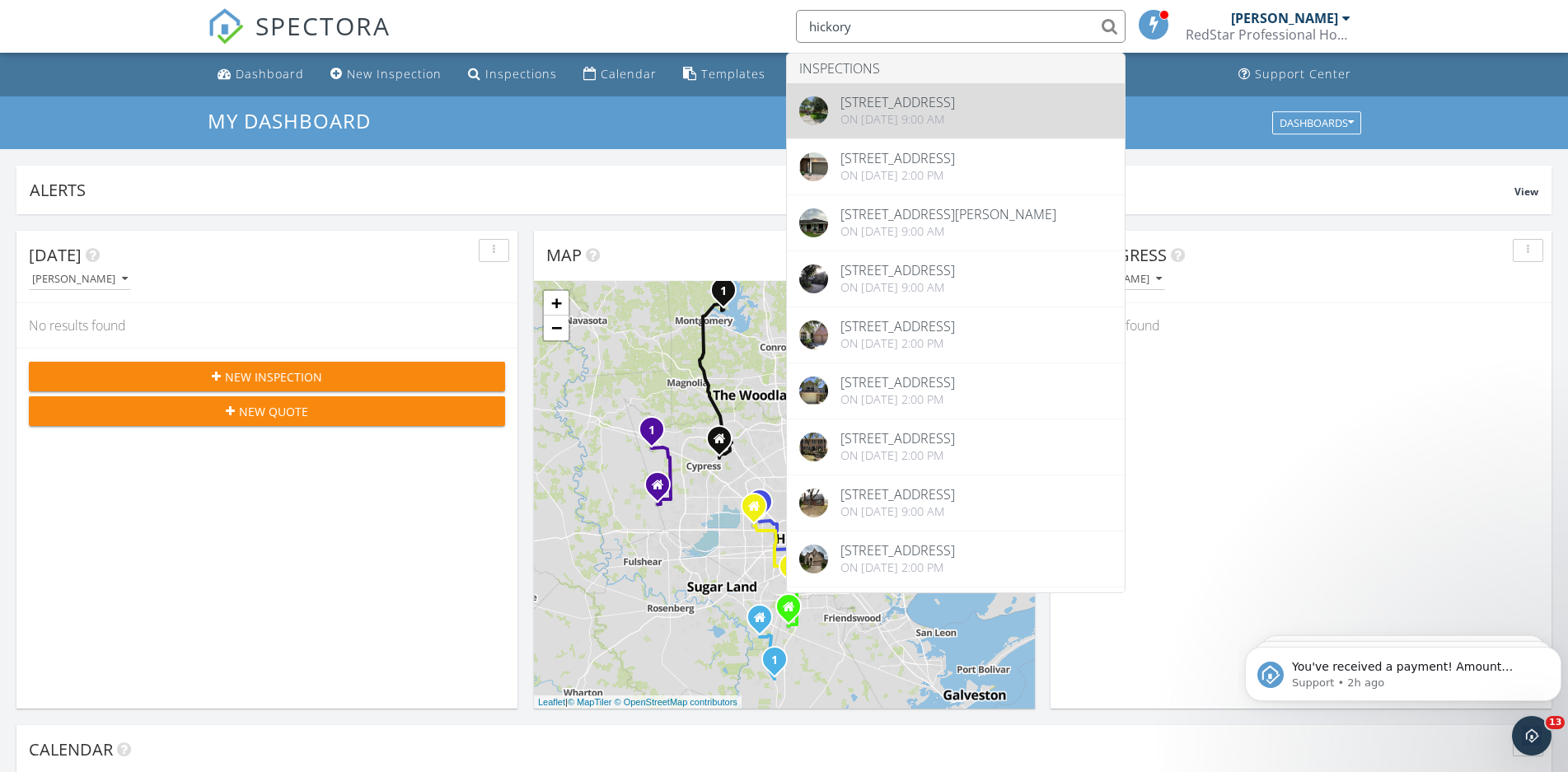
type input "hickory"
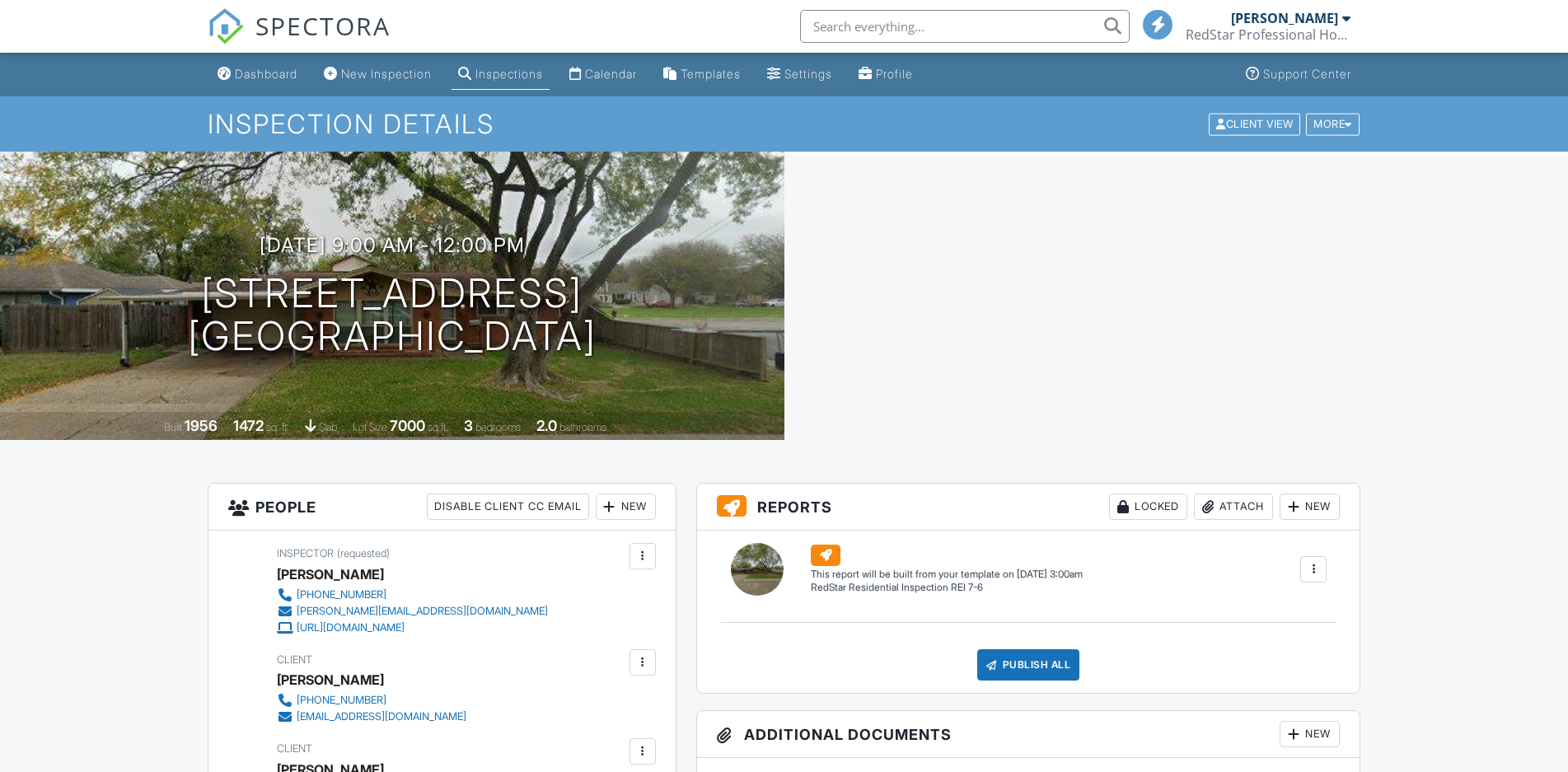
scroll to position [420, 0]
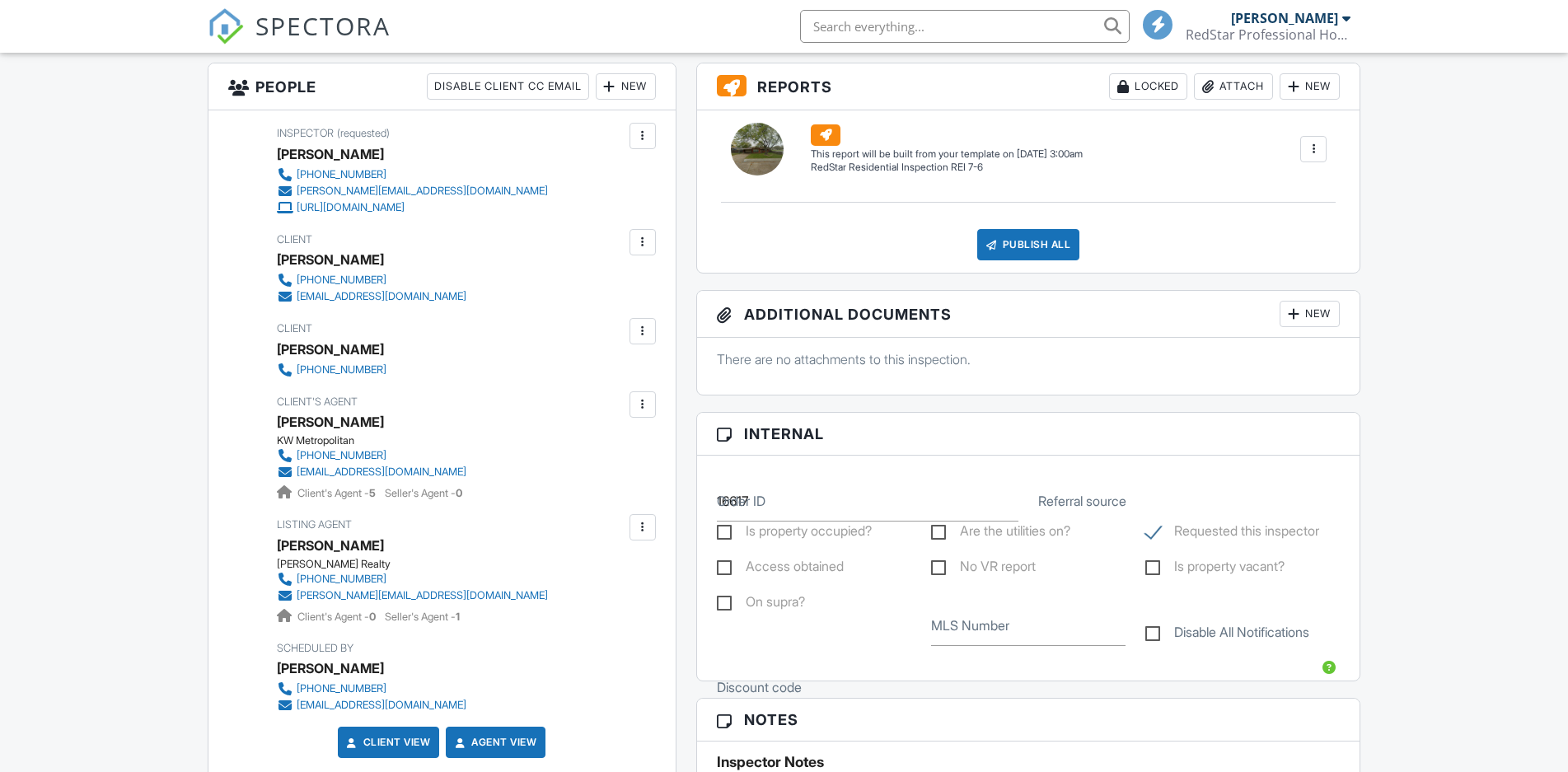
click at [741, 534] on label "Is property occupied?" at bounding box center [794, 533] width 155 height 21
click at [727, 534] on input "Is property occupied?" at bounding box center [722, 533] width 11 height 11
checkbox input "true"
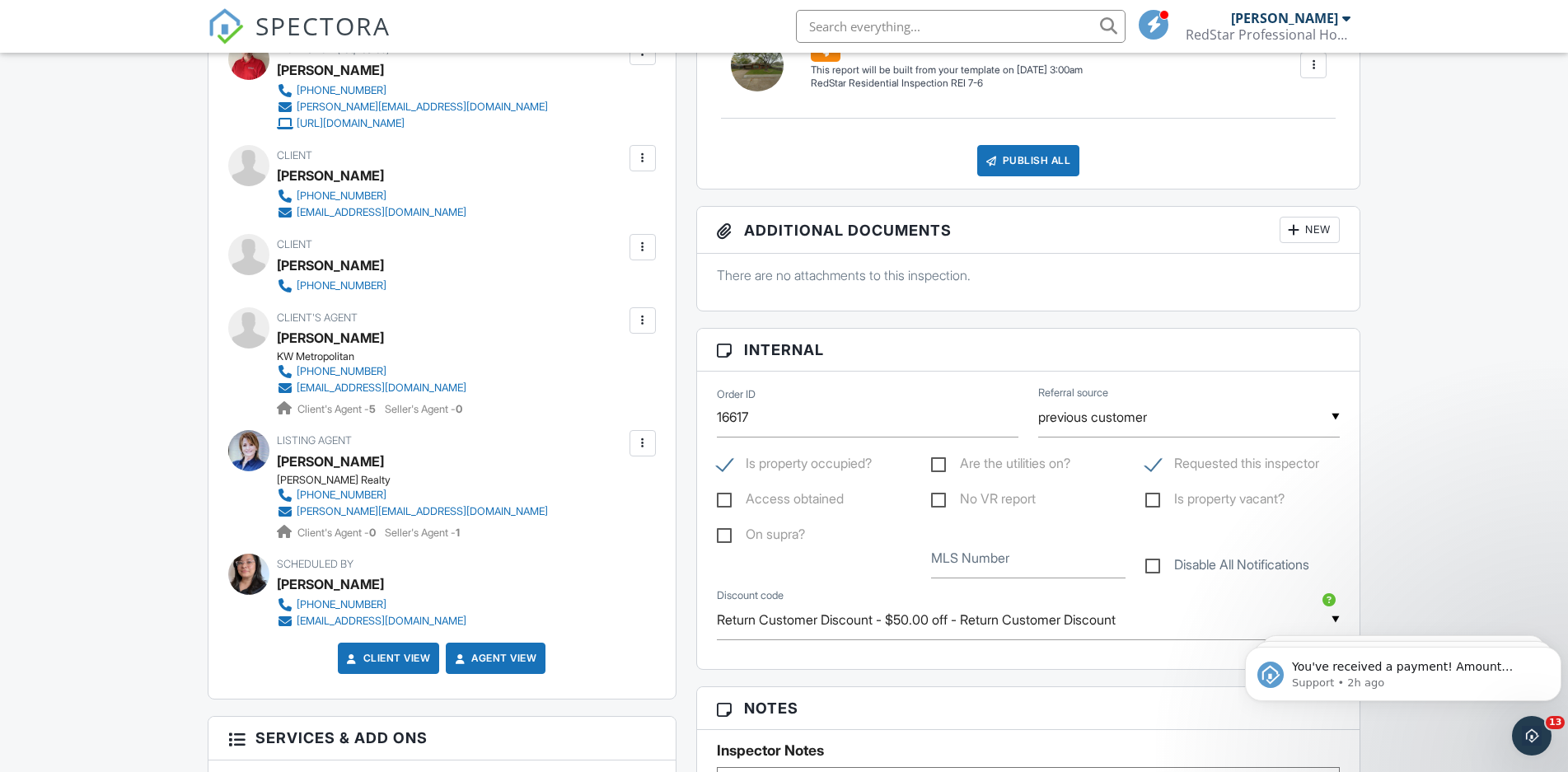
scroll to position [0, 0]
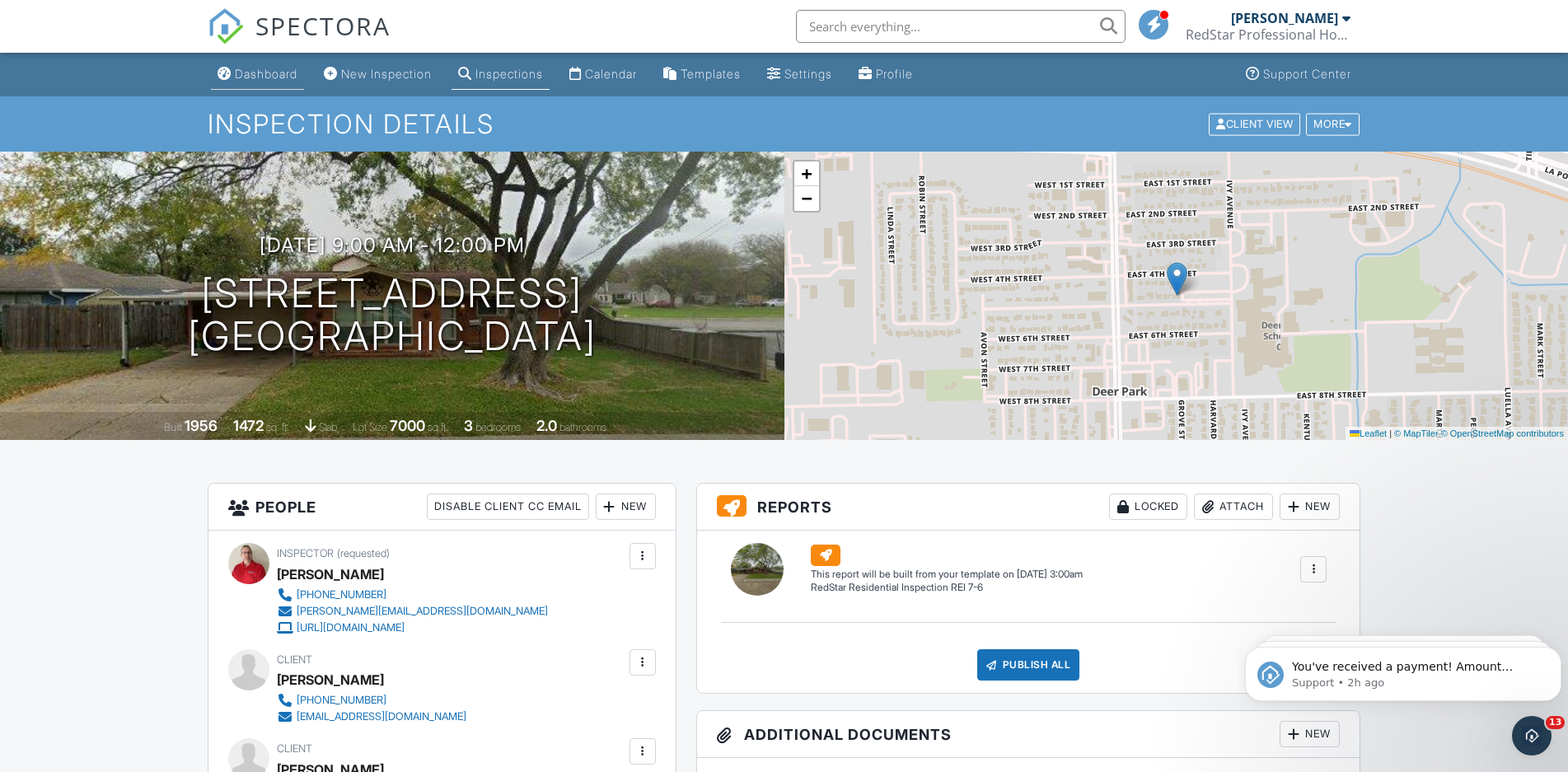
click at [274, 84] on link "Dashboard" at bounding box center [257, 74] width 94 height 31
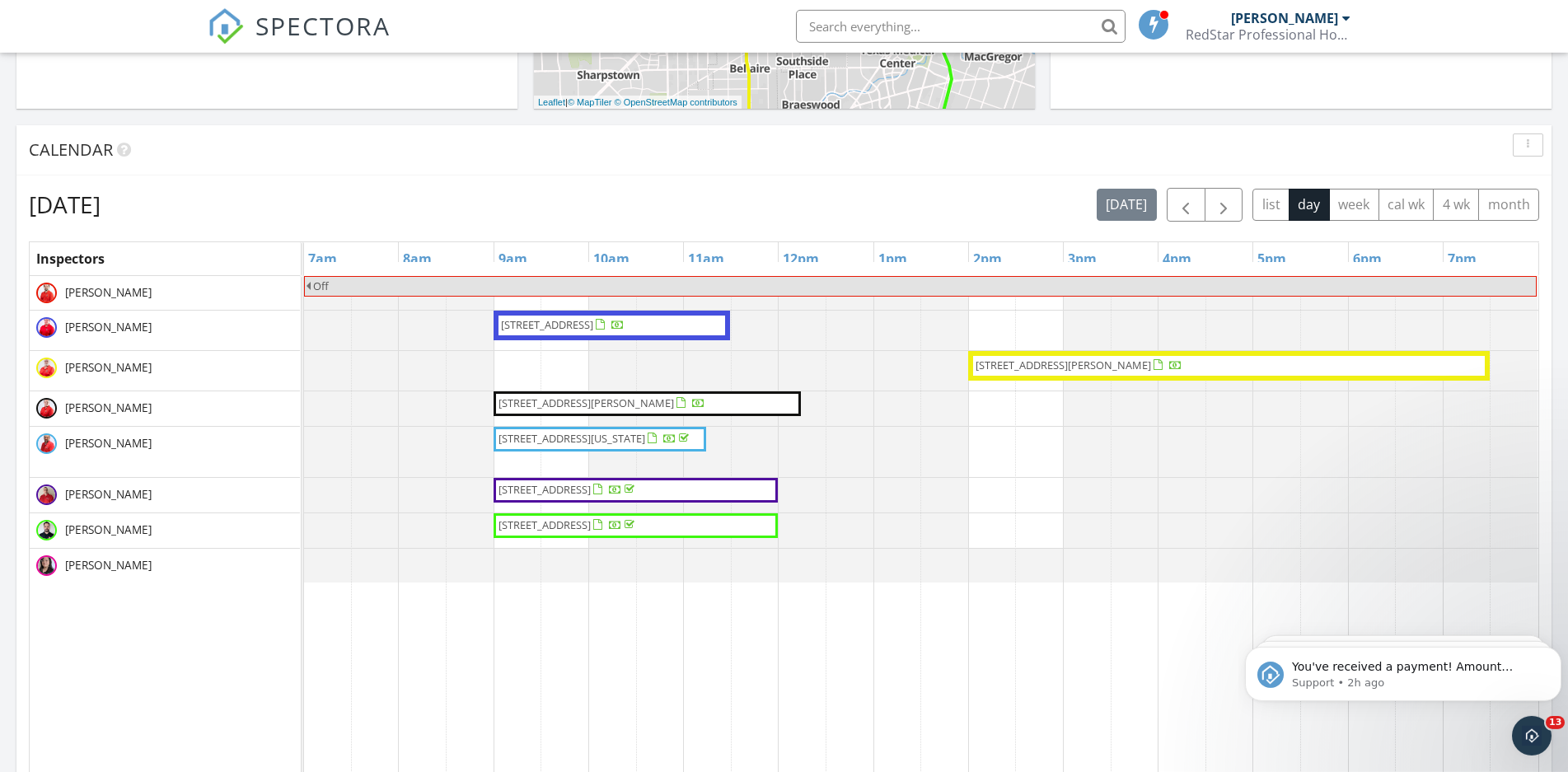
scroll to position [588, 0]
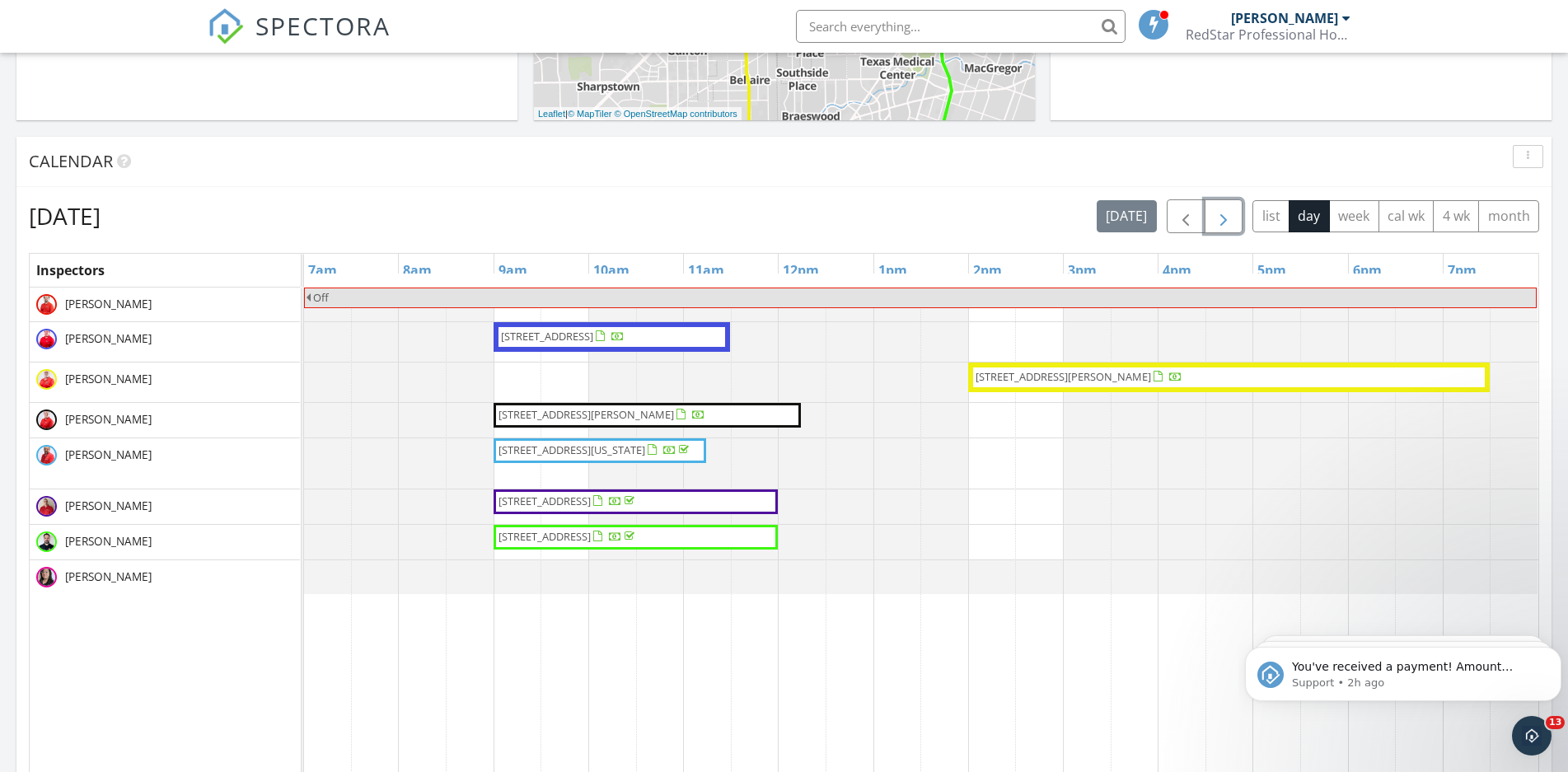
click at [1225, 220] on span "button" at bounding box center [1224, 217] width 20 height 20
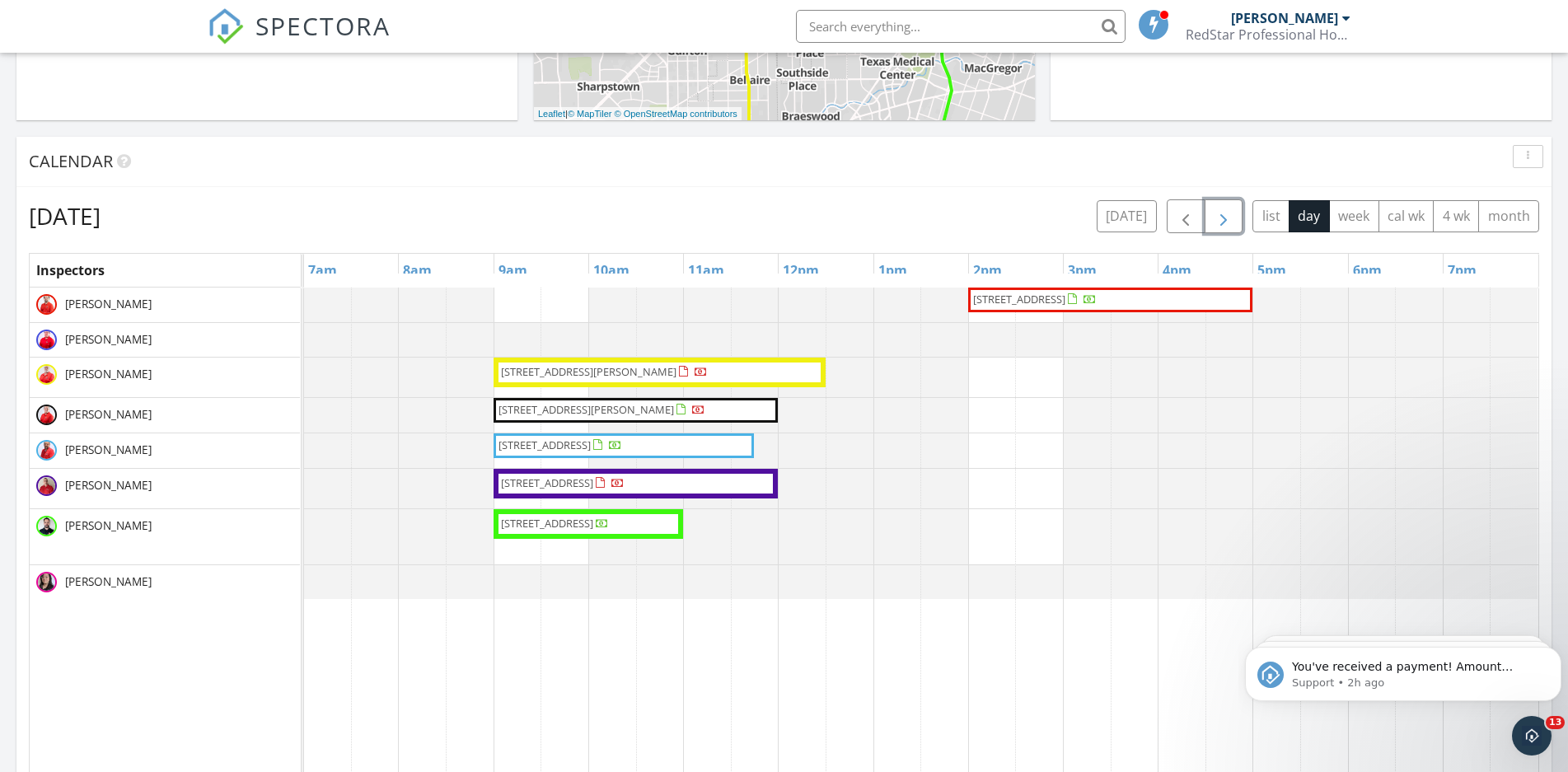
click at [1216, 209] on span "button" at bounding box center [1224, 217] width 20 height 20
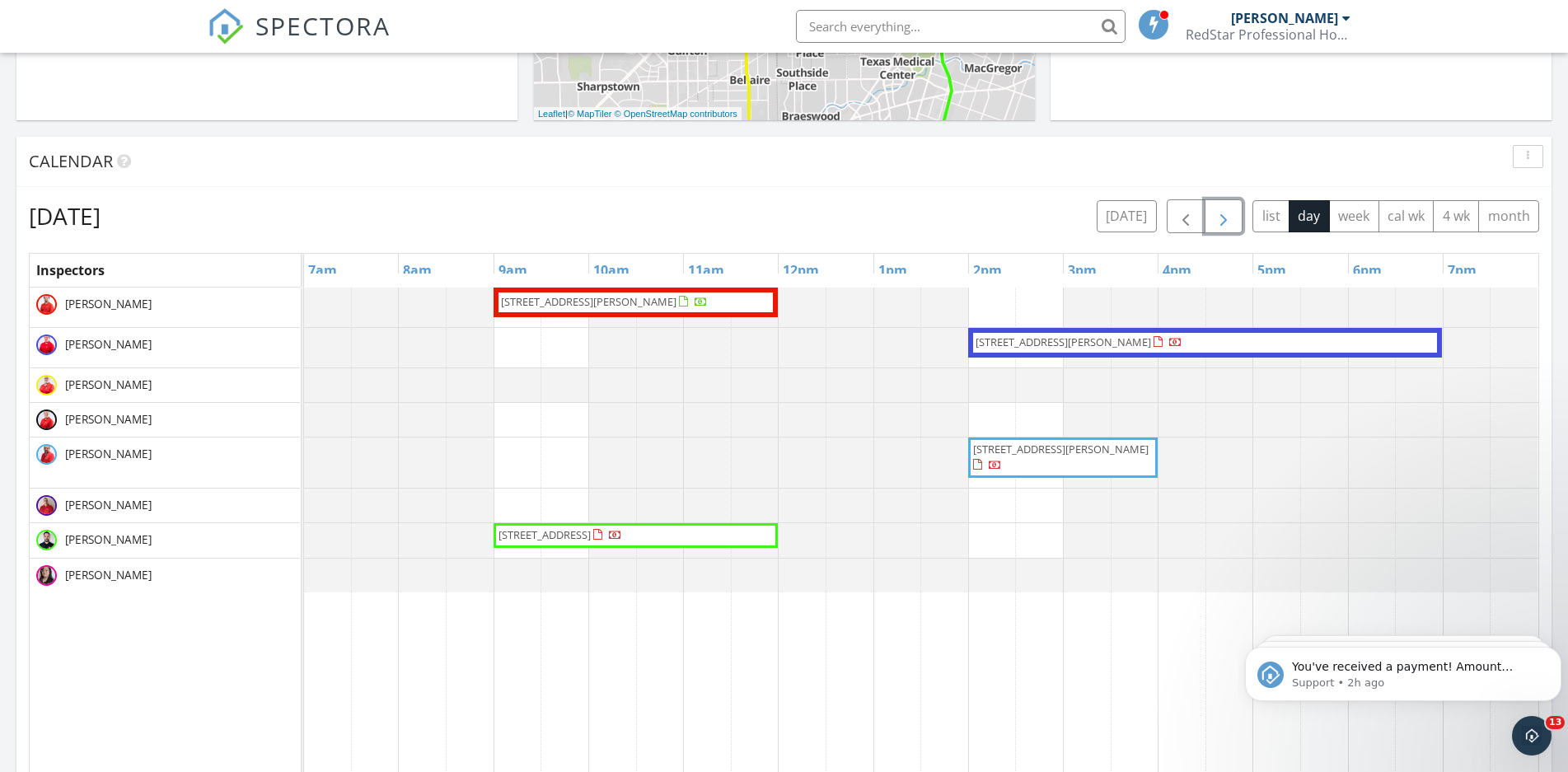
click at [1216, 209] on span "button" at bounding box center [1224, 217] width 20 height 20
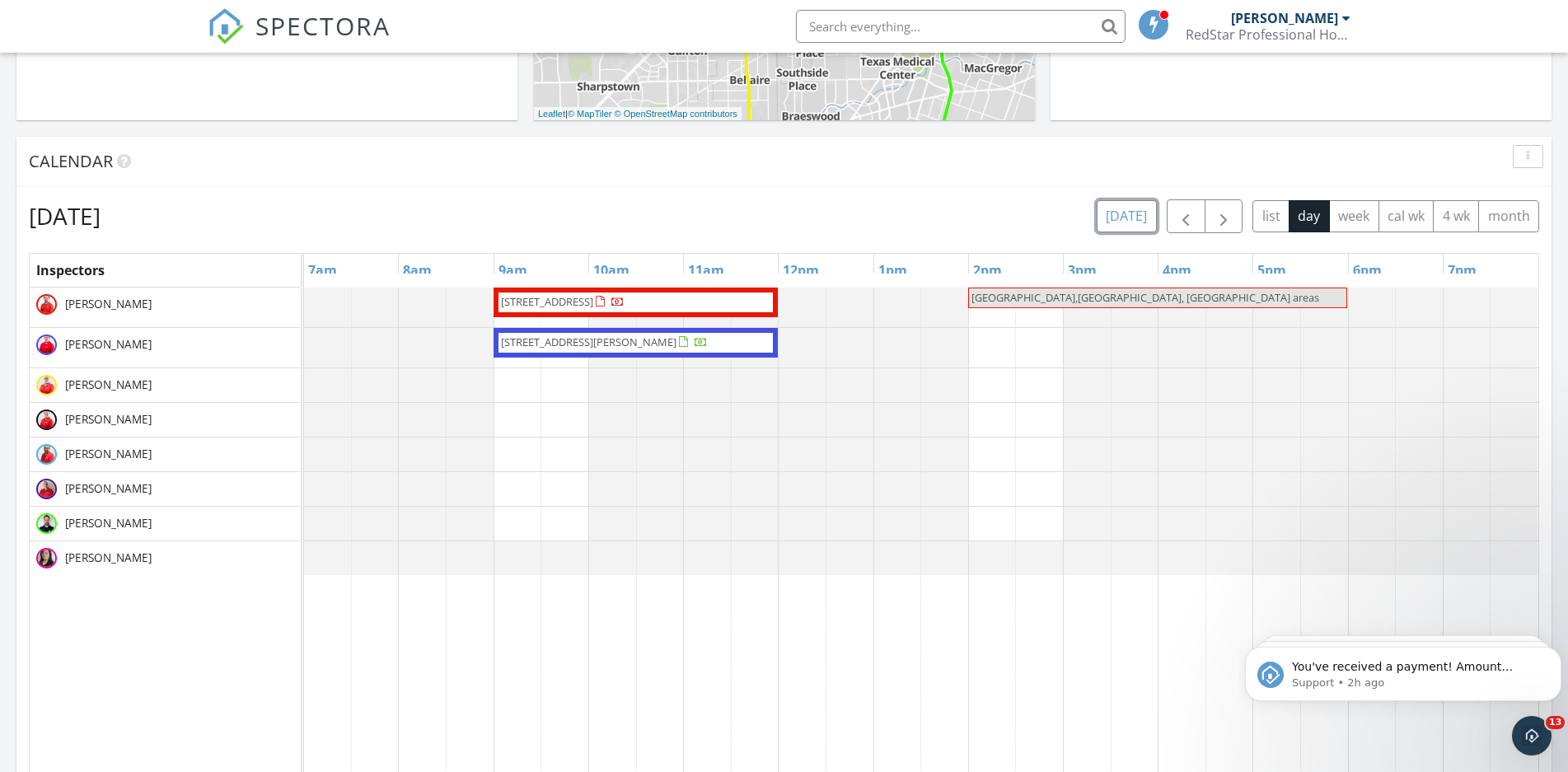
click at [1124, 215] on button "[DATE]" at bounding box center [1126, 216] width 60 height 32
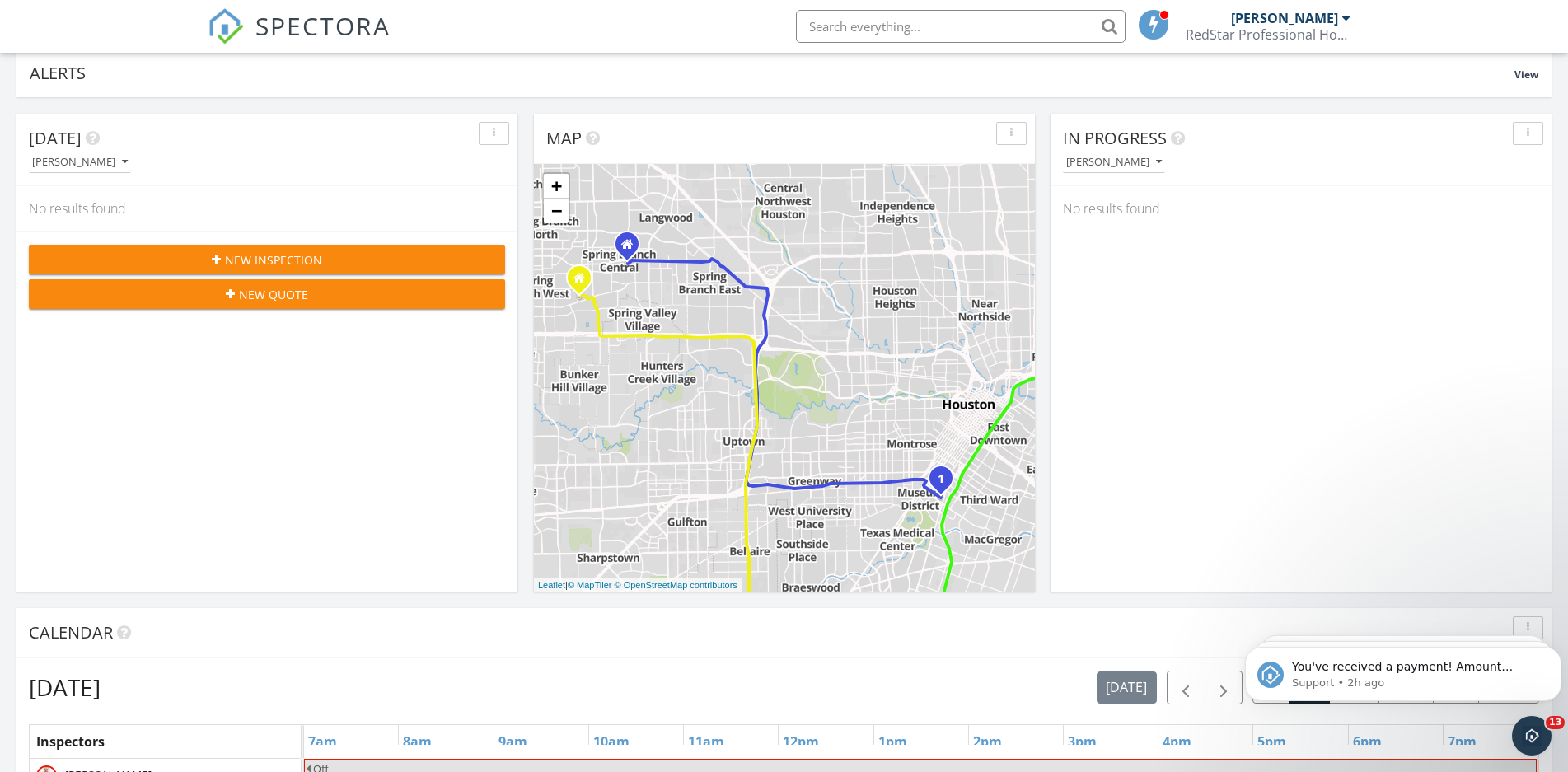
scroll to position [0, 0]
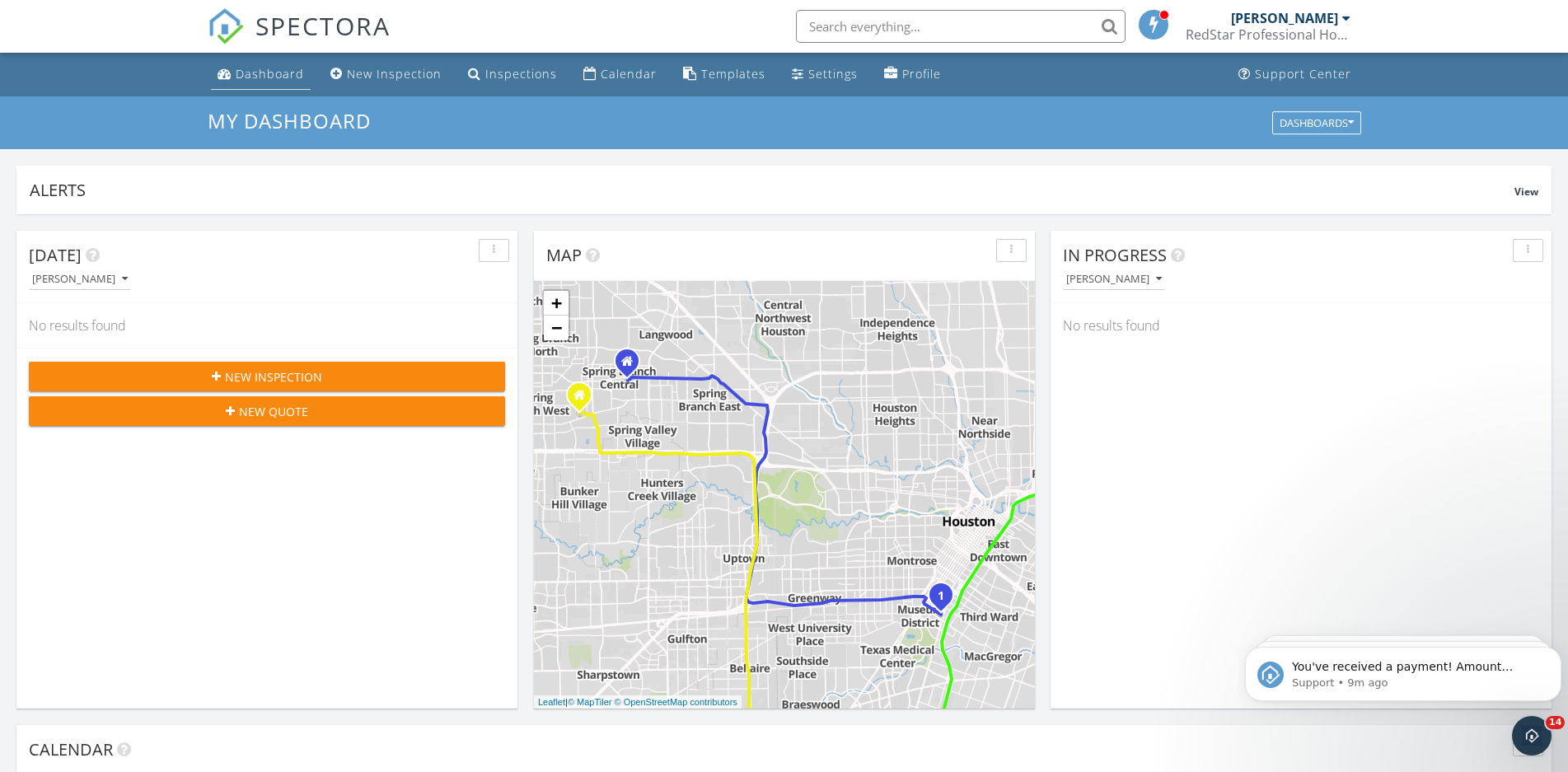
click at [247, 68] on div "Dashboard" at bounding box center [270, 74] width 69 height 16
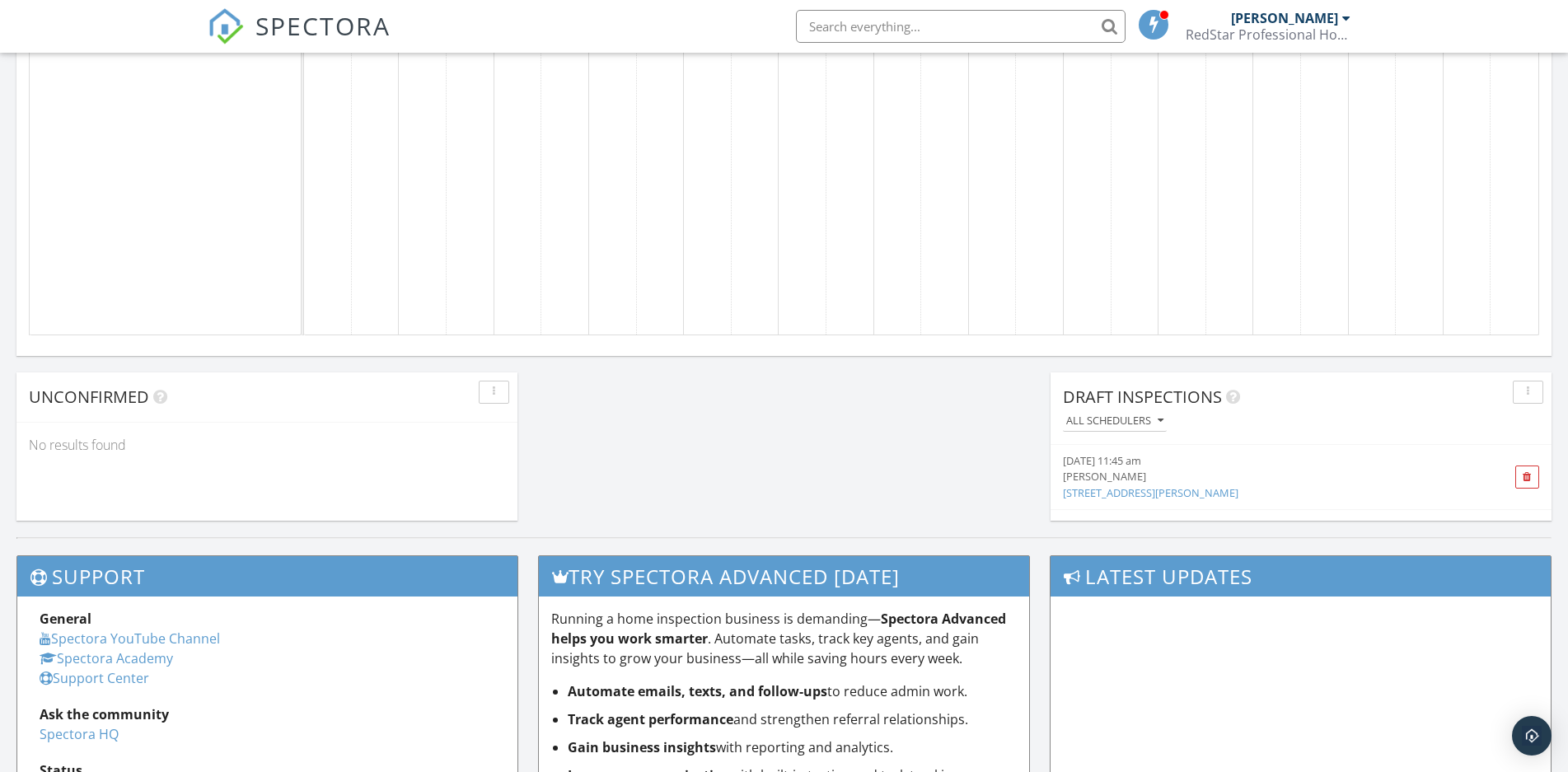
scroll to position [1514, 1583]
click at [1223, 309] on td at bounding box center [1230, 17] width 48 height 636
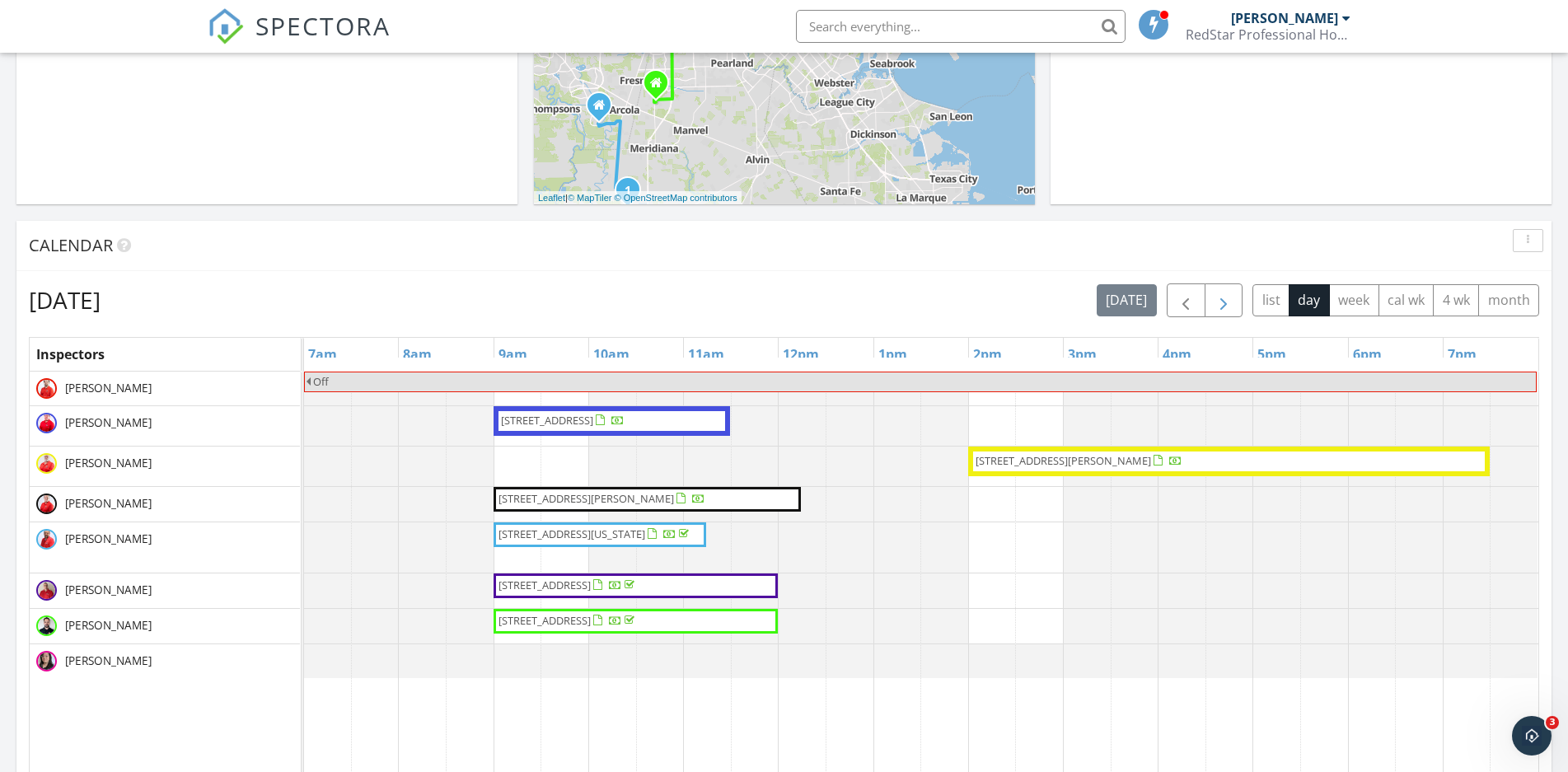
scroll to position [0, 0]
click at [1220, 304] on span "button" at bounding box center [1224, 300] width 20 height 20
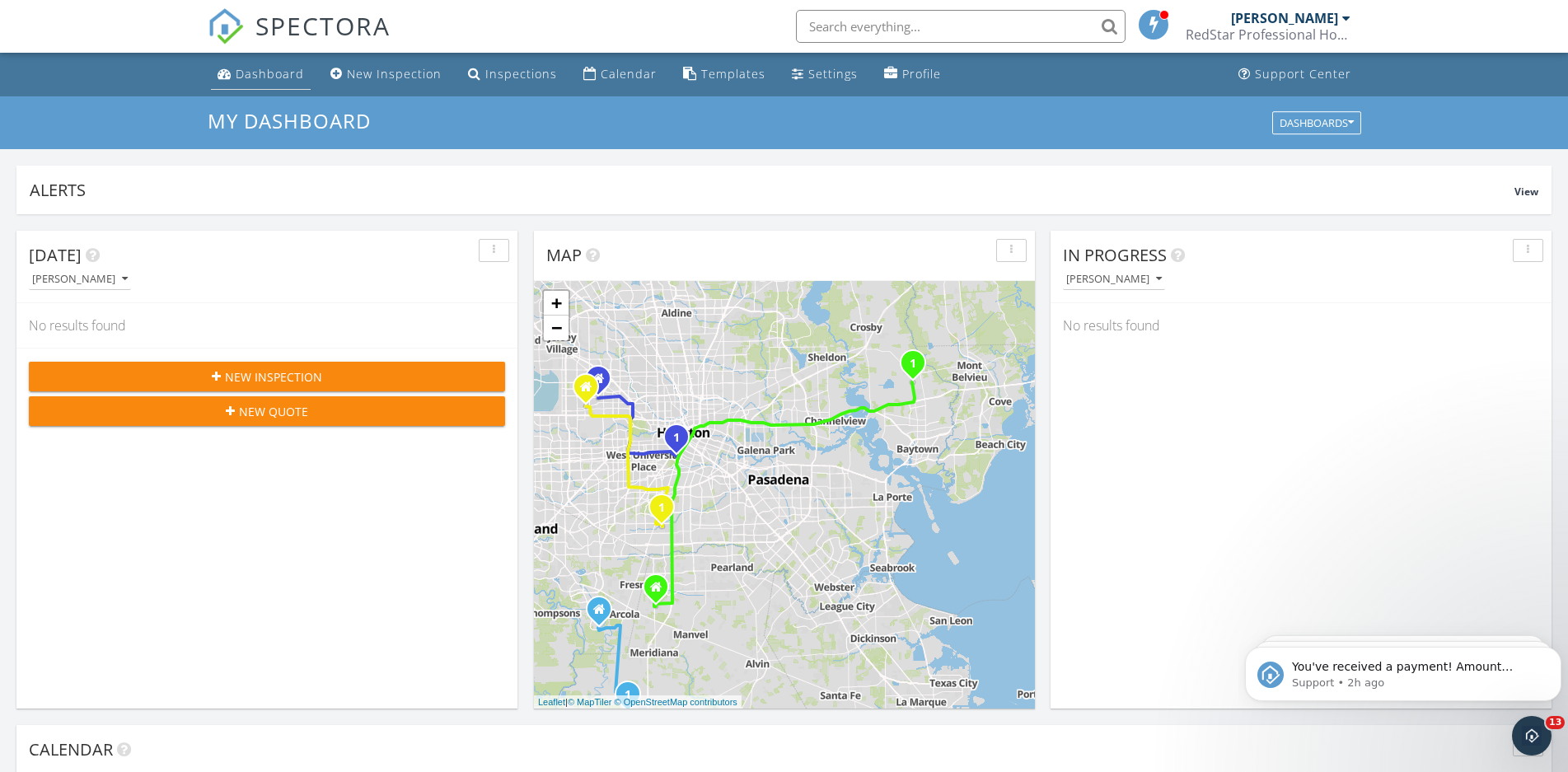
click at [252, 65] on link "Dashboard" at bounding box center [261, 74] width 99 height 31
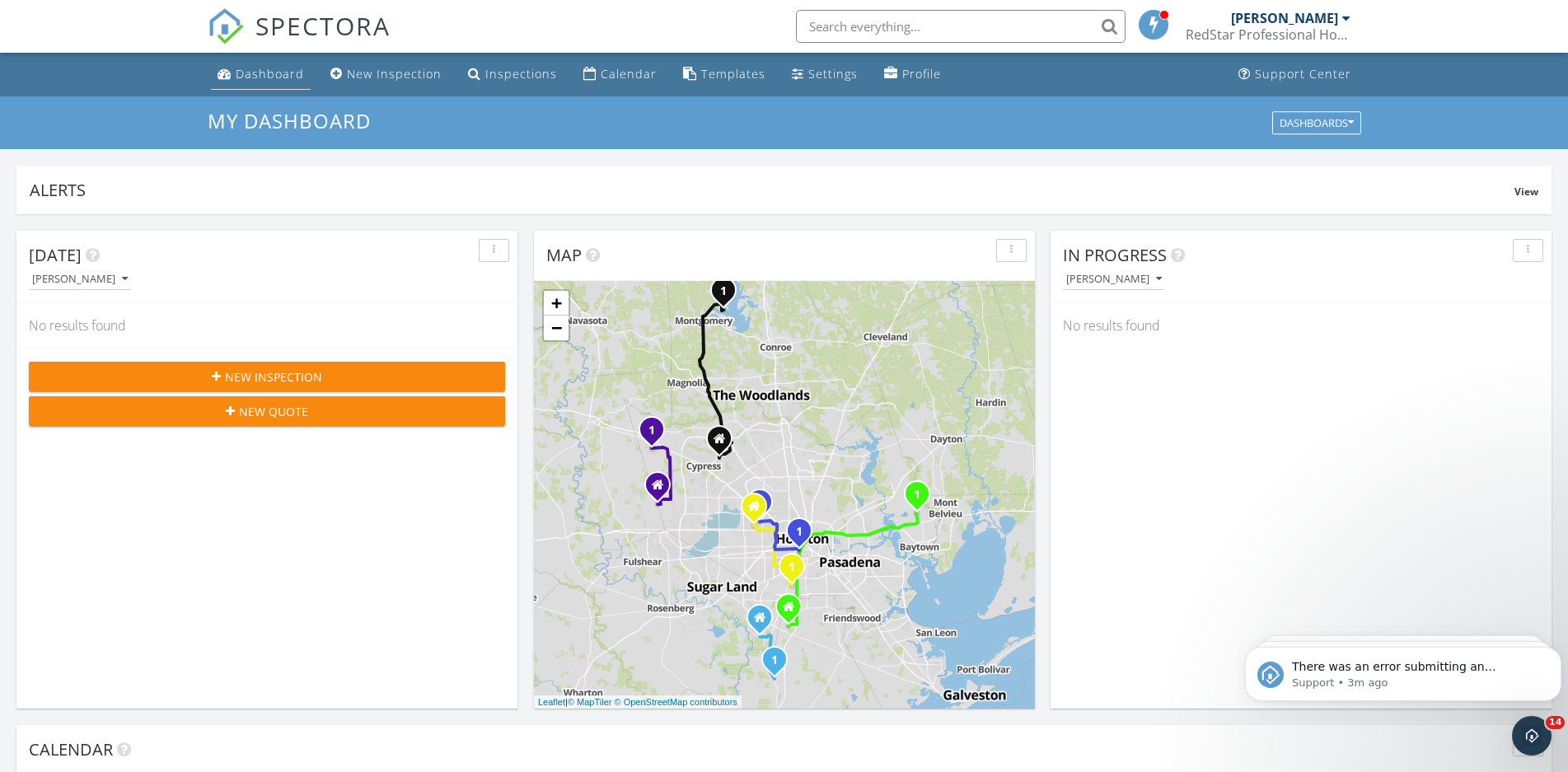
click at [247, 79] on div "Dashboard" at bounding box center [270, 74] width 69 height 16
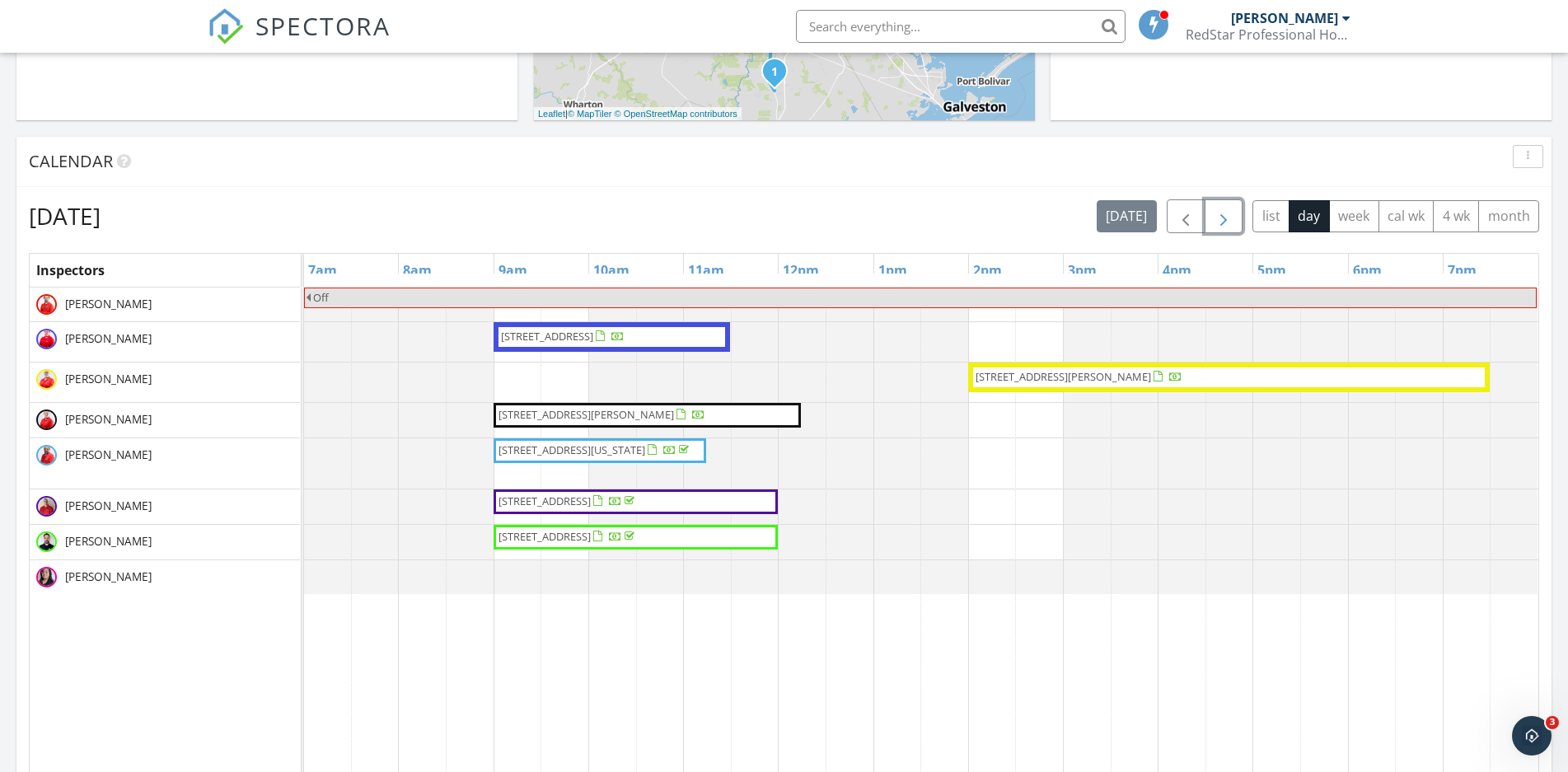
click at [1217, 213] on span "button" at bounding box center [1224, 217] width 20 height 20
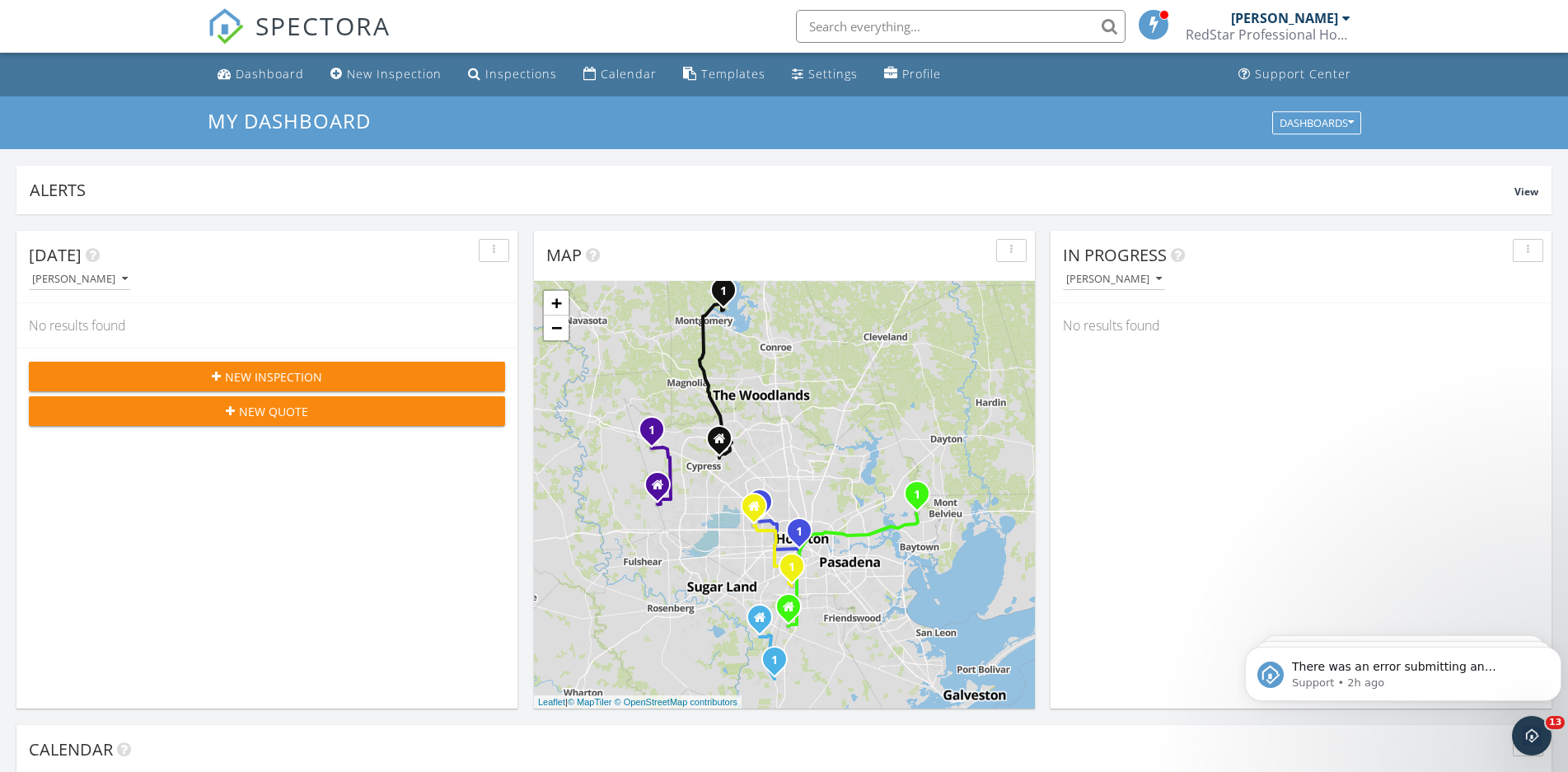
click at [256, 65] on link "Dashboard" at bounding box center [261, 74] width 99 height 31
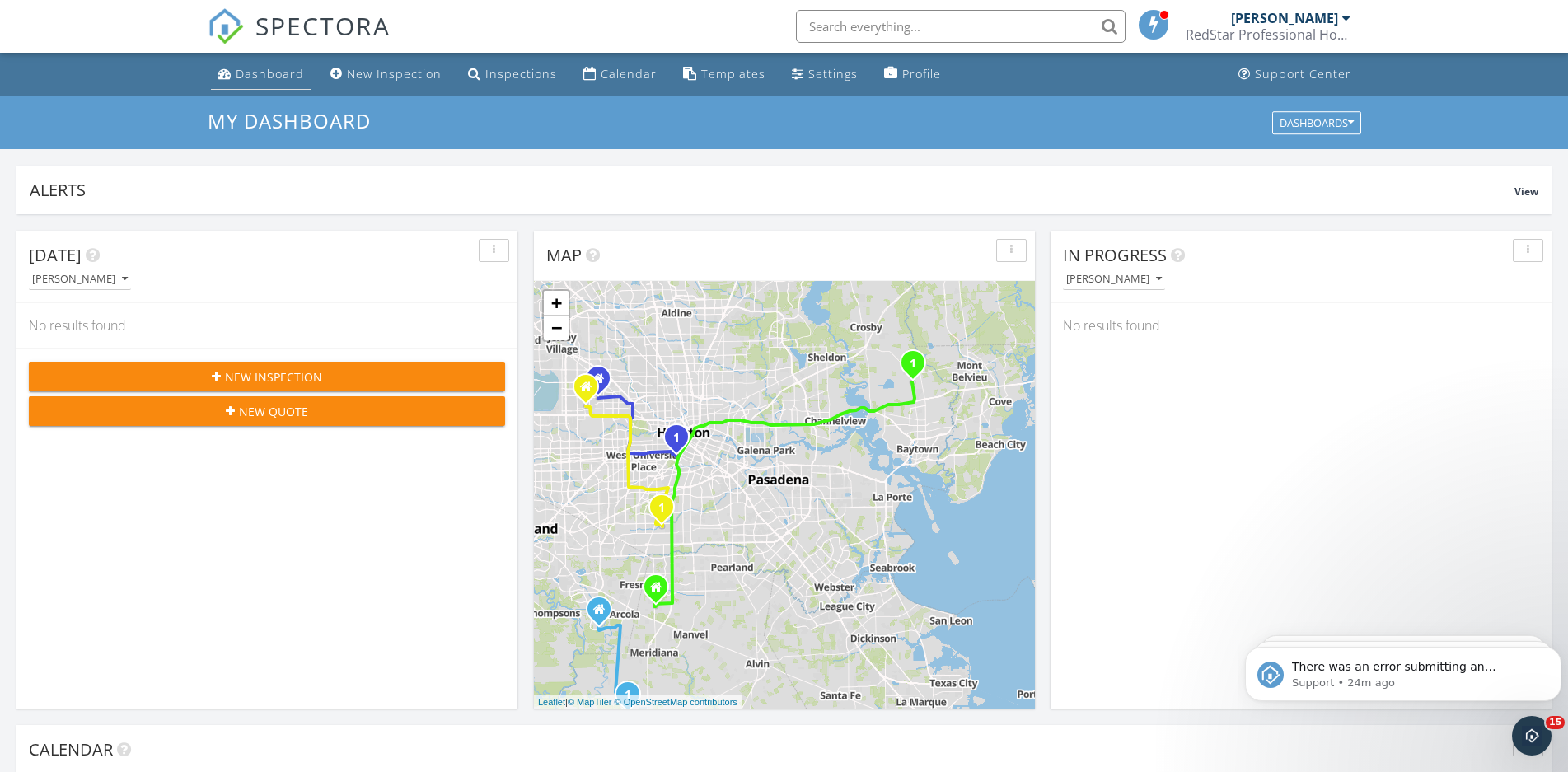
click at [237, 76] on link "Dashboard" at bounding box center [261, 74] width 99 height 31
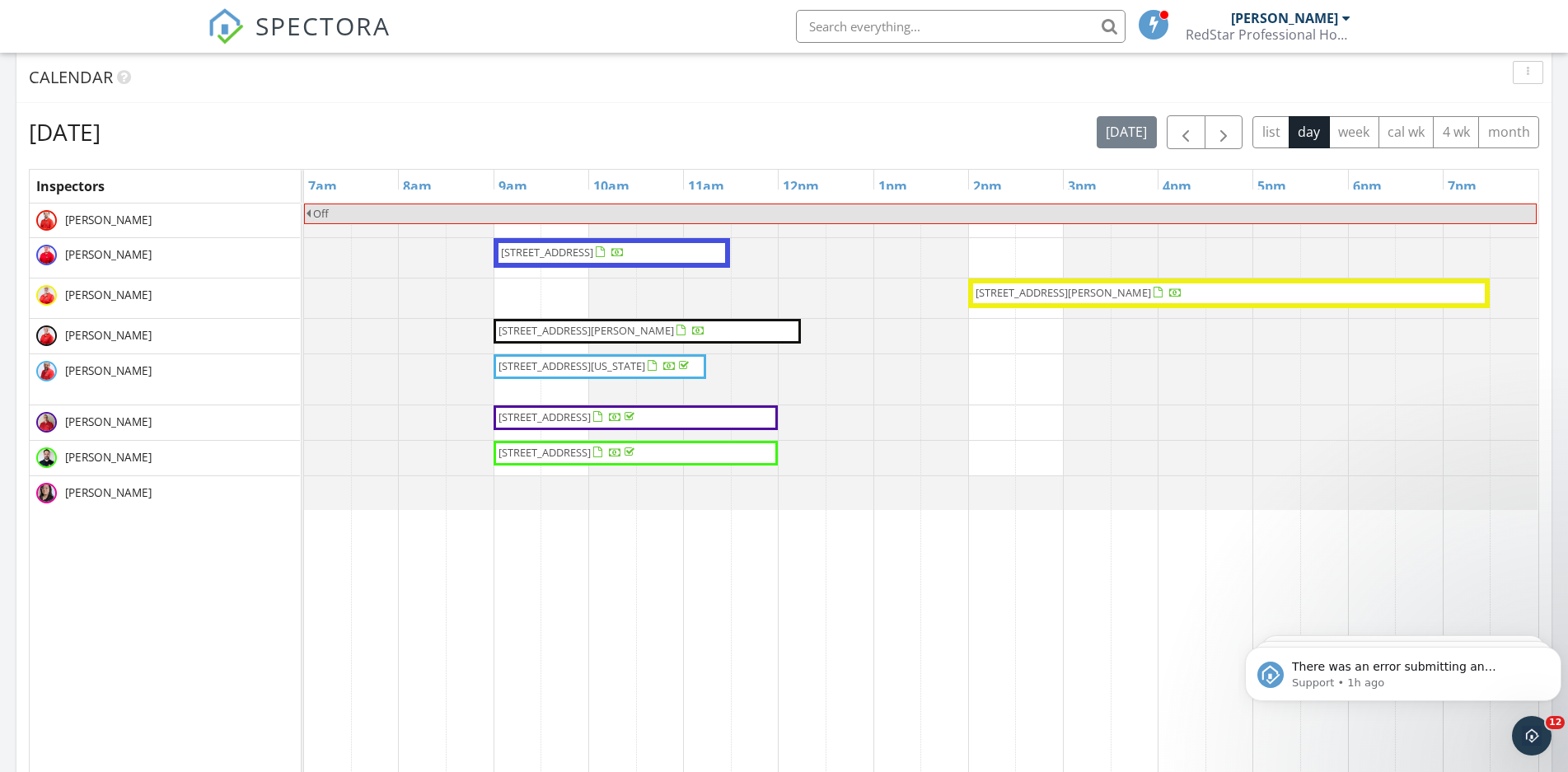
click at [659, 331] on span "[STREET_ADDRESS][PERSON_NAME]" at bounding box center [586, 330] width 175 height 15
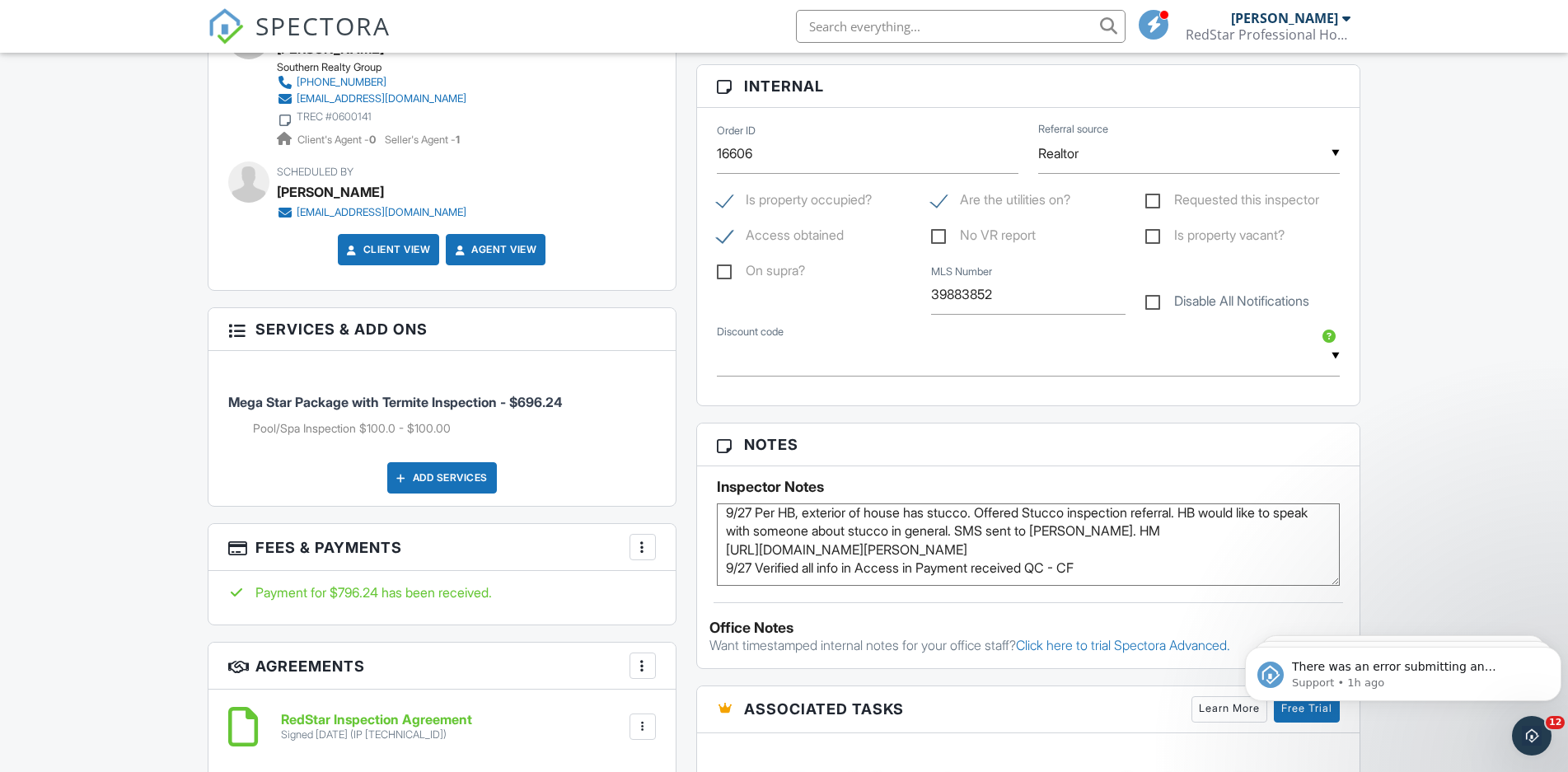
scroll to position [159, 0]
click at [1112, 565] on textarea "7839 on fence left of front door **NOTE FOR INSPECTOR: PLEASE CALL client AT EN…" at bounding box center [1029, 544] width 624 height 83
type textarea "7839 on fence left of front door **NOTE FOR INSPECTOR: PLEASE CALL client AT EN…"
drag, startPoint x: 1433, startPoint y: 457, endPoint x: 1415, endPoint y: 467, distance: 20.6
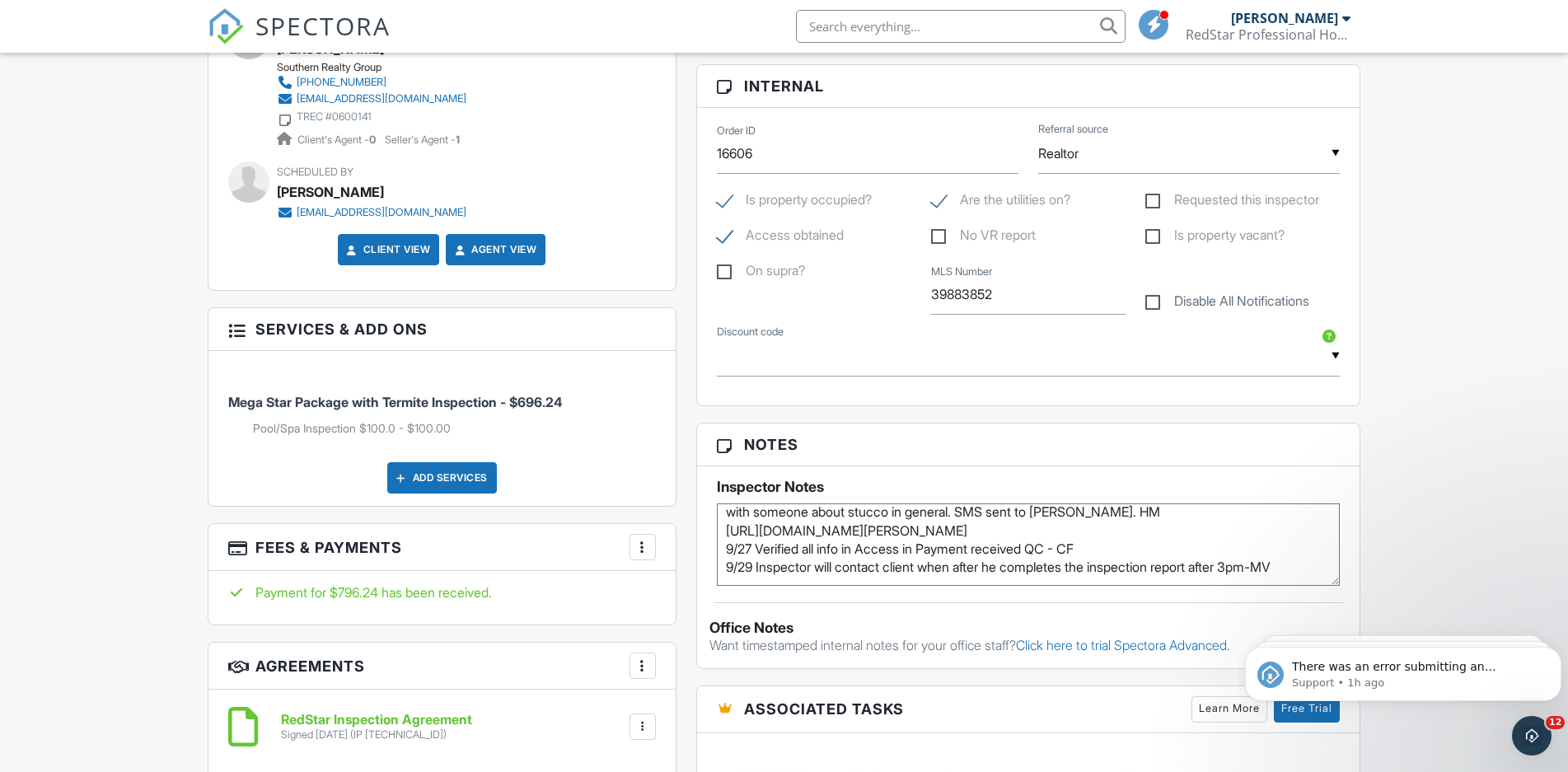
click at [1433, 459] on div "Dashboard New Inspection Inspections Calendar Templates Settings Profile Suppor…" at bounding box center [784, 499] width 1568 height 2573
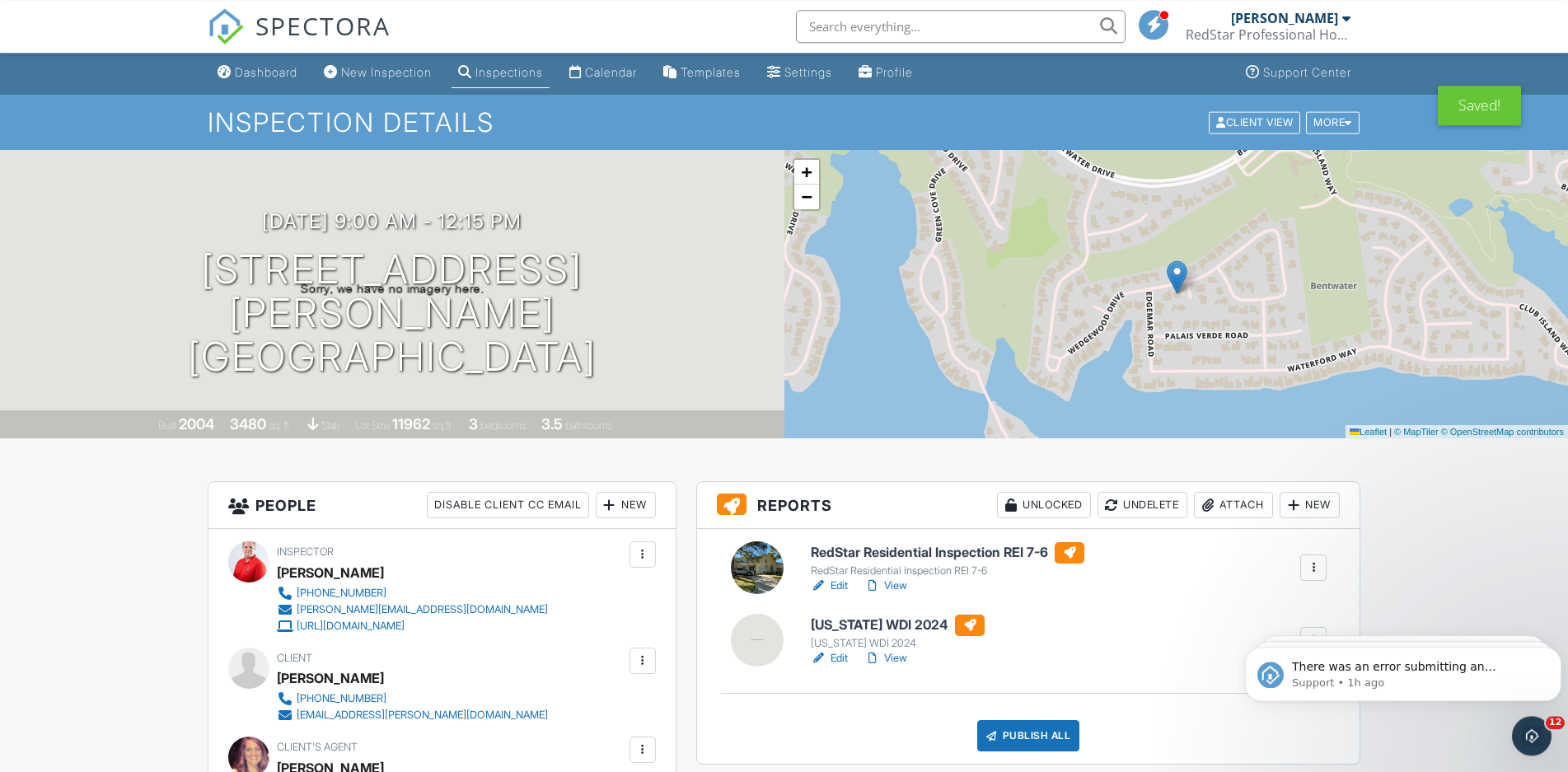
scroll to position [0, 0]
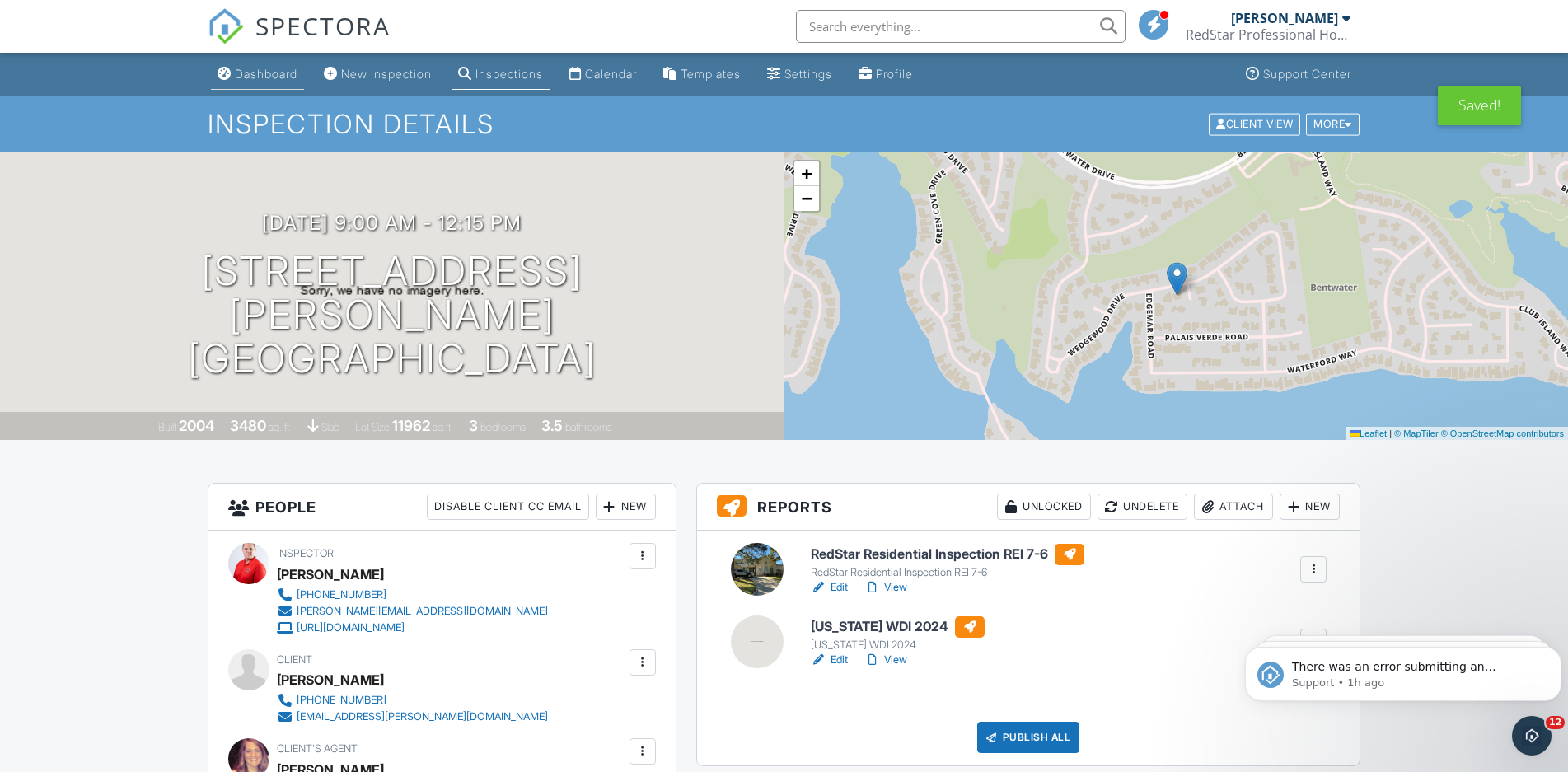
click at [286, 81] on div "Dashboard" at bounding box center [266, 74] width 63 height 14
